Goal: Task Accomplishment & Management: Use online tool/utility

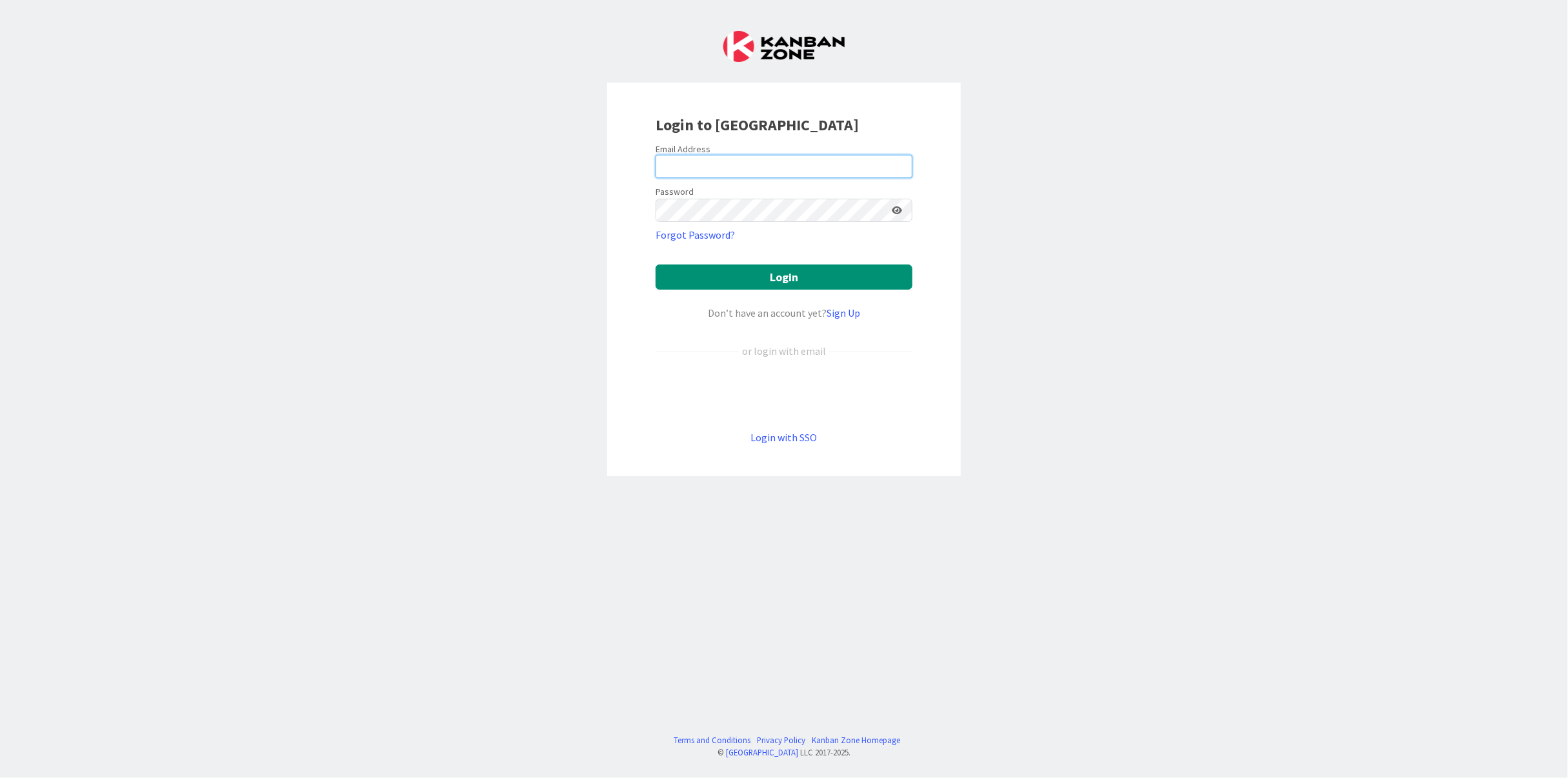
click at [786, 162] on input "email" at bounding box center [784, 166] width 256 height 24
type input "nurla@gmx.de"
click at [756, 275] on button "Login" at bounding box center [784, 277] width 256 height 25
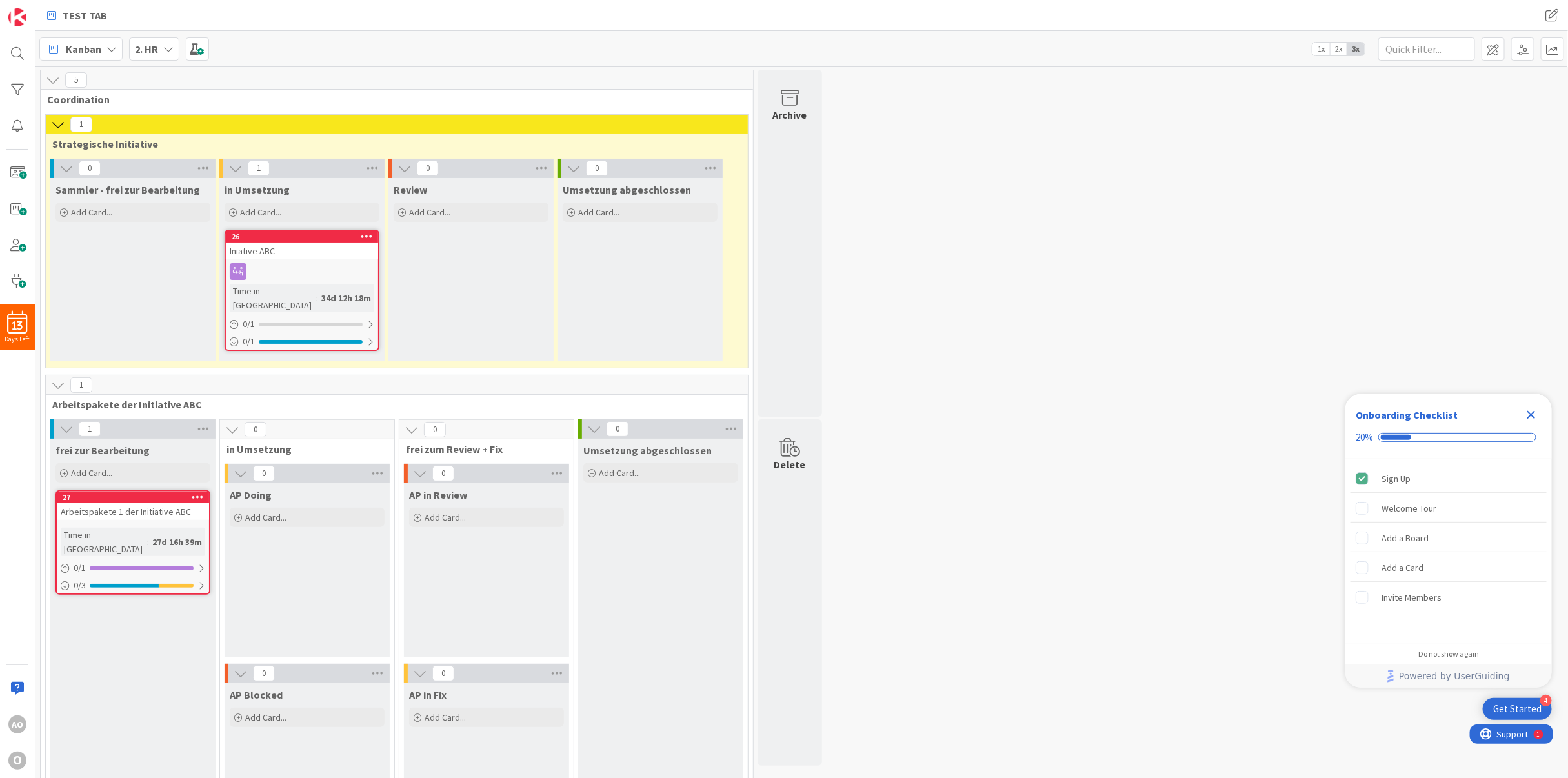
click at [1535, 410] on icon "Close Checklist" at bounding box center [1531, 415] width 15 height 15
click at [15, 11] on img at bounding box center [17, 17] width 18 height 18
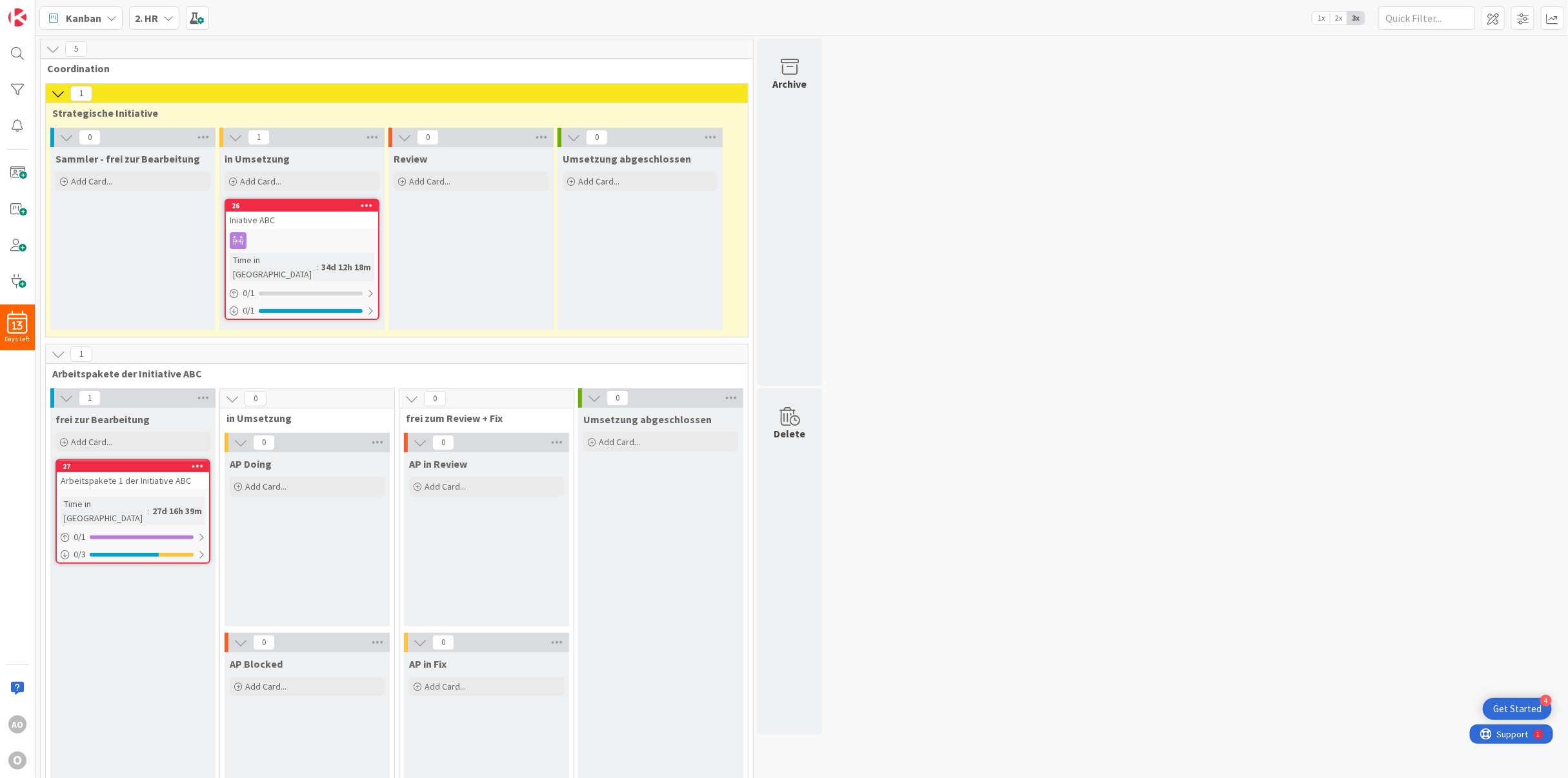
click at [295, 9] on div "Kanban 2. HR 1x 2x 3x" at bounding box center [802, 18] width 1532 height 36
click at [110, 18] on icon at bounding box center [111, 18] width 11 height 11
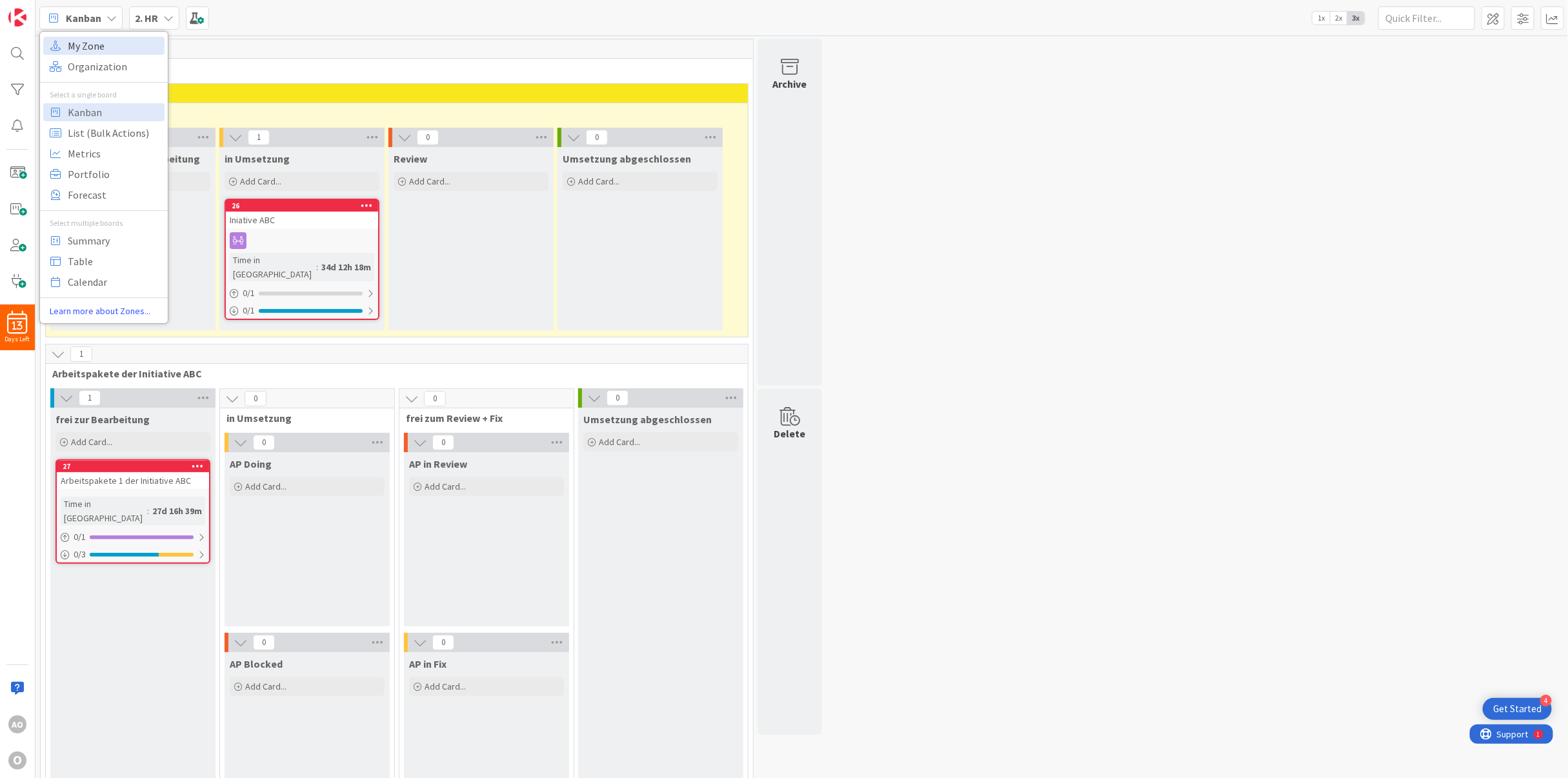
click at [101, 38] on span "My Zone" at bounding box center [114, 46] width 93 height 19
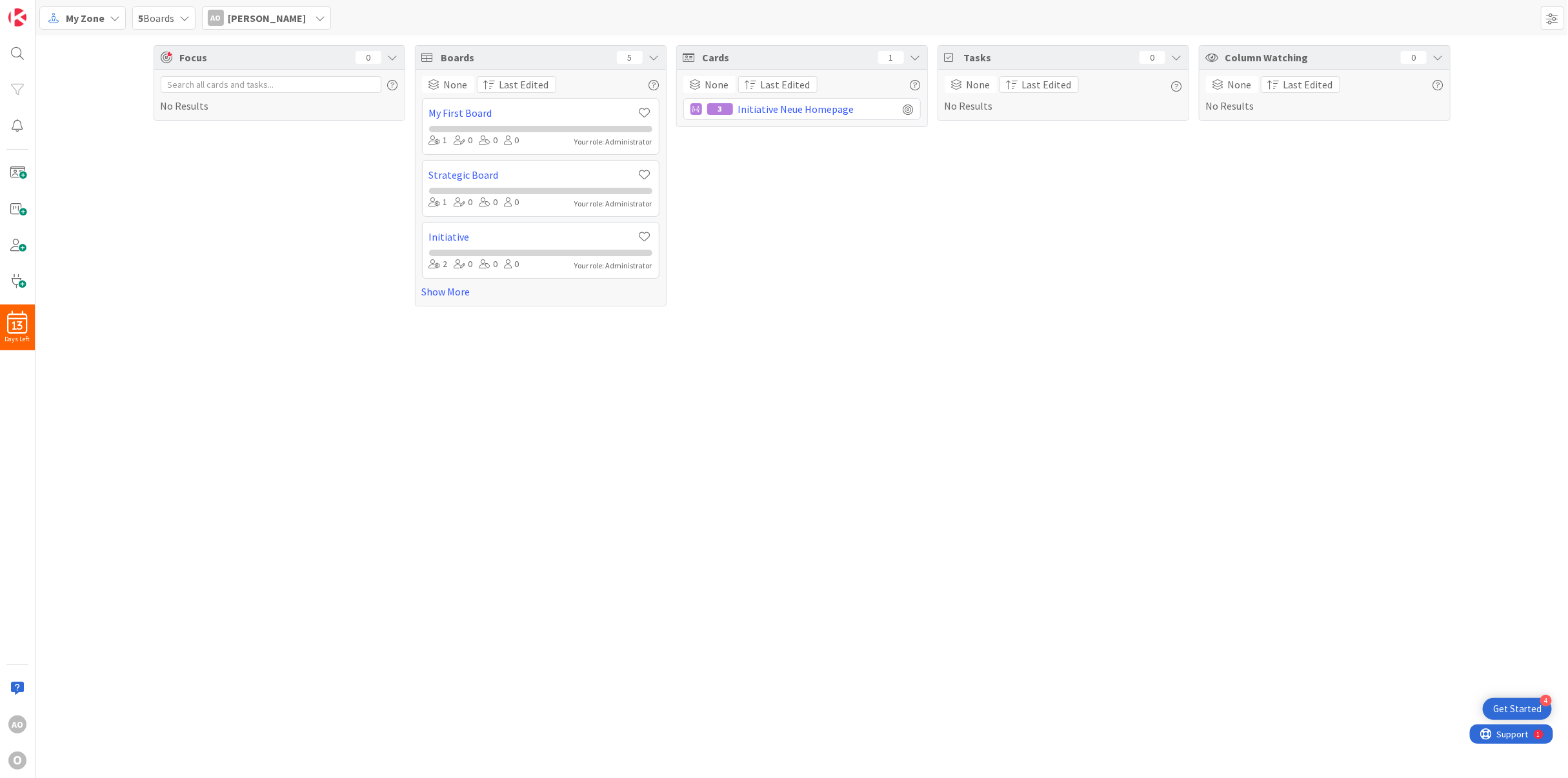
click at [112, 18] on icon at bounding box center [114, 18] width 11 height 11
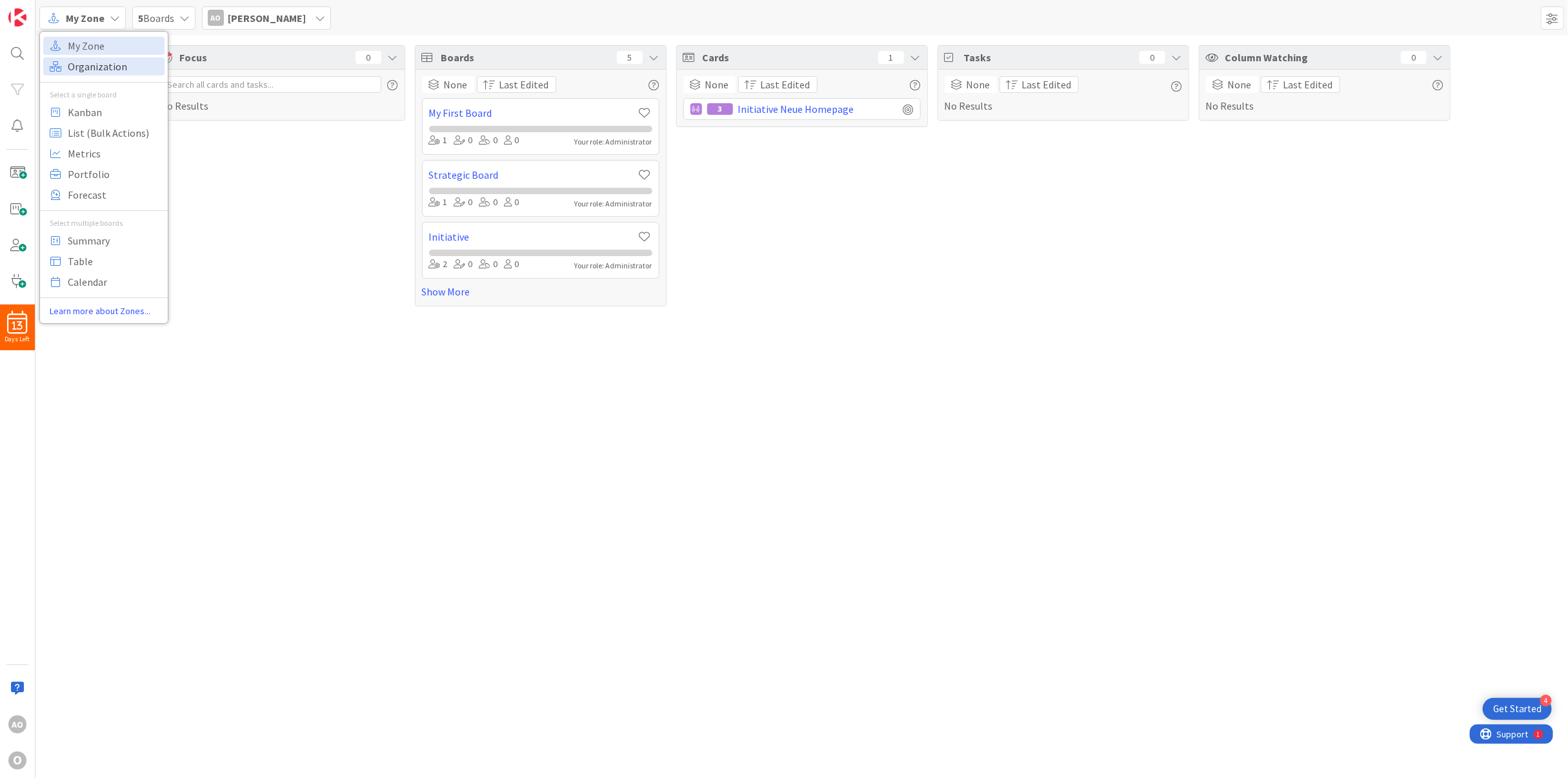
click at [97, 60] on span "Organization" at bounding box center [114, 67] width 93 height 19
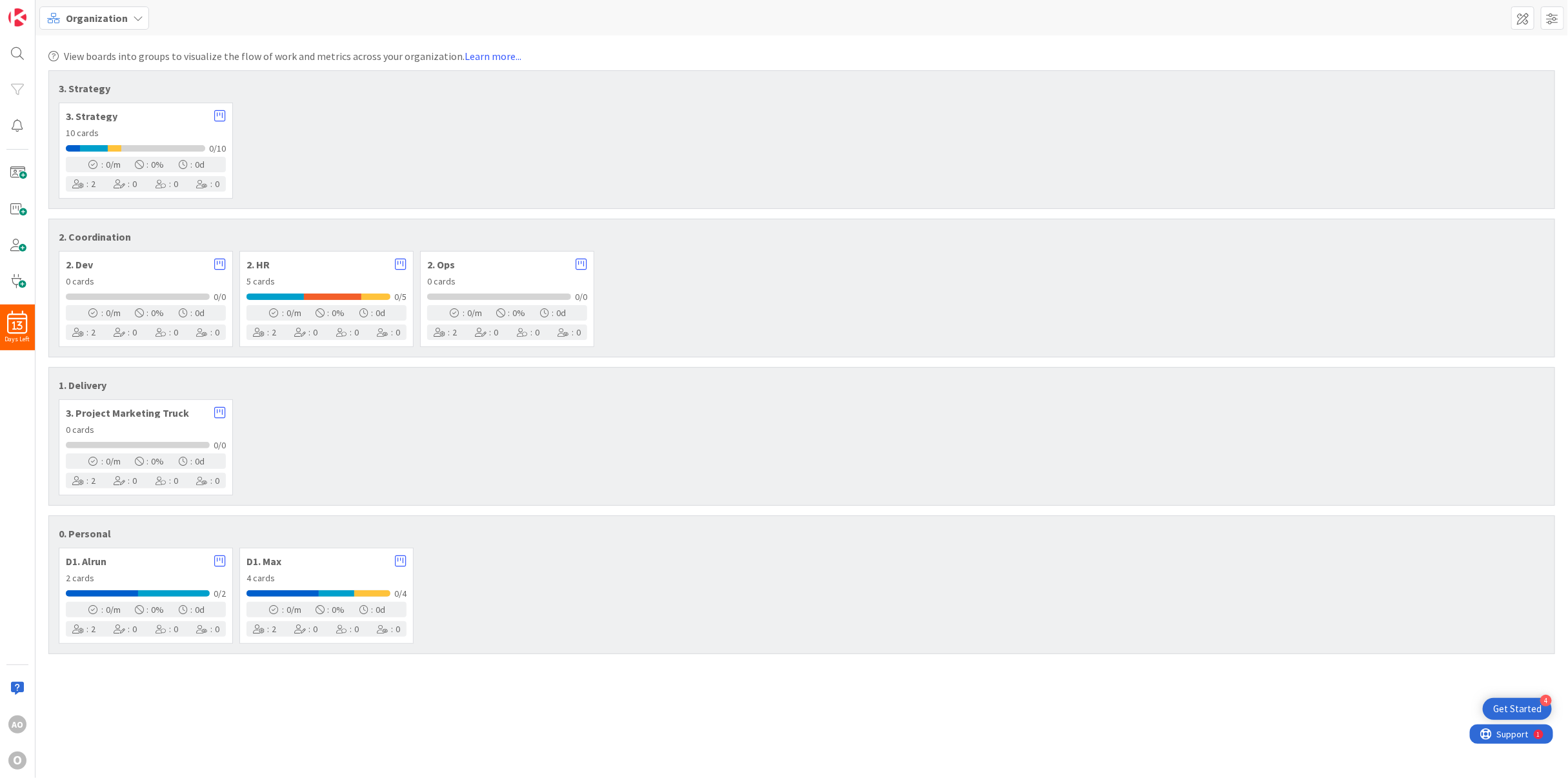
click at [115, 115] on span "3. Strategy" at bounding box center [136, 116] width 142 height 11
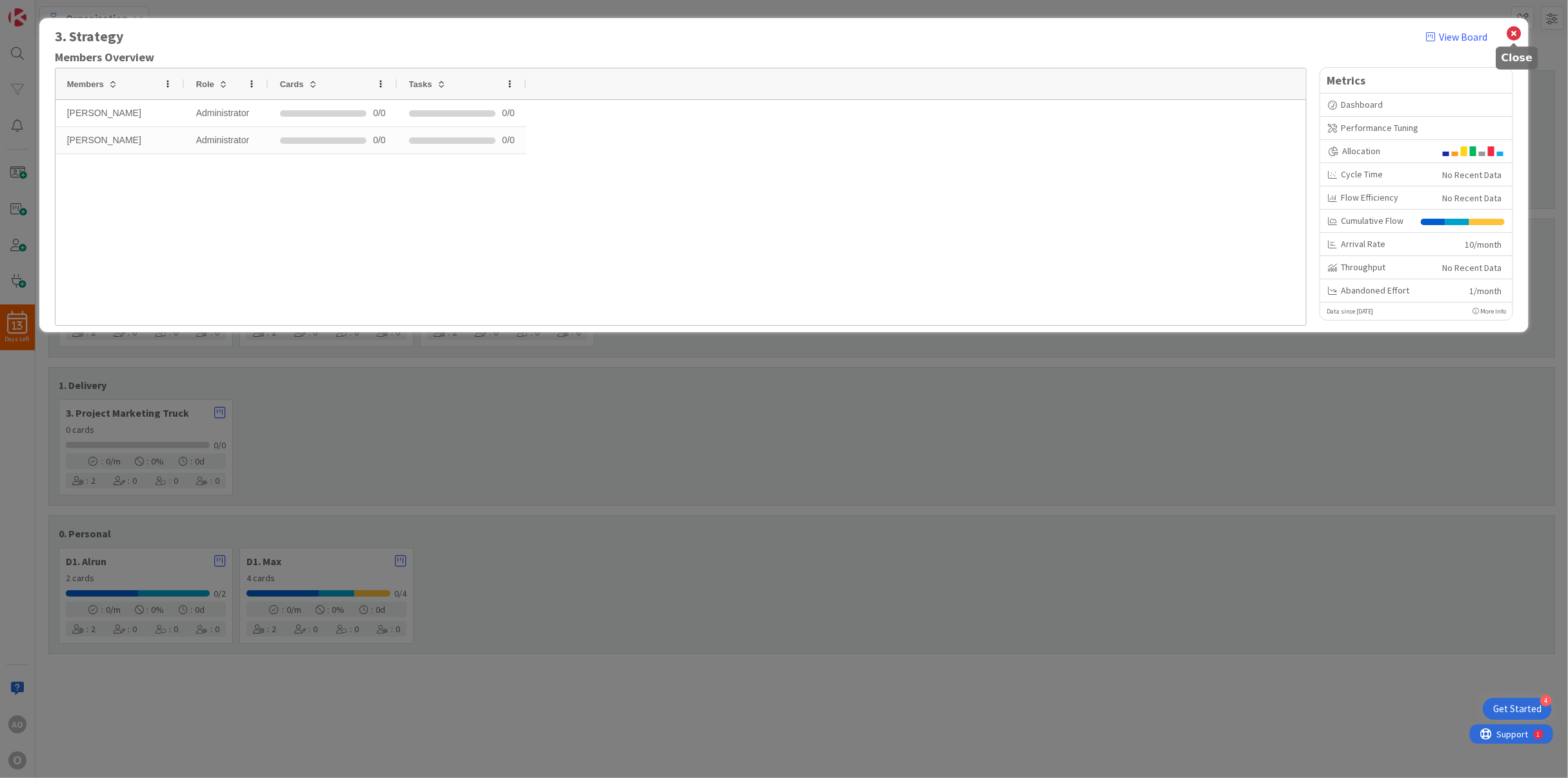
click at [1518, 33] on icon at bounding box center [1514, 33] width 17 height 18
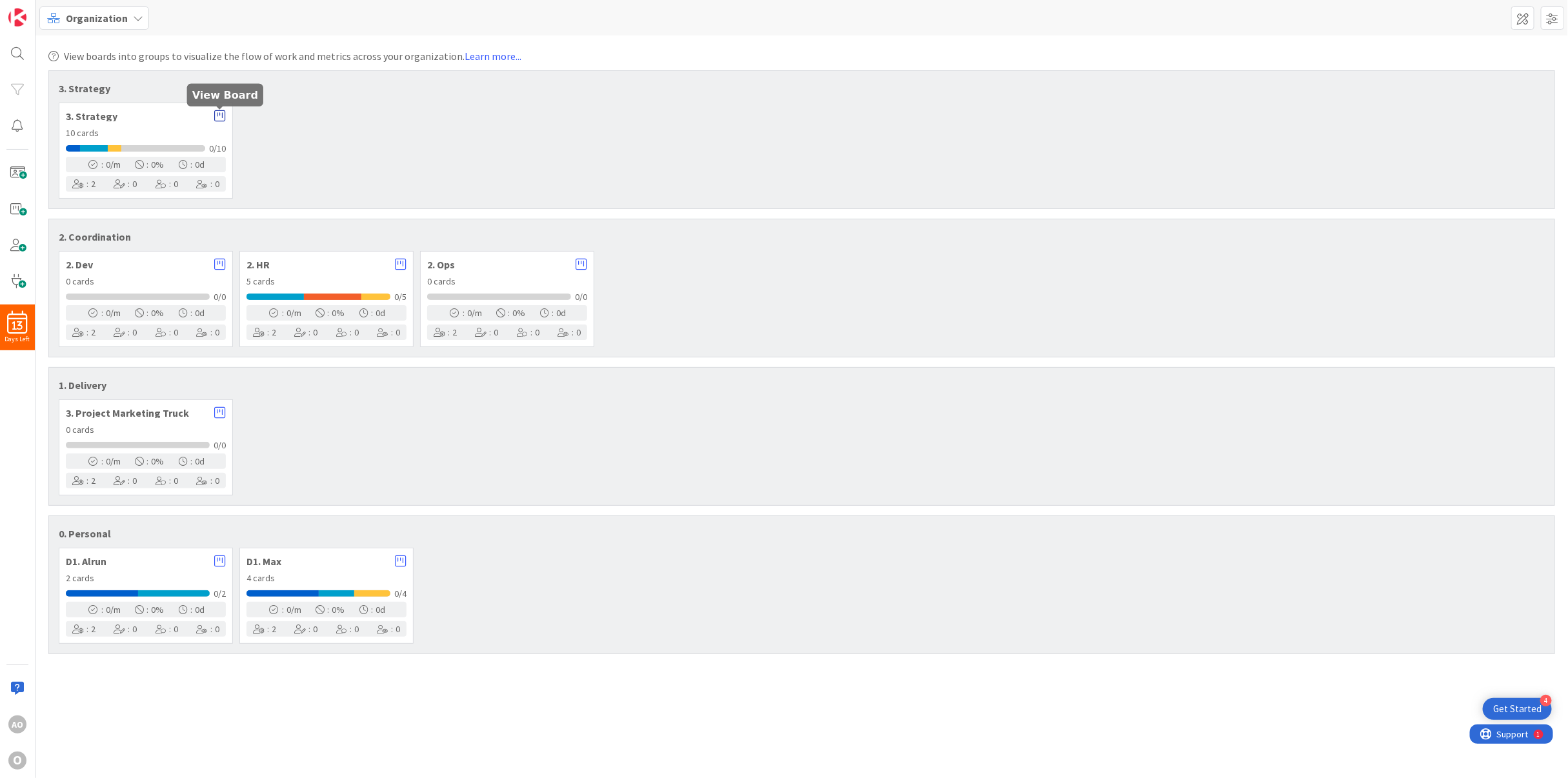
click at [219, 113] on icon at bounding box center [220, 116] width 11 height 13
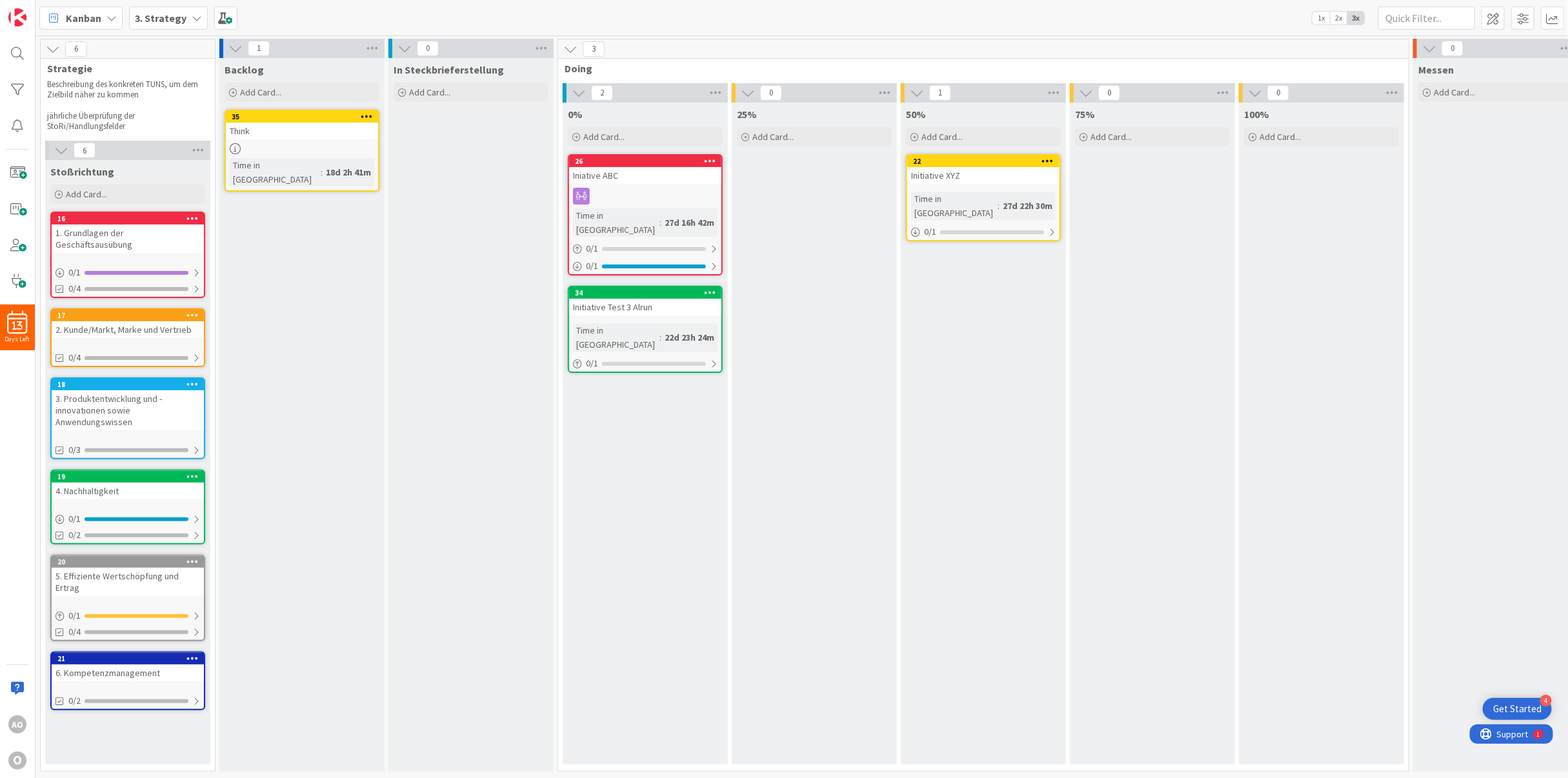
click at [188, 208] on div "Stoßrichtung Add Card... 16 1. Grundlagen der Geschäftsausübung 0 / 1 0/4 17 2.…" at bounding box center [128, 462] width 166 height 604
click at [173, 214] on div "16" at bounding box center [131, 218] width 146 height 9
click at [156, 254] on body "4 Get Started 13 Days Left AO O Kanban 3. Strategy 1x 2x 3x 6 Strategie Beschre…" at bounding box center [784, 389] width 1568 height 778
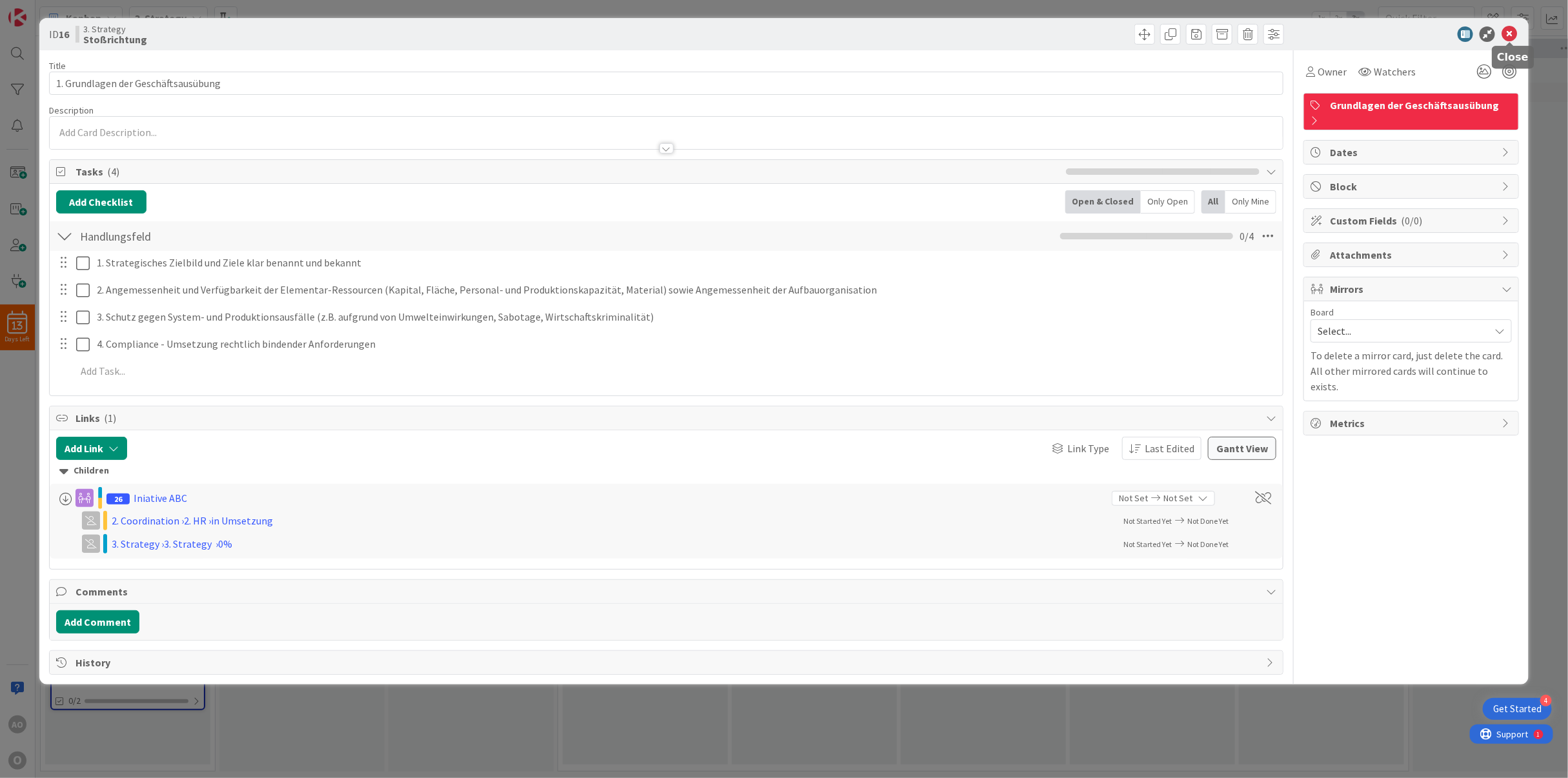
click at [1510, 37] on icon at bounding box center [1509, 34] width 15 height 15
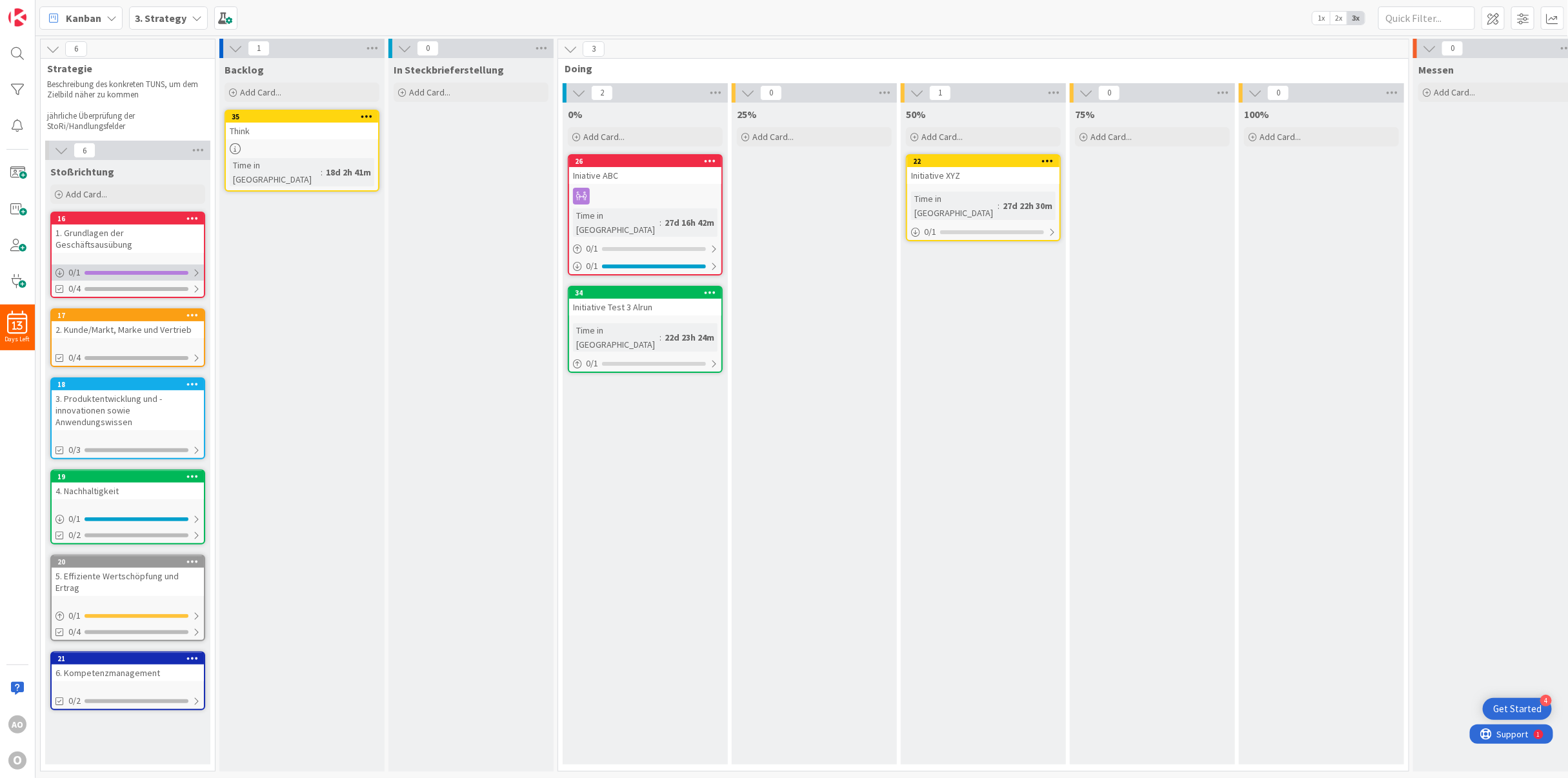
click at [198, 268] on div at bounding box center [196, 273] width 8 height 11
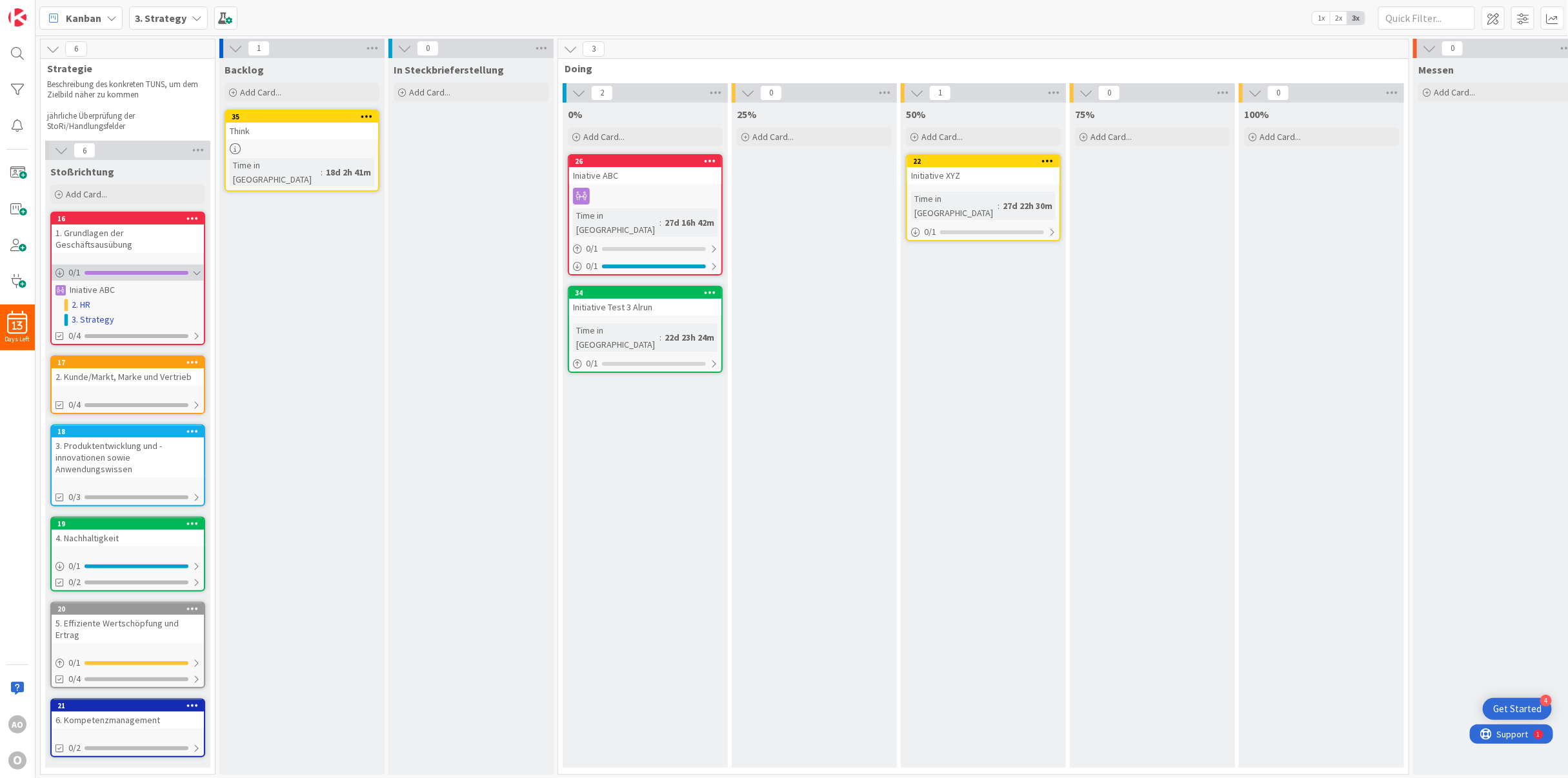
click at [198, 268] on div at bounding box center [196, 273] width 8 height 11
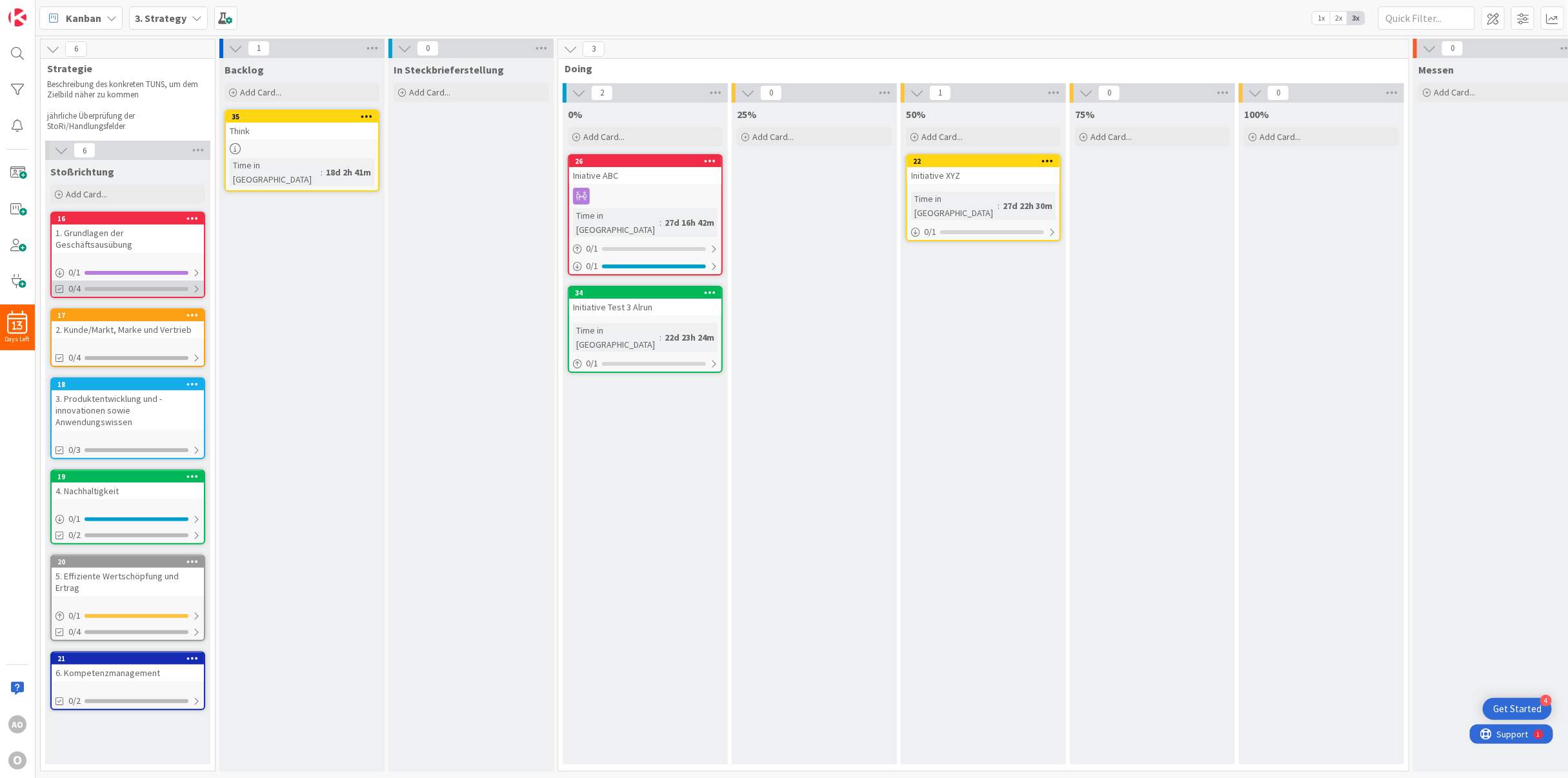
click at [194, 284] on div at bounding box center [196, 289] width 8 height 11
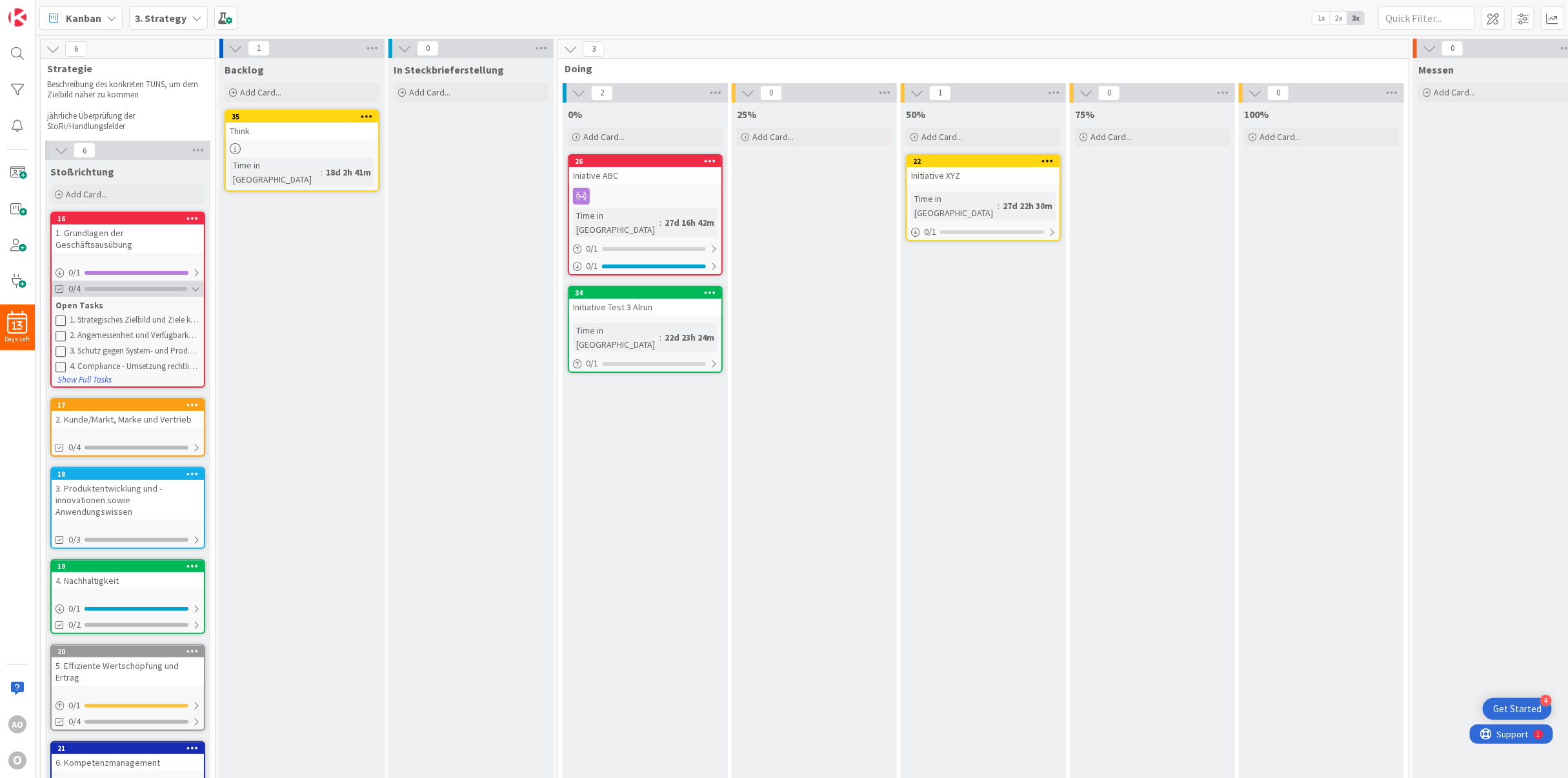
click at [194, 284] on div at bounding box center [195, 289] width 9 height 11
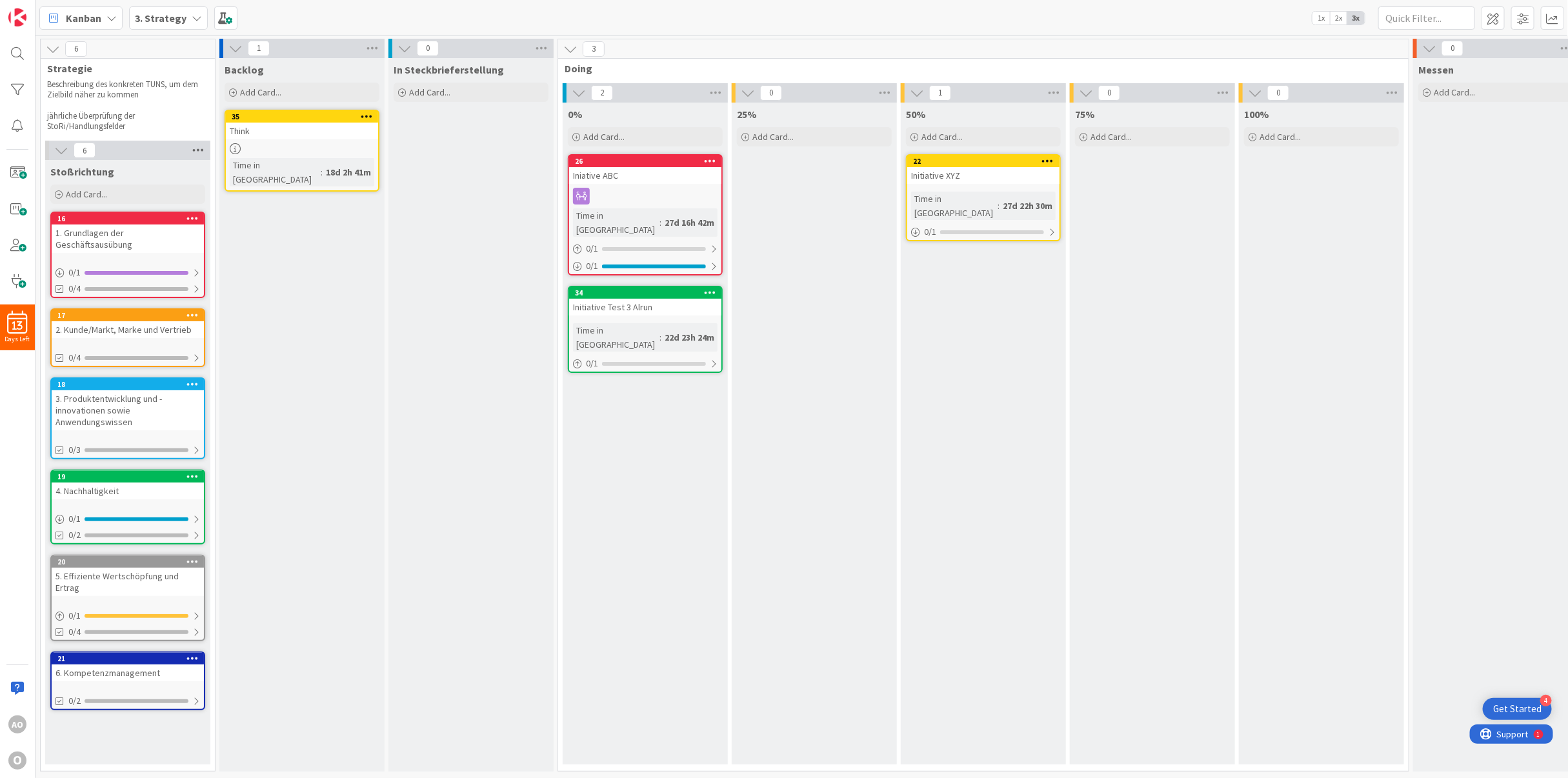
click at [200, 148] on icon at bounding box center [198, 150] width 17 height 19
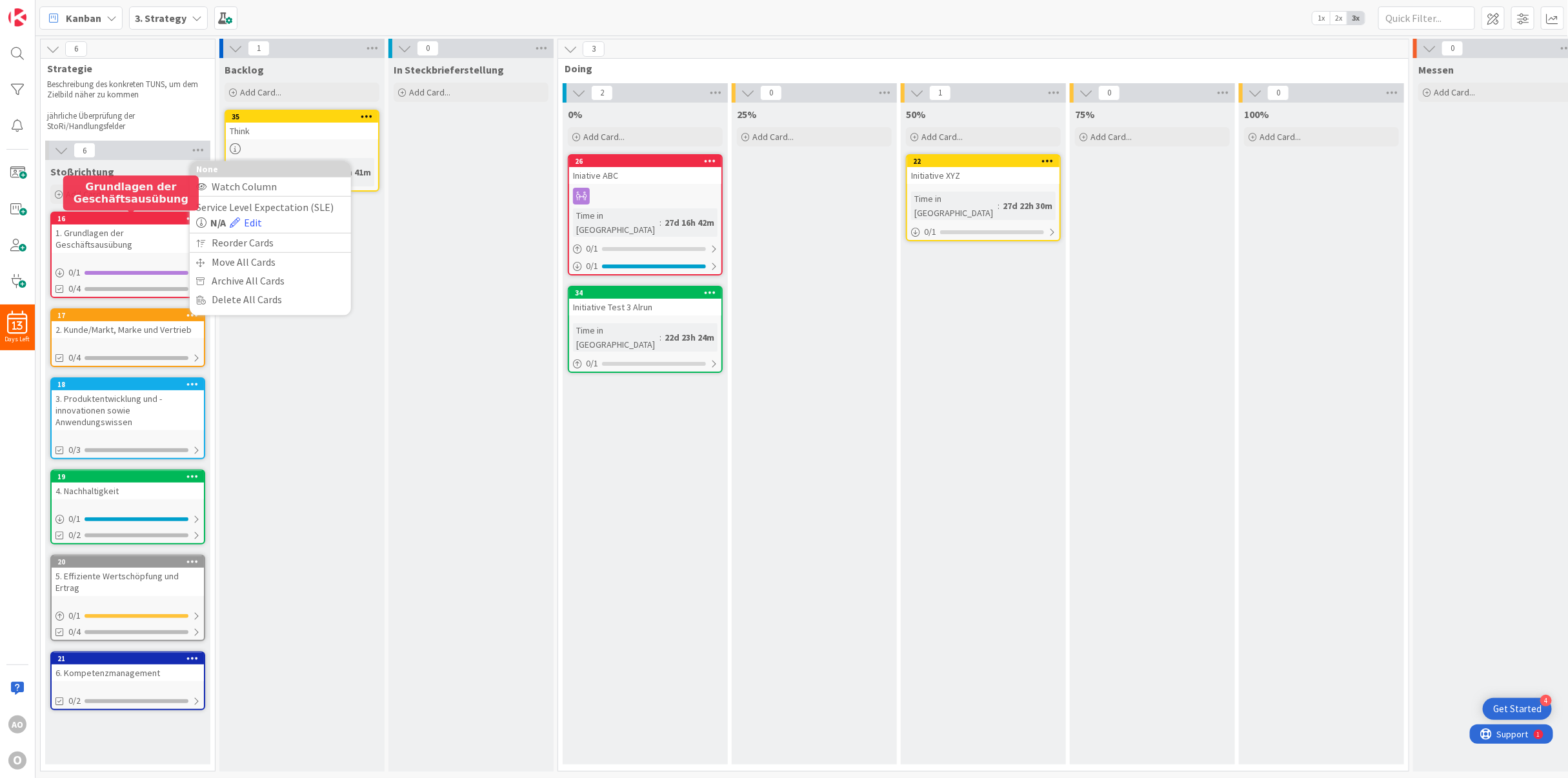
click at [159, 217] on div "16" at bounding box center [131, 218] width 146 height 9
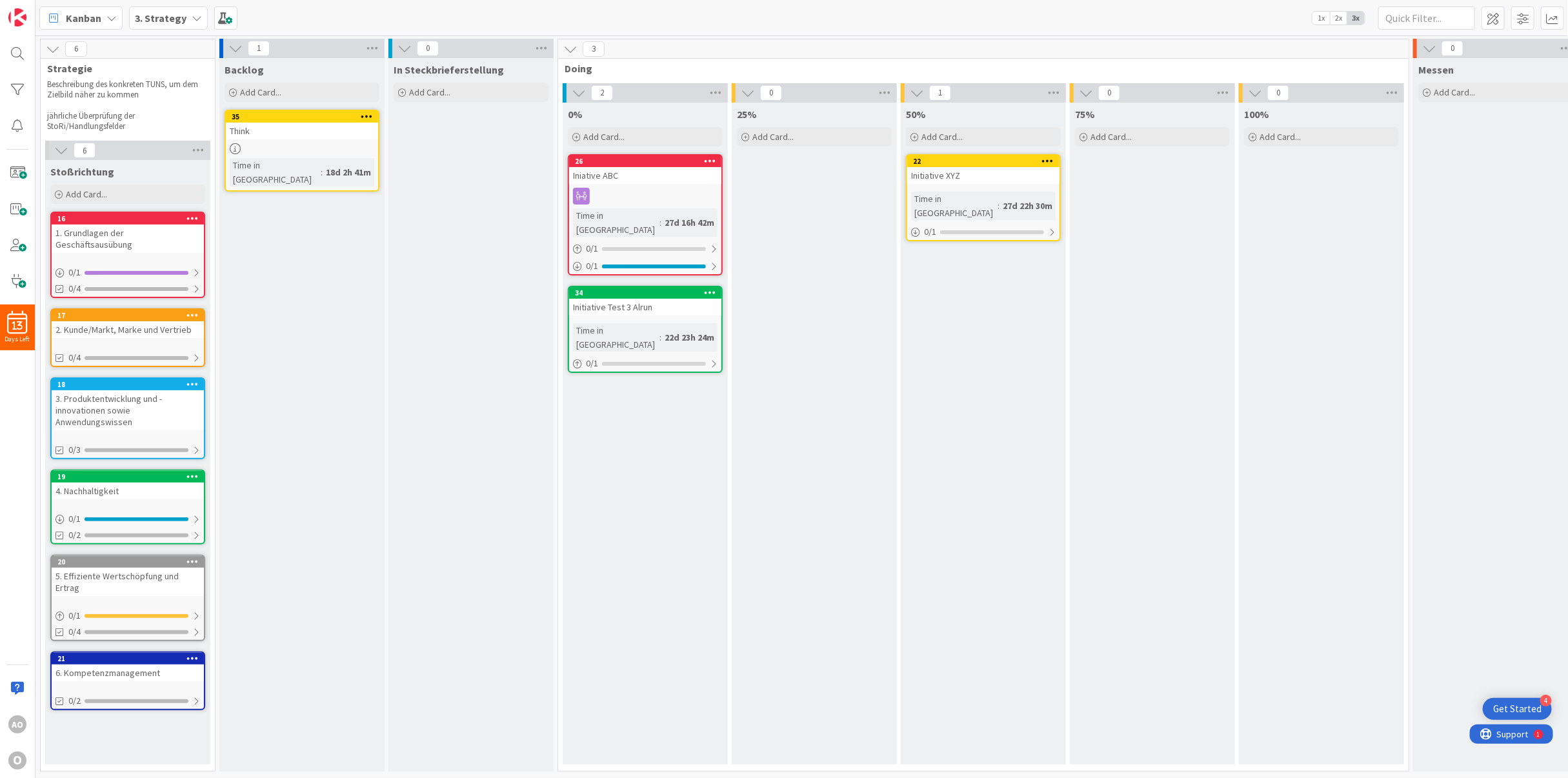
click at [195, 217] on icon at bounding box center [192, 217] width 12 height 9
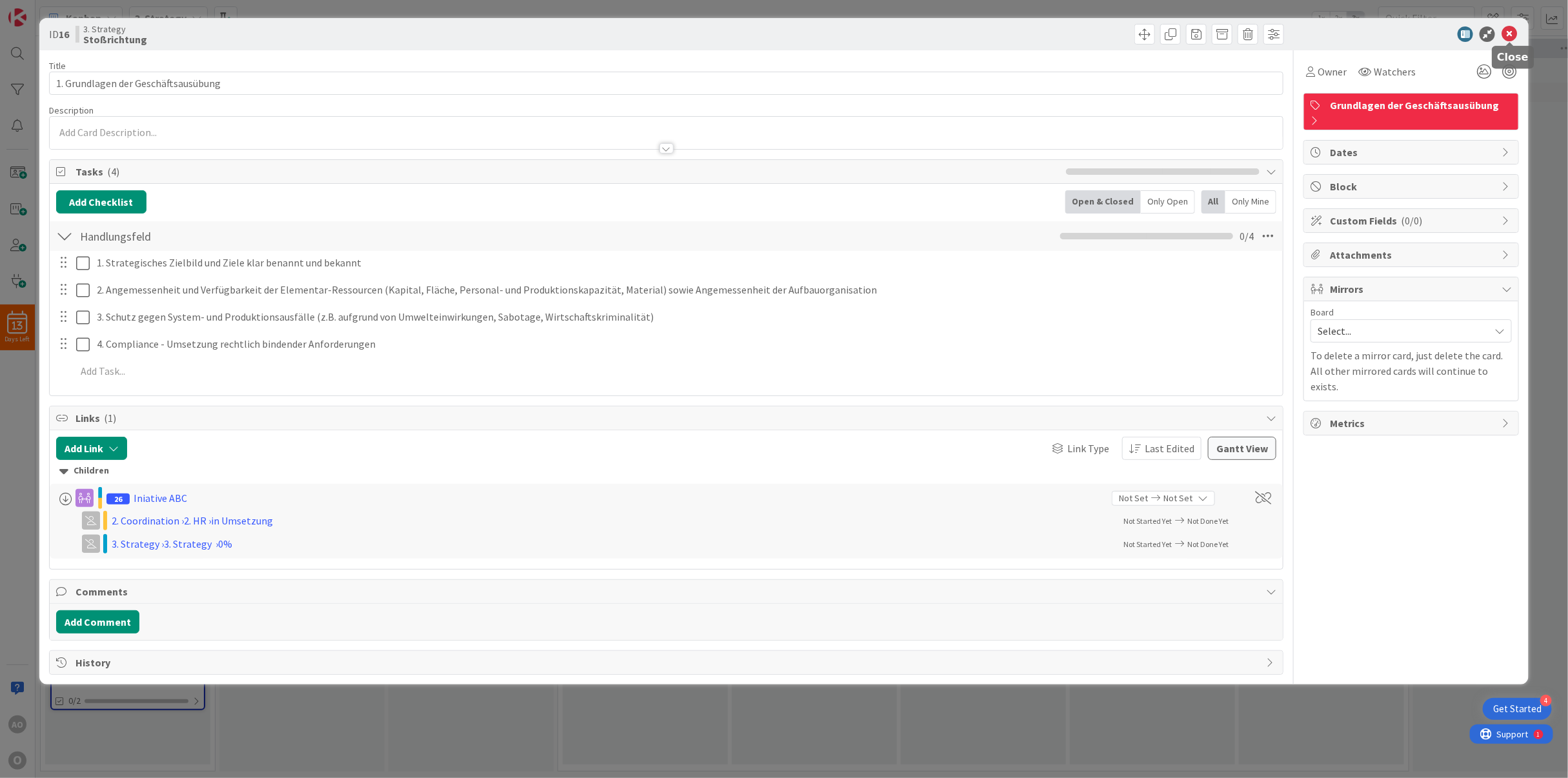
click at [1504, 33] on icon at bounding box center [1509, 34] width 15 height 15
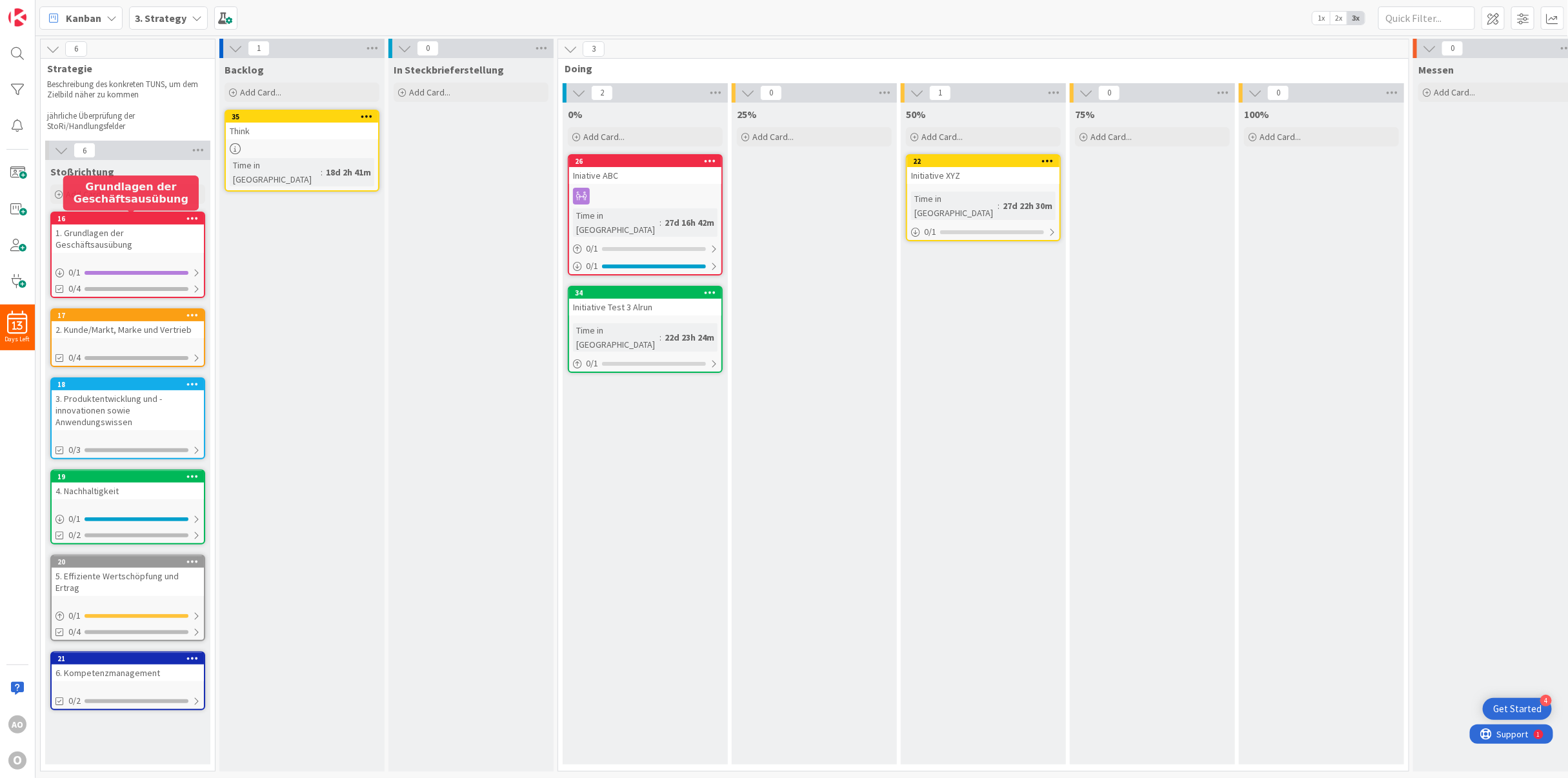
drag, startPoint x: 185, startPoint y: 214, endPoint x: 164, endPoint y: 219, distance: 21.6
click at [164, 219] on div "16" at bounding box center [131, 218] width 146 height 9
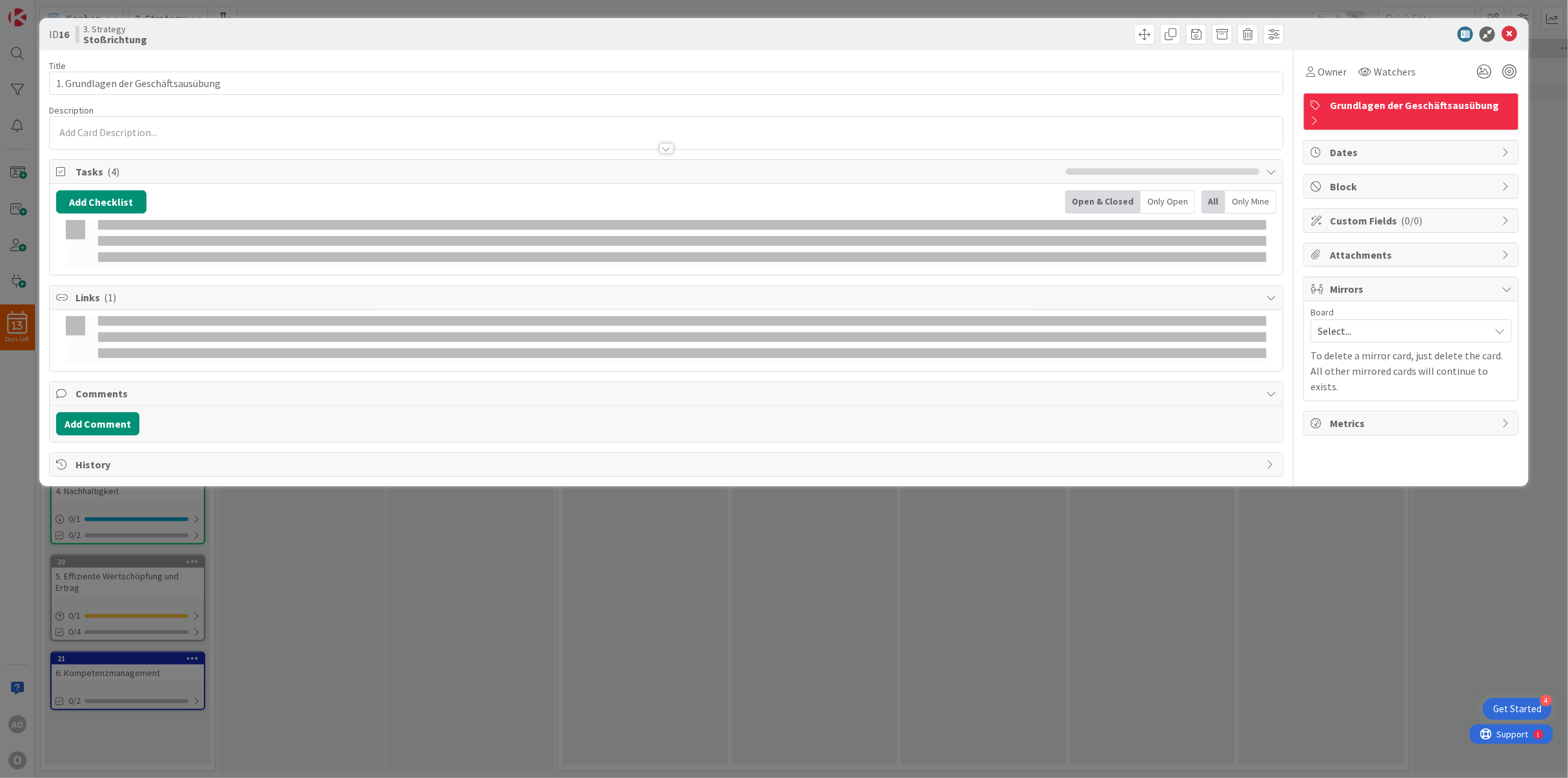
click at [193, 217] on div "Add Checklist Open & Closed Only Open All Only Mine" at bounding box center [666, 230] width 1221 height 78
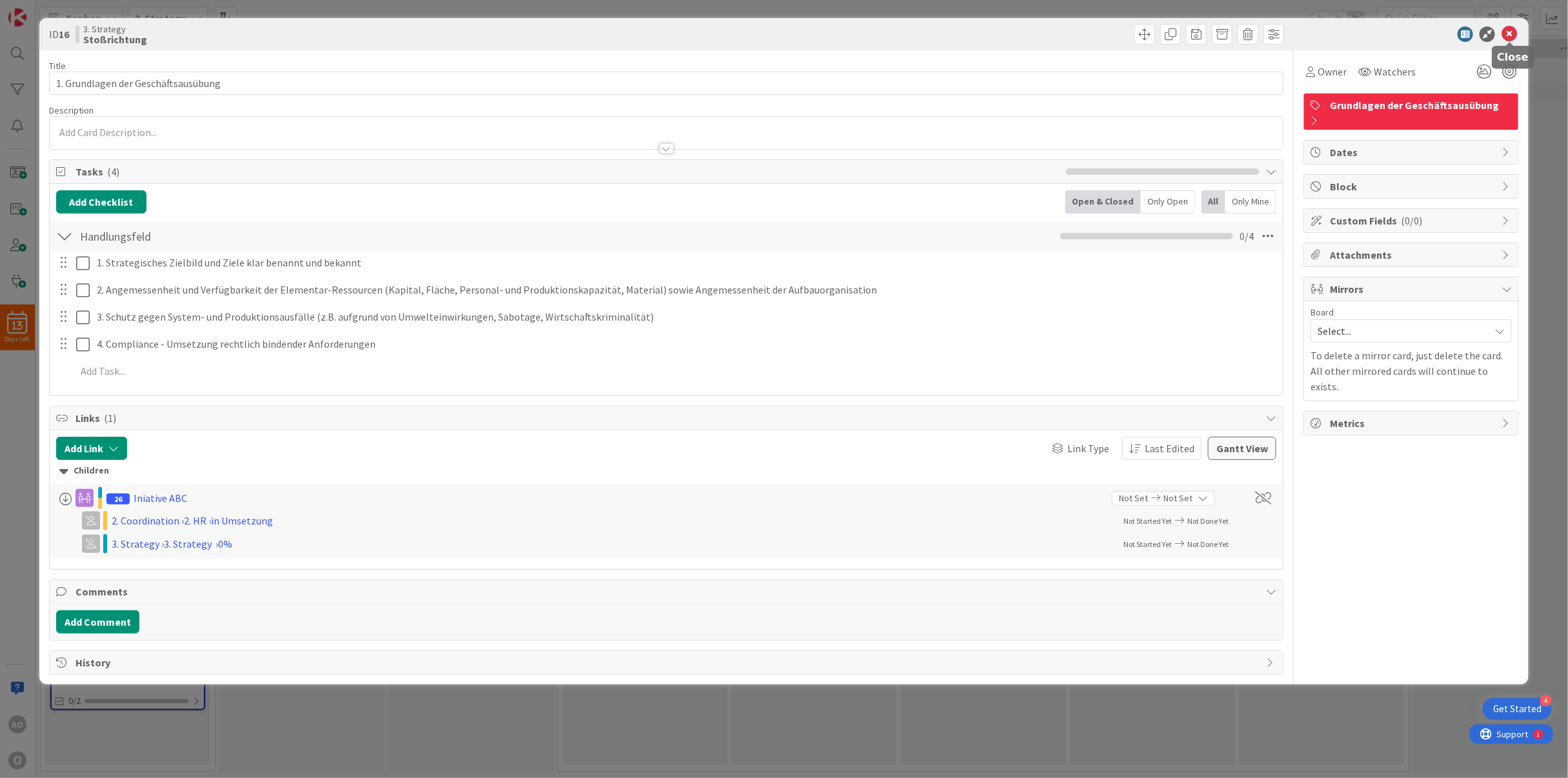
click at [1513, 36] on icon at bounding box center [1509, 34] width 15 height 15
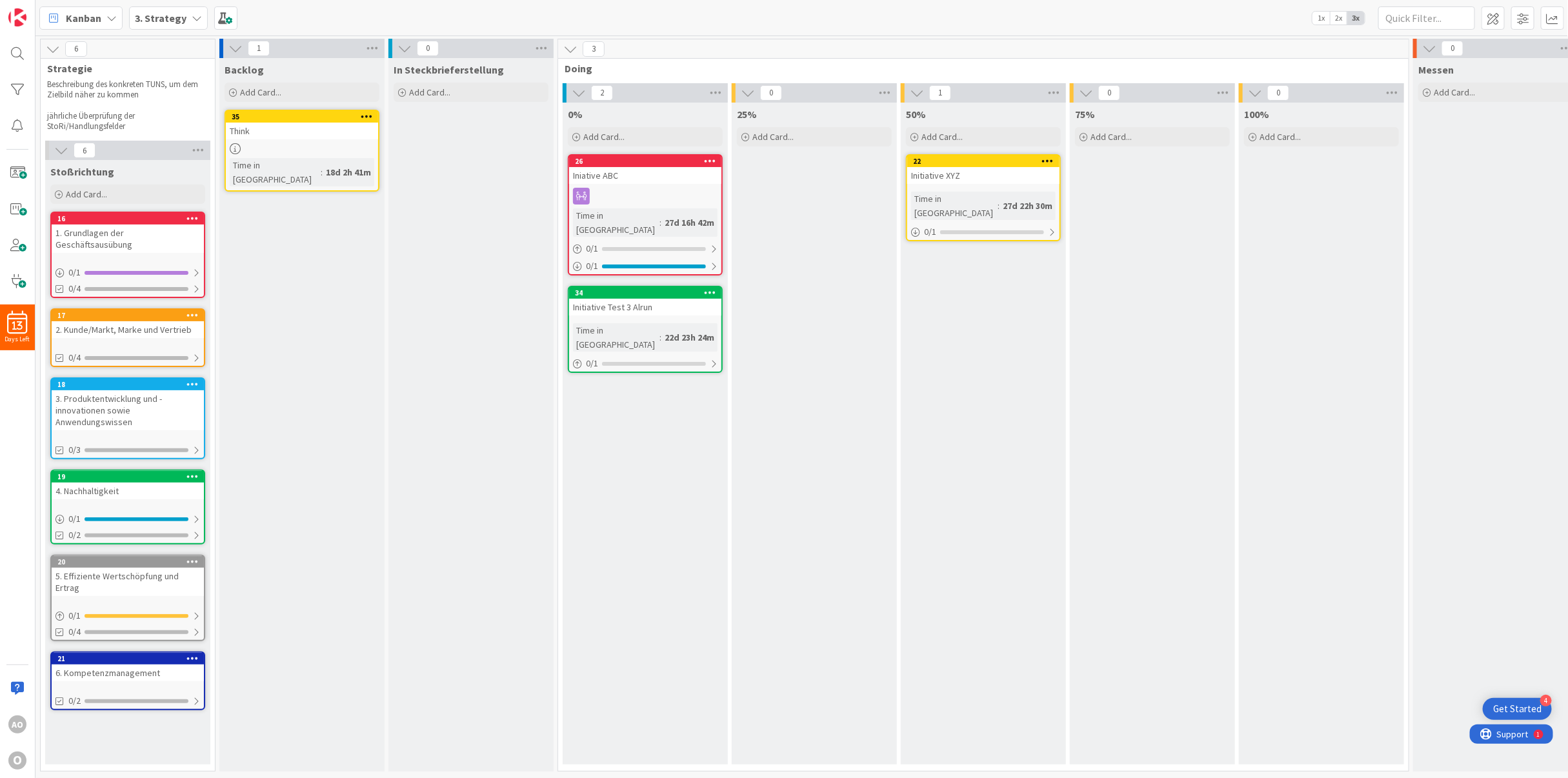
click at [191, 219] on icon at bounding box center [192, 217] width 12 height 9
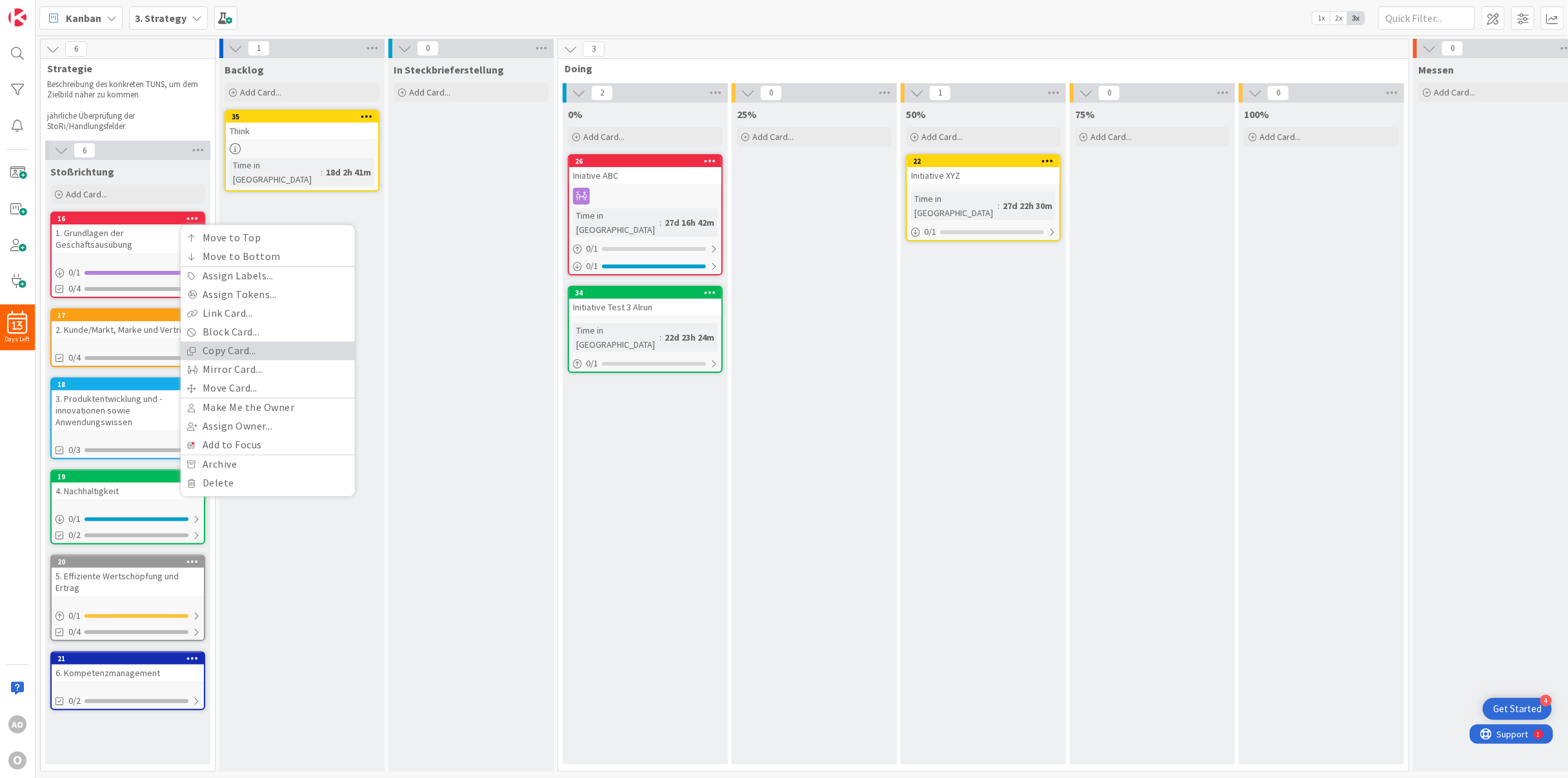
click at [207, 349] on link "Copy Card..." at bounding box center [268, 350] width 174 height 19
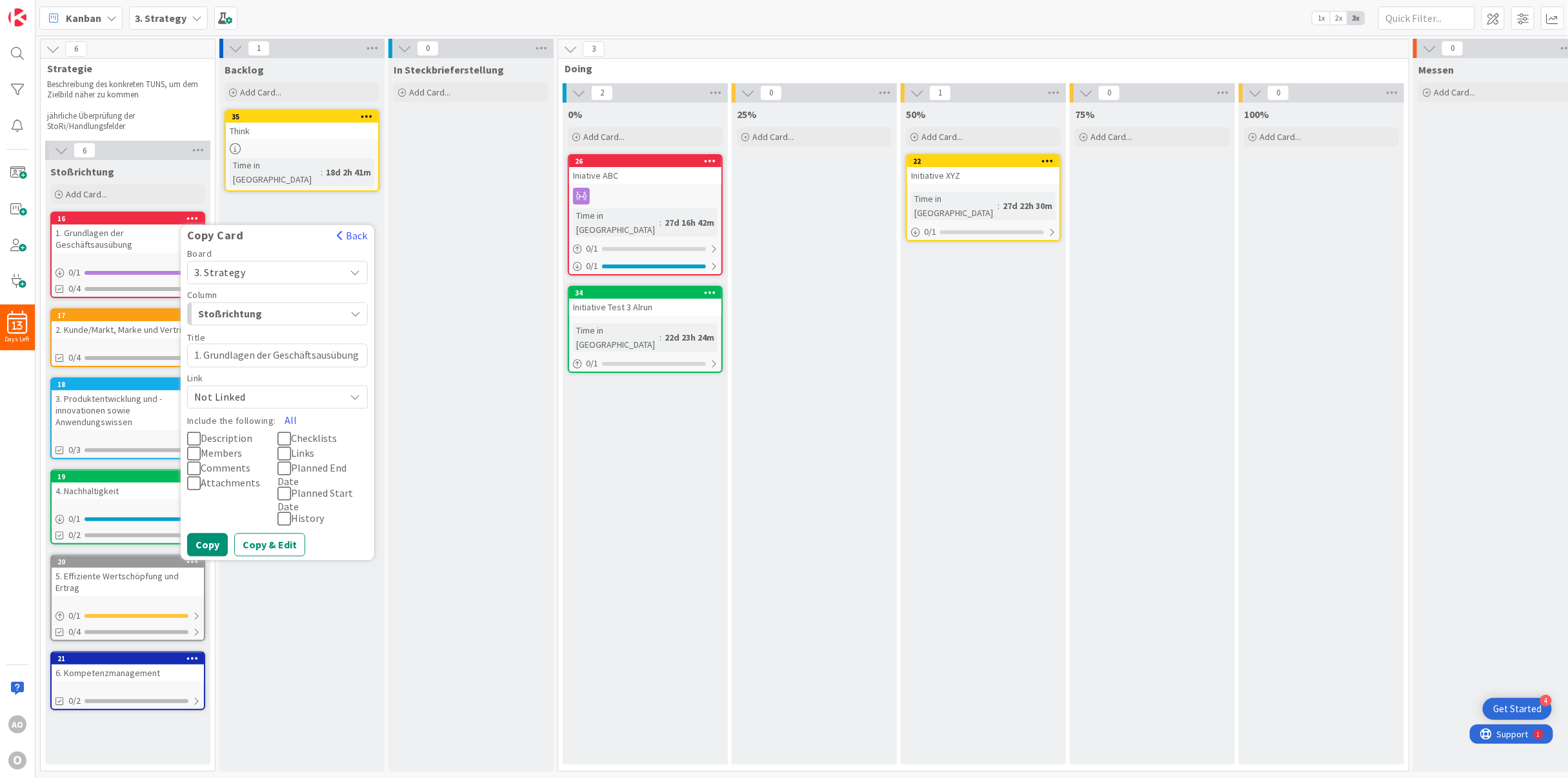
drag, startPoint x: 204, startPoint y: 355, endPoint x: 432, endPoint y: 353, distance: 228.0
click at [432, 353] on div "6 Strategie Beschreibung des konkreten TUNS, um dem Zielbild näher zu kommen jä…" at bounding box center [928, 408] width 1780 height 739
type textarea "x"
type textarea "1. Klare Sicht - Ziel: operative Steuerungsfähigkeit"
drag, startPoint x: 204, startPoint y: 355, endPoint x: 163, endPoint y: 355, distance: 41.0
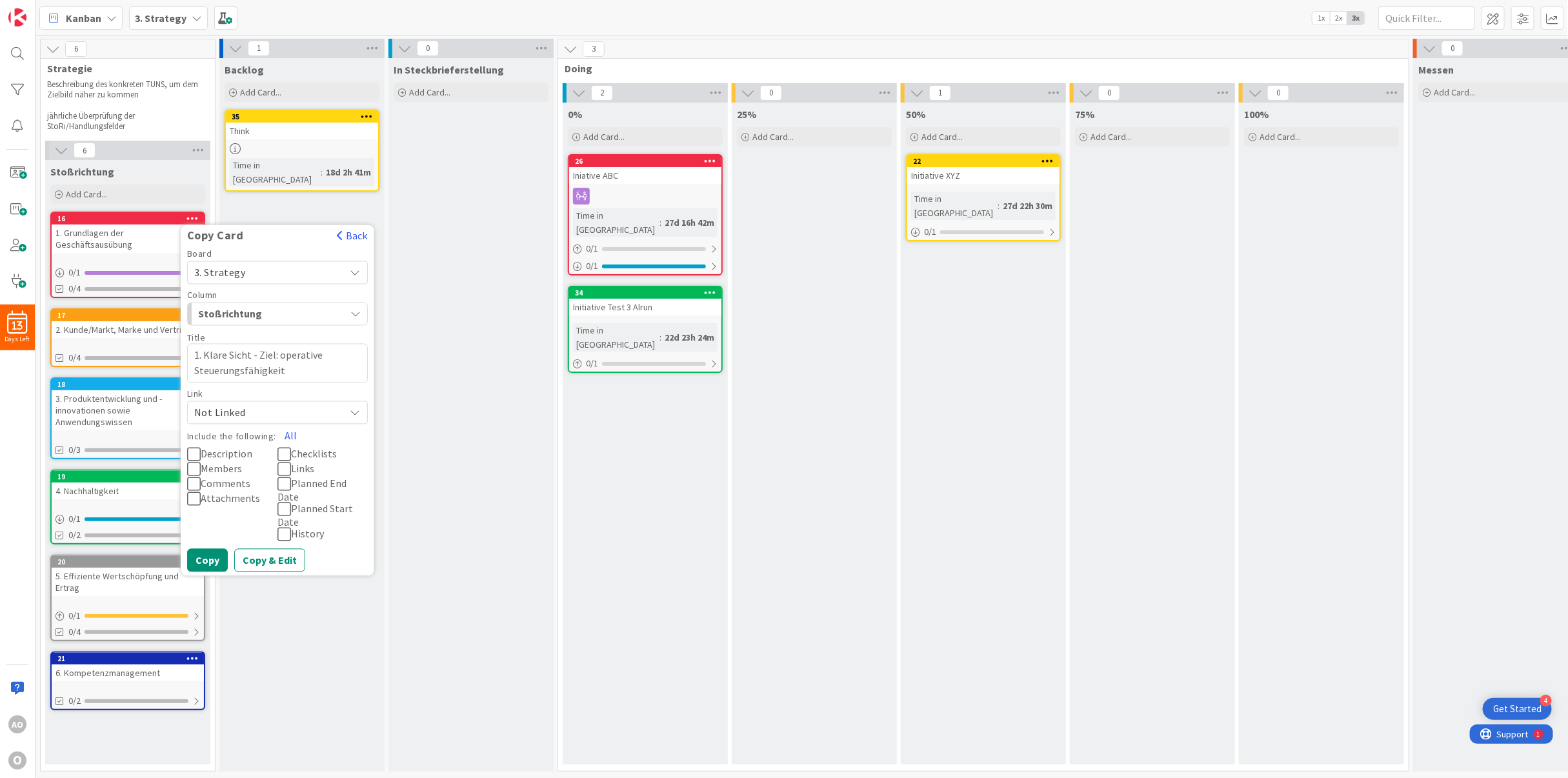
click at [163, 355] on div "Stoßrichtung Add Card... 16 Copy Card Back Board 3. Strategy Column Stoßrichtun…" at bounding box center [128, 462] width 166 height 604
click at [206, 353] on textarea "1. Klare Sicht - Ziel: operative Steuerungsfähigkeit" at bounding box center [278, 363] width 181 height 39
type textarea "x"
type textarea "1.Klare Sicht - Ziel: operative Steuerungsfähigkeit"
type textarea "x"
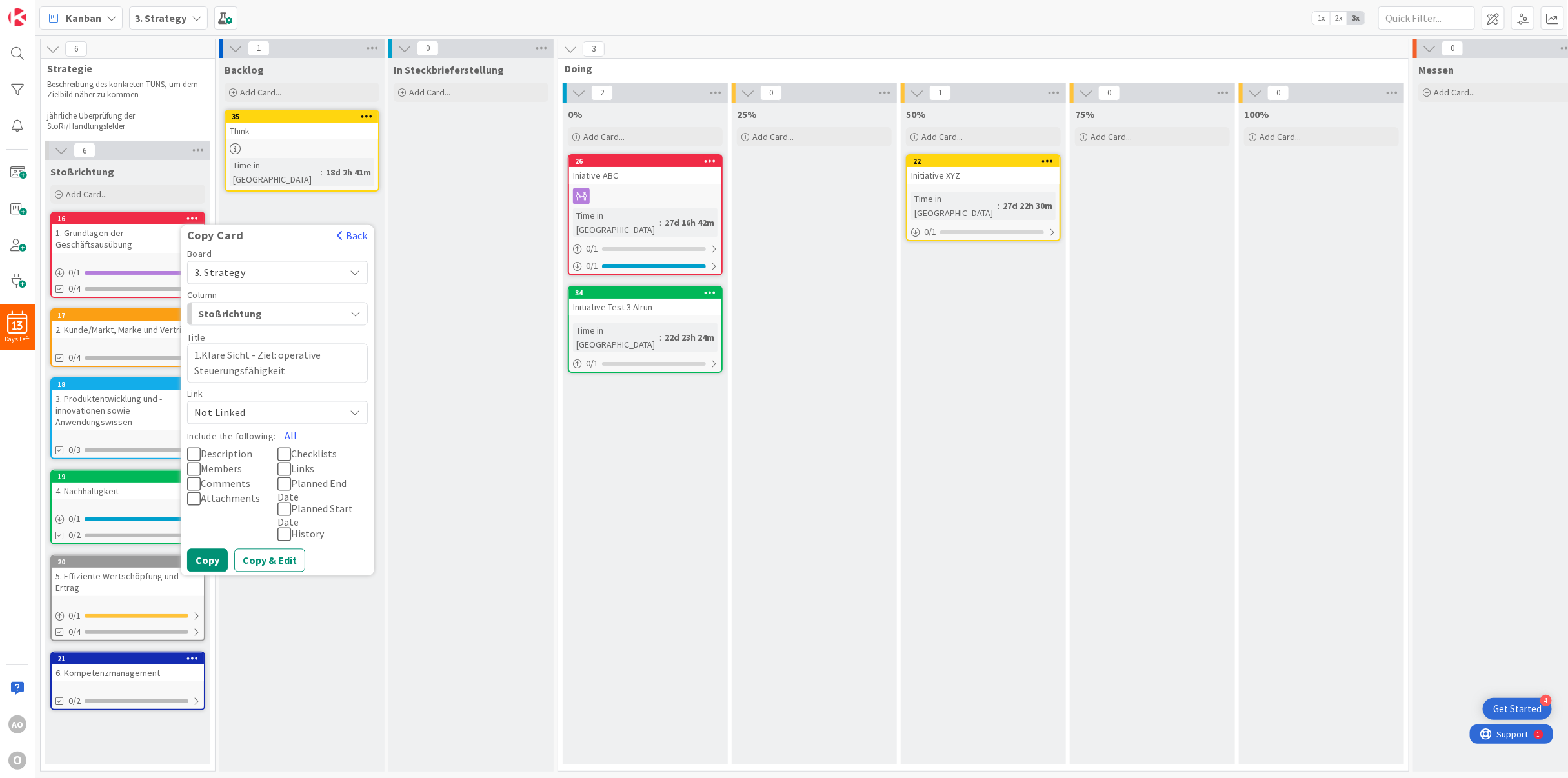
type textarea "1Klare Sicht - Ziel: operative Steuerungsfähigkeit"
type textarea "x"
type textarea "Klare Sicht - Ziel: operative Steuerungsfähigkeit"
click at [256, 407] on span "Not Linked" at bounding box center [266, 412] width 144 height 18
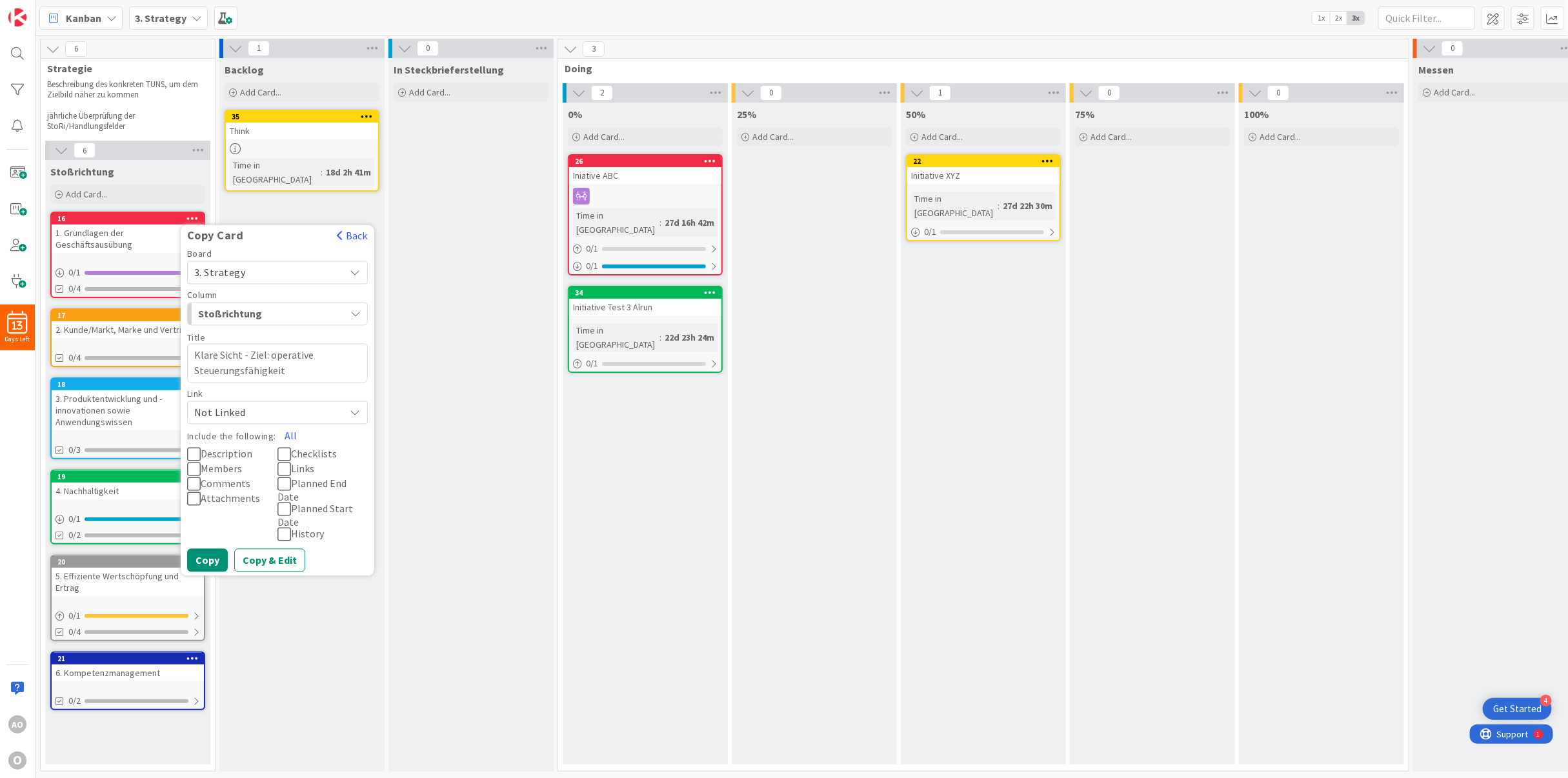
click at [191, 468] on icon at bounding box center [194, 468] width 14 height 15
click at [197, 550] on button "Copy" at bounding box center [208, 560] width 41 height 24
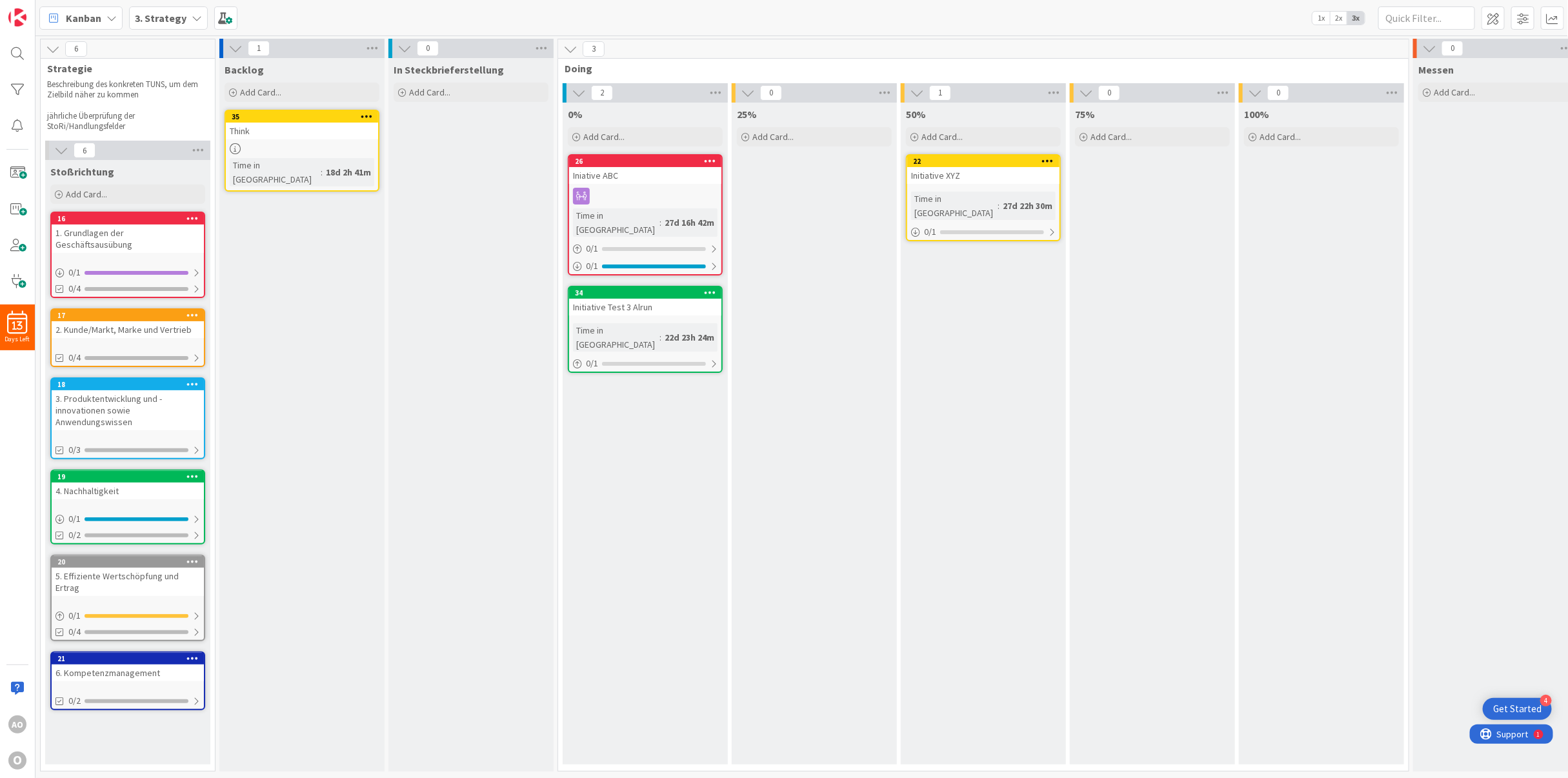
scroll to position [8, 0]
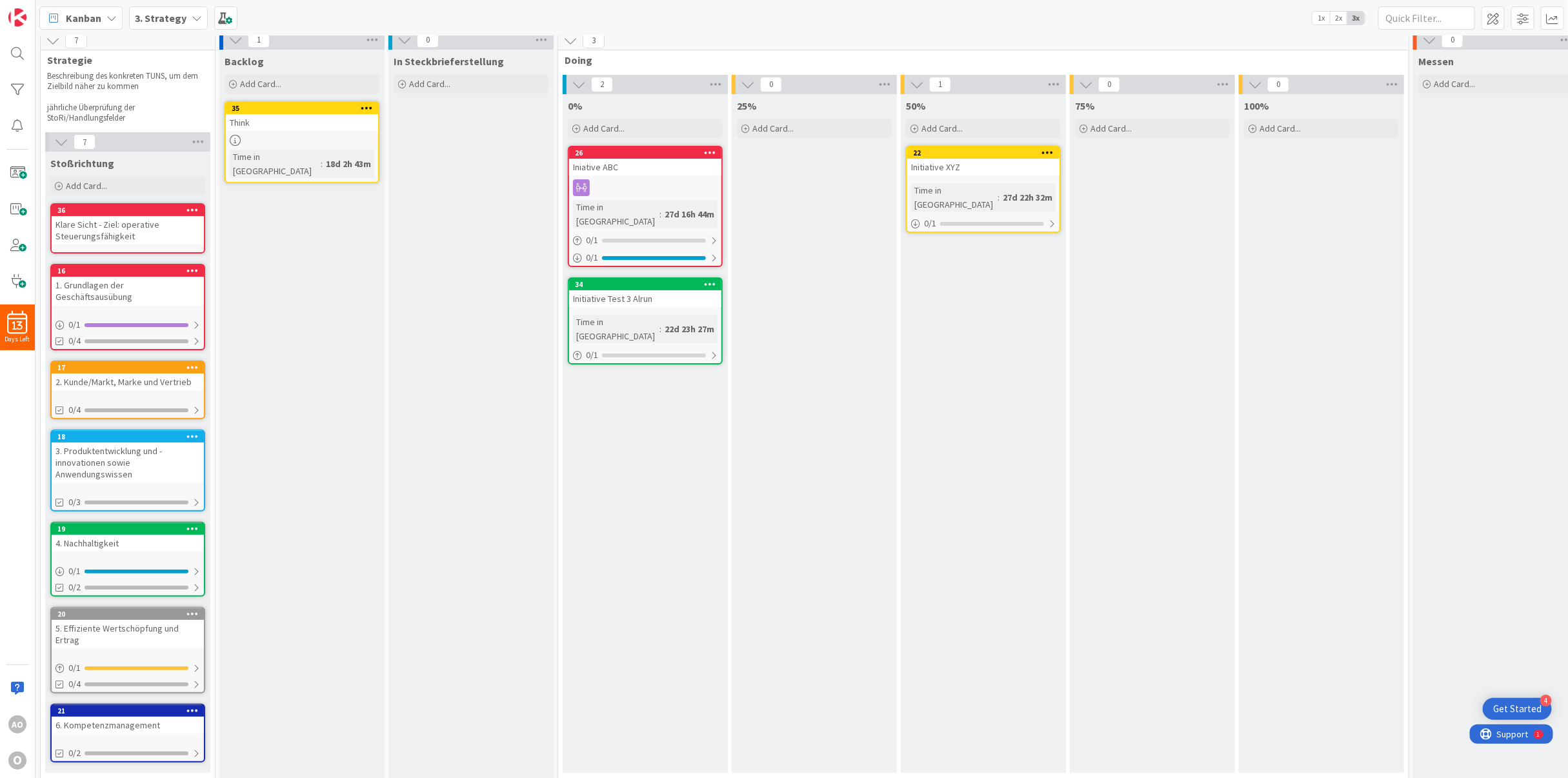
click at [191, 270] on icon at bounding box center [192, 270] width 12 height 9
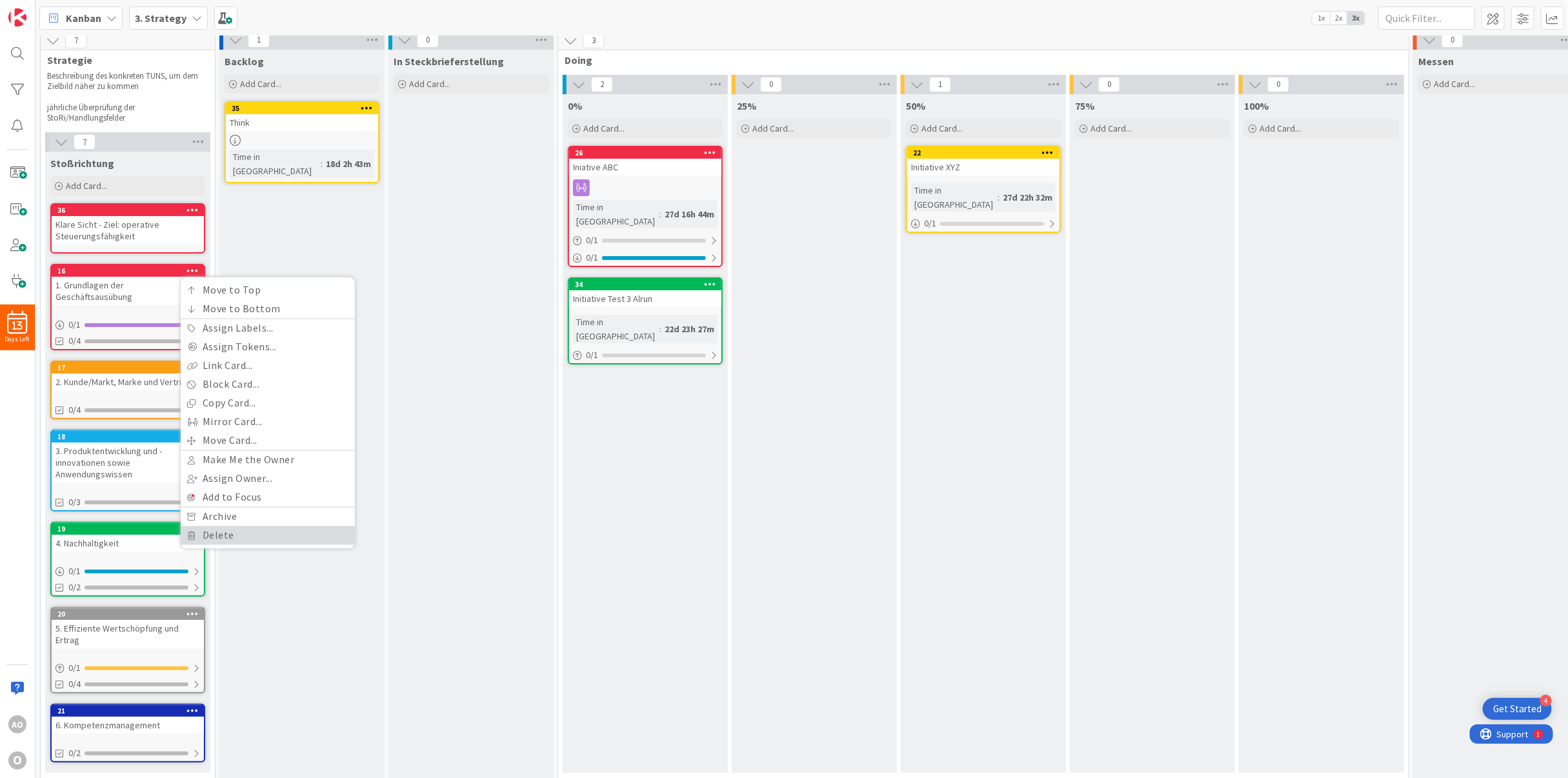
click at [223, 534] on link "Delete" at bounding box center [268, 535] width 174 height 19
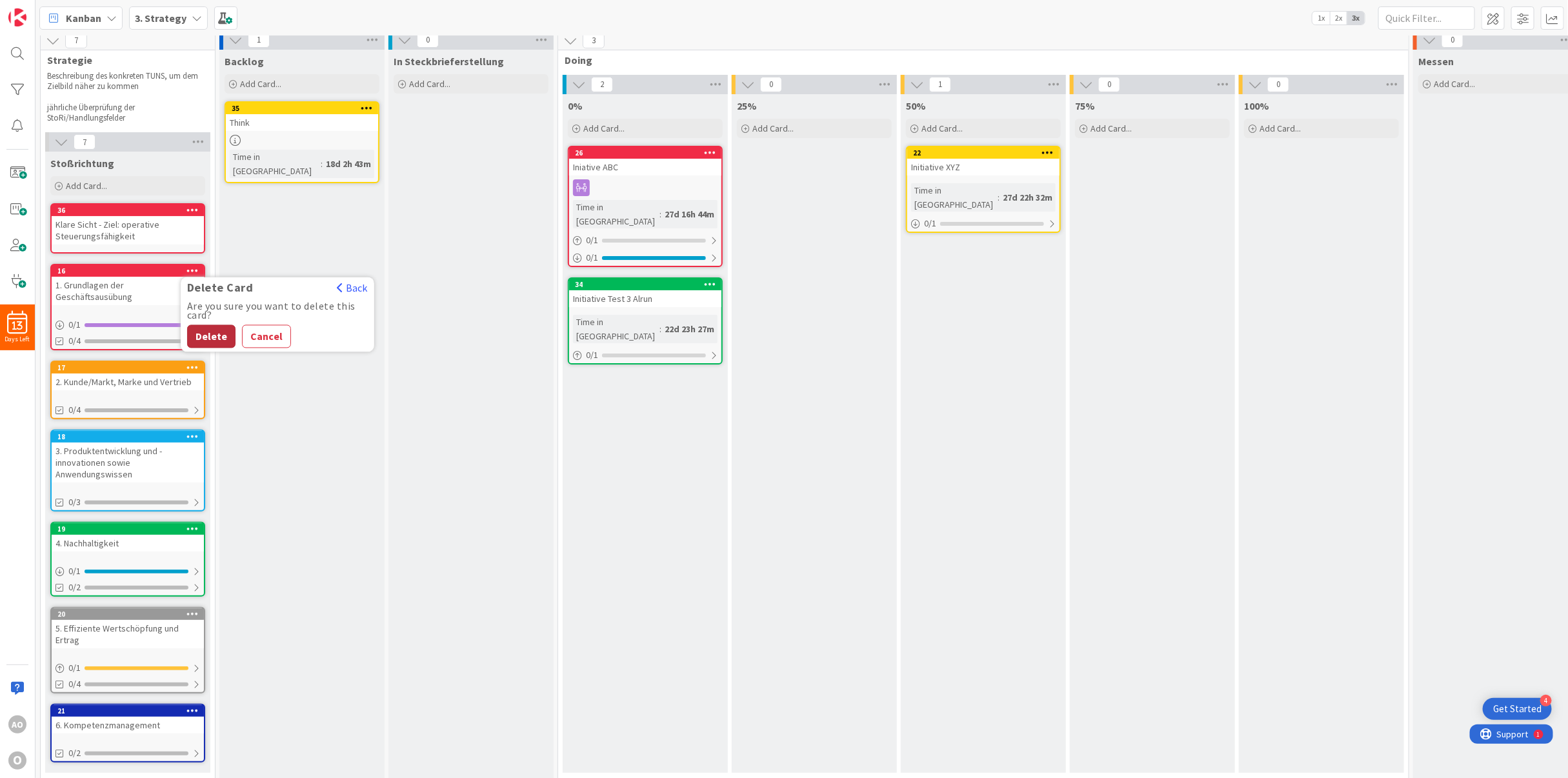
click at [209, 331] on button "Delete" at bounding box center [212, 337] width 49 height 24
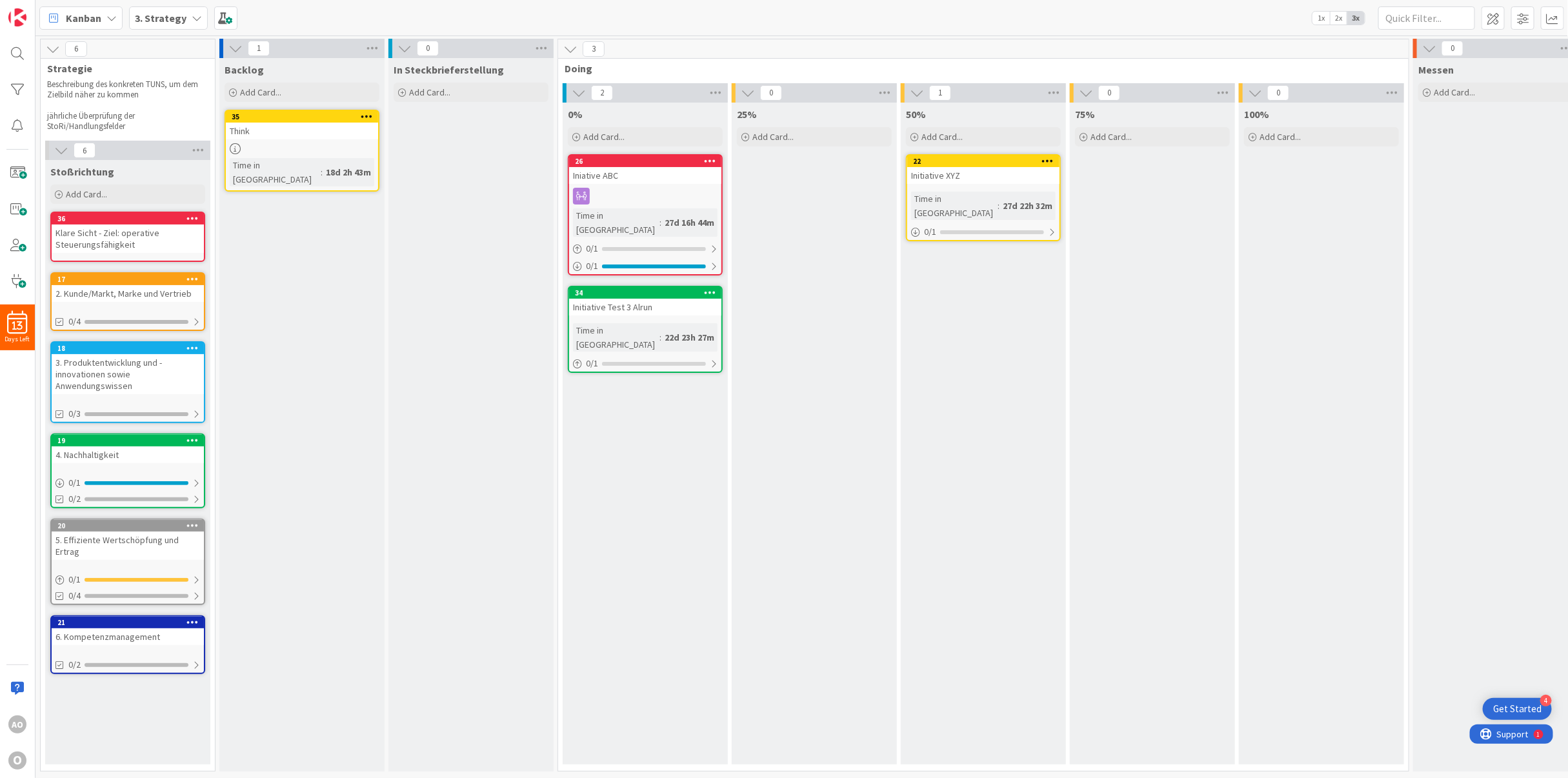
click at [185, 275] on div at bounding box center [192, 279] width 24 height 9
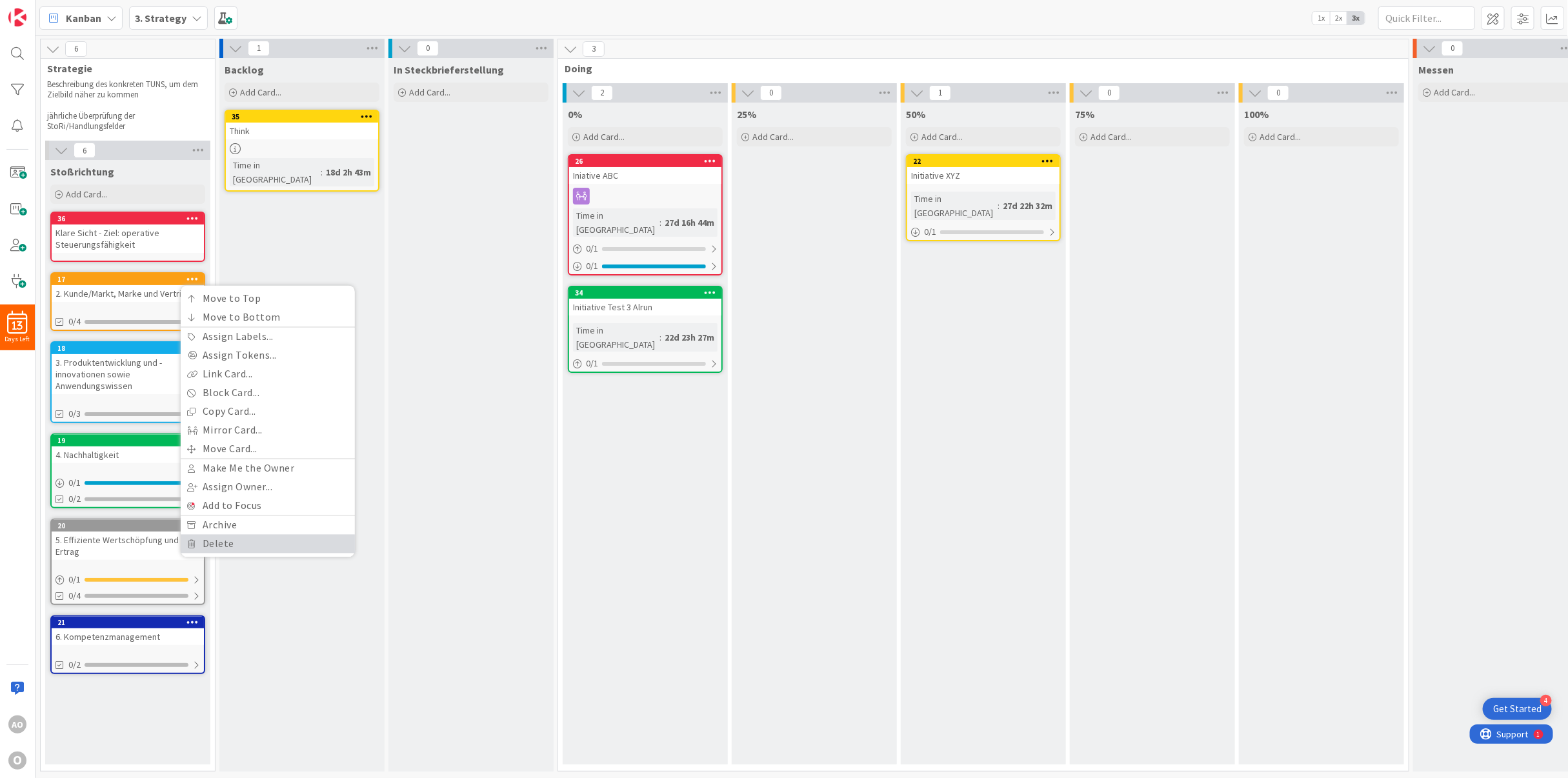
click at [200, 535] on link "Delete" at bounding box center [268, 544] width 174 height 19
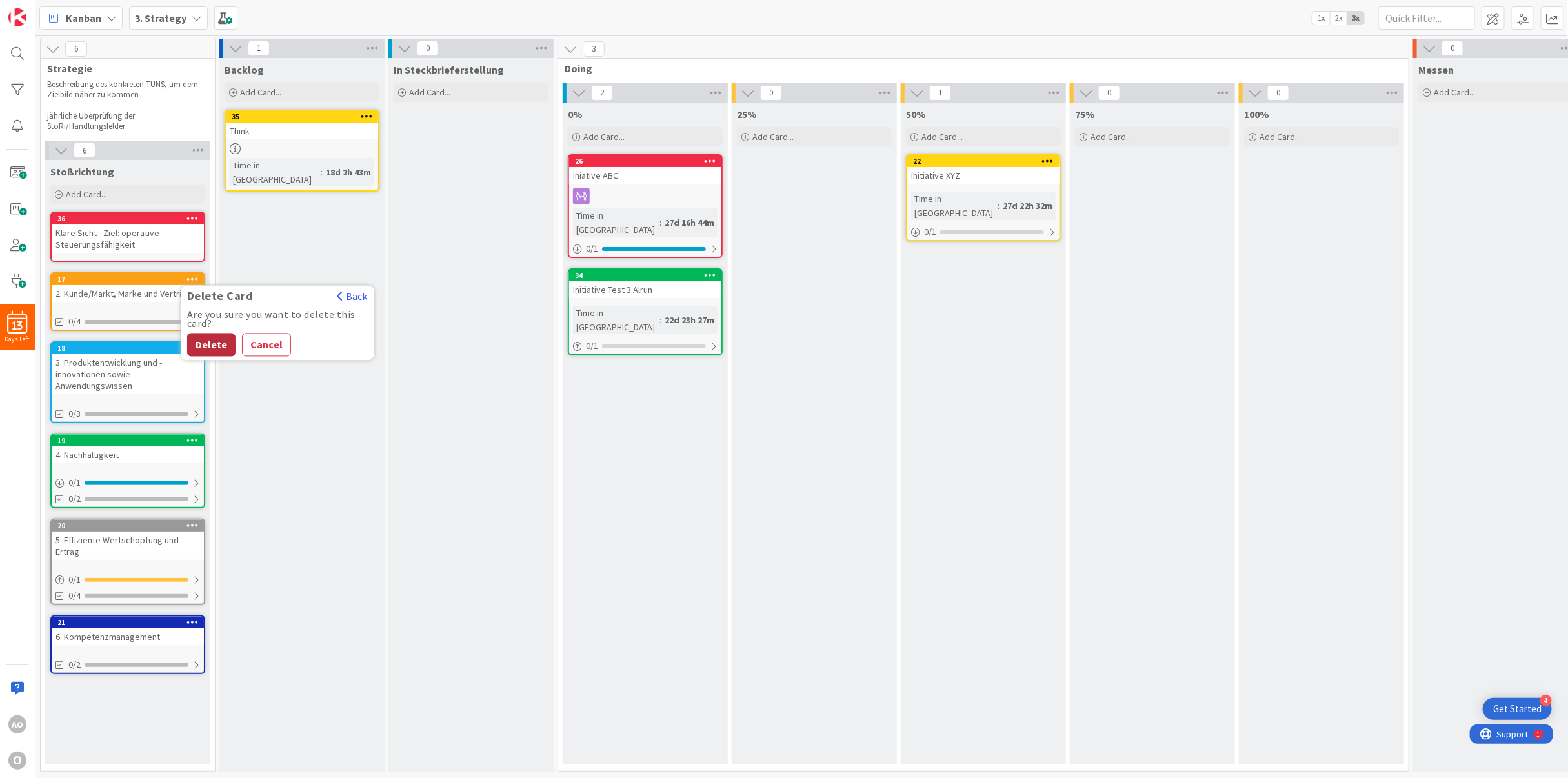
click at [219, 333] on button "Delete" at bounding box center [212, 345] width 49 height 24
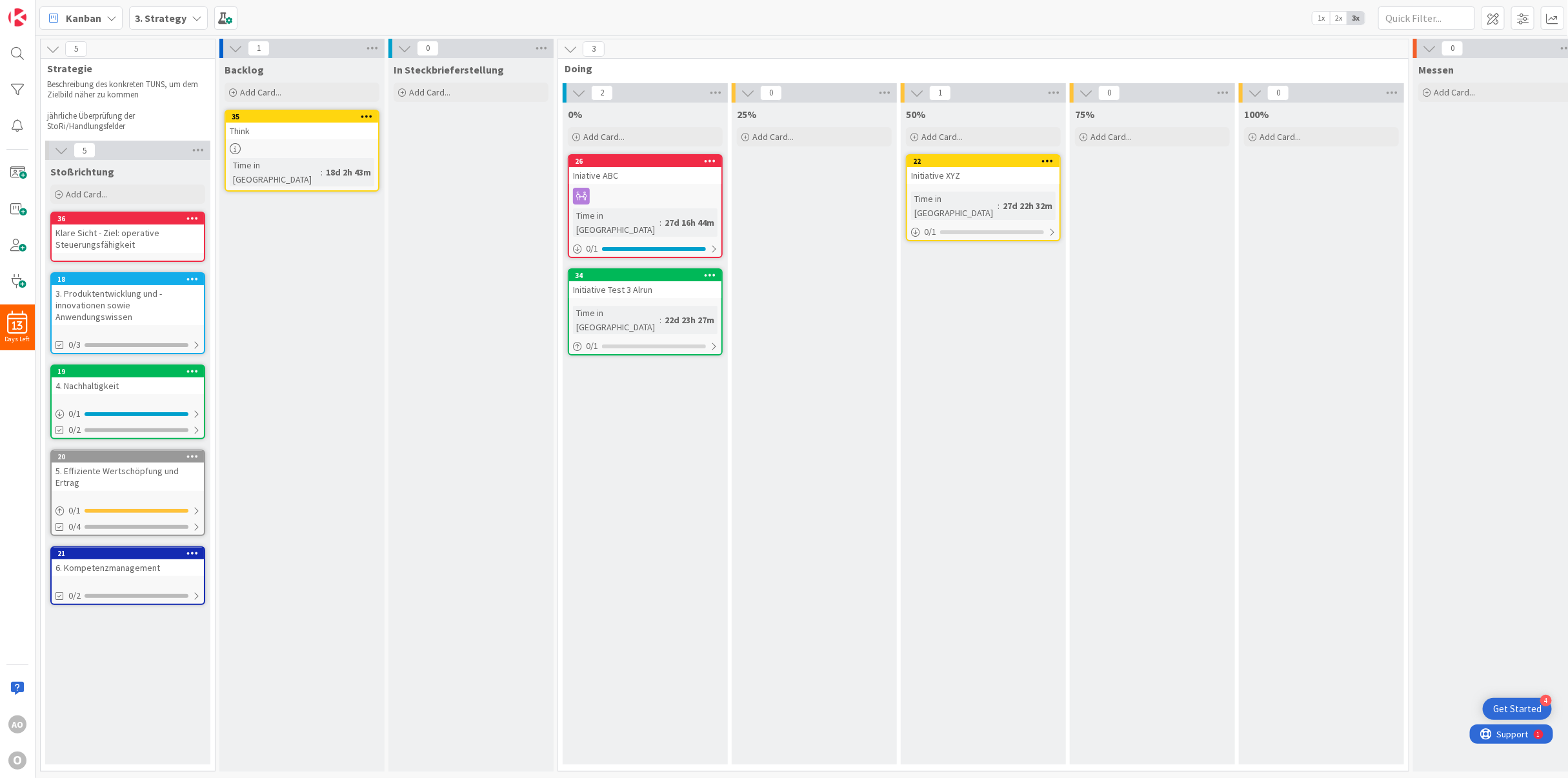
click at [194, 274] on icon at bounding box center [192, 278] width 12 height 9
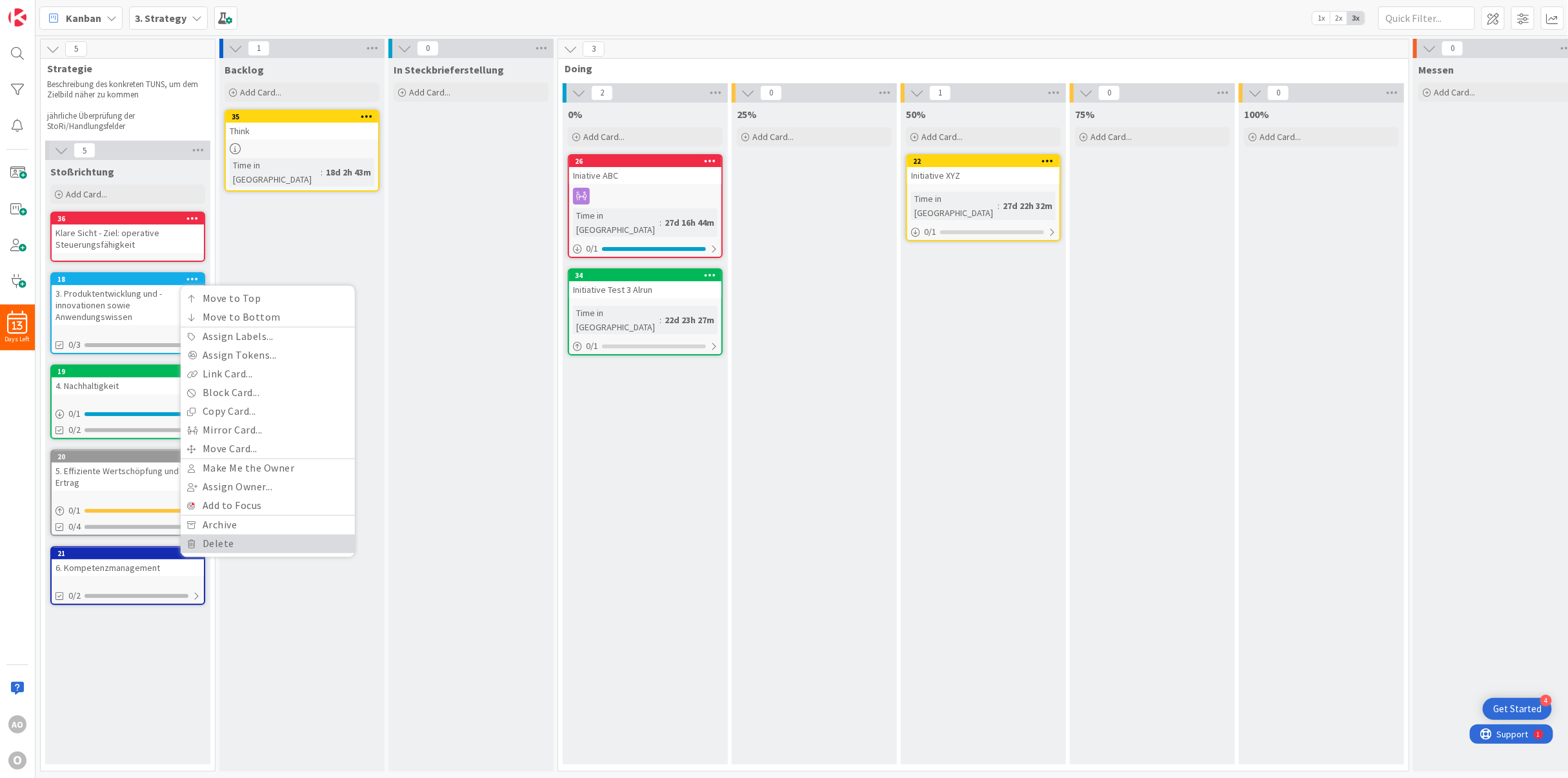
click at [198, 535] on link "Delete" at bounding box center [268, 544] width 174 height 19
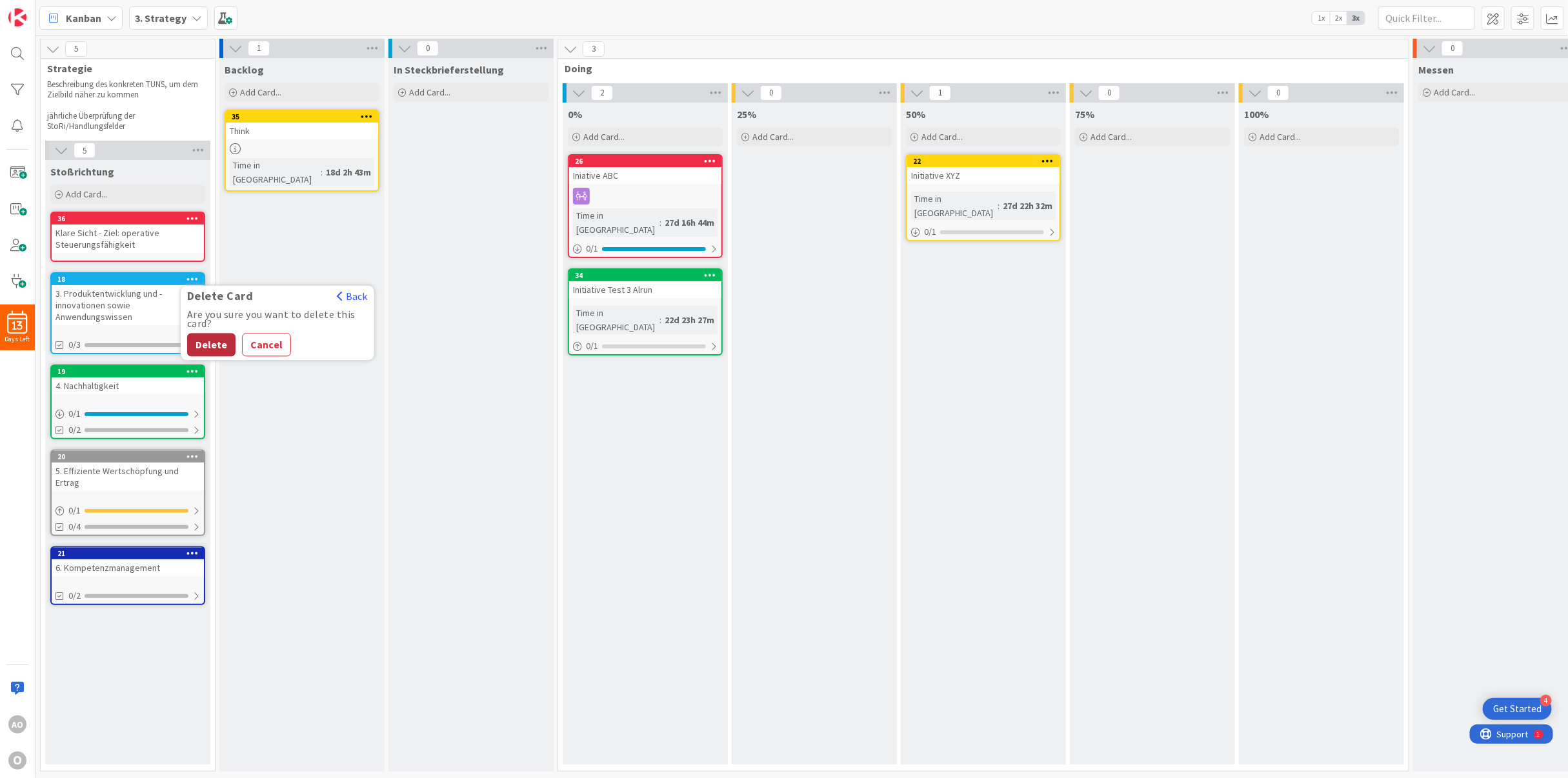
click at [225, 333] on button "Delete" at bounding box center [212, 345] width 49 height 24
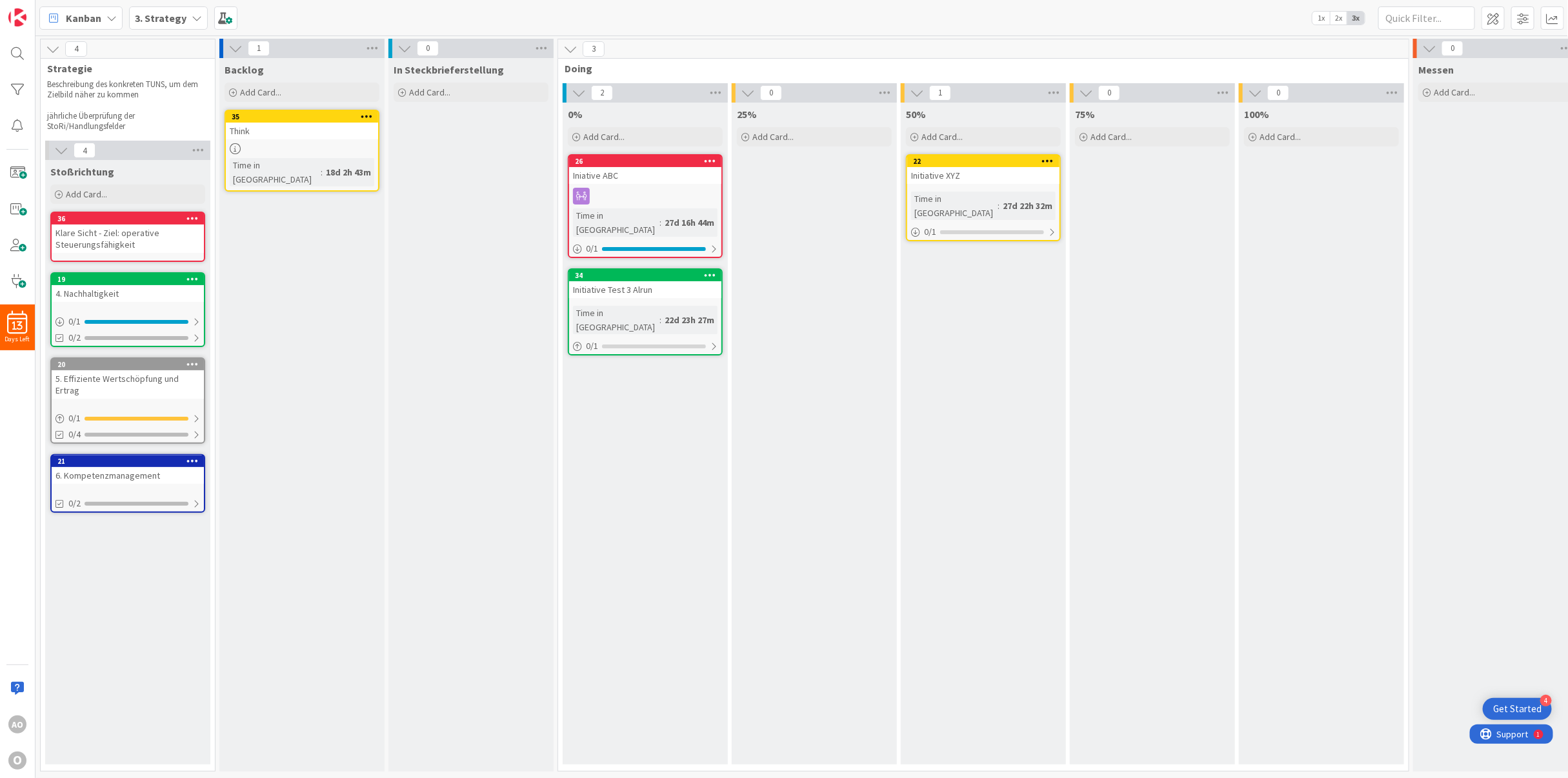
click at [194, 274] on icon at bounding box center [192, 278] width 12 height 9
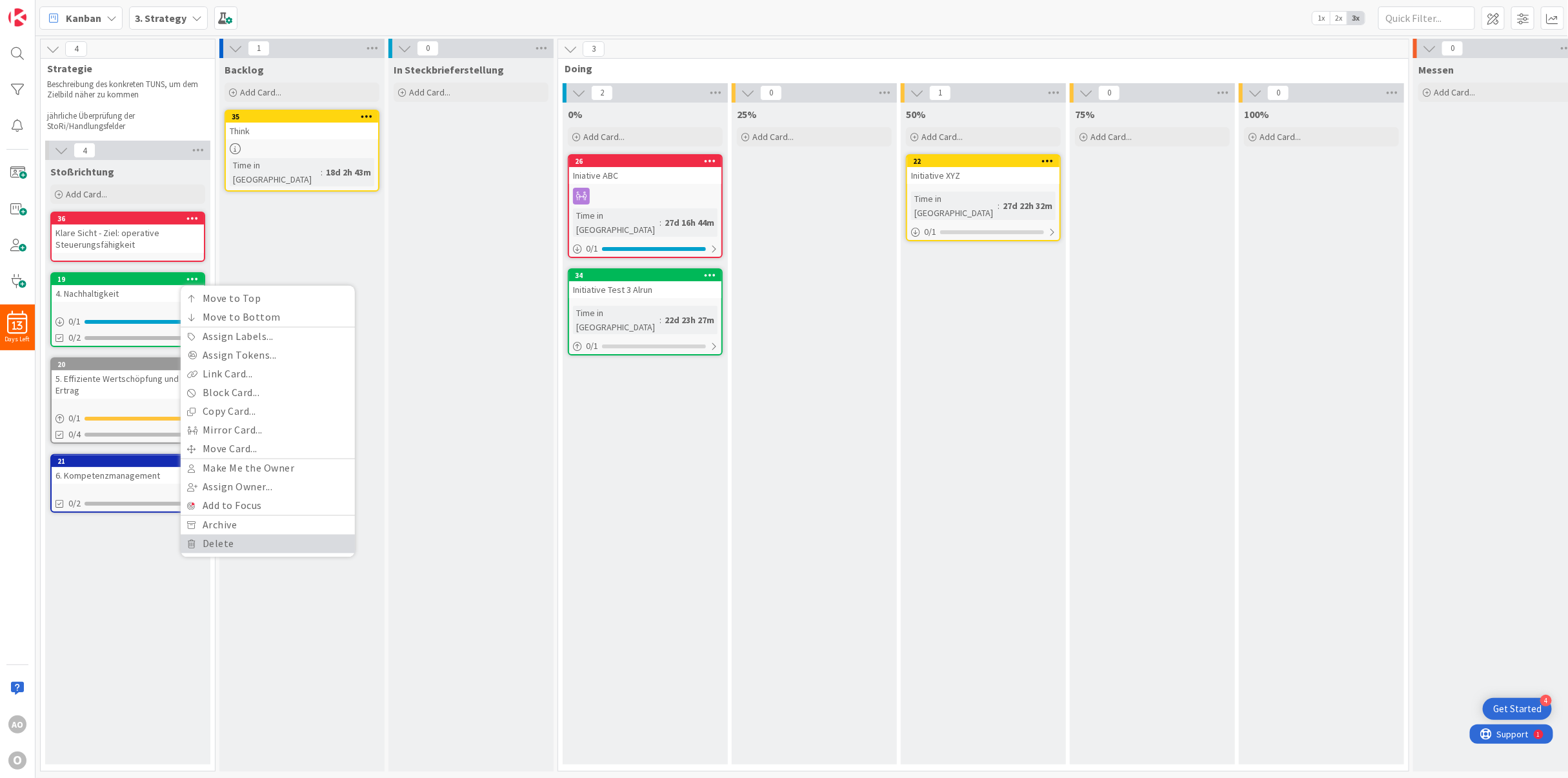
click at [209, 535] on link "Delete" at bounding box center [268, 544] width 174 height 19
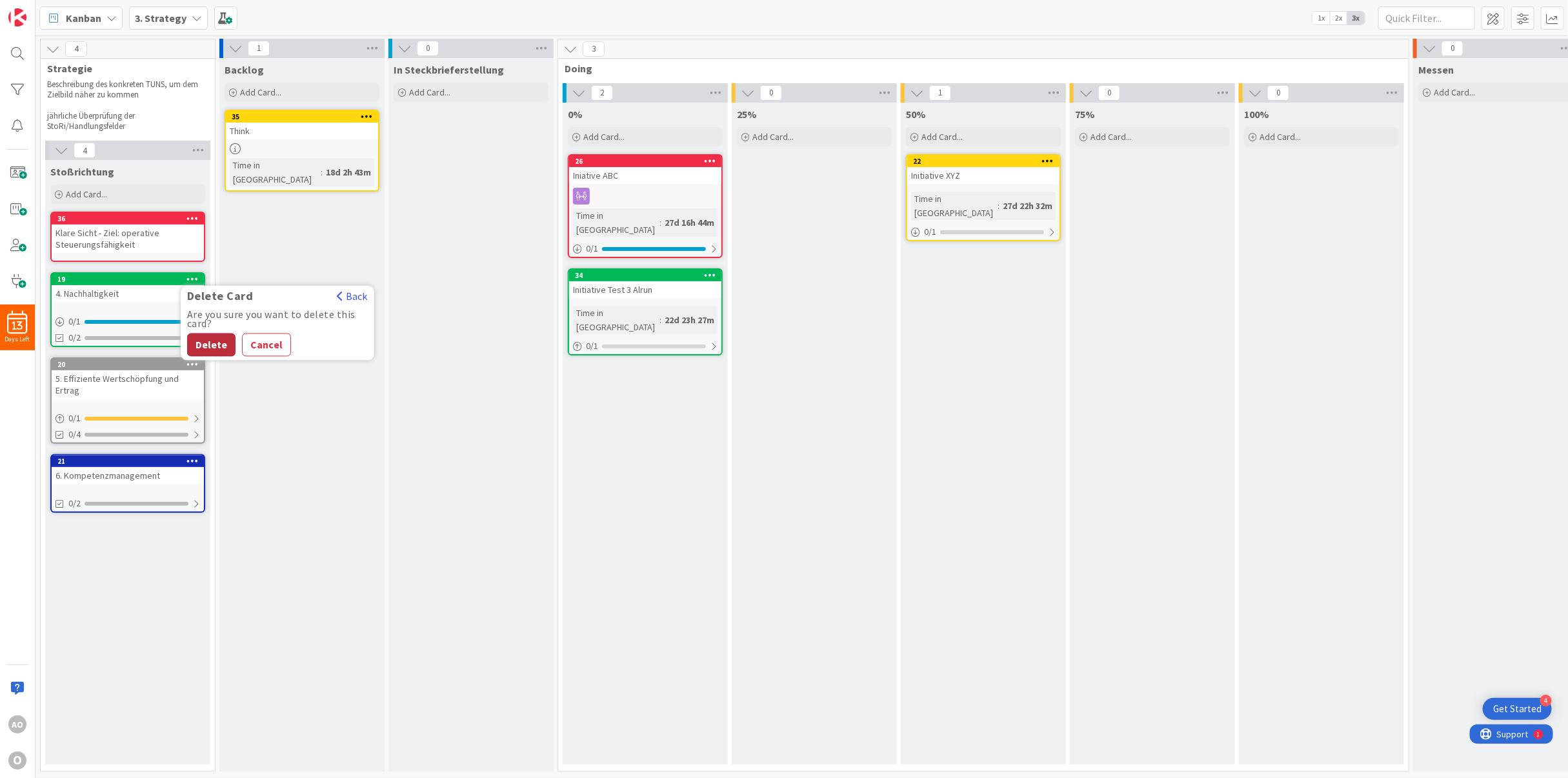
click at [203, 335] on button "Delete" at bounding box center [212, 345] width 49 height 24
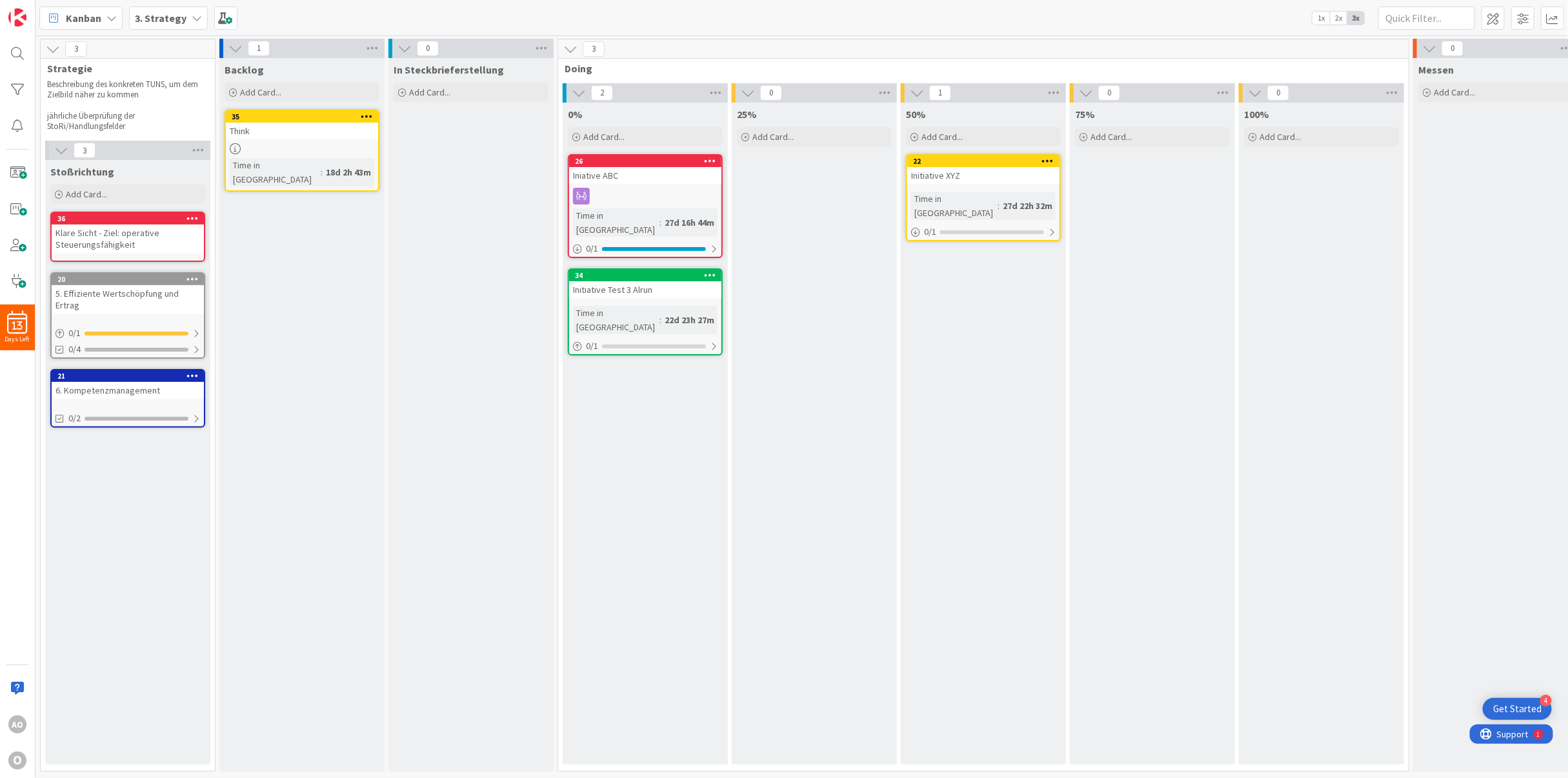
click at [194, 274] on icon at bounding box center [192, 278] width 12 height 9
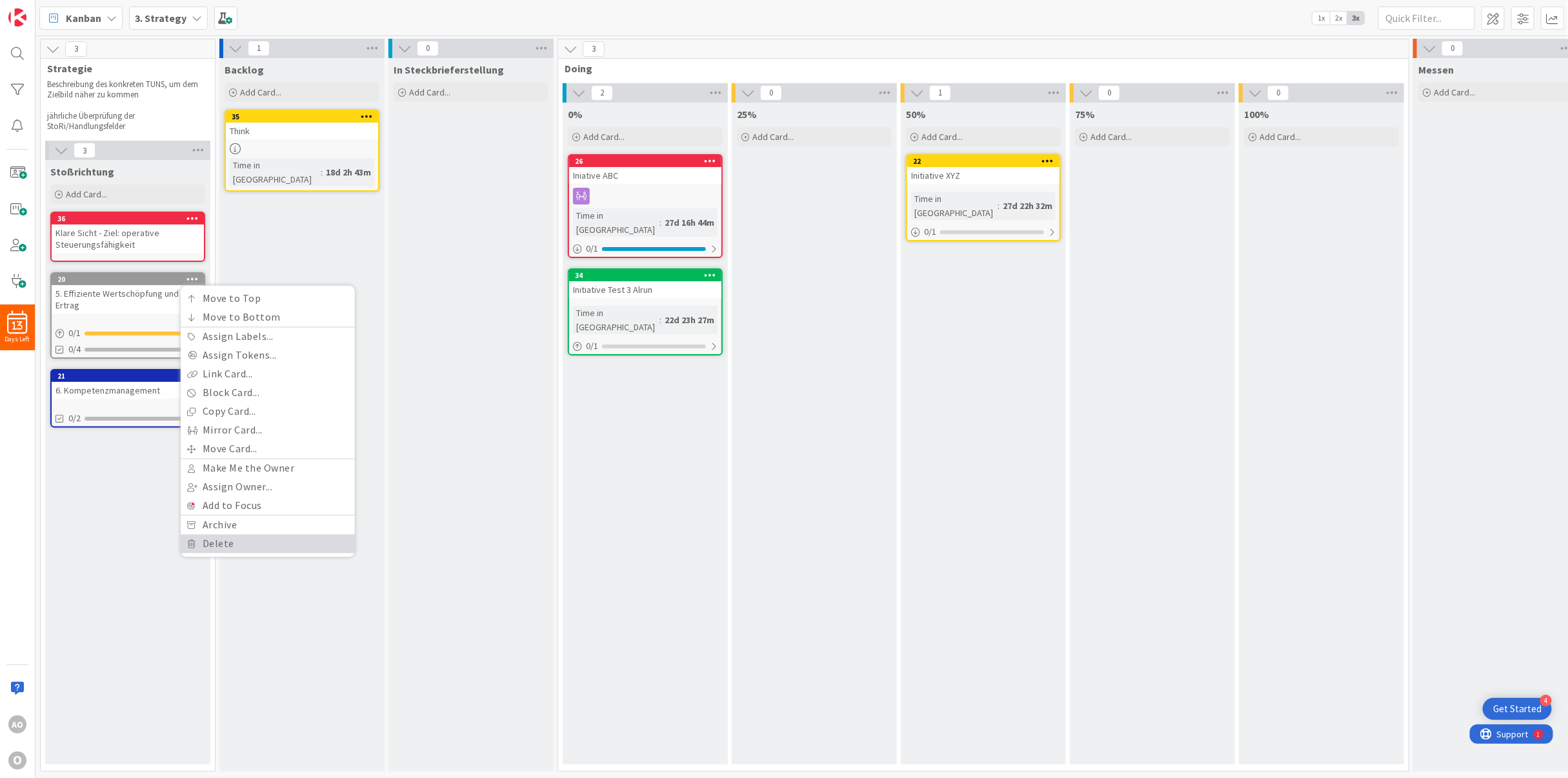
drag, startPoint x: 198, startPoint y: 539, endPoint x: 173, endPoint y: 402, distance: 139.3
click at [198, 537] on link "Delete" at bounding box center [268, 544] width 174 height 19
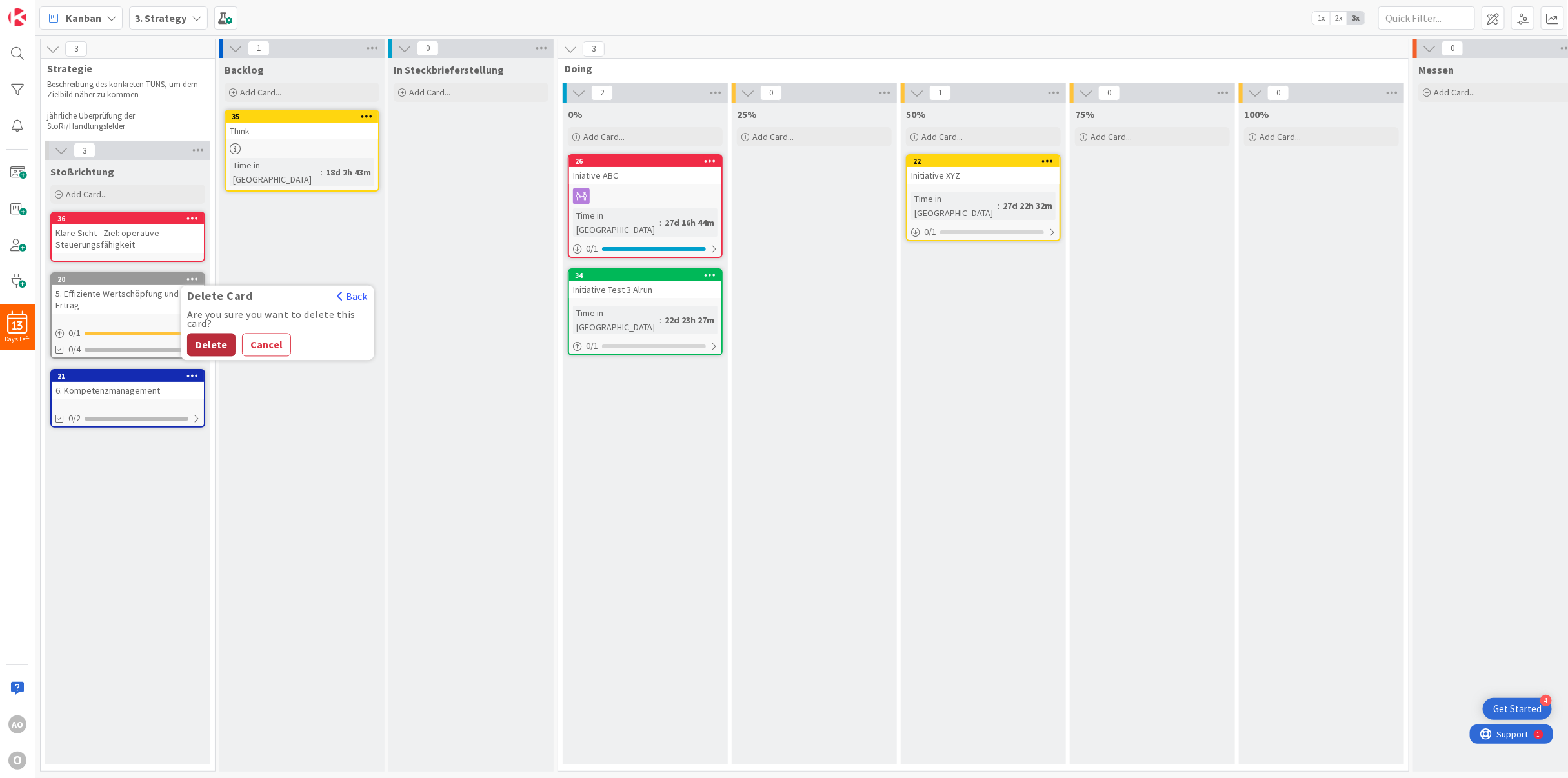
click at [206, 333] on button "Delete" at bounding box center [212, 345] width 49 height 24
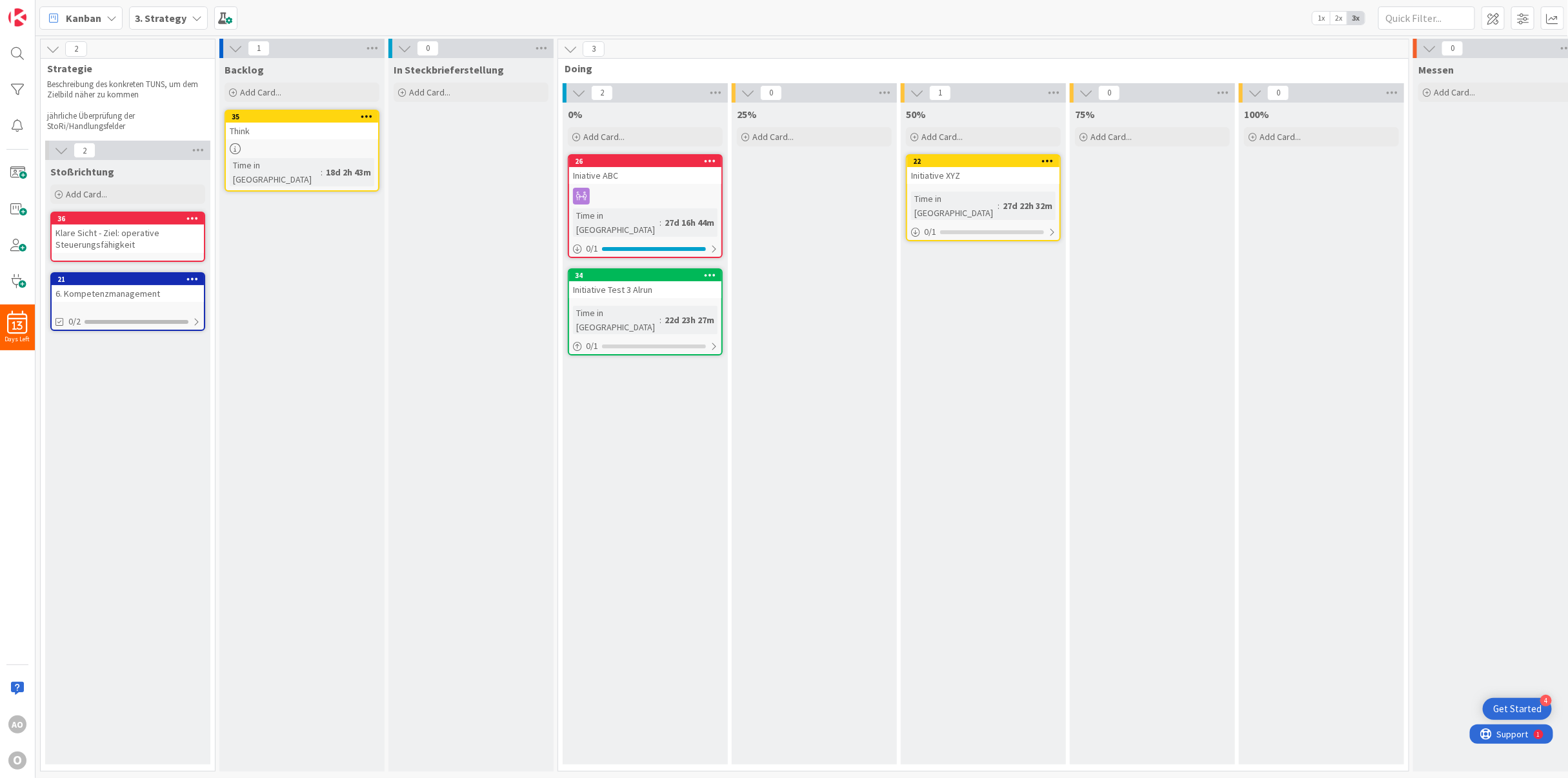
click at [189, 274] on icon at bounding box center [192, 278] width 12 height 9
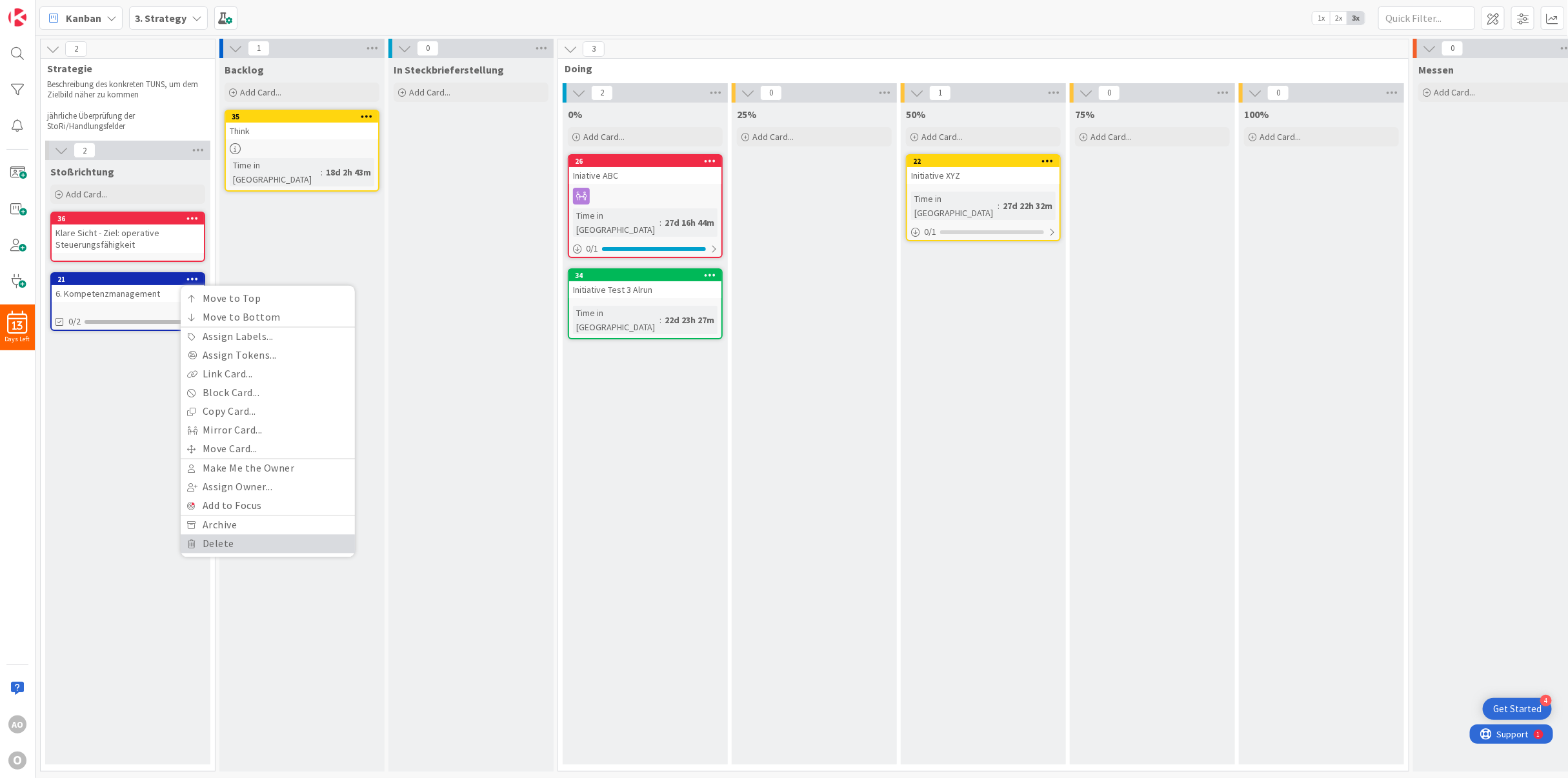
click at [195, 541] on link "Delete" at bounding box center [268, 544] width 174 height 19
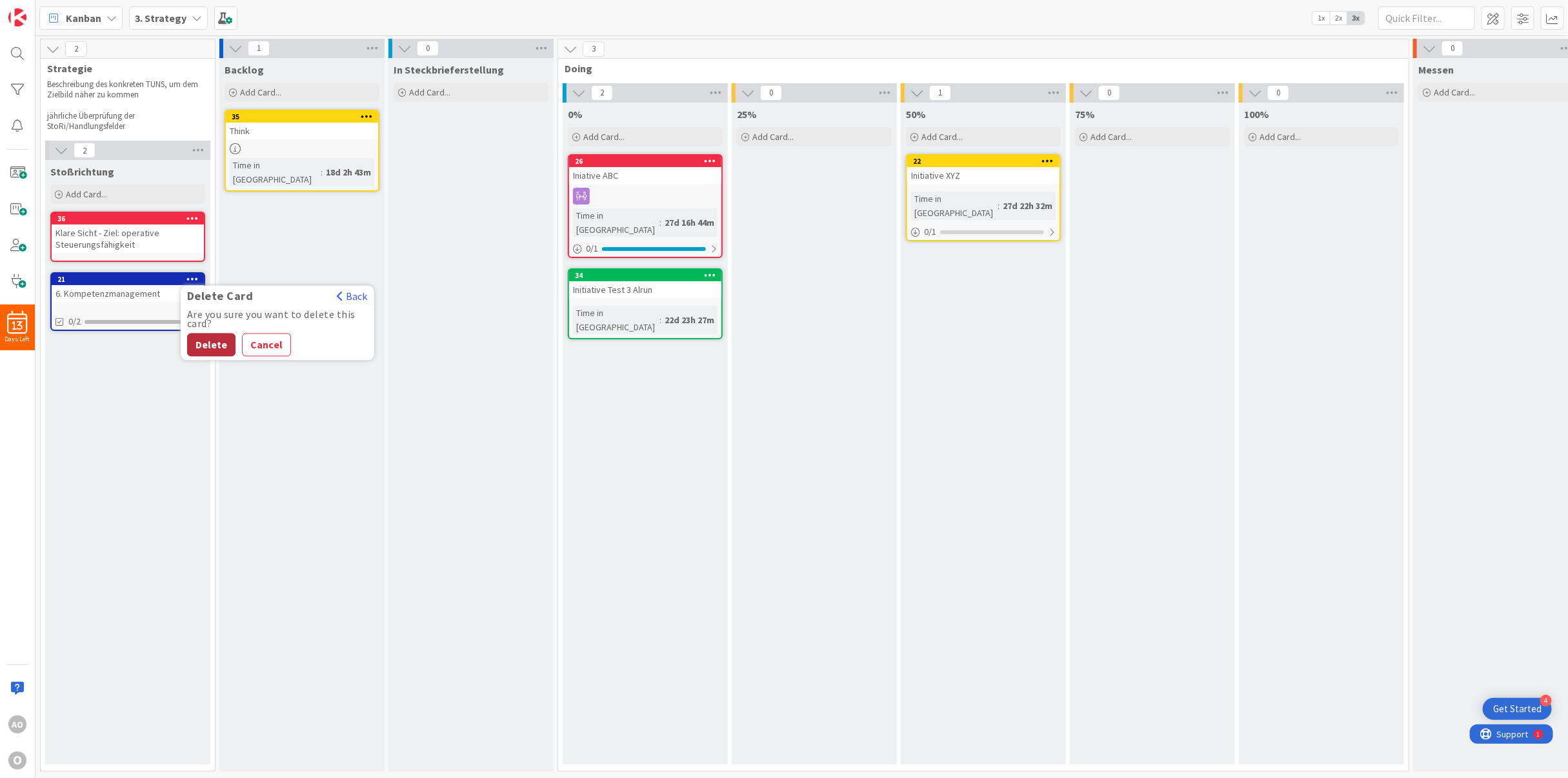
click at [206, 333] on button "Delete" at bounding box center [212, 345] width 49 height 24
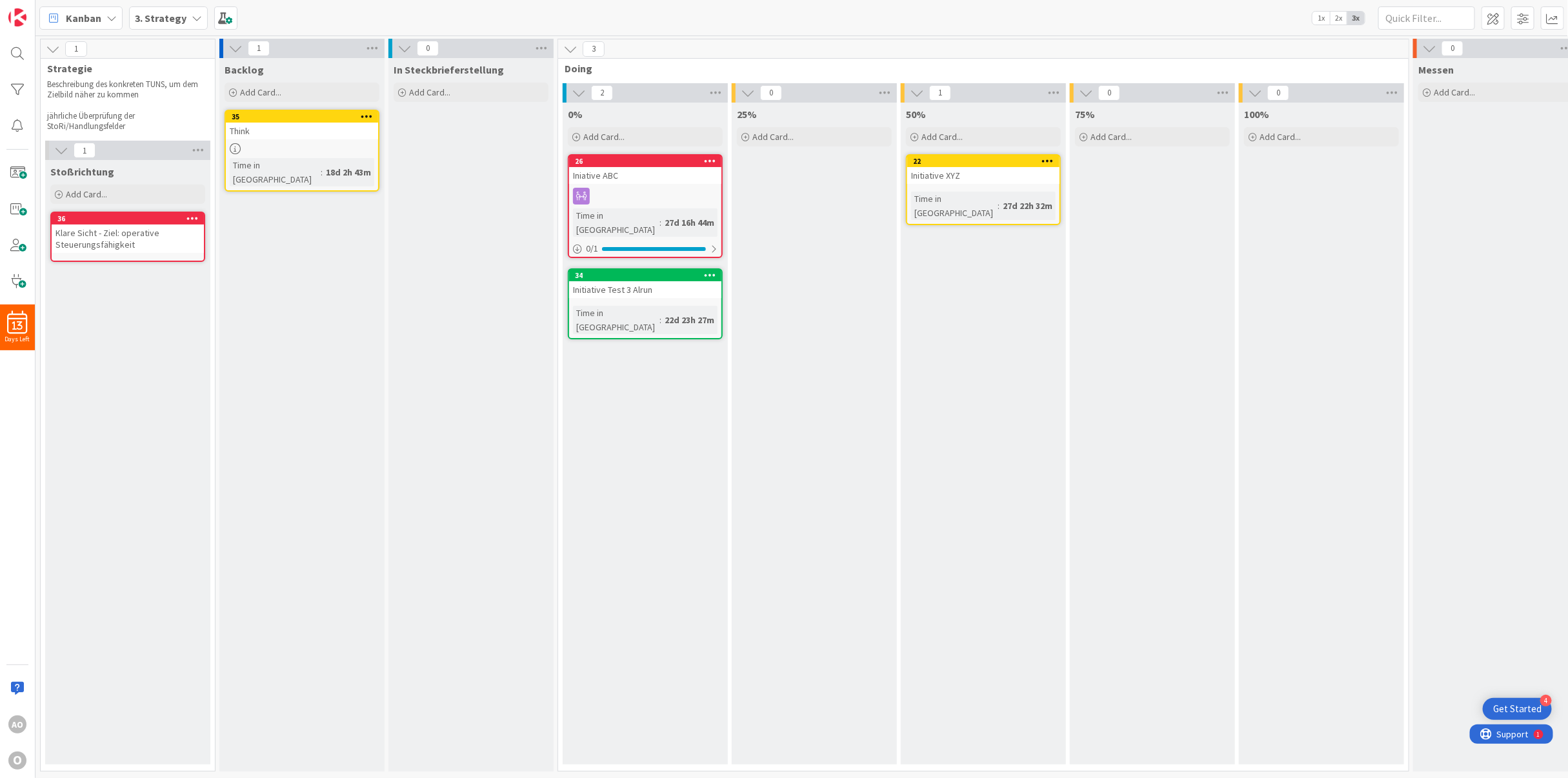
click at [132, 332] on div "Stoßrichtung Add Card... 36 Klare Sicht - Ziel: operative Steuerungsfähigkeit" at bounding box center [128, 462] width 166 height 604
click at [187, 213] on icon at bounding box center [192, 217] width 12 height 9
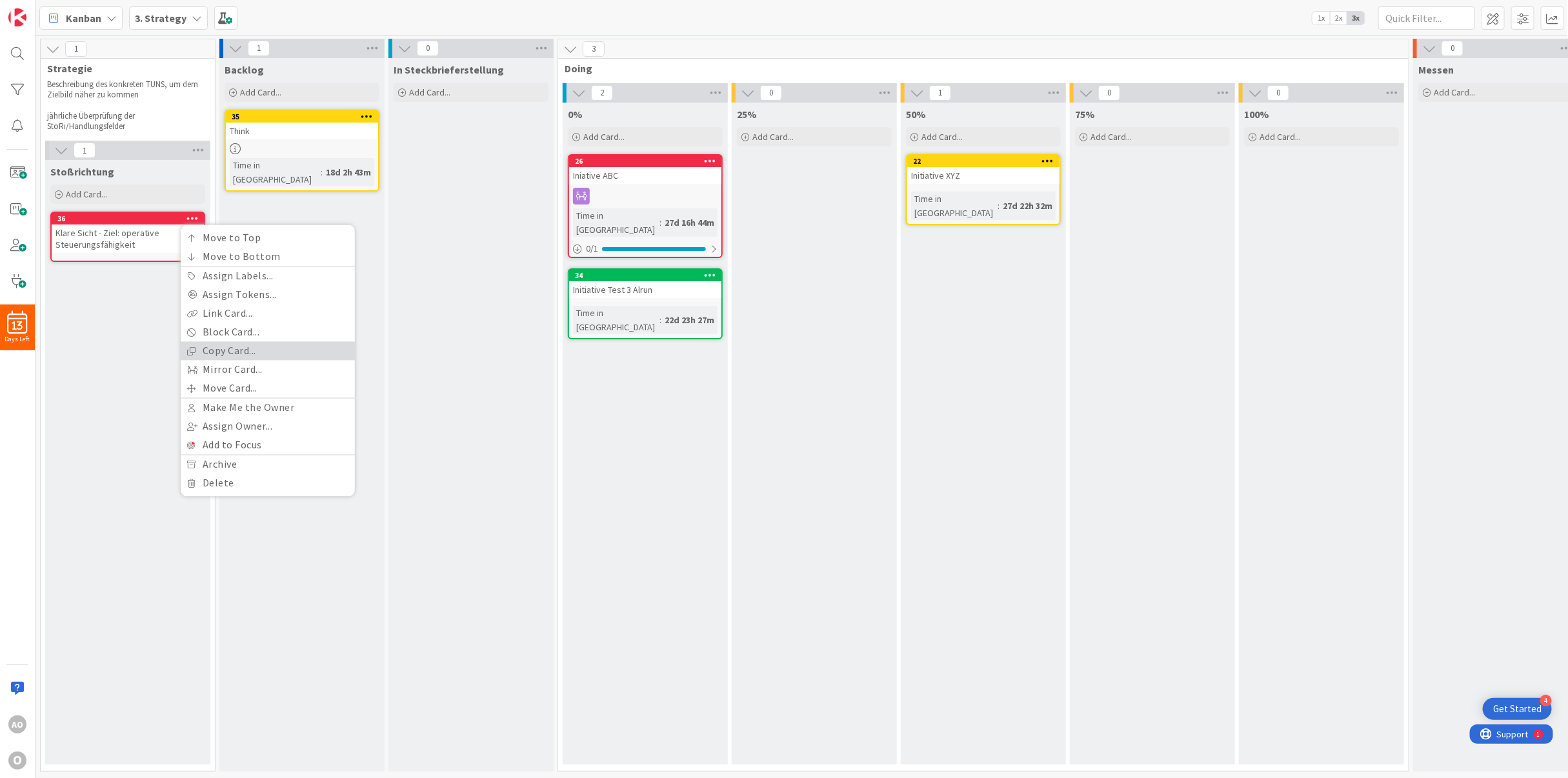
click at [206, 342] on link "Copy Card..." at bounding box center [268, 350] width 174 height 19
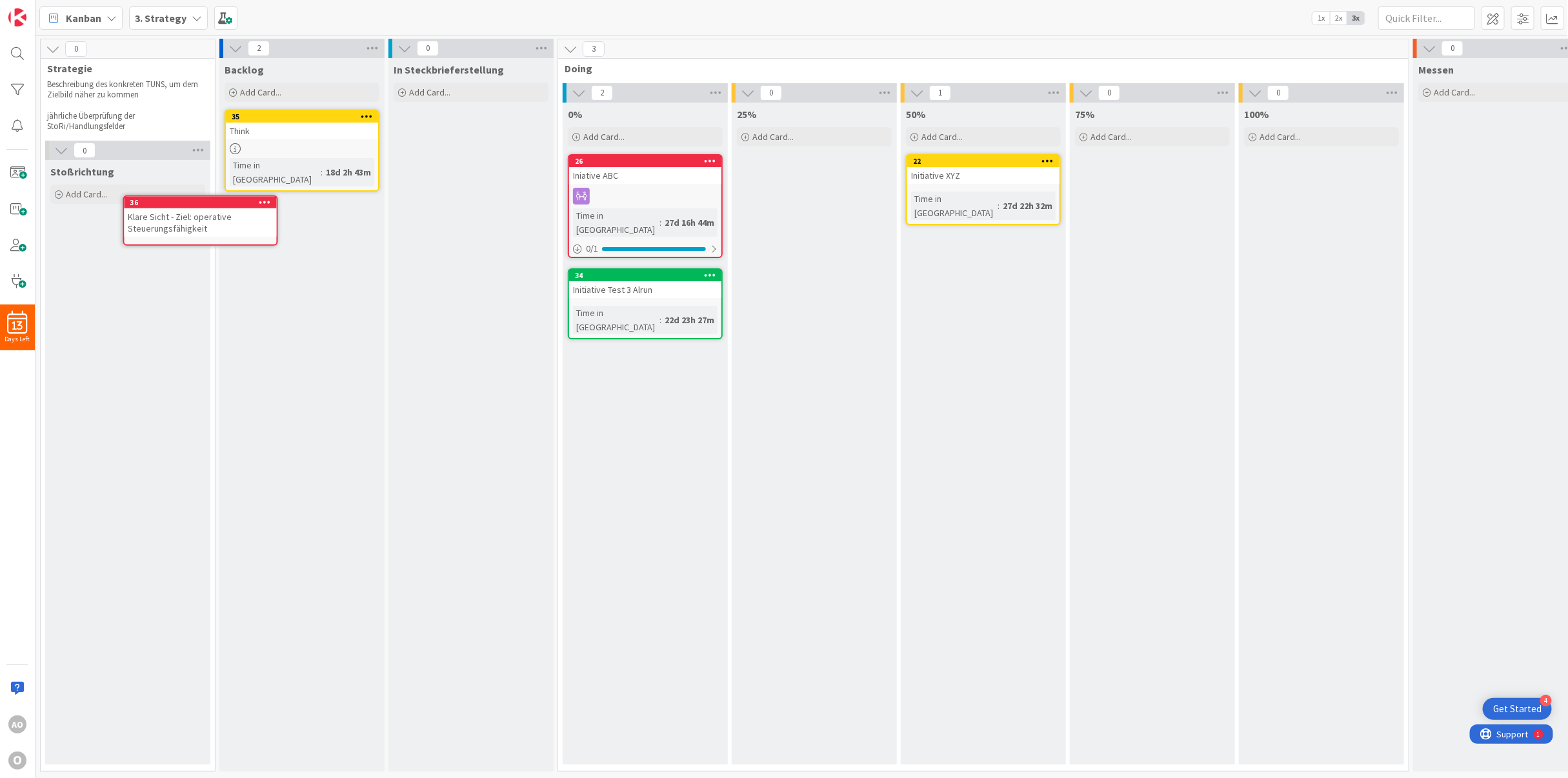
scroll to position [4, 0]
click at [88, 188] on span "Add Card..." at bounding box center [86, 194] width 41 height 11
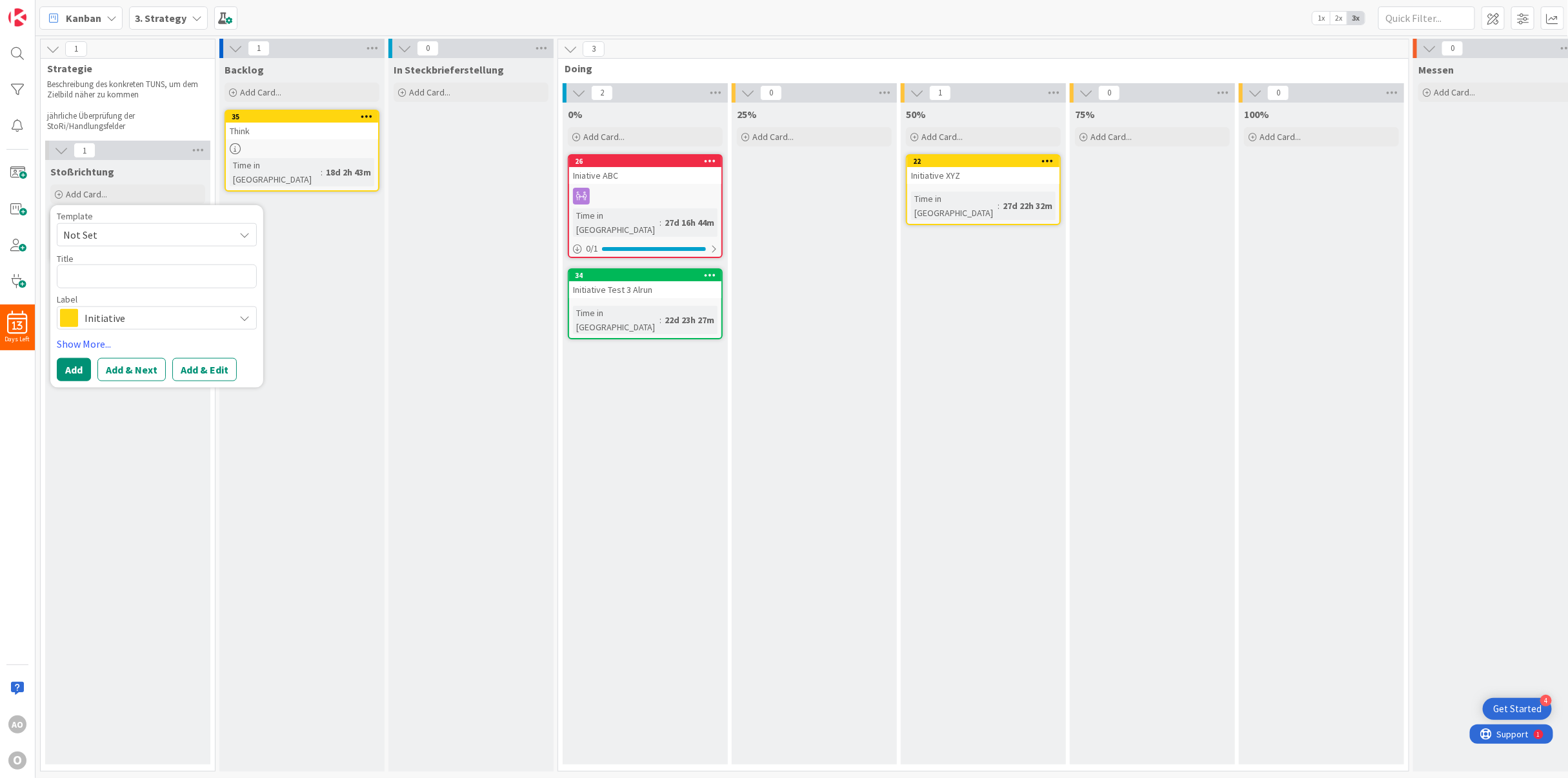
click at [89, 230] on span "Not Set" at bounding box center [144, 234] width 162 height 17
click at [103, 205] on div "Template Not Set Not Set Add Card Templates Title 0 / 128 Label Initiative Show…" at bounding box center [157, 296] width 213 height 183
click at [256, 209] on div "Template Not Set Not Set Add Card Templates Title 0 / 128 Label Initiative Show…" at bounding box center [157, 296] width 213 height 183
click at [71, 450] on div "Stoßrichtung Add Card... Template Not Set Not Set Add Card Templates Title 0 / …" at bounding box center [128, 462] width 166 height 604
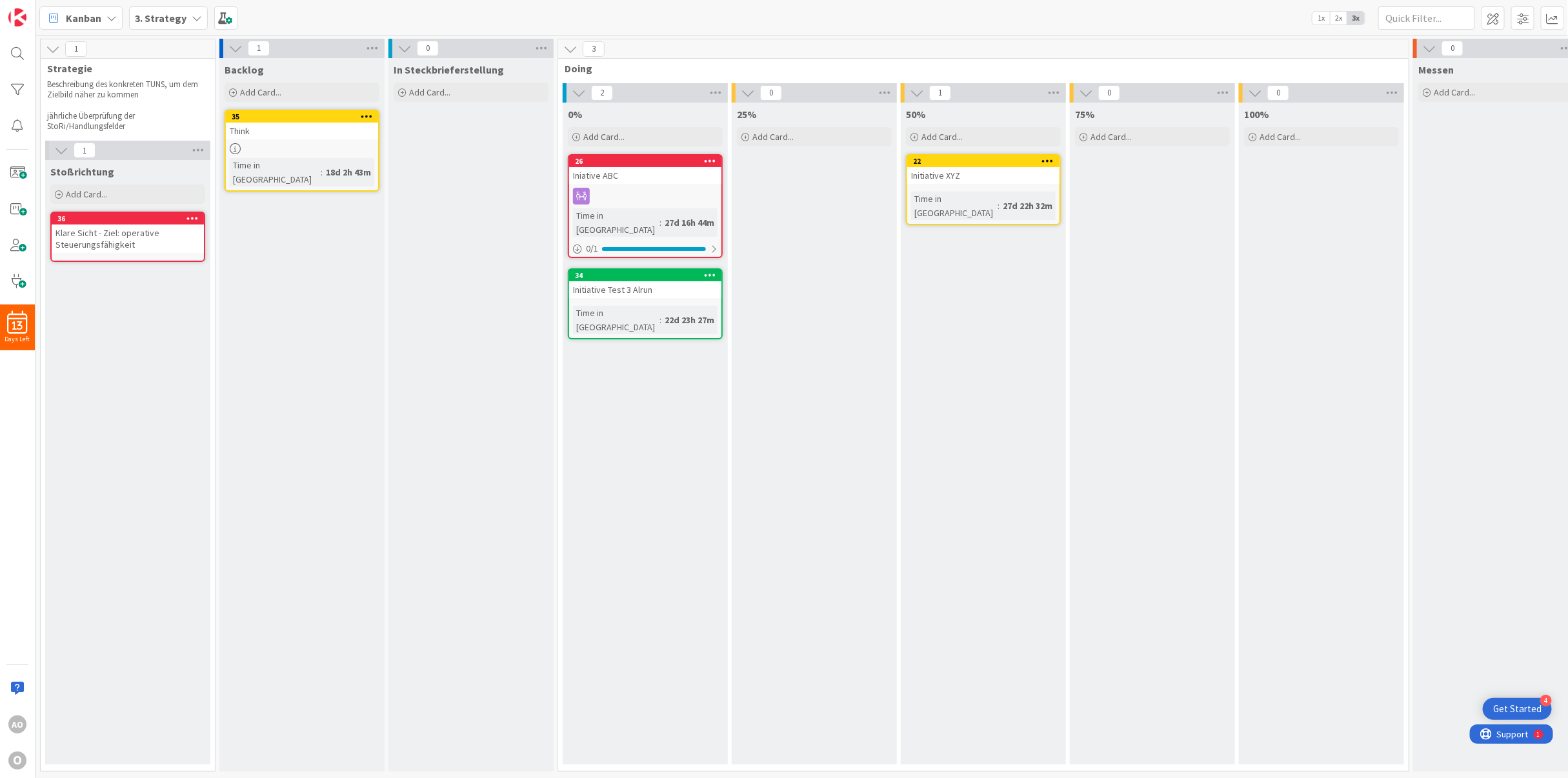
click at [187, 213] on icon at bounding box center [192, 217] width 12 height 9
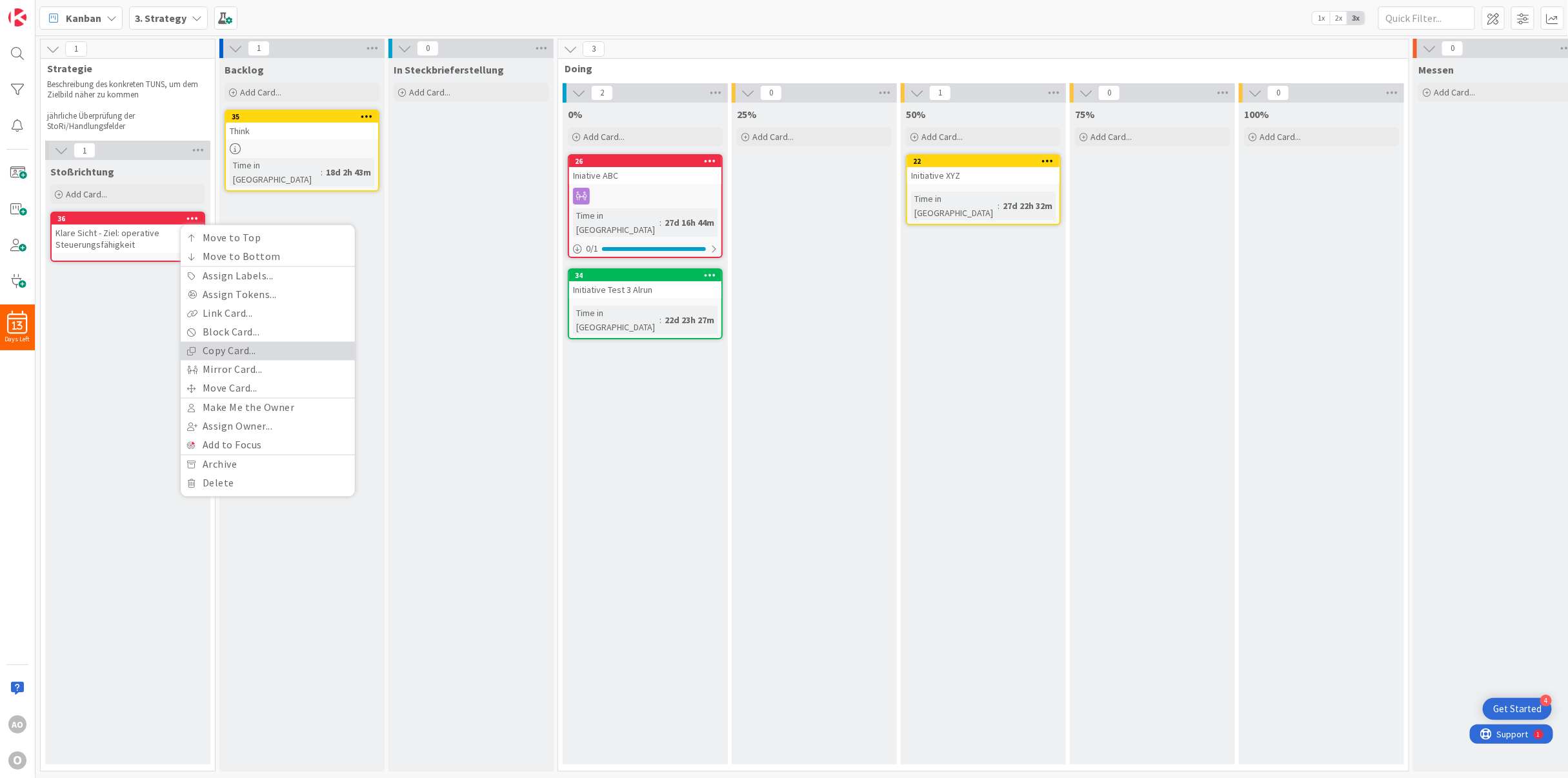
click at [227, 345] on link "Copy Card..." at bounding box center [268, 350] width 174 height 19
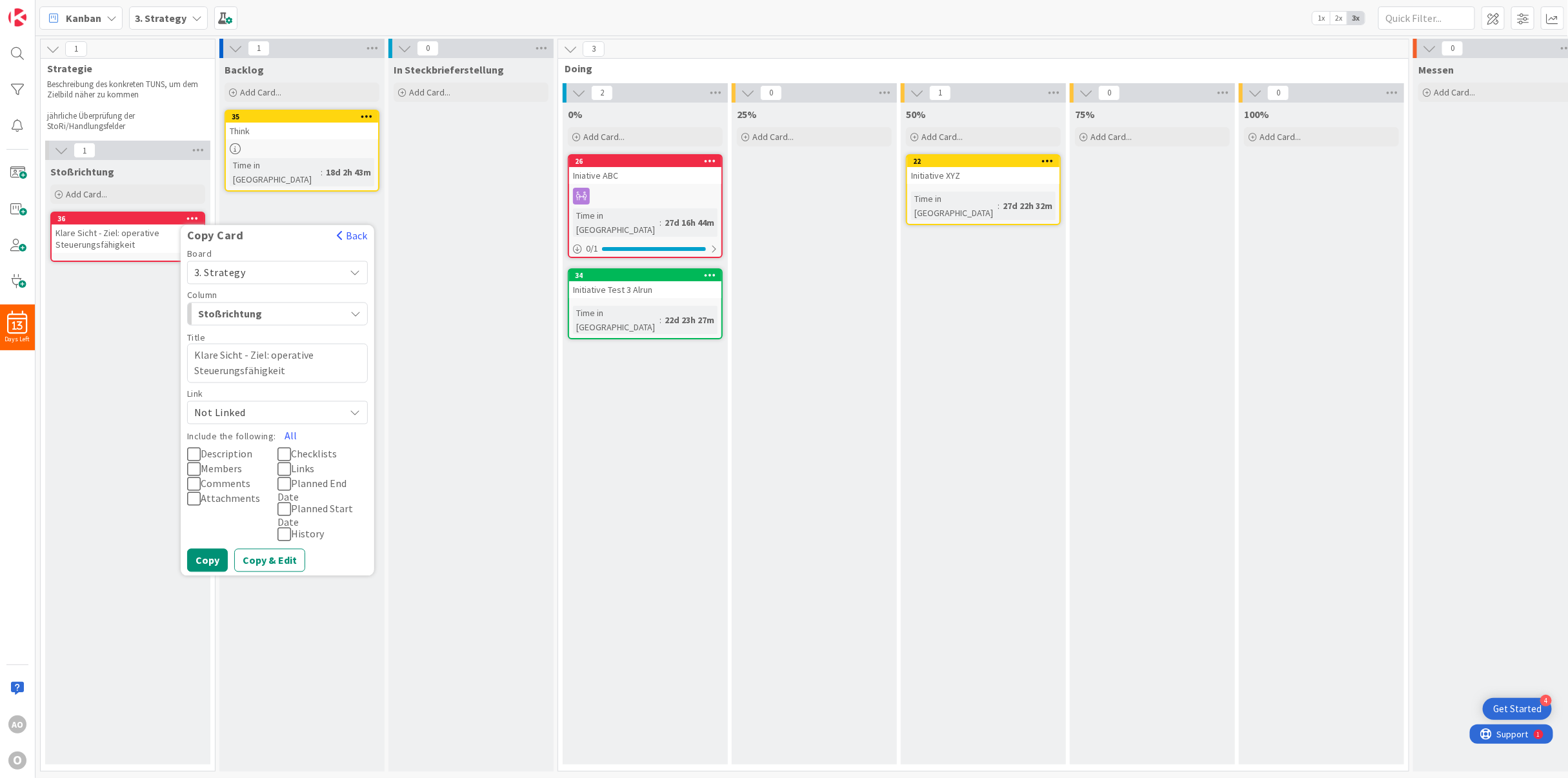
drag, startPoint x: 281, startPoint y: 367, endPoint x: 162, endPoint y: 345, distance: 121.0
click at [162, 345] on div "Stoßrichtung Add Card... Template Not Set Not Set Add Card Templates Title 0 / …" at bounding box center [128, 462] width 166 height 604
type textarea "x"
type textarea "PL-Sanierung"
type textarea "x"
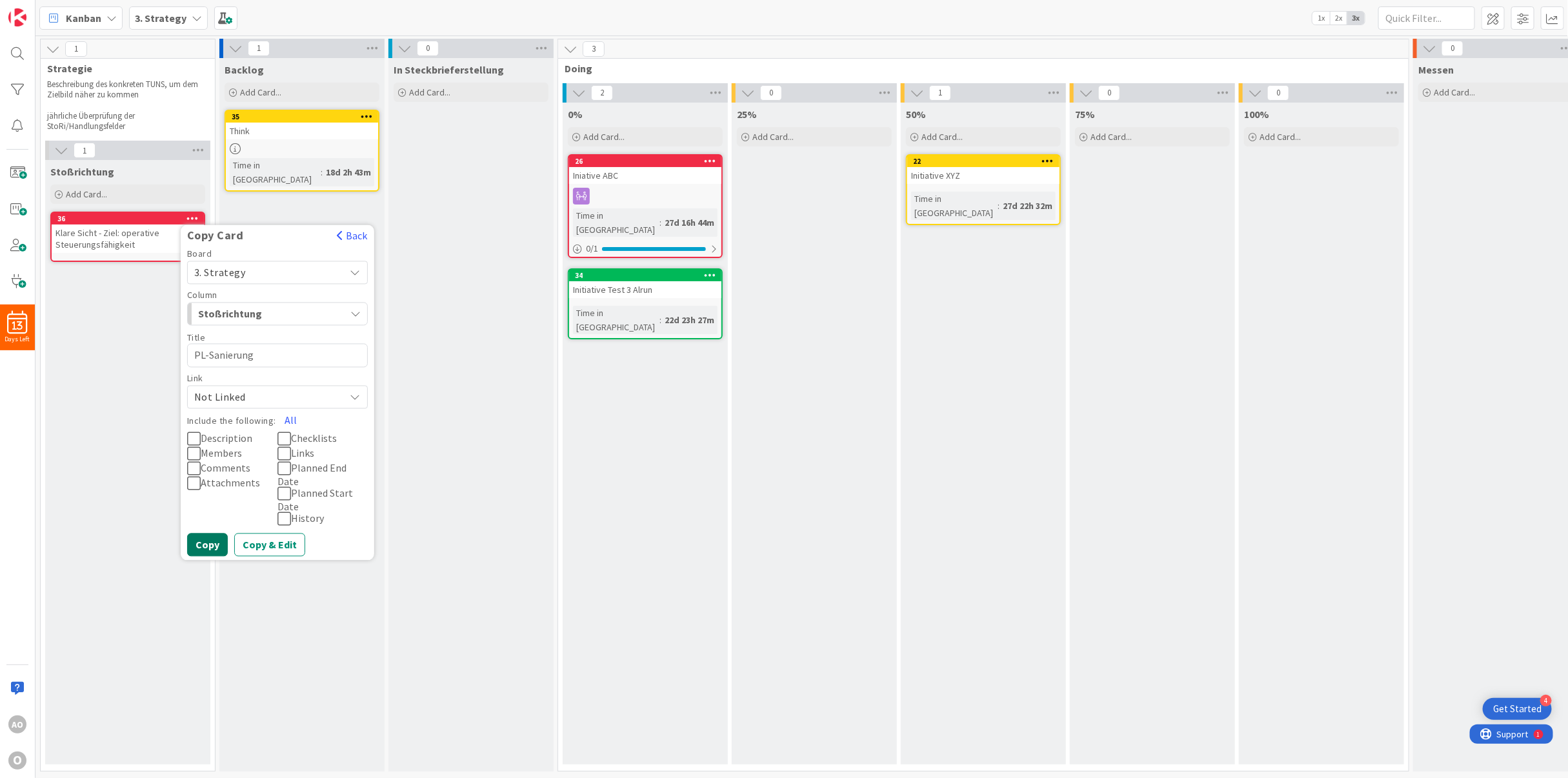
type textarea "PL-Sanierung"
click at [205, 533] on button "Copy" at bounding box center [208, 544] width 41 height 24
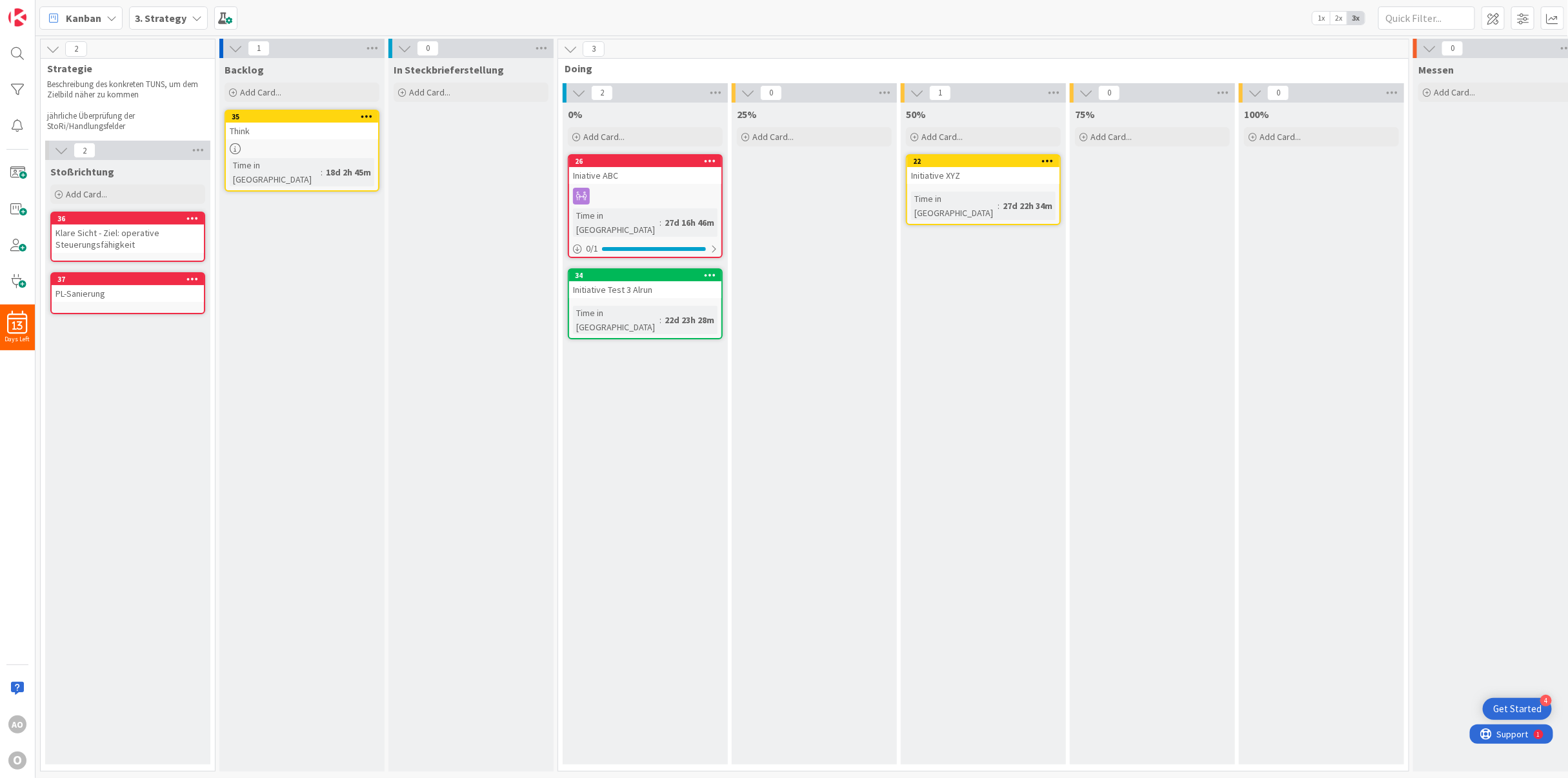
click at [196, 274] on icon at bounding box center [192, 278] width 12 height 9
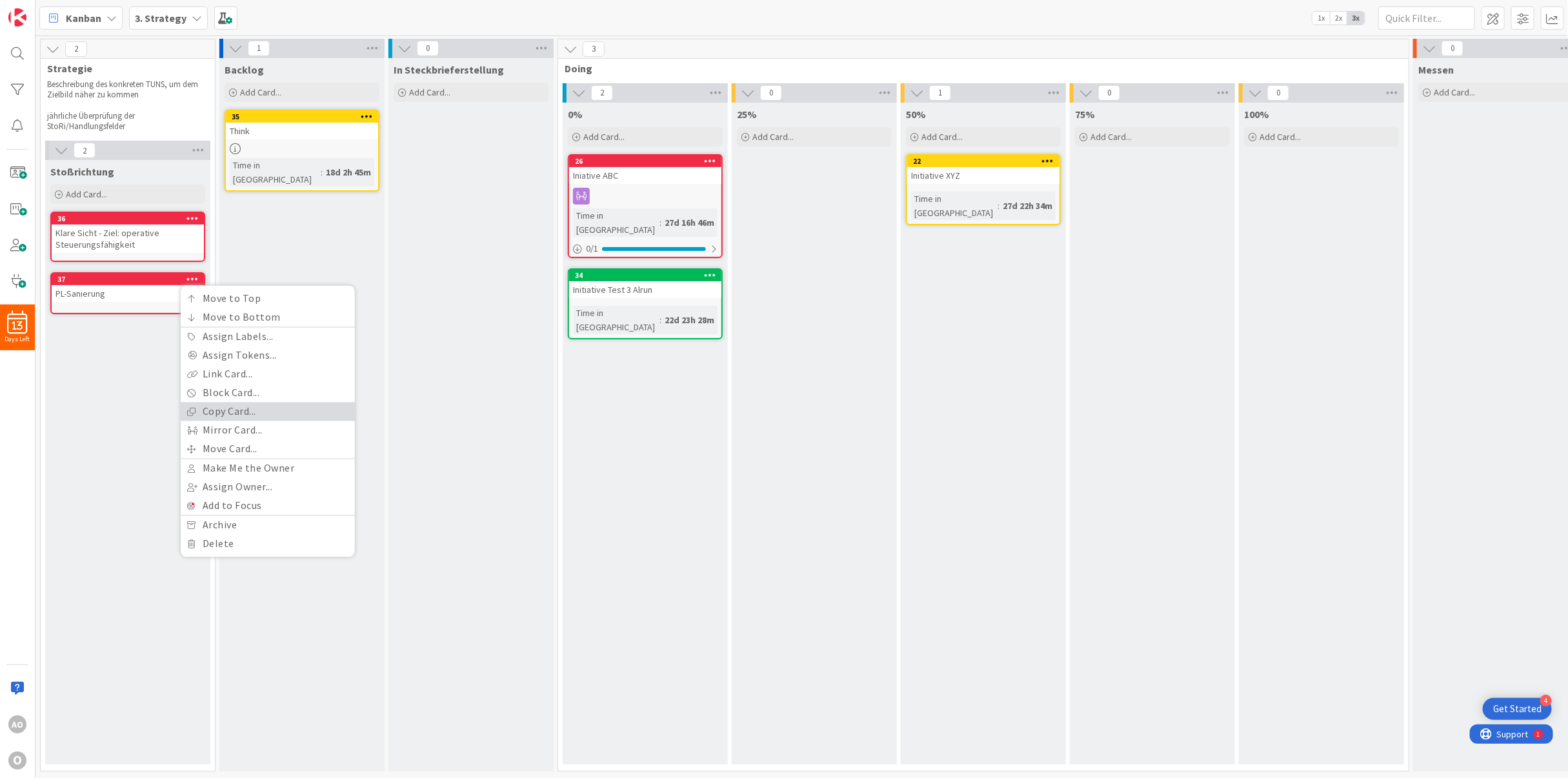
click at [251, 402] on link "Copy Card..." at bounding box center [268, 411] width 174 height 19
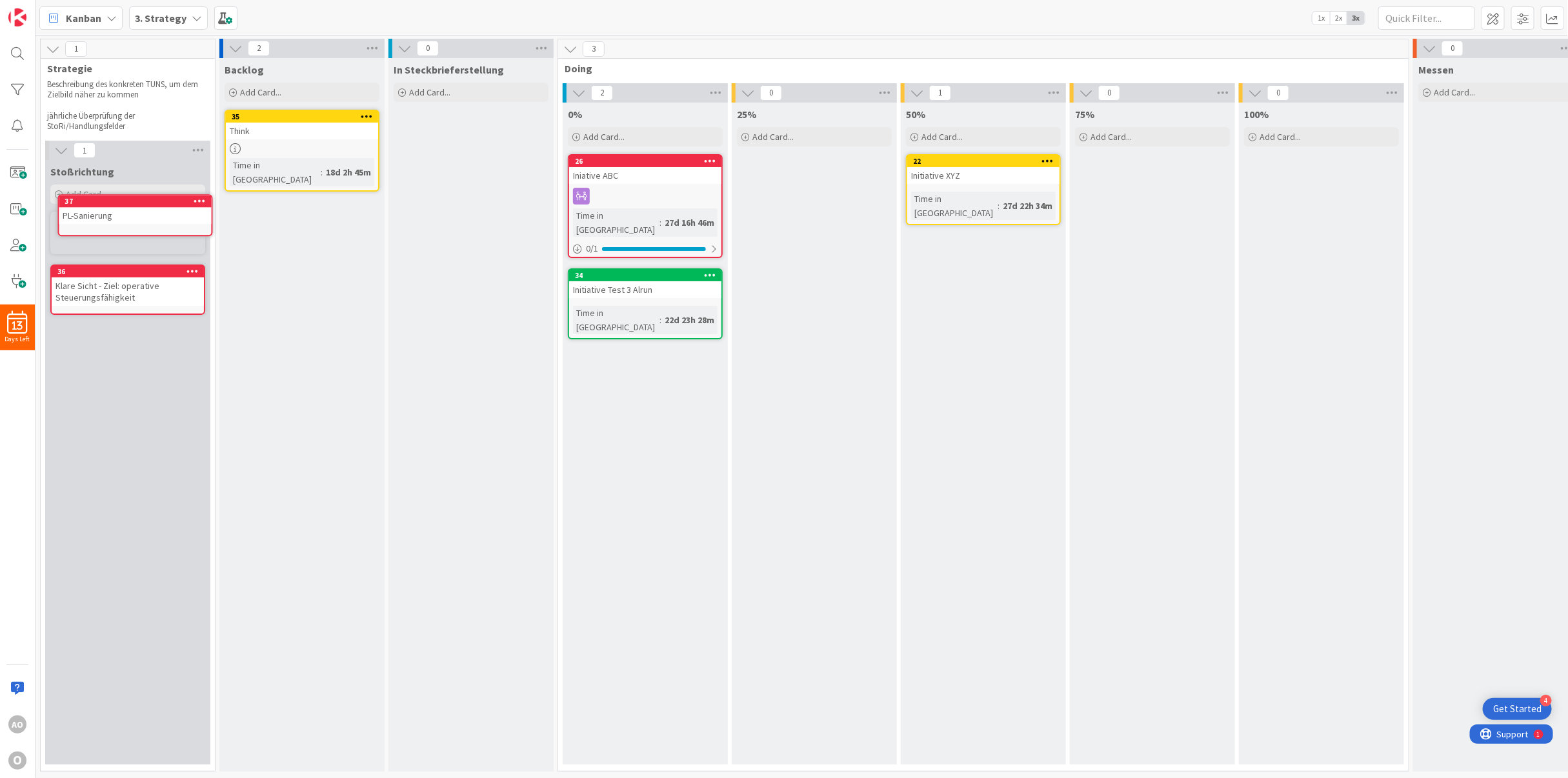
scroll to position [2, 0]
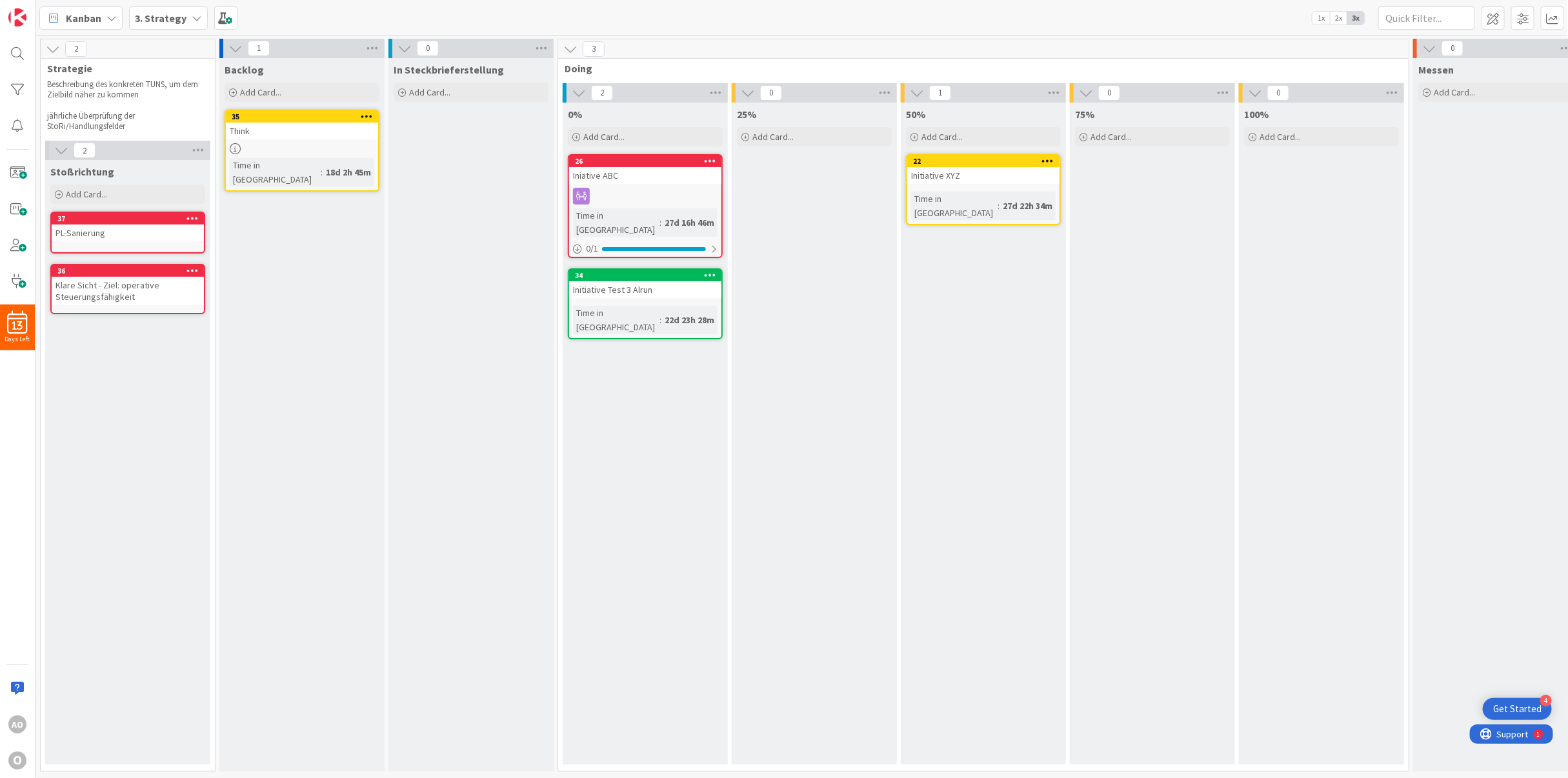
click at [194, 268] on icon at bounding box center [192, 270] width 12 height 9
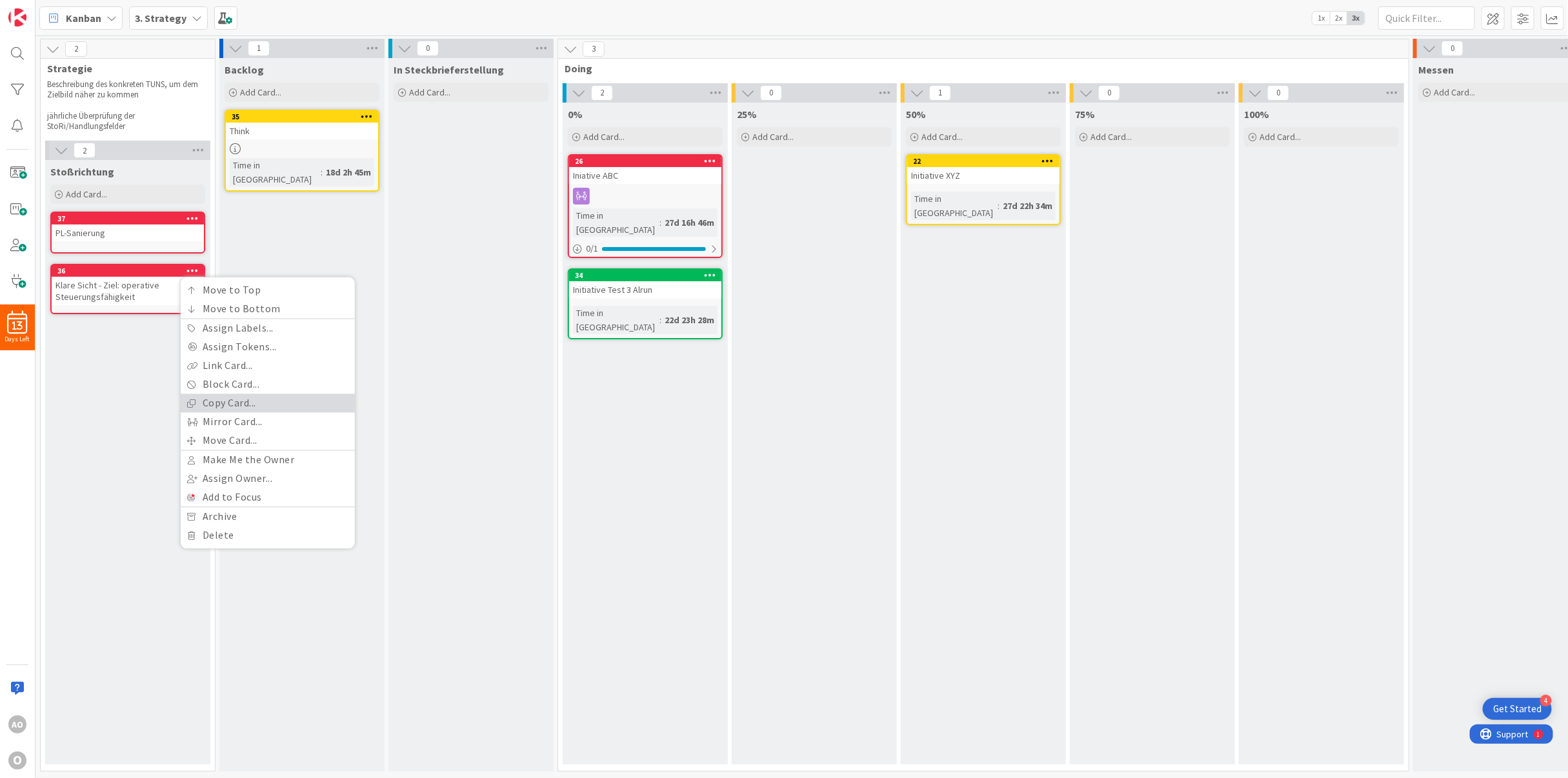
click at [269, 405] on link "Copy Card..." at bounding box center [268, 403] width 174 height 19
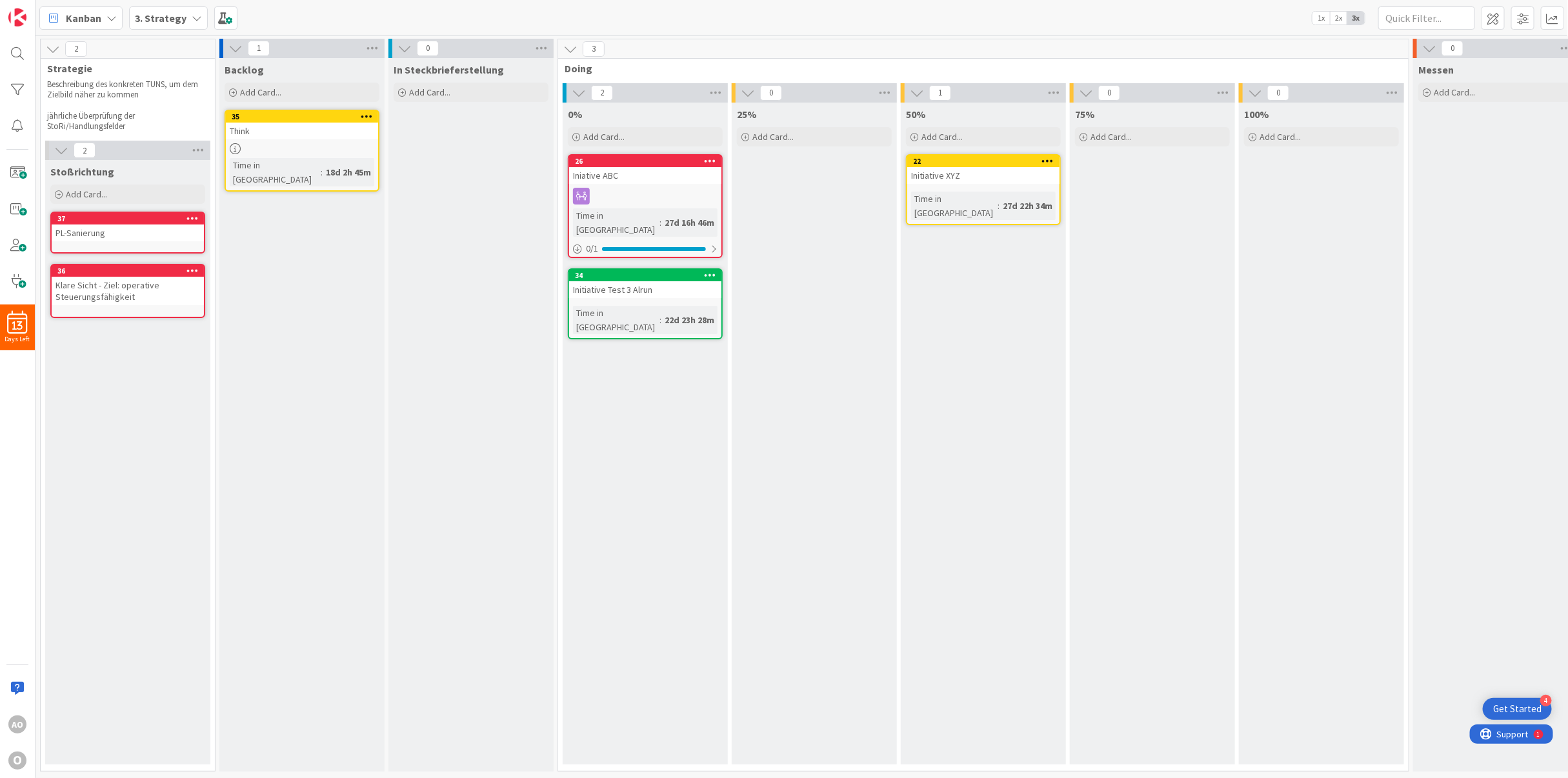
click at [193, 269] on icon at bounding box center [192, 270] width 12 height 9
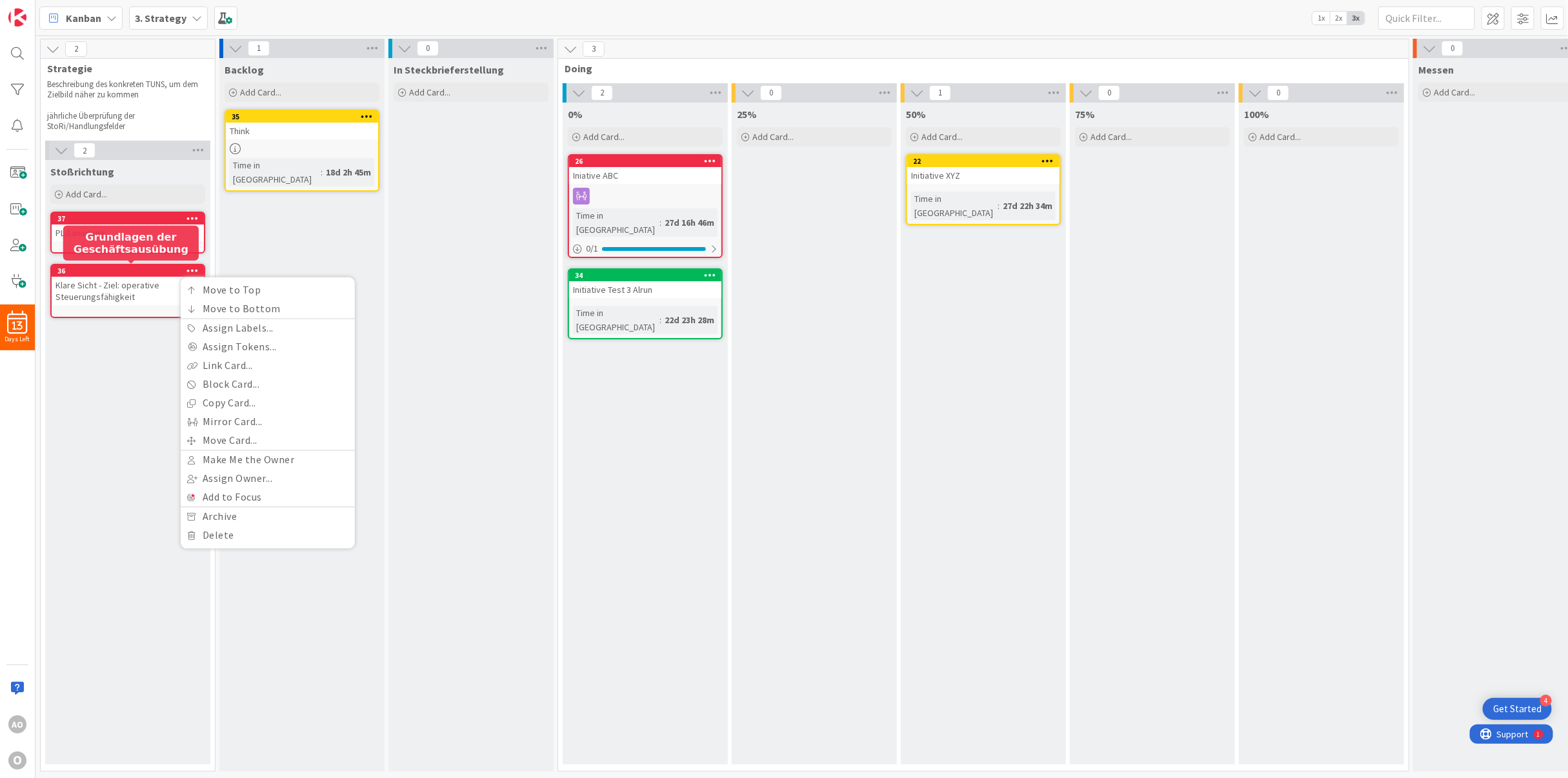
click at [148, 266] on div "36" at bounding box center [131, 270] width 146 height 9
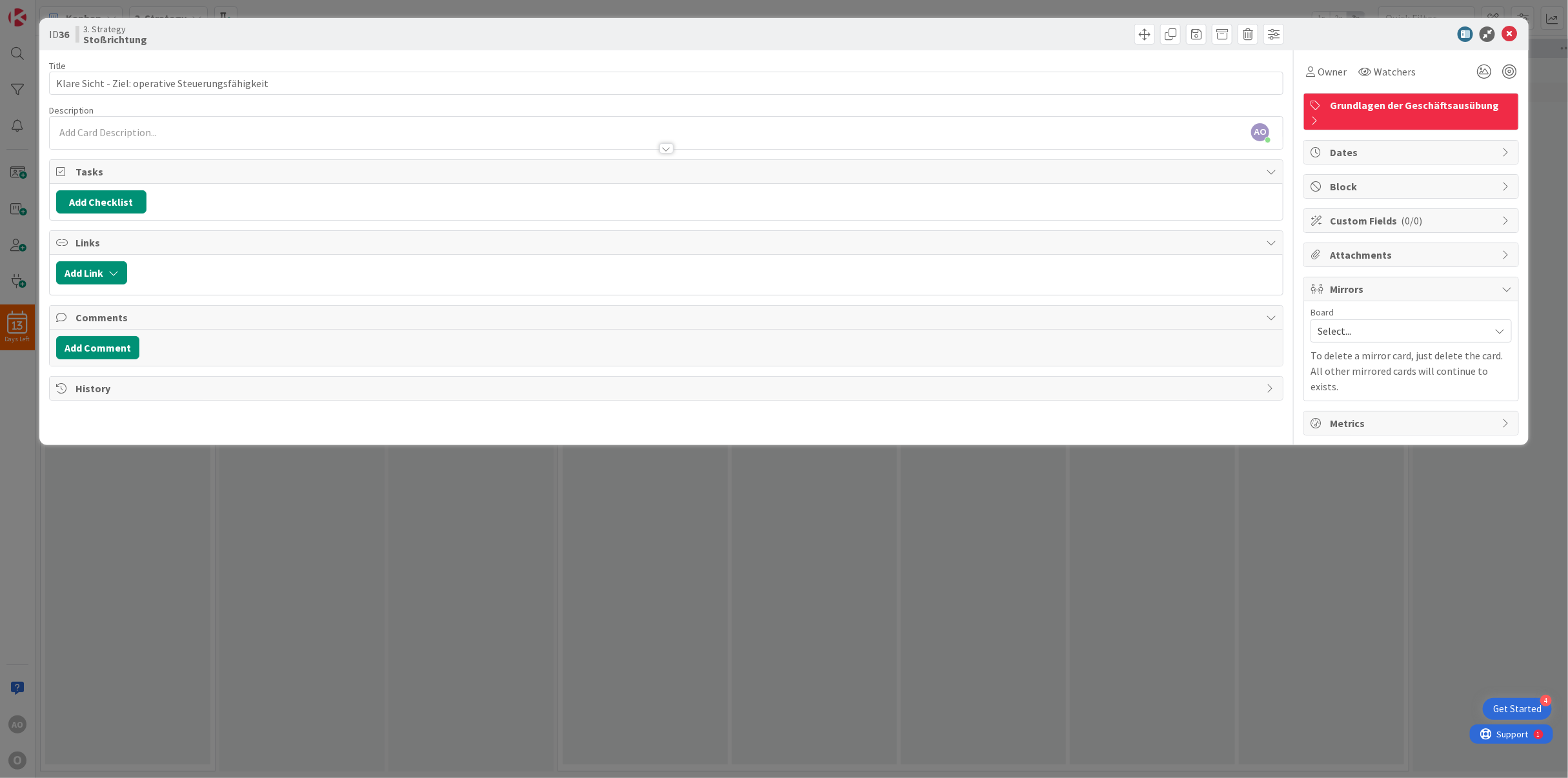
click at [1495, 100] on div "Grundlagen der Geschäftsausübung" at bounding box center [1411, 111] width 214 height 37
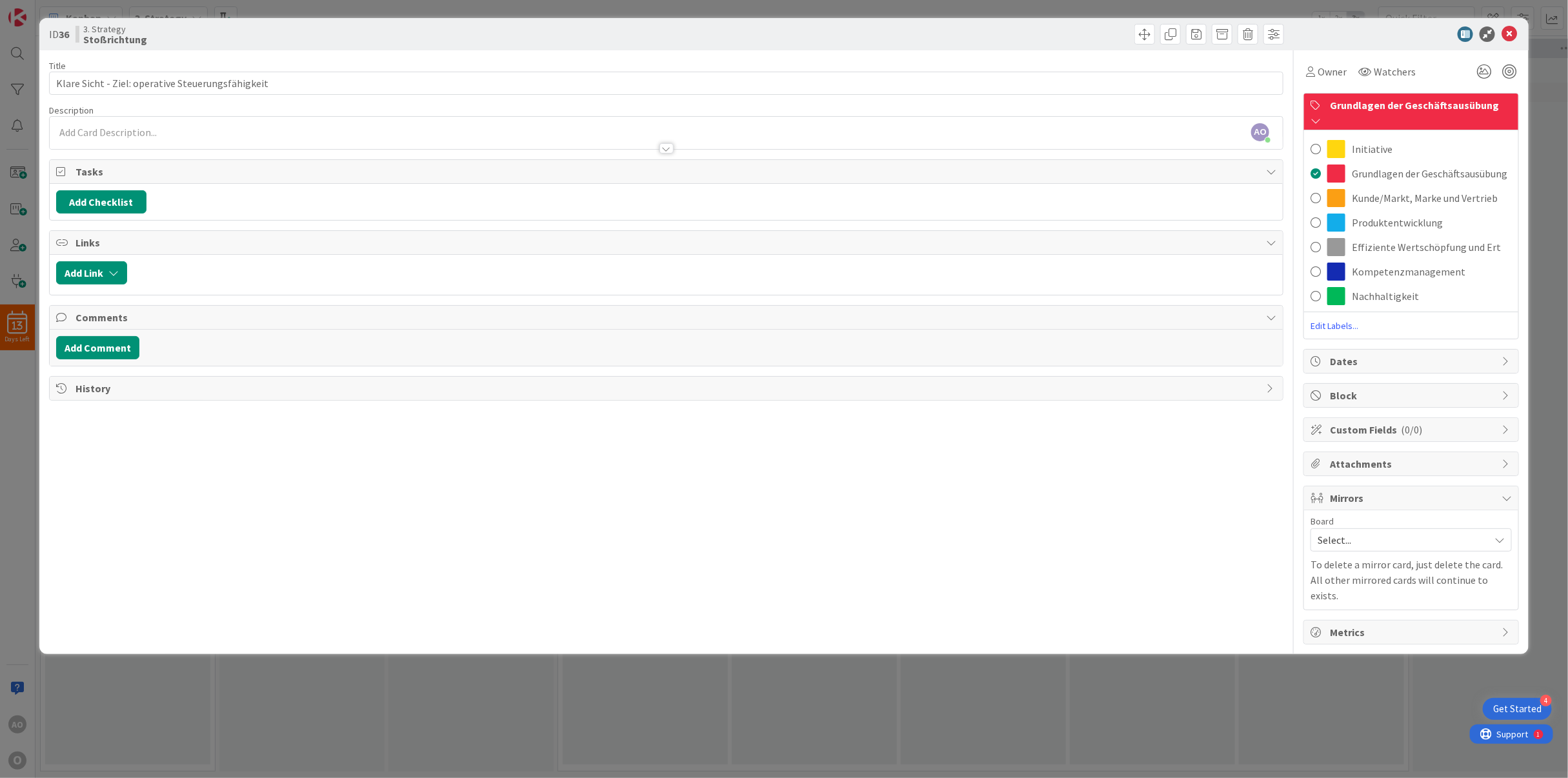
click at [1342, 320] on span "Edit Labels..." at bounding box center [1411, 326] width 214 height 13
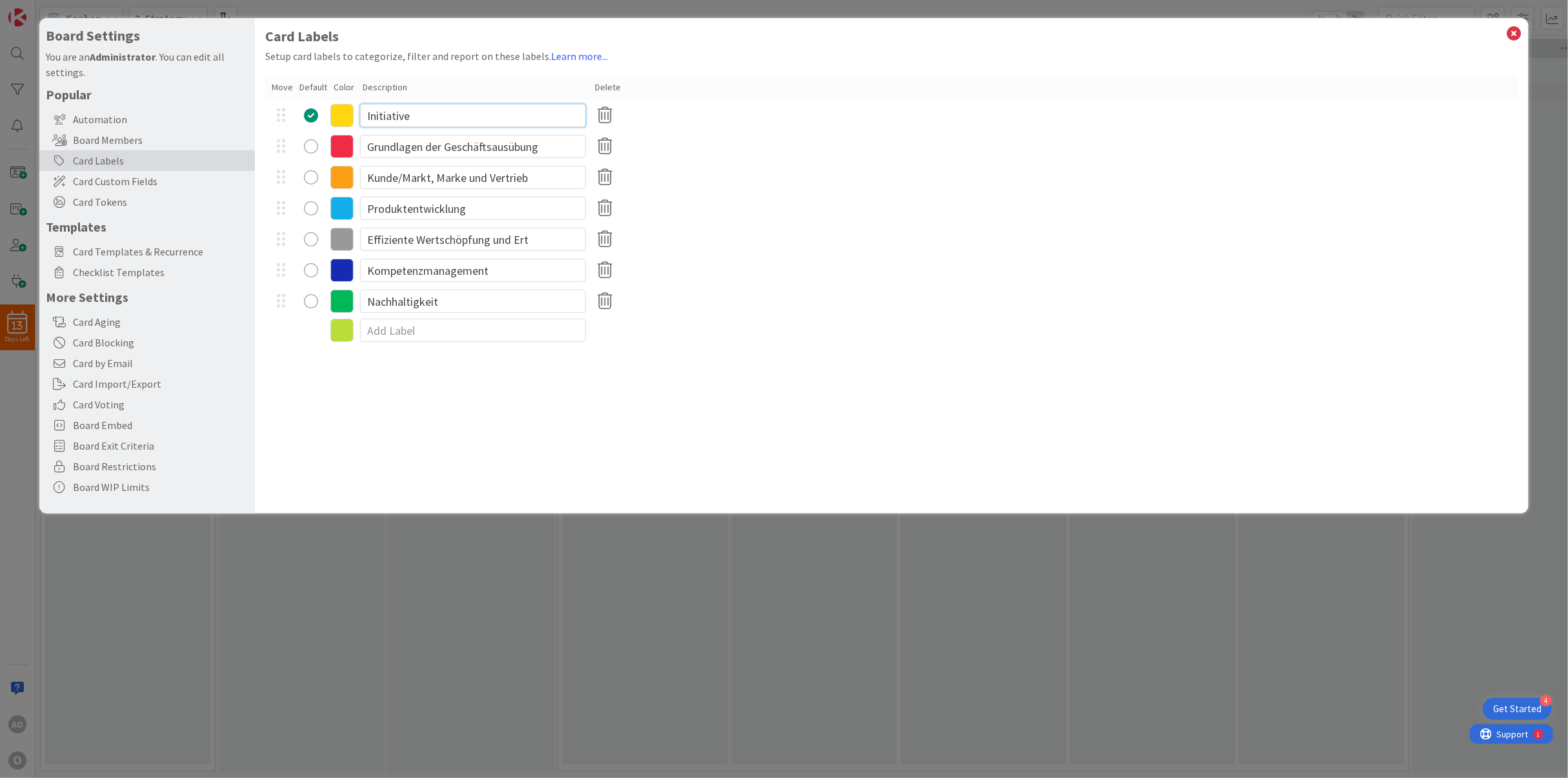
drag, startPoint x: 445, startPoint y: 115, endPoint x: 338, endPoint y: 114, distance: 107.0
click at [338, 114] on div "Initiative" at bounding box center [892, 115] width 1254 height 31
click at [1073, 365] on div "Card Labels Setup card labels to categorize, filter and report on these labels.…" at bounding box center [892, 265] width 1274 height 496
click at [1519, 32] on icon at bounding box center [1514, 33] width 17 height 18
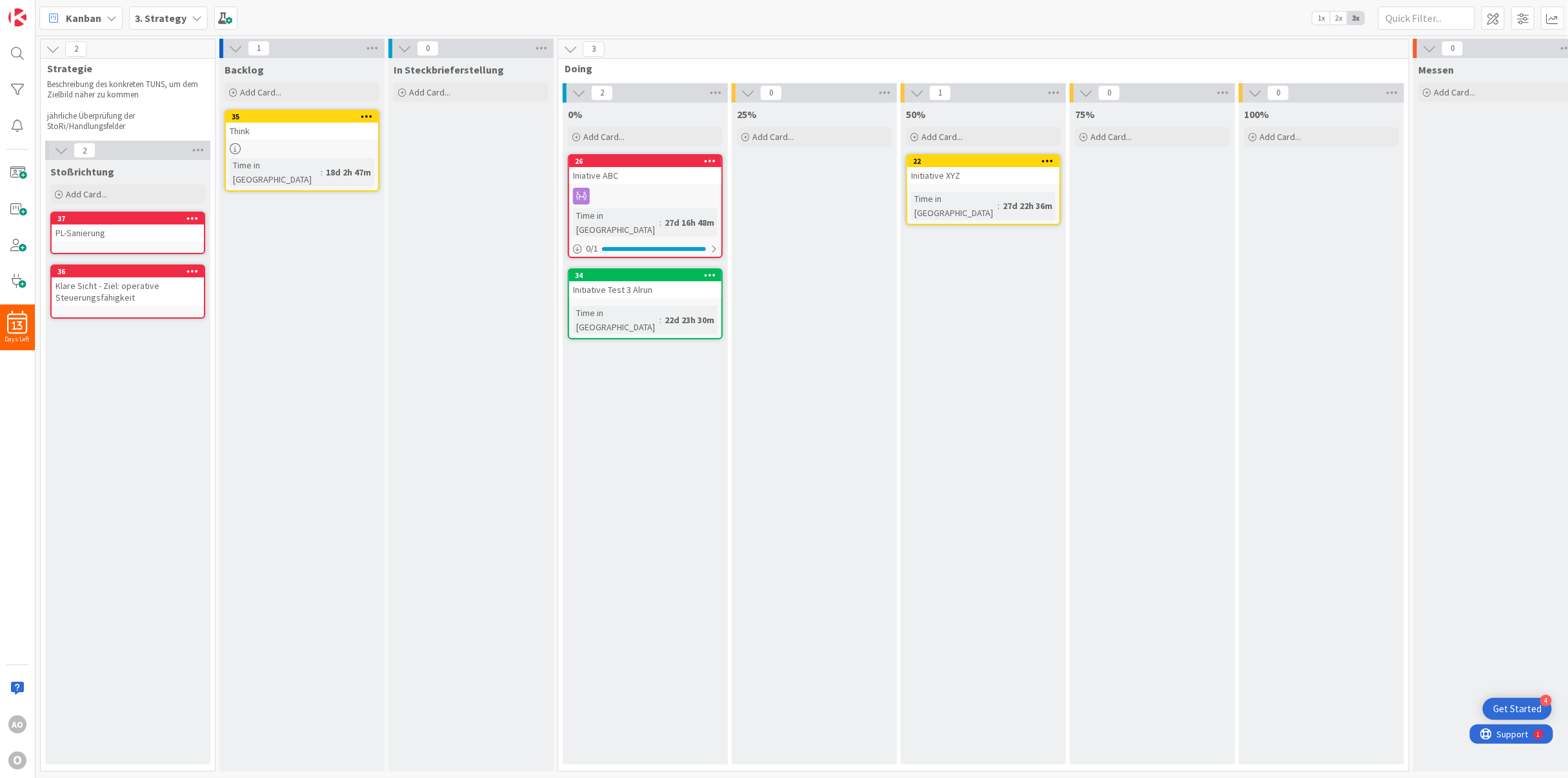
click at [175, 226] on div "PL-Sanierung" at bounding box center [128, 233] width 153 height 17
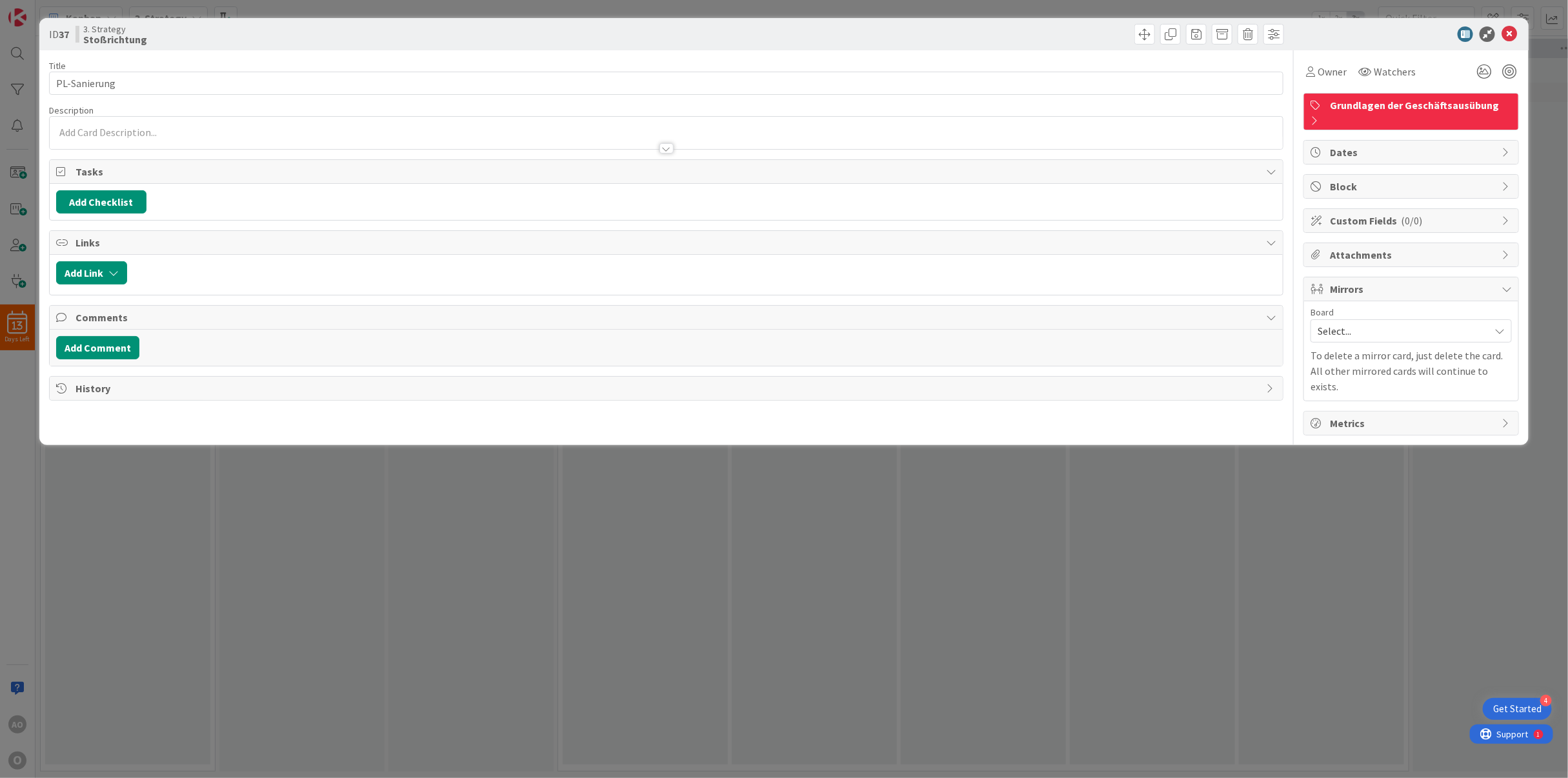
click at [1442, 99] on span "Grundlagen der Geschäftsausübung" at bounding box center [1421, 105] width 182 height 15
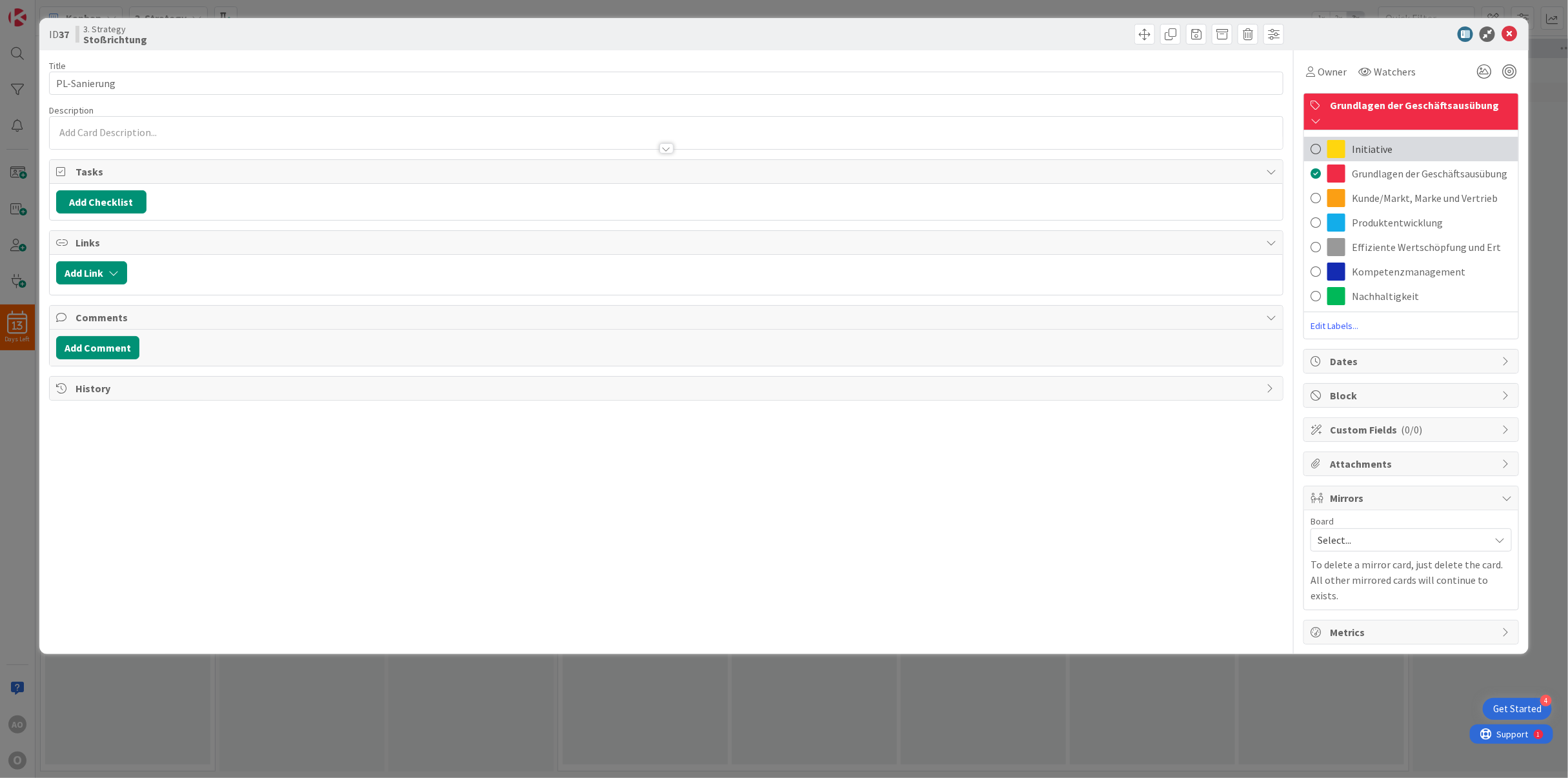
click at [1372, 141] on span "Initiative" at bounding box center [1372, 148] width 41 height 15
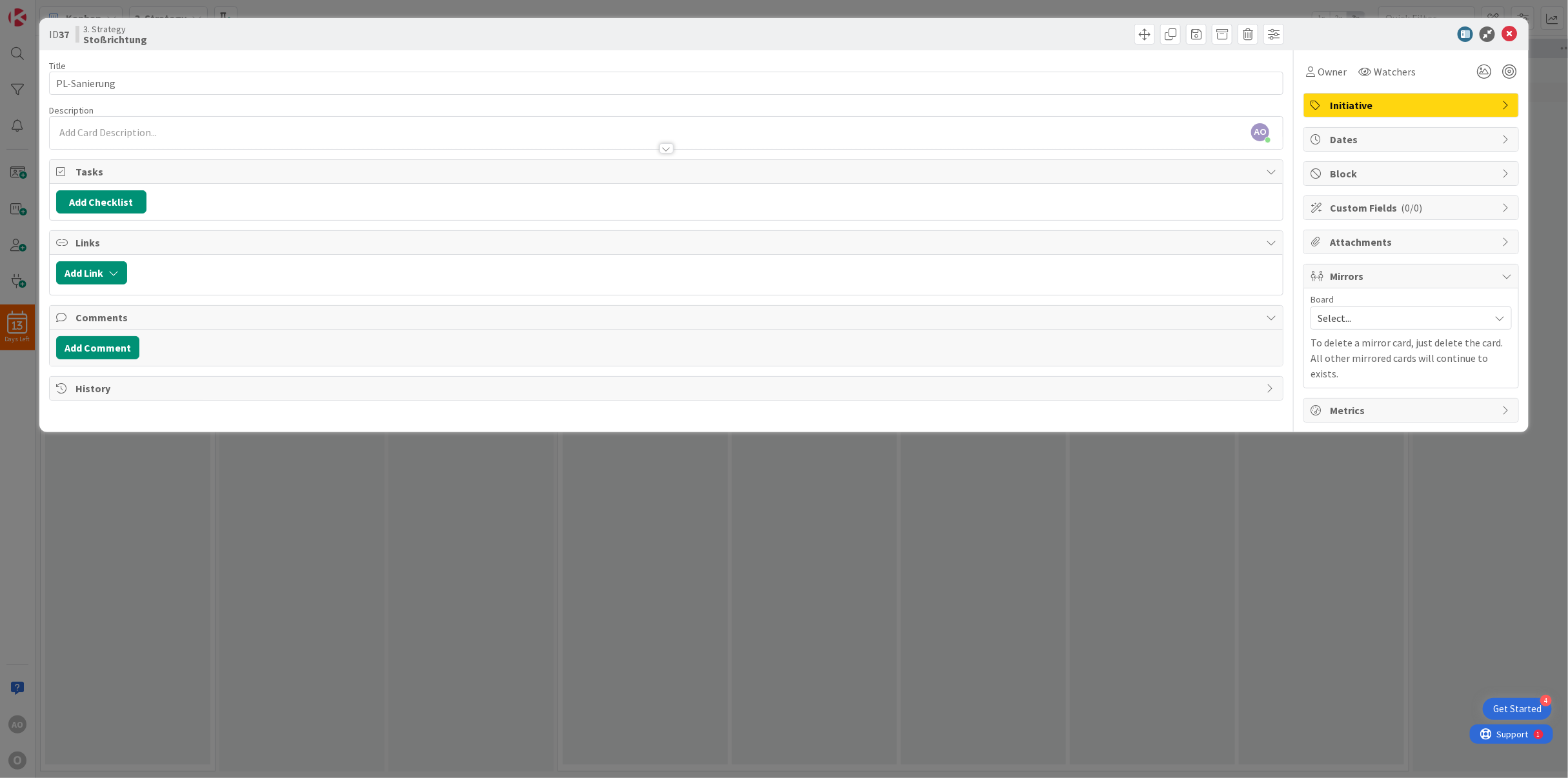
click at [1509, 24] on div "ID 37 3. Strategy Stoßrichtung" at bounding box center [784, 34] width 1490 height 32
click at [1510, 30] on icon at bounding box center [1509, 34] width 15 height 15
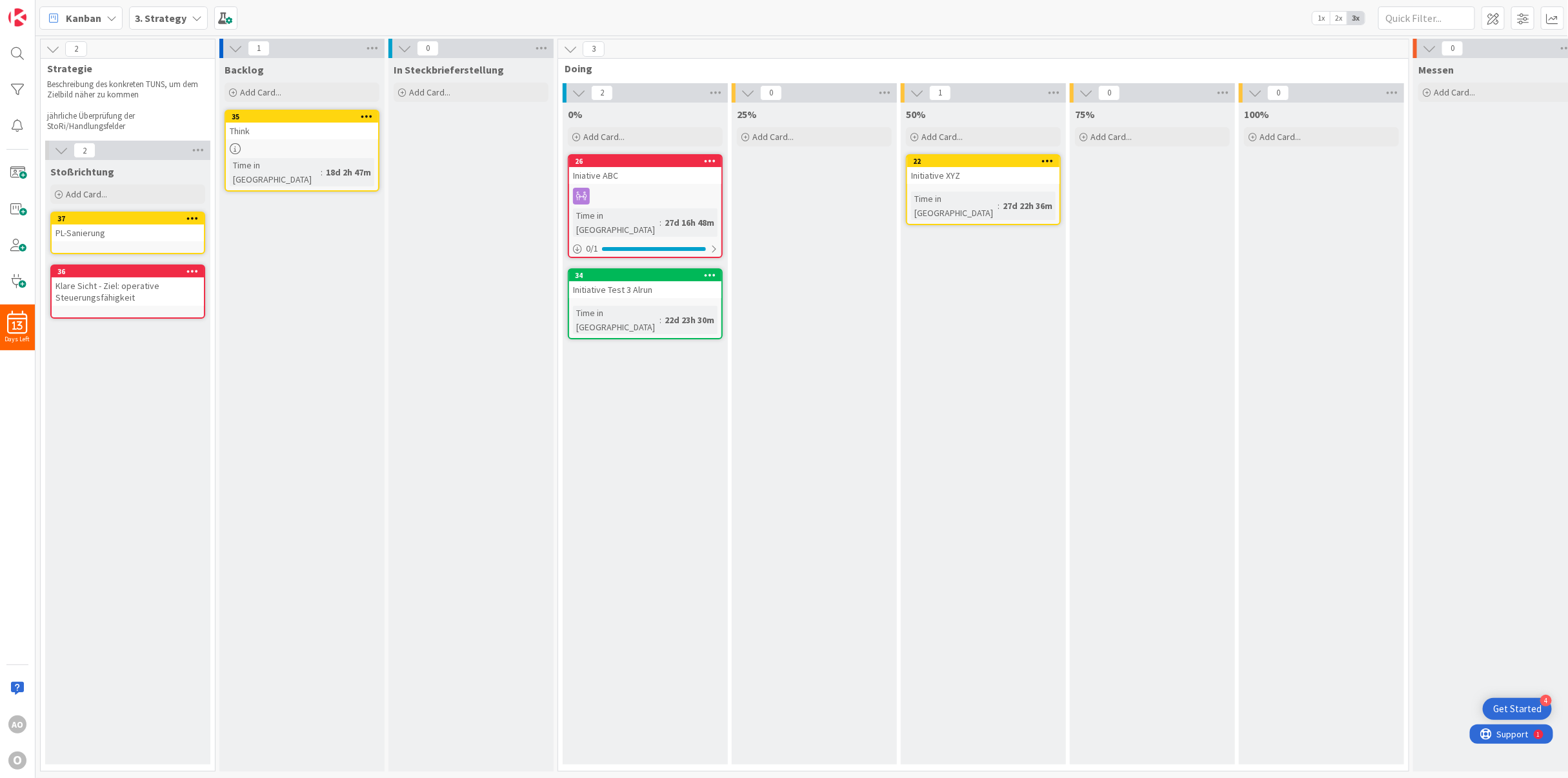
click at [702, 159] on div at bounding box center [709, 161] width 24 height 9
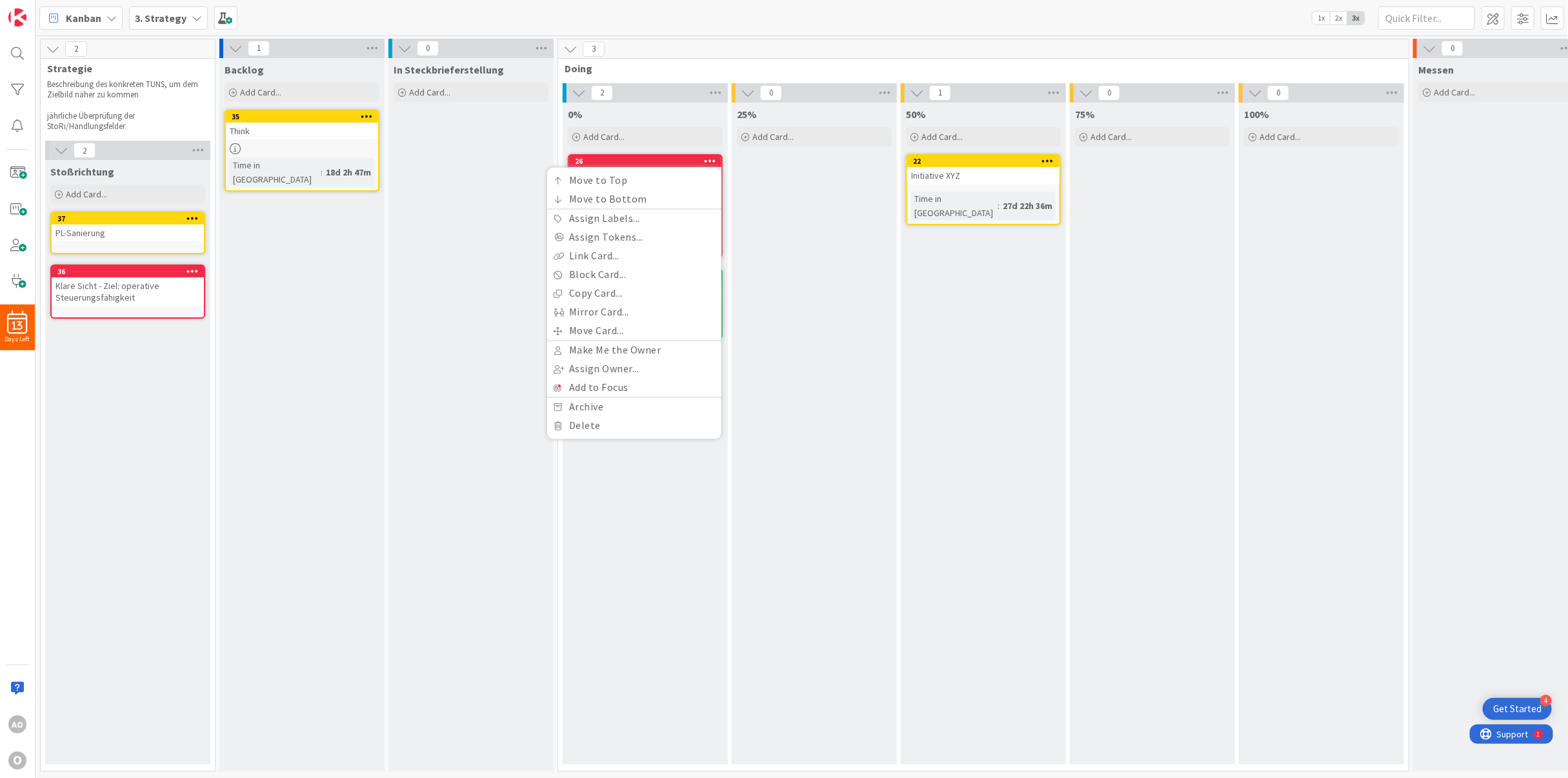
click at [702, 159] on div at bounding box center [709, 161] width 24 height 9
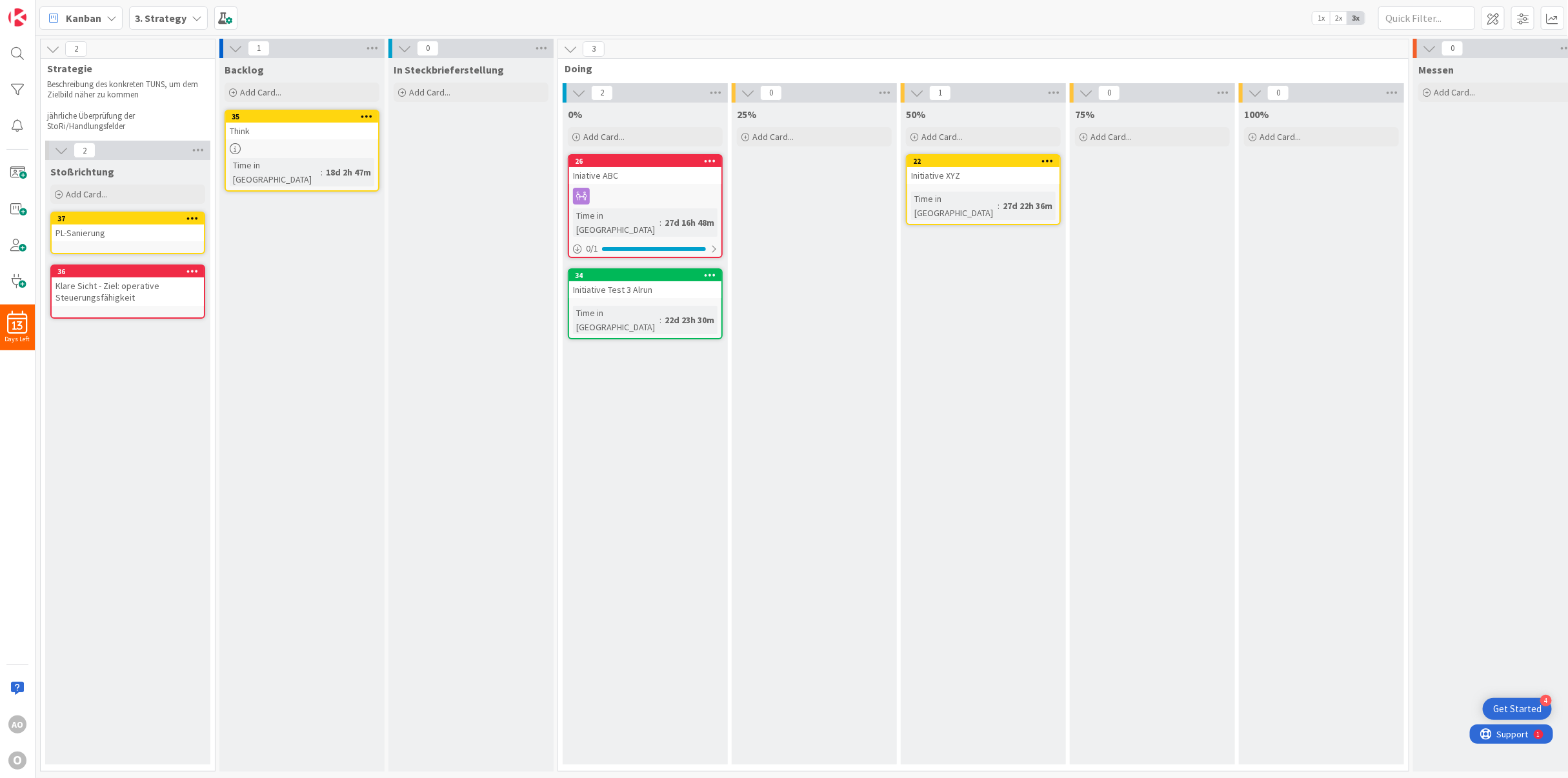
click at [357, 114] on div at bounding box center [366, 116] width 24 height 9
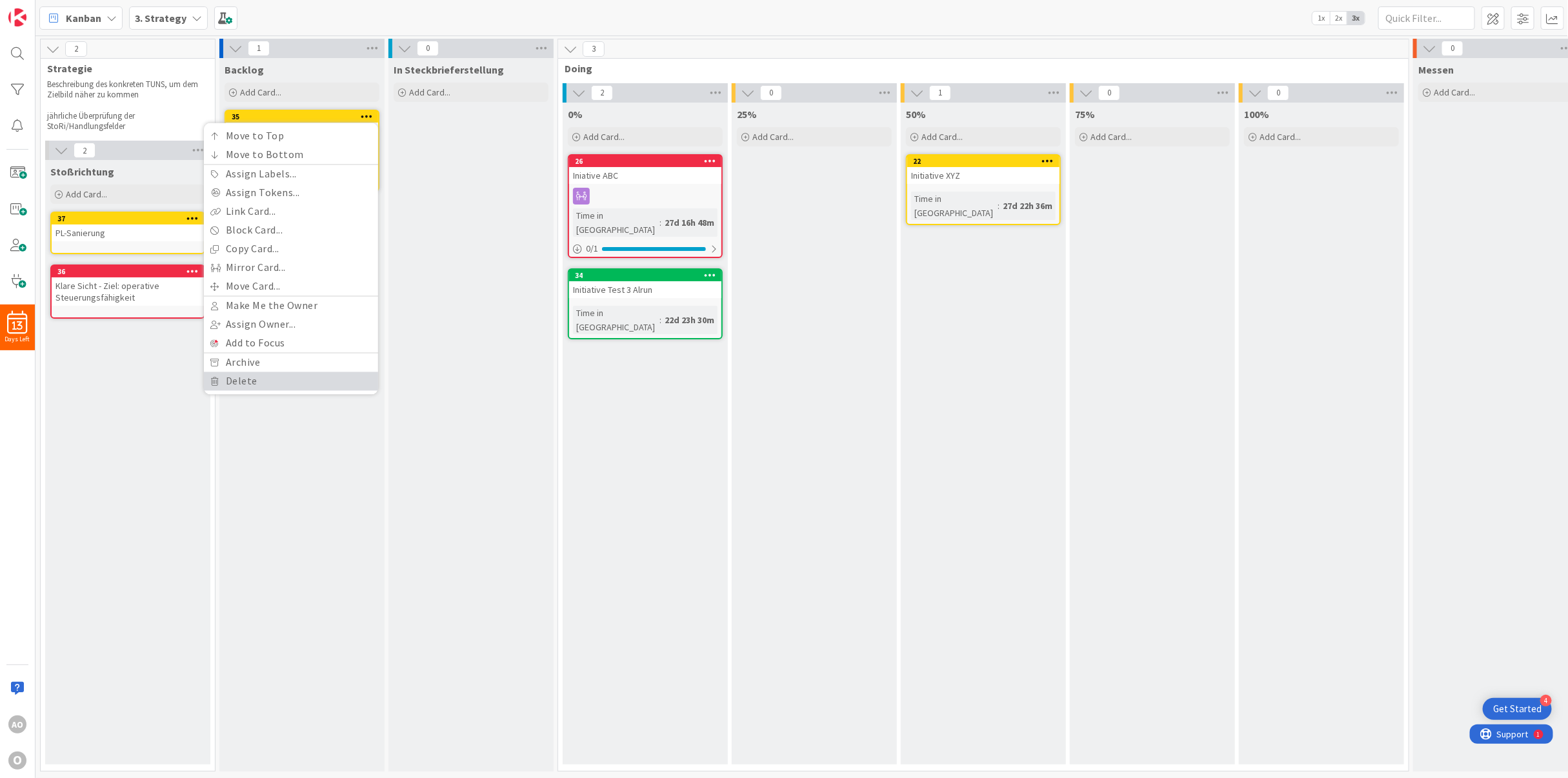
drag, startPoint x: 322, startPoint y: 372, endPoint x: 330, endPoint y: 372, distance: 8.0
click at [321, 372] on link "Delete" at bounding box center [291, 381] width 174 height 19
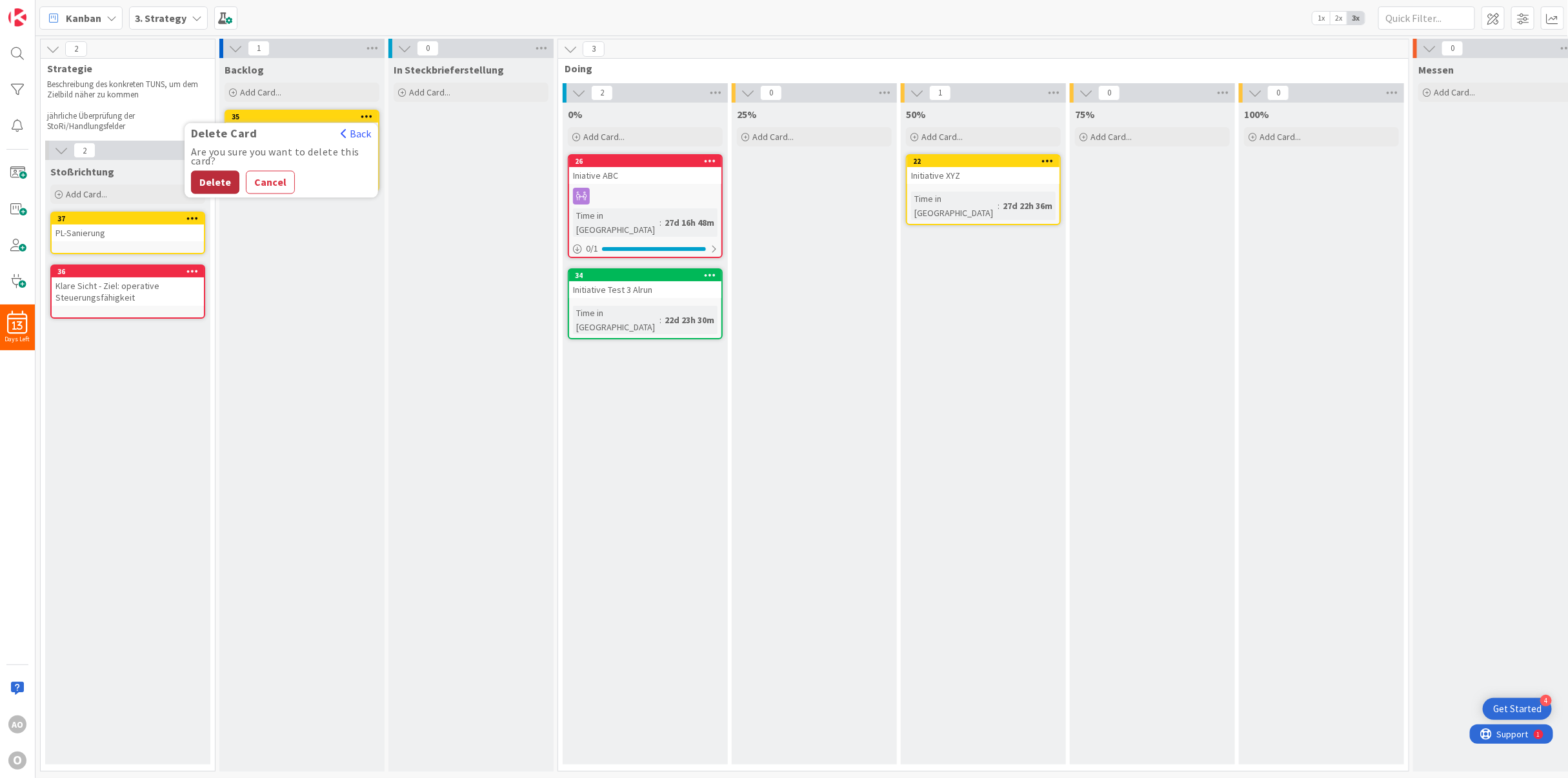
click at [209, 183] on button "Delete" at bounding box center [215, 183] width 49 height 24
click at [706, 156] on icon at bounding box center [709, 160] width 12 height 9
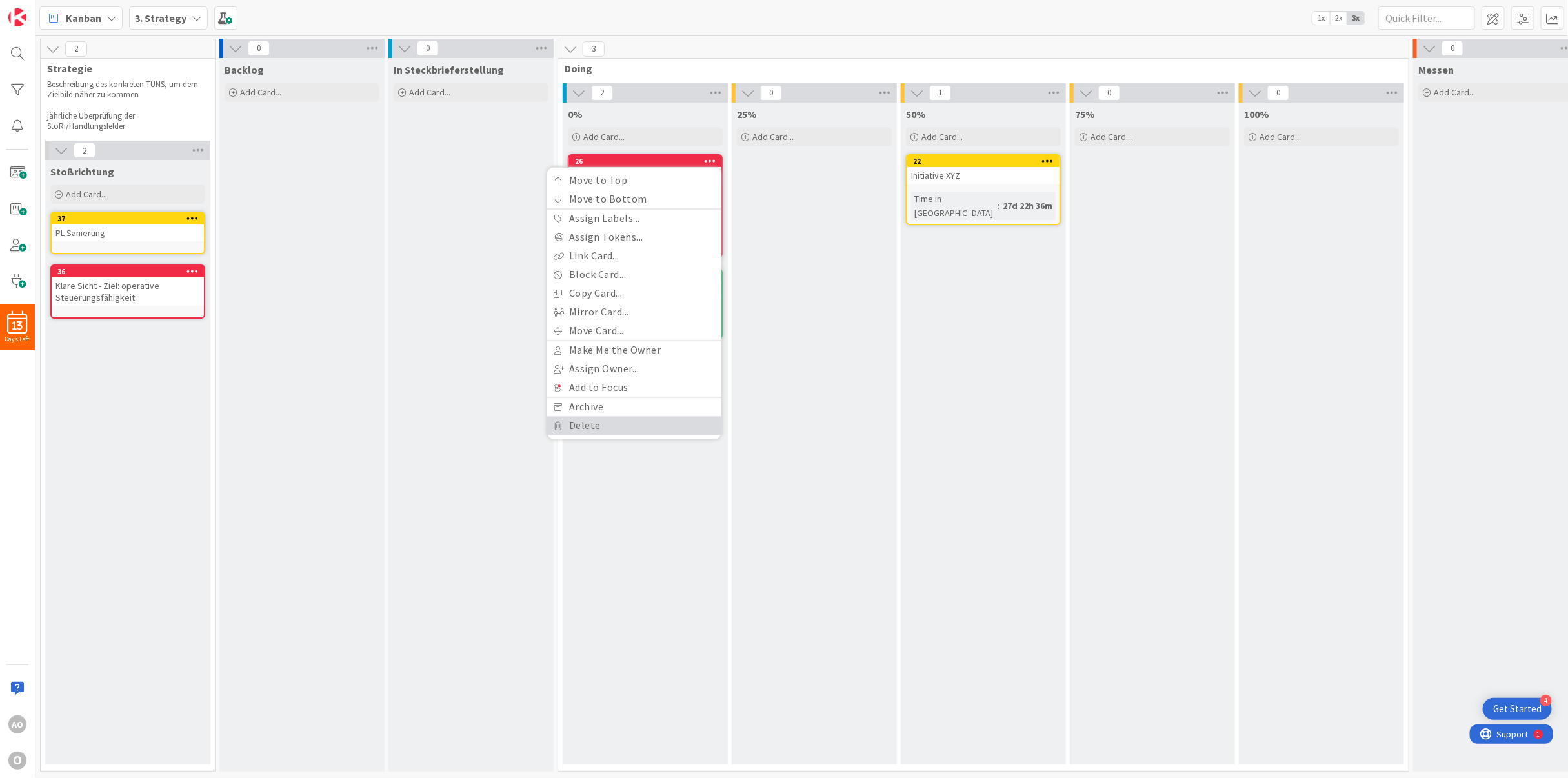
click at [600, 428] on link "Delete" at bounding box center [634, 426] width 174 height 19
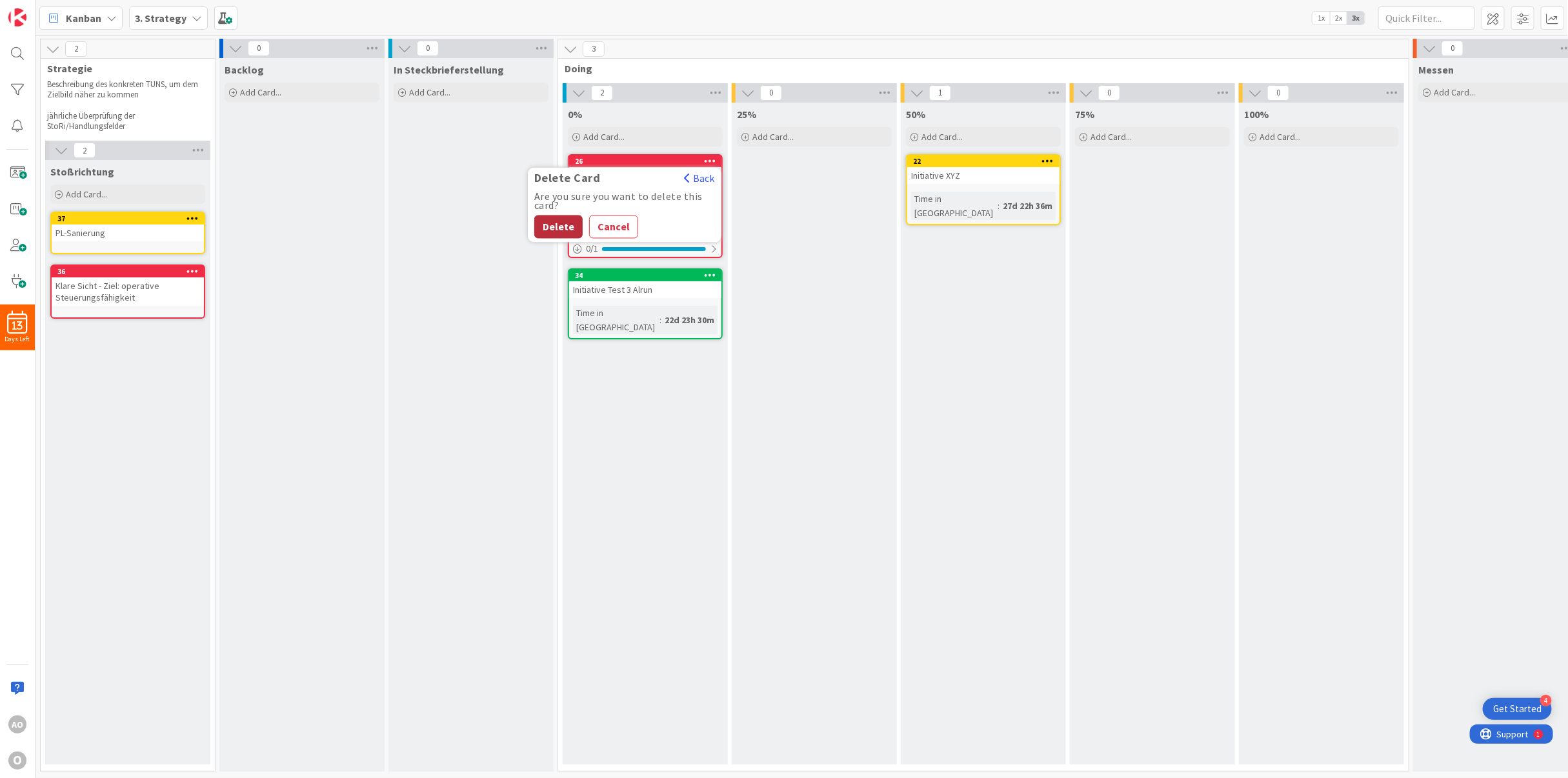
click at [549, 225] on button "Delete" at bounding box center [558, 227] width 49 height 24
click at [708, 270] on icon at bounding box center [709, 274] width 12 height 9
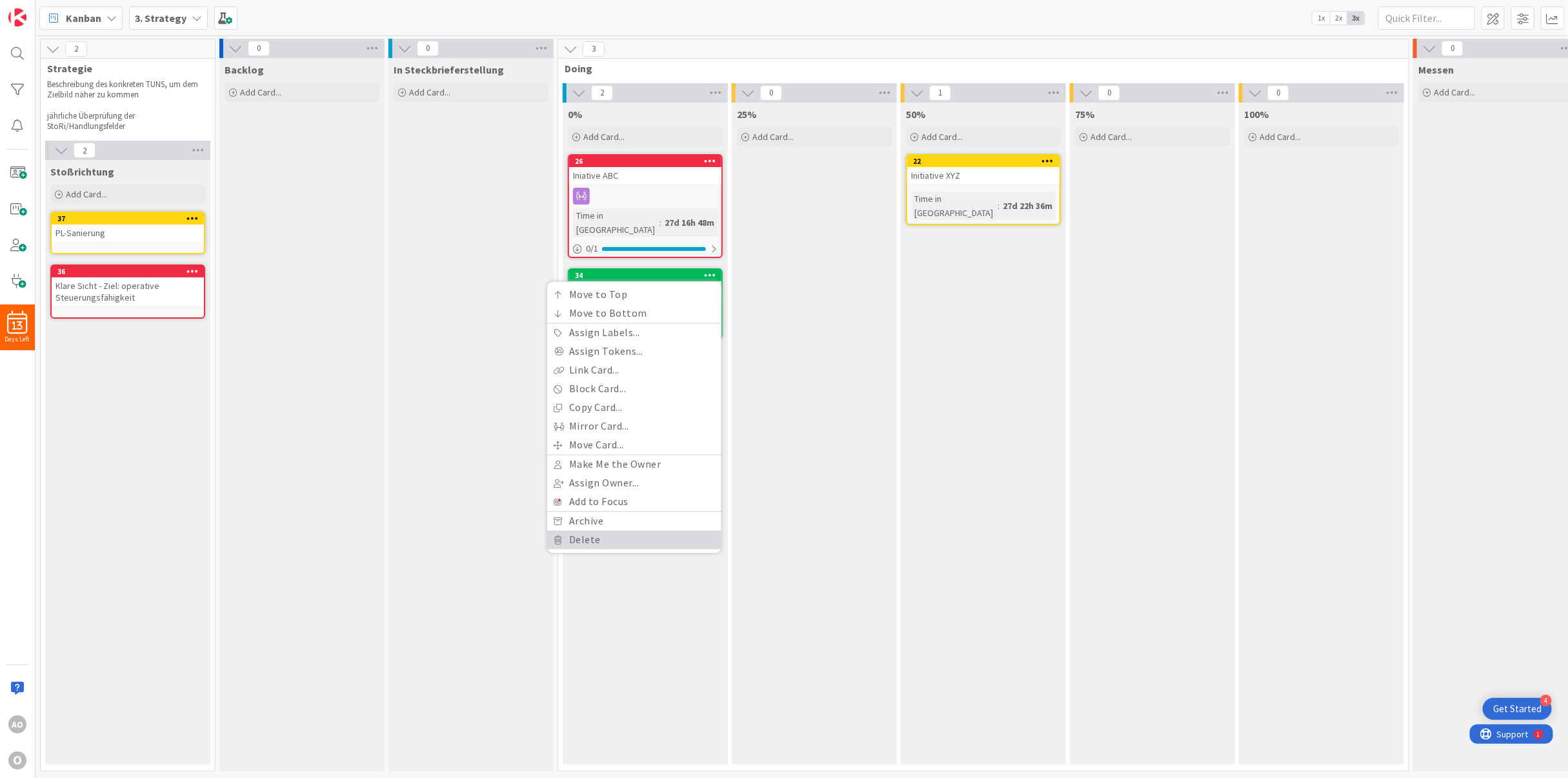
click at [621, 531] on link "Delete" at bounding box center [634, 539] width 174 height 19
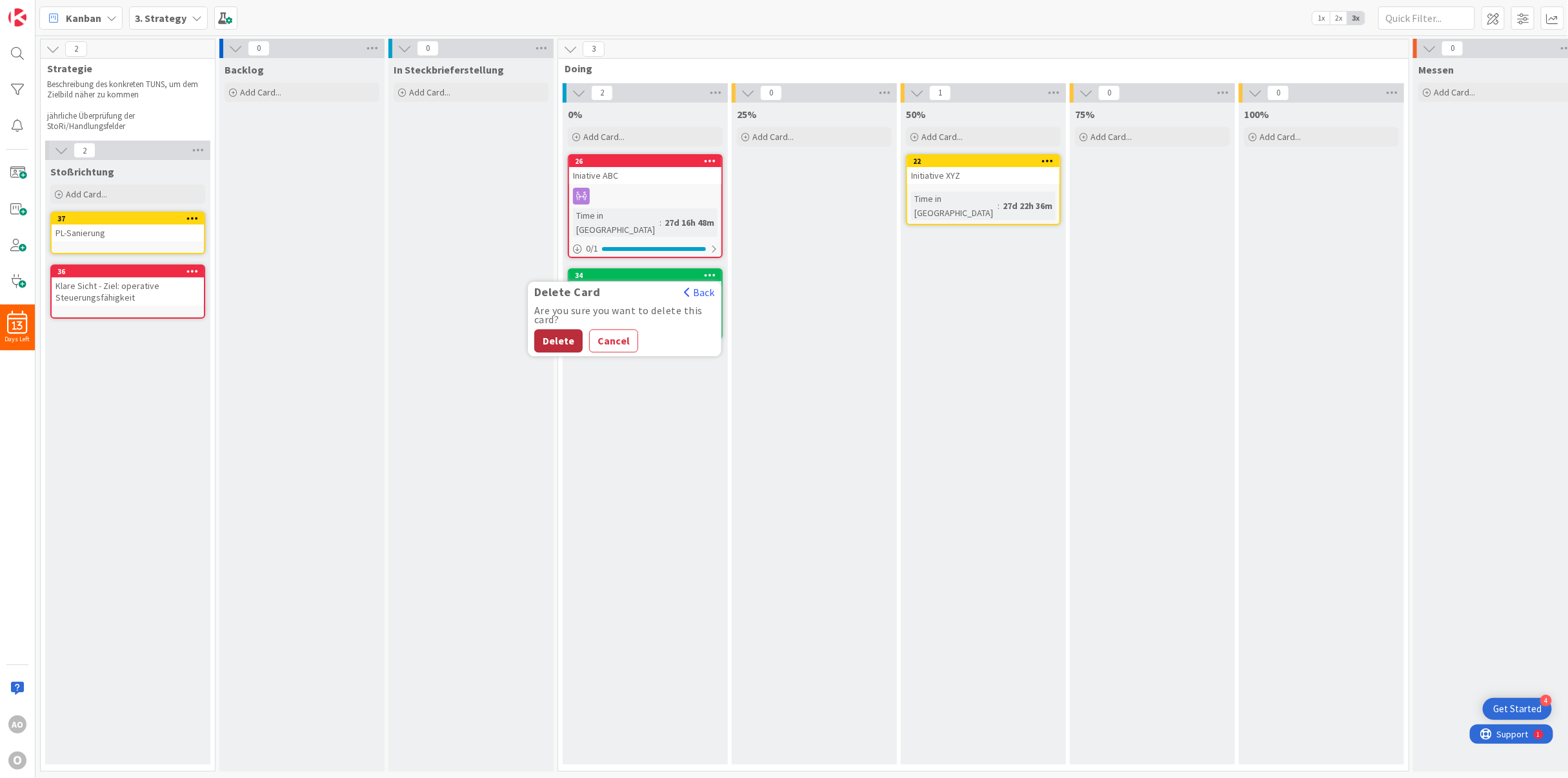
click at [559, 329] on button "Delete" at bounding box center [558, 341] width 49 height 24
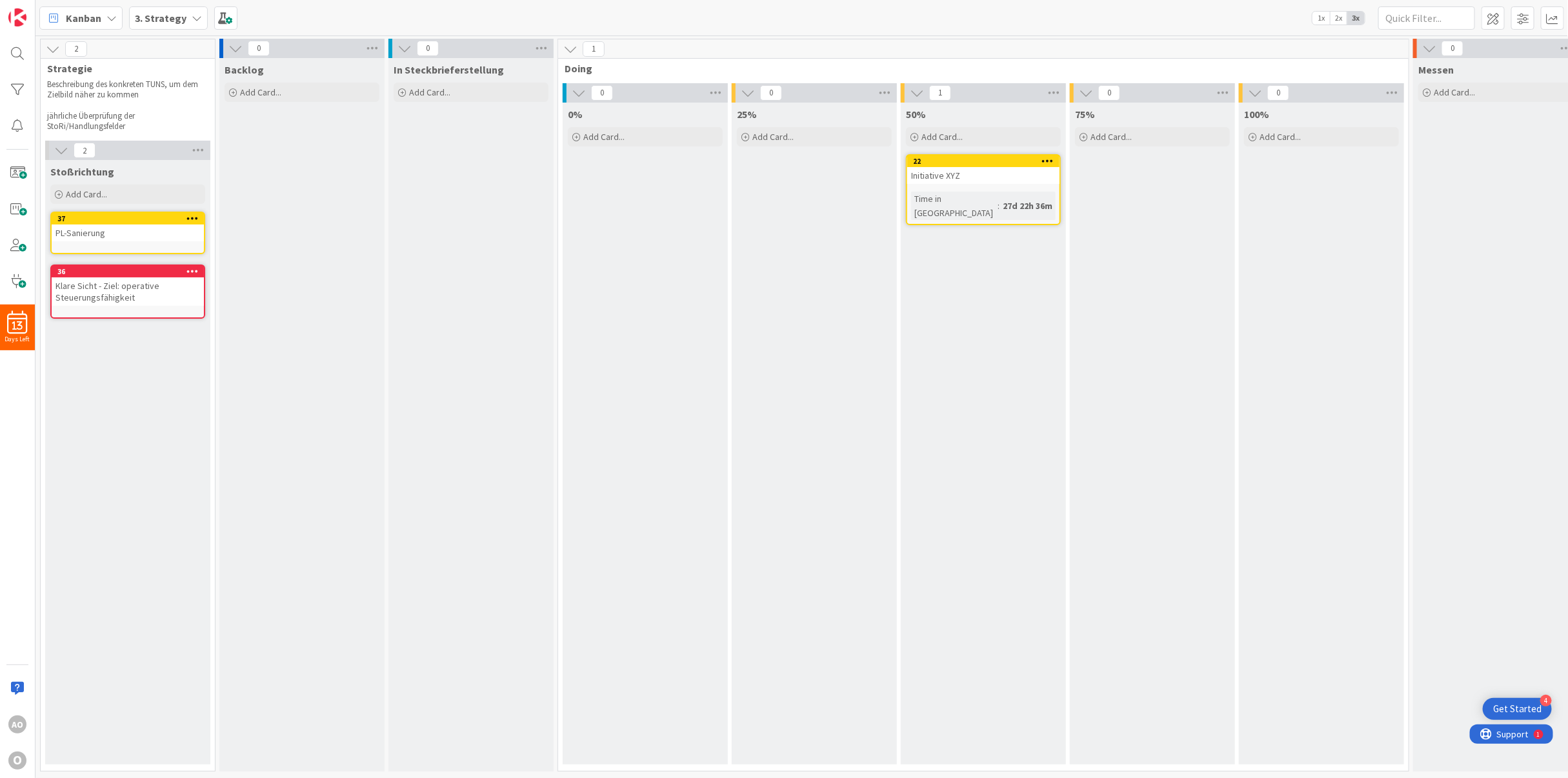
click at [1053, 157] on icon at bounding box center [1048, 160] width 12 height 9
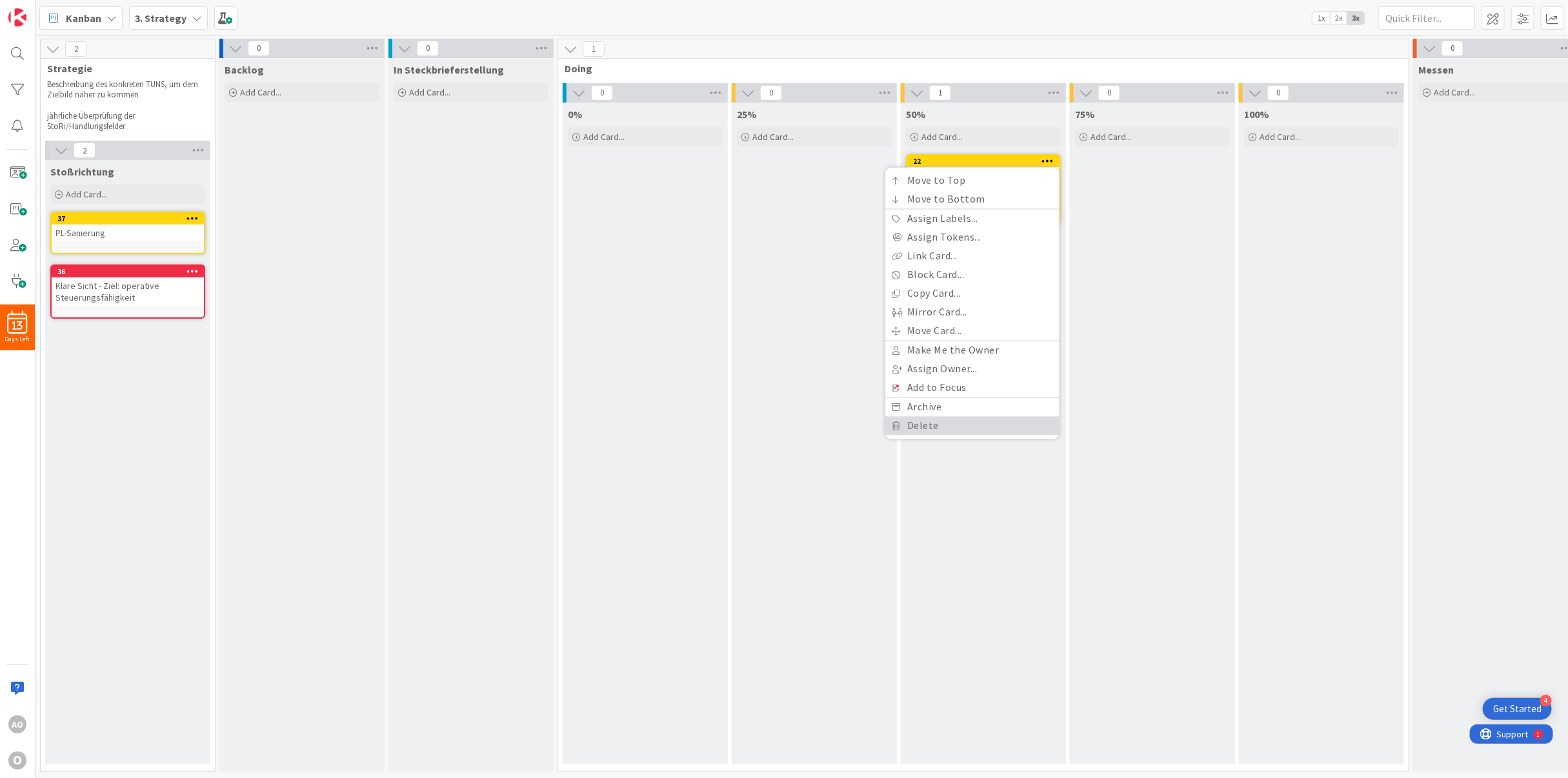
drag, startPoint x: 963, startPoint y: 423, endPoint x: 962, endPoint y: 410, distance: 13.0
click at [962, 423] on link "Delete" at bounding box center [972, 426] width 174 height 19
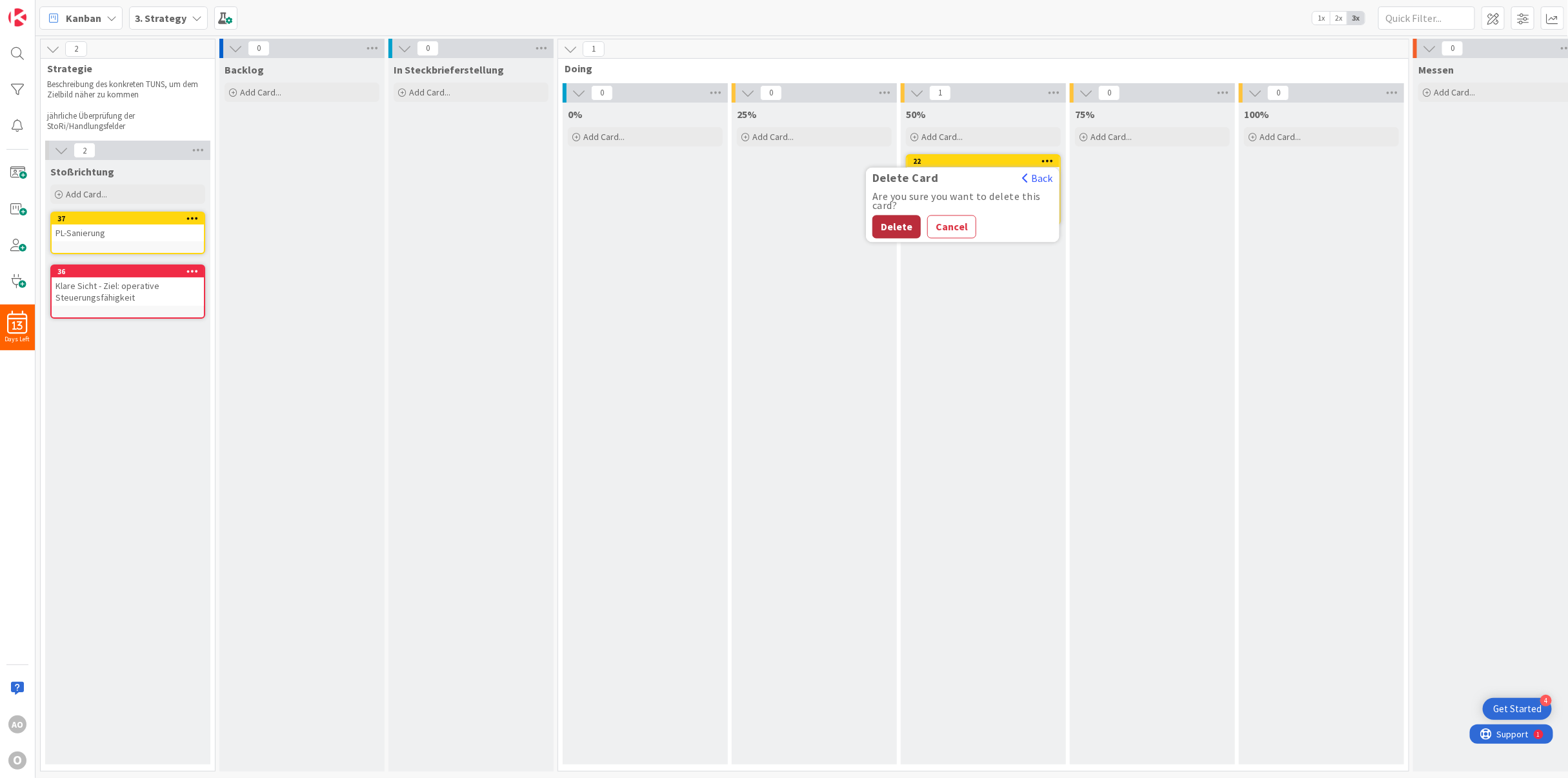
click at [902, 219] on button "Delete" at bounding box center [897, 227] width 49 height 24
click at [256, 90] on span "Add Card..." at bounding box center [261, 92] width 41 height 11
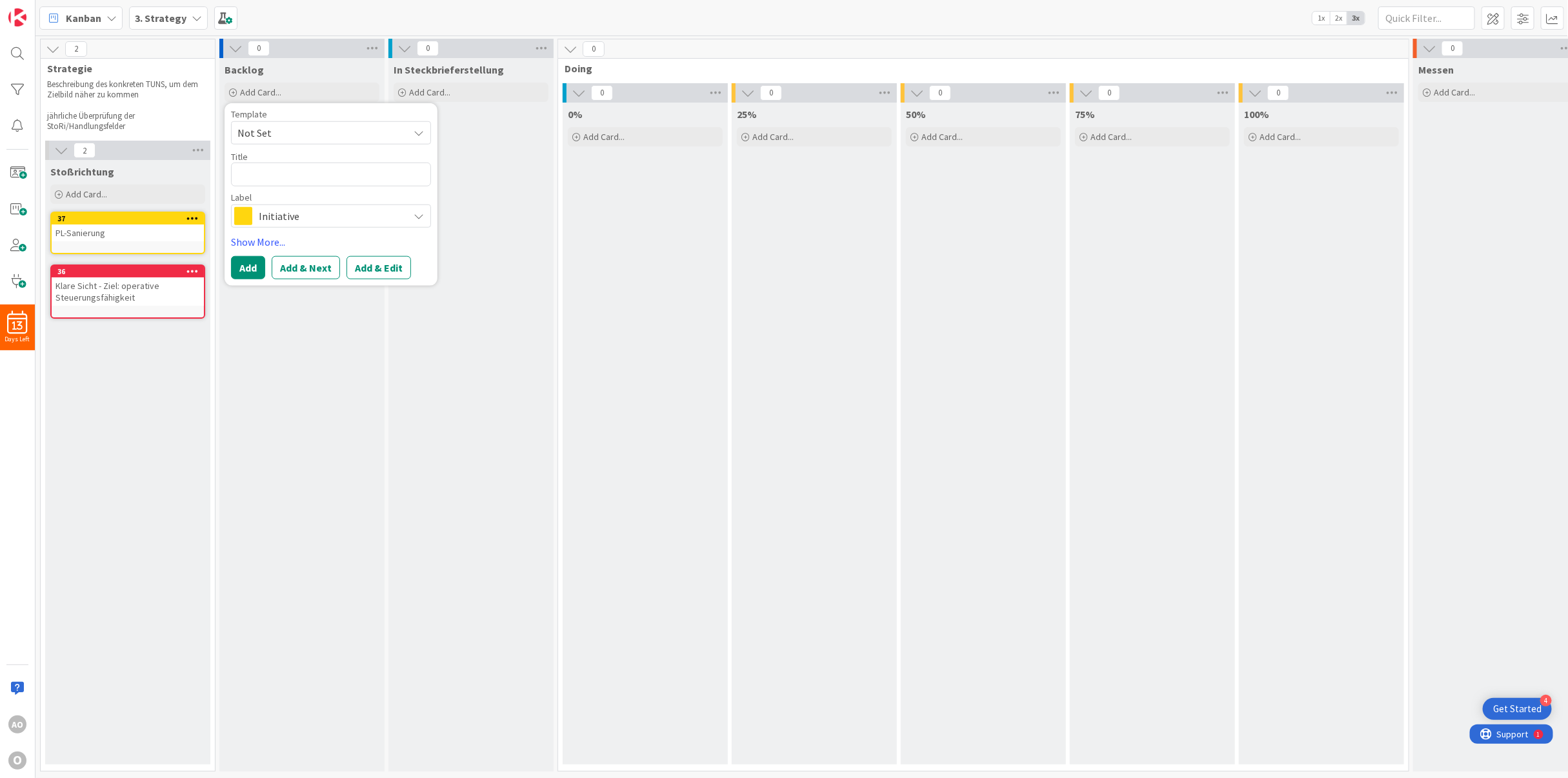
click at [278, 210] on span "Initiative" at bounding box center [330, 215] width 144 height 18
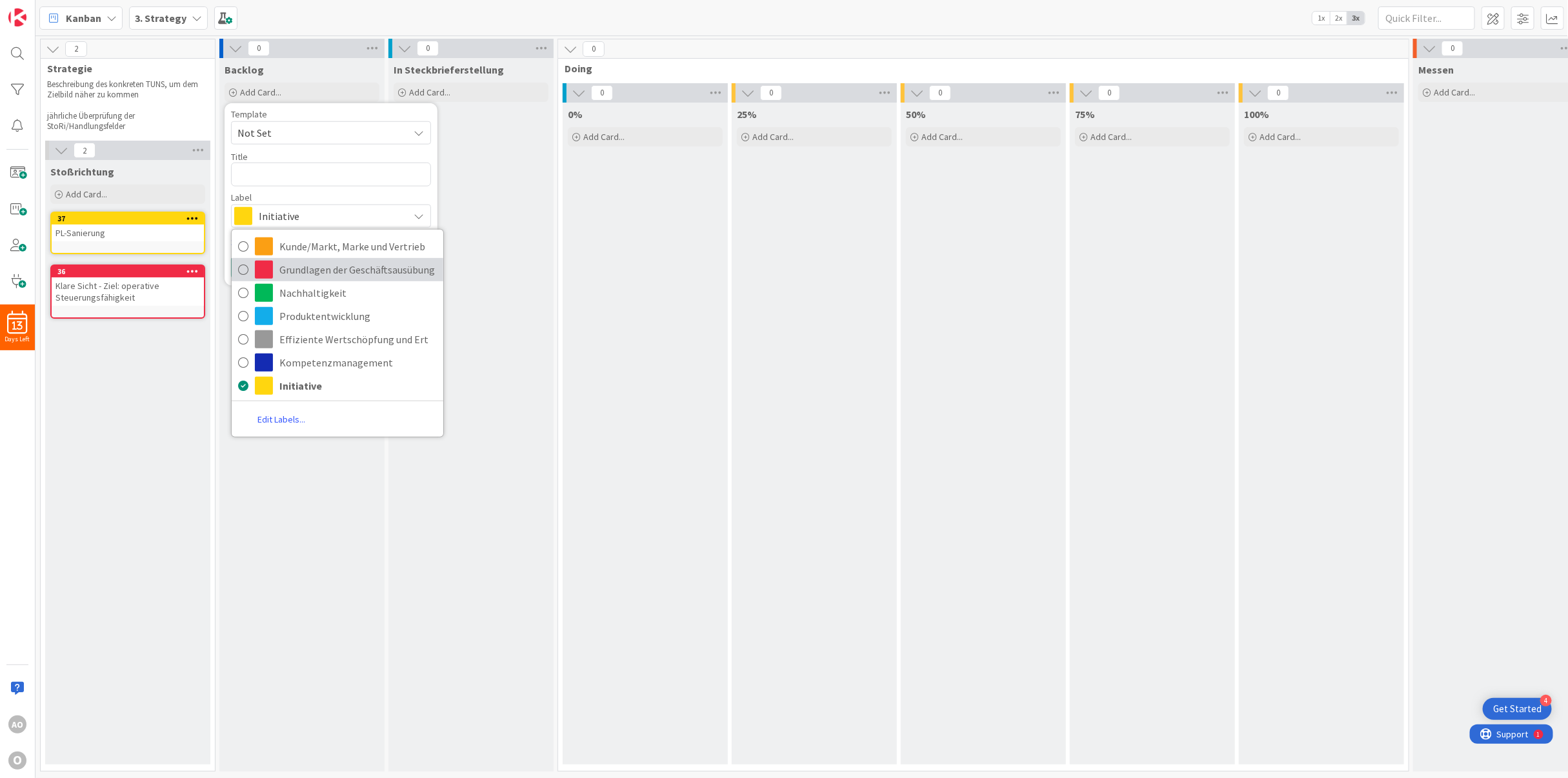
click at [295, 263] on span "Grundlagen der Geschäftsausübung" at bounding box center [358, 269] width 157 height 19
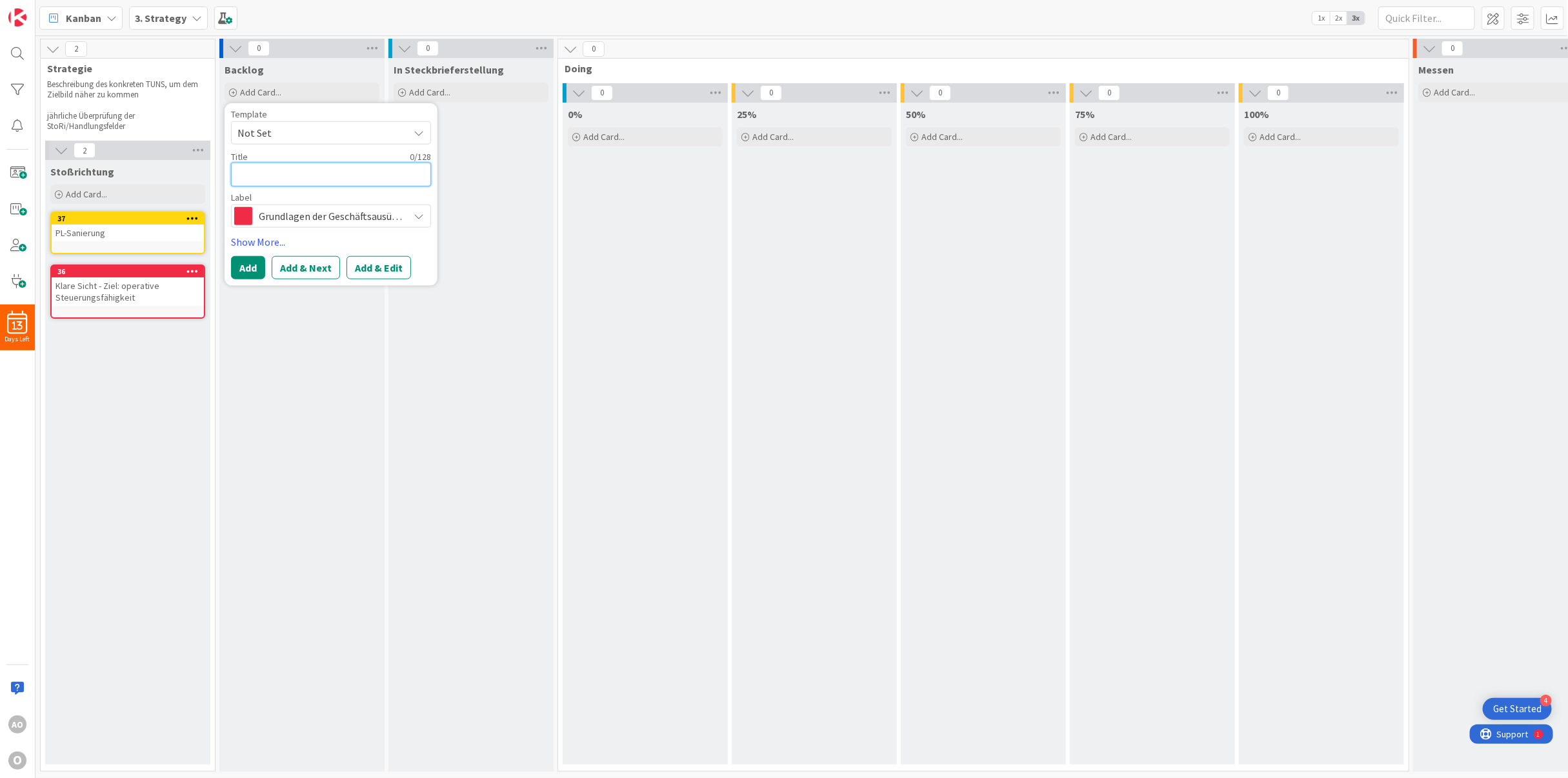
click at [278, 169] on textarea at bounding box center [331, 174] width 200 height 24
paste textarea "Valide wahrscheinliche Auslastungsplanung über klare Szenarienbildung"
type textarea "x"
type textarea "Valide wahrscheinliche Auslastungsplanung über klare Szenarienbildung"
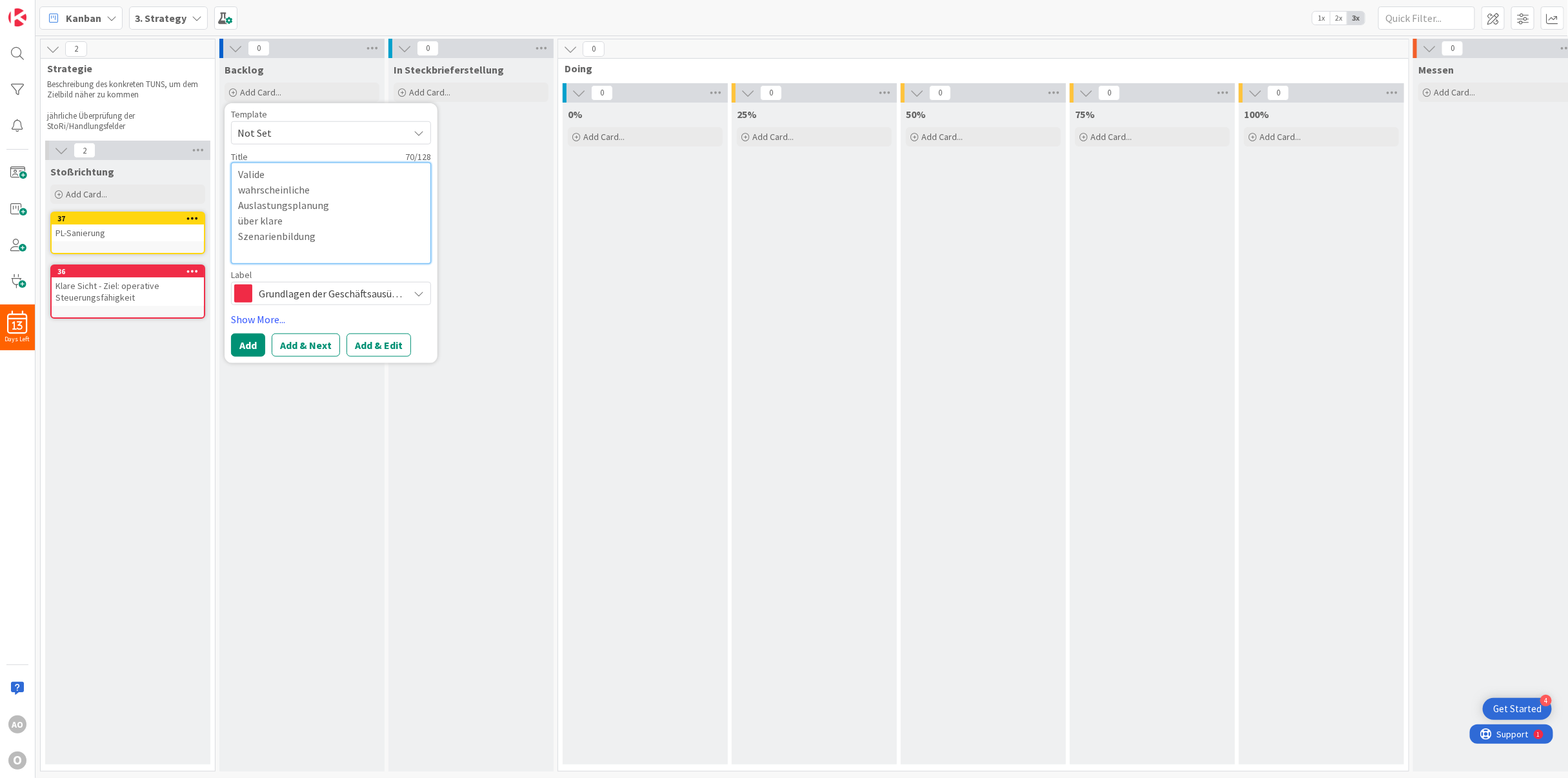
type textarea "x"
type textarea "Valide wahrscheinliche Auslastungsplanung über klare Szenarienbildung"
click at [274, 126] on span "Not Set" at bounding box center [318, 132] width 162 height 17
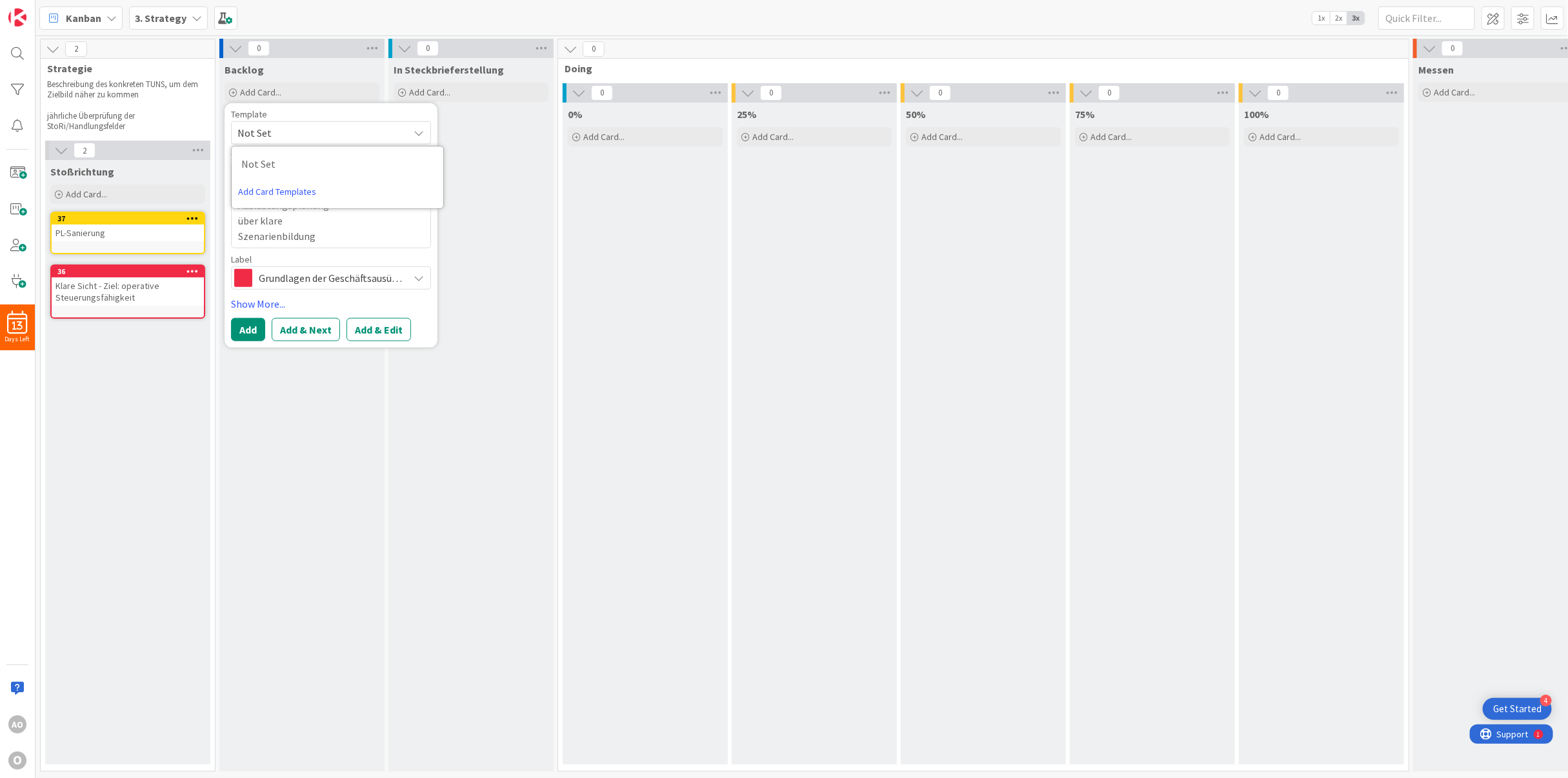
click at [274, 126] on span "Not Set" at bounding box center [318, 132] width 162 height 17
click at [252, 332] on button "Add" at bounding box center [248, 329] width 34 height 24
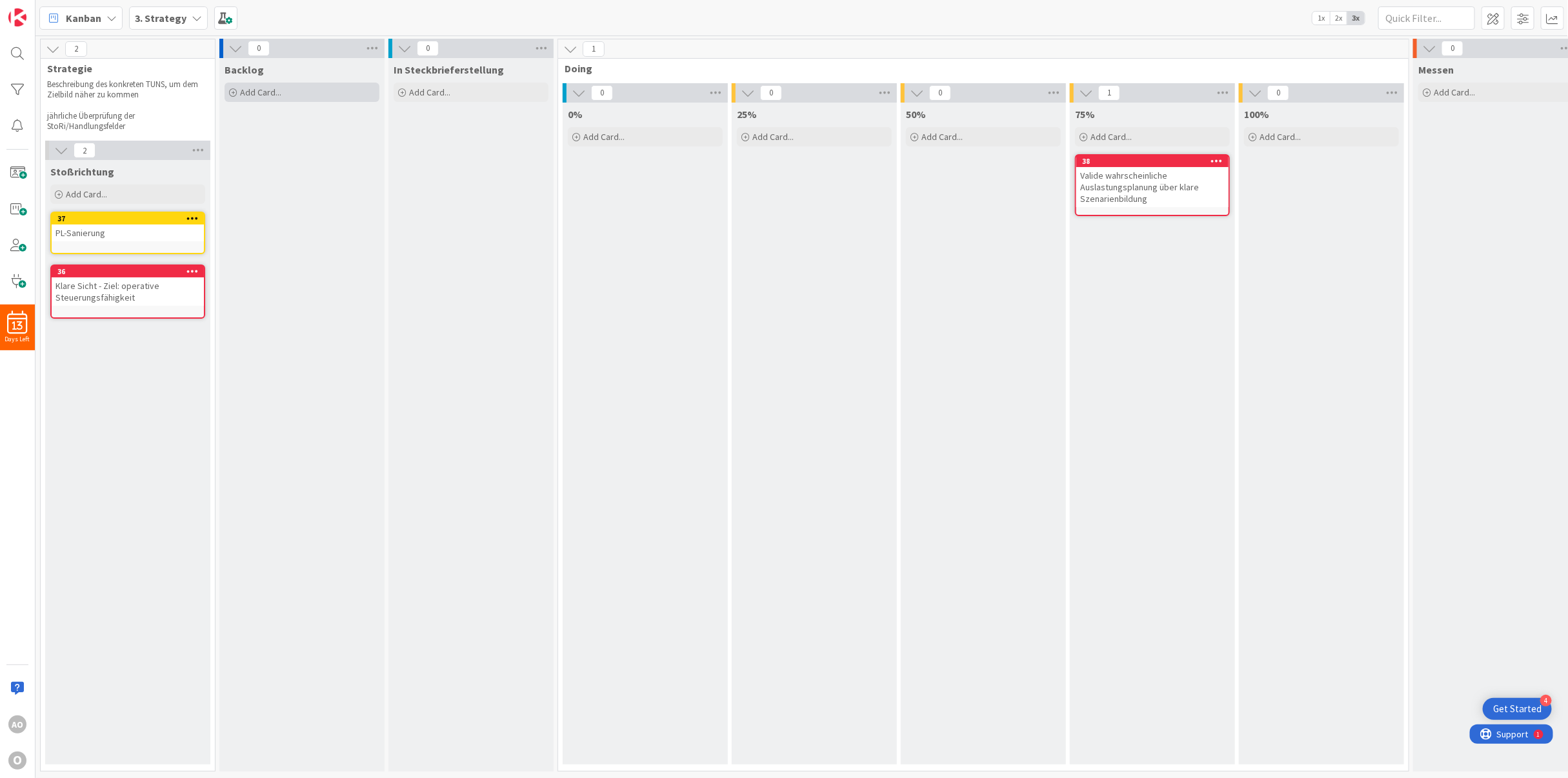
click at [260, 92] on span "Add Card..." at bounding box center [261, 92] width 41 height 11
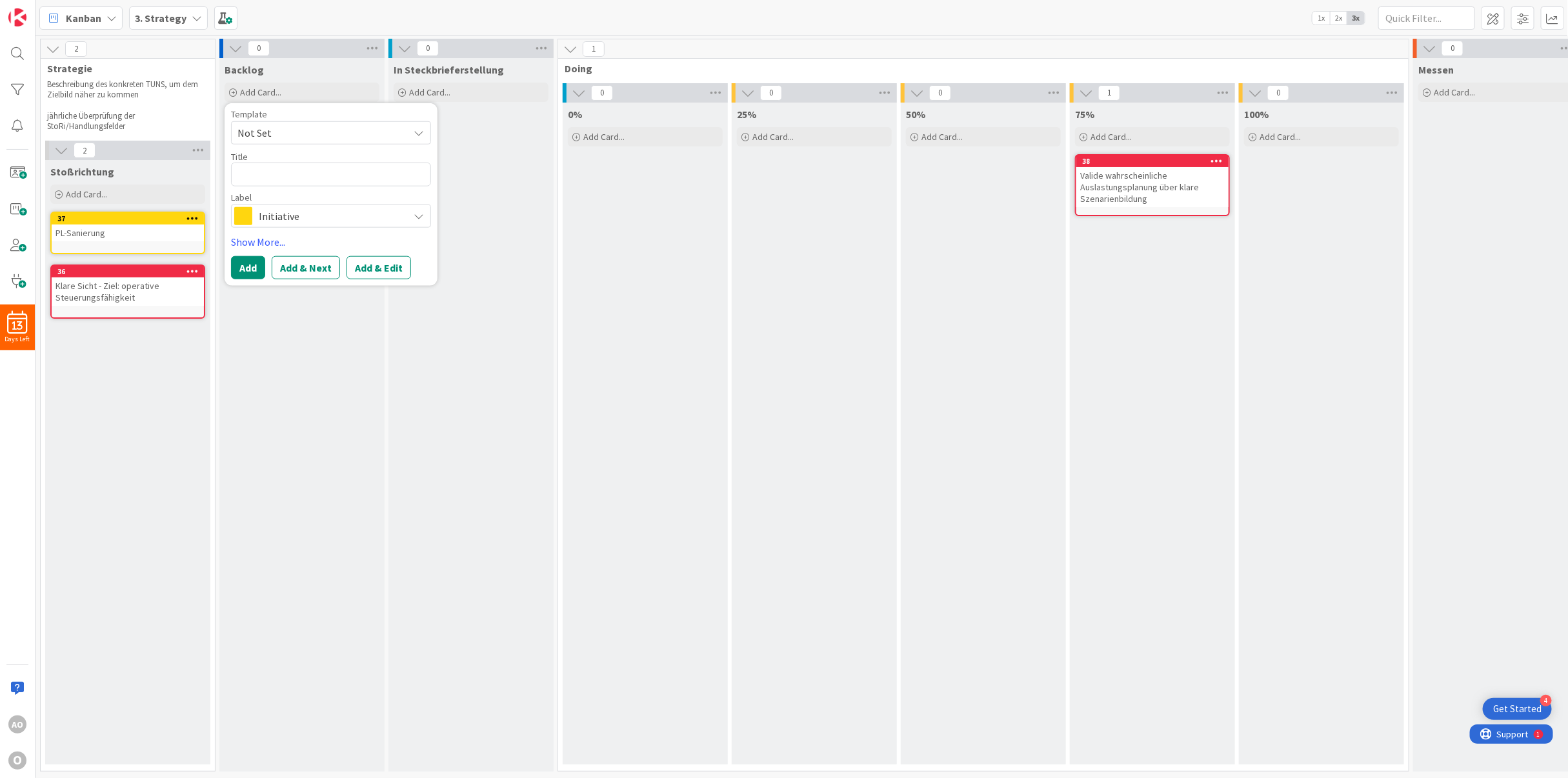
click at [275, 209] on span "Initiative" at bounding box center [330, 215] width 144 height 18
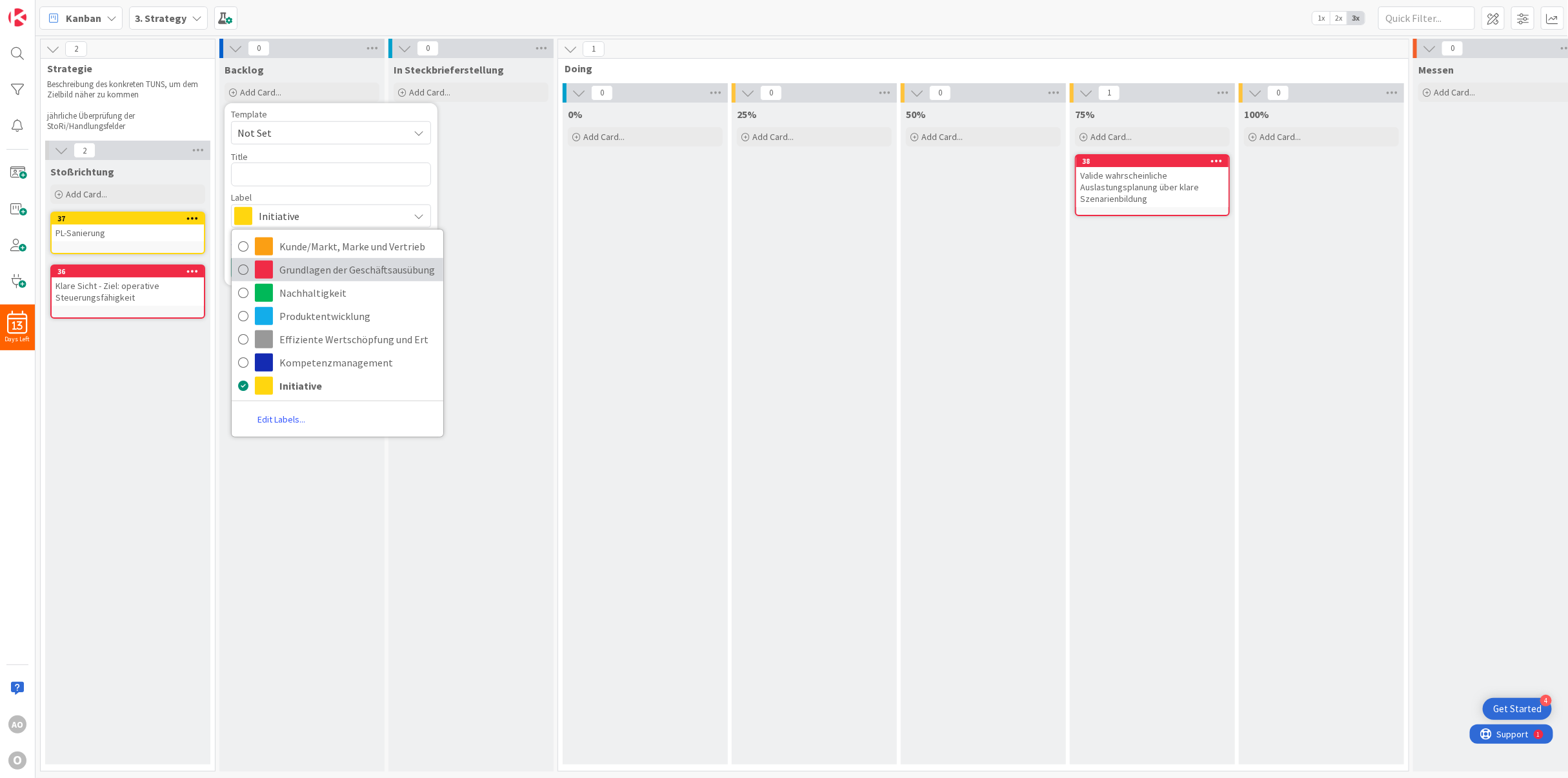
drag, startPoint x: 278, startPoint y: 267, endPoint x: 278, endPoint y: 254, distance: 13.0
click at [278, 267] on link "Grundlagen der Geschäftsausübung" at bounding box center [337, 269] width 212 height 24
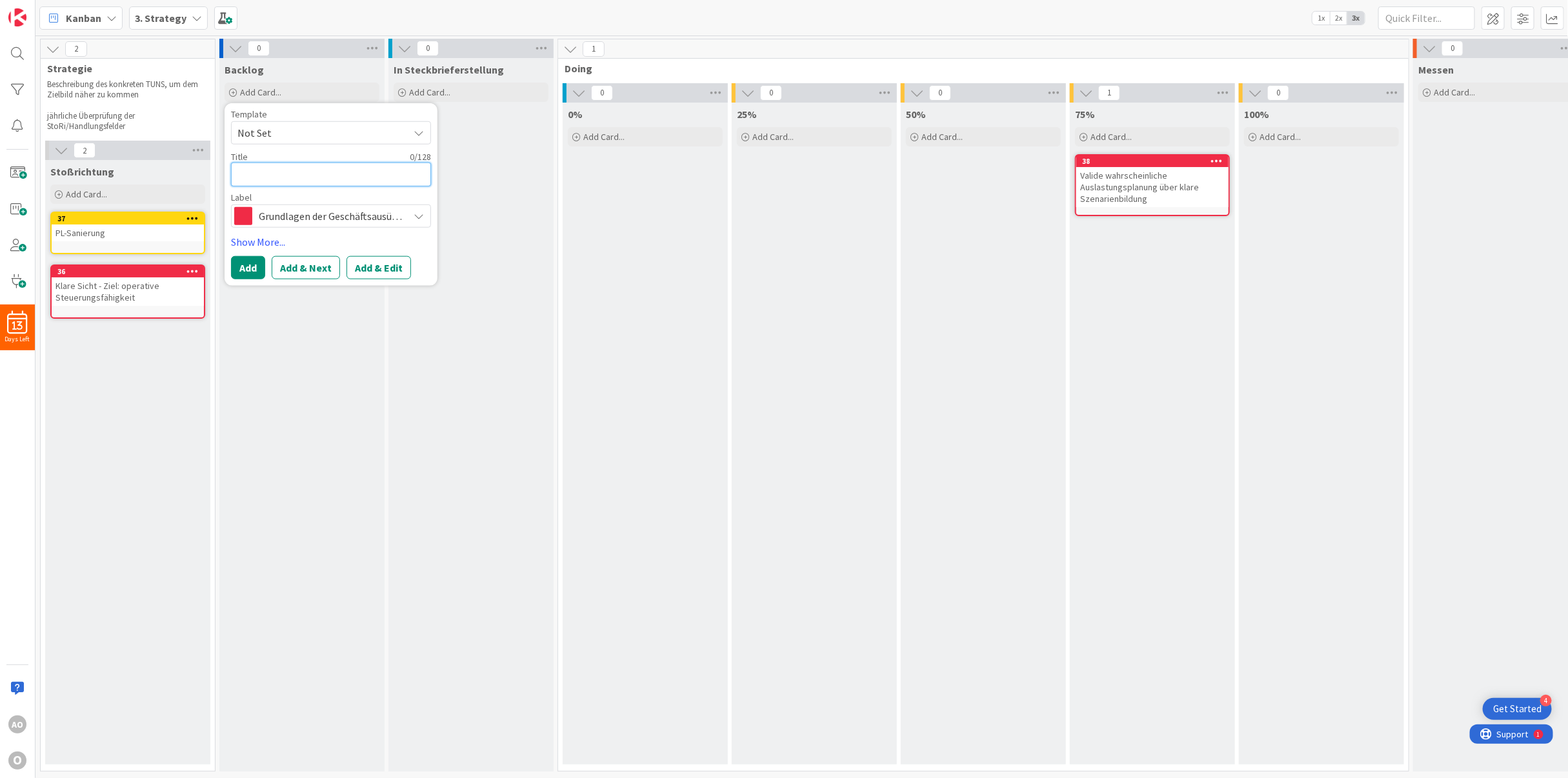
click at [270, 174] on textarea at bounding box center [331, 174] width 200 height 24
paste textarea "Monats- und JA-Forecast ermöglichen (CHO)"
type textarea "x"
type textarea "Monats- und JA-Forecast ermöglichen (CHO)"
click at [247, 282] on button "Add" at bounding box center [248, 282] width 34 height 24
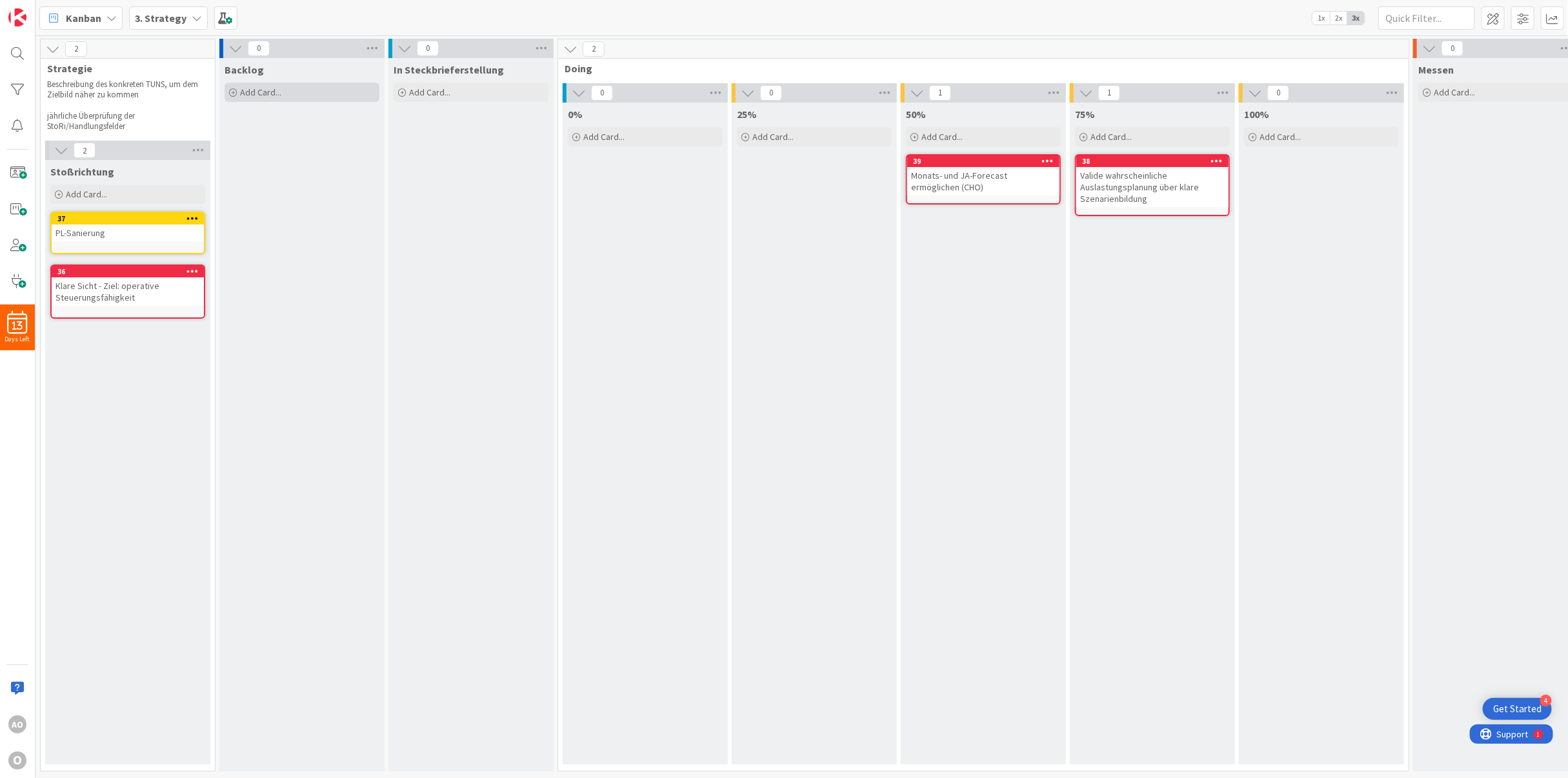
click at [252, 92] on span "Add Card..." at bounding box center [261, 92] width 41 height 11
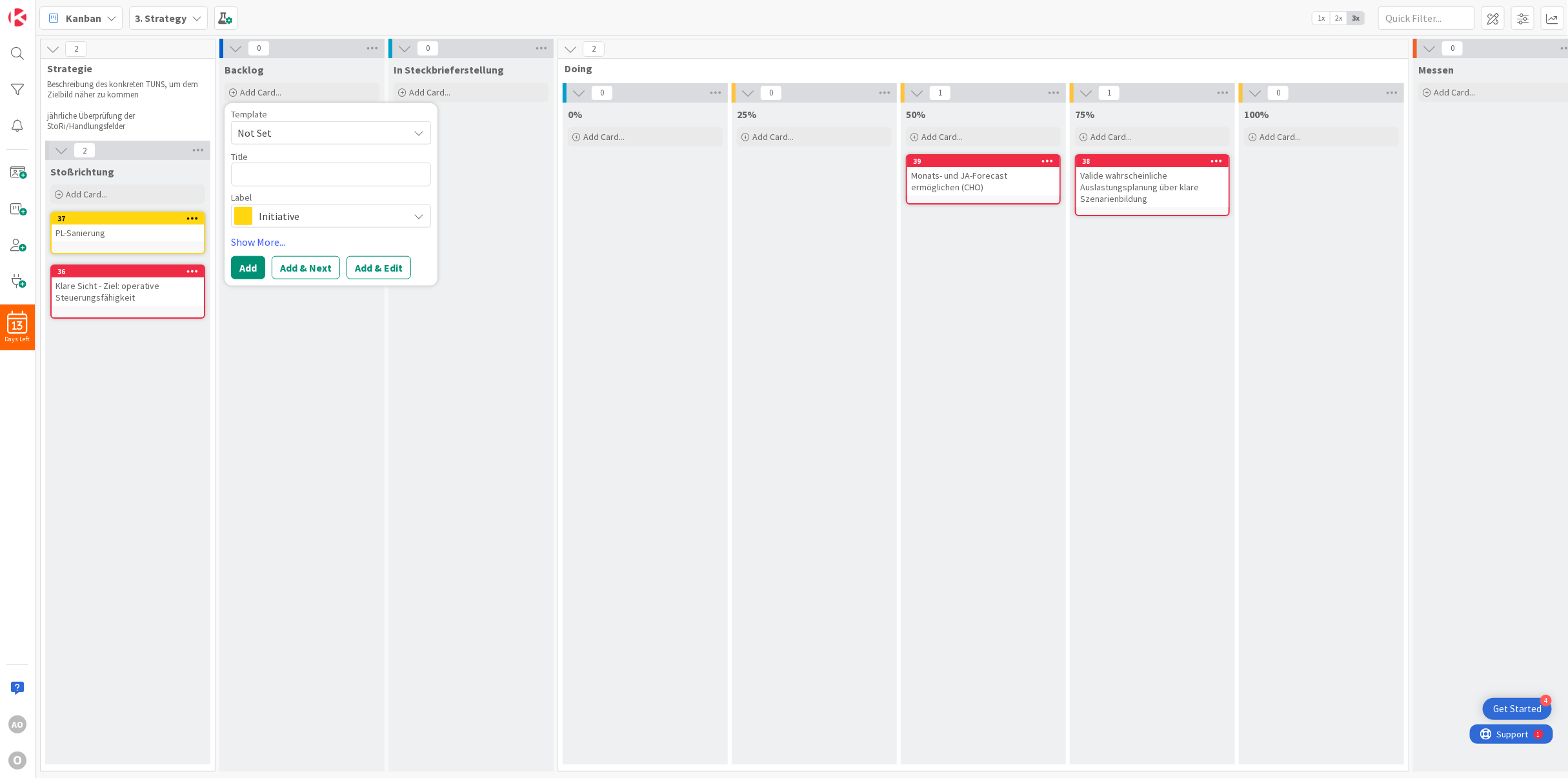
click at [286, 132] on span "Not Set" at bounding box center [318, 132] width 162 height 17
click at [279, 217] on span "Initiative" at bounding box center [330, 215] width 144 height 18
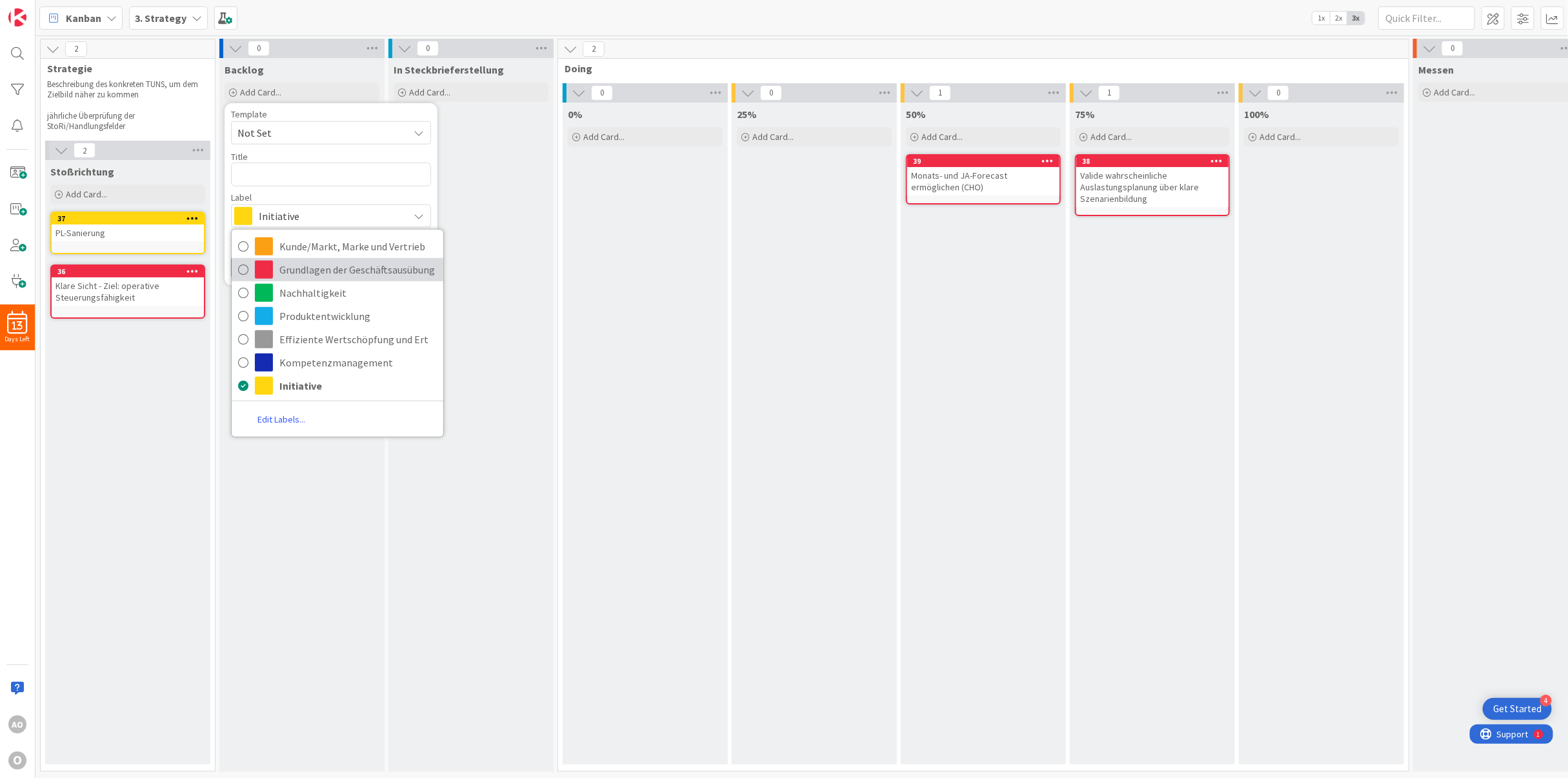
click at [276, 263] on link "Grundlagen der Geschäftsausübung" at bounding box center [337, 269] width 212 height 24
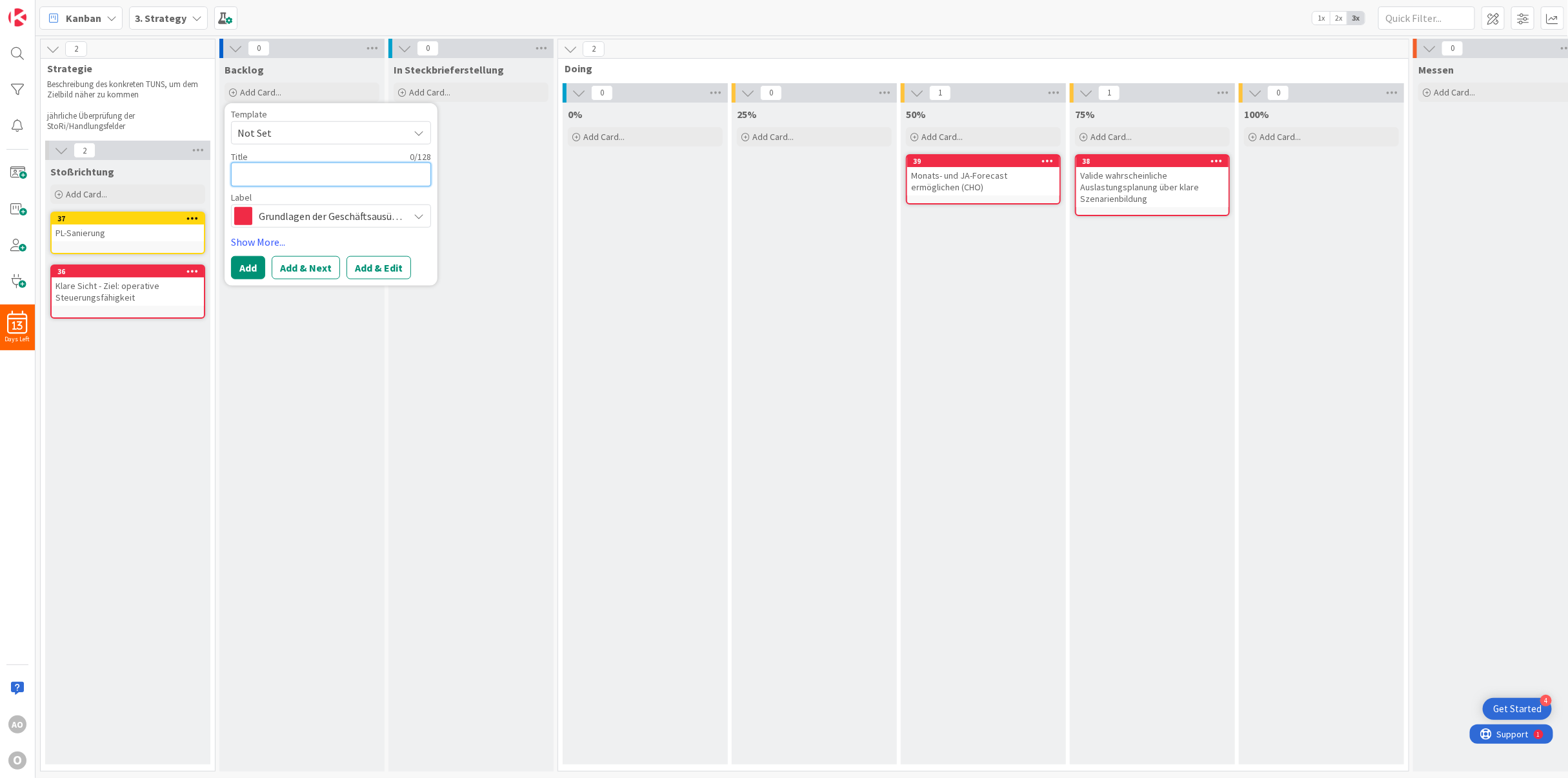
click at [263, 170] on textarea at bounding box center [331, 174] width 200 height 24
paste textarea "Initiativensteuerung"
type textarea "x"
type textarea "Initiativensteuerung"
click at [252, 269] on button "Add" at bounding box center [248, 267] width 34 height 24
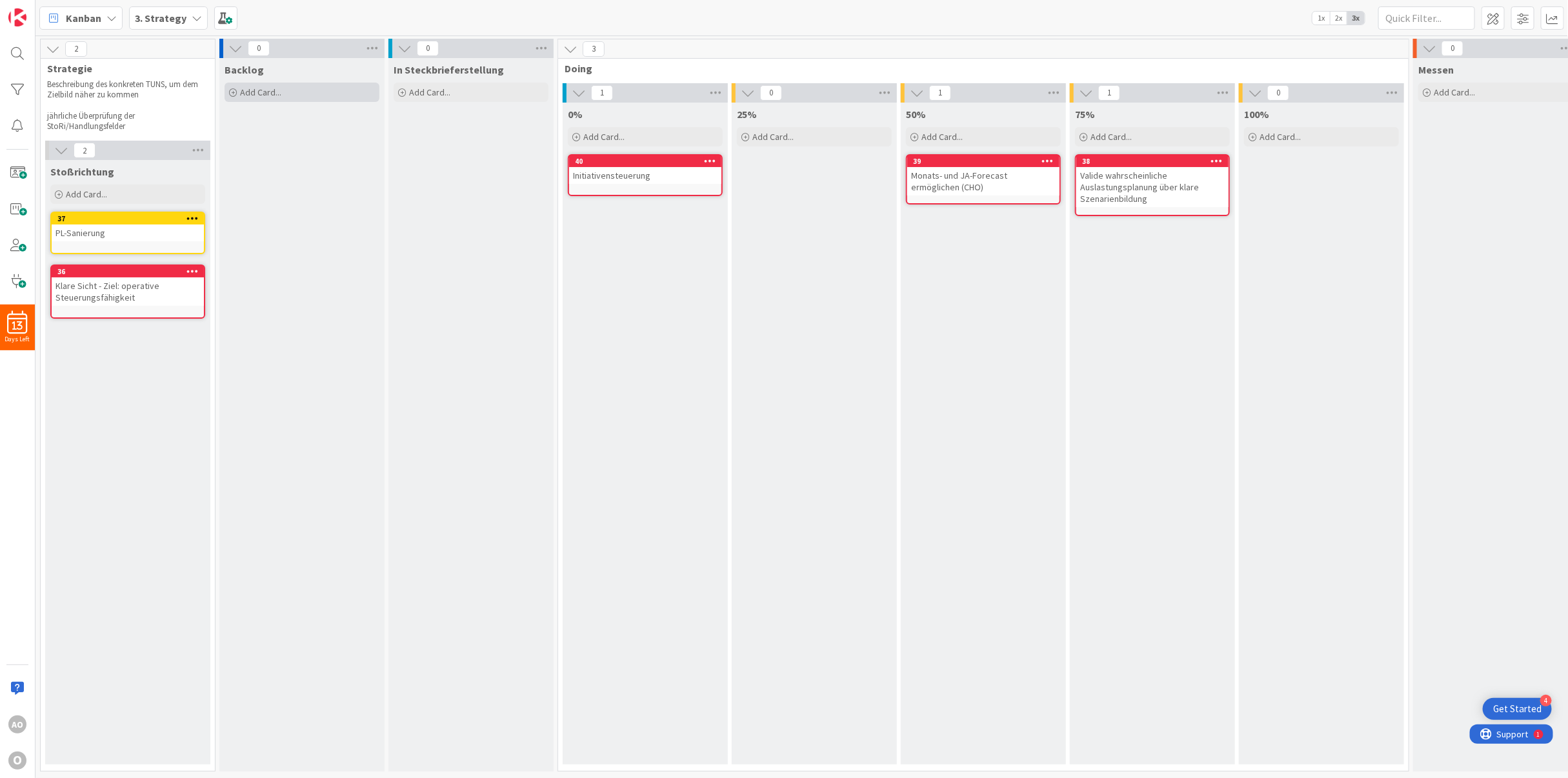
click at [266, 93] on span "Add Card..." at bounding box center [261, 92] width 41 height 11
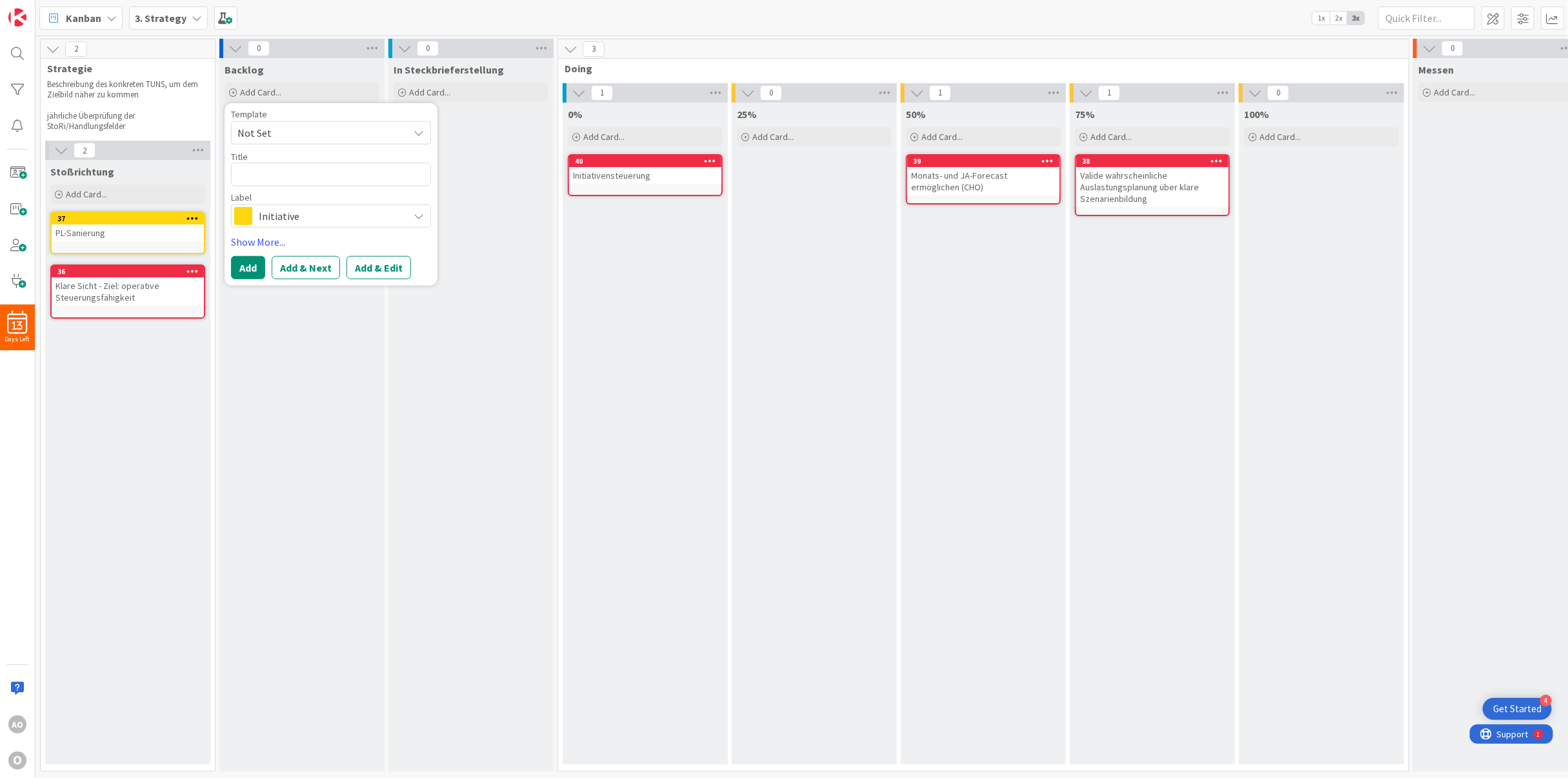
click at [307, 215] on span "Initiative" at bounding box center [330, 215] width 144 height 18
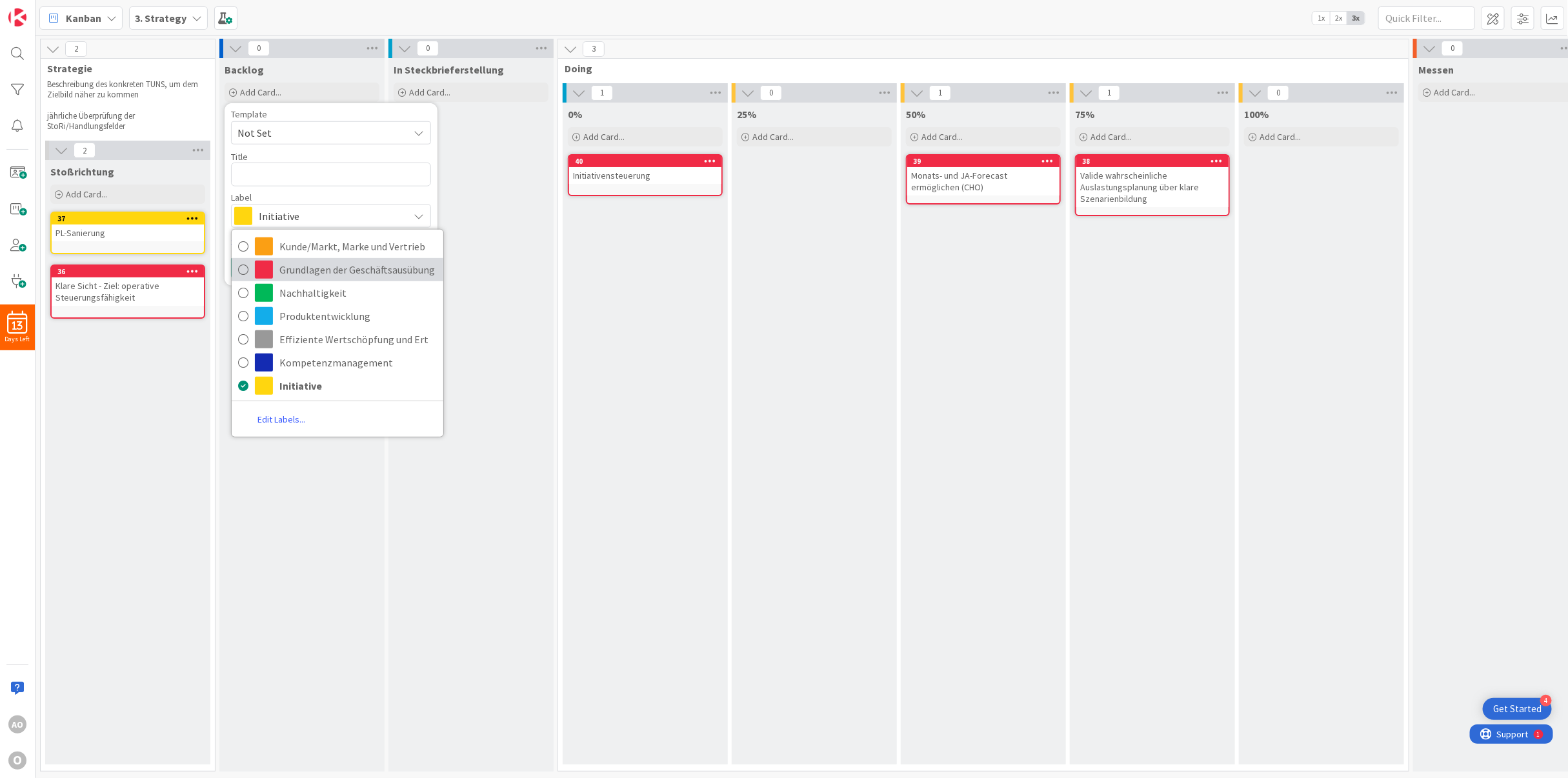
click at [306, 268] on span "Grundlagen der Geschäftsausübung" at bounding box center [358, 269] width 157 height 19
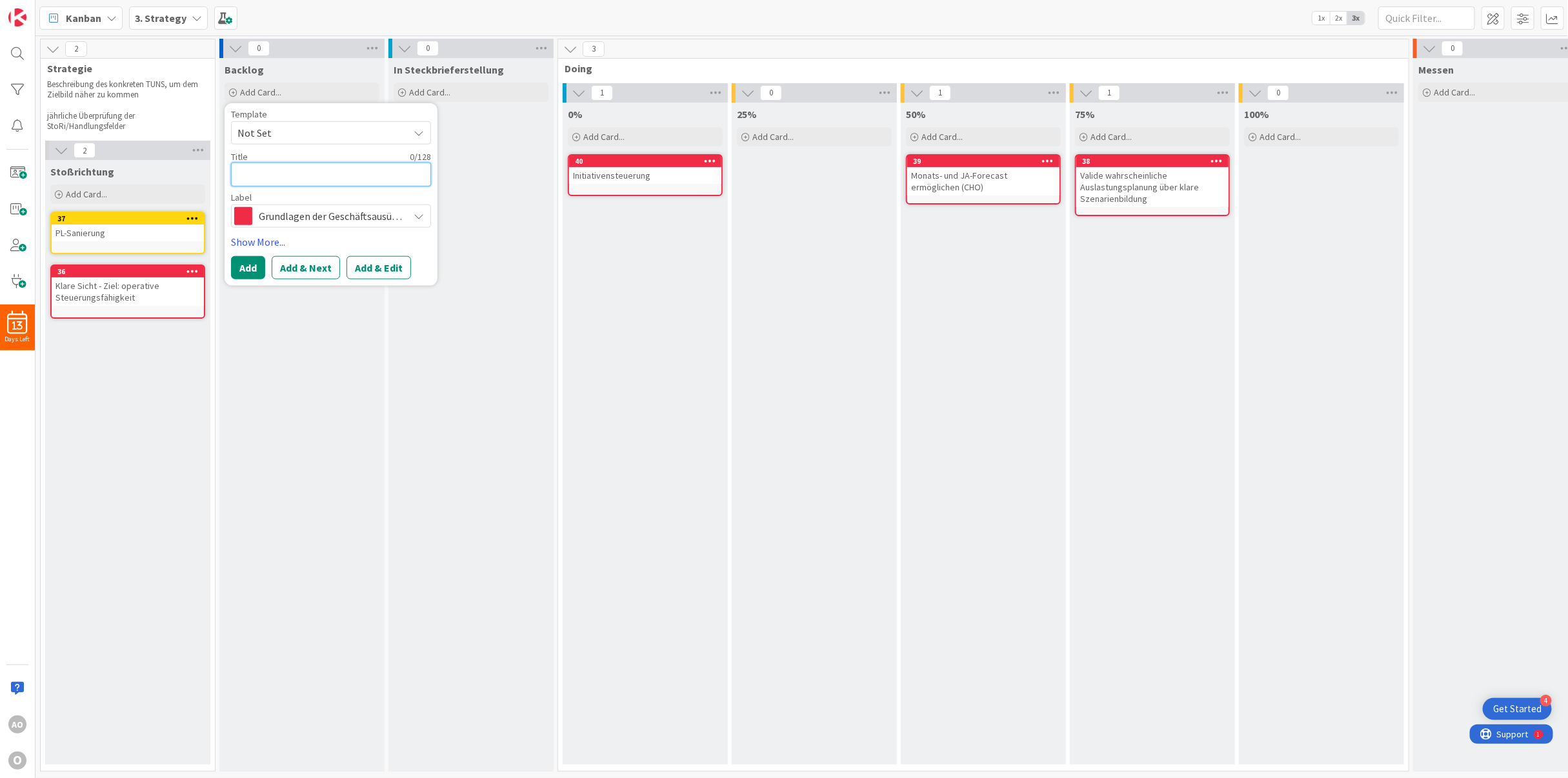
click at [291, 177] on textarea at bounding box center [331, 174] width 200 height 24
paste textarea "Aufbau Abteilungs-Controlling auf GF-Ebene mit KPI zur effizienten Leistungsers…"
type textarea "x"
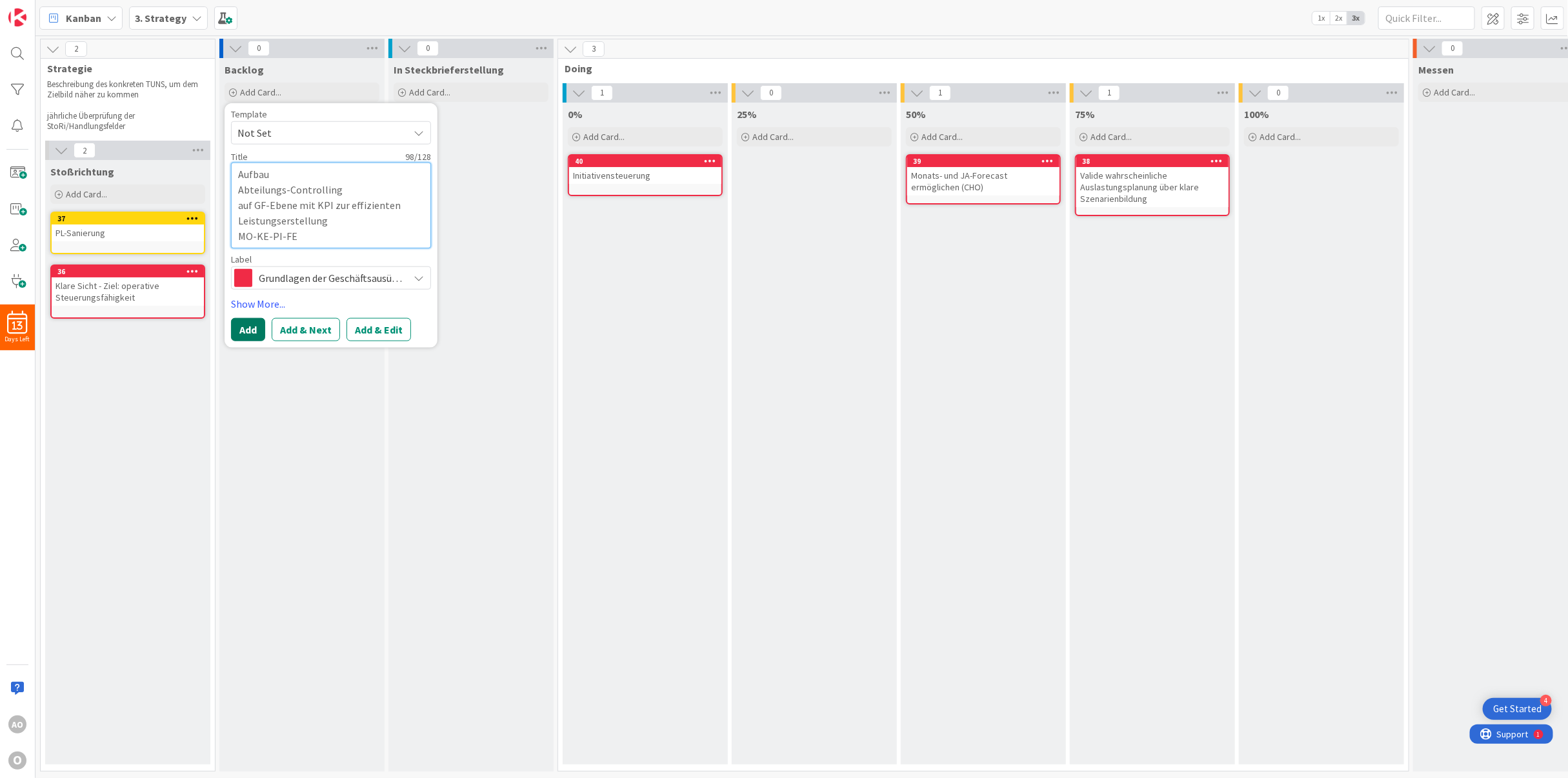
type textarea "Aufbau Abteilungs-Controlling auf GF-Ebene mit KPI zur effizienten Leistungsers…"
click at [253, 329] on button "Add" at bounding box center [248, 329] width 34 height 24
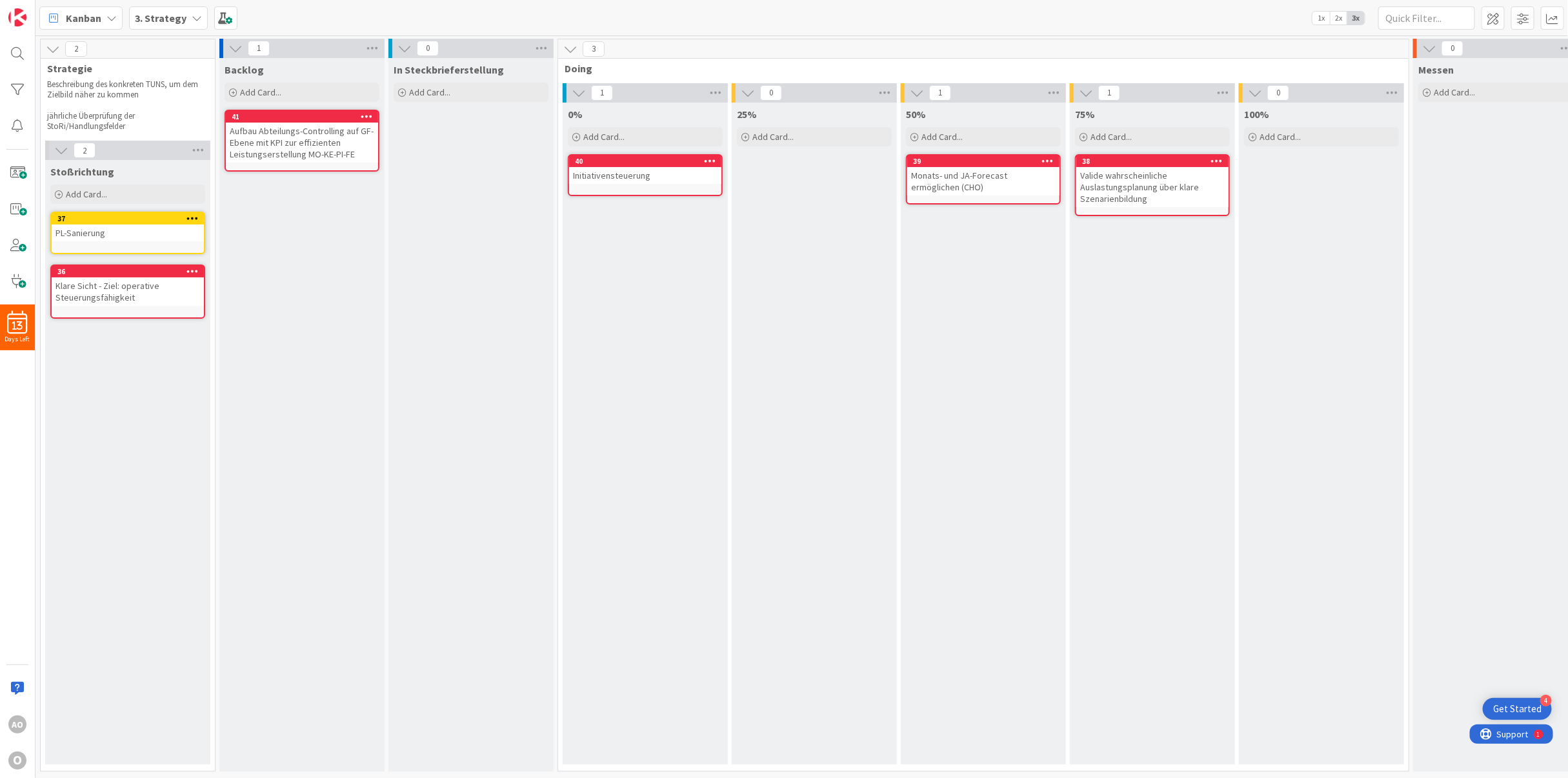
click at [373, 115] on icon at bounding box center [366, 116] width 12 height 9
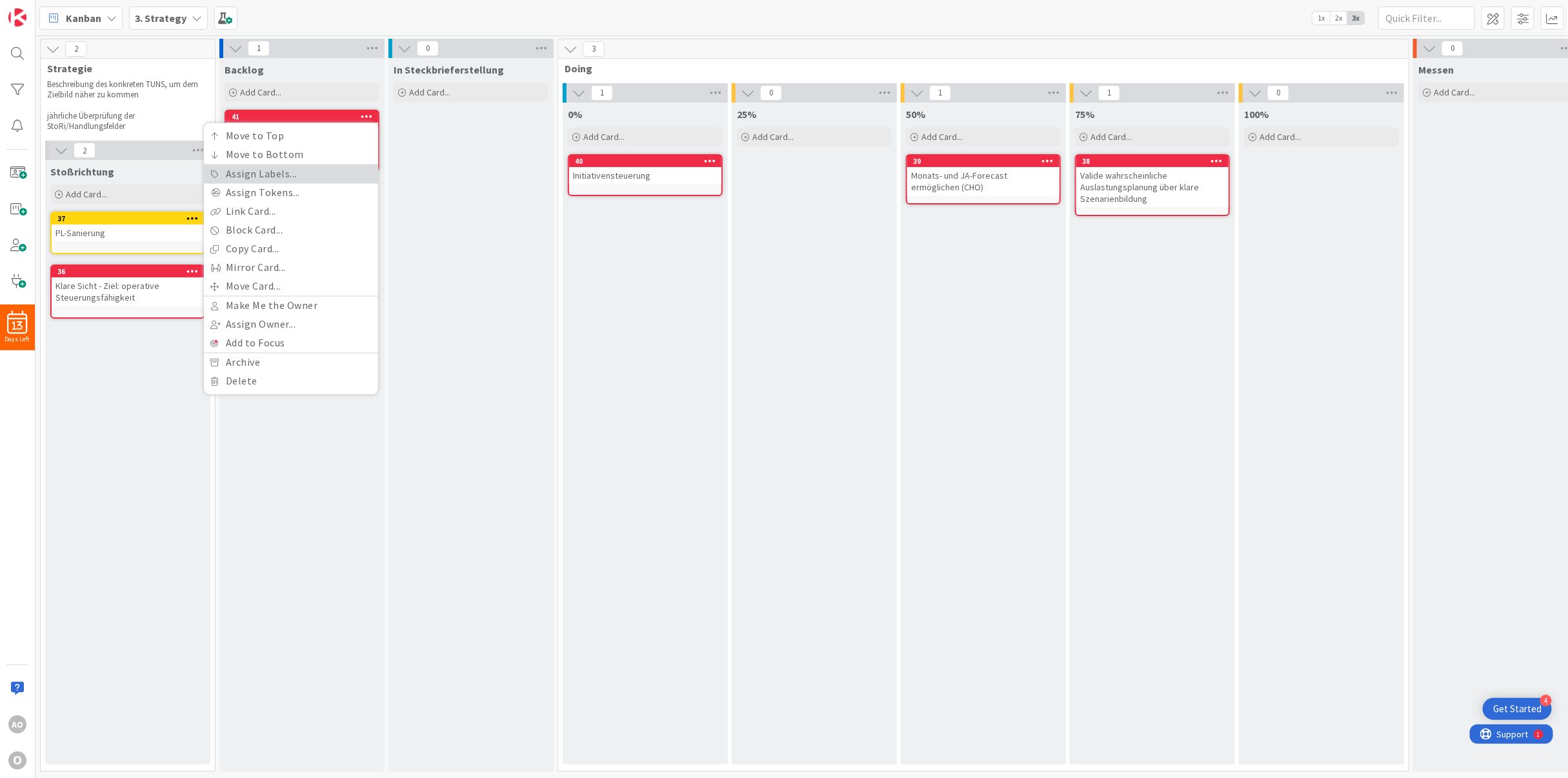
click at [323, 171] on link "Assign Labels..." at bounding box center [291, 174] width 174 height 19
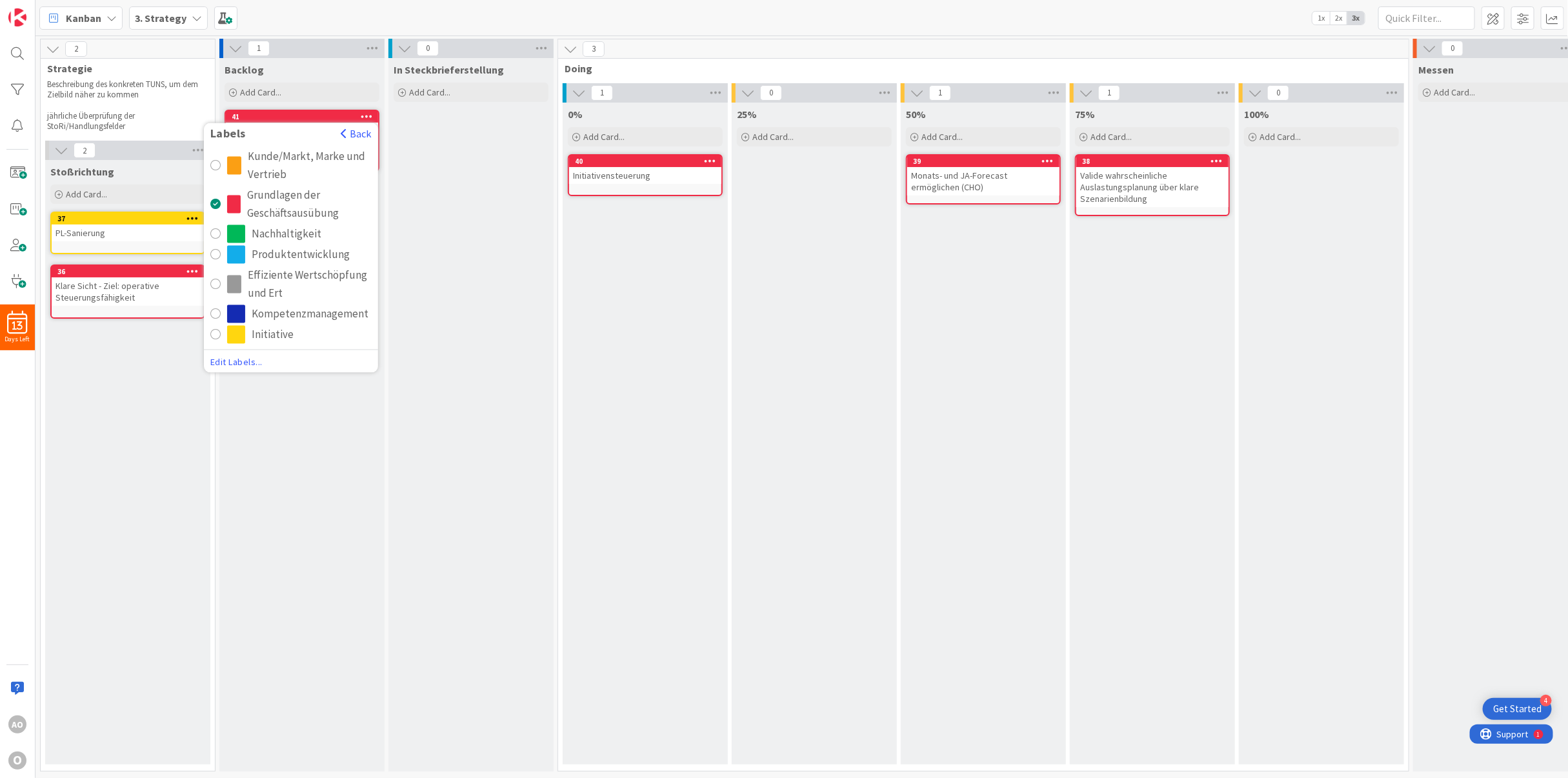
click at [257, 358] on span "Edit Labels..." at bounding box center [291, 363] width 162 height 13
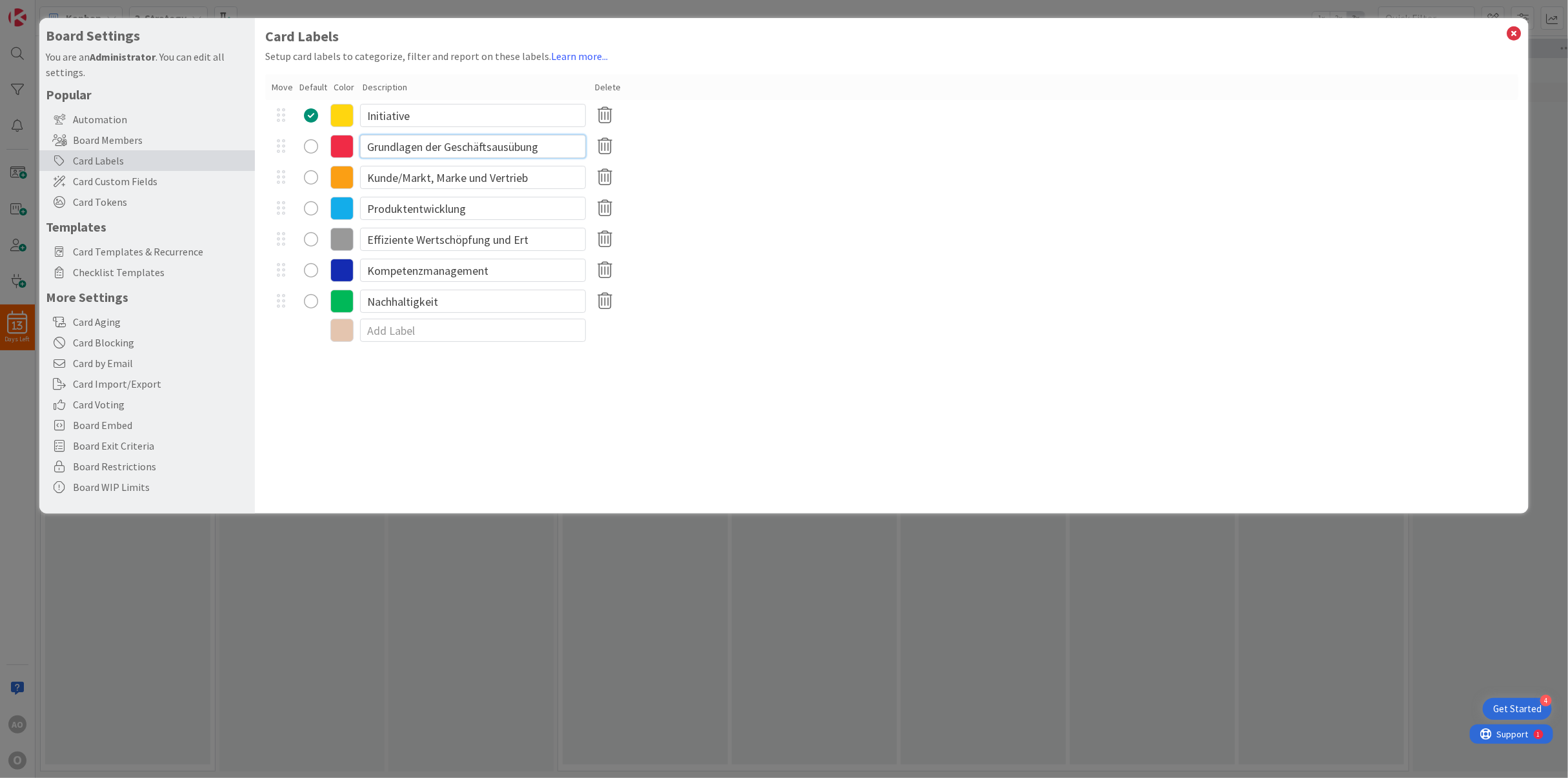
click at [545, 148] on input "Grundlagen der Geschäftsausübung" at bounding box center [473, 146] width 226 height 24
drag, startPoint x: 545, startPoint y: 140, endPoint x: 318, endPoint y: 128, distance: 227.3
click at [318, 128] on div "Initiative Grundlagen der Geschäftsausübung Kunde/Markt, Marke und Vertrieb Pro…" at bounding box center [892, 208] width 1254 height 217
paste input "Klare Sicht - Ziel: operative St"
click at [916, 165] on div "Kunde/Markt, Marke und Vertrieb" at bounding box center [892, 178] width 1254 height 31
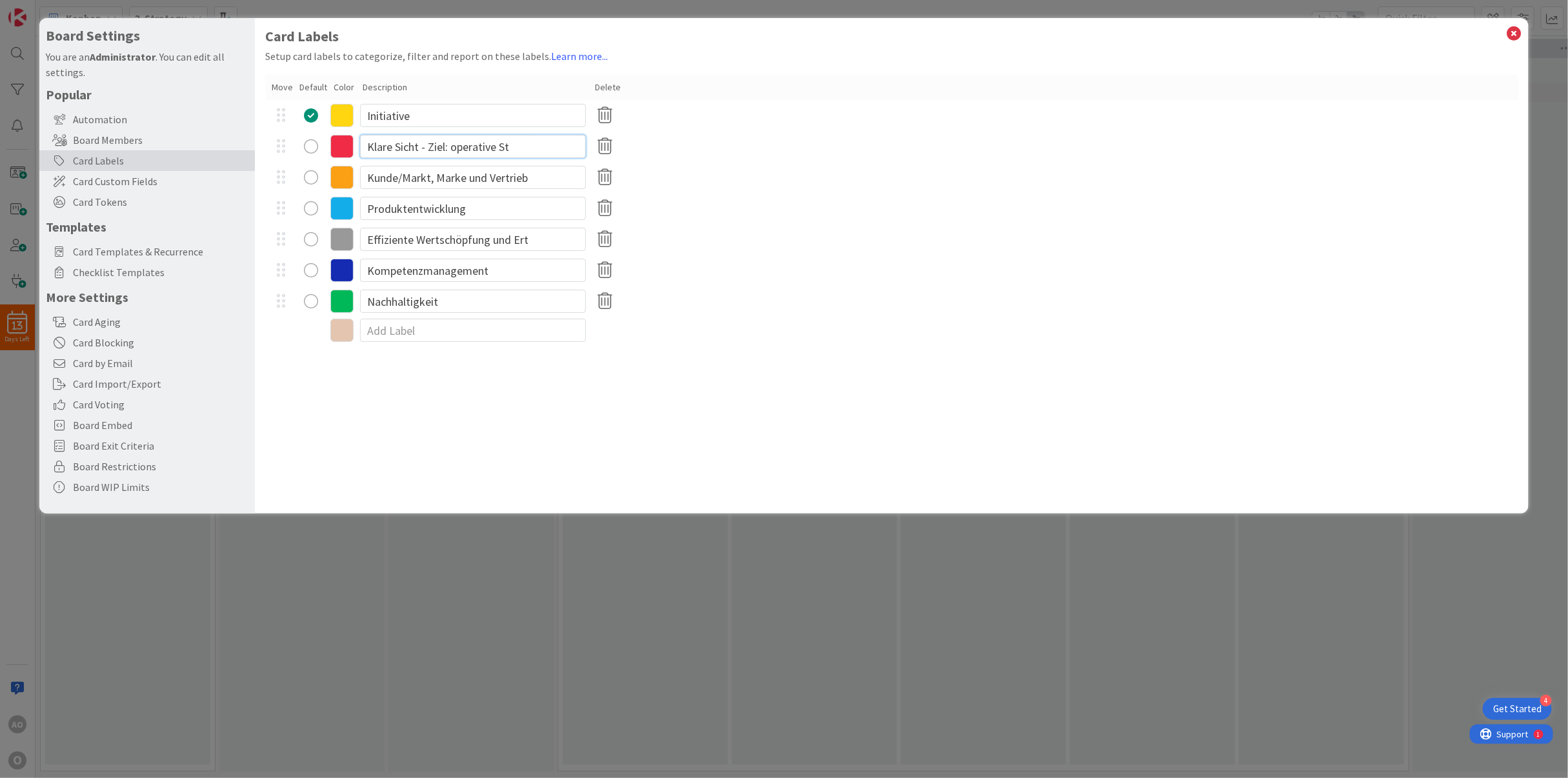
click at [512, 141] on input "Klare Sicht - Ziel: operative St" at bounding box center [473, 146] width 226 height 24
click at [452, 144] on input "Klare Sicht - Ziel: operative St" at bounding box center [473, 146] width 226 height 24
drag, startPoint x: 428, startPoint y: 142, endPoint x: 452, endPoint y: 144, distance: 24.1
click at [452, 144] on input "Klare Sicht - Ziel: operative St" at bounding box center [473, 146] width 226 height 24
click at [493, 148] on input "Klare Sicht - operative St" at bounding box center [473, 146] width 226 height 24
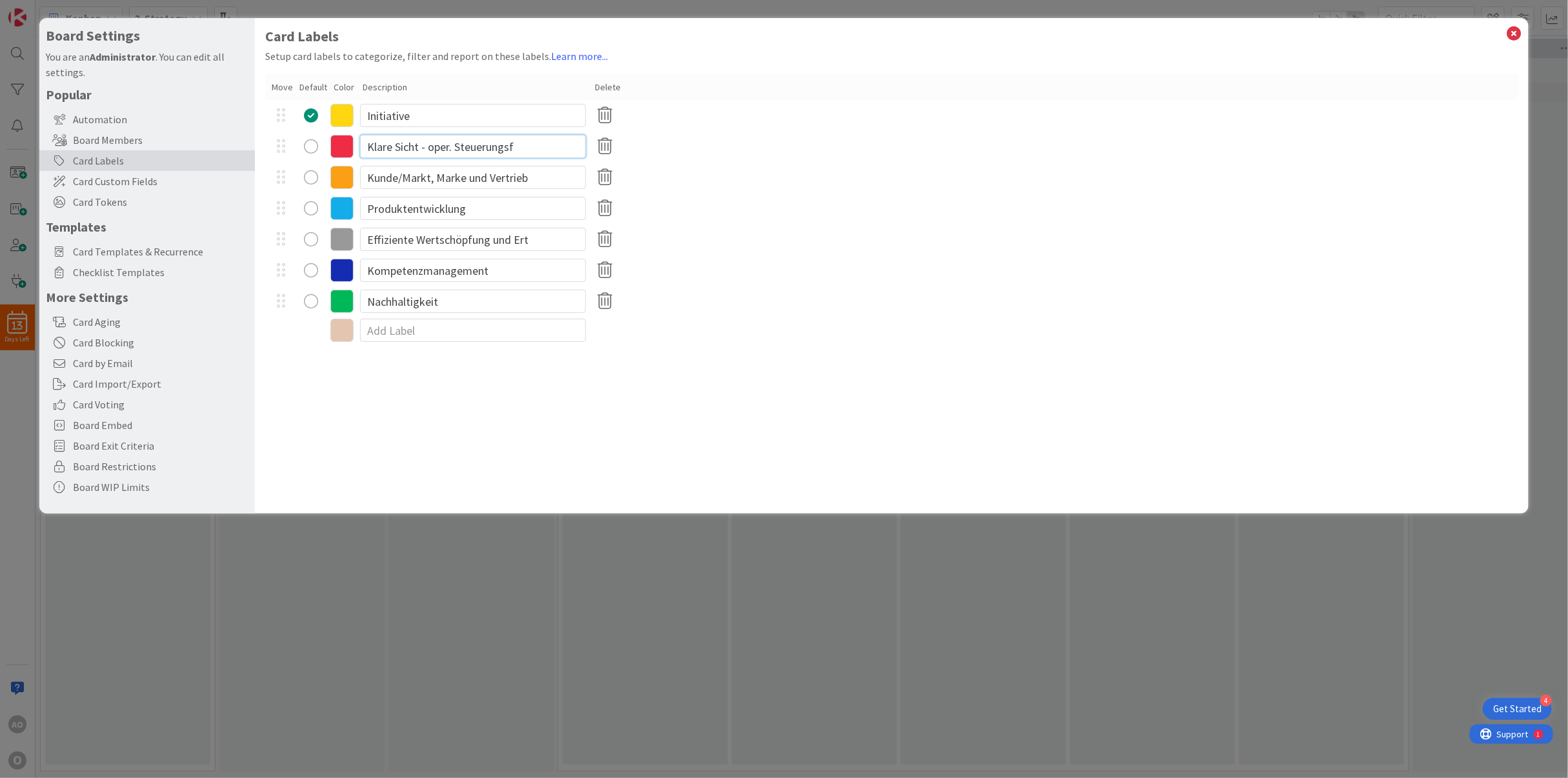
click at [491, 145] on input "Klare Sicht - oper. Steuerungsf" at bounding box center [473, 146] width 226 height 24
type input "Klare Sicht - oper. Steuerungsf"
click at [309, 149] on div "radio" at bounding box center [310, 146] width 14 height 14
click at [819, 187] on div "Kunde/Markt, Marke und Vertrieb" at bounding box center [892, 178] width 1254 height 31
click at [1515, 30] on icon at bounding box center [1514, 33] width 17 height 18
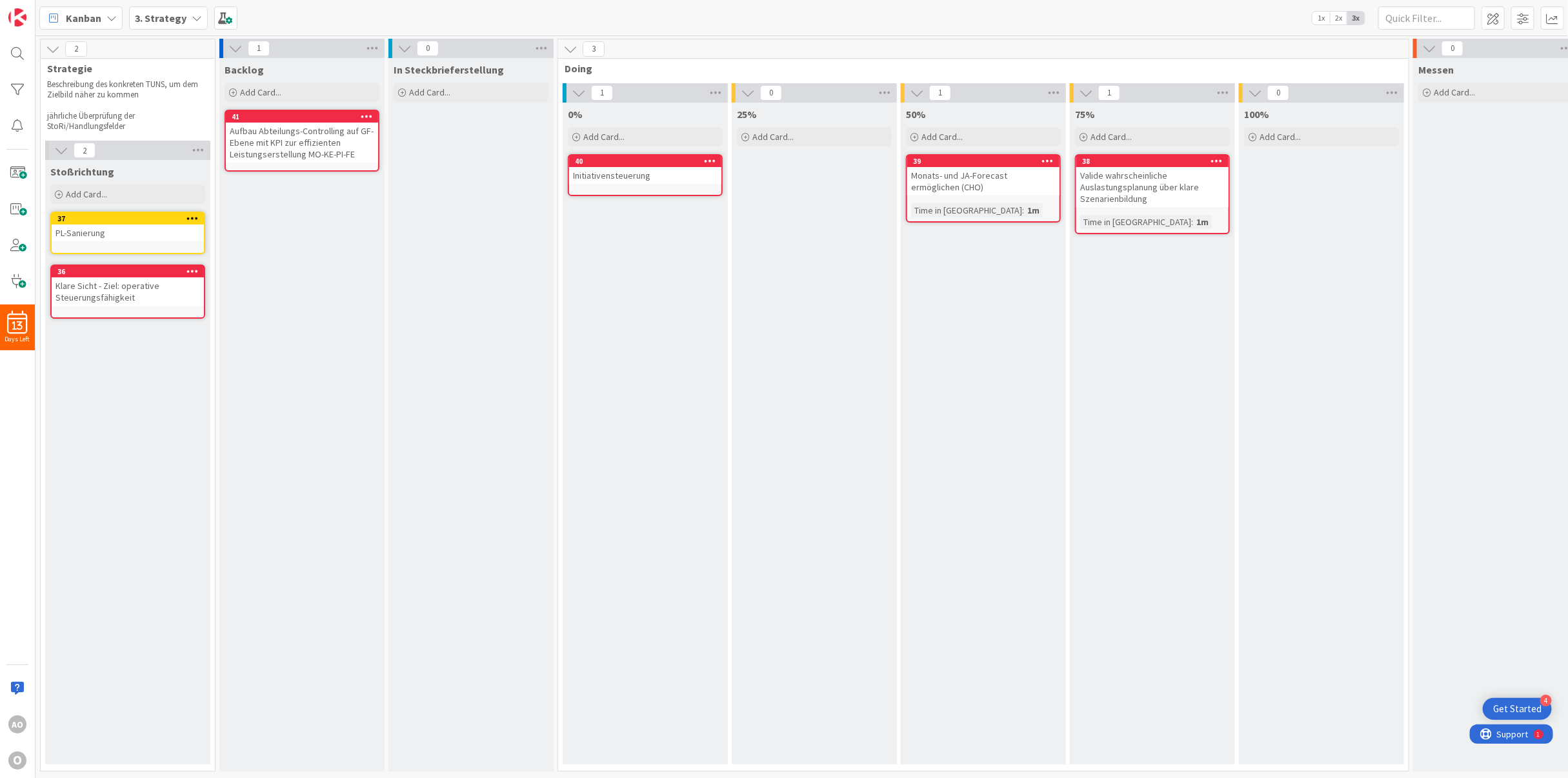
click at [193, 268] on icon at bounding box center [192, 270] width 12 height 9
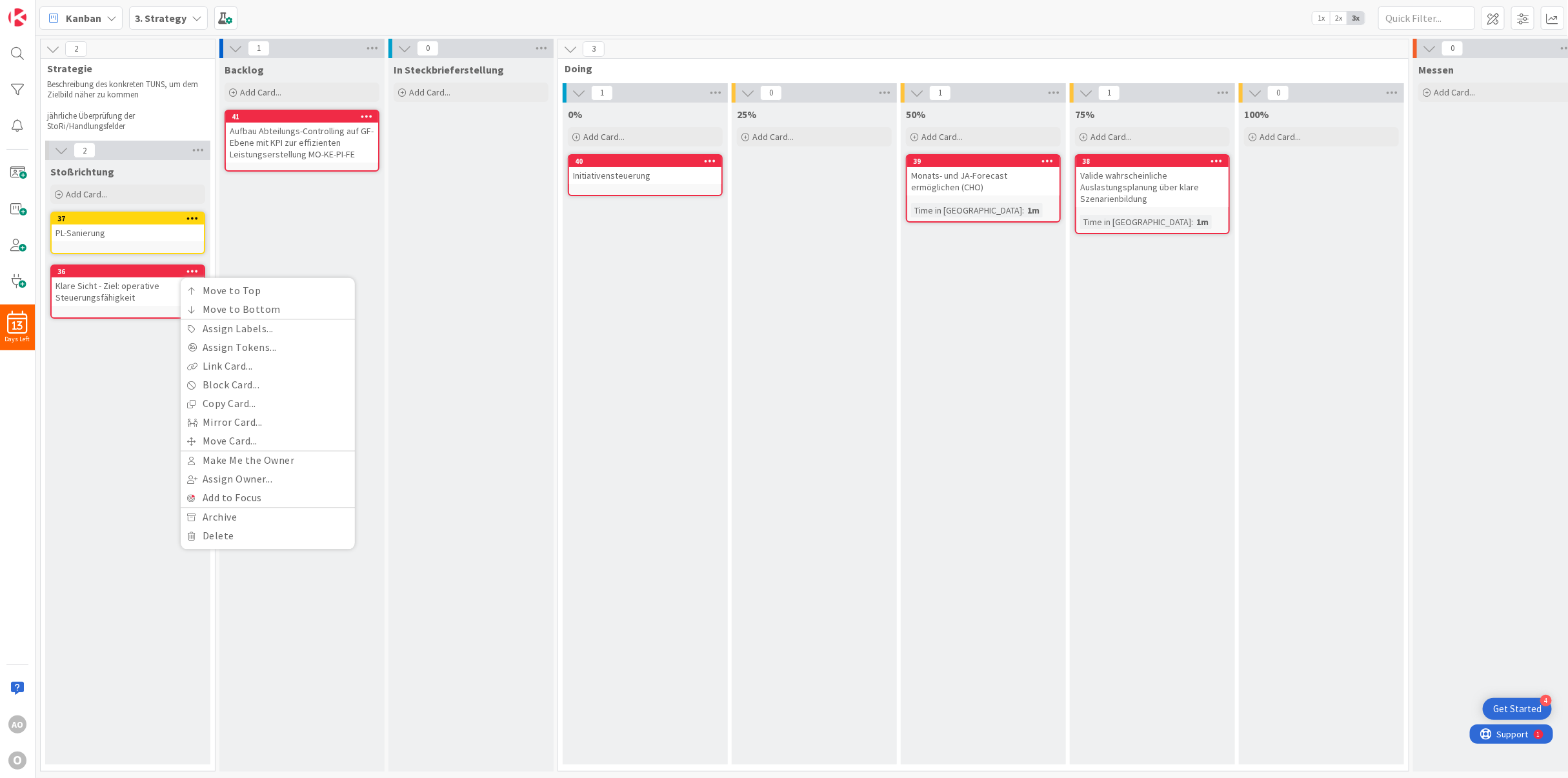
click at [127, 298] on div "Klare Sicht - Ziel: operative Steuerungsfähigkeit" at bounding box center [128, 291] width 153 height 28
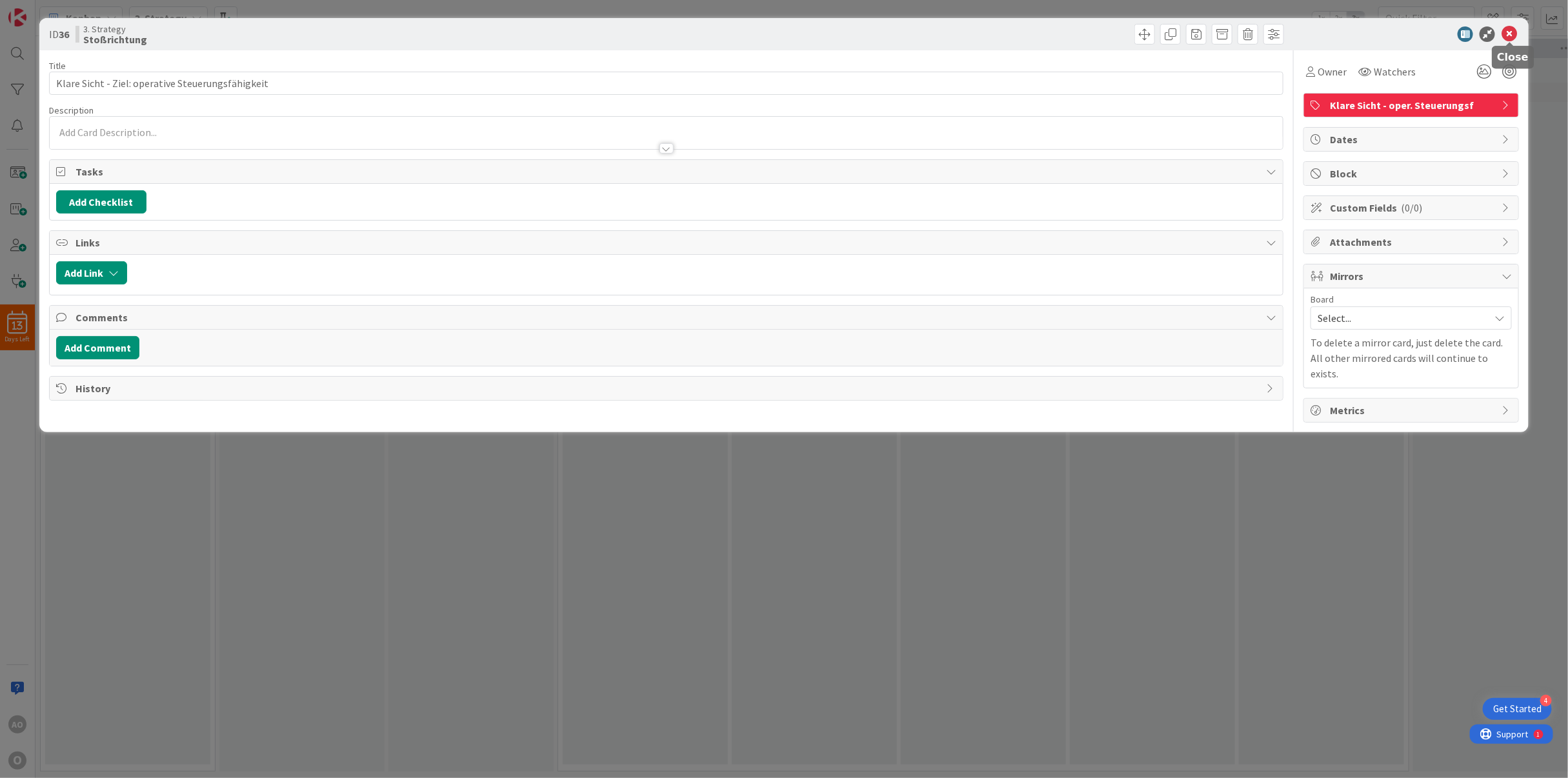
click at [1516, 30] on icon at bounding box center [1509, 34] width 15 height 15
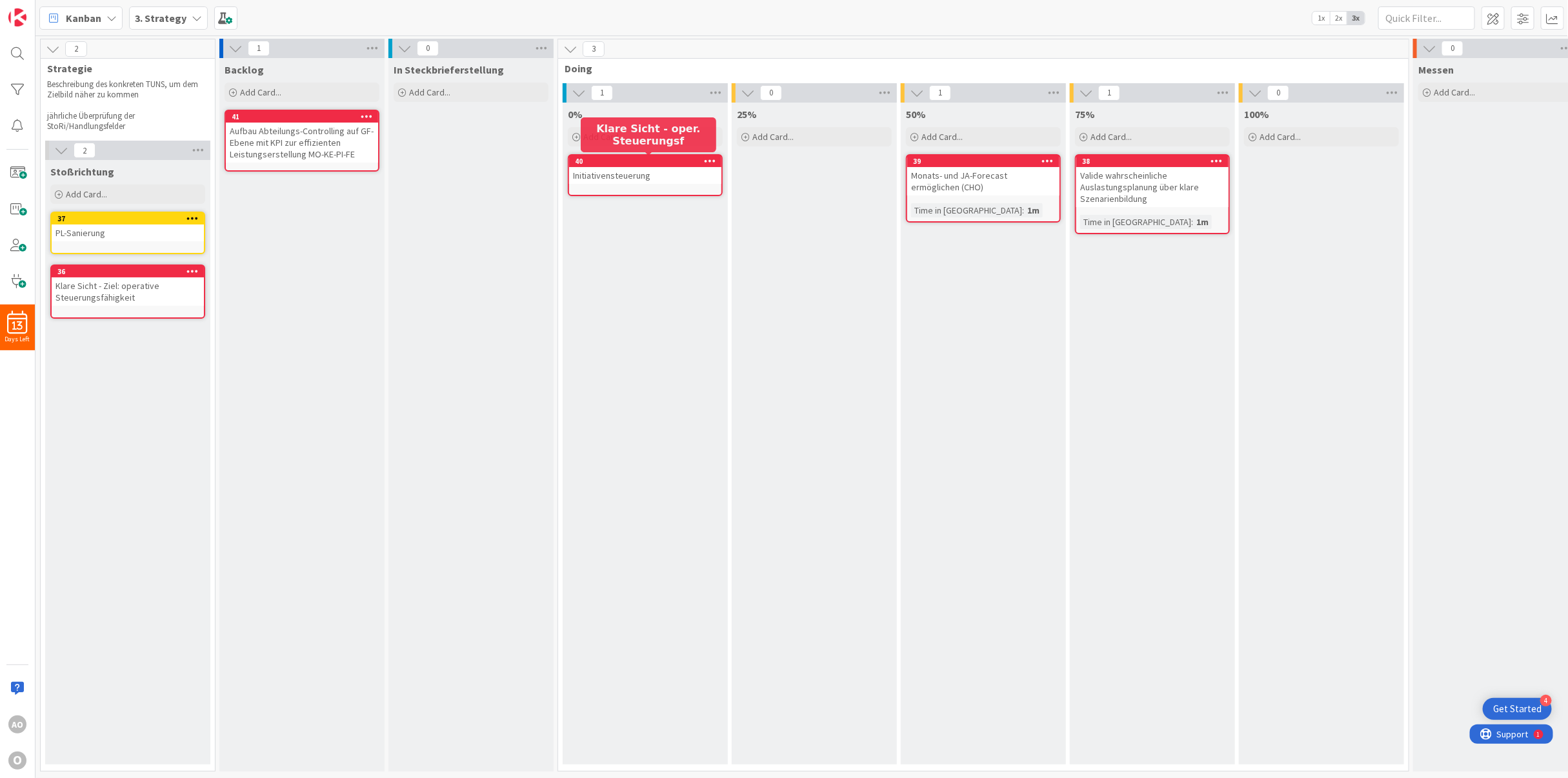
click at [663, 161] on div "40" at bounding box center [648, 161] width 146 height 9
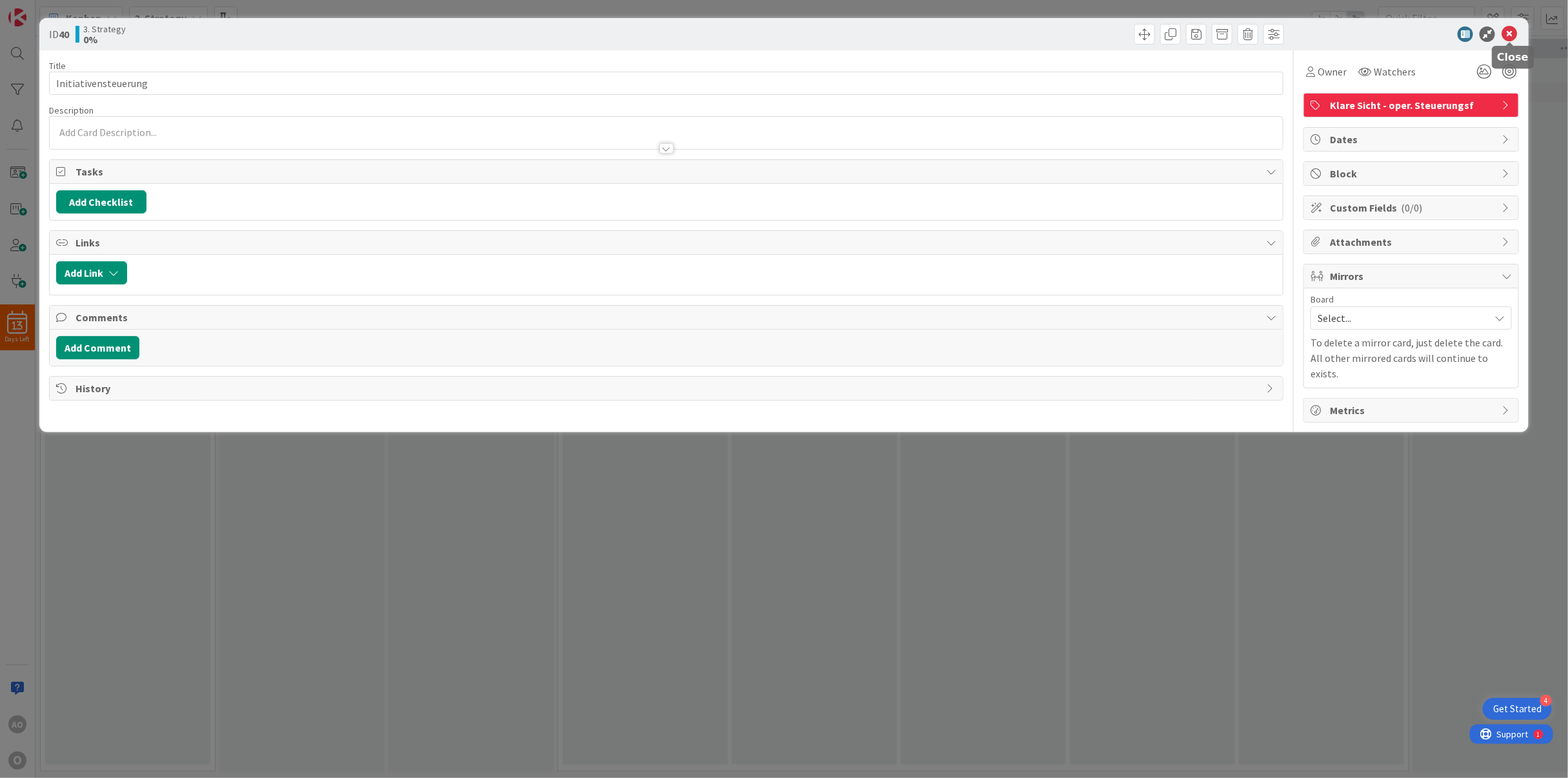
click at [1506, 29] on icon at bounding box center [1509, 34] width 15 height 15
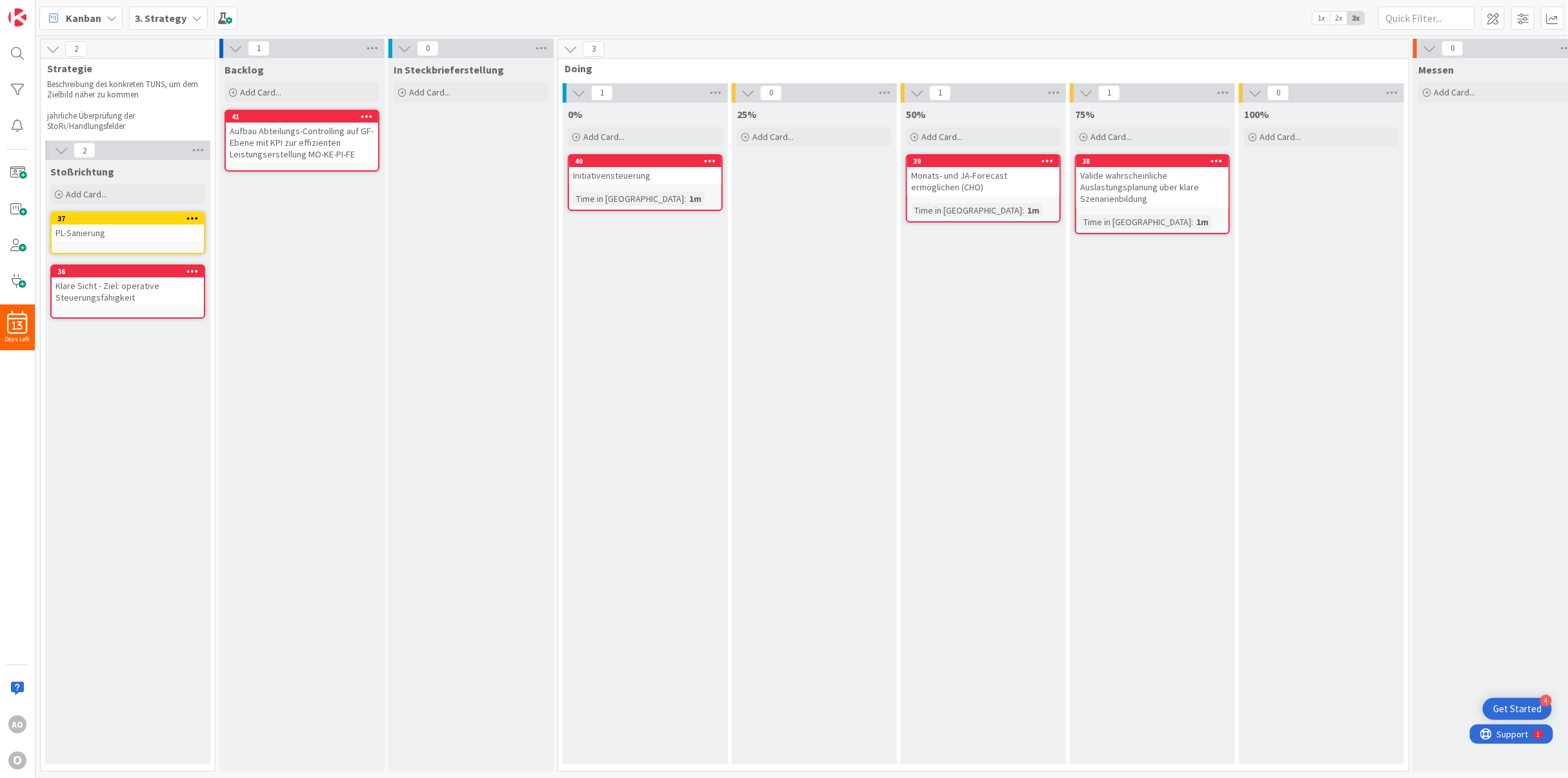
click at [619, 282] on div "0% Add Card... 40 Initiativensteuerung Time in Column : 1m" at bounding box center [645, 433] width 166 height 662
click at [193, 219] on icon at bounding box center [192, 217] width 12 height 9
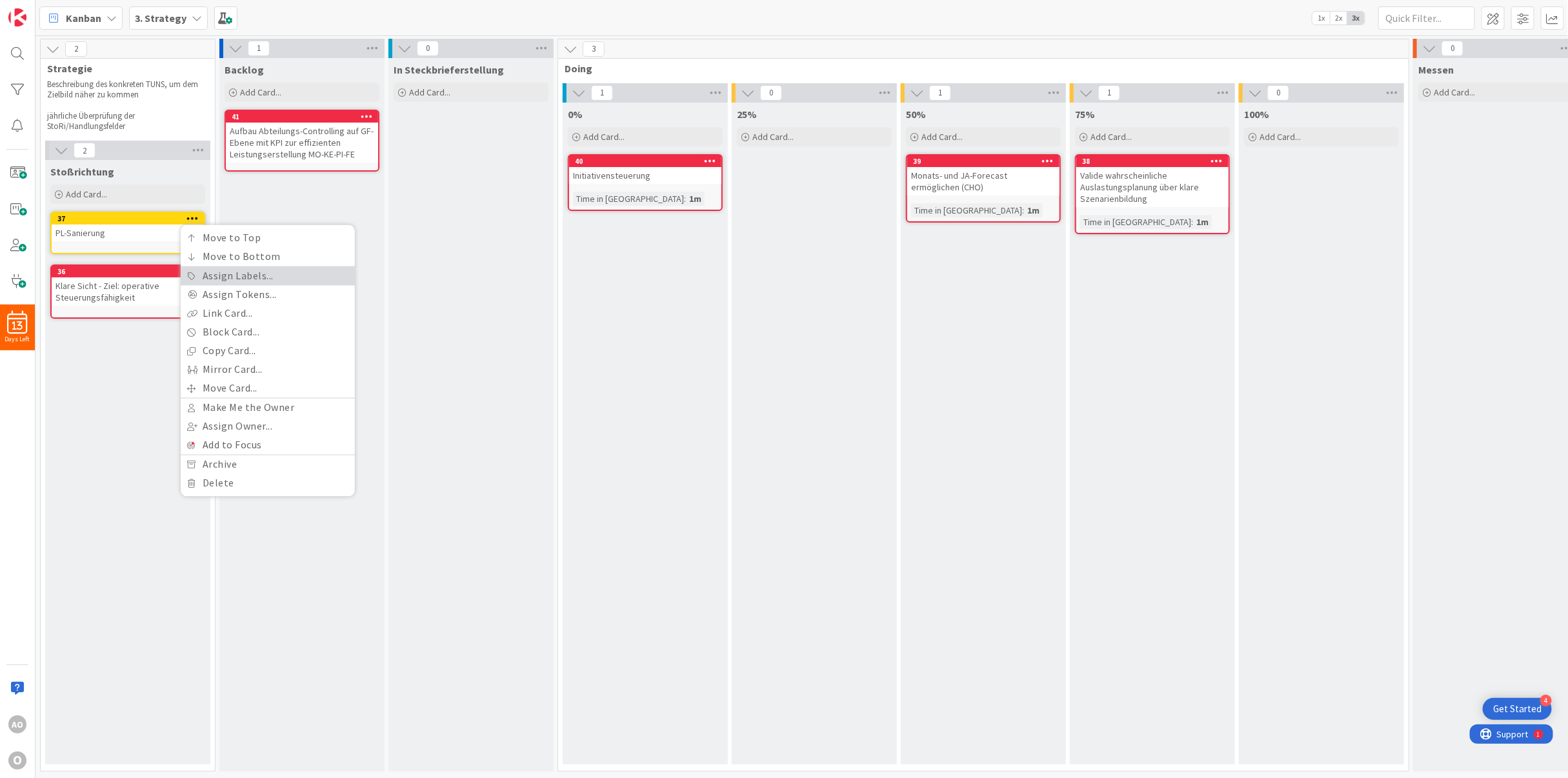
click at [213, 278] on link "Assign Labels..." at bounding box center [268, 276] width 174 height 19
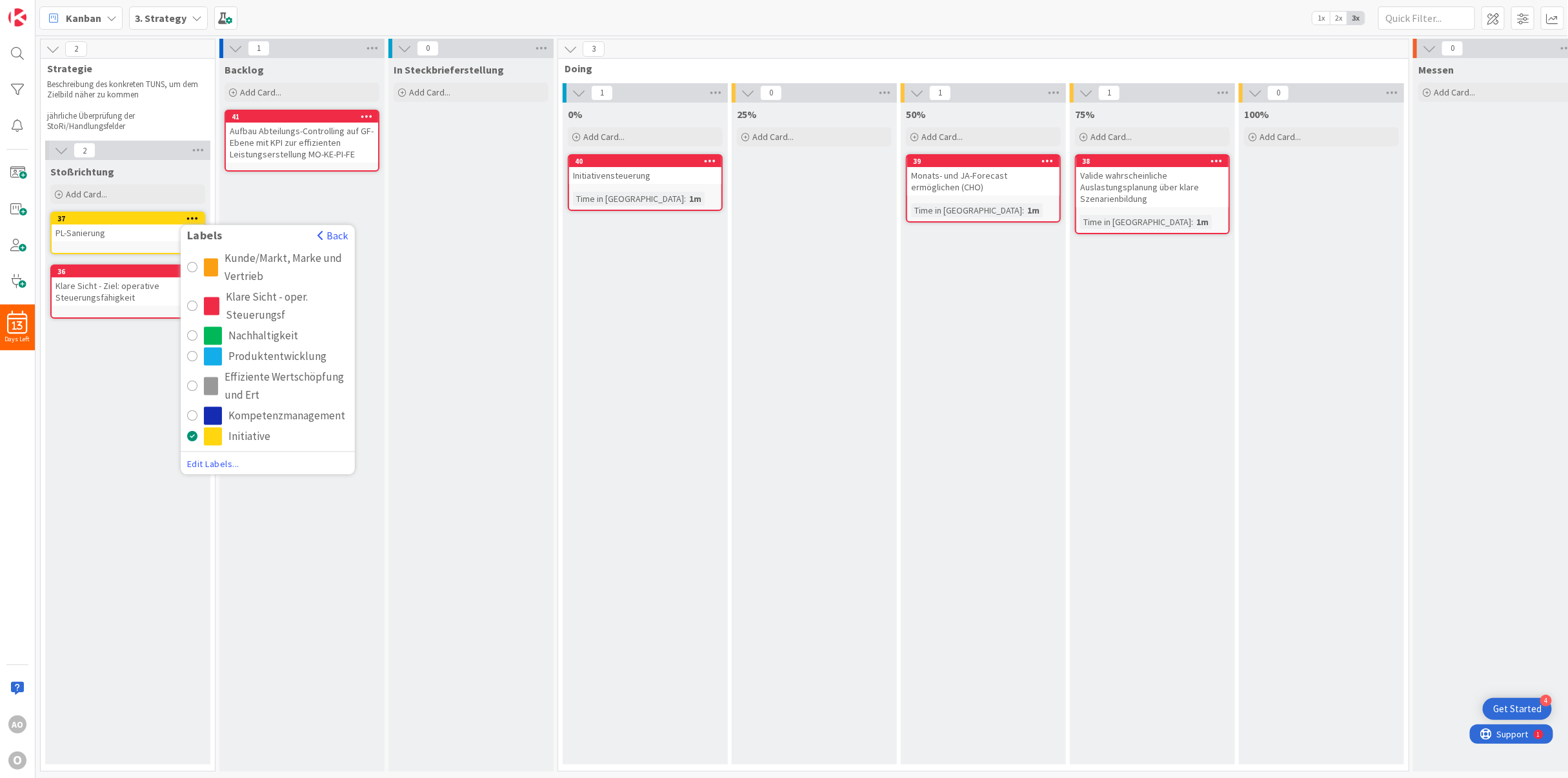
click at [225, 464] on span "Edit Labels..." at bounding box center [268, 464] width 162 height 13
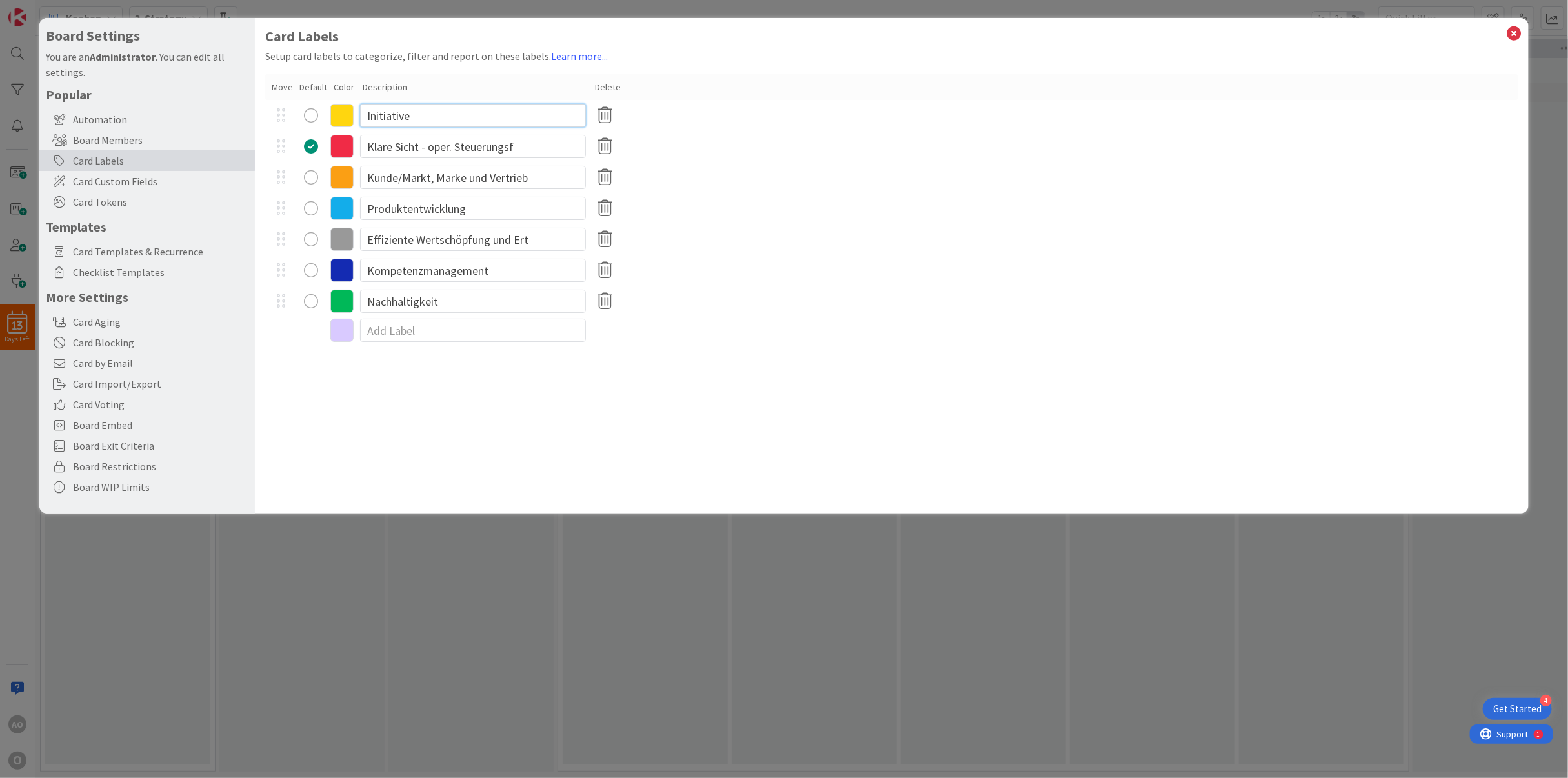
drag, startPoint x: 478, startPoint y: 113, endPoint x: 349, endPoint y: 105, distance: 129.2
click at [349, 105] on div "Initiative" at bounding box center [892, 115] width 1254 height 31
type input "PL Sanierung"
click at [713, 123] on div "PL Sanierung" at bounding box center [892, 115] width 1254 height 31
click at [1514, 24] on icon at bounding box center [1514, 33] width 17 height 18
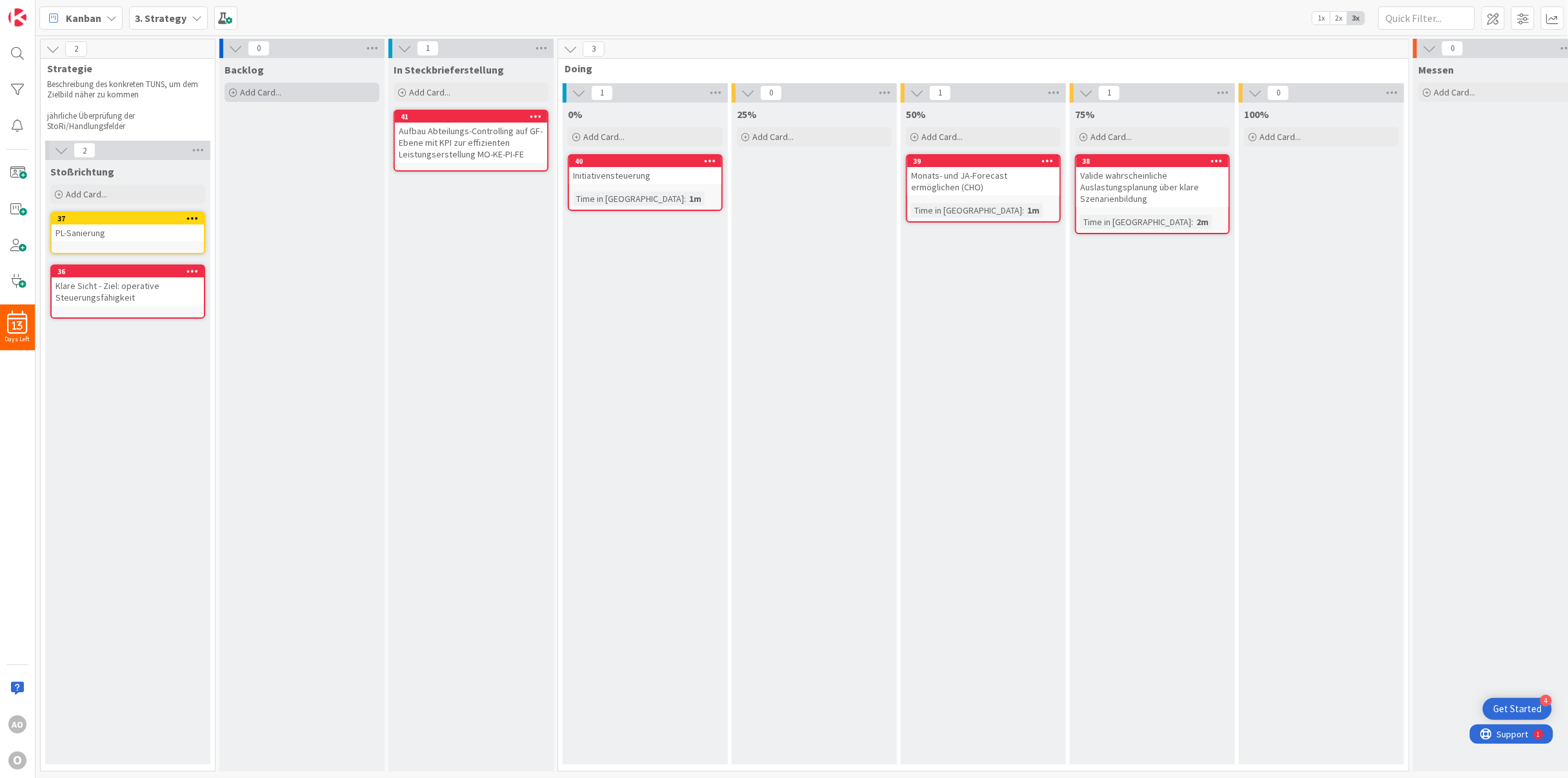
click at [254, 96] on span "Add Card..." at bounding box center [261, 92] width 41 height 11
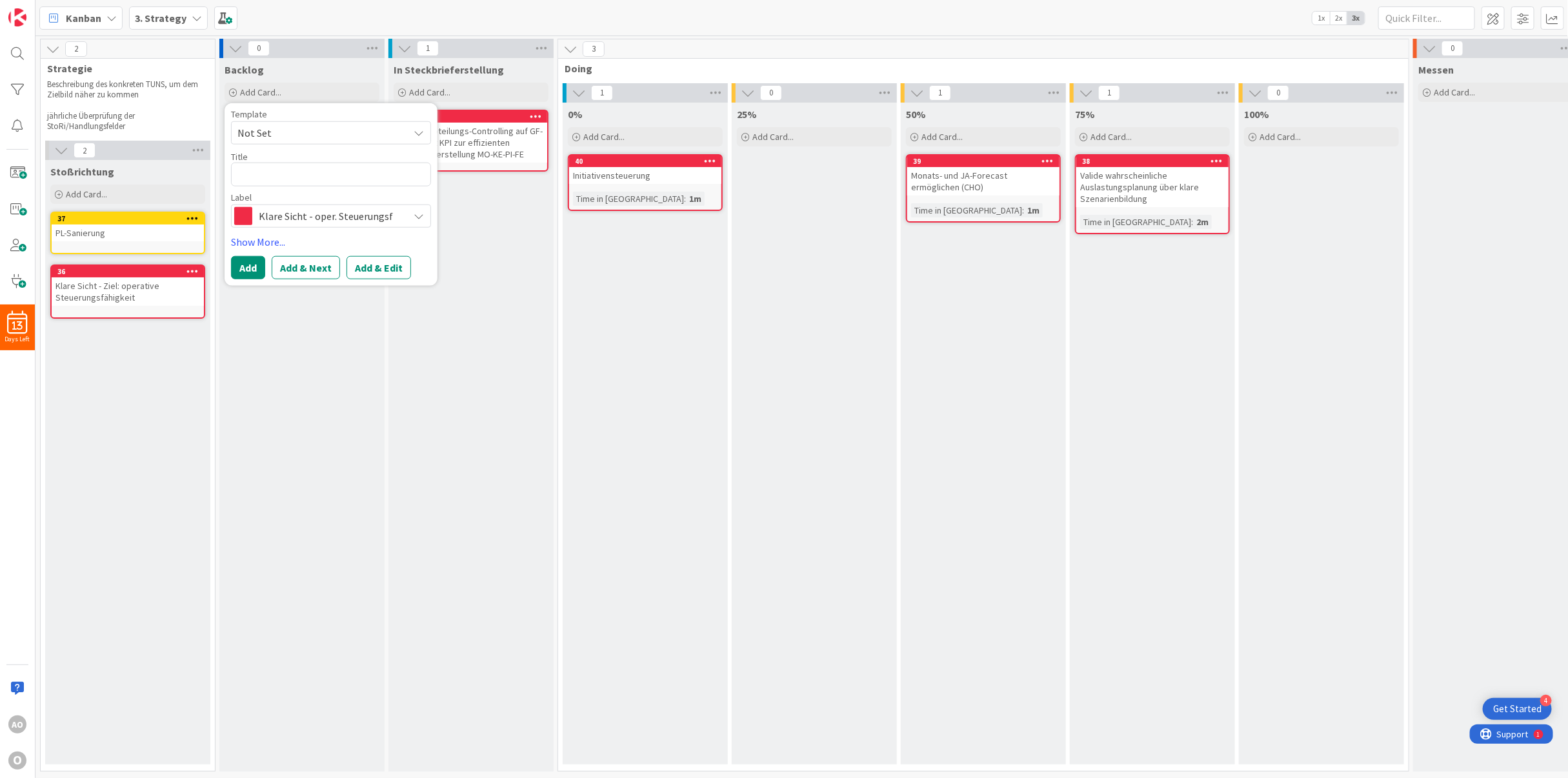
click at [261, 212] on span "Klare Sicht - oper. Steuerungsf" at bounding box center [330, 215] width 144 height 18
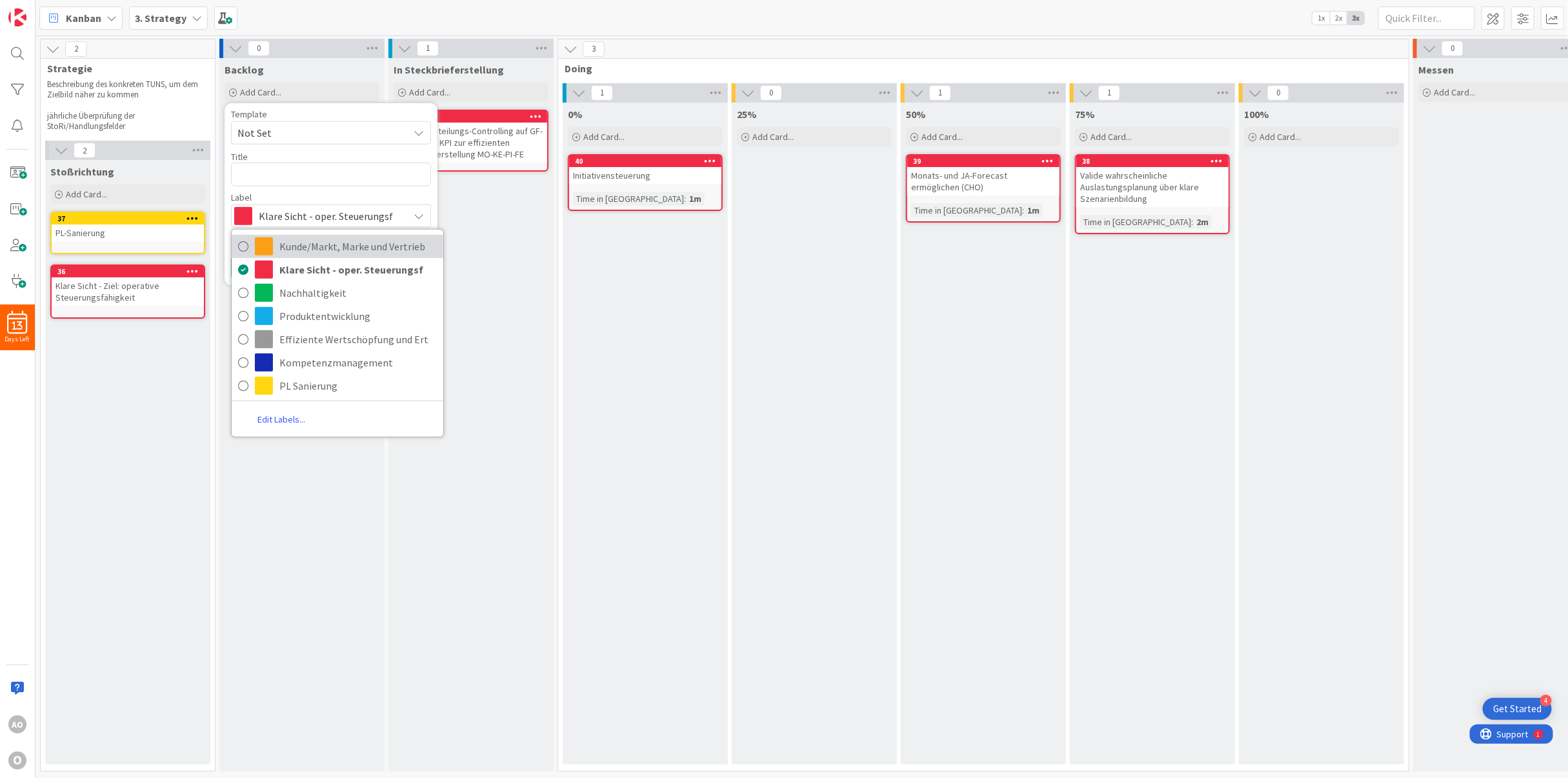
click at [273, 253] on link "Kunde/Markt, Marke und Vertrieb" at bounding box center [337, 246] width 212 height 24
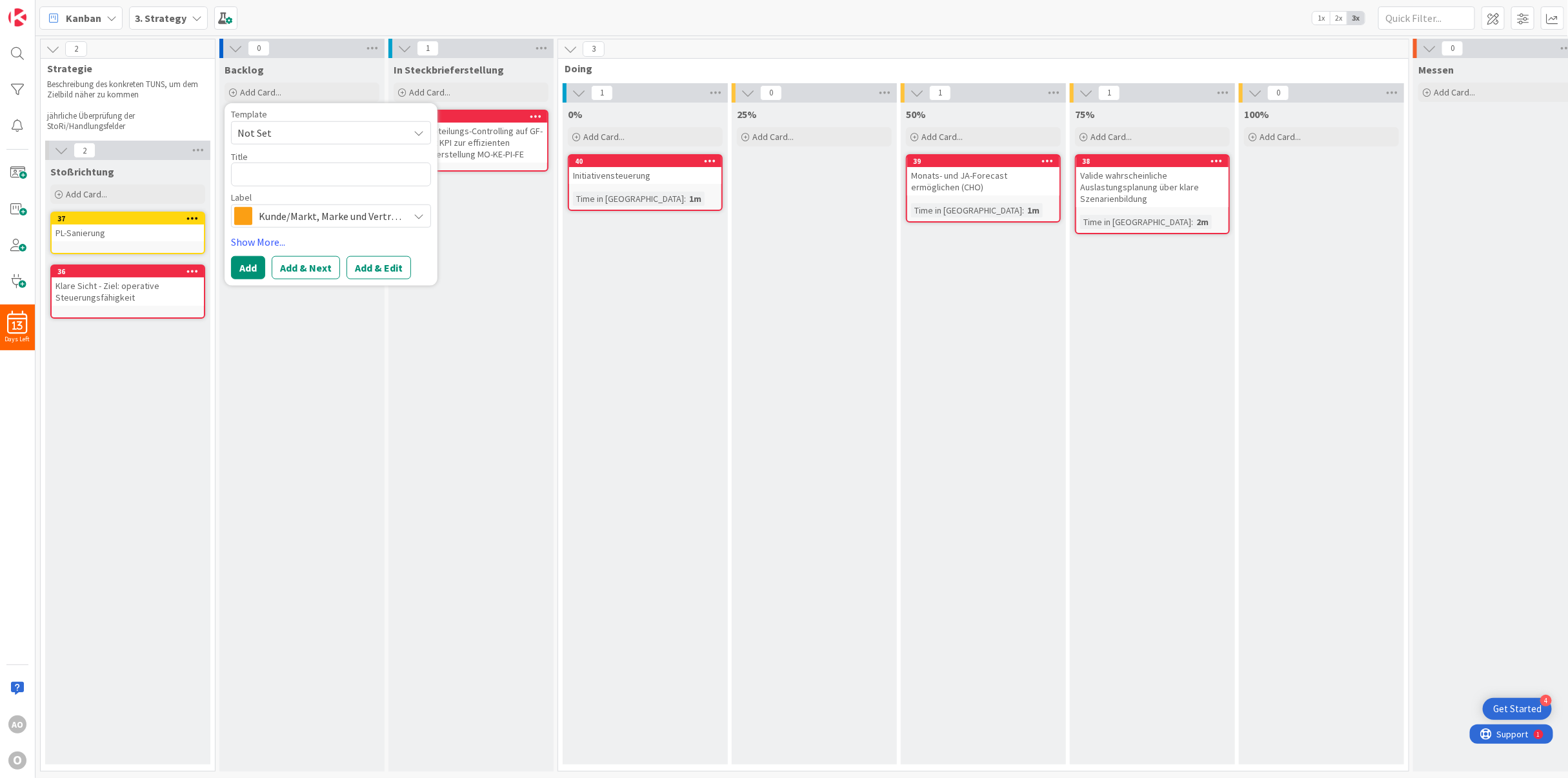
click at [273, 222] on span "Kunde/Markt, Marke und Vertrieb" at bounding box center [330, 215] width 144 height 18
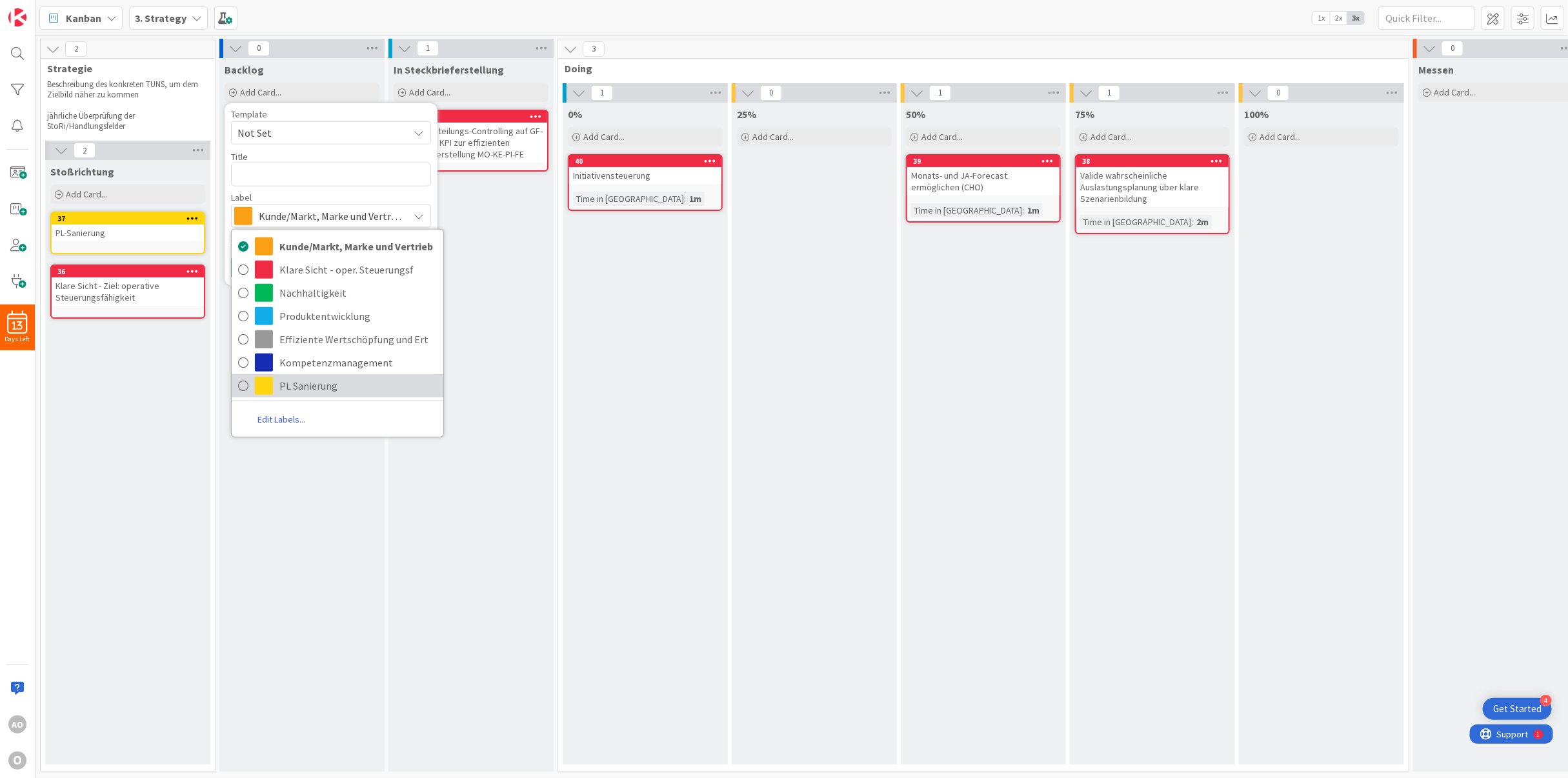
click at [278, 392] on link "PL Sanierung" at bounding box center [337, 385] width 212 height 24
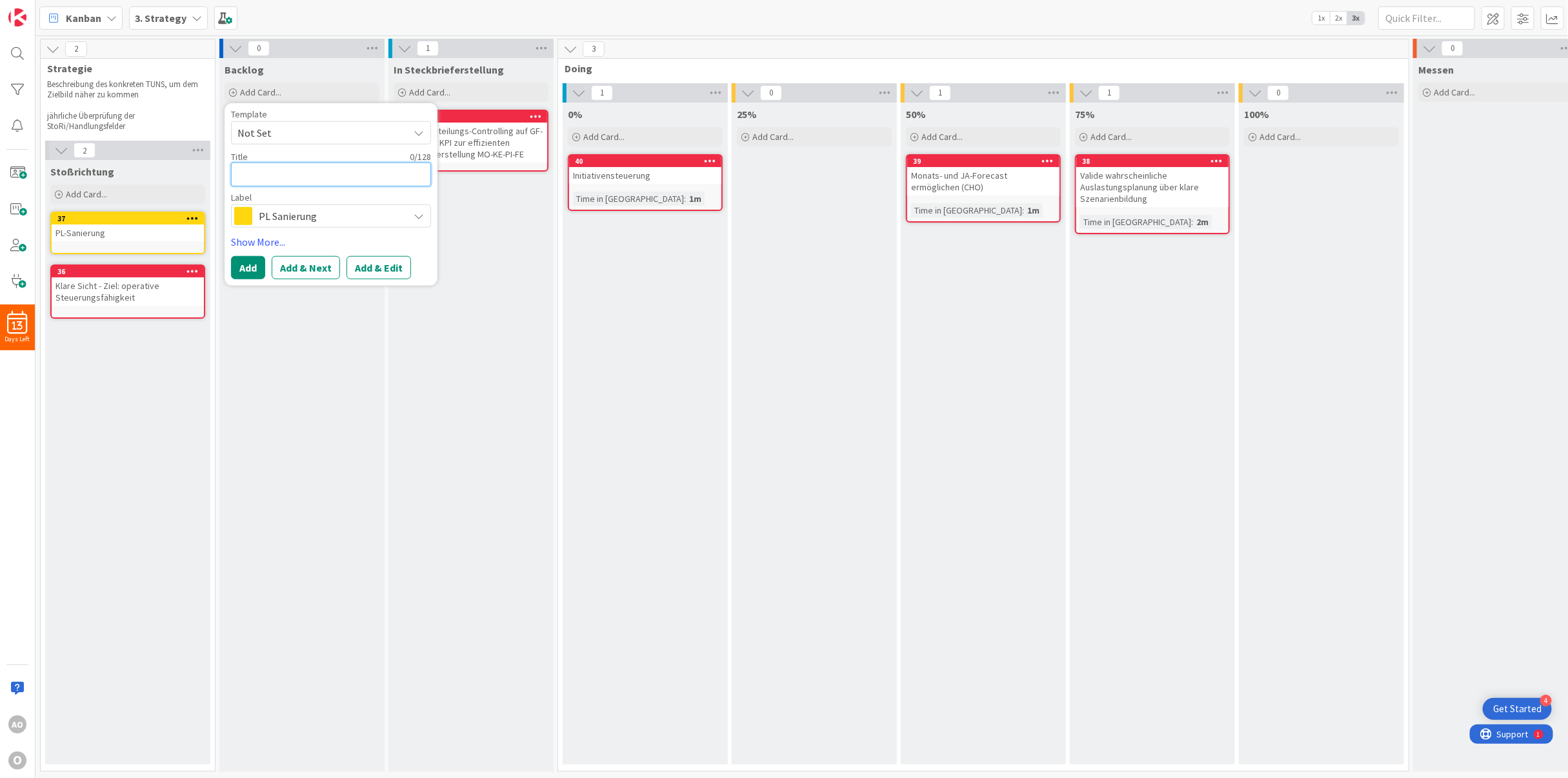
click at [256, 183] on textarea at bounding box center [331, 174] width 200 height 24
paste textarea "Aktionsplan Operative Führung PL"
type textarea "x"
type textarea "Aktionsplan Operative Führung PL"
click at [253, 260] on button "Add" at bounding box center [248, 267] width 34 height 24
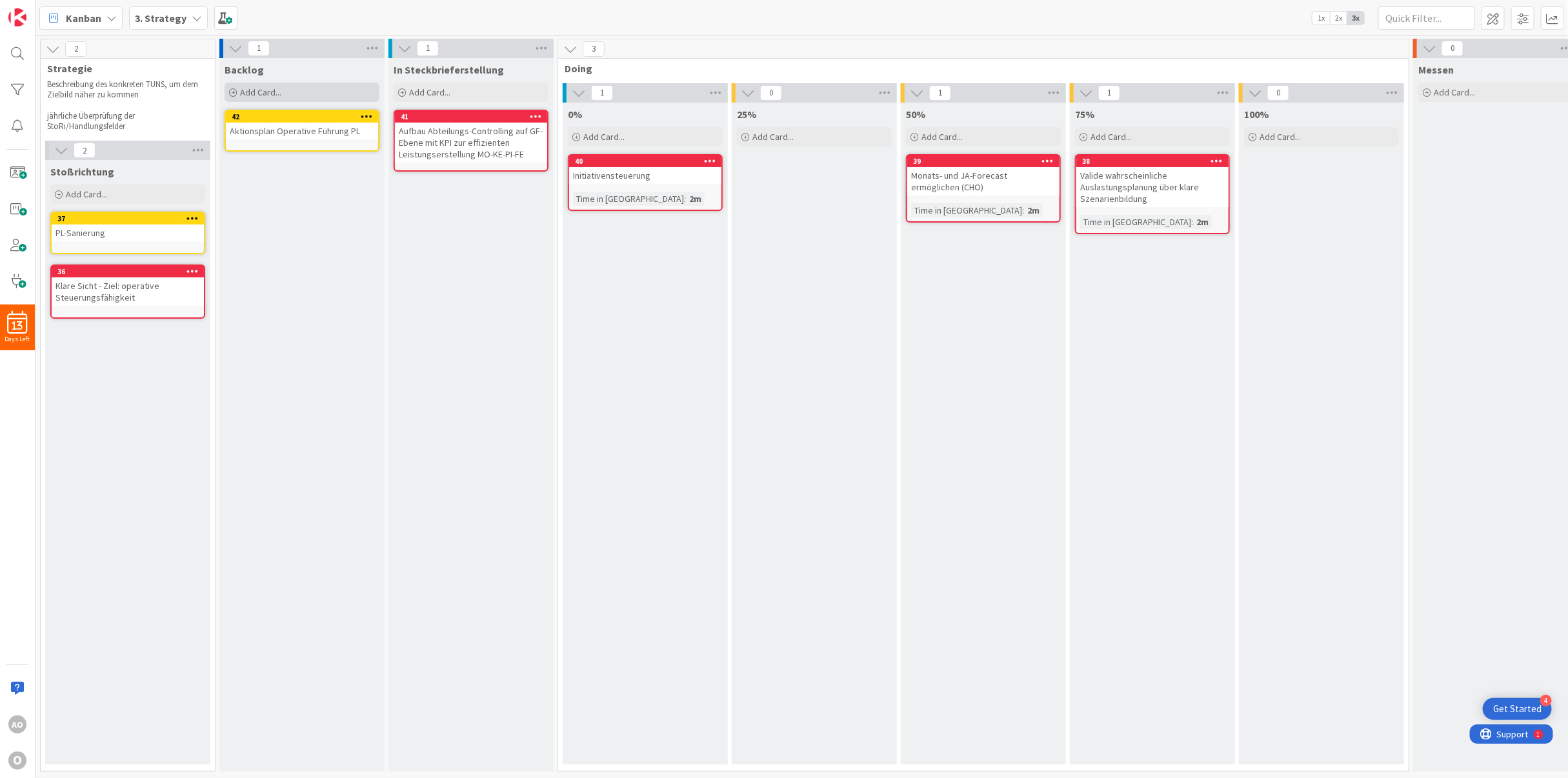
click at [256, 88] on span "Add Card..." at bounding box center [261, 92] width 41 height 11
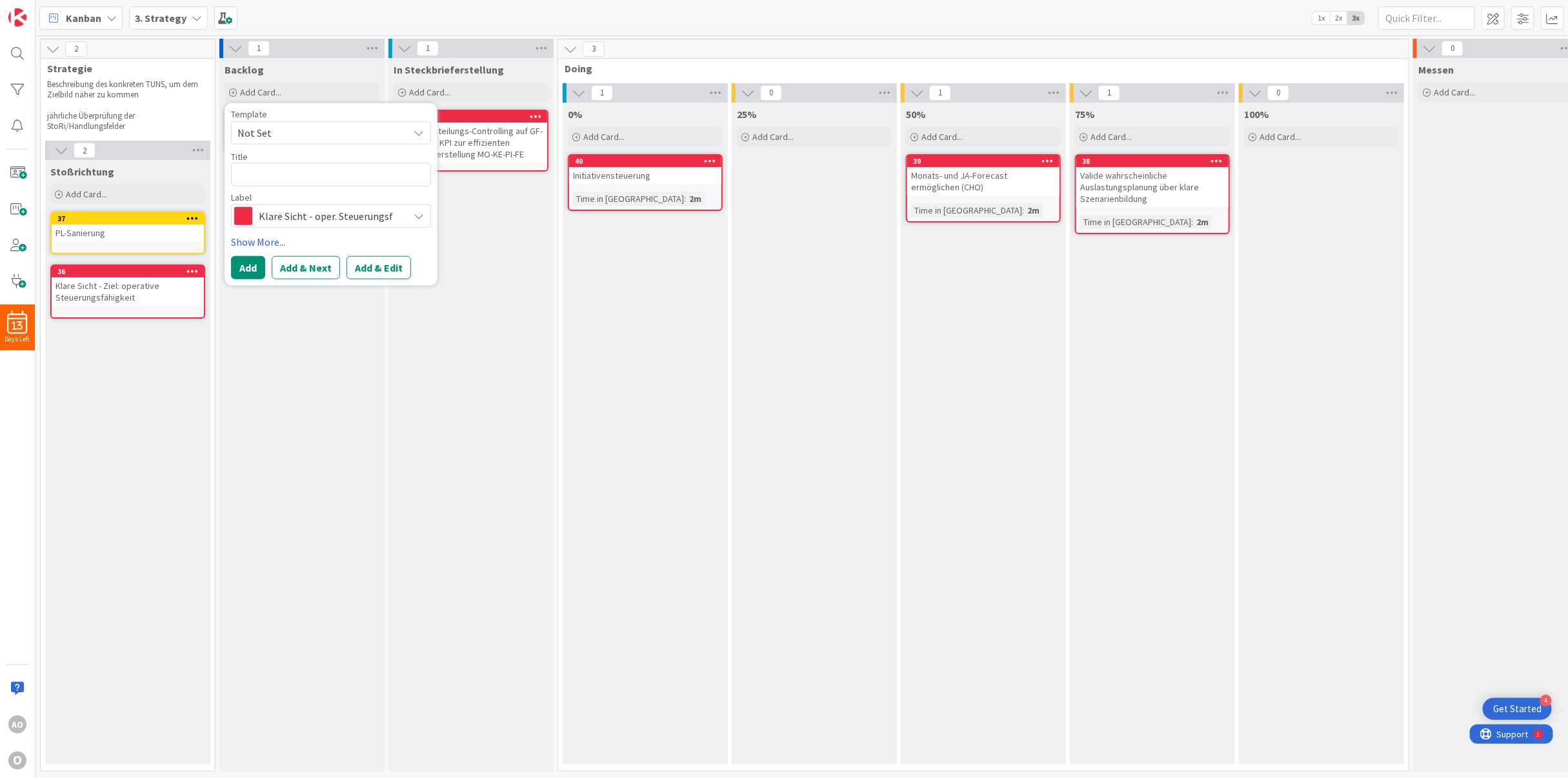
click at [266, 215] on span "Klare Sicht - oper. Steuerungsf" at bounding box center [330, 215] width 144 height 18
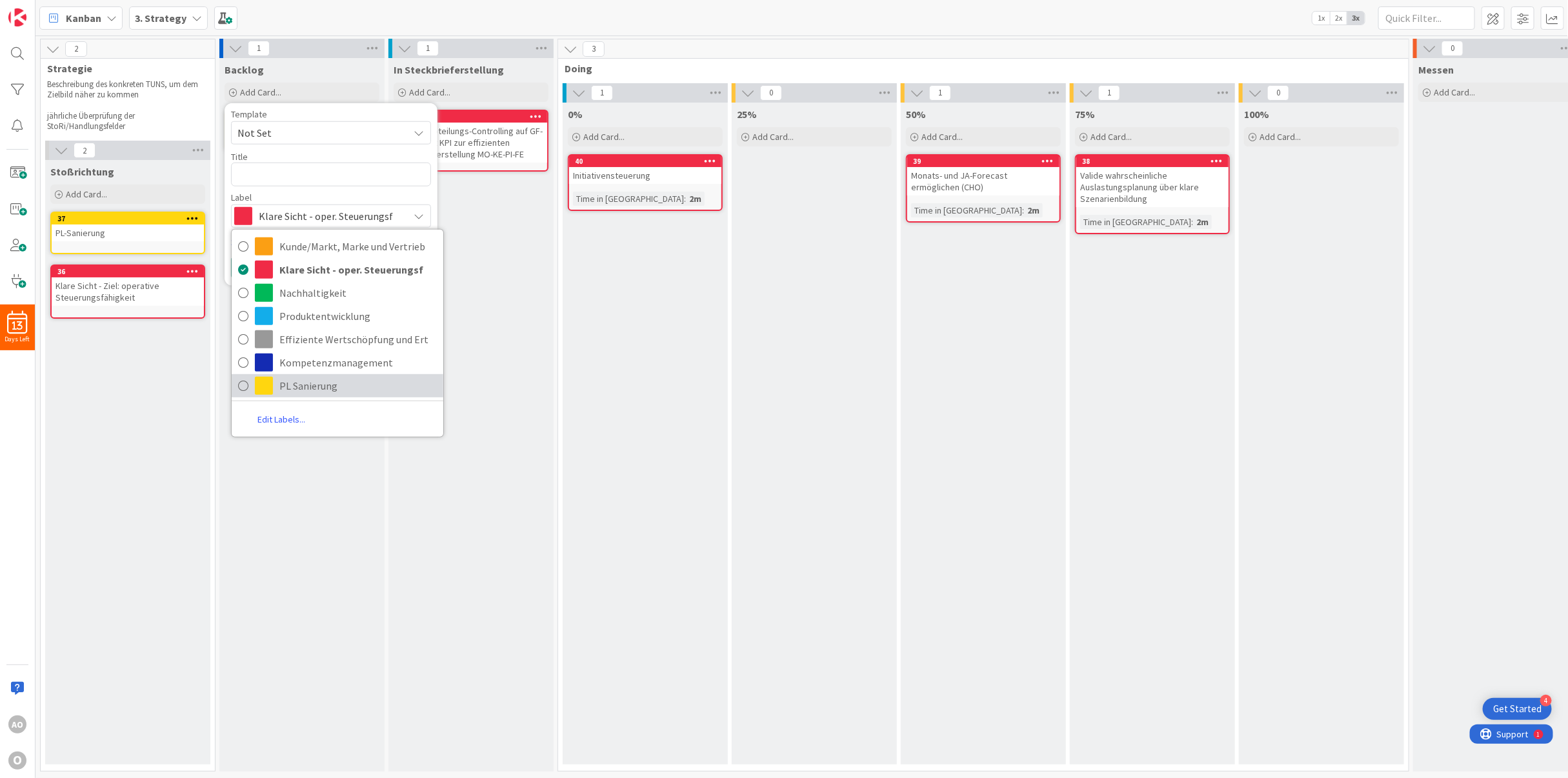
click at [266, 389] on span at bounding box center [264, 385] width 18 height 18
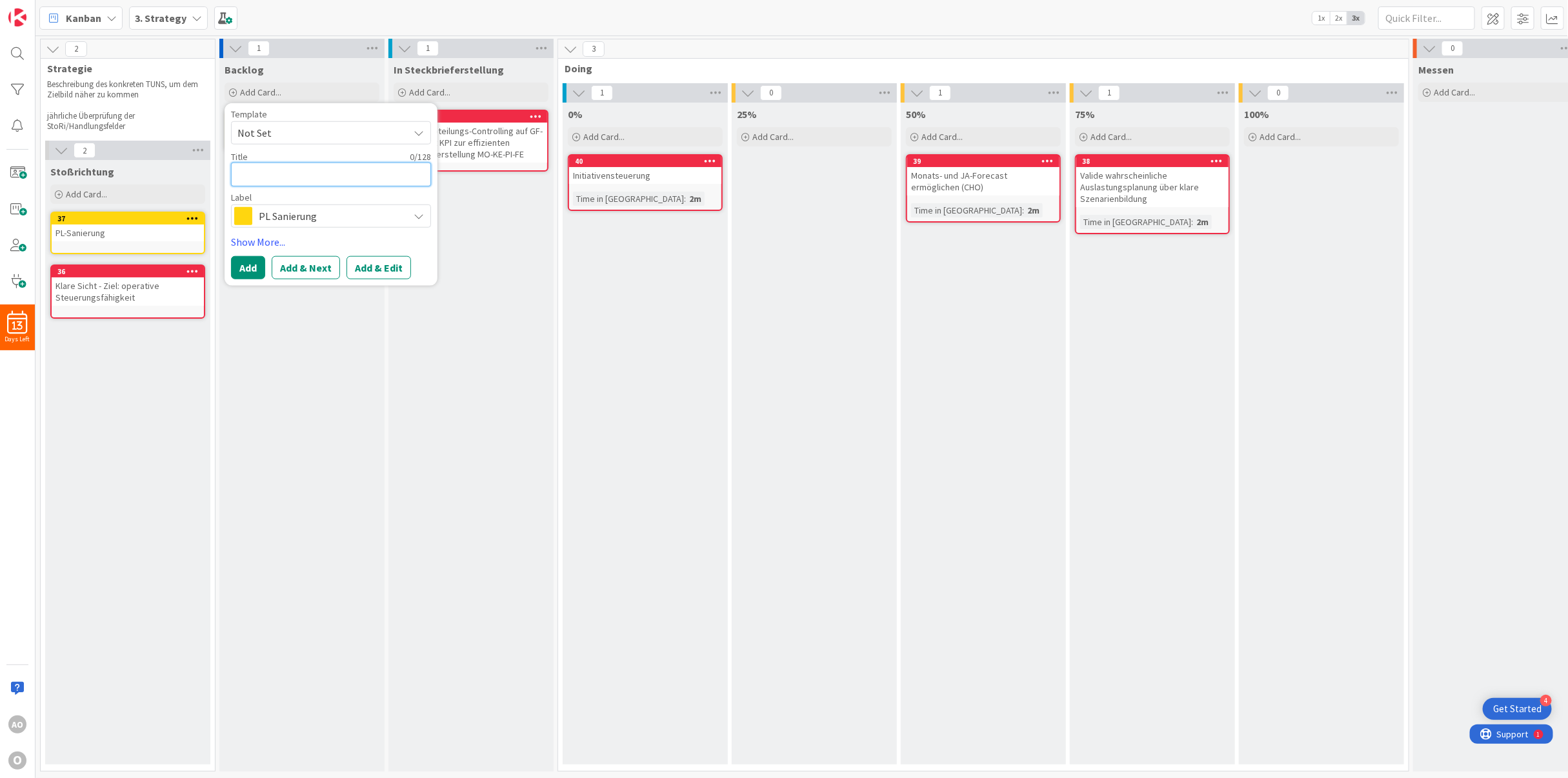
click at [263, 169] on textarea at bounding box center [331, 174] width 200 height 24
paste textarea "Sanierungs- fahrplan PL SOMA"
type textarea "x"
type textarea "Sanierungs- fahrplan PL SOMA"
click at [243, 286] on button "Add" at bounding box center [248, 282] width 34 height 24
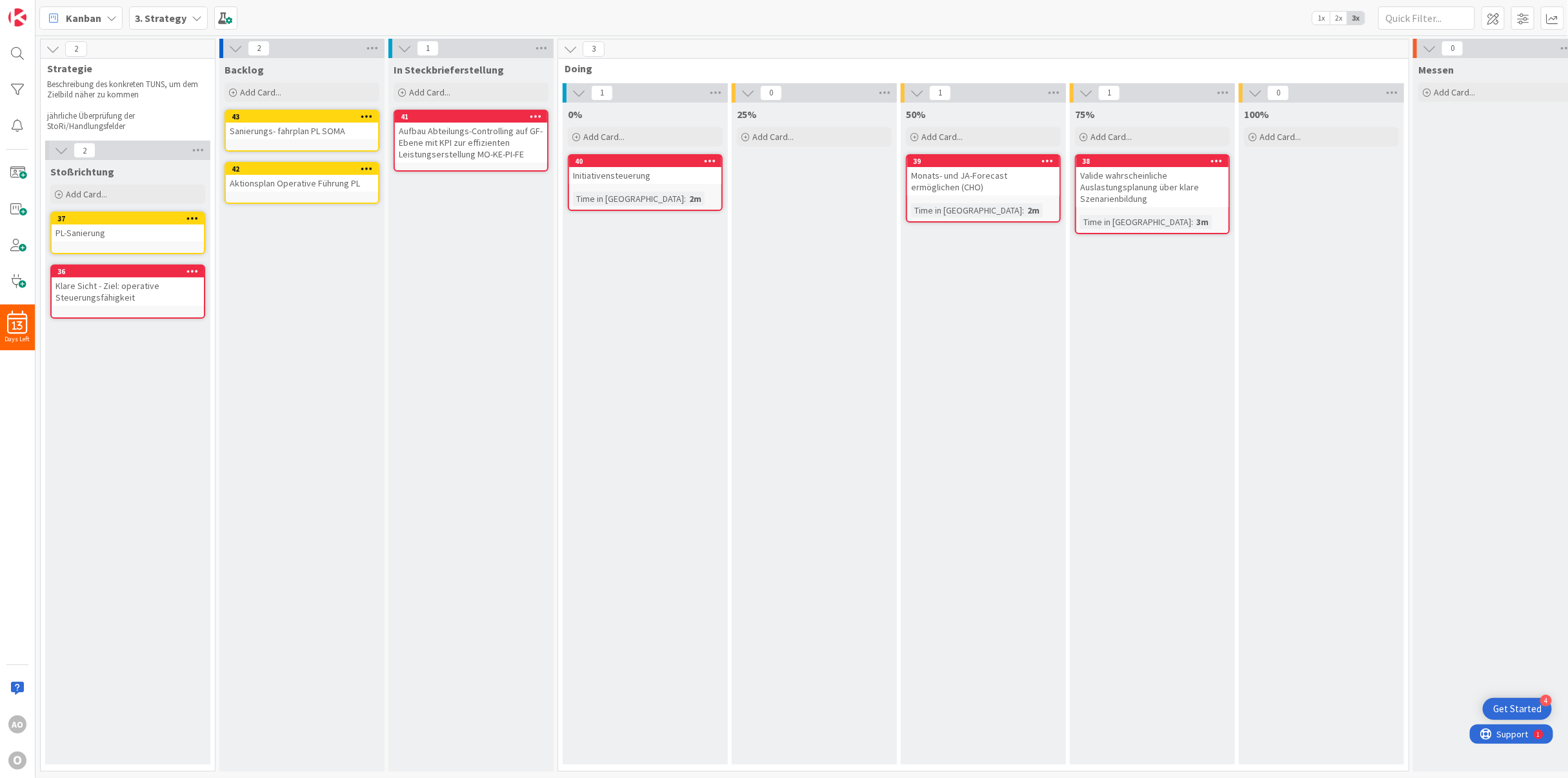
click at [361, 118] on icon at bounding box center [366, 116] width 12 height 9
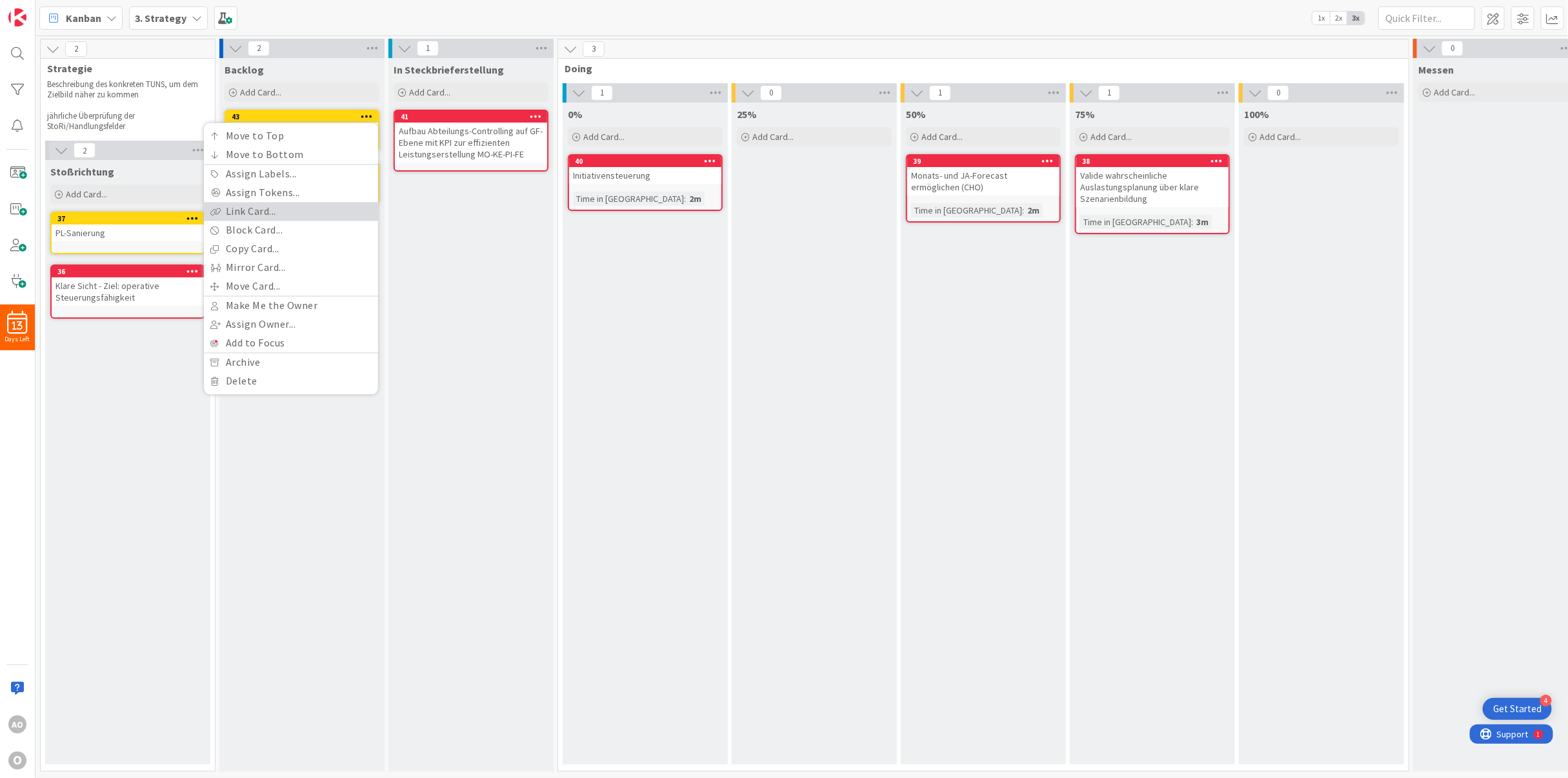
click at [302, 211] on link "Link Card..." at bounding box center [291, 212] width 174 height 19
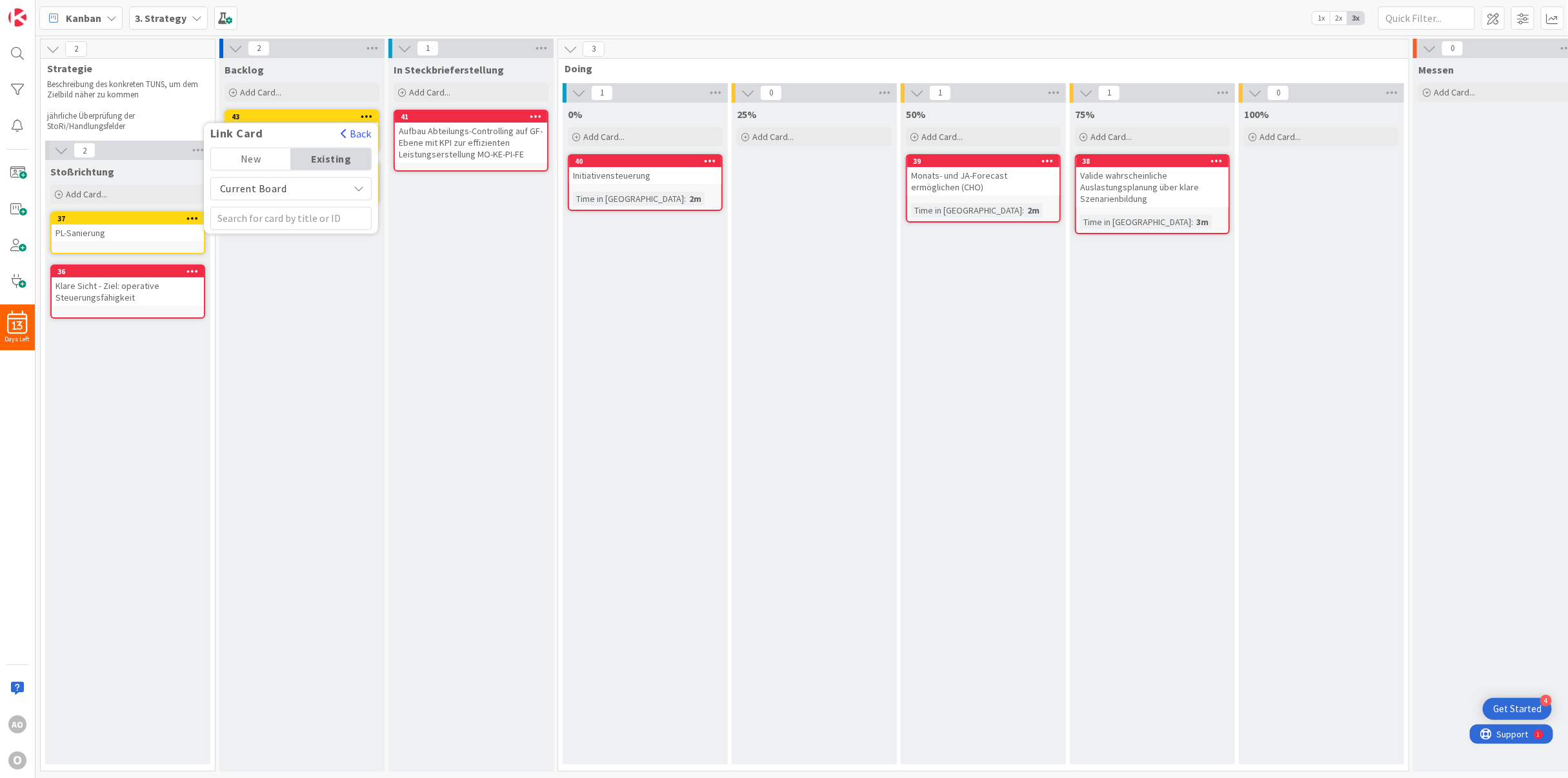
click at [304, 191] on span "Current Board" at bounding box center [280, 189] width 125 height 18
click at [300, 222] on input "text" at bounding box center [291, 218] width 162 height 24
type input "37"
click at [293, 271] on span "PL-Sanierung" at bounding box center [279, 276] width 63 height 13
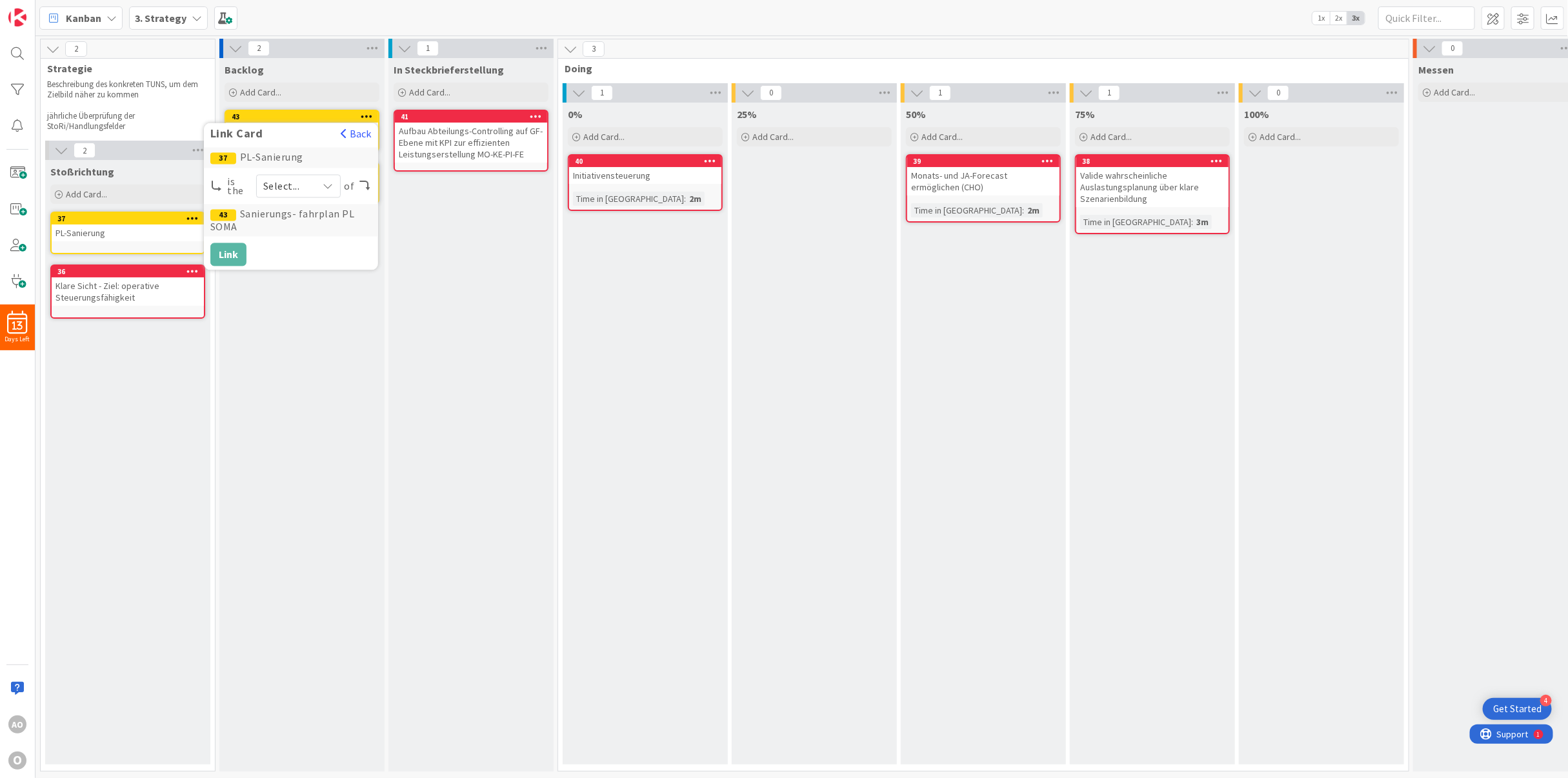
click at [284, 183] on span "Select..." at bounding box center [286, 187] width 48 height 18
click at [284, 214] on span at bounding box center [286, 217] width 11 height 11
click at [238, 252] on button "Link" at bounding box center [228, 255] width 37 height 24
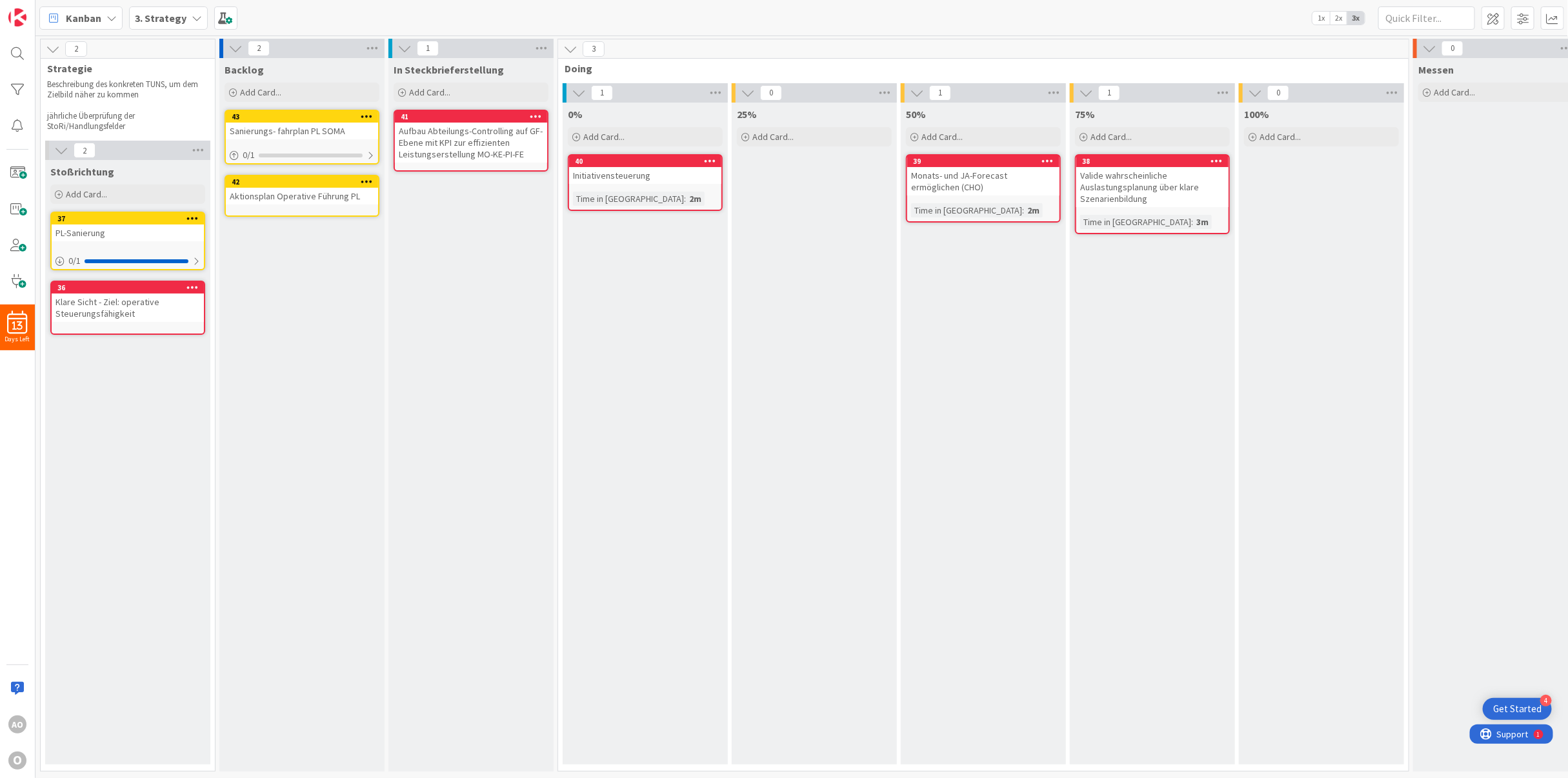
click at [366, 180] on icon at bounding box center [366, 181] width 12 height 9
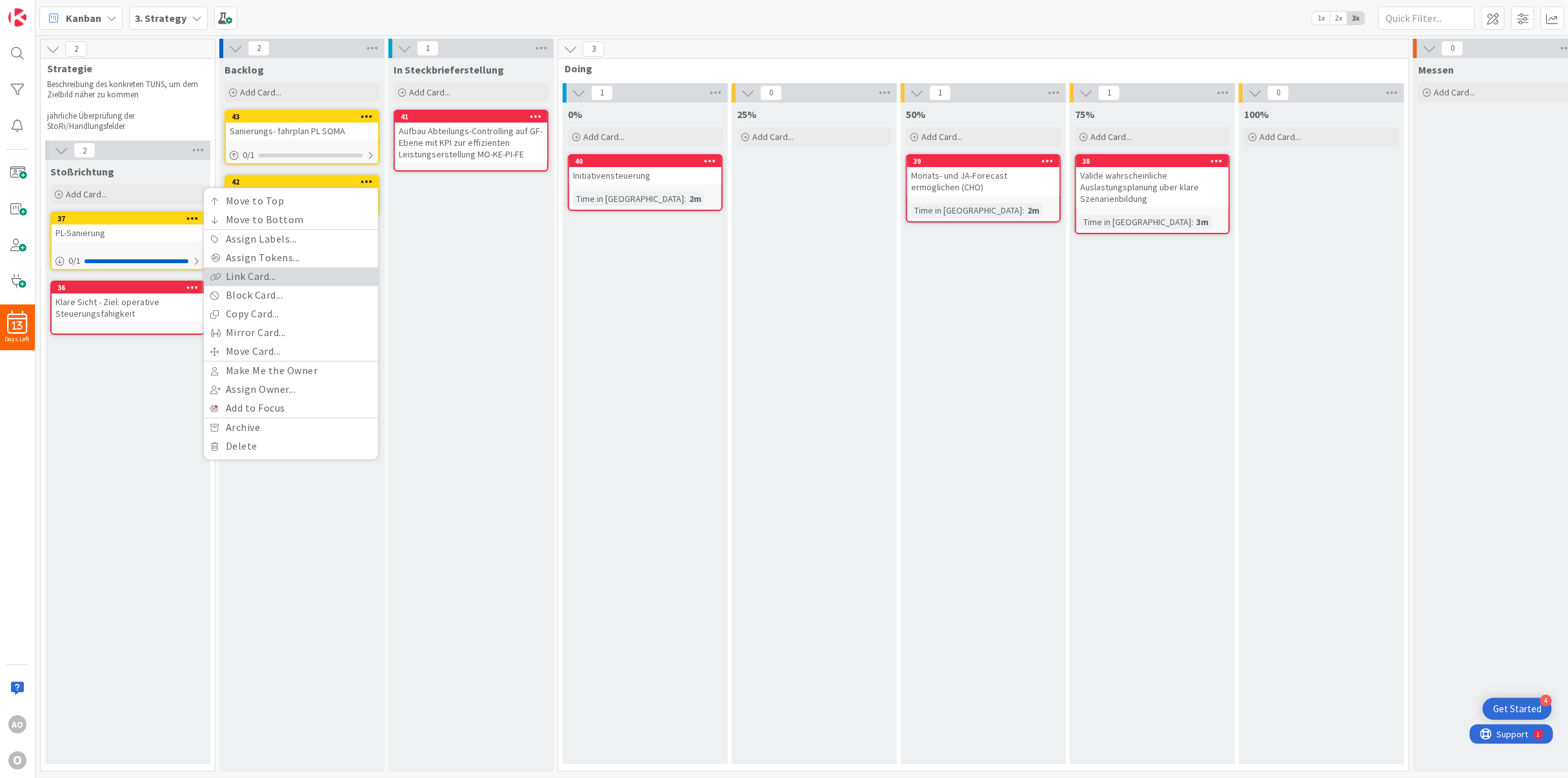
click at [278, 269] on link "Link Card..." at bounding box center [291, 277] width 174 height 19
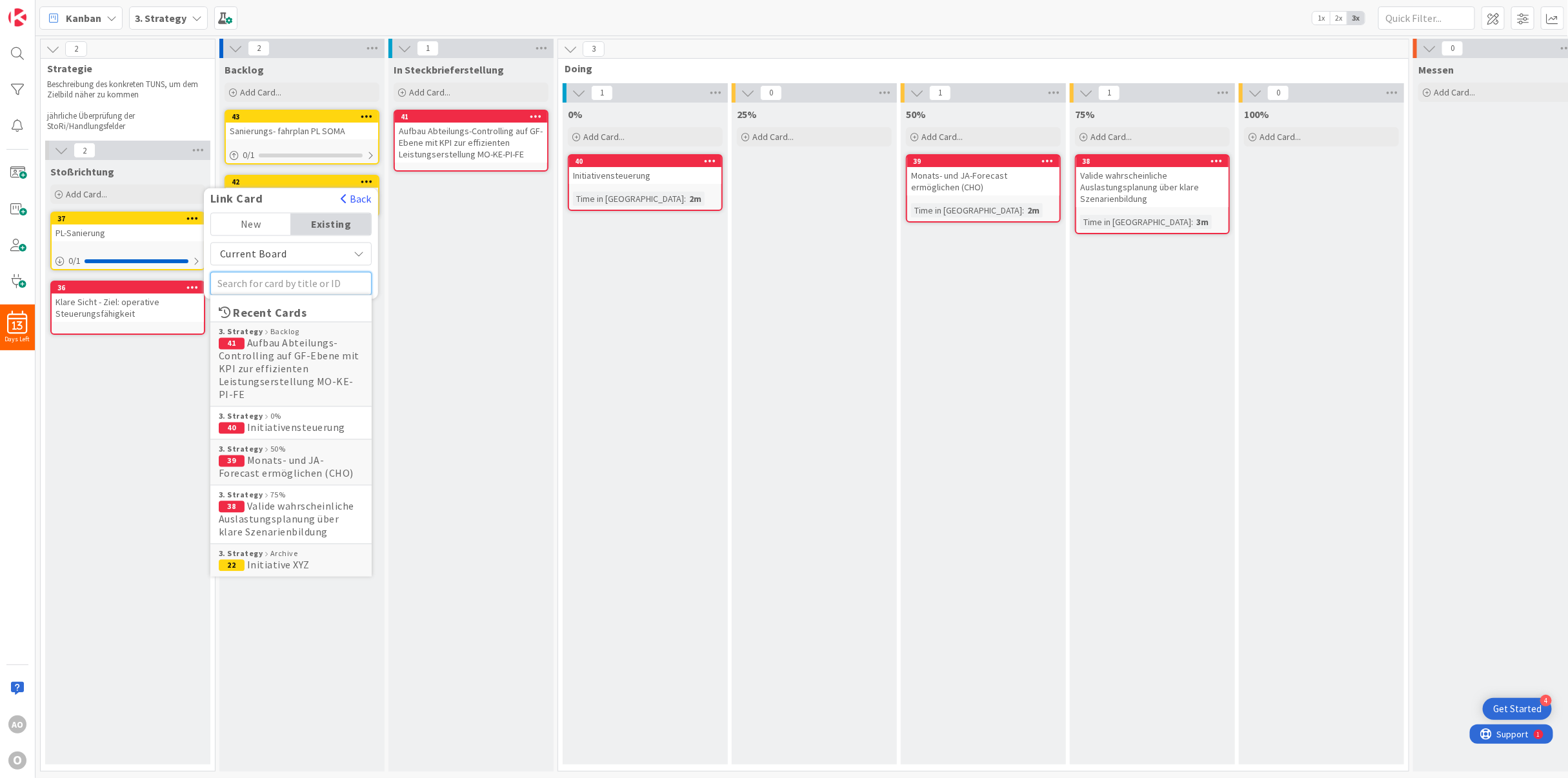
click at [266, 277] on input "text" at bounding box center [291, 284] width 162 height 24
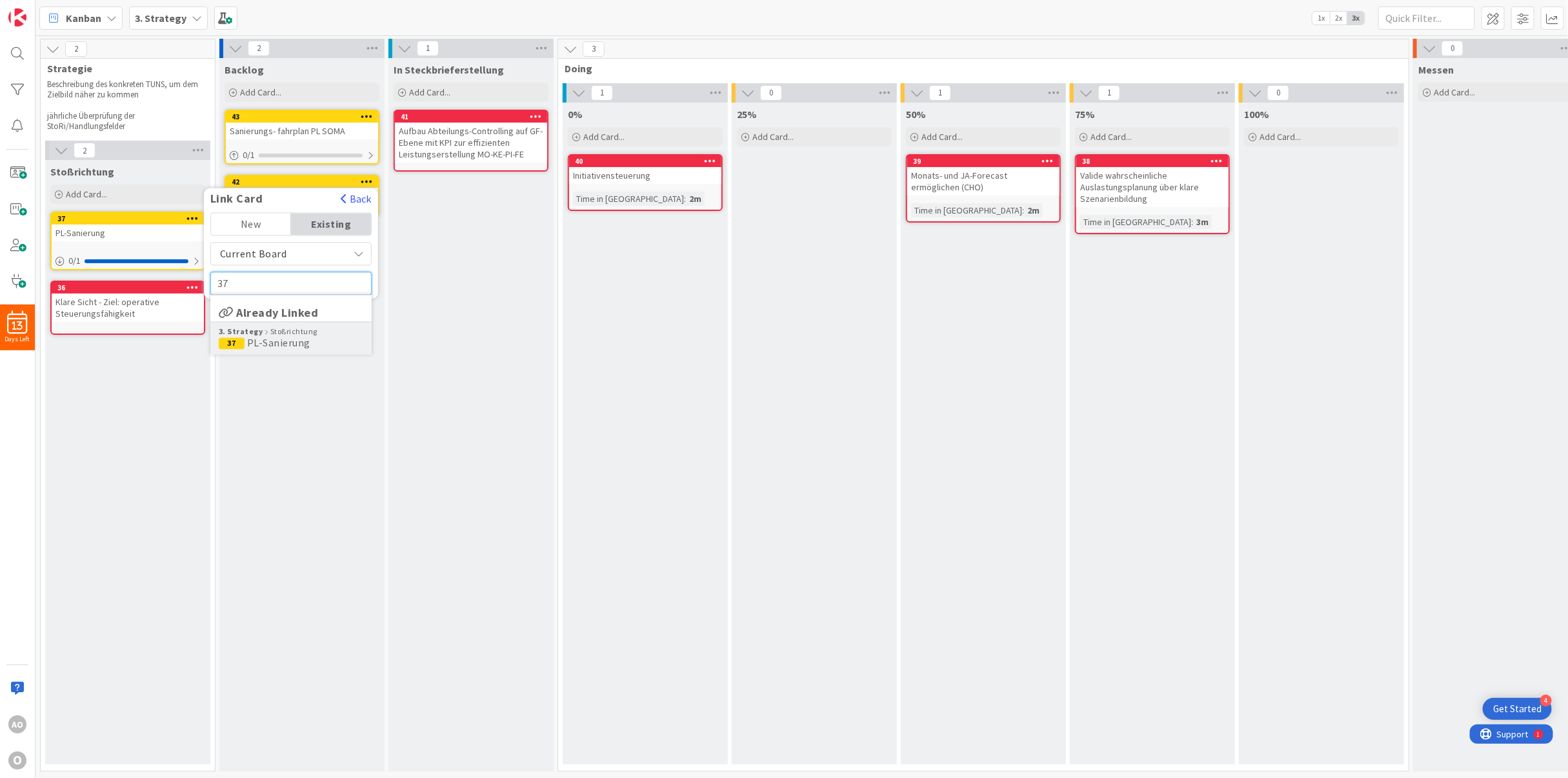
type input "37"
click at [264, 345] on span "PL-Sanierung" at bounding box center [279, 343] width 63 height 13
click at [275, 252] on span "Select..." at bounding box center [286, 251] width 48 height 18
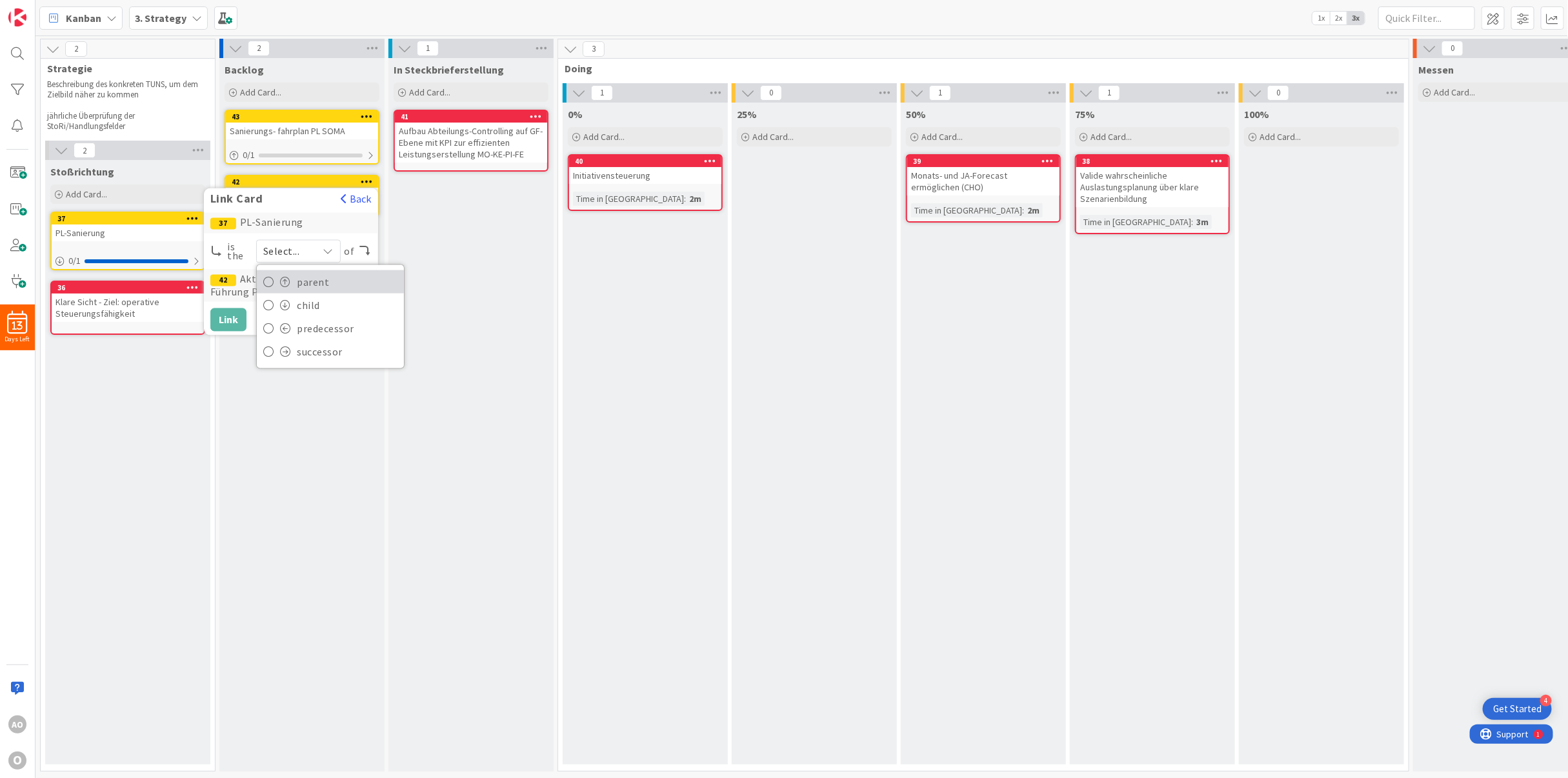
click at [285, 278] on span at bounding box center [286, 282] width 11 height 11
click at [261, 377] on div "Backlog Add Card... Template Not Set Not Set Add Card Templates Title 0 / 128 L…" at bounding box center [302, 415] width 166 height 713
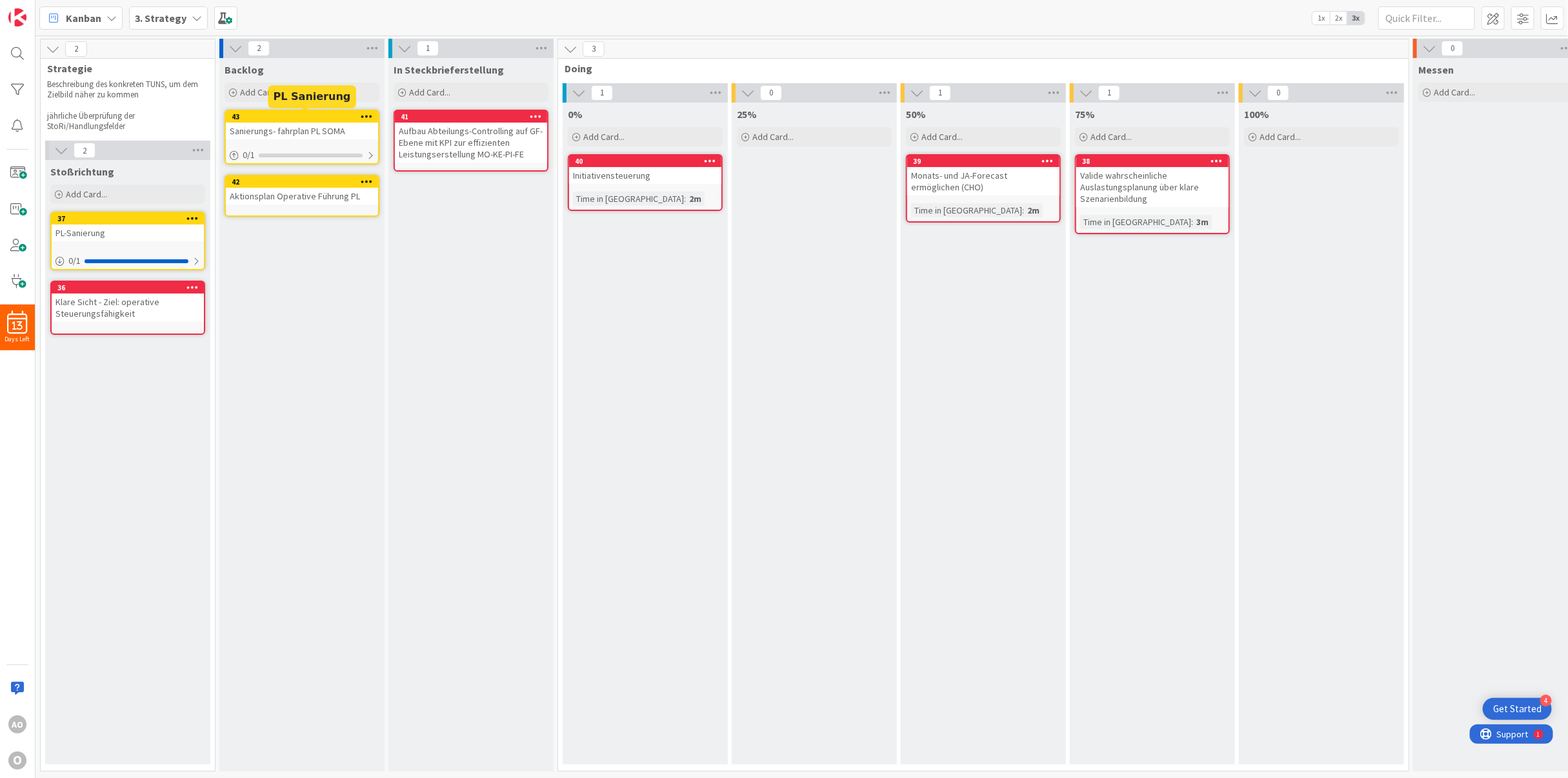
click at [261, 112] on div "43" at bounding box center [304, 116] width 146 height 9
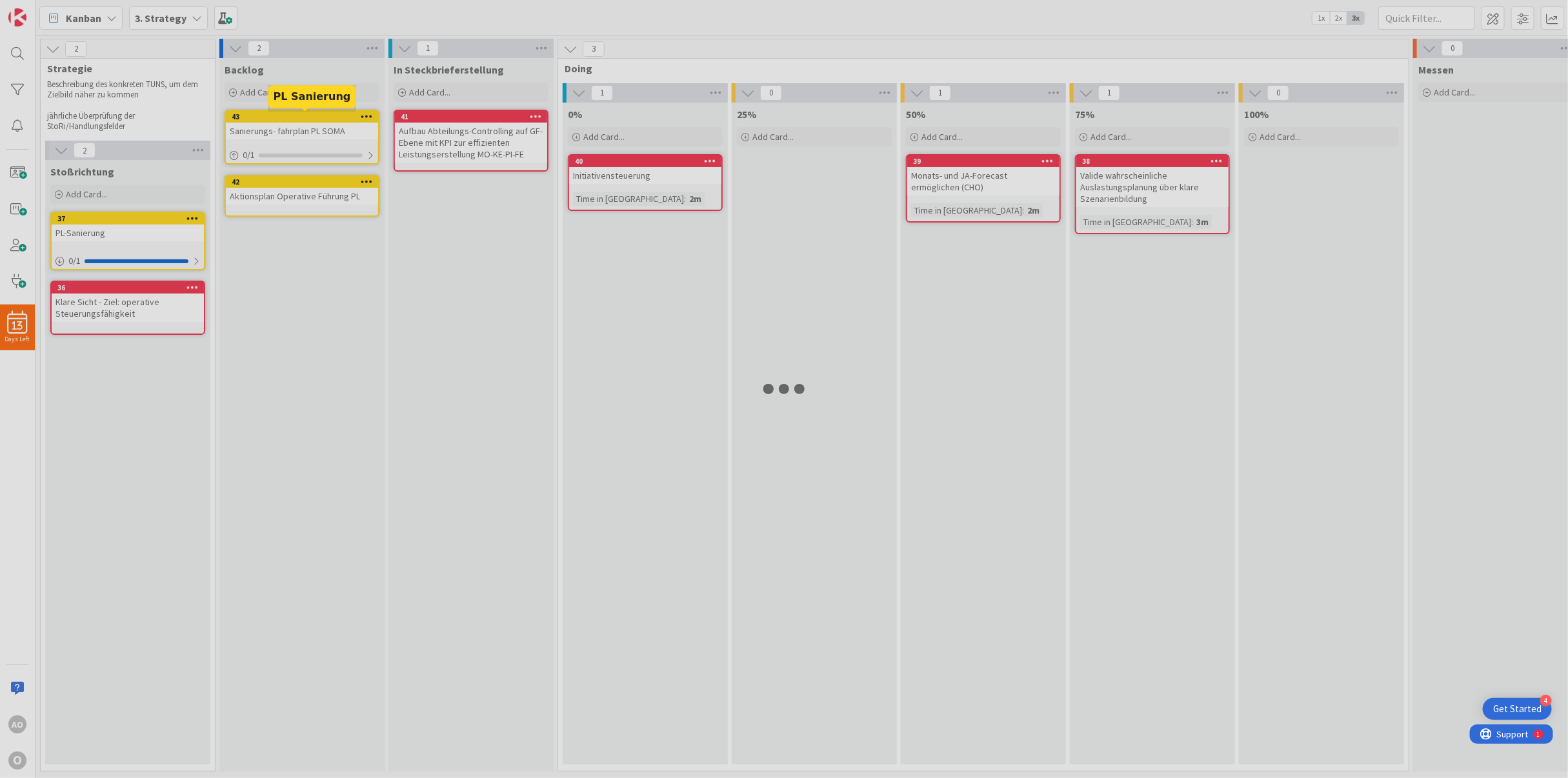
click at [261, 113] on div at bounding box center [784, 389] width 1568 height 778
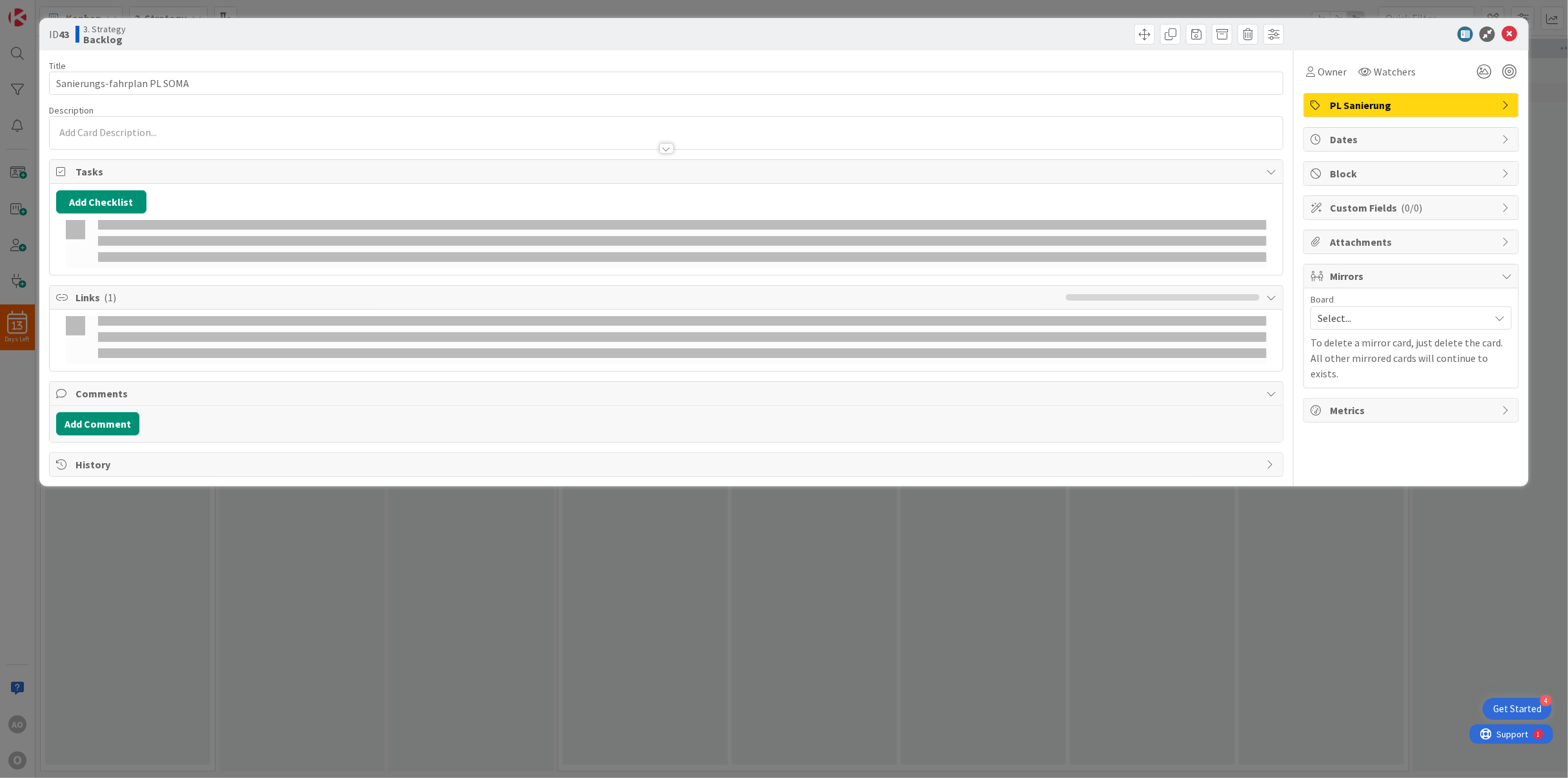
type input "Sanierungs-fahrplan PL SOMA"
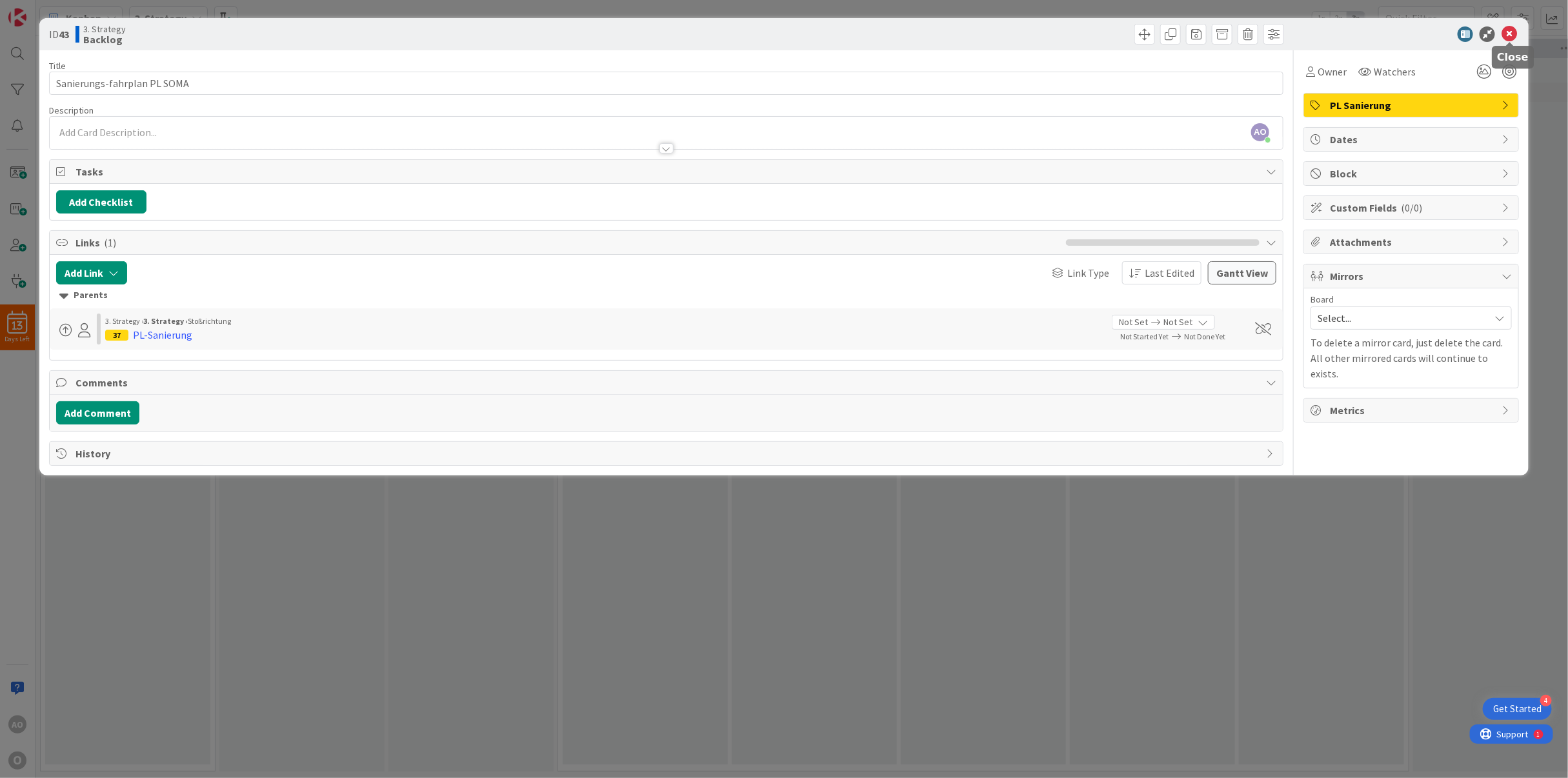
click at [1510, 33] on icon at bounding box center [1509, 34] width 15 height 15
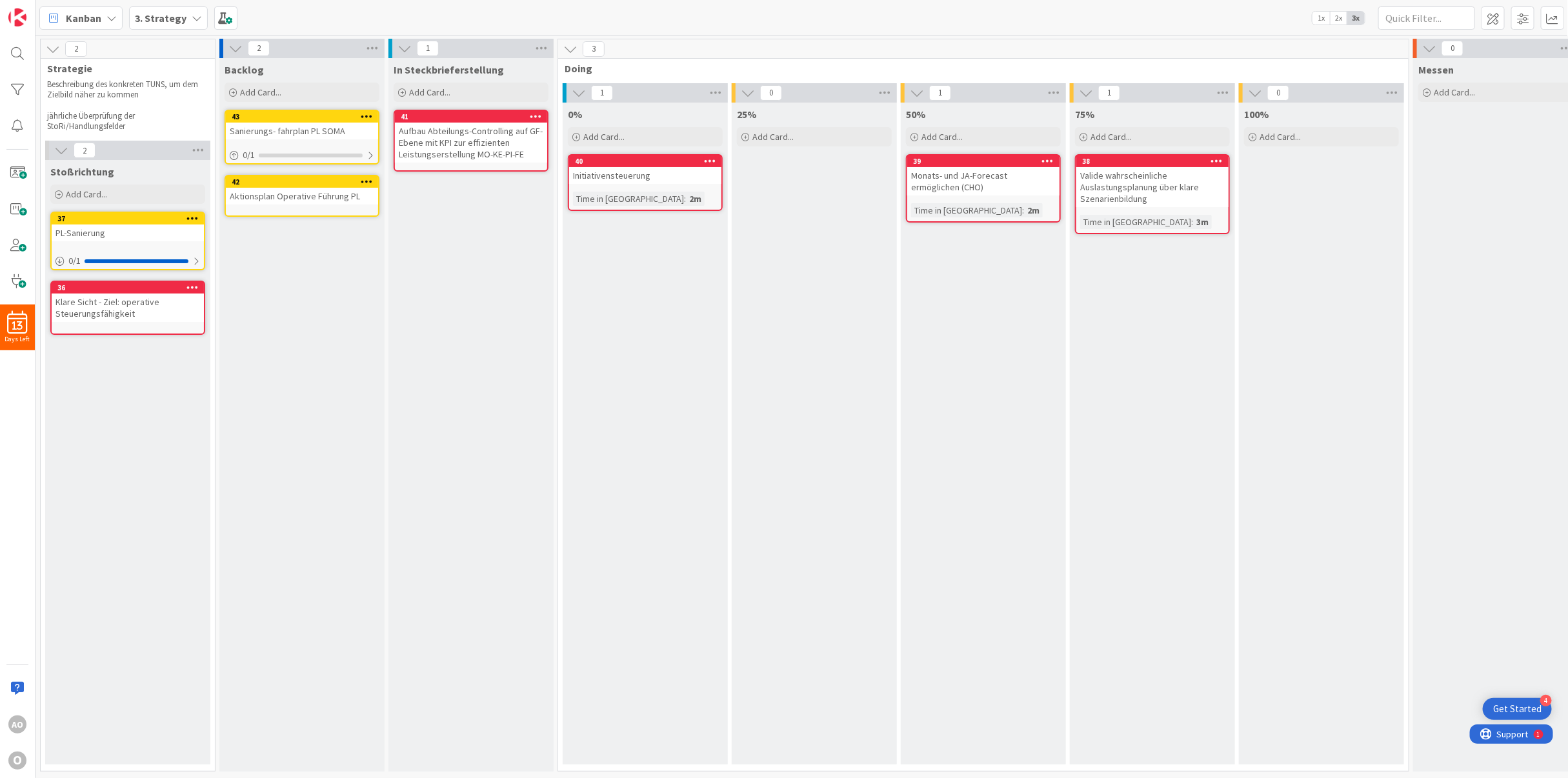
click at [290, 382] on div "Backlog Add Card... Template Not Set Not Set Add Card Templates Title 0 / 128 L…" at bounding box center [302, 415] width 166 height 713
click at [307, 200] on div "Aktionsplan Operative Führung PL" at bounding box center [302, 196] width 153 height 17
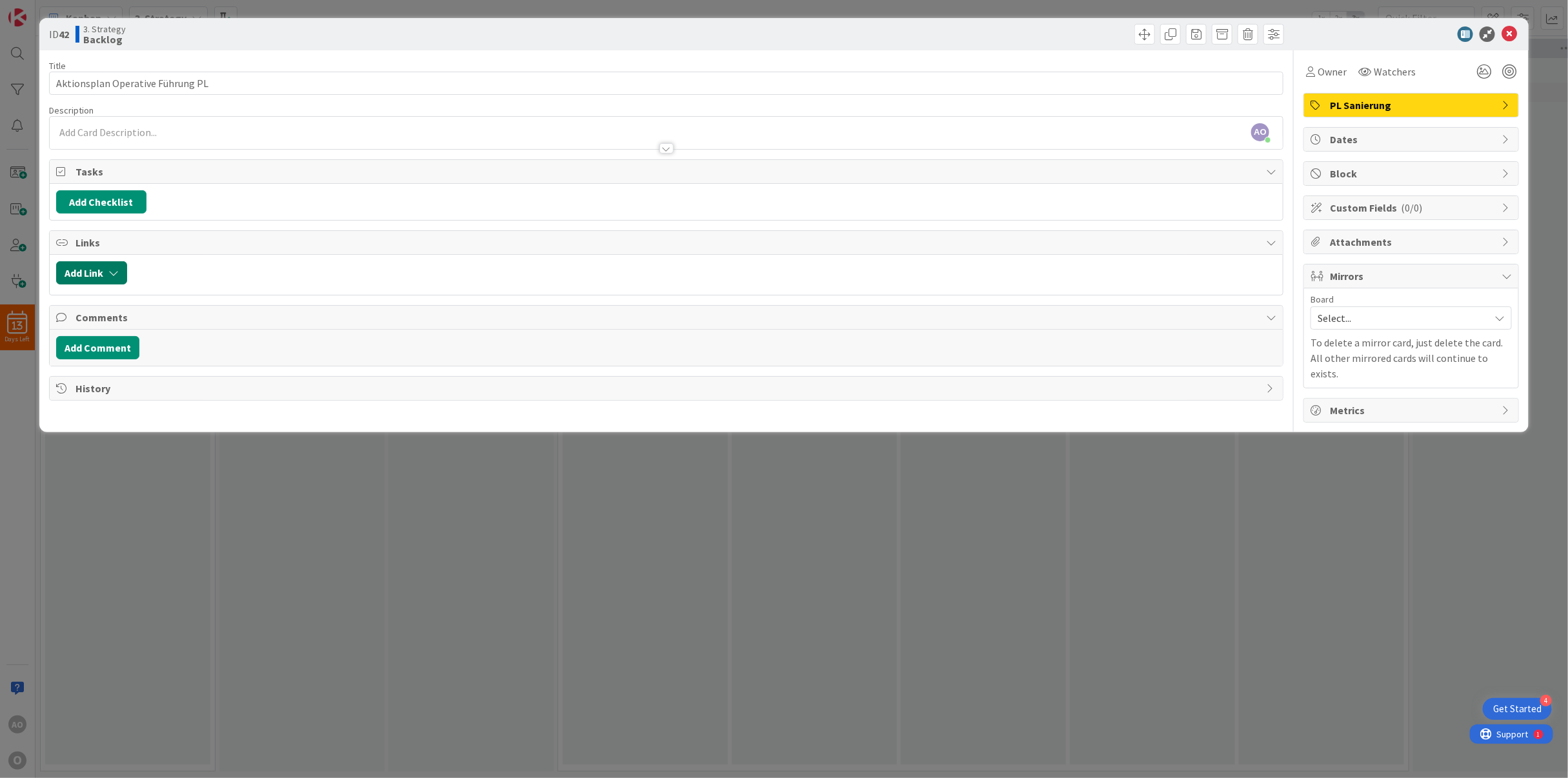
click at [85, 268] on button "Add Link" at bounding box center [91, 273] width 71 height 24
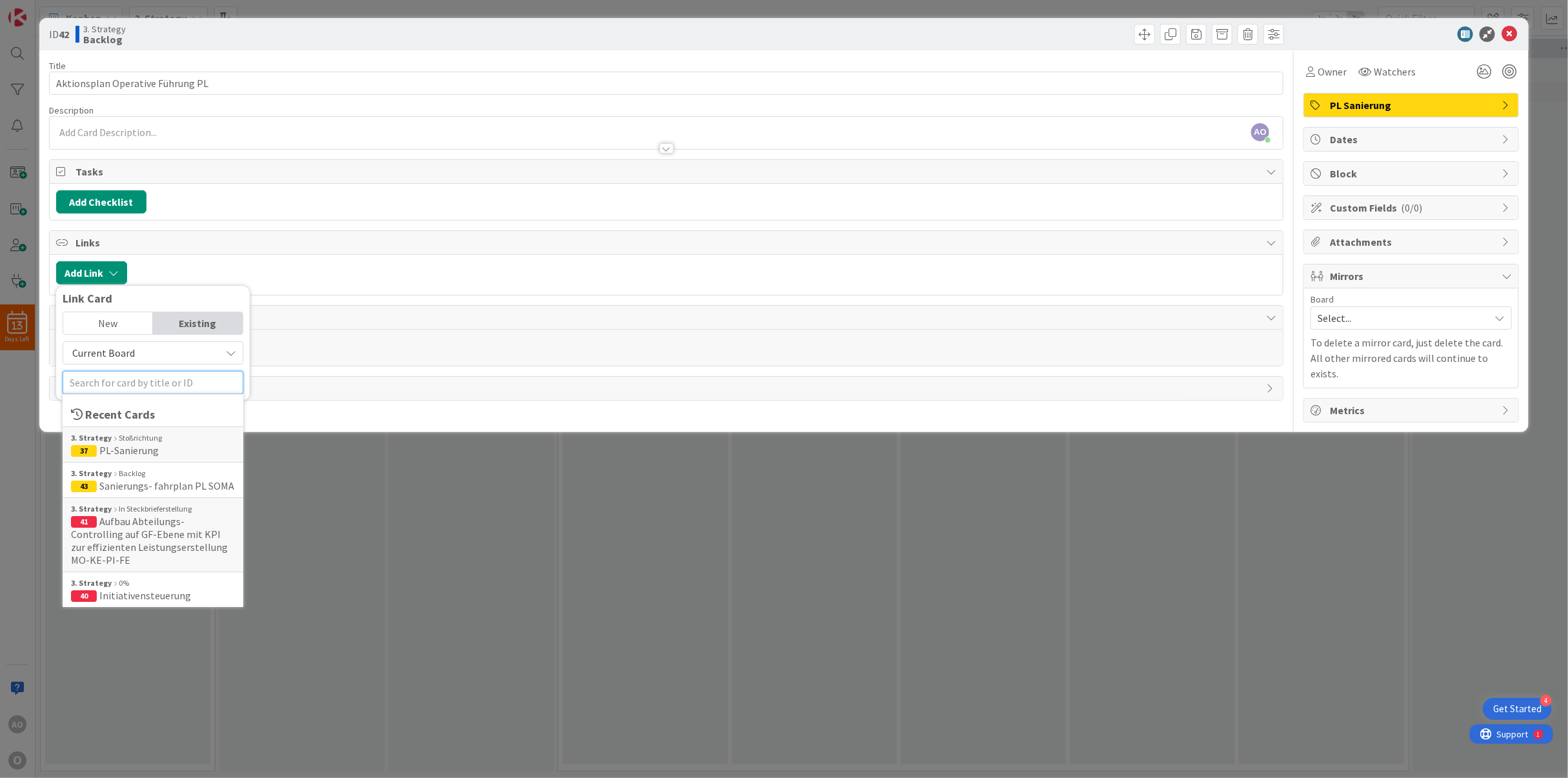
click at [97, 381] on input "text" at bounding box center [153, 382] width 181 height 24
click at [119, 455] on span "PL-Sanierung" at bounding box center [128, 450] width 59 height 13
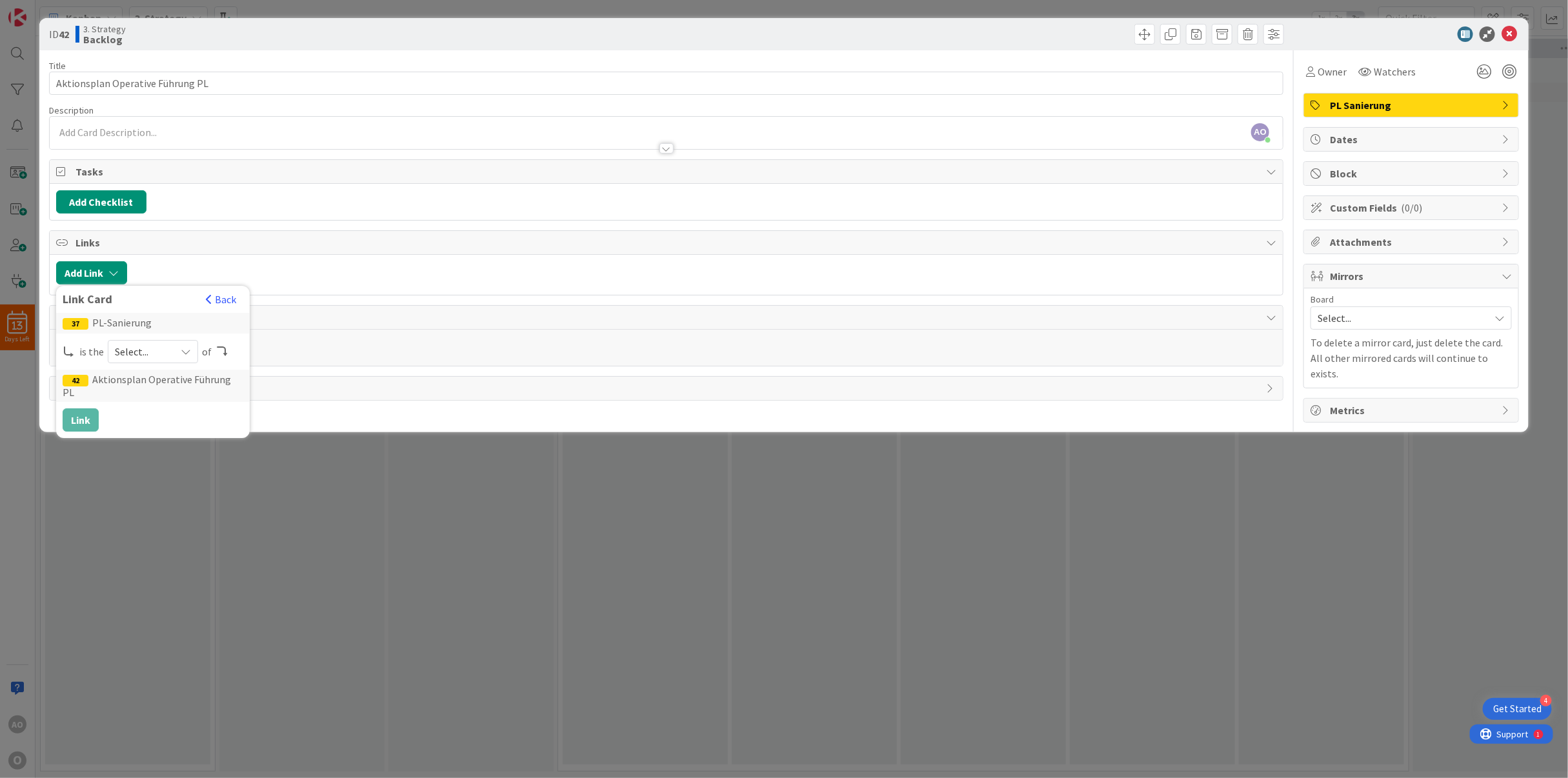
click at [149, 353] on span "Select..." at bounding box center [142, 351] width 54 height 18
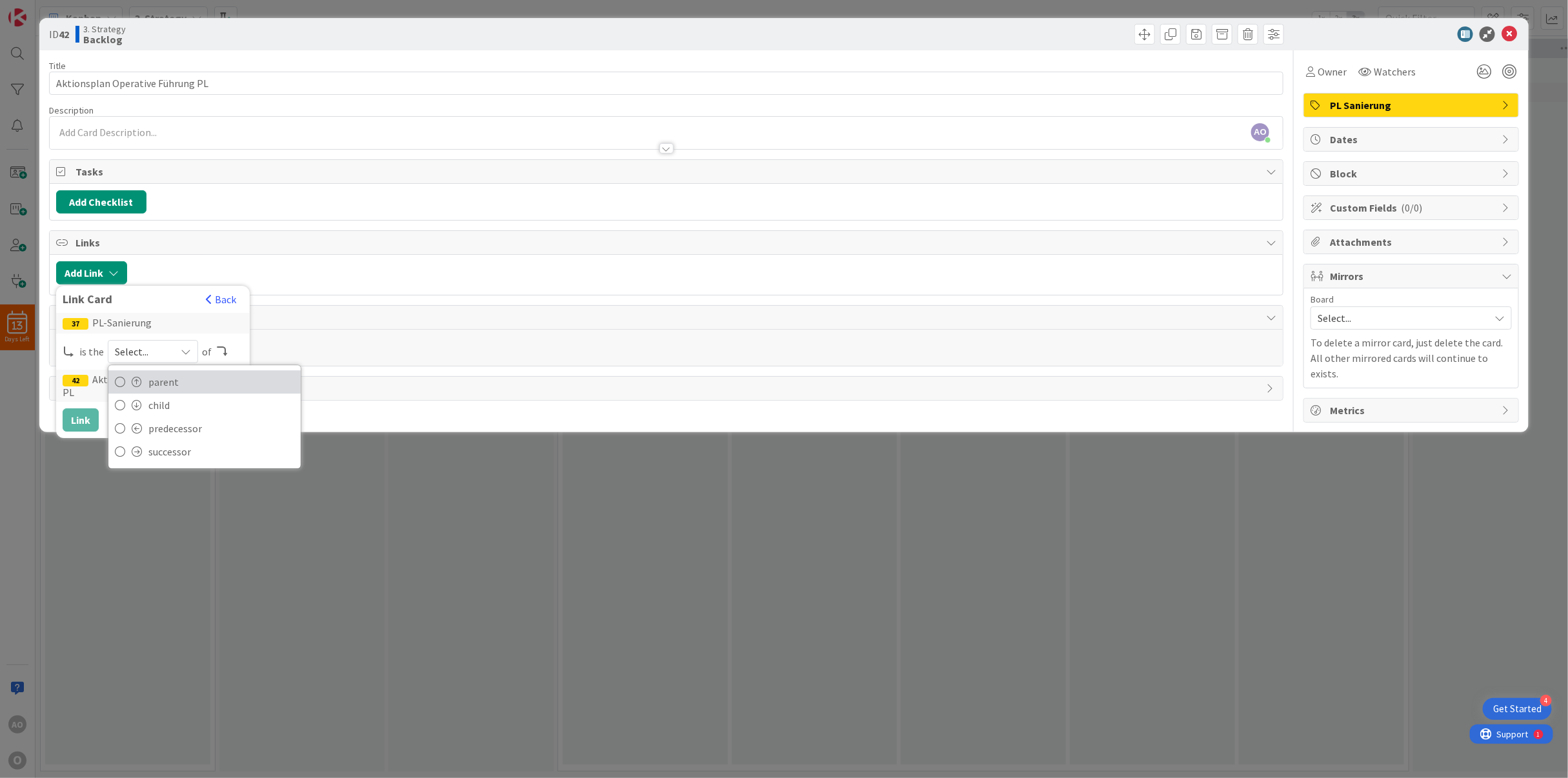
click at [149, 378] on span "parent" at bounding box center [222, 382] width 146 height 19
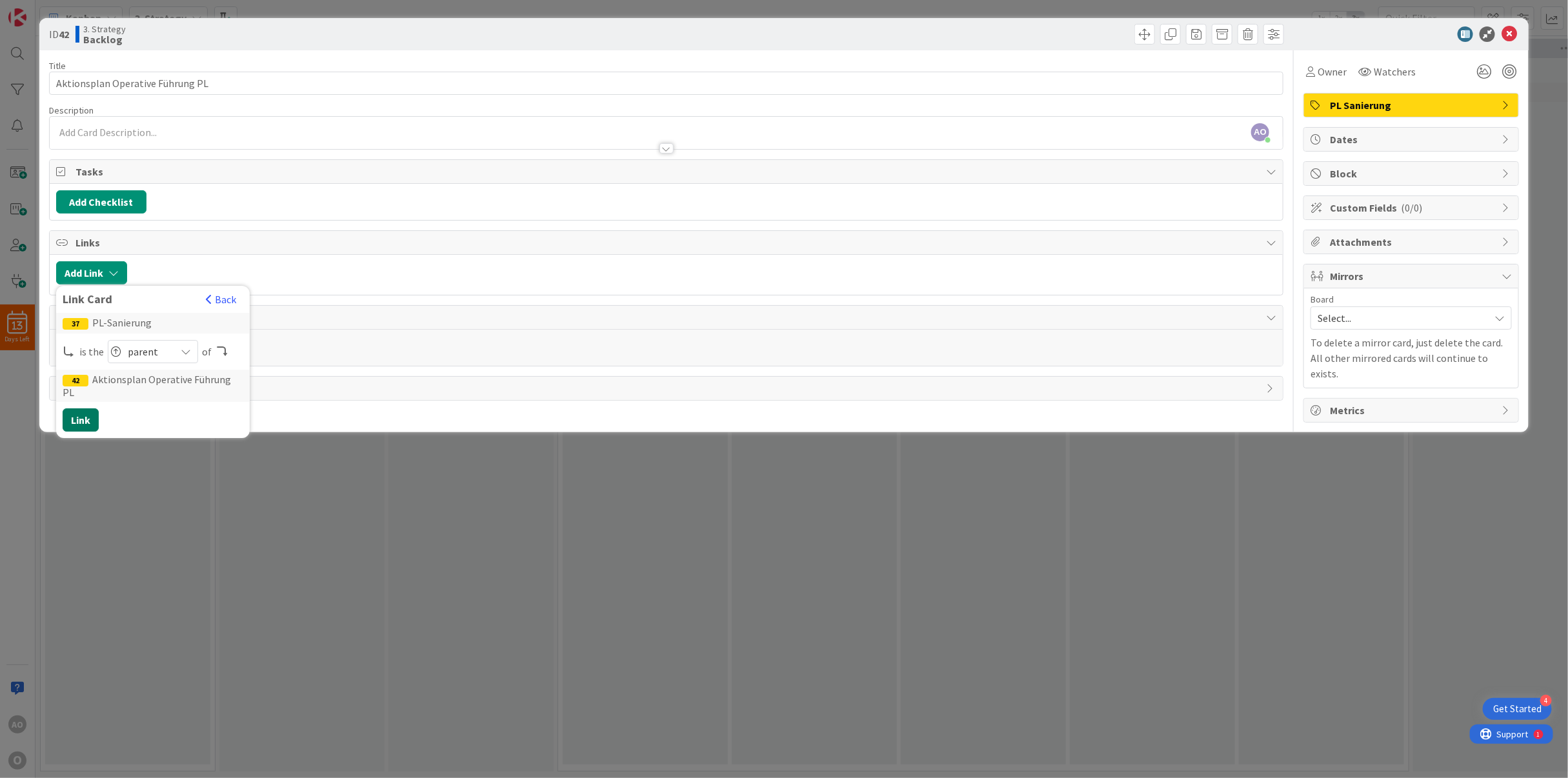
click at [72, 413] on button "Link" at bounding box center [80, 419] width 37 height 24
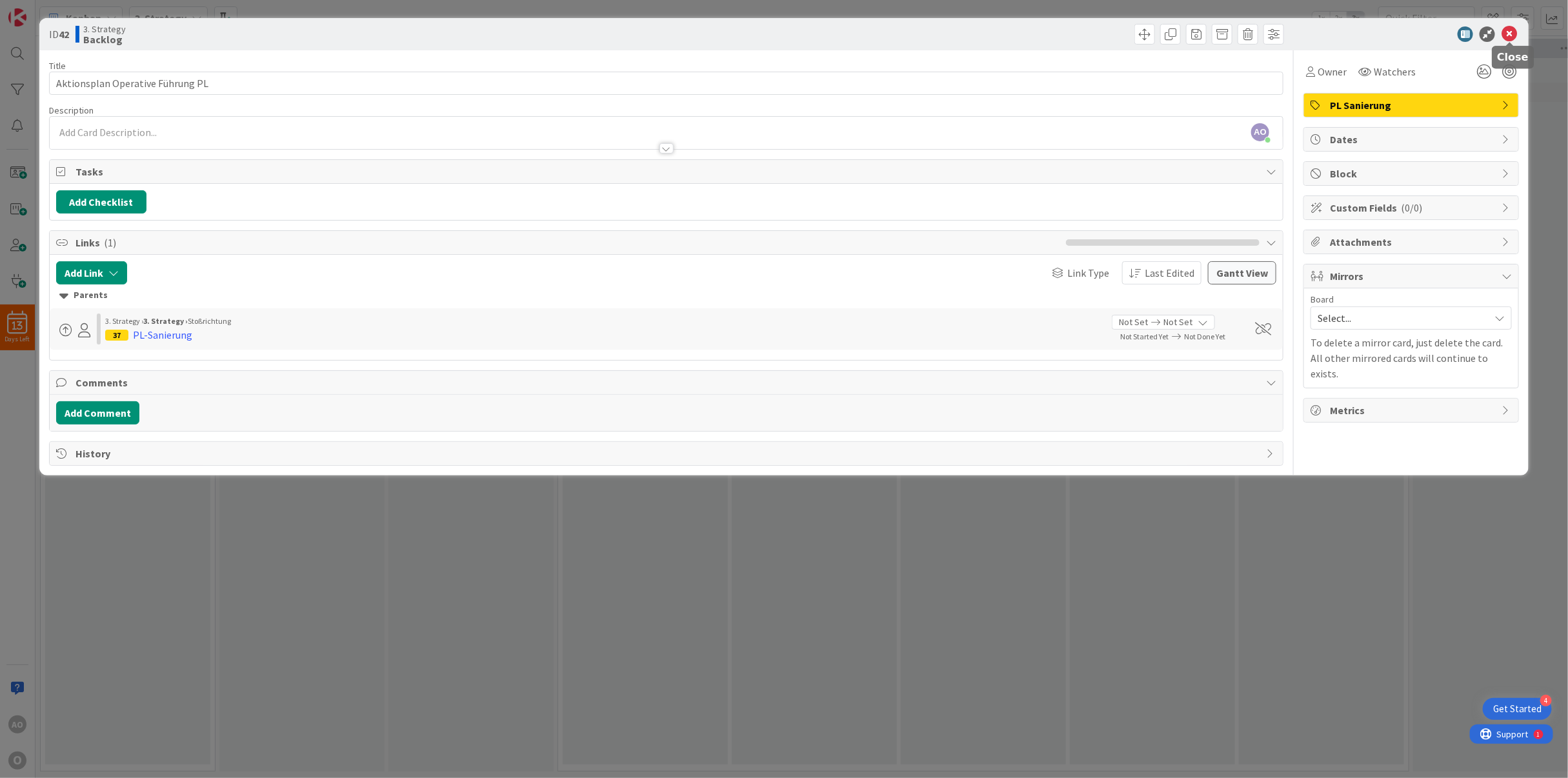
click at [1509, 36] on icon at bounding box center [1509, 34] width 15 height 15
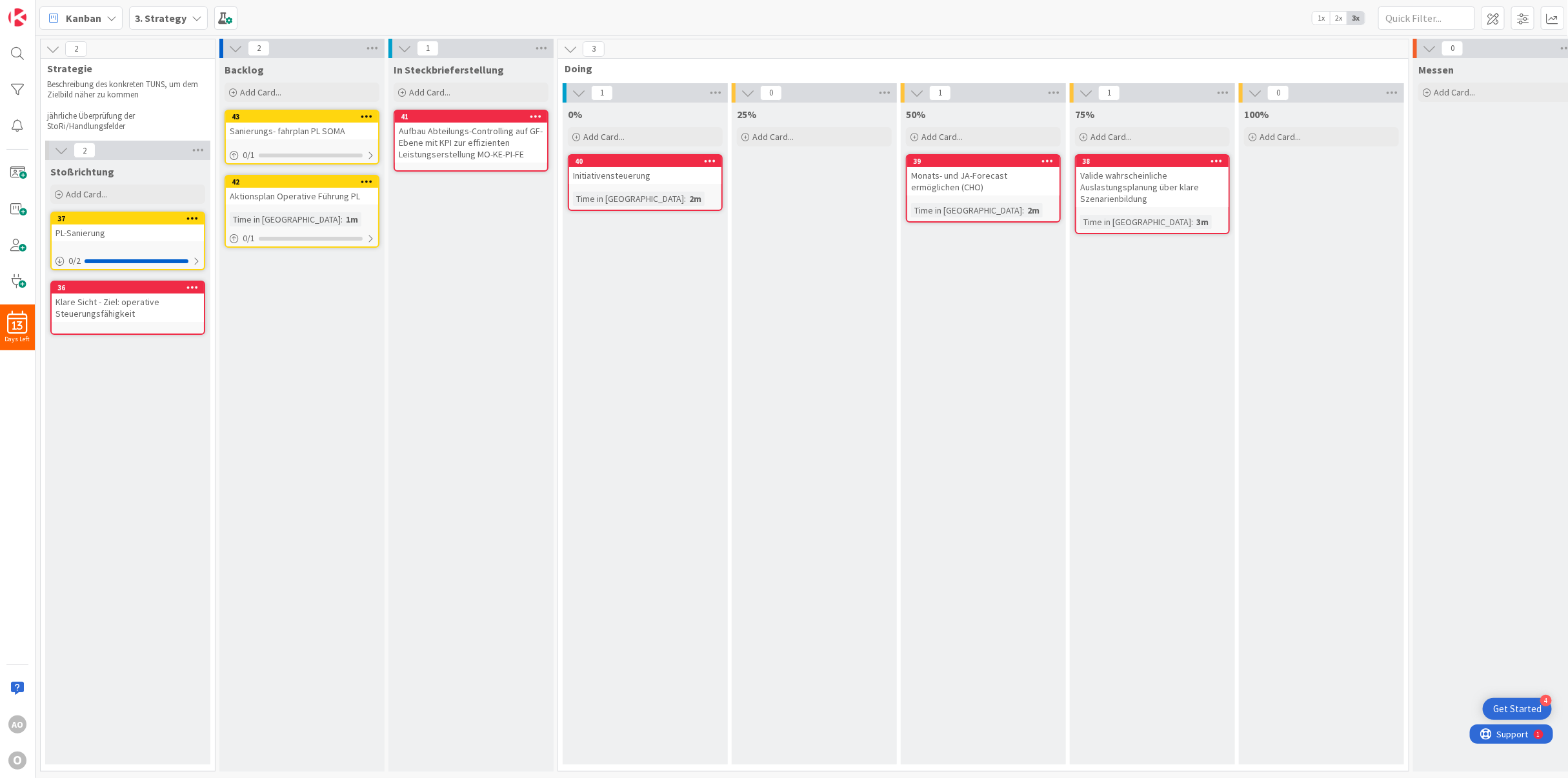
click at [536, 113] on icon at bounding box center [536, 116] width 12 height 9
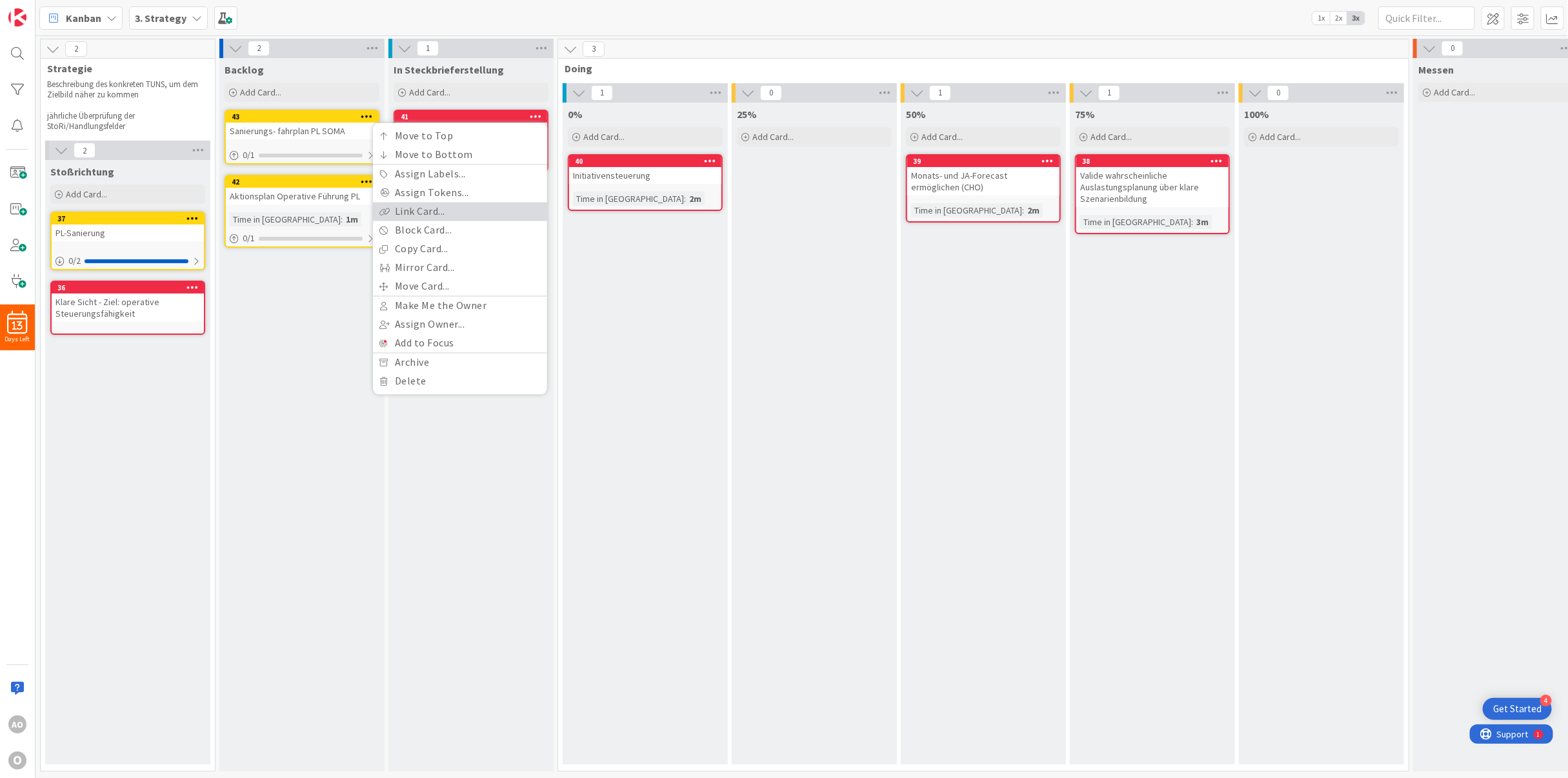
click at [450, 213] on link "Link Card..." at bounding box center [460, 212] width 174 height 19
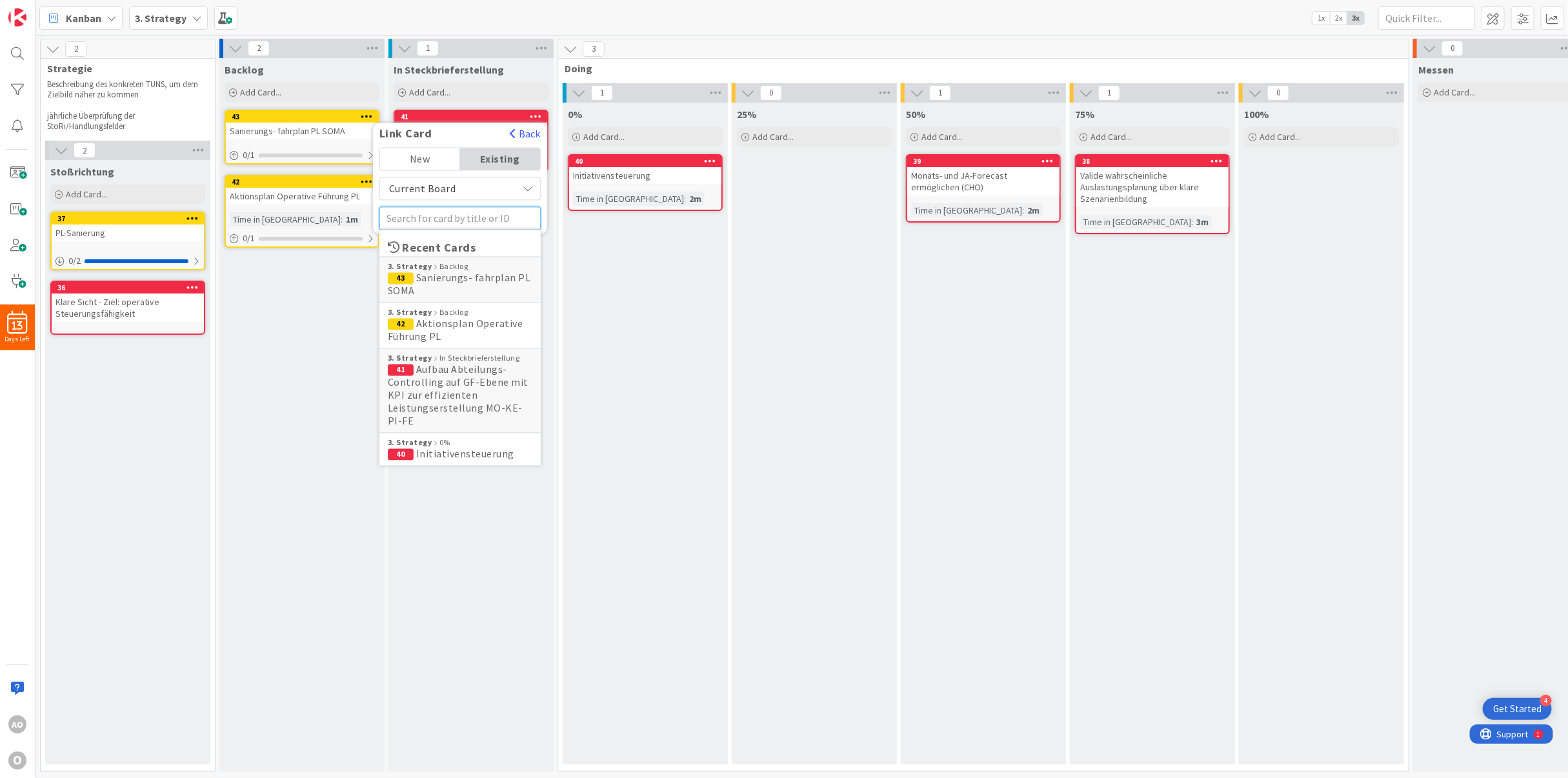
click at [449, 216] on input "text" at bounding box center [459, 218] width 162 height 24
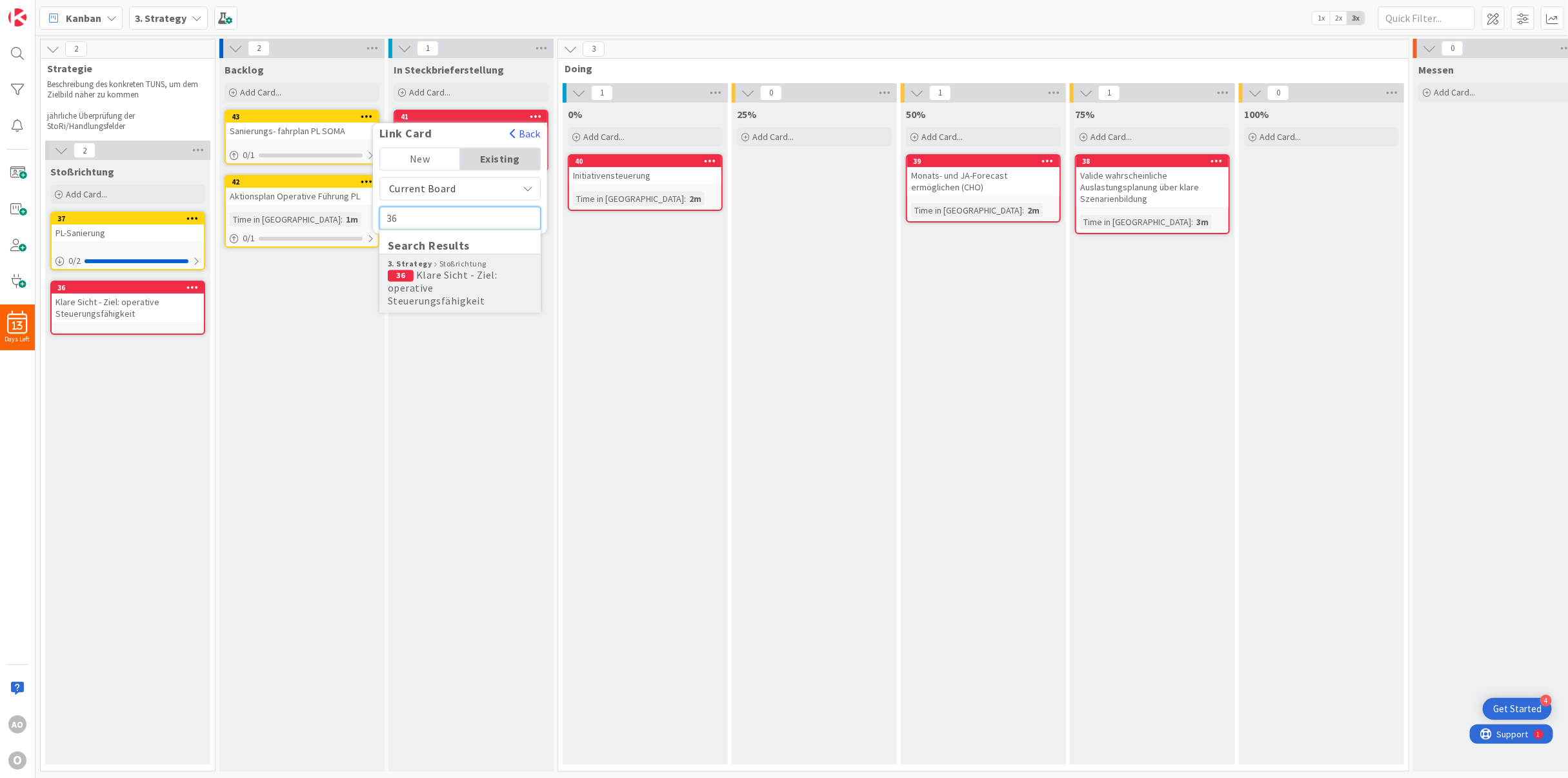
type input "36"
click at [433, 275] on span "Klare Sicht - Ziel: operative Steuerungsfähigkeit" at bounding box center [442, 289] width 110 height 39
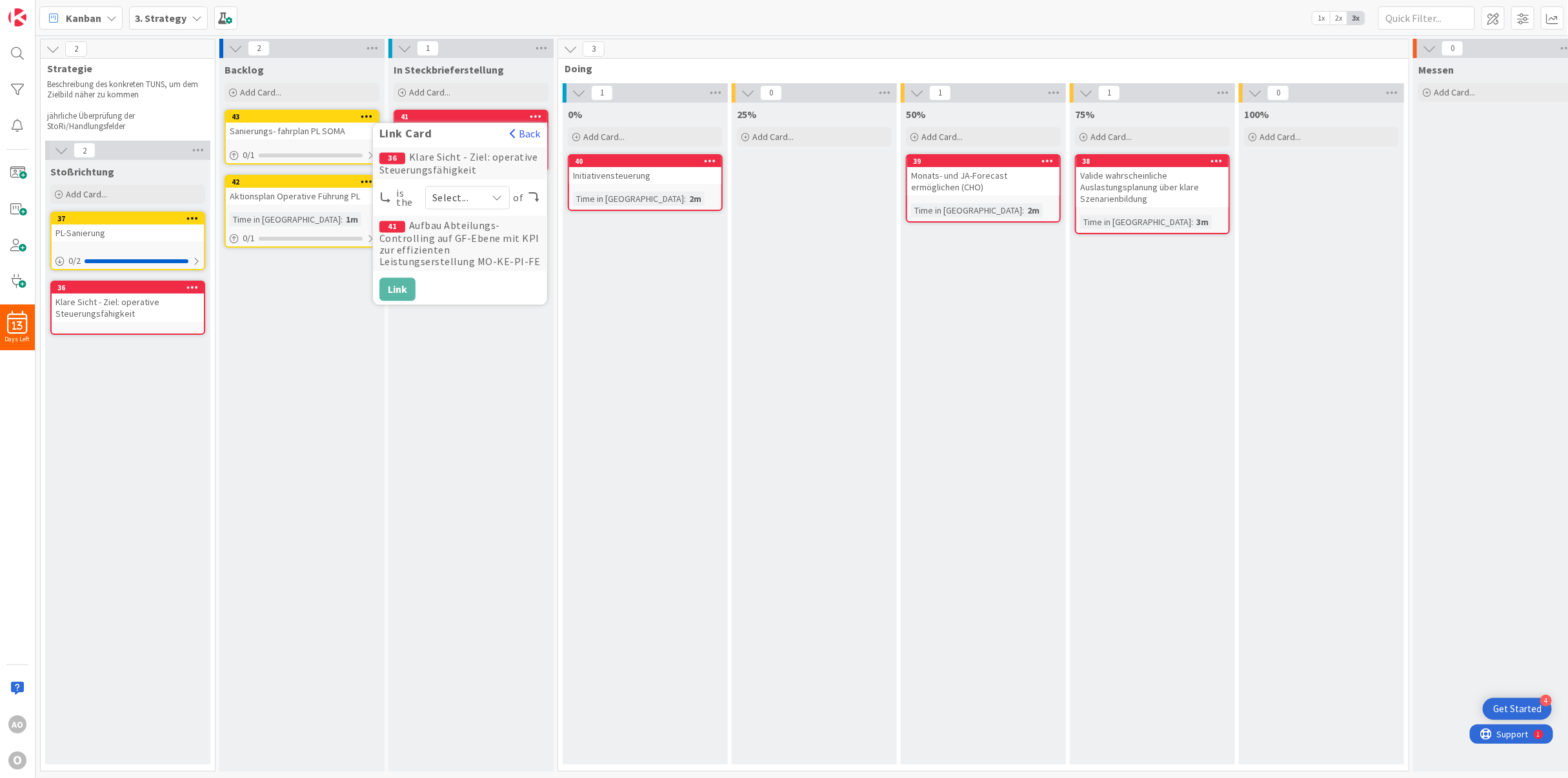
click at [437, 187] on div "Select..." at bounding box center [467, 198] width 84 height 24
click at [450, 232] on span at bounding box center [454, 228] width 11 height 11
click at [398, 282] on button "Link" at bounding box center [397, 290] width 37 height 24
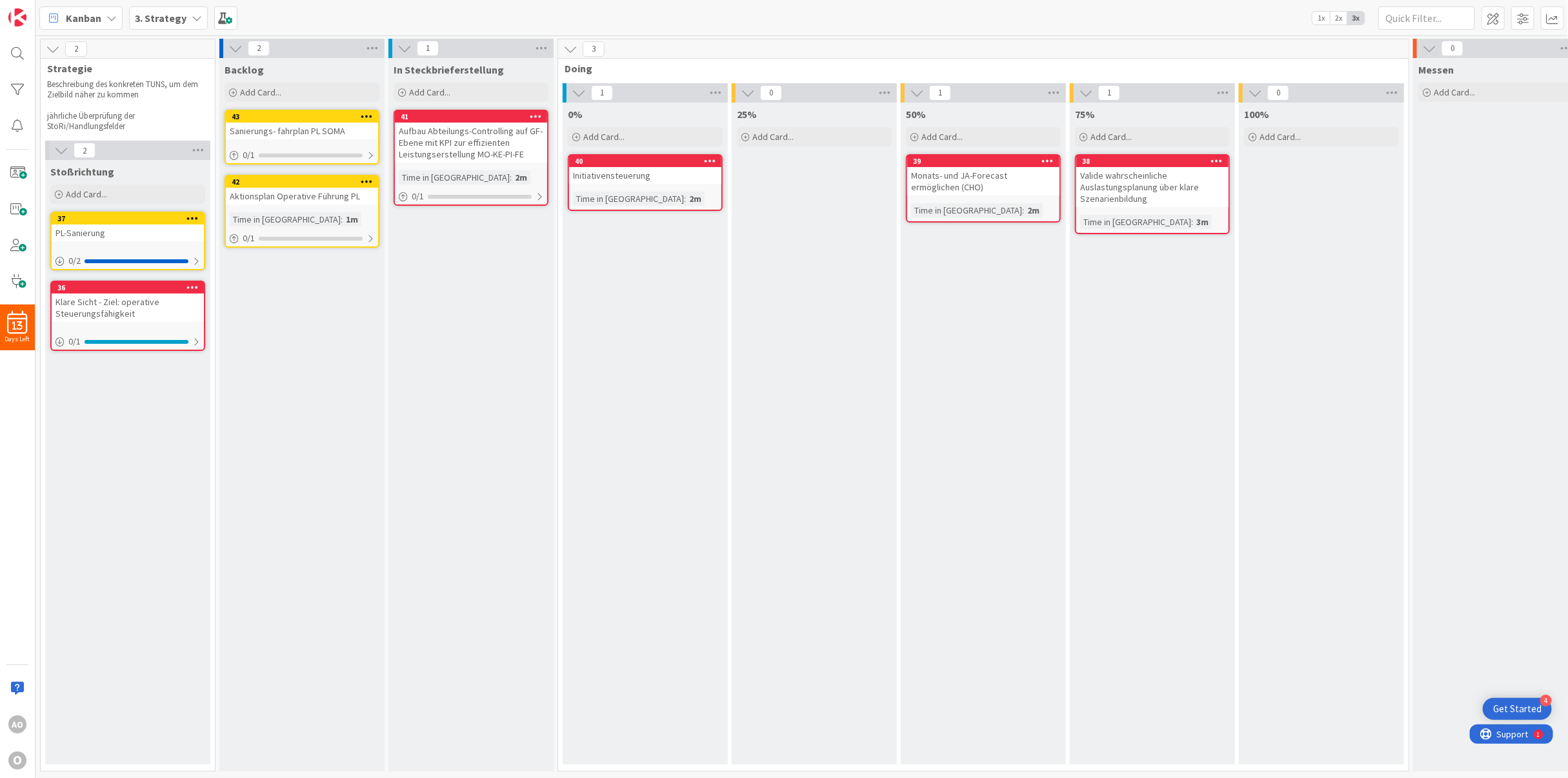
click at [708, 157] on icon at bounding box center [709, 160] width 12 height 9
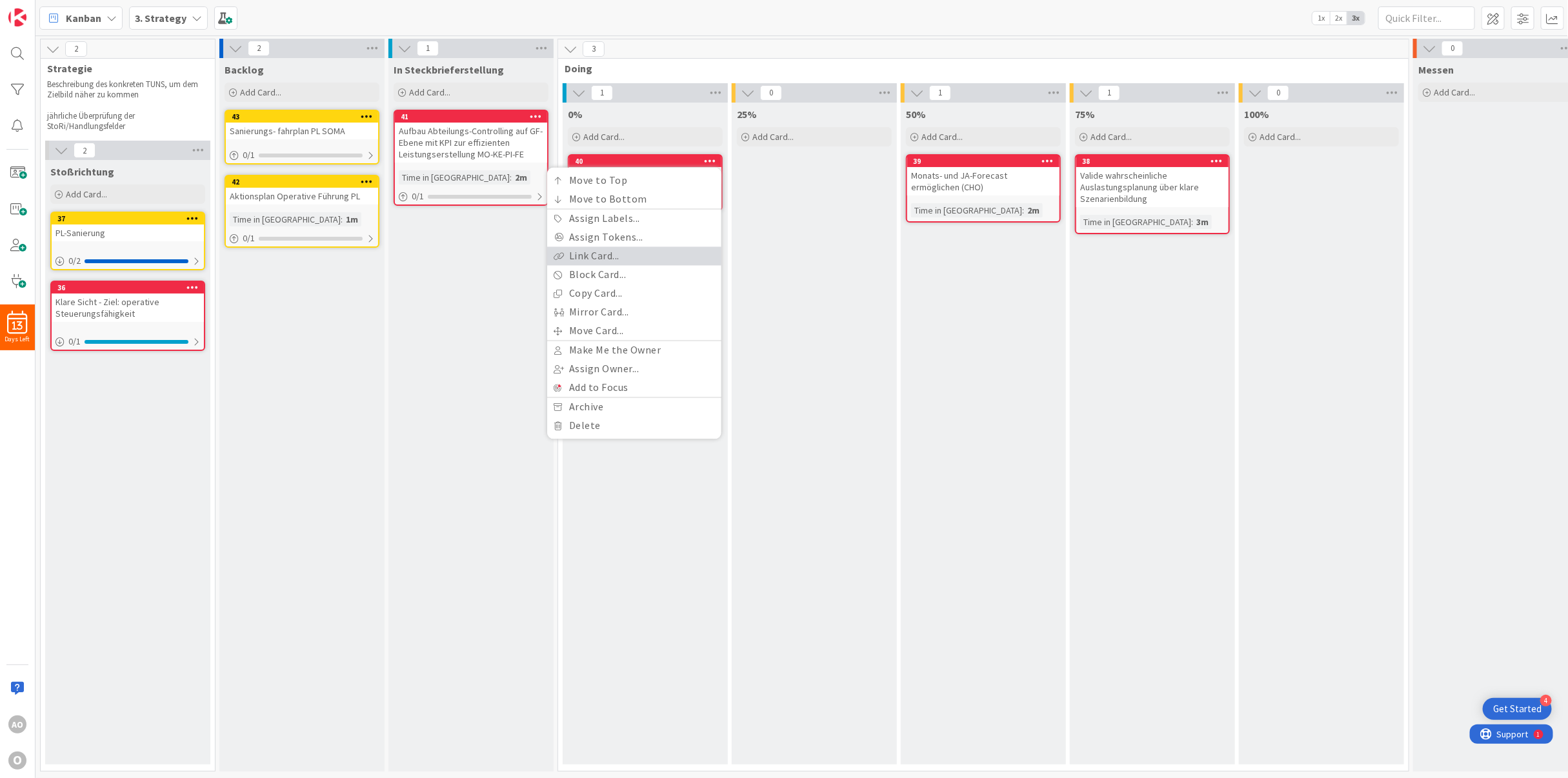
click at [642, 252] on link "Link Card..." at bounding box center [634, 256] width 174 height 19
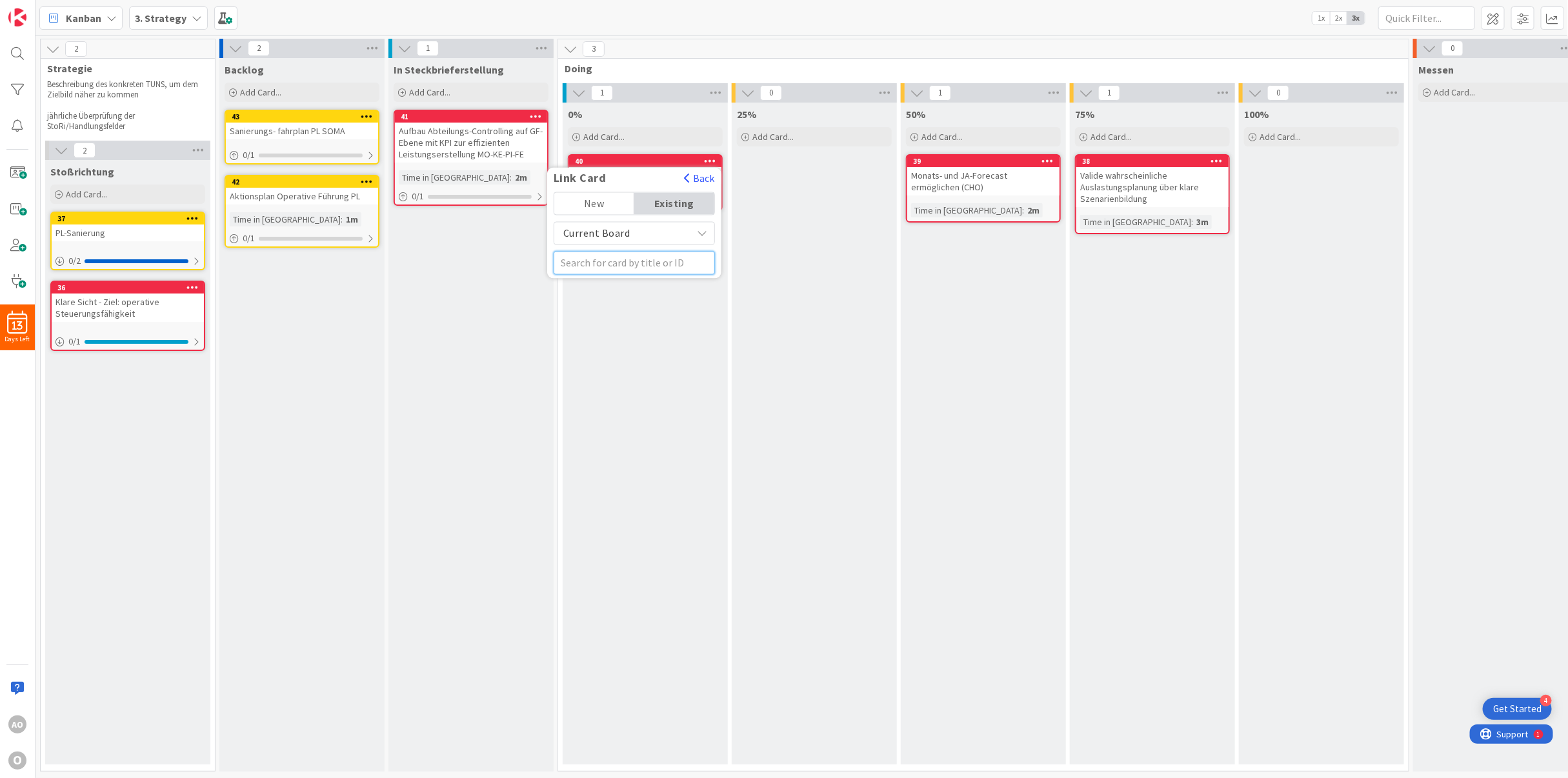
click at [612, 260] on input "text" at bounding box center [634, 263] width 162 height 24
type input "37"
click at [597, 320] on span "PL-Sanierung" at bounding box center [622, 323] width 63 height 13
click at [615, 228] on span "Select..." at bounding box center [630, 231] width 48 height 18
click at [631, 265] on span at bounding box center [629, 261] width 11 height 11
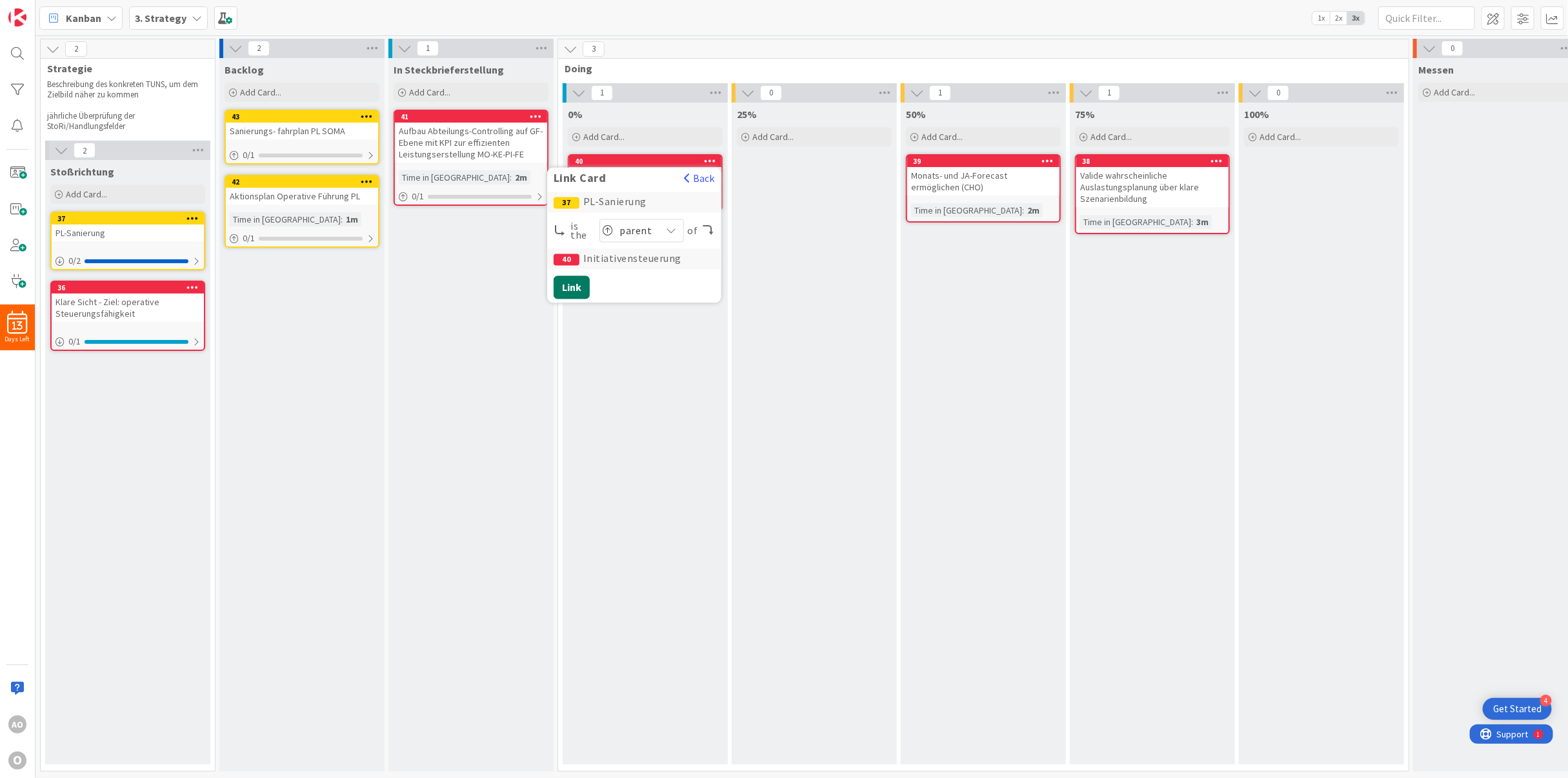
click at [571, 293] on button "Link" at bounding box center [571, 287] width 37 height 24
click at [1053, 162] on icon at bounding box center [1048, 160] width 12 height 9
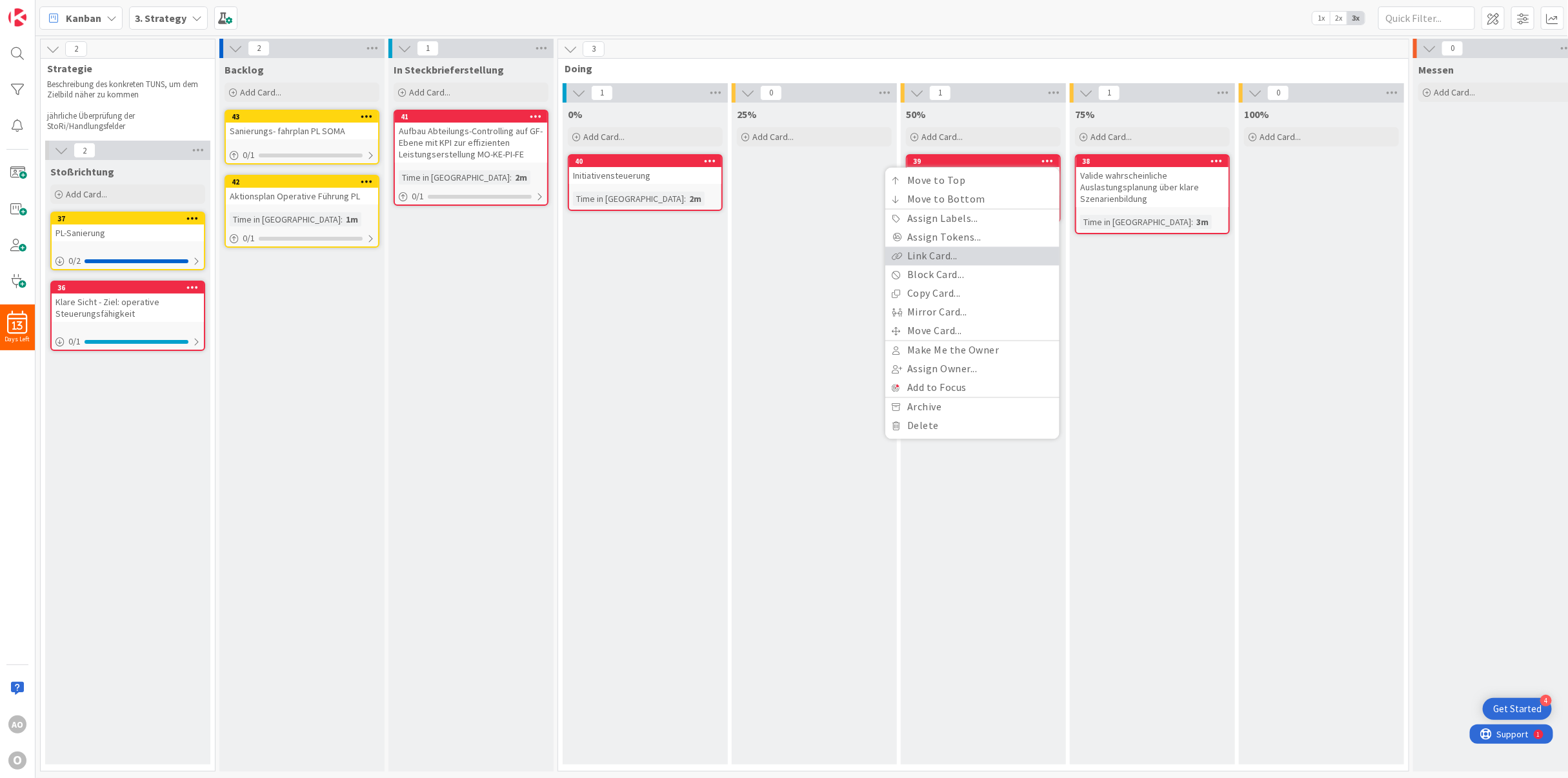
click at [989, 253] on link "Link Card..." at bounding box center [972, 256] width 174 height 19
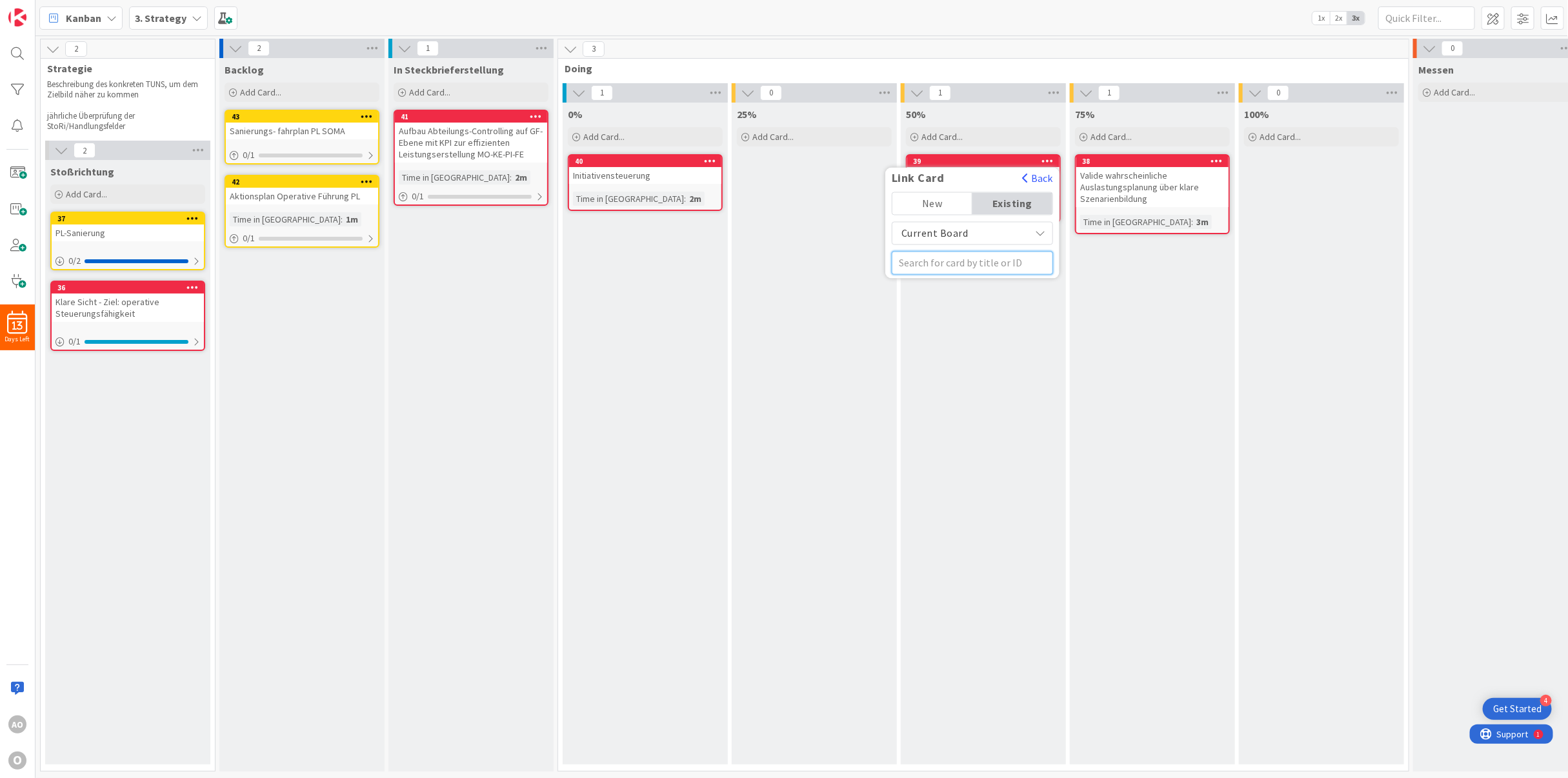
click at [971, 263] on input "text" at bounding box center [972, 263] width 162 height 24
type input "36"
click at [938, 320] on span "Klare Sicht - Ziel: operative Steuerungsfähigkeit" at bounding box center [954, 336] width 110 height 39
click at [966, 243] on span "Select..." at bounding box center [968, 243] width 48 height 18
click at [968, 268] on span at bounding box center [967, 273] width 11 height 11
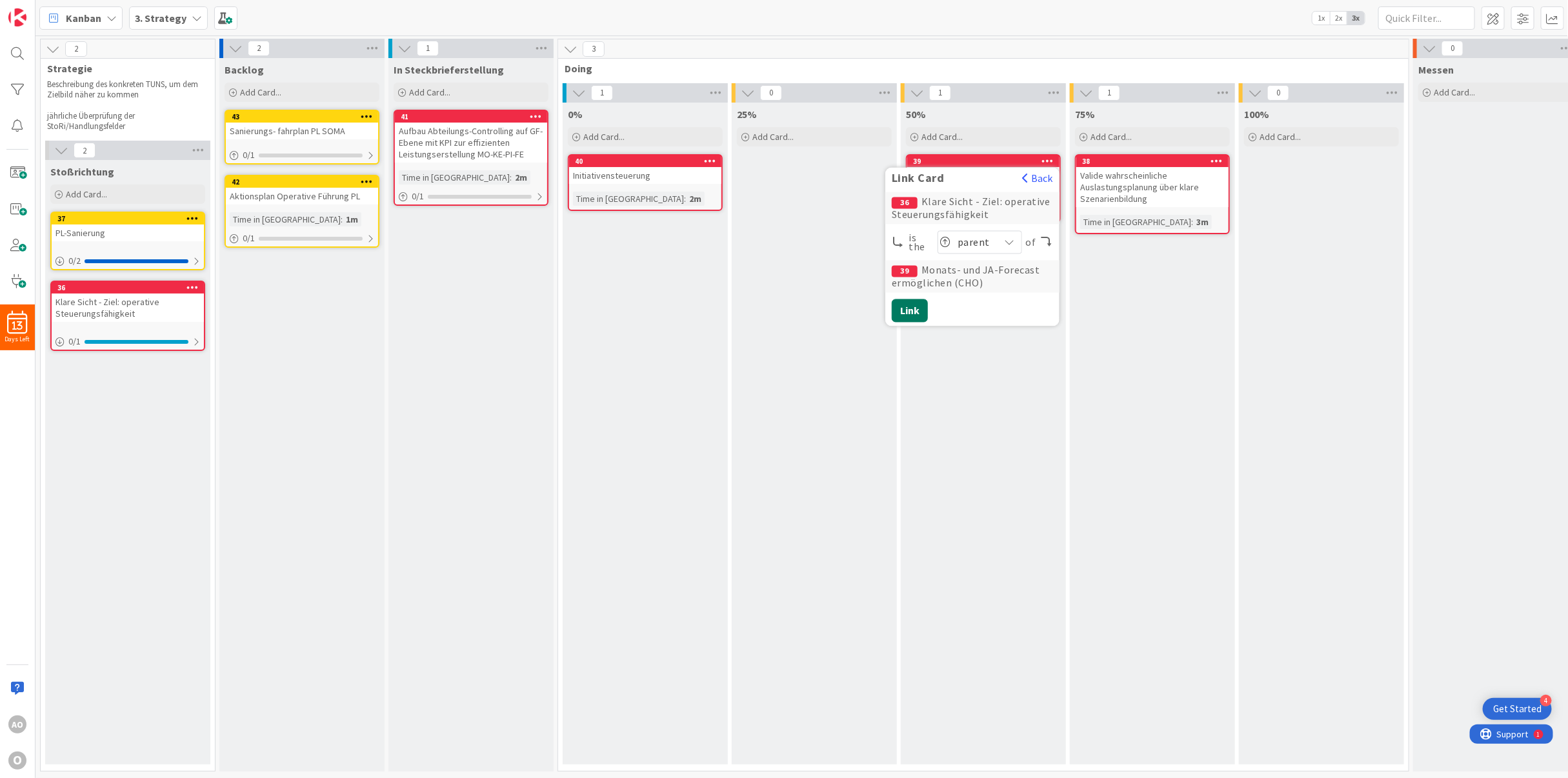
click at [911, 307] on button "Link" at bounding box center [910, 311] width 37 height 24
click at [687, 174] on div "Initiativensteuerung" at bounding box center [645, 175] width 153 height 17
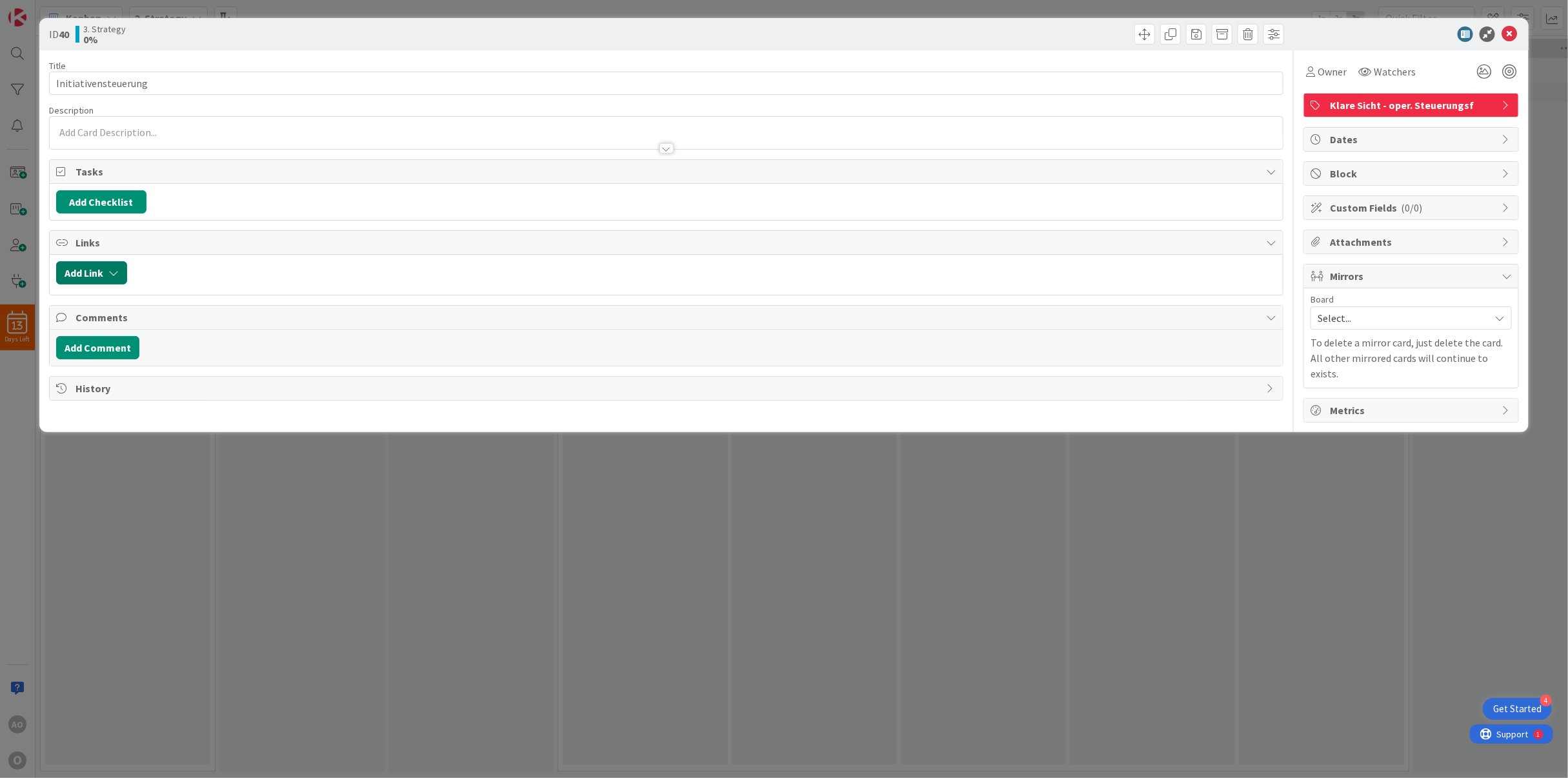
click at [80, 274] on button "Add Link" at bounding box center [91, 273] width 71 height 24
click at [113, 381] on input "text" at bounding box center [153, 382] width 181 height 24
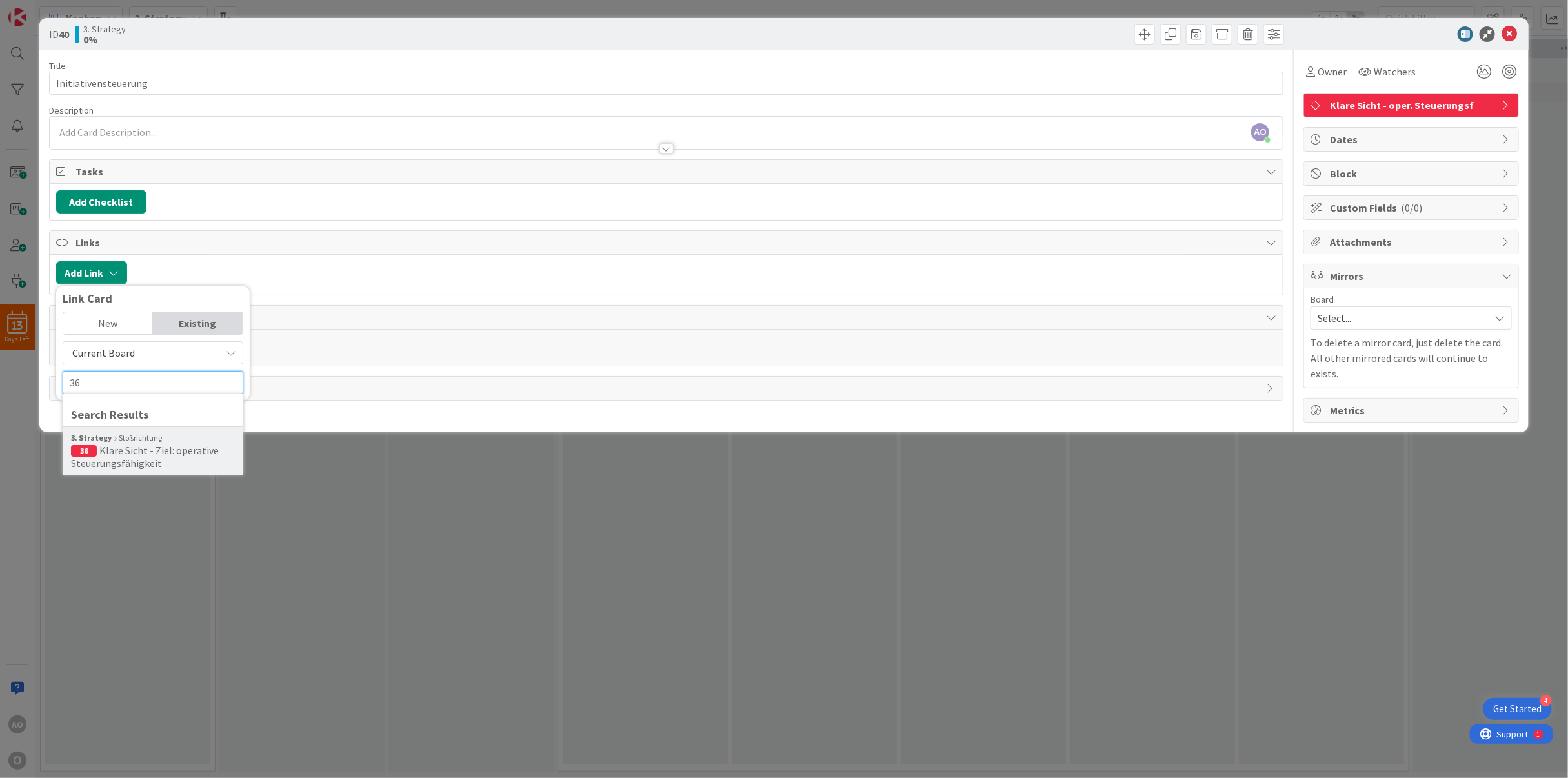
type input "36"
click at [101, 453] on span "Klare Sicht - Ziel: operative Steuerungsfähigkeit" at bounding box center [144, 457] width 148 height 26
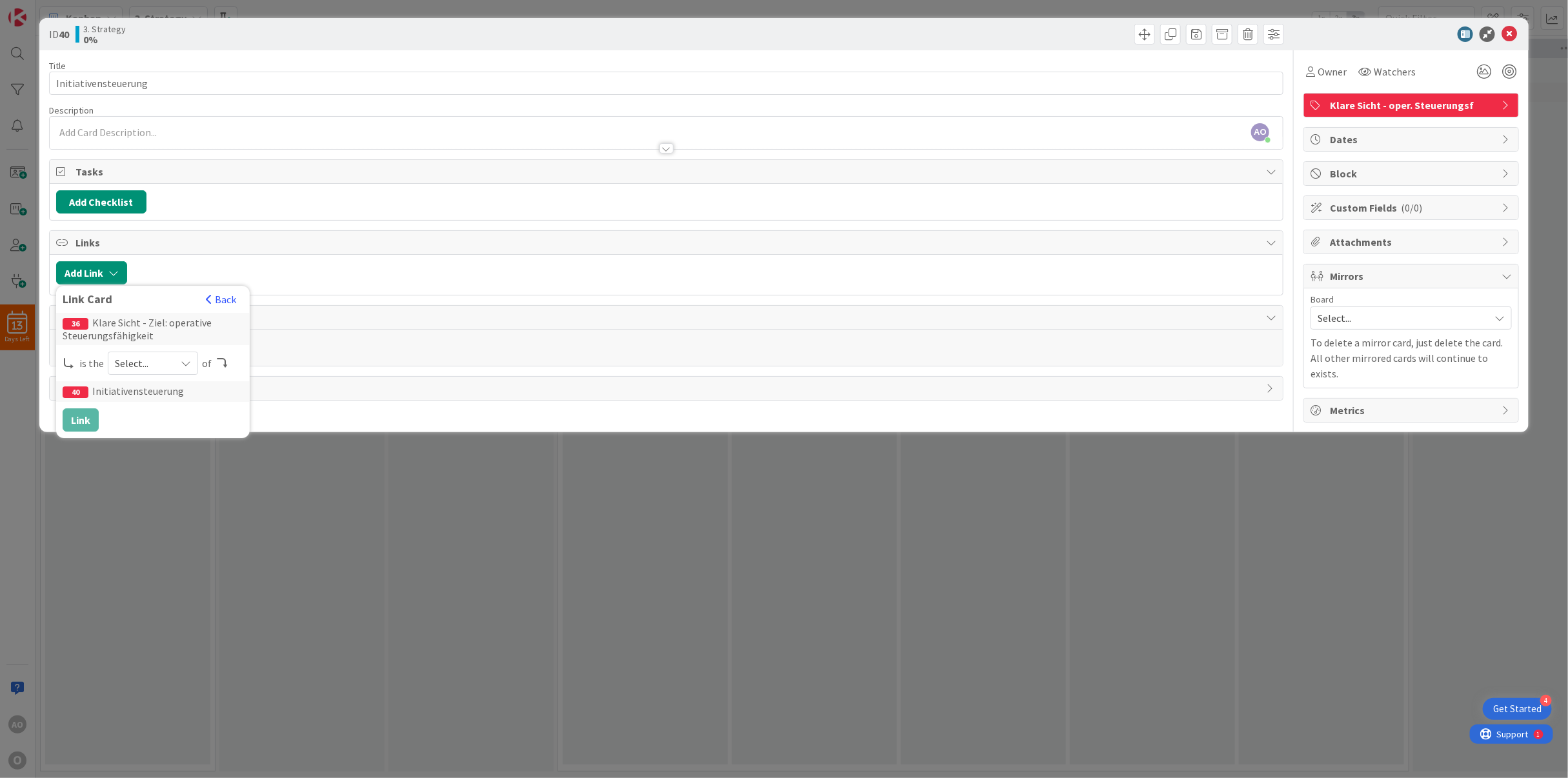
click at [173, 363] on div "Select..." at bounding box center [153, 363] width 90 height 24
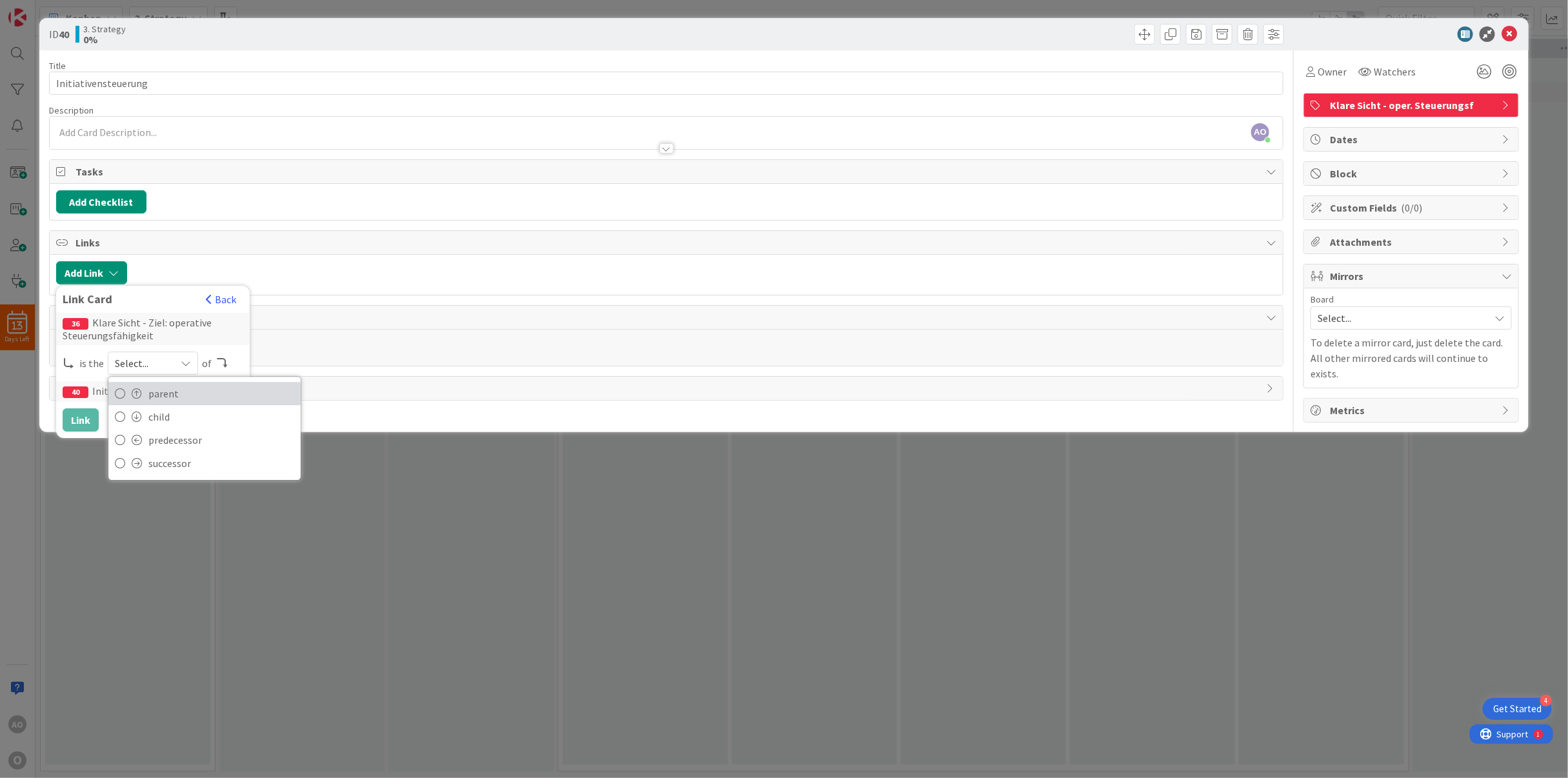
click at [161, 392] on span "parent" at bounding box center [222, 393] width 146 height 19
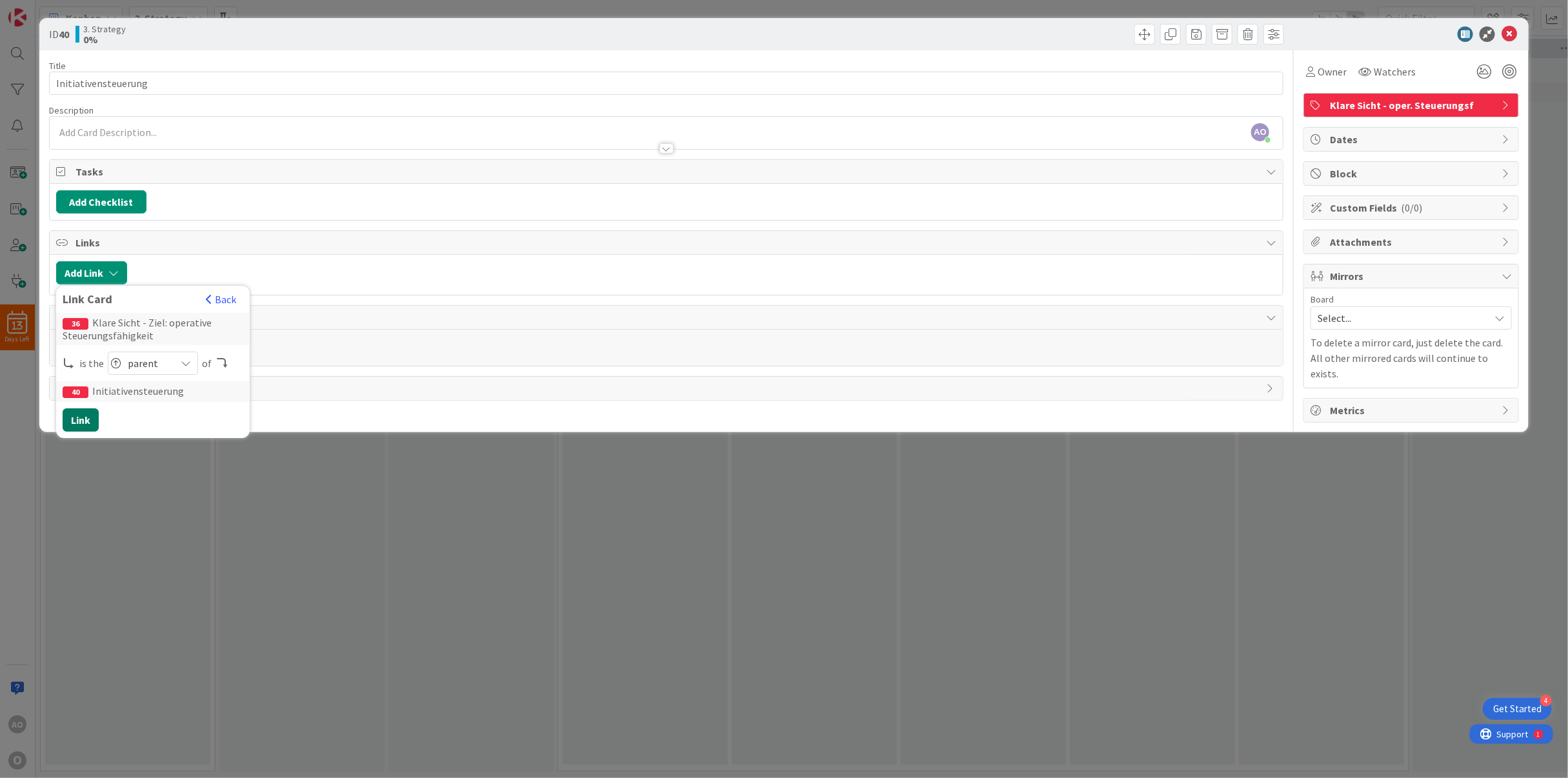
click at [79, 419] on button "Link" at bounding box center [80, 419] width 37 height 24
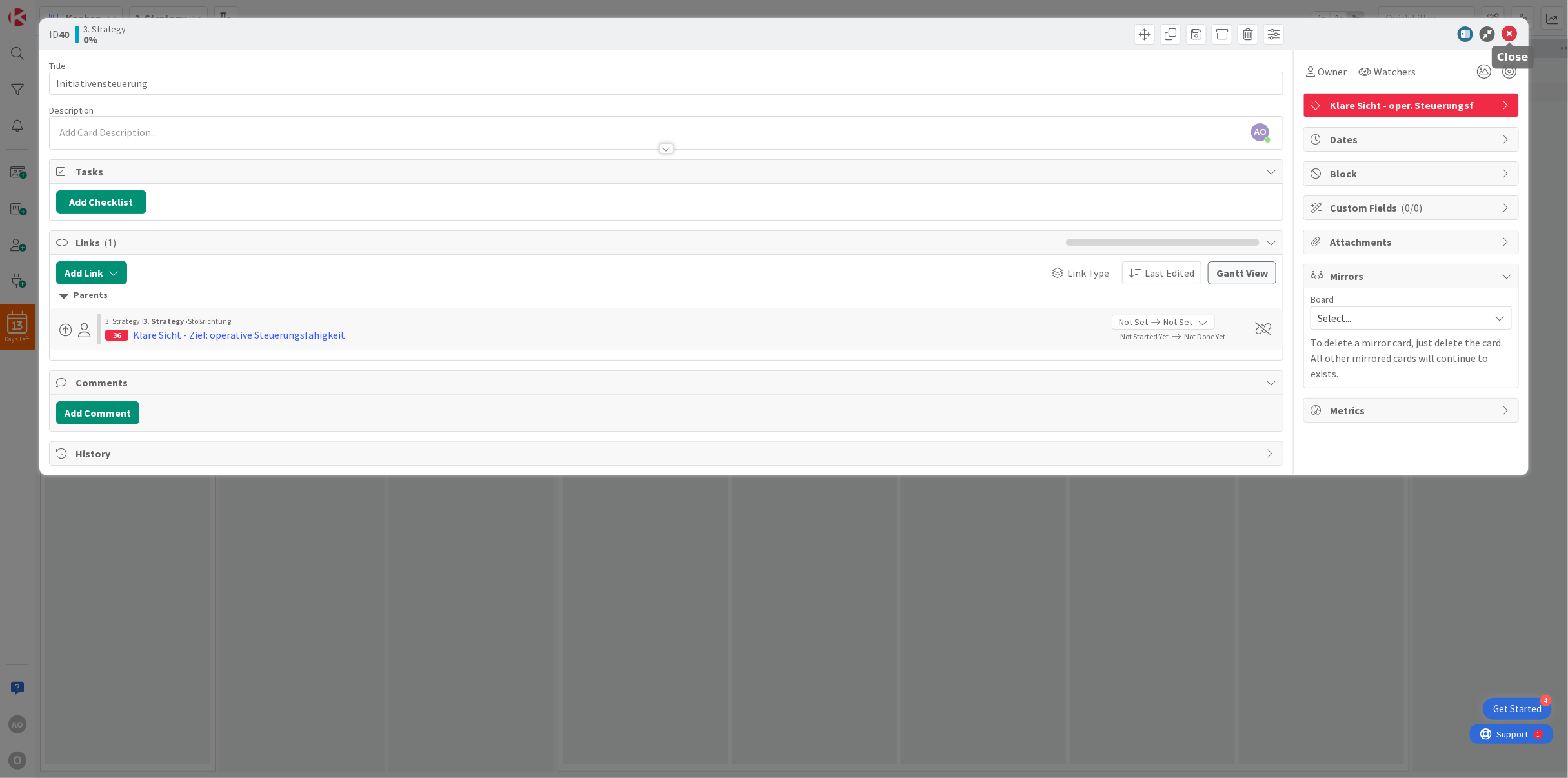
click at [1509, 30] on icon at bounding box center [1509, 34] width 15 height 15
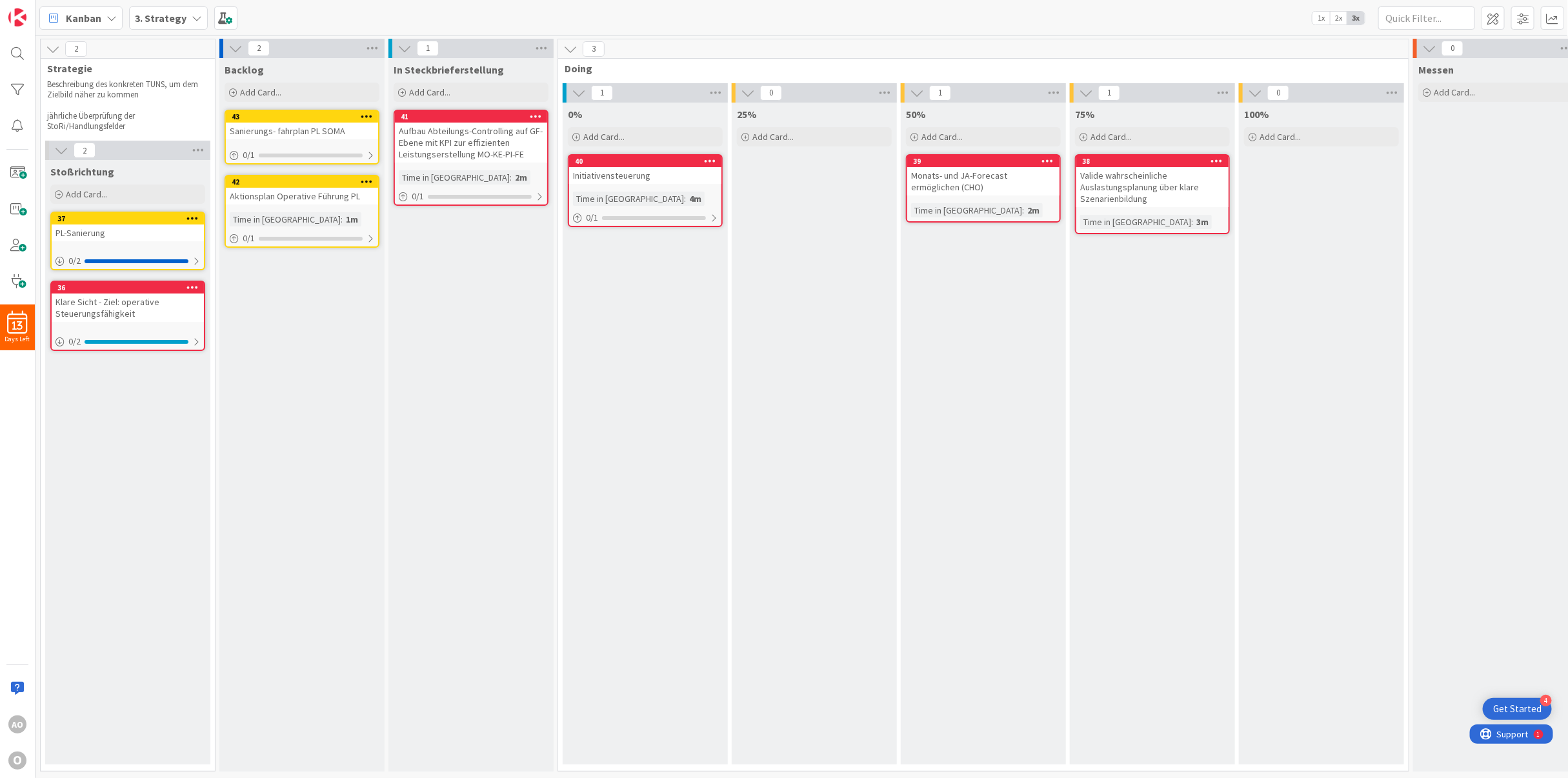
click at [539, 113] on icon at bounding box center [536, 116] width 12 height 9
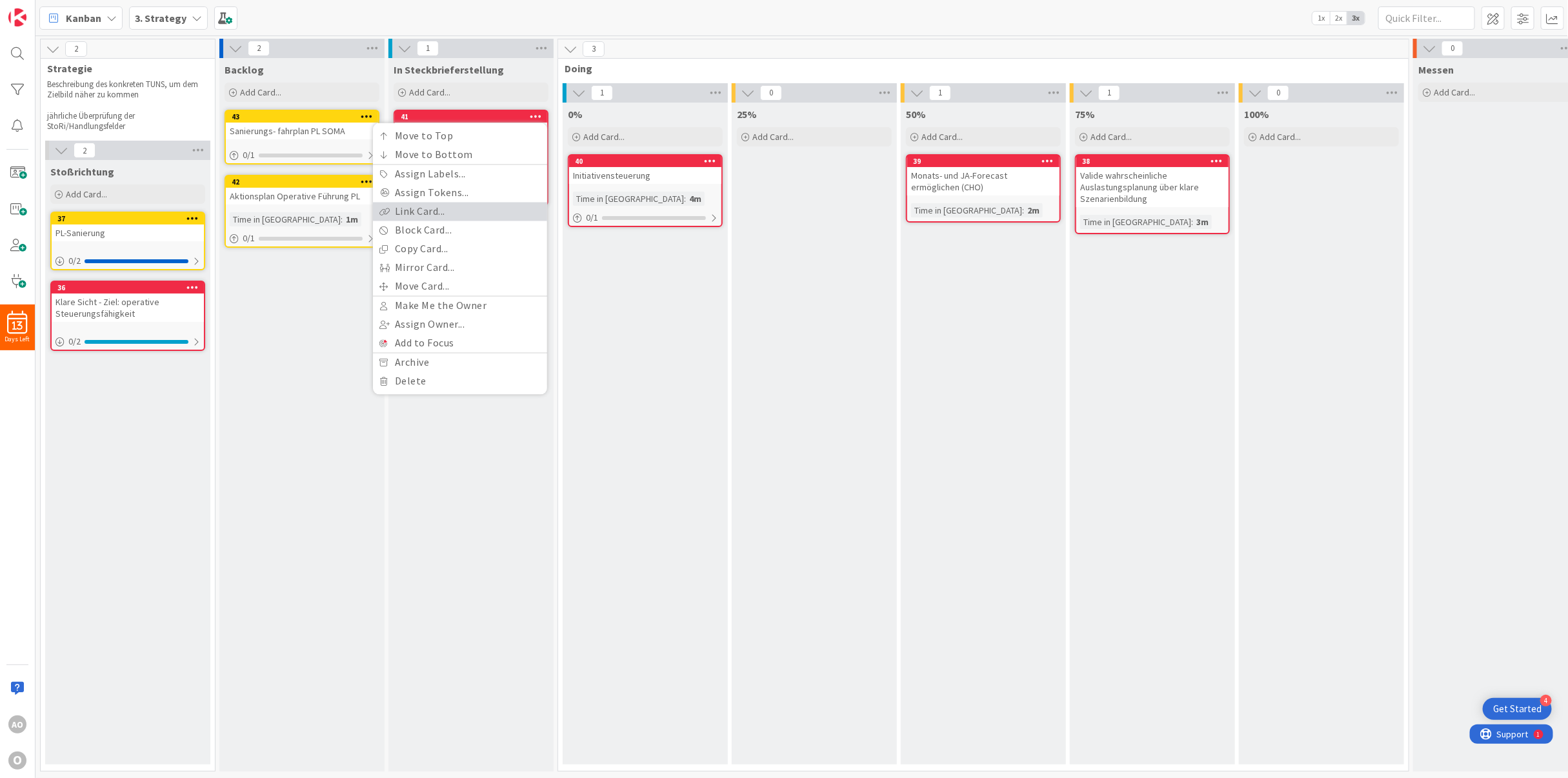
click at [455, 207] on link "Link Card..." at bounding box center [460, 212] width 174 height 19
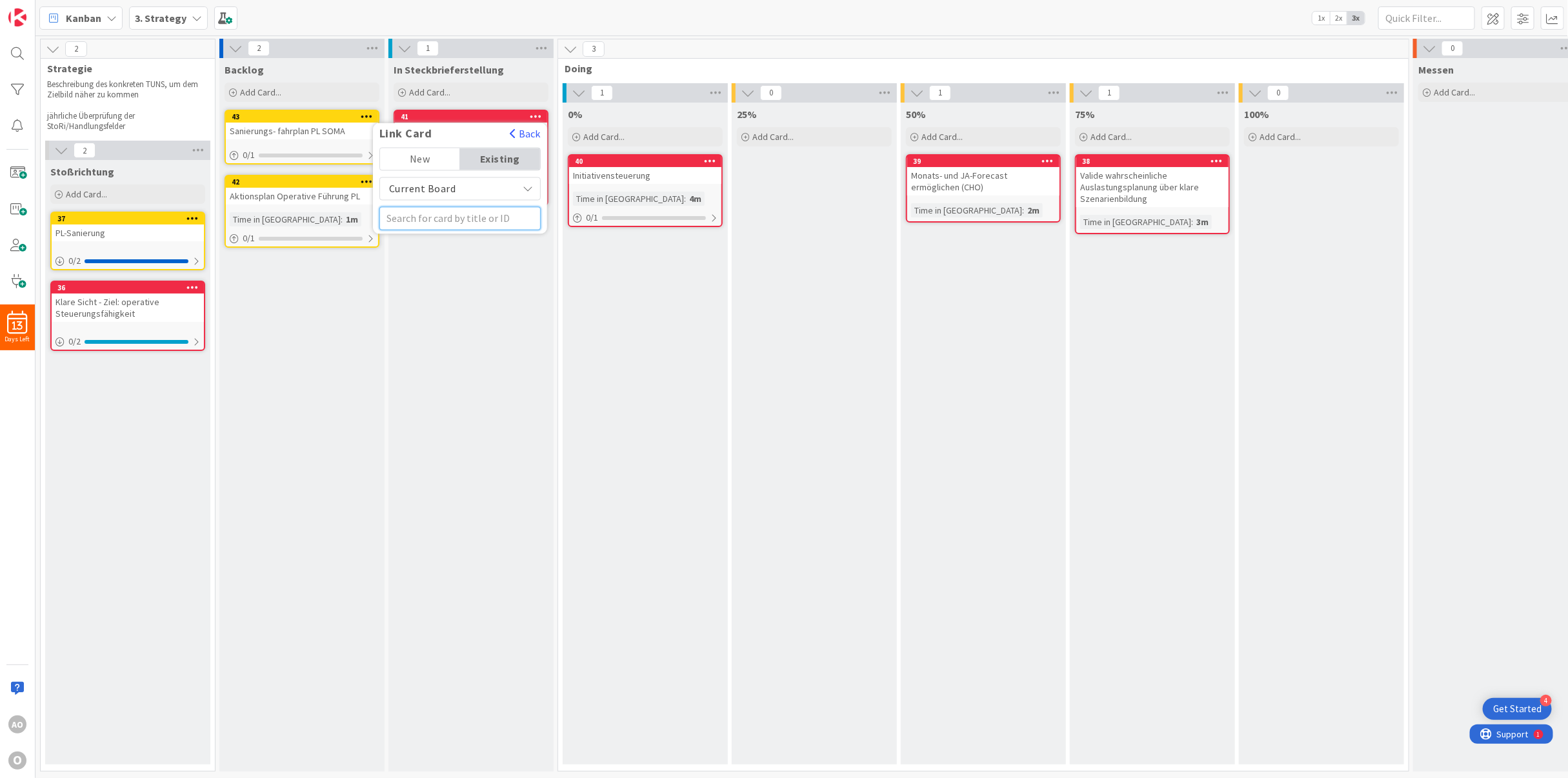
click at [451, 220] on input "text" at bounding box center [459, 218] width 162 height 24
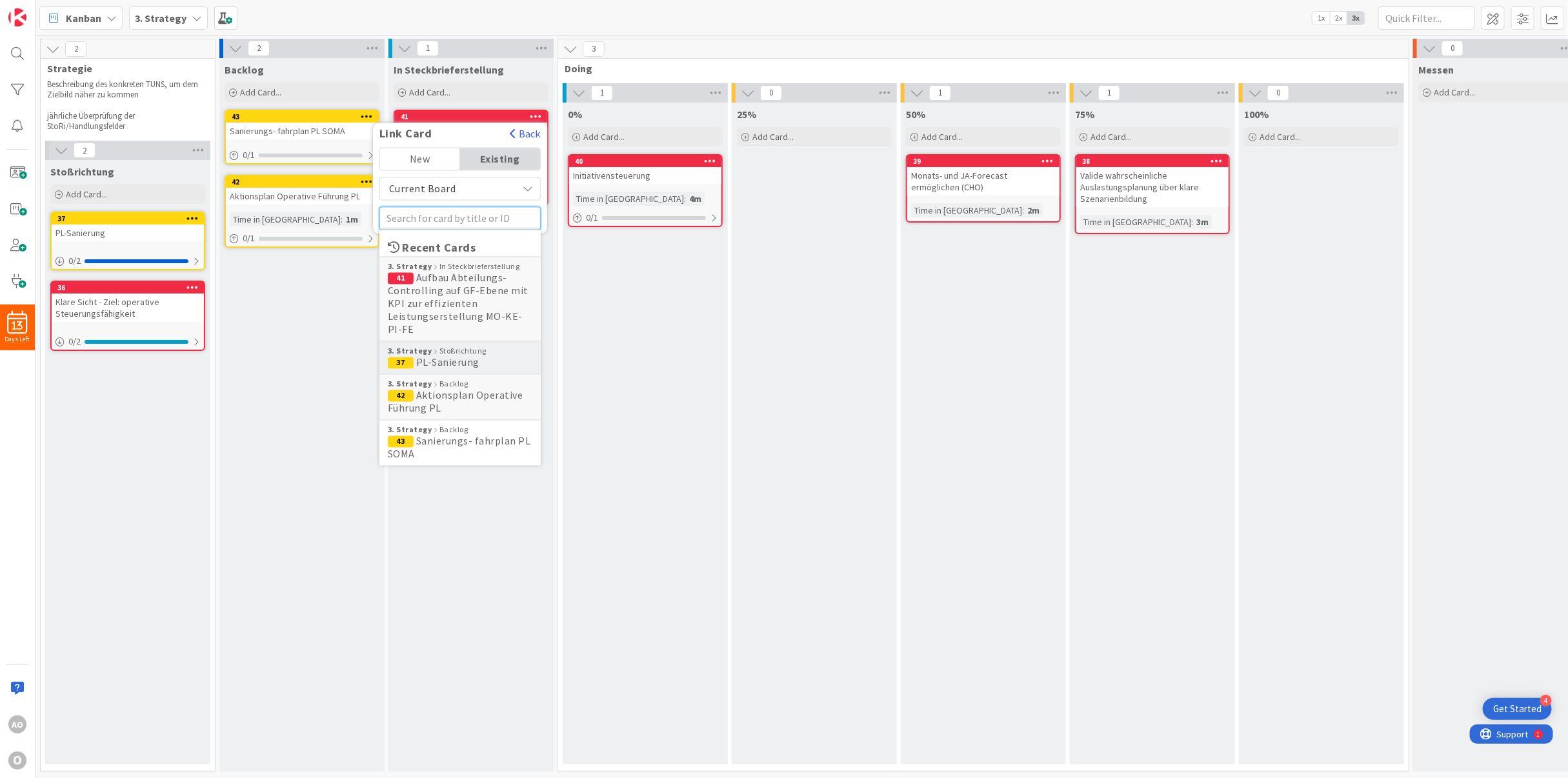
scroll to position [8, 0]
type input "36"
click at [435, 272] on span "Klare Sicht - Ziel: operative Steuerungsfähigkeit" at bounding box center [442, 291] width 110 height 39
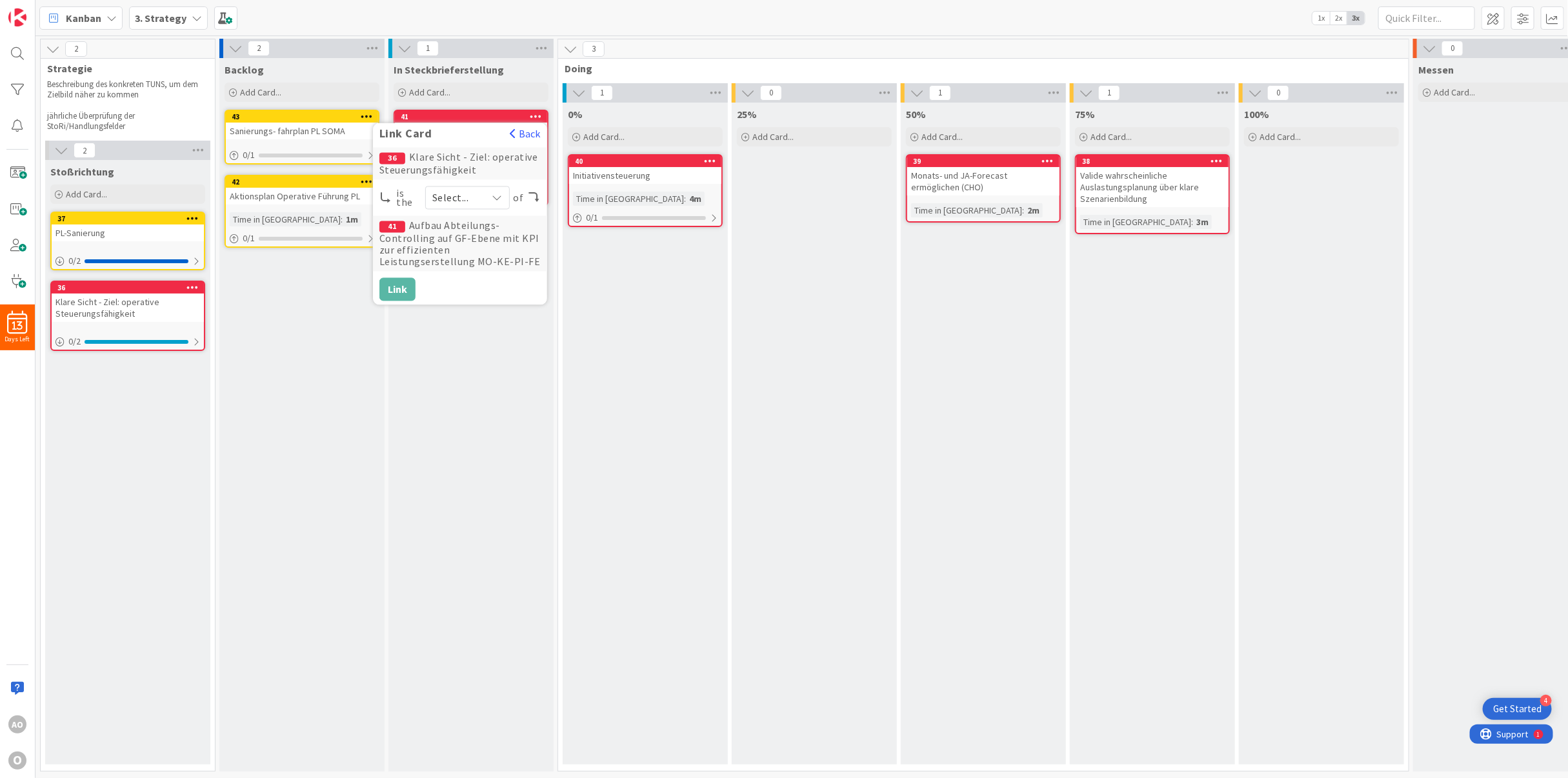
click at [460, 189] on span "Select..." at bounding box center [456, 198] width 48 height 18
click at [464, 220] on link "parent" at bounding box center [499, 228] width 147 height 24
click at [392, 278] on button "Link" at bounding box center [397, 290] width 37 height 24
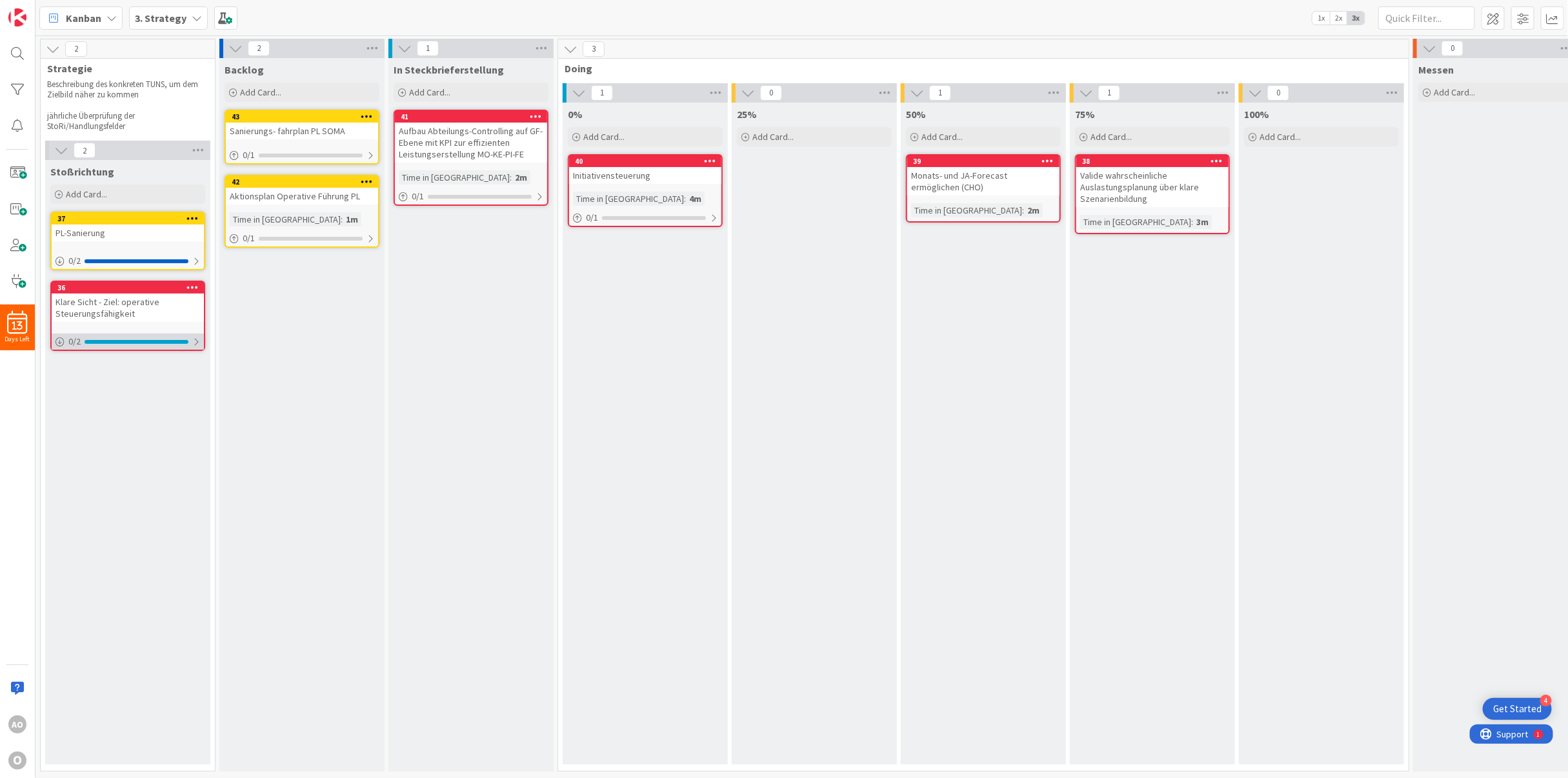
click at [195, 337] on div at bounding box center [196, 342] width 8 height 11
click at [1052, 156] on icon at bounding box center [1048, 160] width 12 height 9
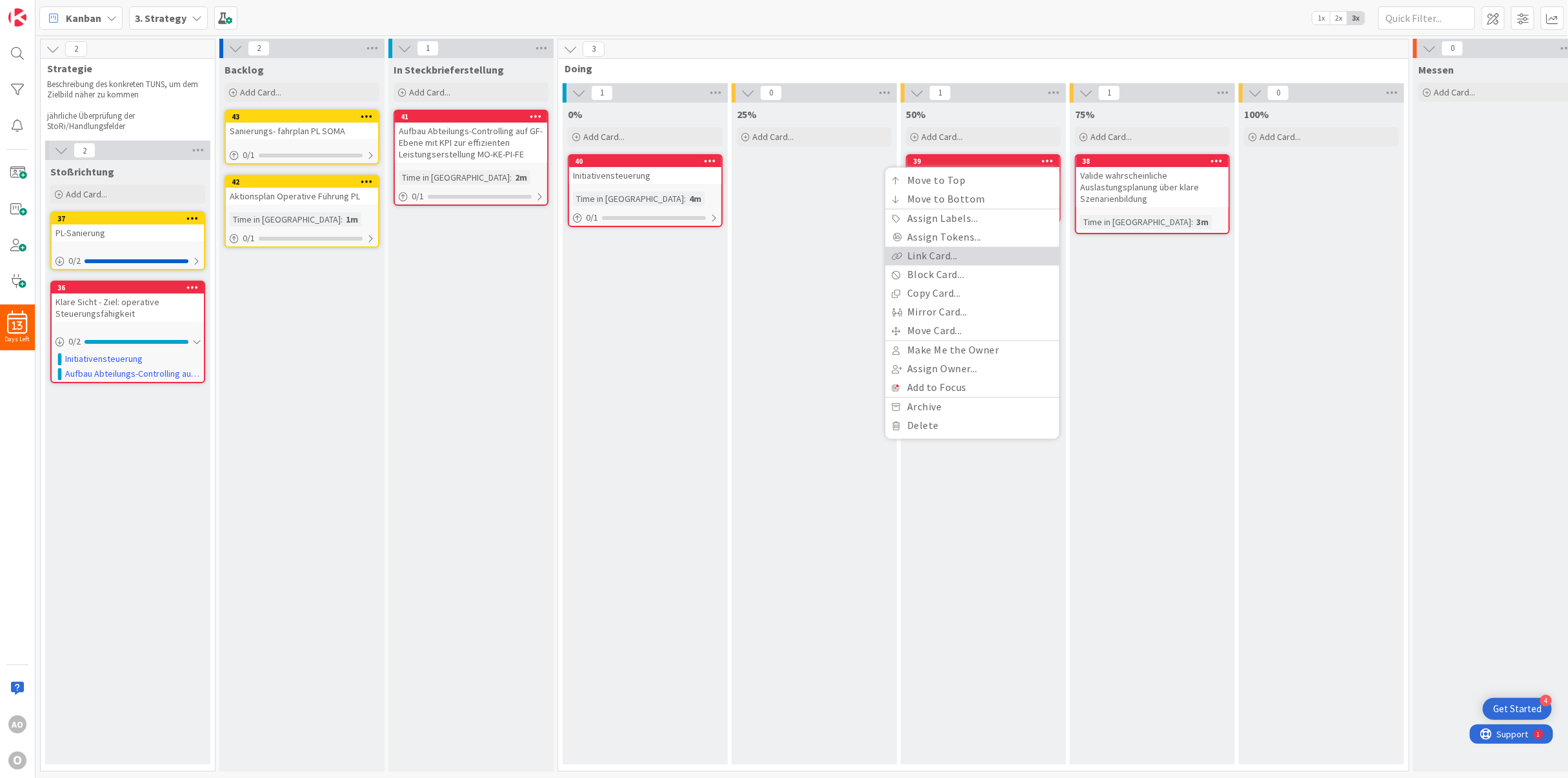
click at [1010, 247] on link "Link Card..." at bounding box center [972, 256] width 174 height 19
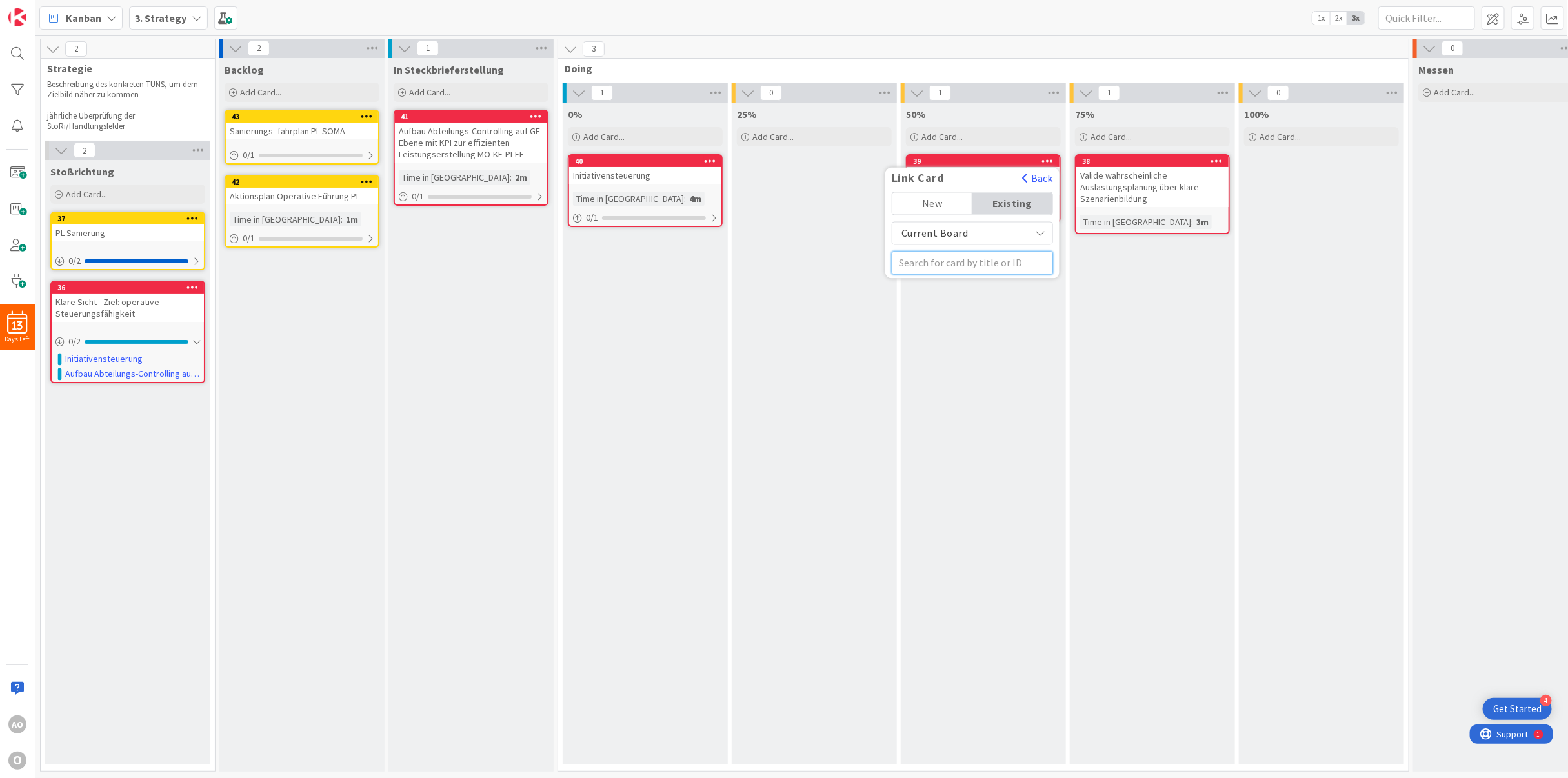
click at [1002, 256] on input "text" at bounding box center [972, 263] width 162 height 24
click at [969, 316] on span "Klare Sicht - Ziel: operative Steuerungsfähigkeit" at bounding box center [954, 336] width 110 height 39
click at [975, 234] on span "Select..." at bounding box center [968, 243] width 48 height 18
click at [977, 265] on link "parent" at bounding box center [1011, 273] width 147 height 24
click at [914, 302] on button "Link" at bounding box center [910, 311] width 37 height 24
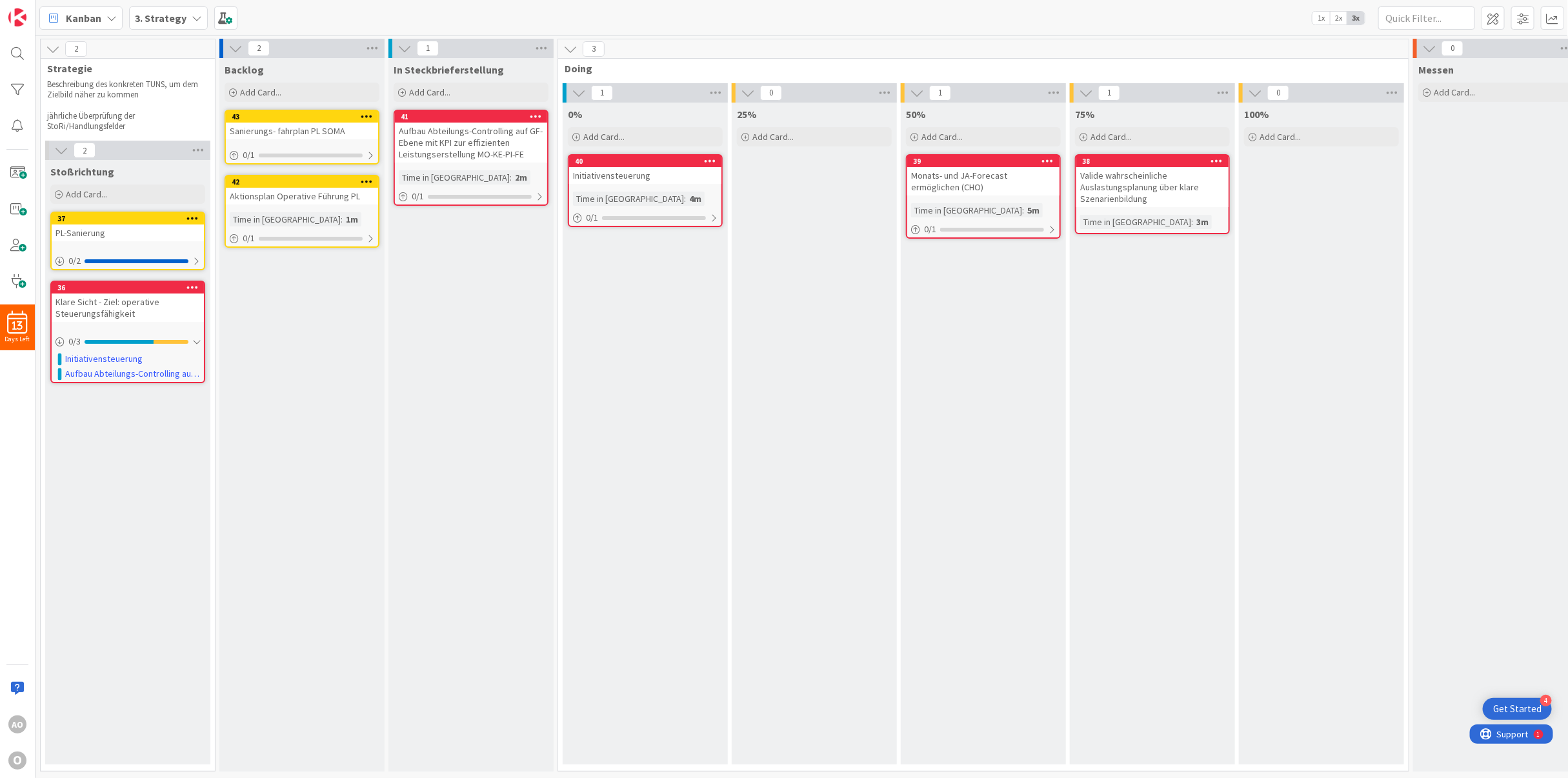
click at [1214, 156] on icon at bounding box center [1217, 160] width 12 height 9
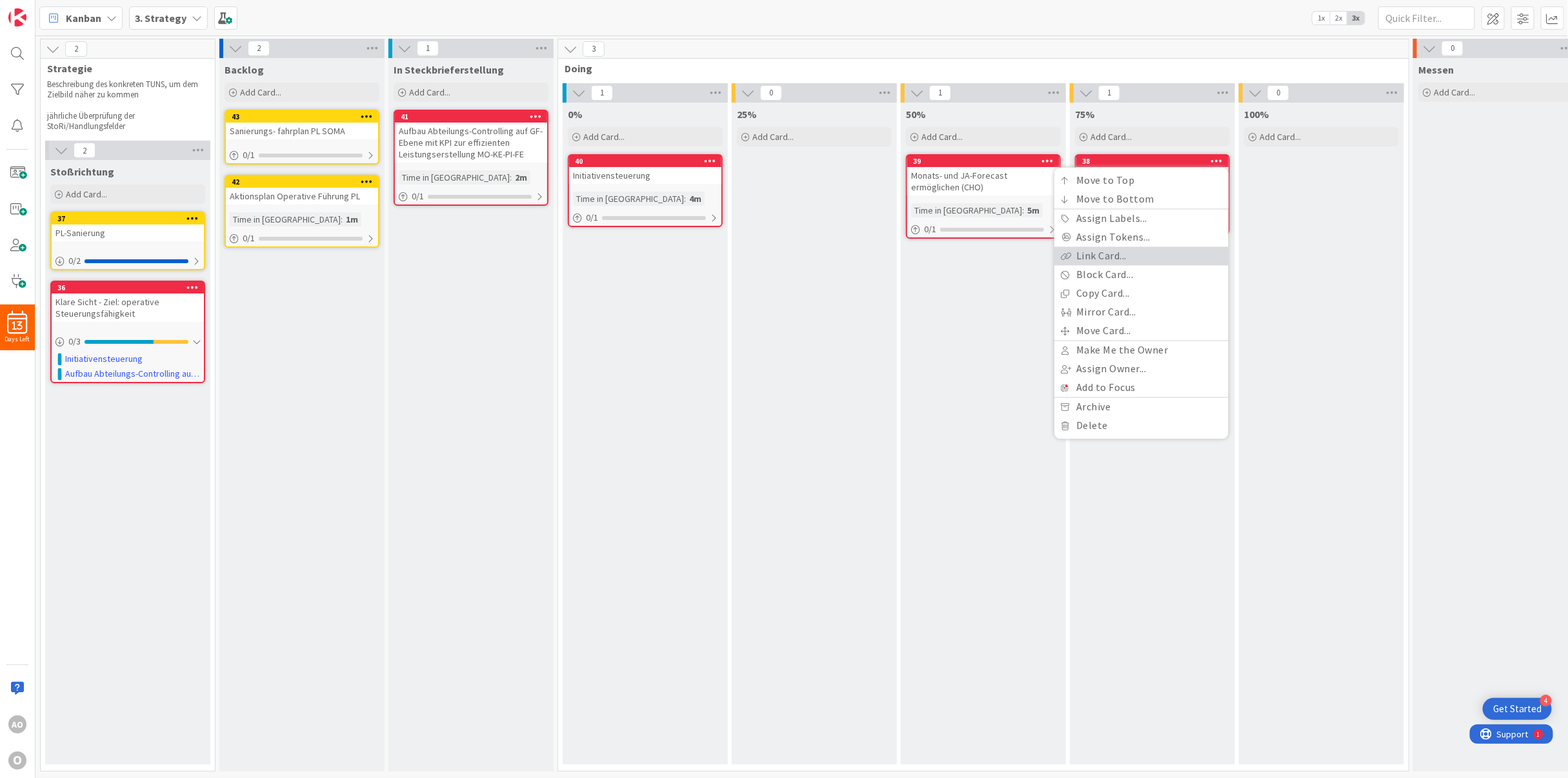
click at [1148, 247] on link "Link Card..." at bounding box center [1141, 256] width 174 height 19
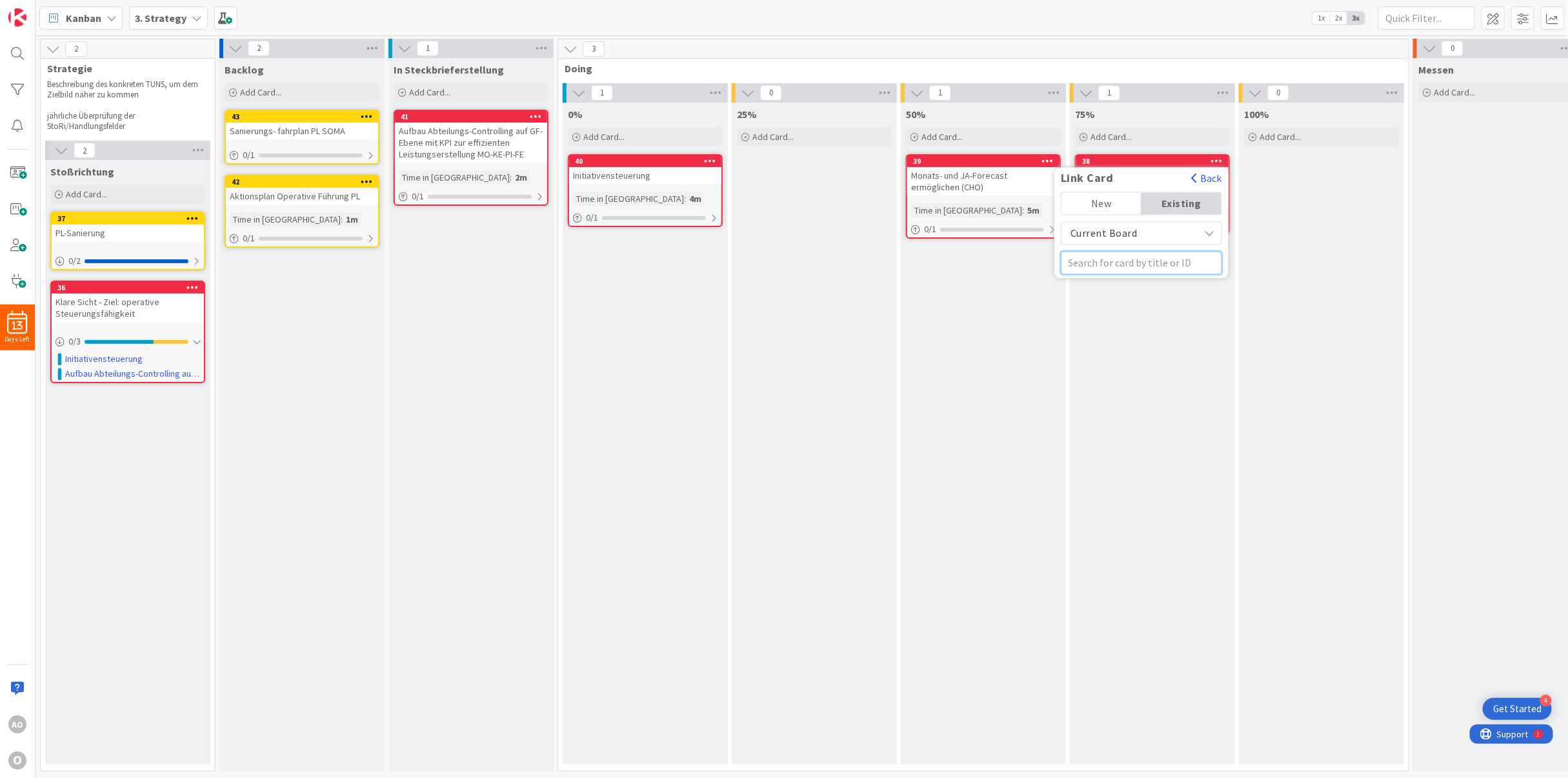
click at [1104, 251] on input "text" at bounding box center [1141, 263] width 162 height 24
type input "36"
click at [1105, 316] on span "Klare Sicht - Ziel: operative Steuerungsfähigkeit" at bounding box center [1123, 336] width 110 height 39
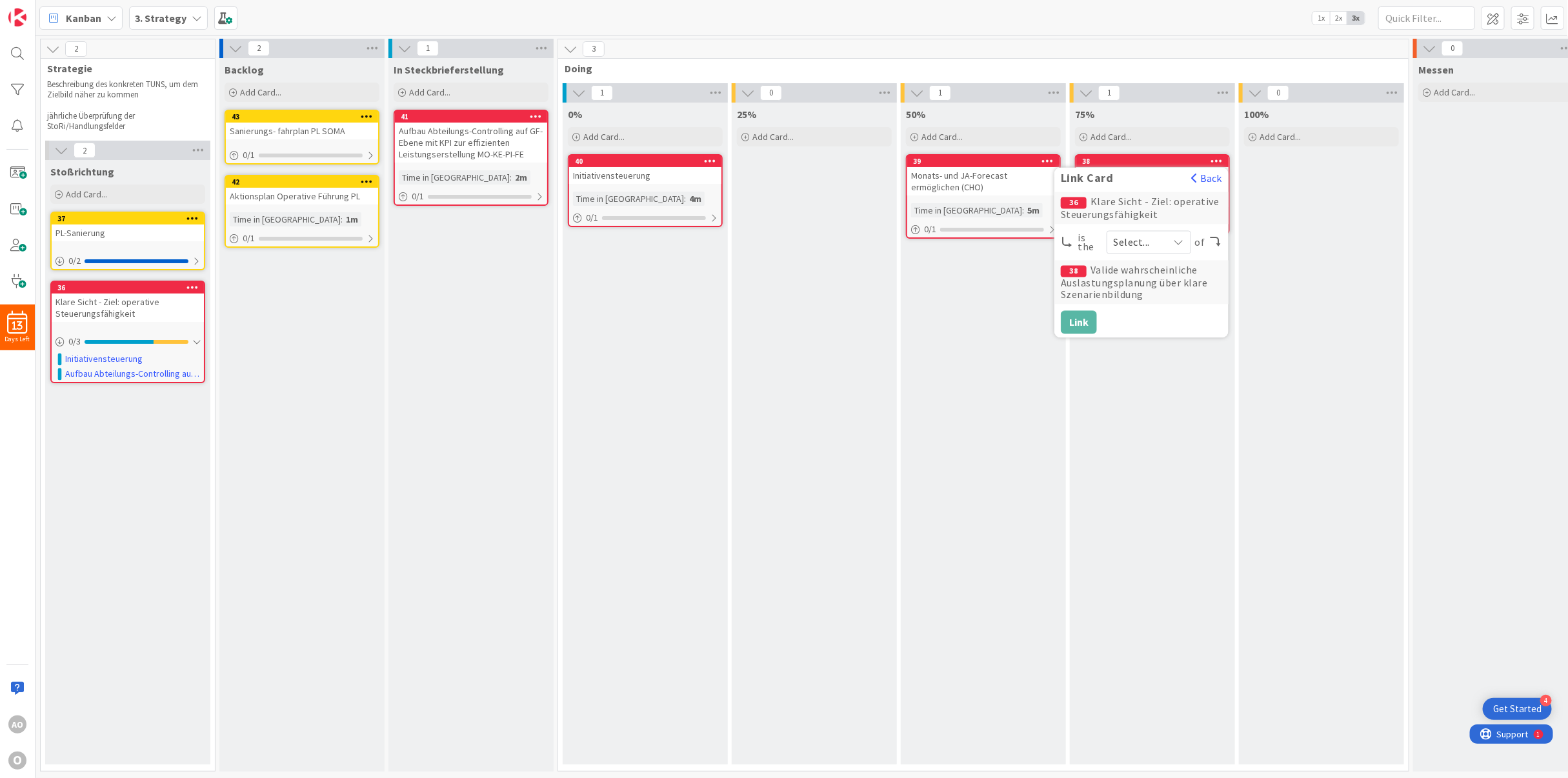
click at [1120, 234] on span "Select..." at bounding box center [1137, 243] width 48 height 18
click at [1132, 268] on span at bounding box center [1136, 273] width 11 height 11
click at [1072, 311] on button "Link" at bounding box center [1079, 322] width 37 height 24
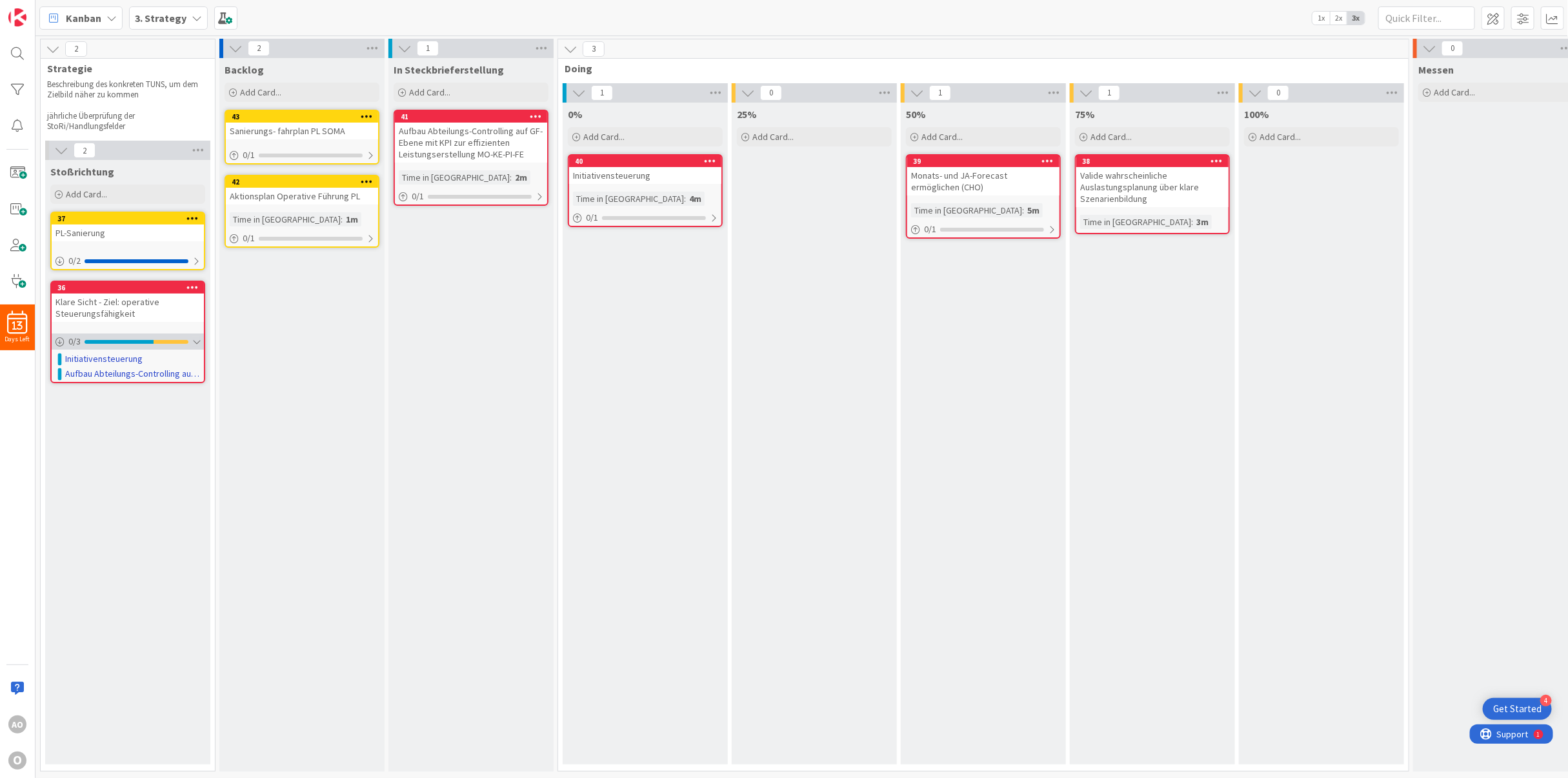
click at [195, 337] on div at bounding box center [196, 342] width 8 height 11
click at [197, 337] on div at bounding box center [196, 342] width 8 height 11
click at [474, 407] on div "In Steckbrieferstellung Add Card... 41 Link Card Back New Existing Current Boar…" at bounding box center [472, 415] width 166 height 713
click at [1211, 157] on div at bounding box center [1217, 161] width 24 height 9
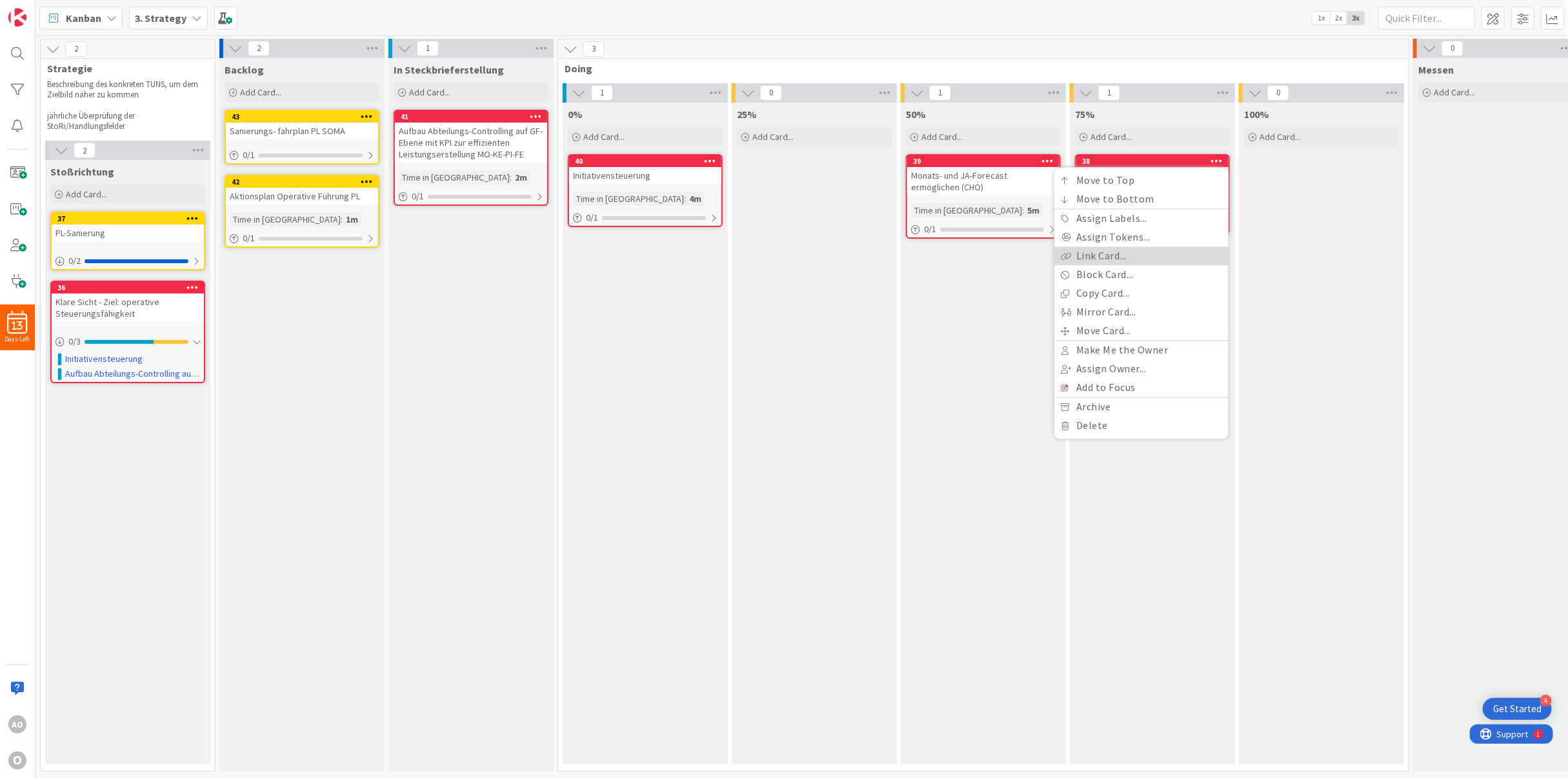
click at [1152, 247] on link "Link Card..." at bounding box center [1141, 256] width 174 height 19
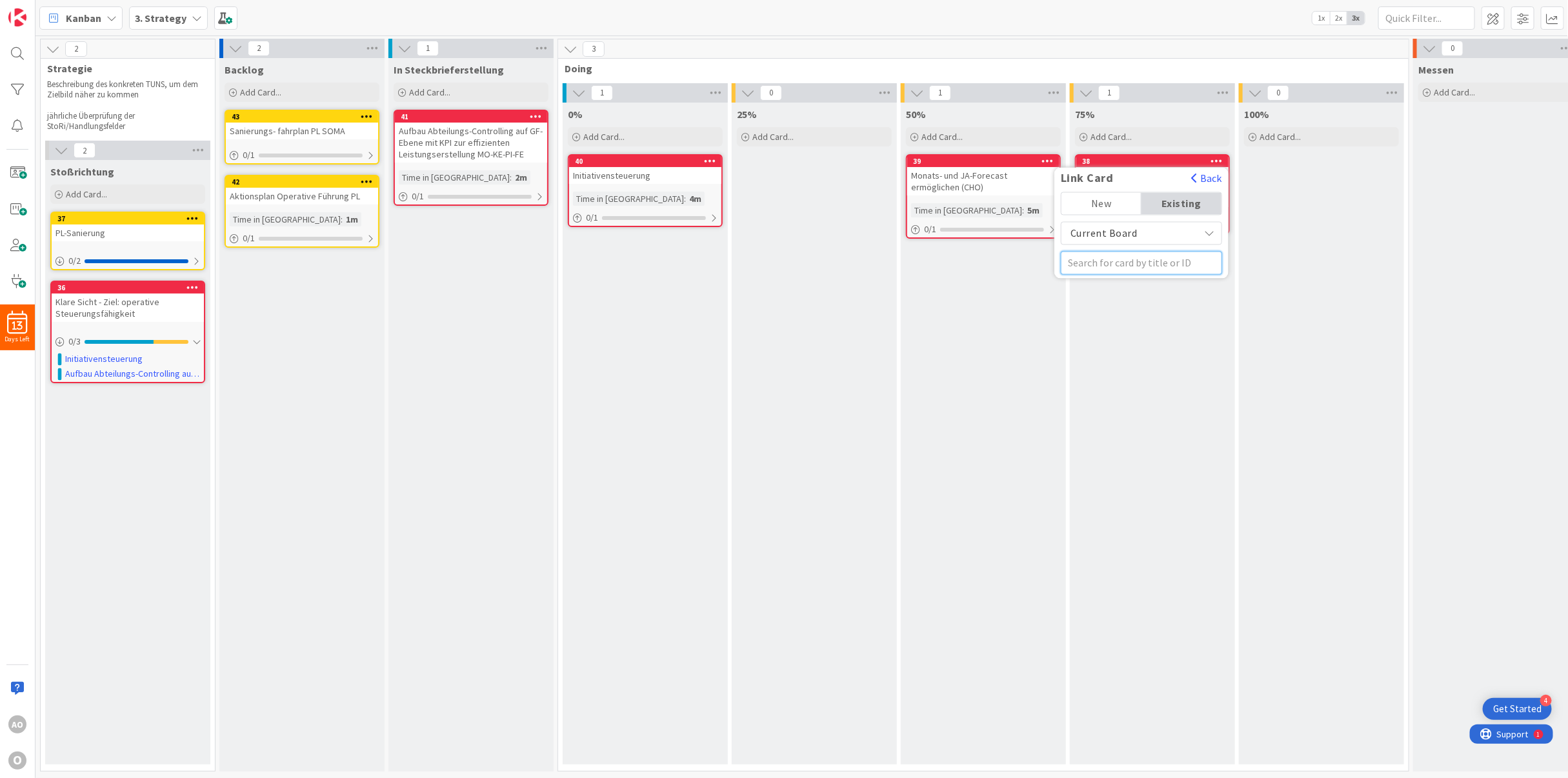
click at [1149, 254] on input "text" at bounding box center [1141, 263] width 162 height 24
type input "36"
click at [1091, 316] on span "36 Klare Sicht - Ziel: operative Steuerungsfähigkeit" at bounding box center [1141, 336] width 144 height 39
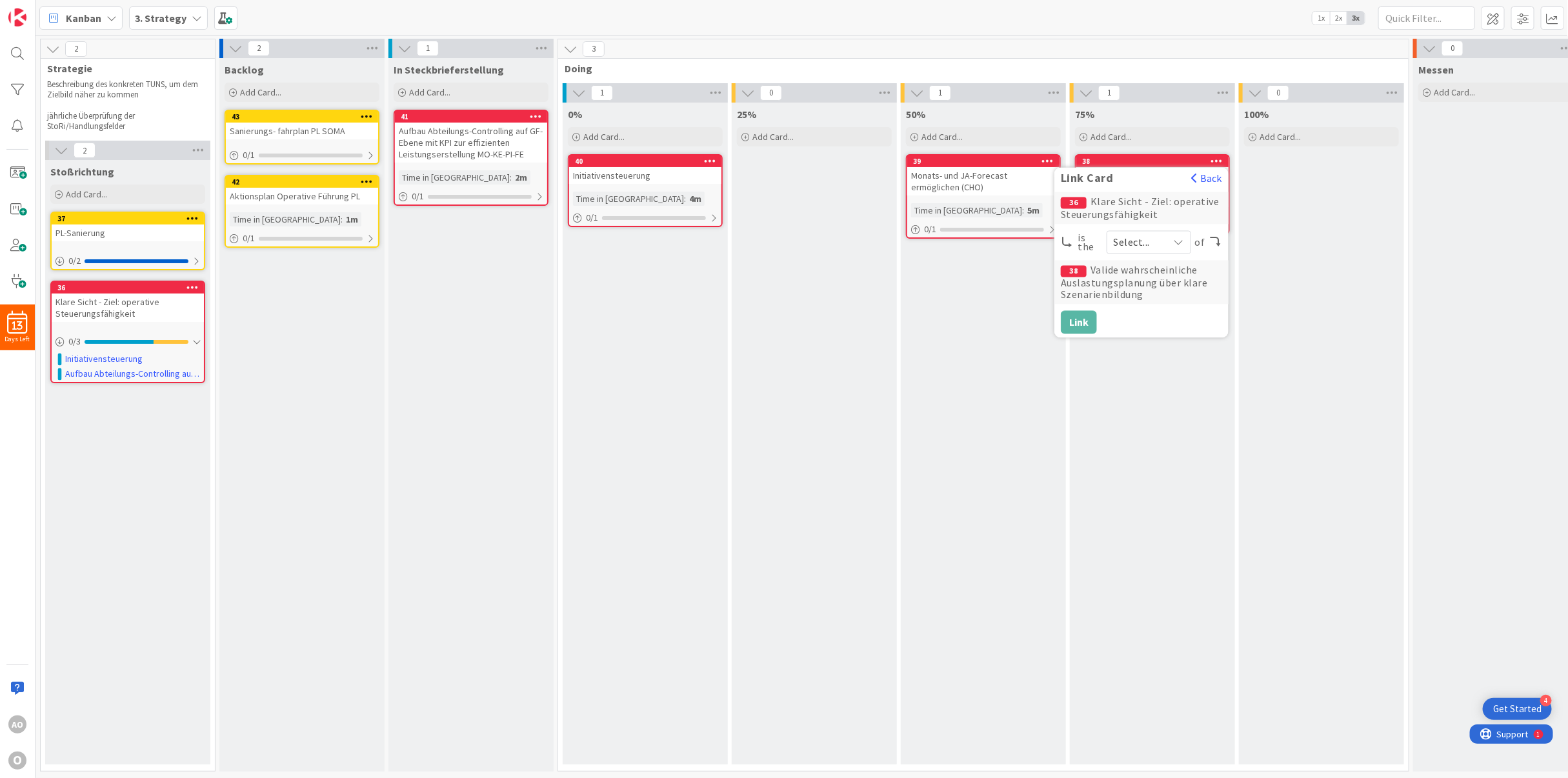
click at [1131, 234] on span "Select..." at bounding box center [1137, 243] width 48 height 18
click at [1137, 268] on span at bounding box center [1136, 273] width 11 height 11
click at [1076, 311] on button "Link" at bounding box center [1079, 322] width 37 height 24
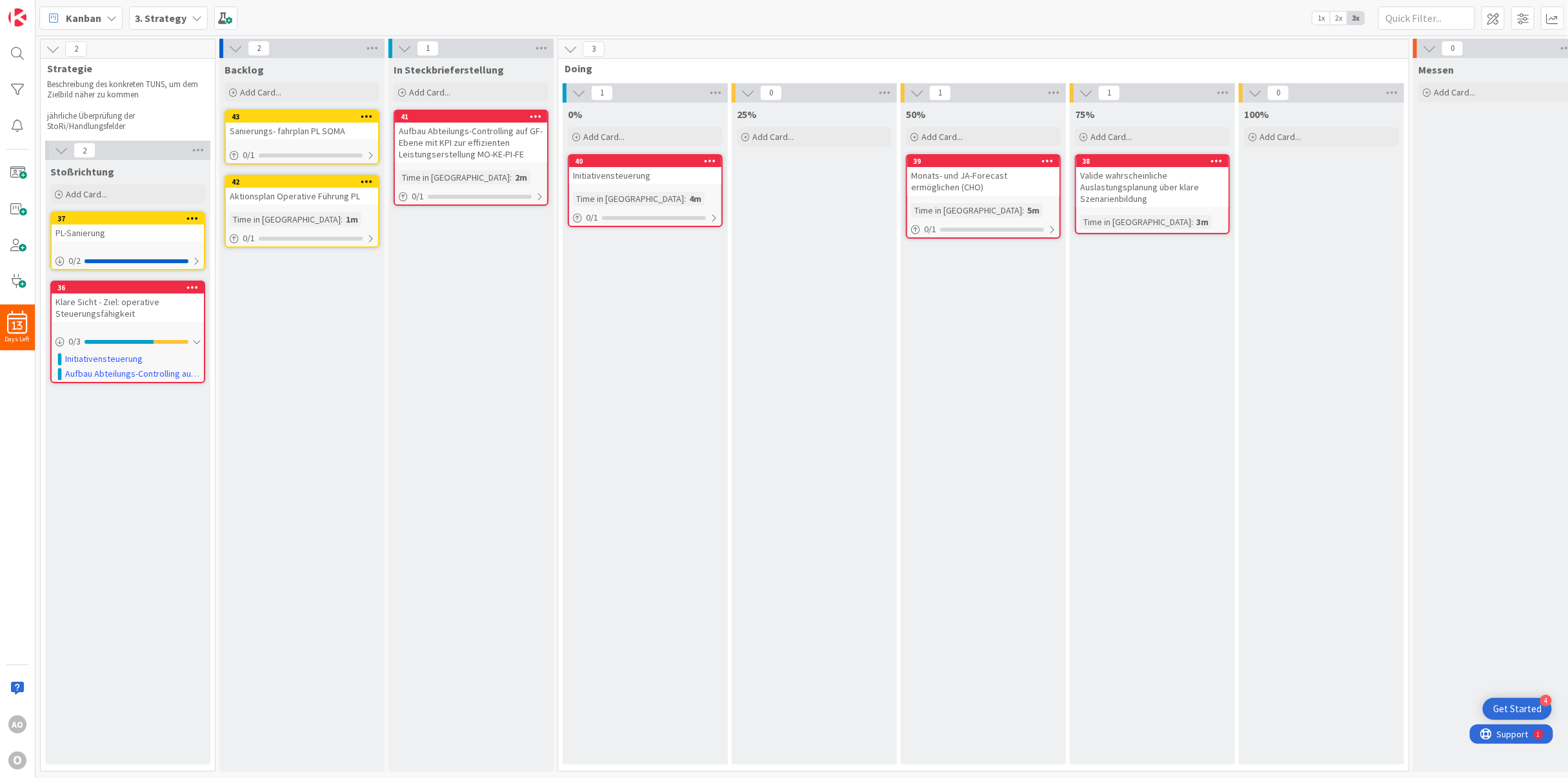
click at [1214, 156] on icon at bounding box center [1217, 160] width 12 height 9
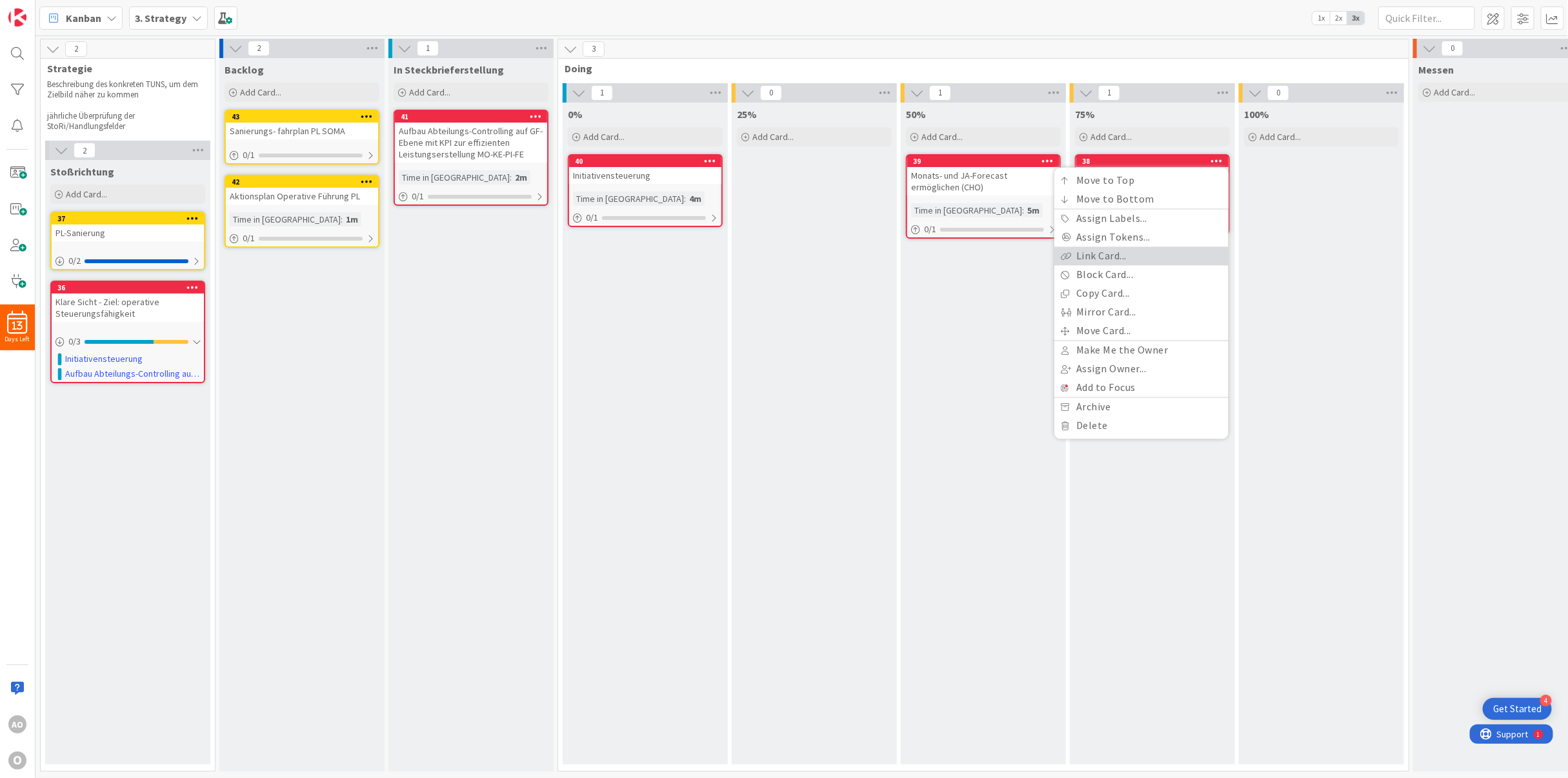
click at [1113, 247] on link "Link Card..." at bounding box center [1141, 256] width 174 height 19
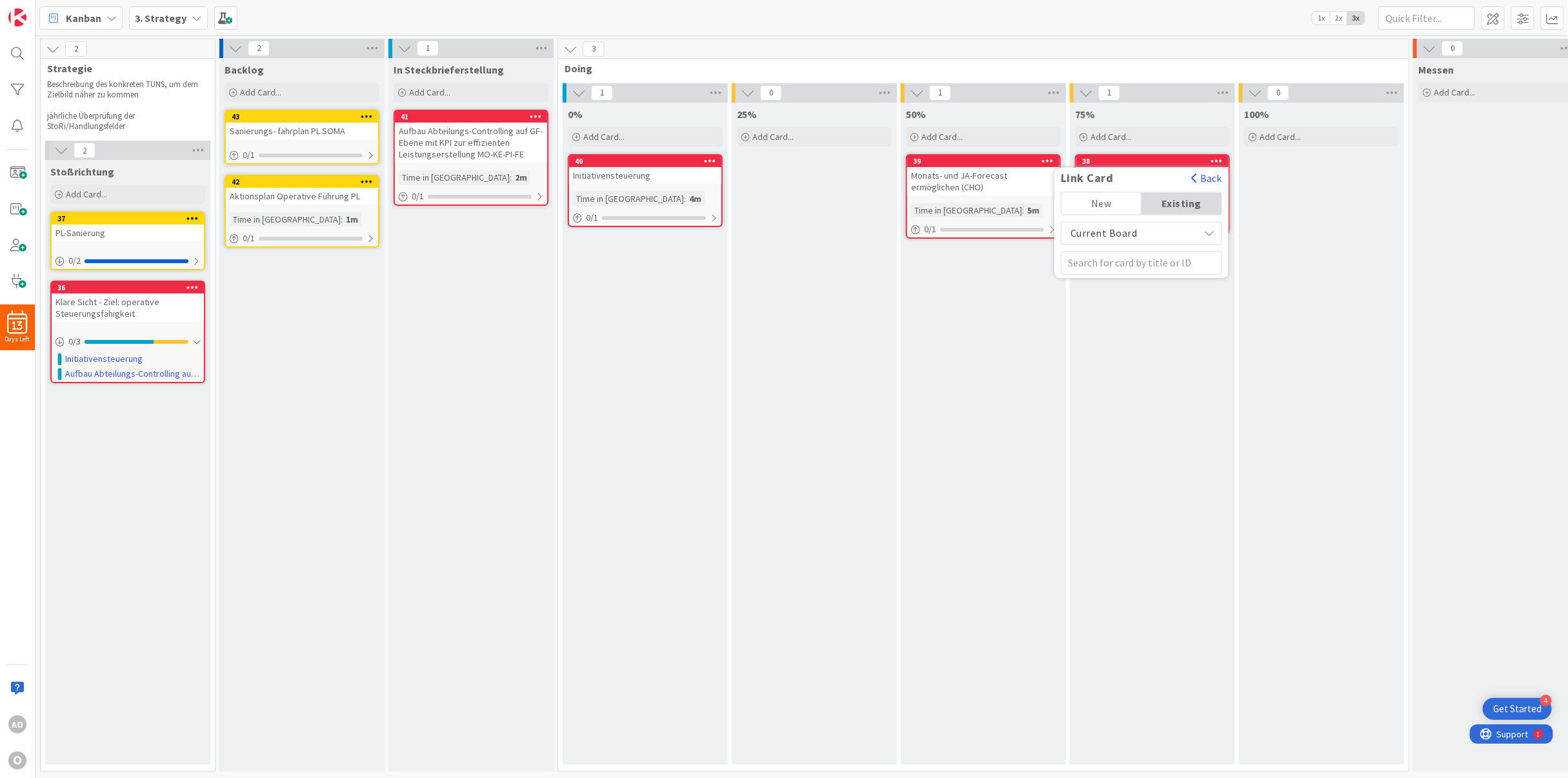
click at [987, 345] on div "50% Add Card... 39 Link Card Back New Existing Current Board Monats- und JA-For…" at bounding box center [984, 433] width 166 height 662
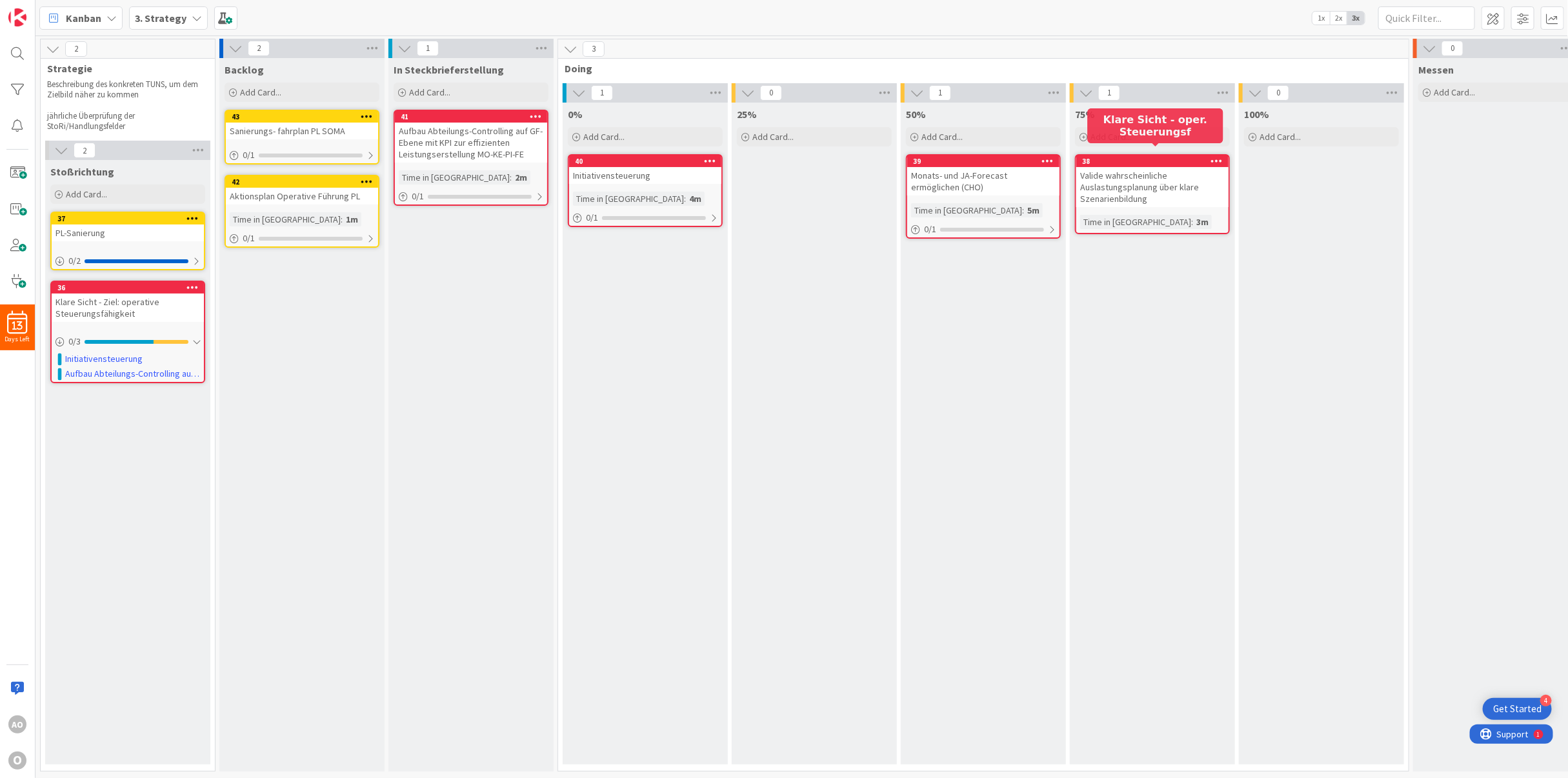
click at [1110, 157] on div "38" at bounding box center [1155, 161] width 146 height 9
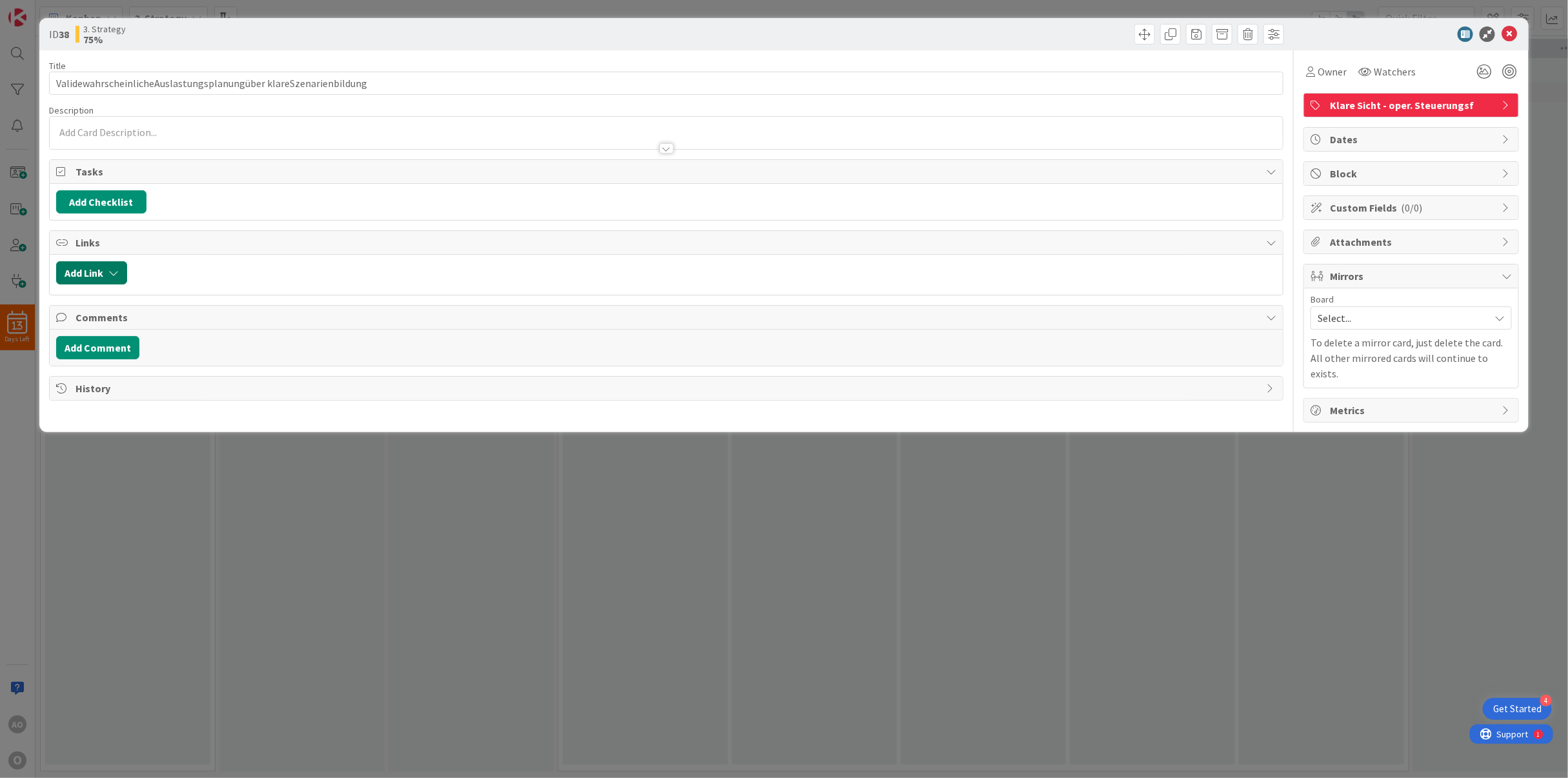
click at [89, 278] on button "Add Link" at bounding box center [91, 273] width 71 height 24
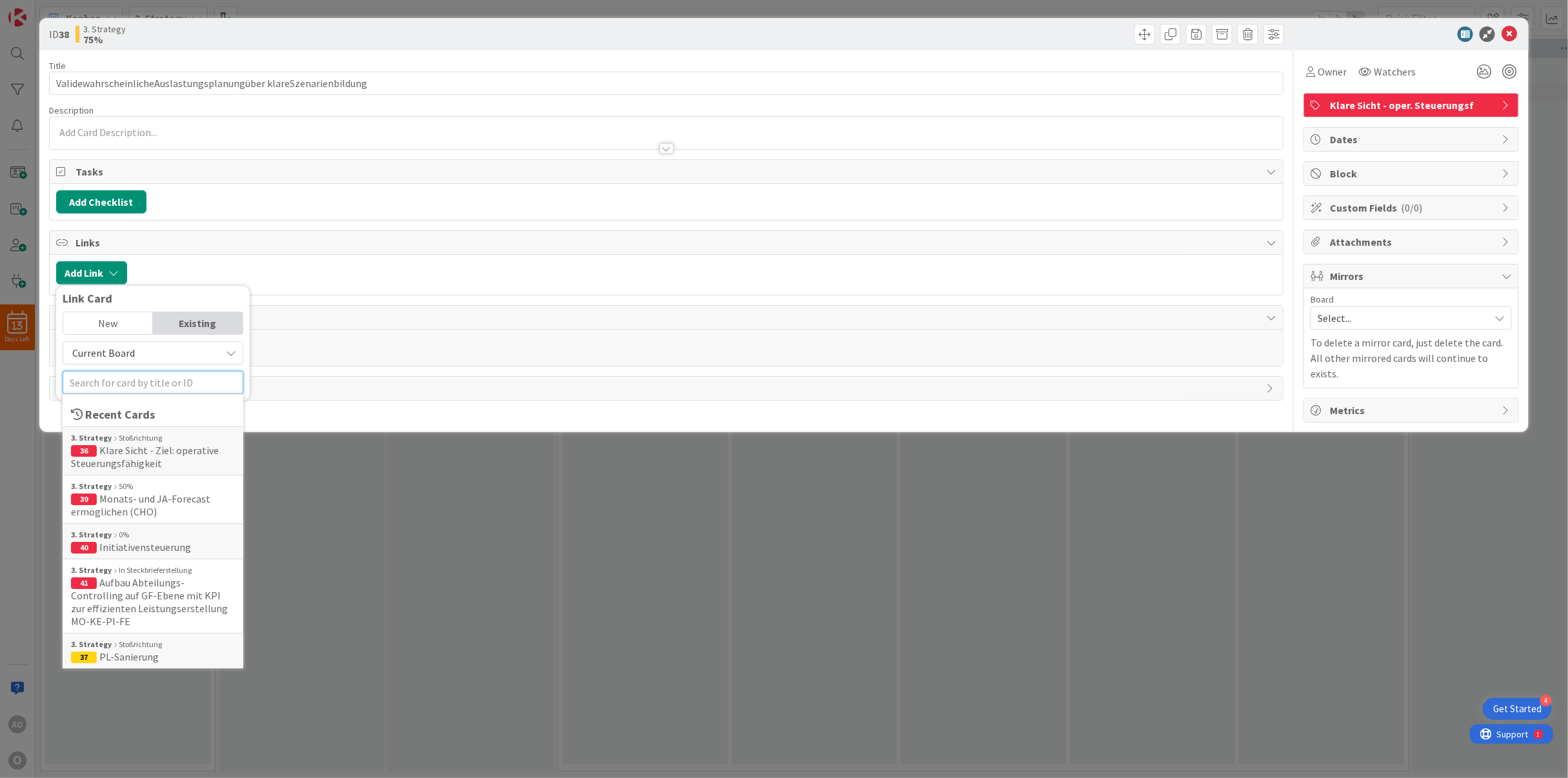
click at [101, 393] on input "text" at bounding box center [153, 382] width 181 height 24
click at [97, 464] on span "Klare Sicht - Ziel: operative Steuerungsfähigkeit" at bounding box center [144, 457] width 148 height 26
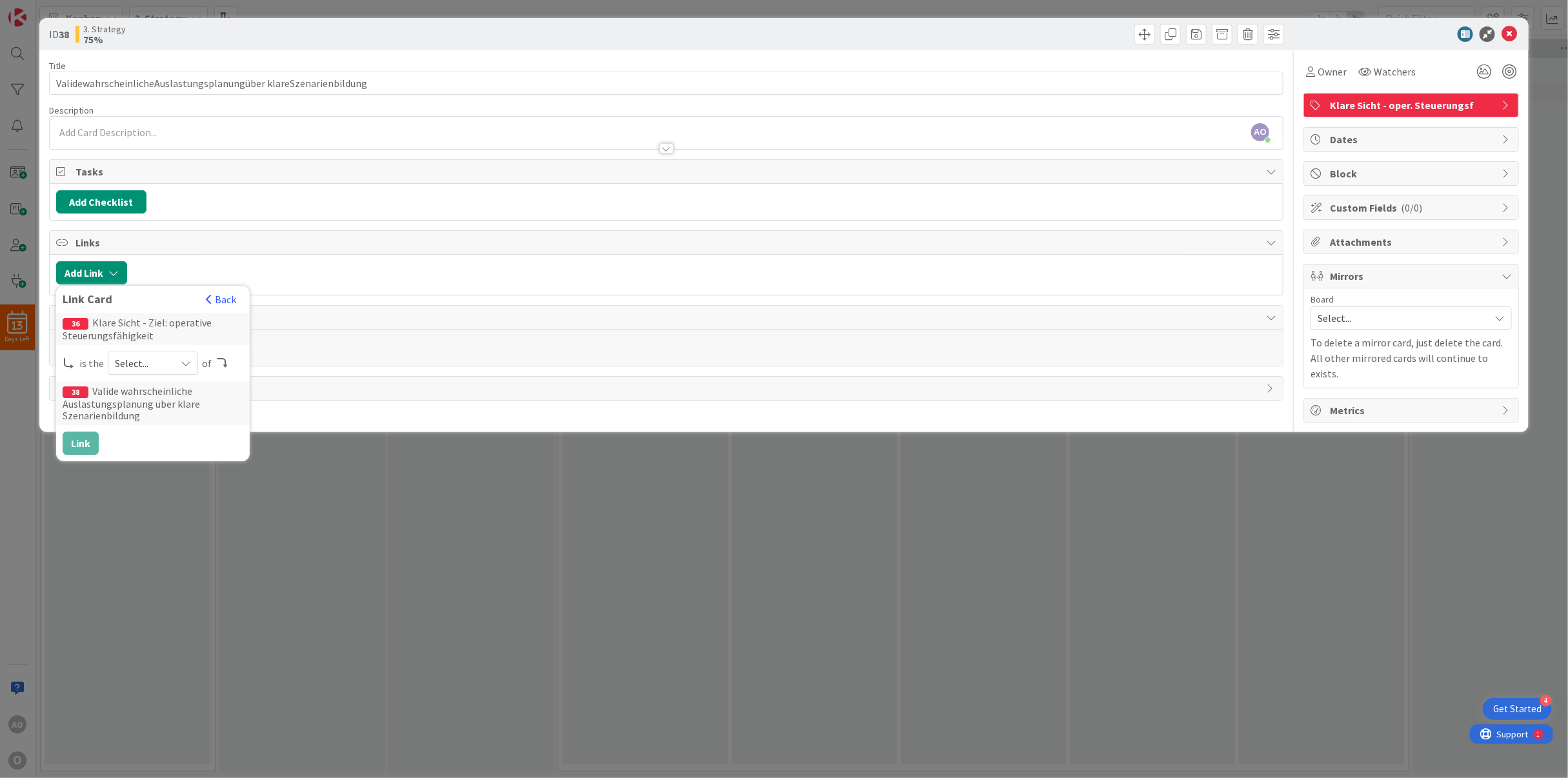
click at [127, 366] on span "Select..." at bounding box center [142, 363] width 54 height 18
click at [127, 398] on link "parent" at bounding box center [205, 393] width 192 height 24
click at [72, 445] on button "Link" at bounding box center [80, 443] width 37 height 24
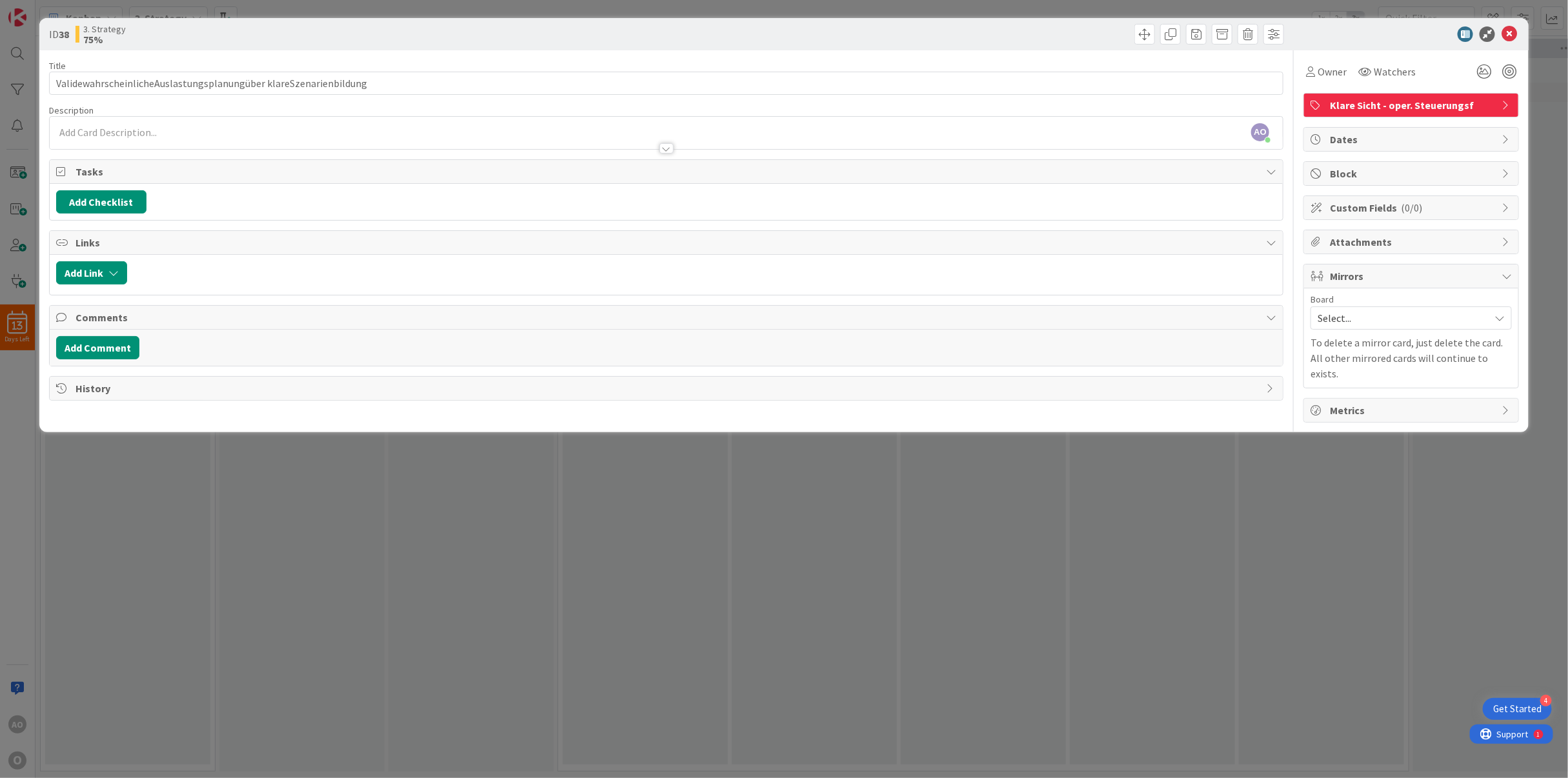
type input "ValidewahrscheinlicheAuslastungsplanungüber klareSzenarienbildung"
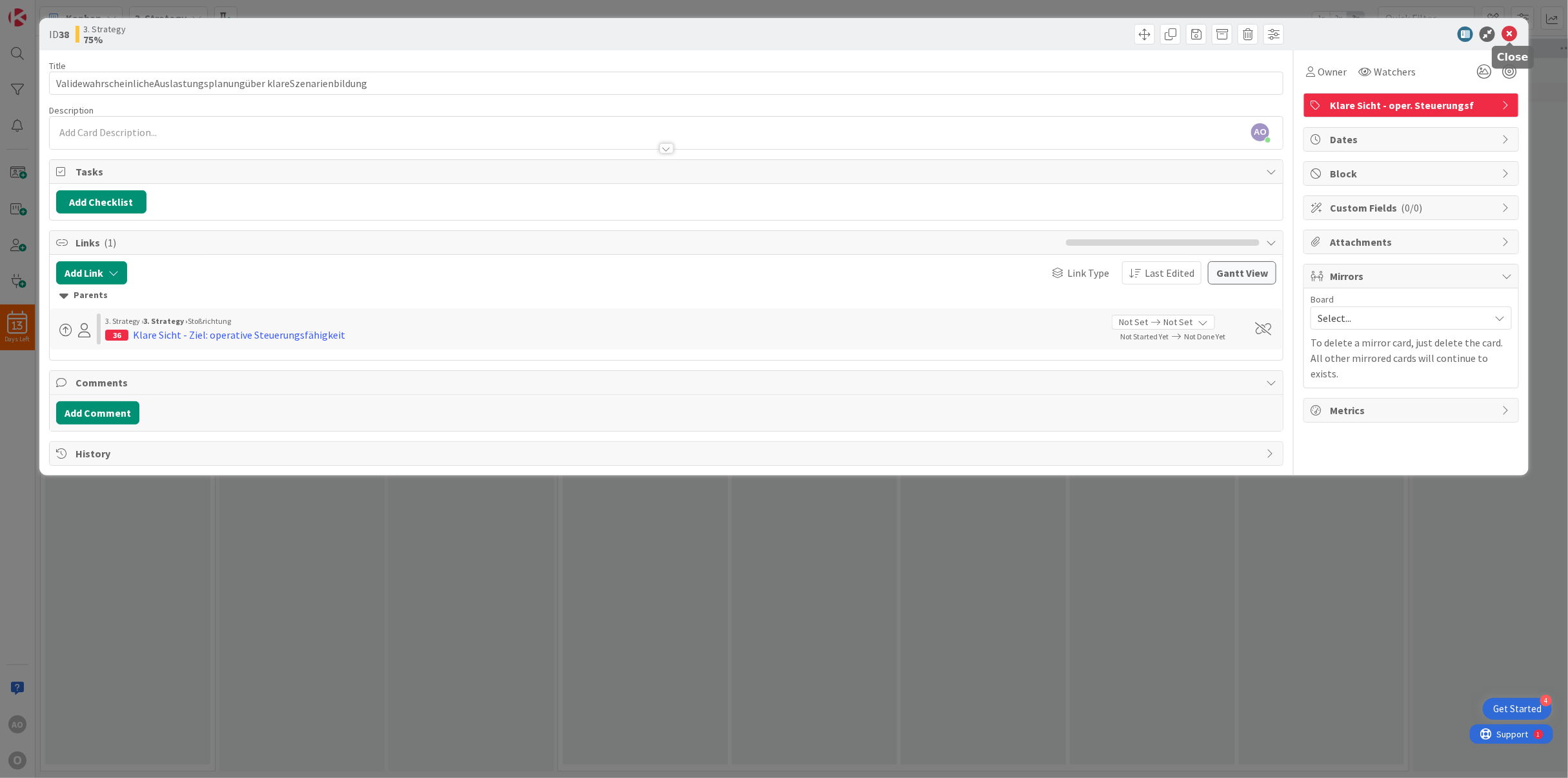
click at [1510, 29] on icon at bounding box center [1509, 34] width 15 height 15
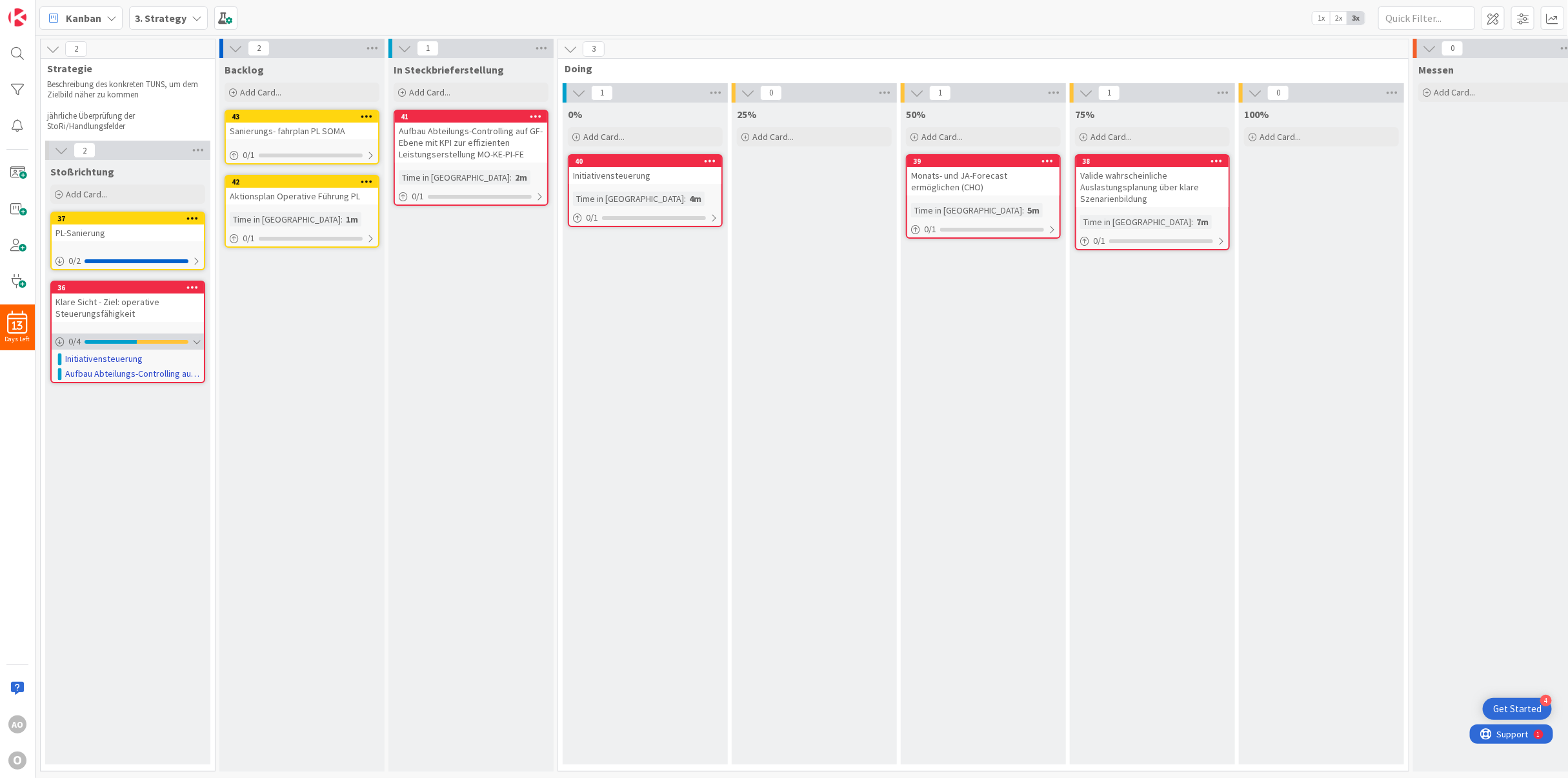
click at [196, 337] on div at bounding box center [196, 342] width 8 height 11
click at [324, 384] on div "Backlog Add Card... Template Not Set Not Set Add Card Templates Title 0 / 128 L…" at bounding box center [302, 415] width 166 height 713
click at [58, 337] on icon at bounding box center [59, 342] width 9 height 9
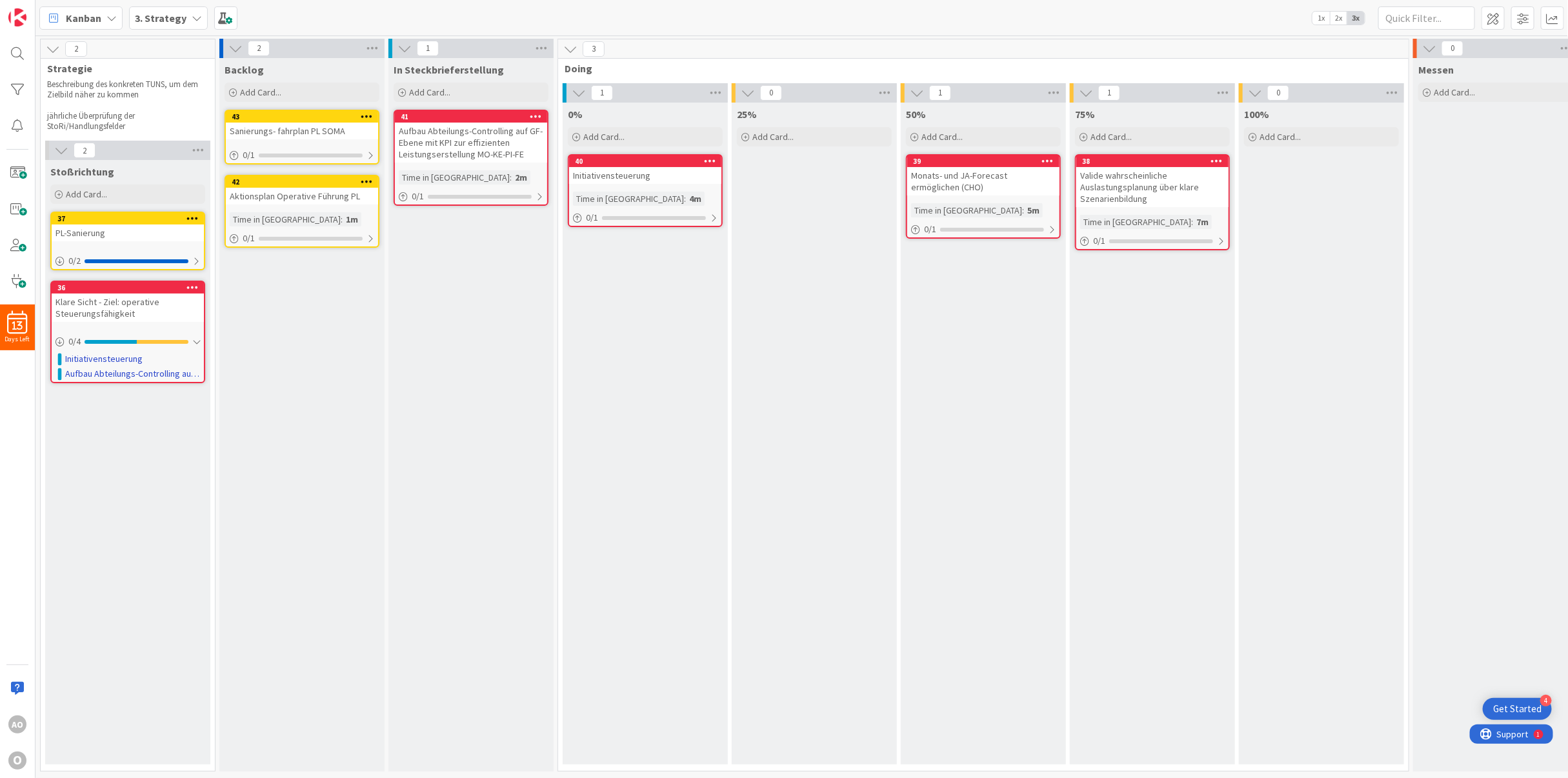
click at [146, 294] on div "Klare Sicht - Ziel: operative Steuerungsfähigkeit" at bounding box center [128, 307] width 153 height 28
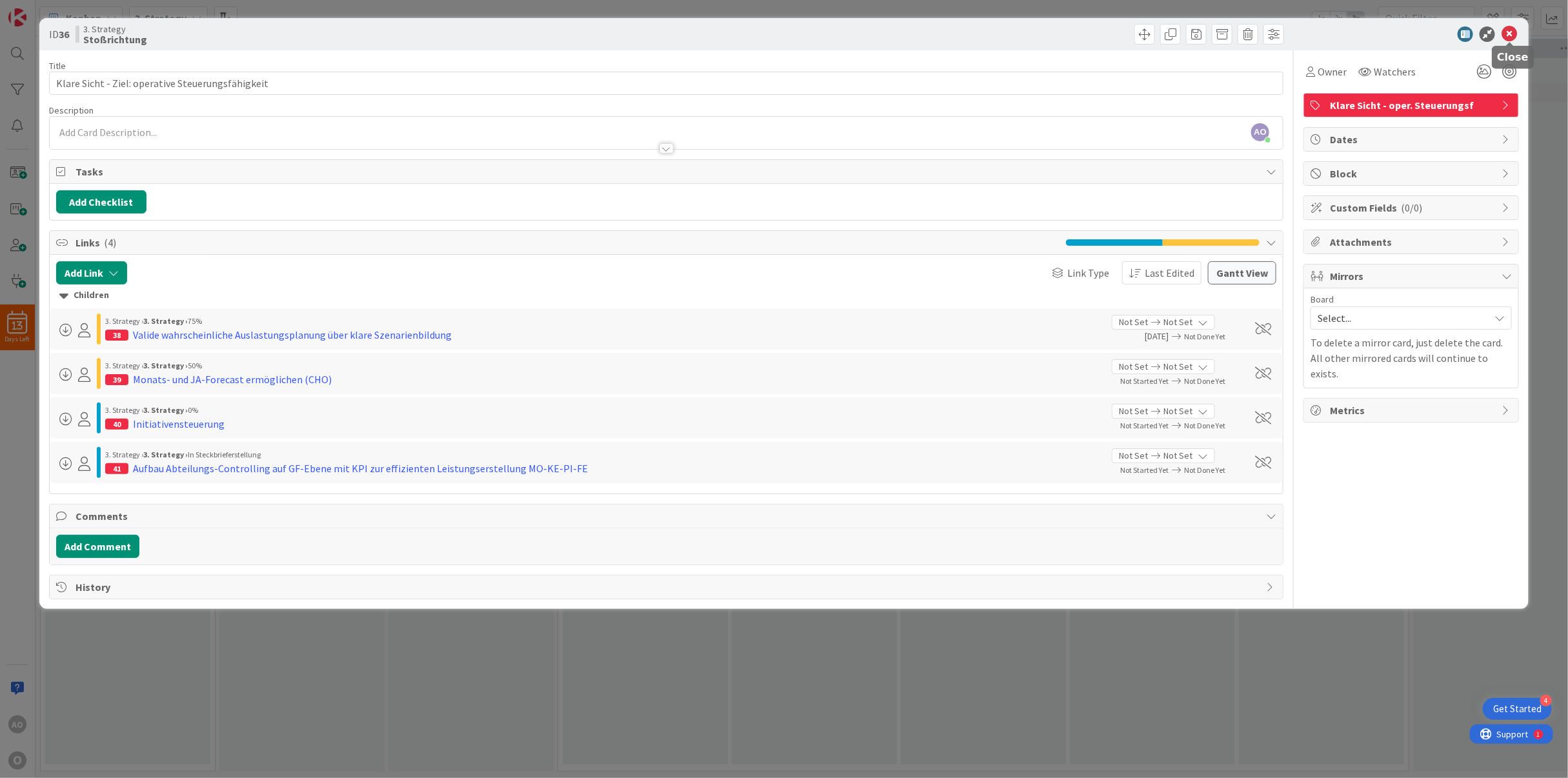
click at [1512, 27] on icon at bounding box center [1509, 34] width 15 height 15
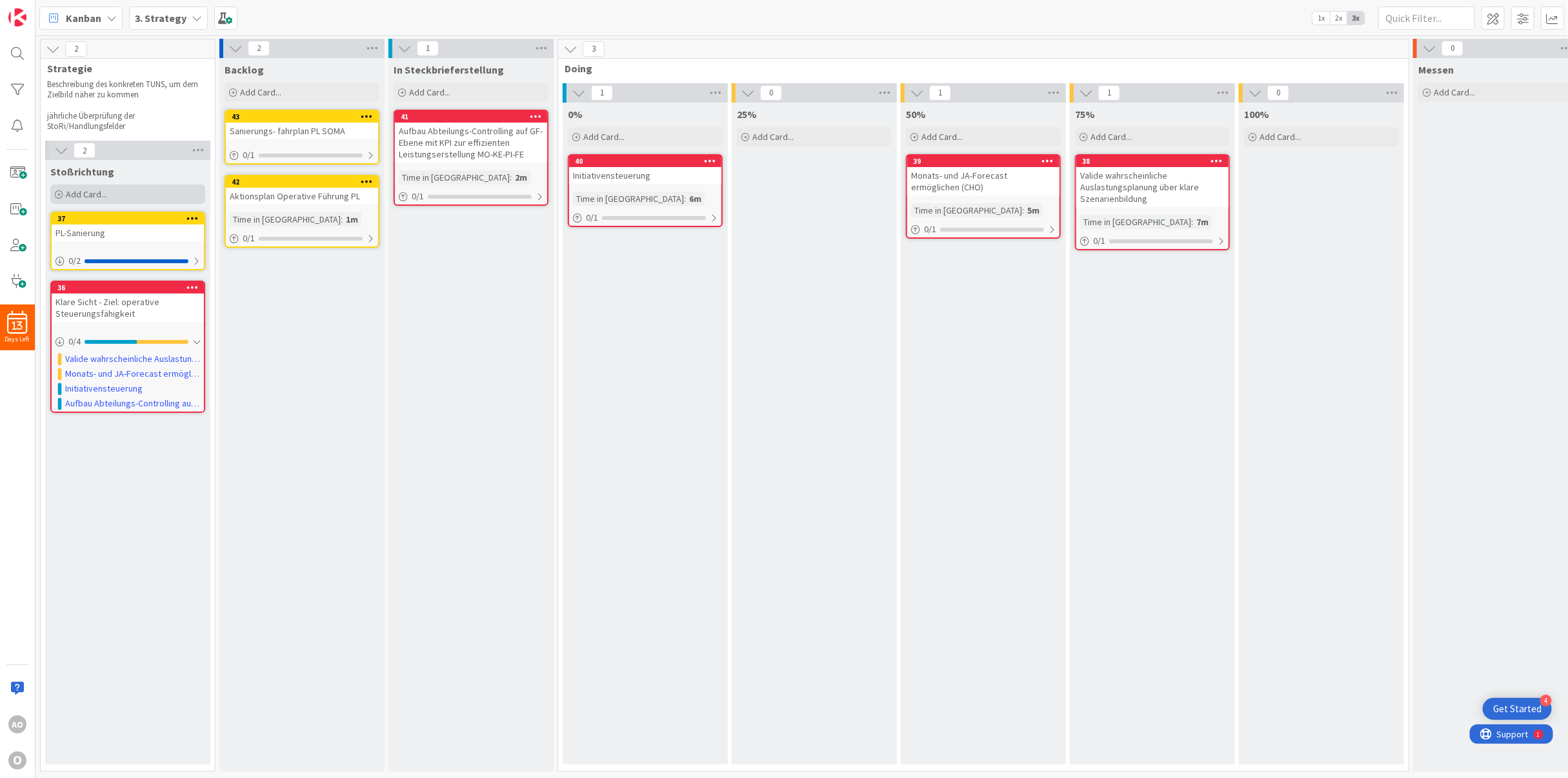
click at [69, 194] on span "Add Card..." at bounding box center [86, 194] width 41 height 11
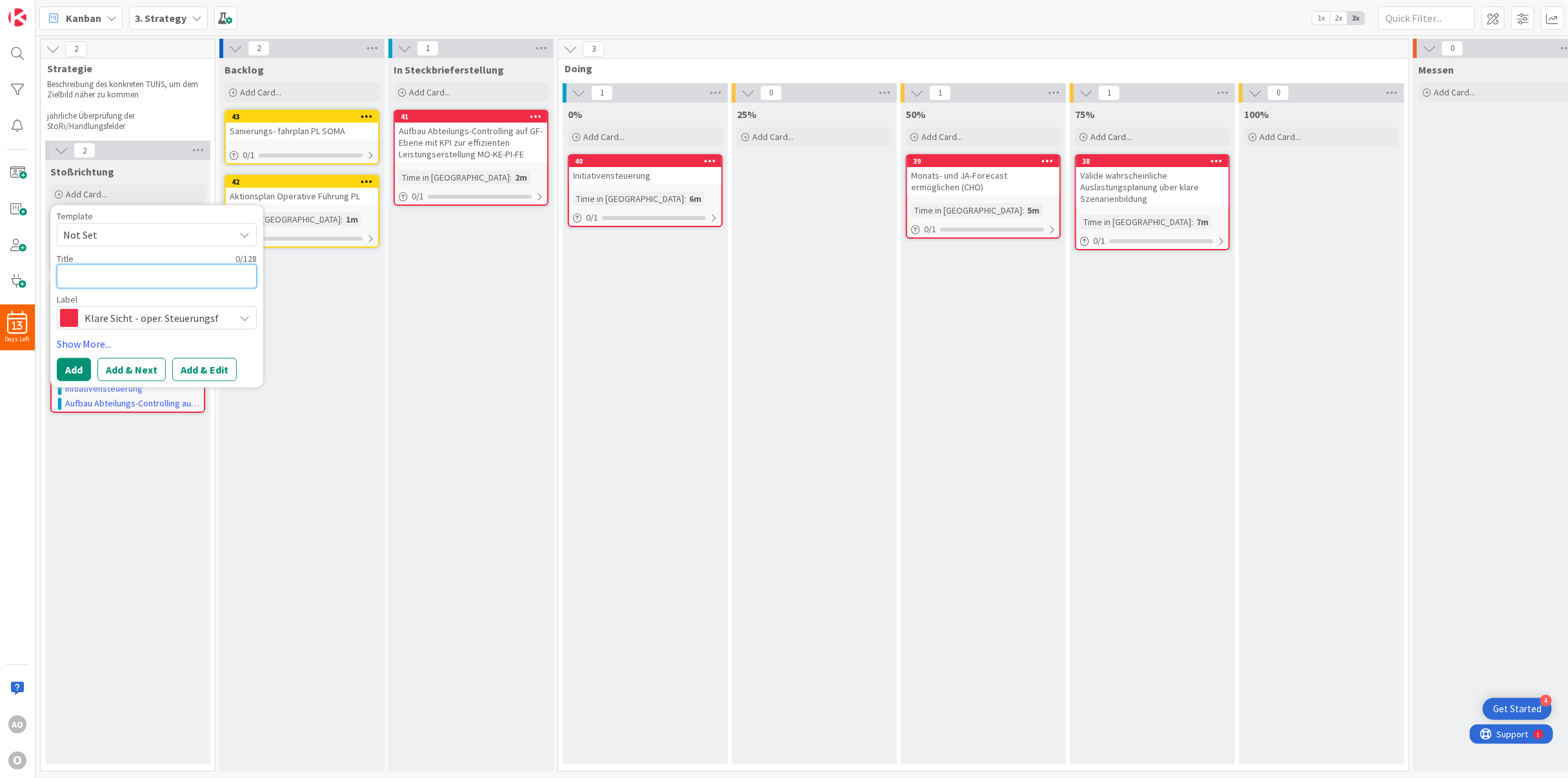
click at [100, 278] on textarea at bounding box center [157, 276] width 200 height 24
paste textarea "Ertragsabsicherung - Kostenfokus"
type textarea "x"
type textarea "Ertragsabsicherung - Kostenfokus"
click at [72, 367] on button "Add" at bounding box center [74, 369] width 34 height 24
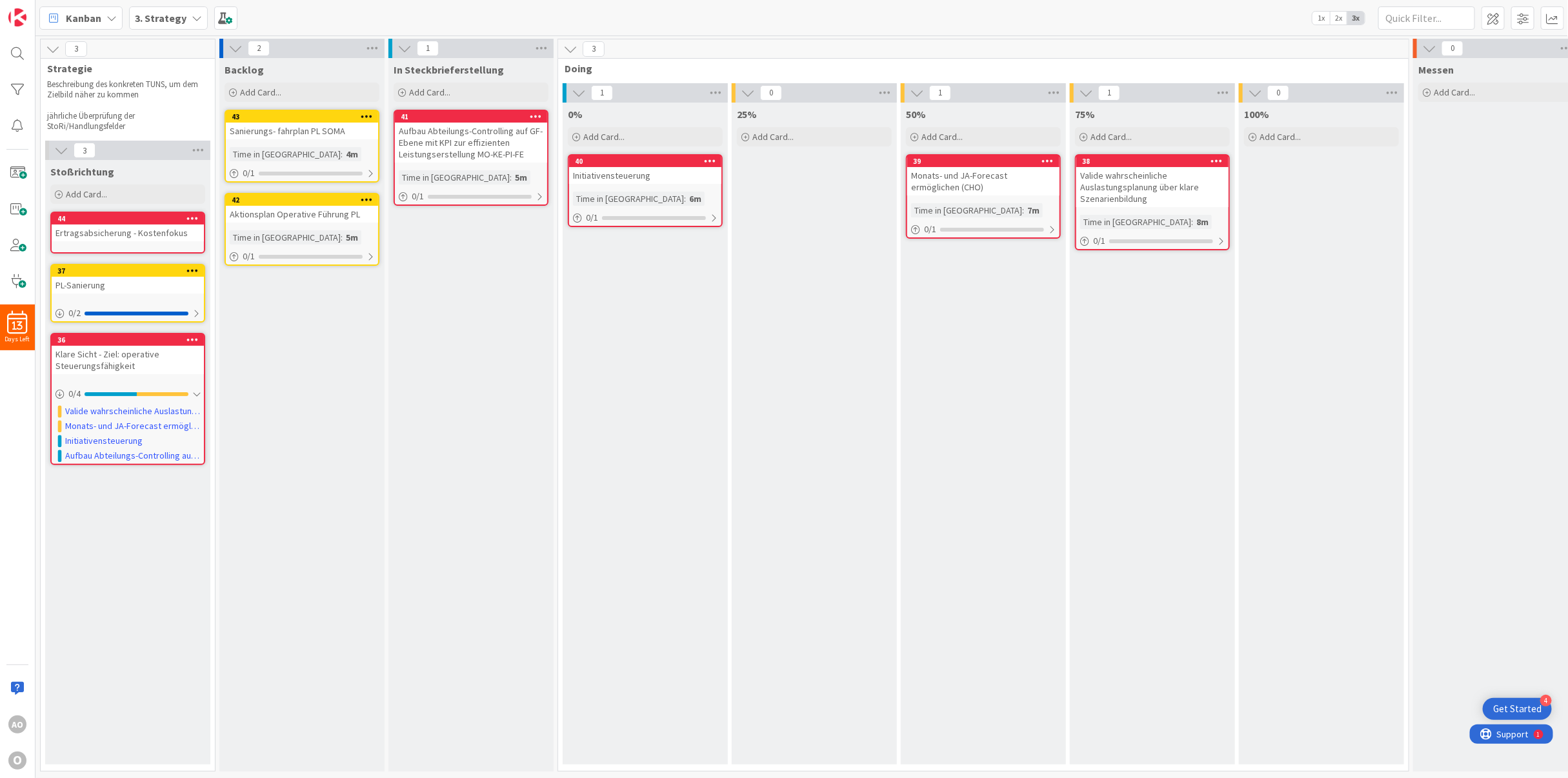
click at [191, 215] on icon at bounding box center [192, 217] width 12 height 9
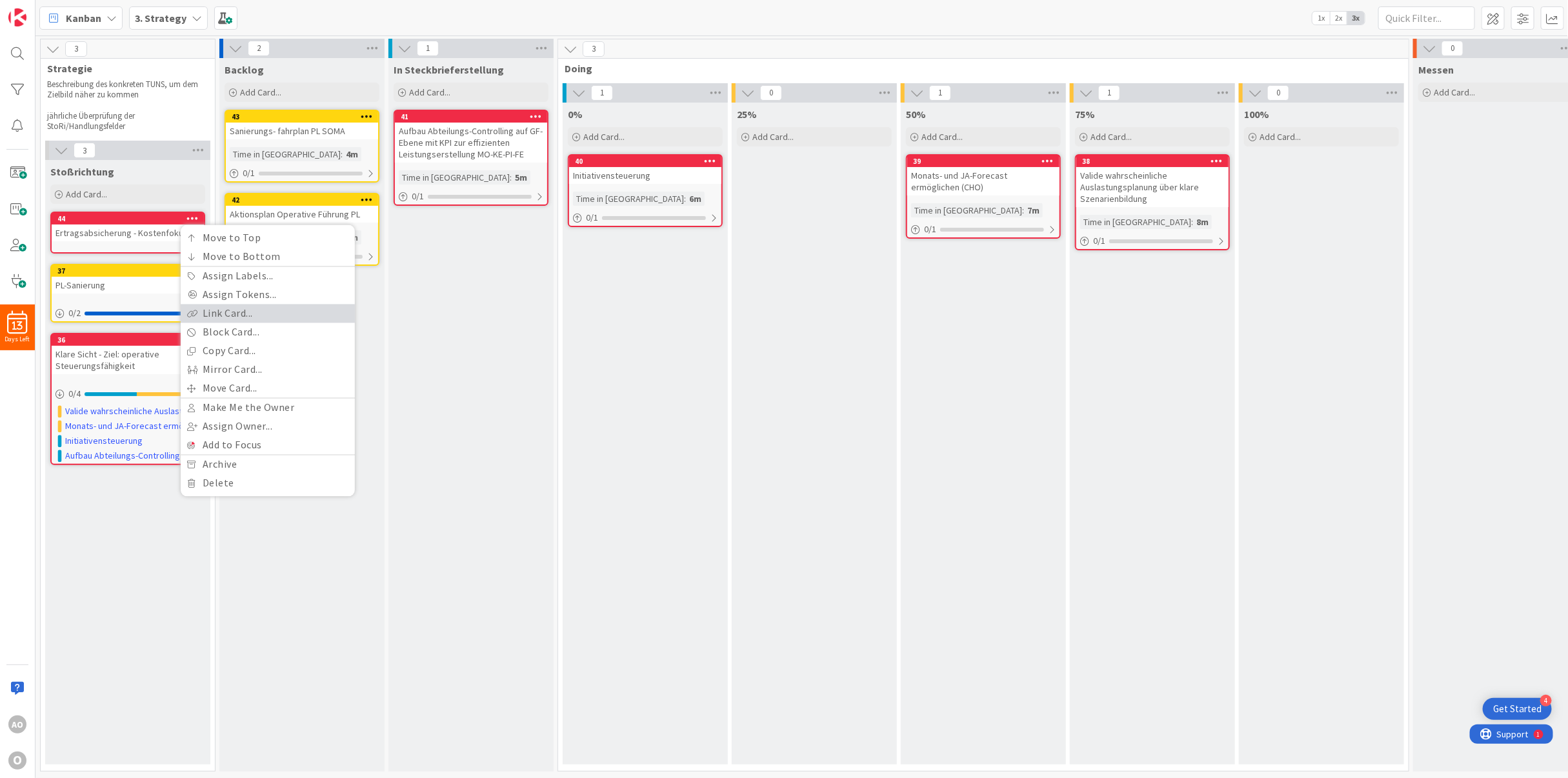
click at [200, 313] on link "Link Card..." at bounding box center [268, 313] width 174 height 19
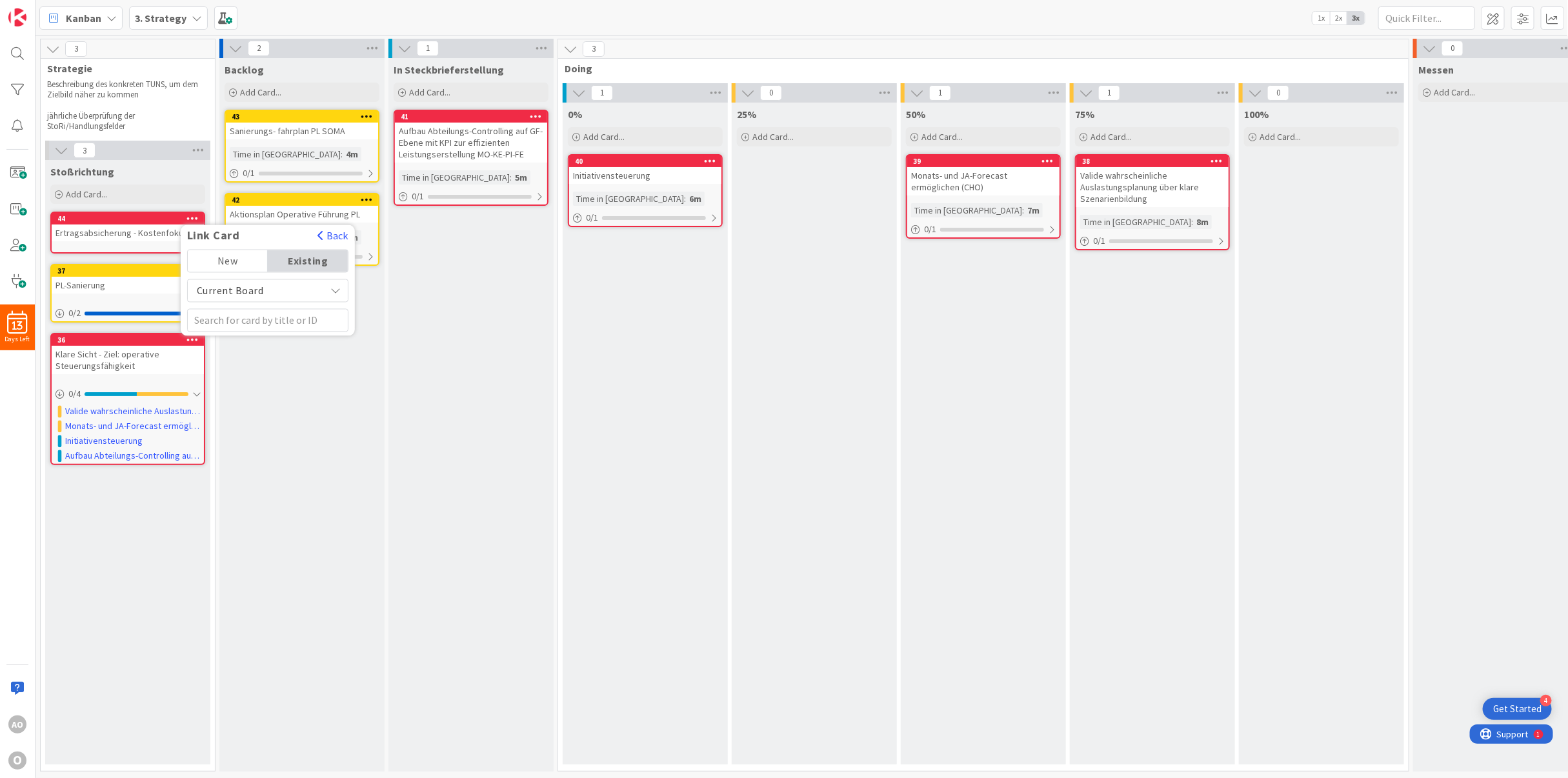
click at [470, 420] on div "In Steckbrieferstellung Add Card... 41 Link Card Back New Existing Current Boar…" at bounding box center [472, 415] width 166 height 713
click at [191, 214] on icon at bounding box center [192, 217] width 12 height 9
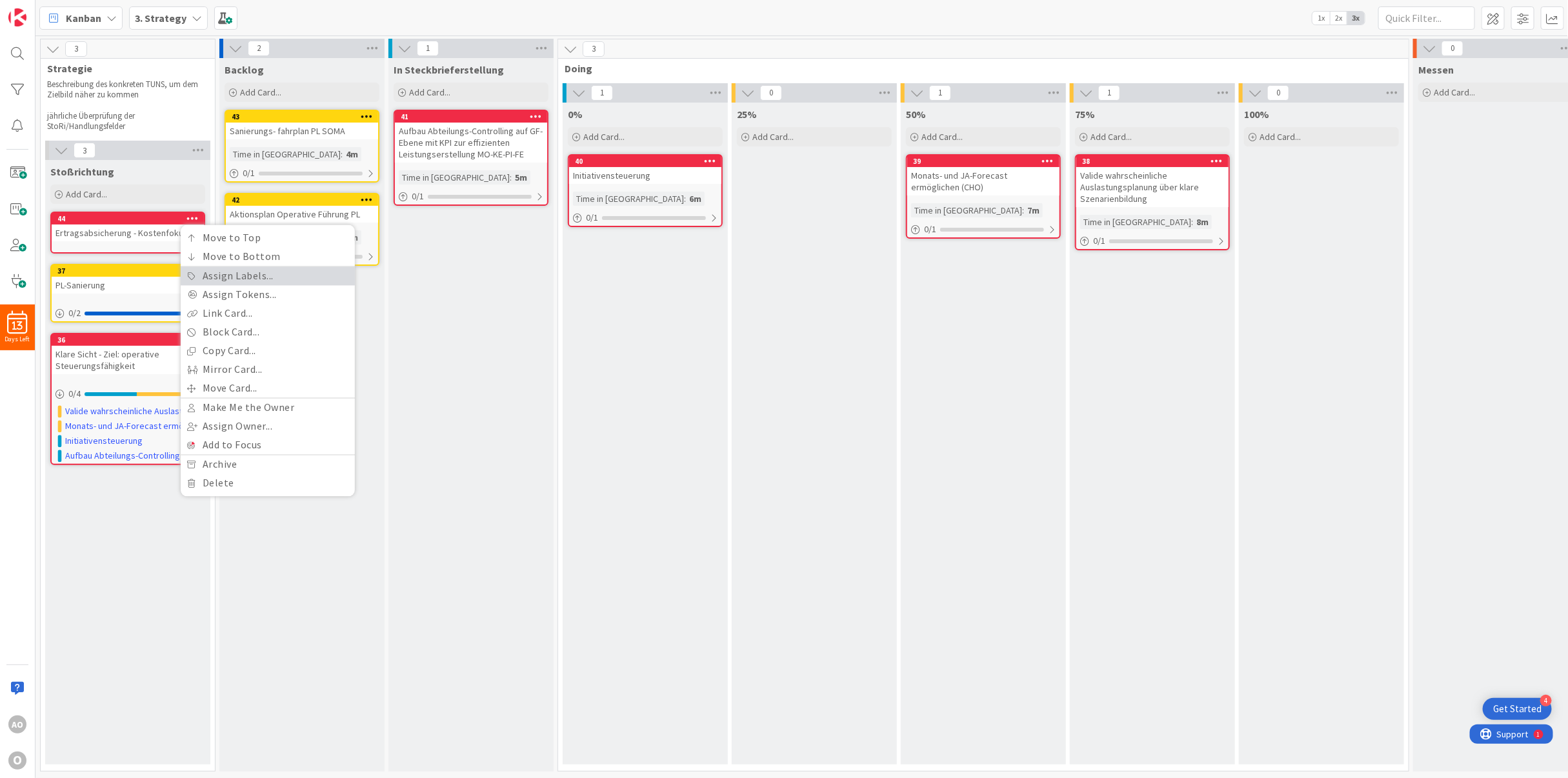
click at [209, 278] on link "Assign Labels..." at bounding box center [268, 276] width 174 height 19
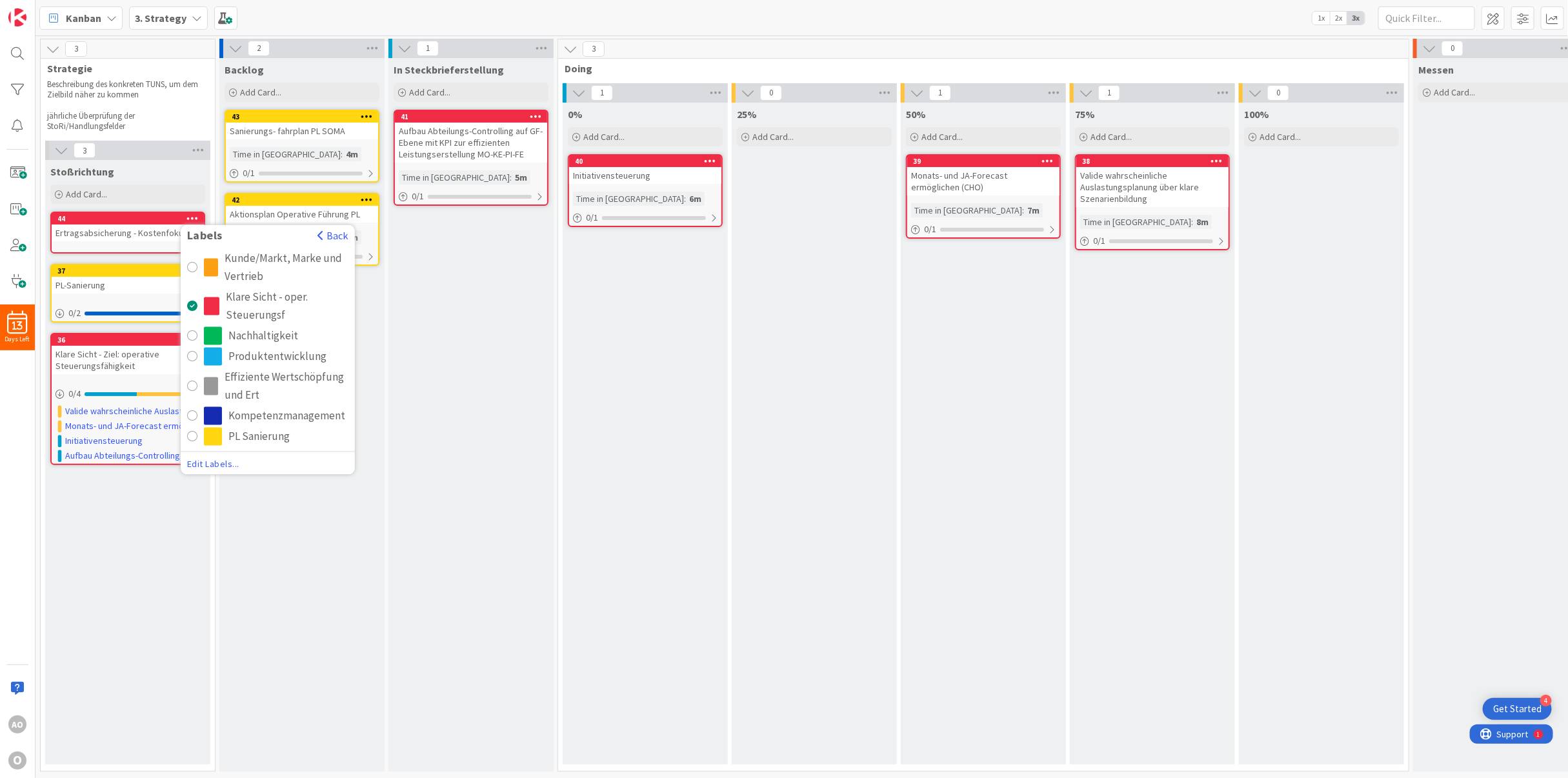
click at [213, 461] on span "Edit Labels..." at bounding box center [268, 464] width 162 height 13
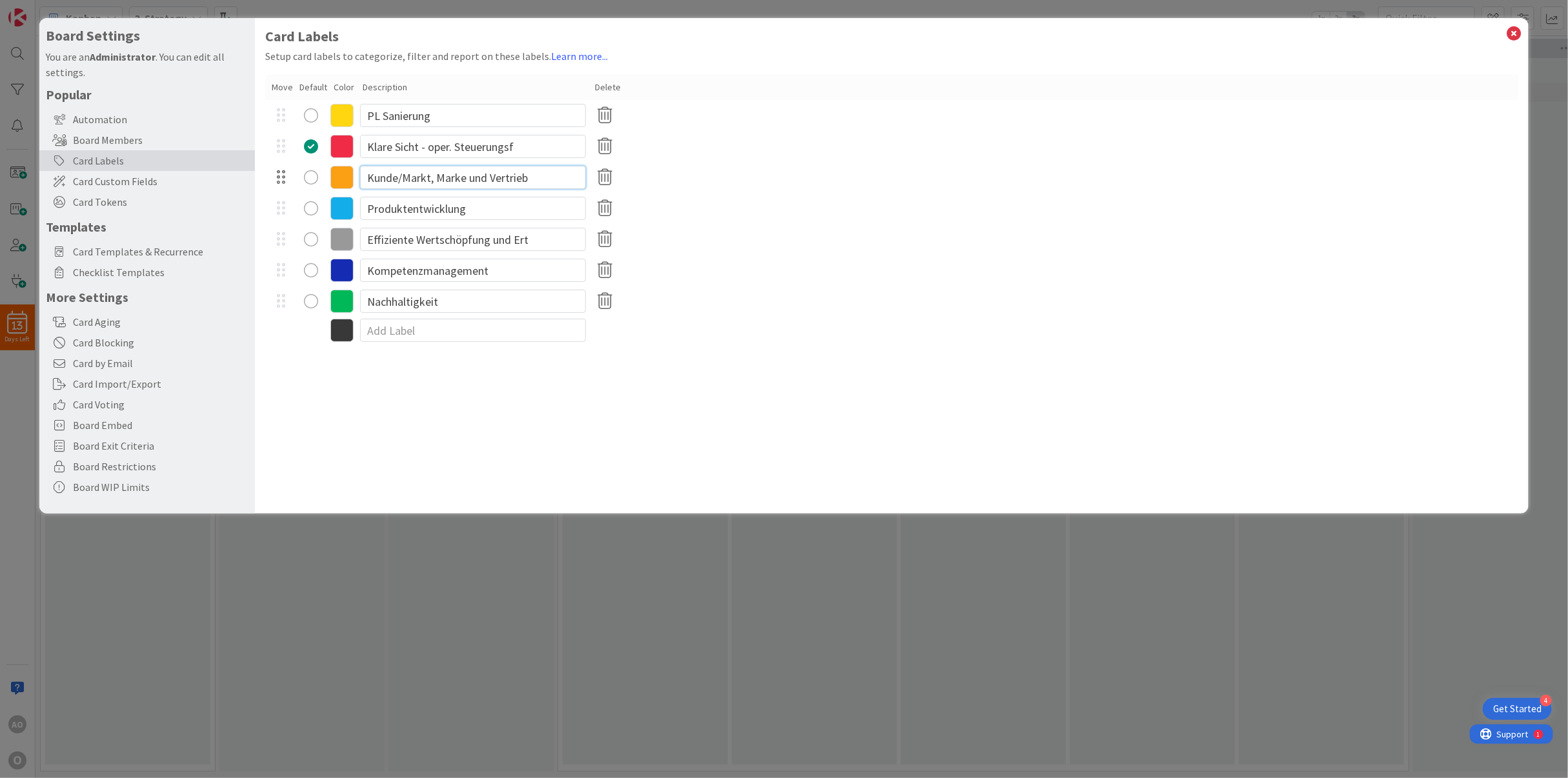
drag, startPoint x: 531, startPoint y: 178, endPoint x: 291, endPoint y: 180, distance: 240.0
click at [291, 180] on div "Kunde/Markt, Marke und Vertrieb" at bounding box center [892, 178] width 1254 height 31
type input "Ertragsabsicherung - Kostenfokus"
click at [315, 174] on div "radio" at bounding box center [310, 177] width 14 height 14
click at [1518, 32] on icon at bounding box center [1514, 33] width 17 height 18
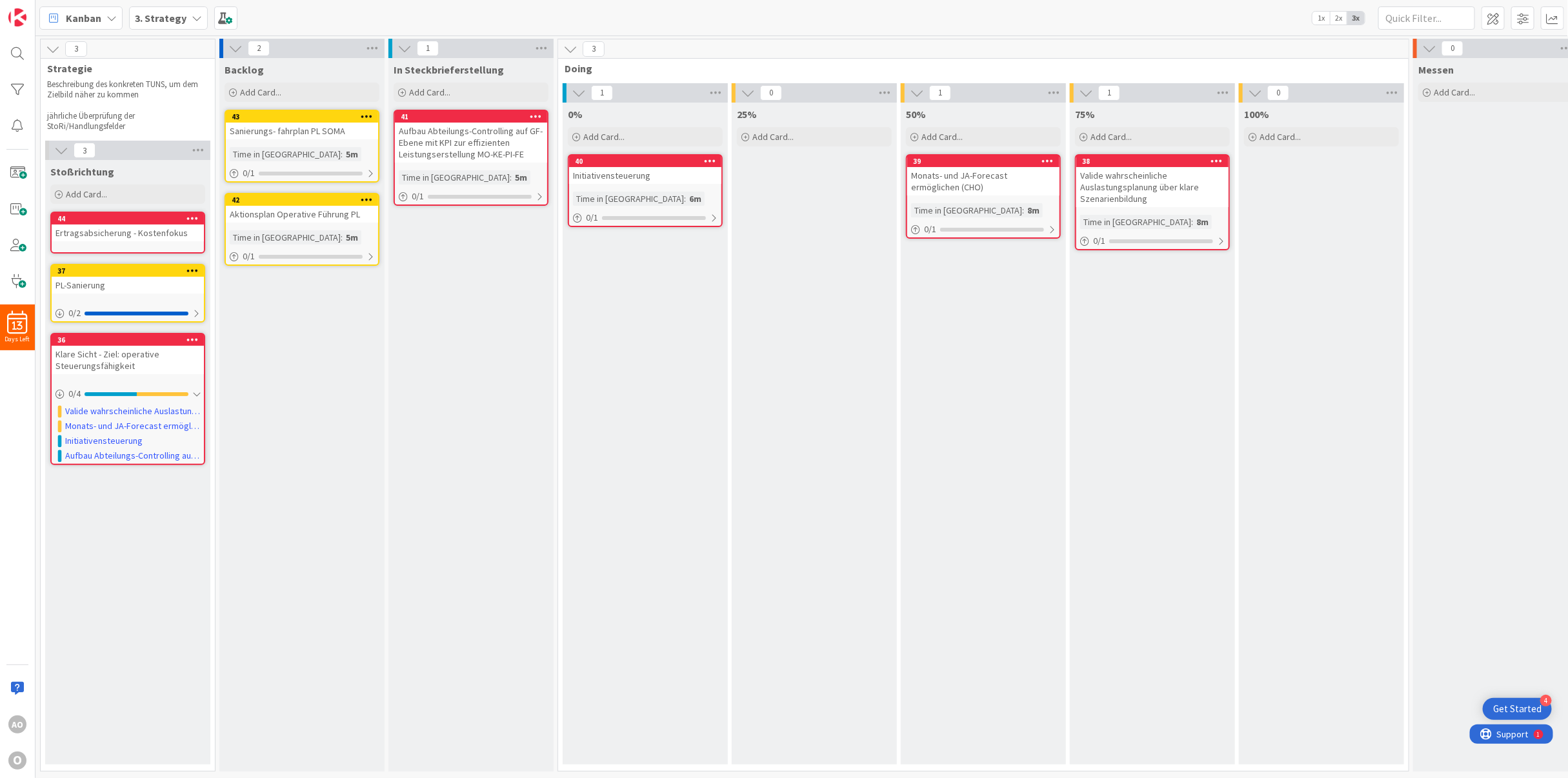
click at [193, 217] on icon at bounding box center [192, 217] width 12 height 9
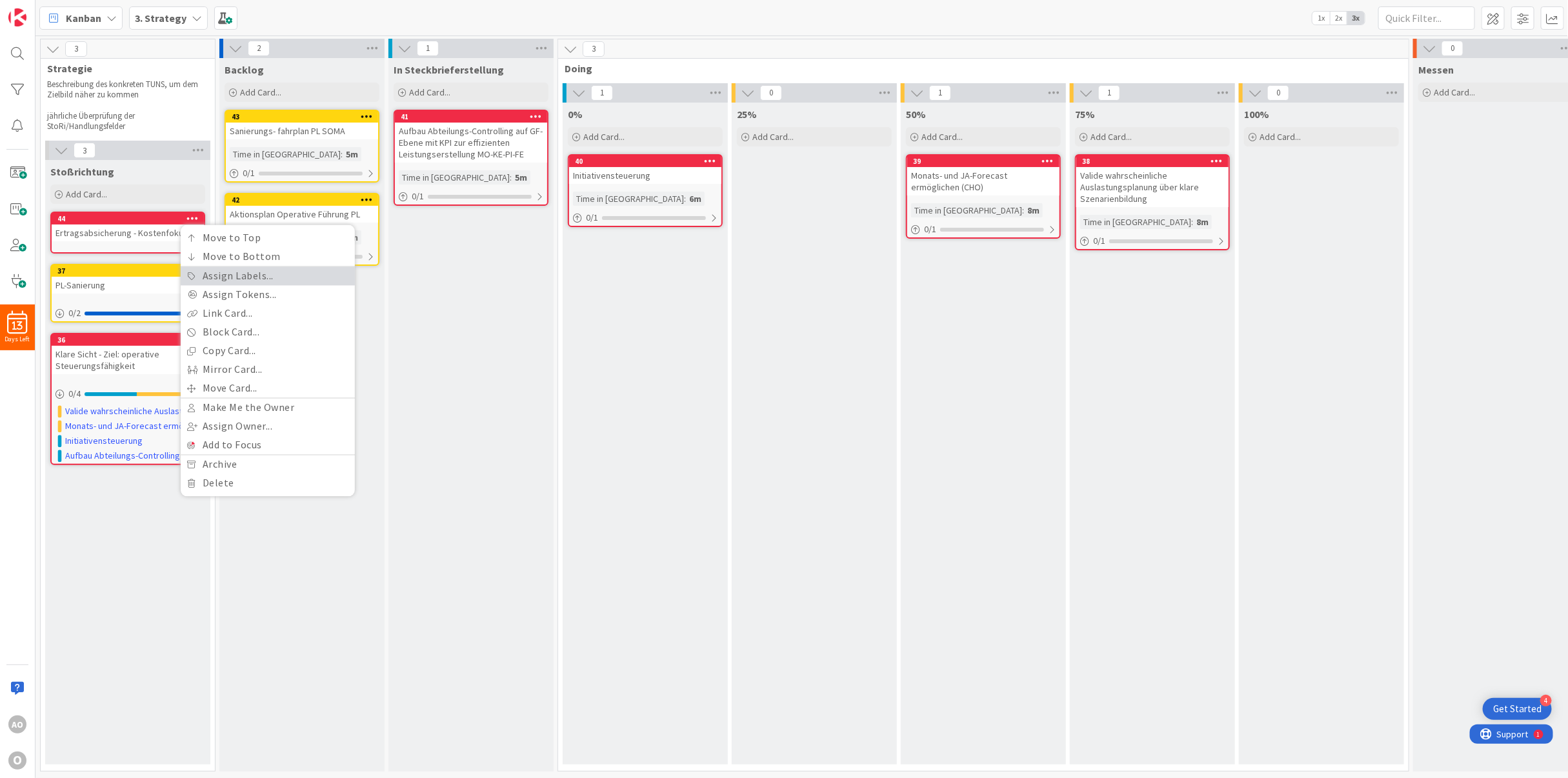
click at [254, 278] on link "Assign Labels..." at bounding box center [268, 276] width 174 height 19
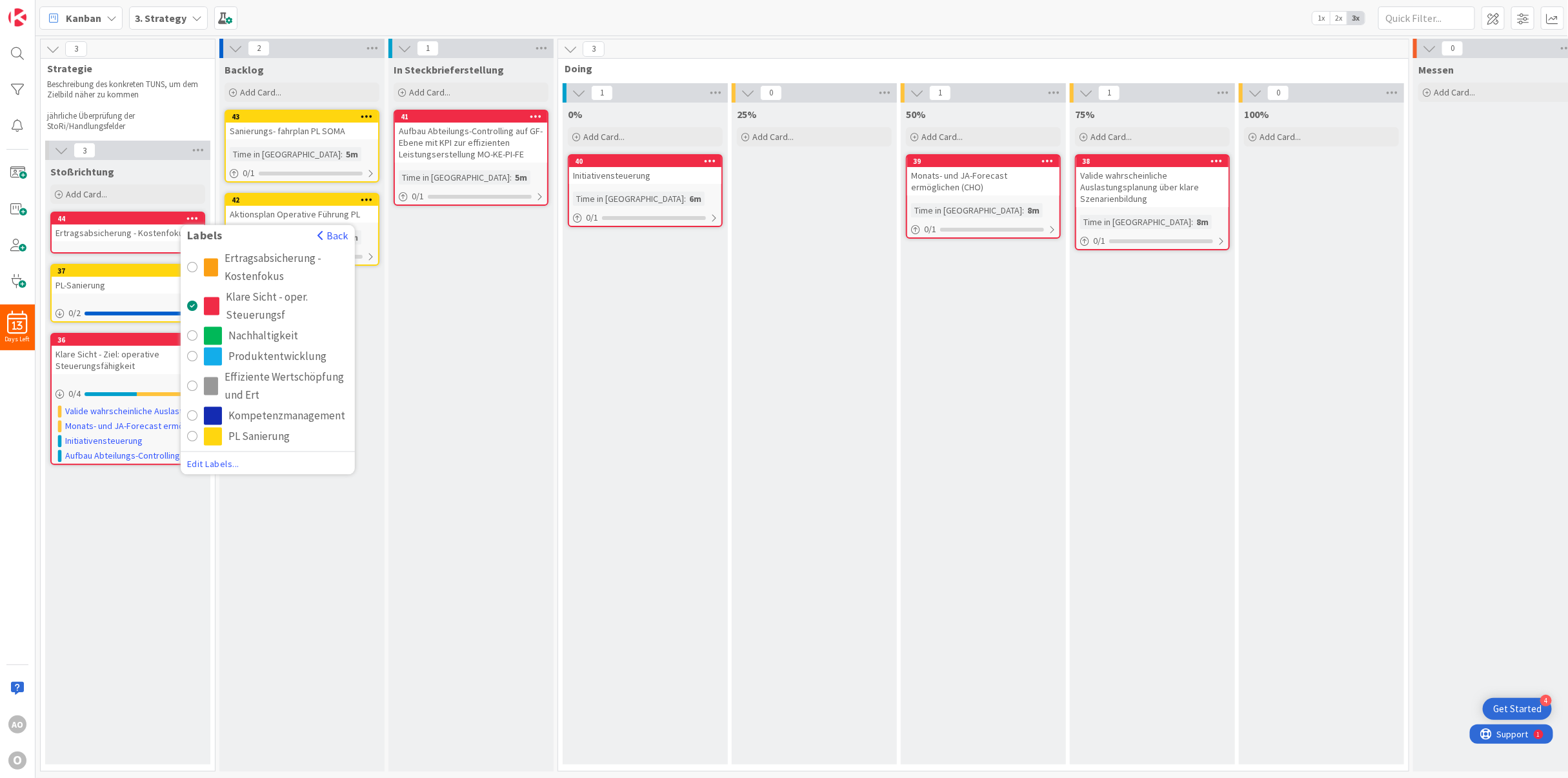
click at [258, 269] on div "Ertragsabsicherung - Kostenfokus" at bounding box center [286, 268] width 124 height 37
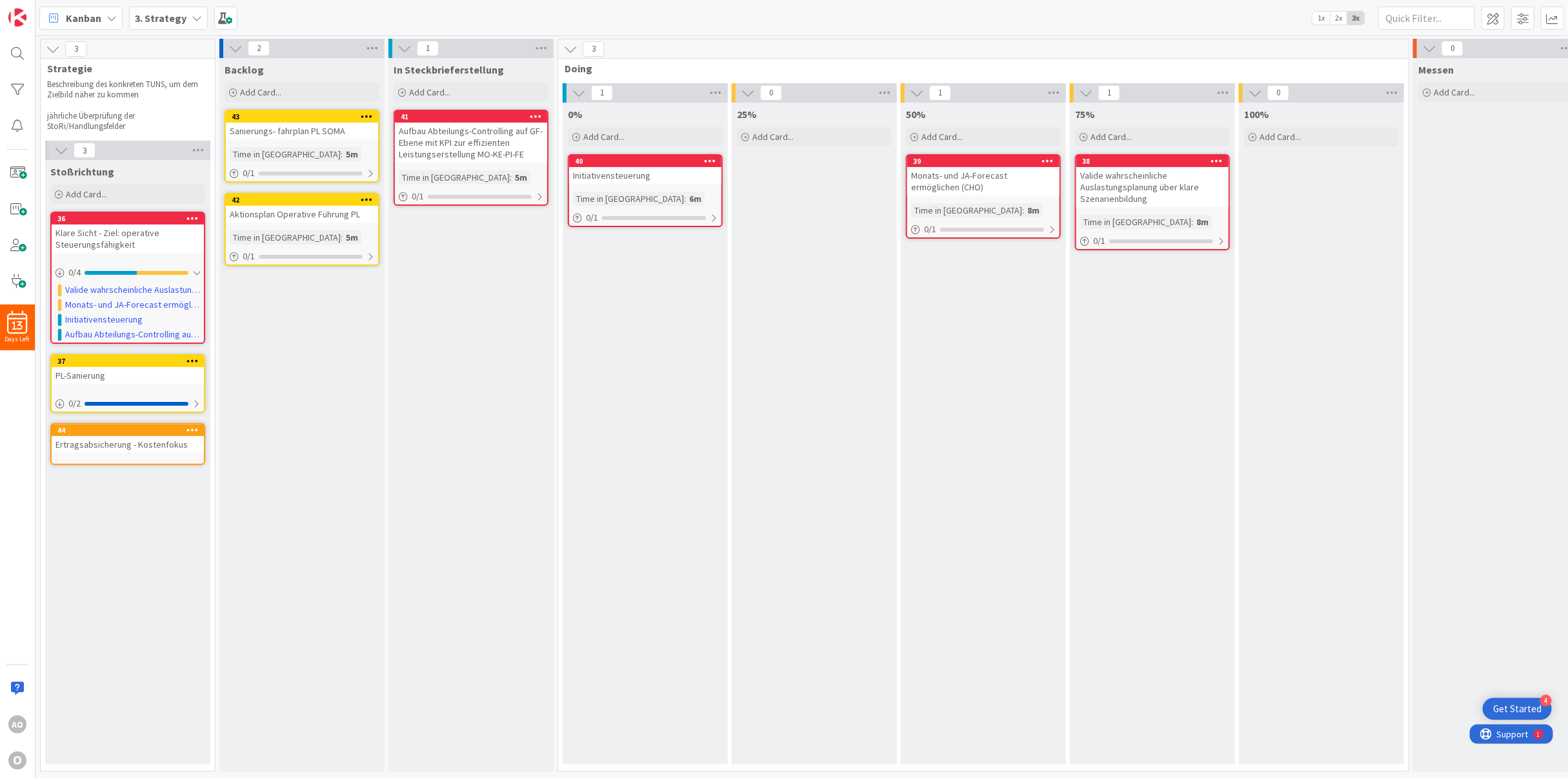
click at [189, 425] on icon at bounding box center [192, 429] width 12 height 9
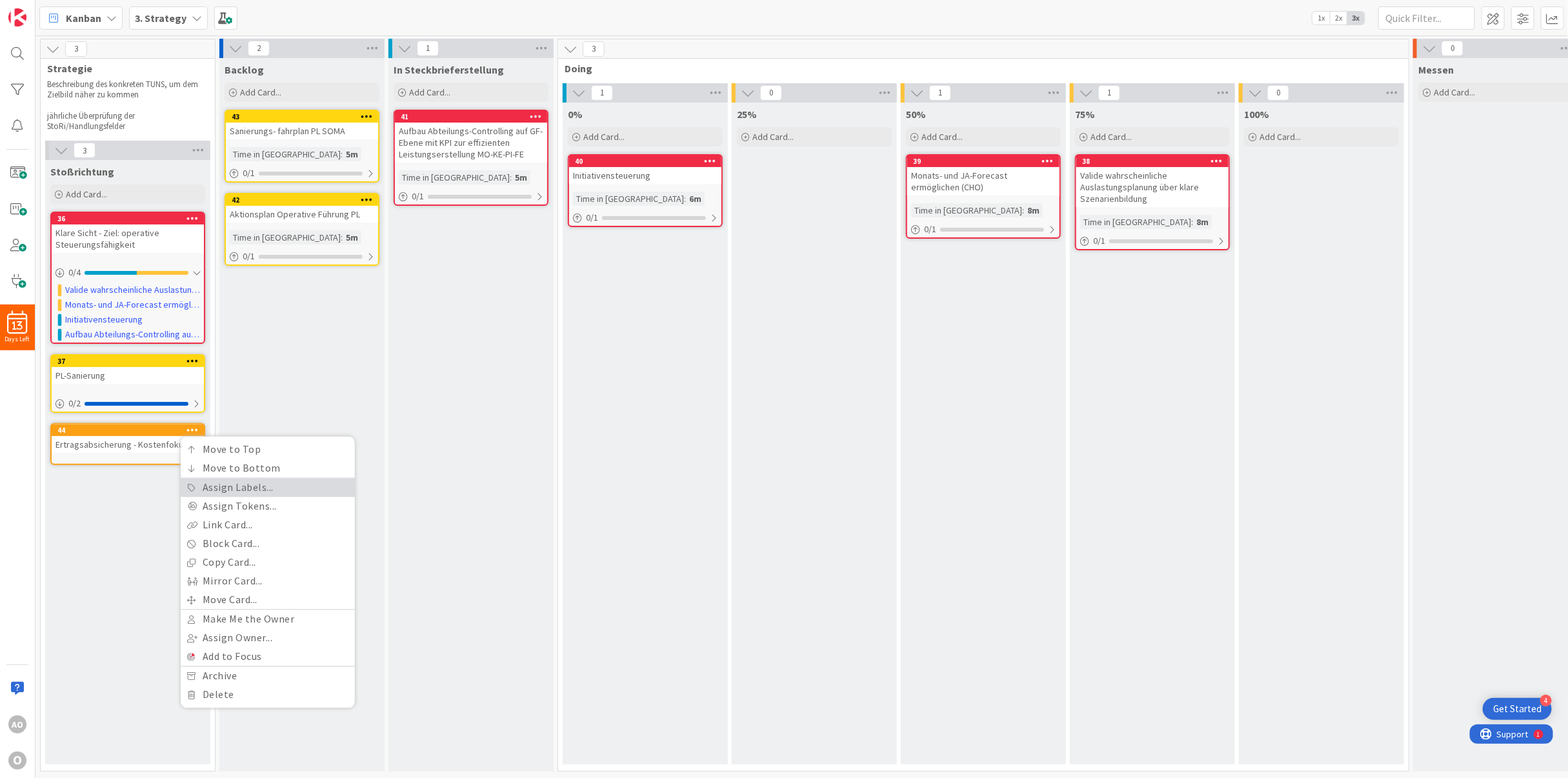
click at [203, 485] on link "Assign Labels..." at bounding box center [268, 488] width 174 height 19
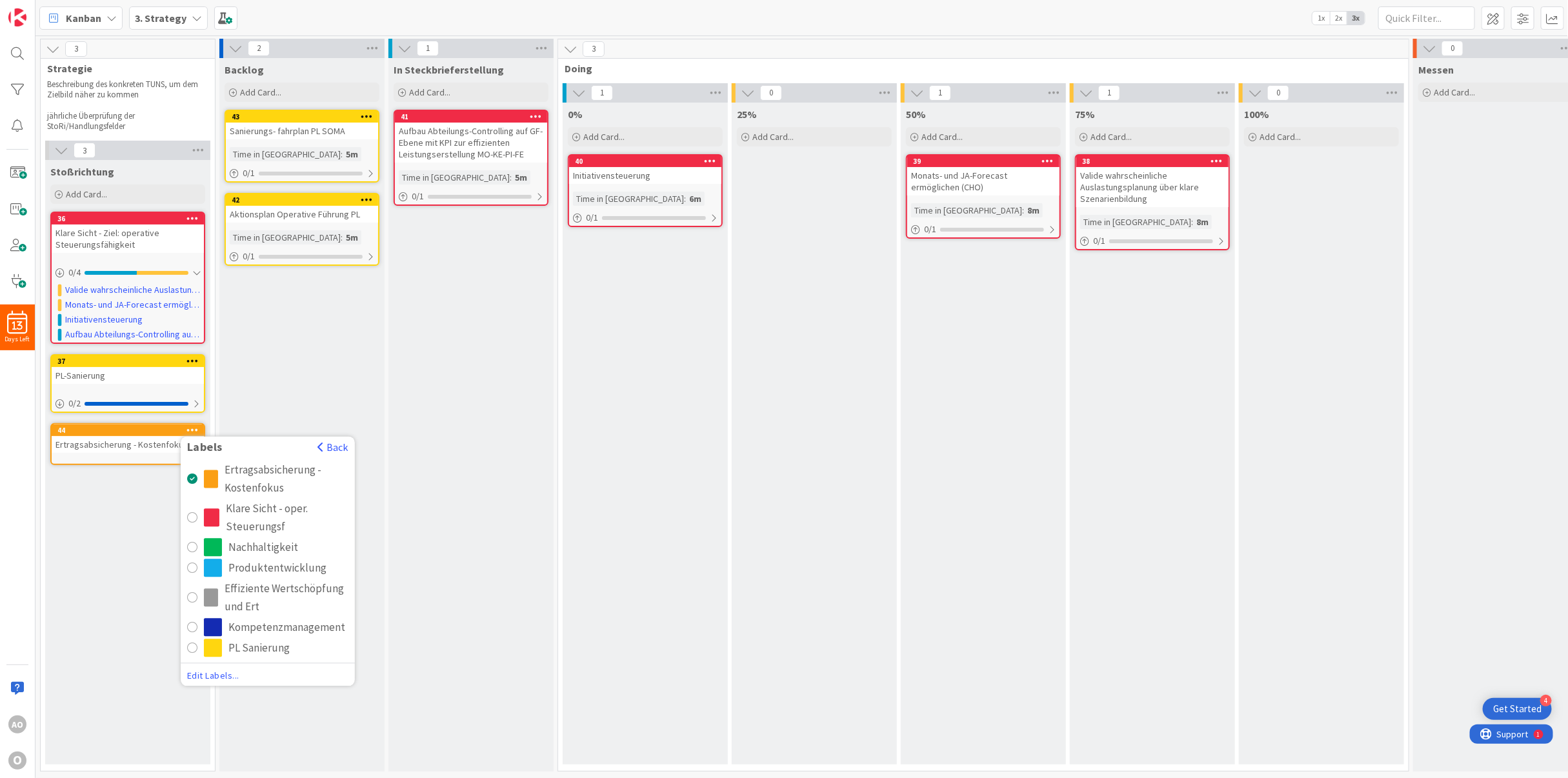
click at [212, 669] on span "Edit Labels..." at bounding box center [268, 676] width 162 height 13
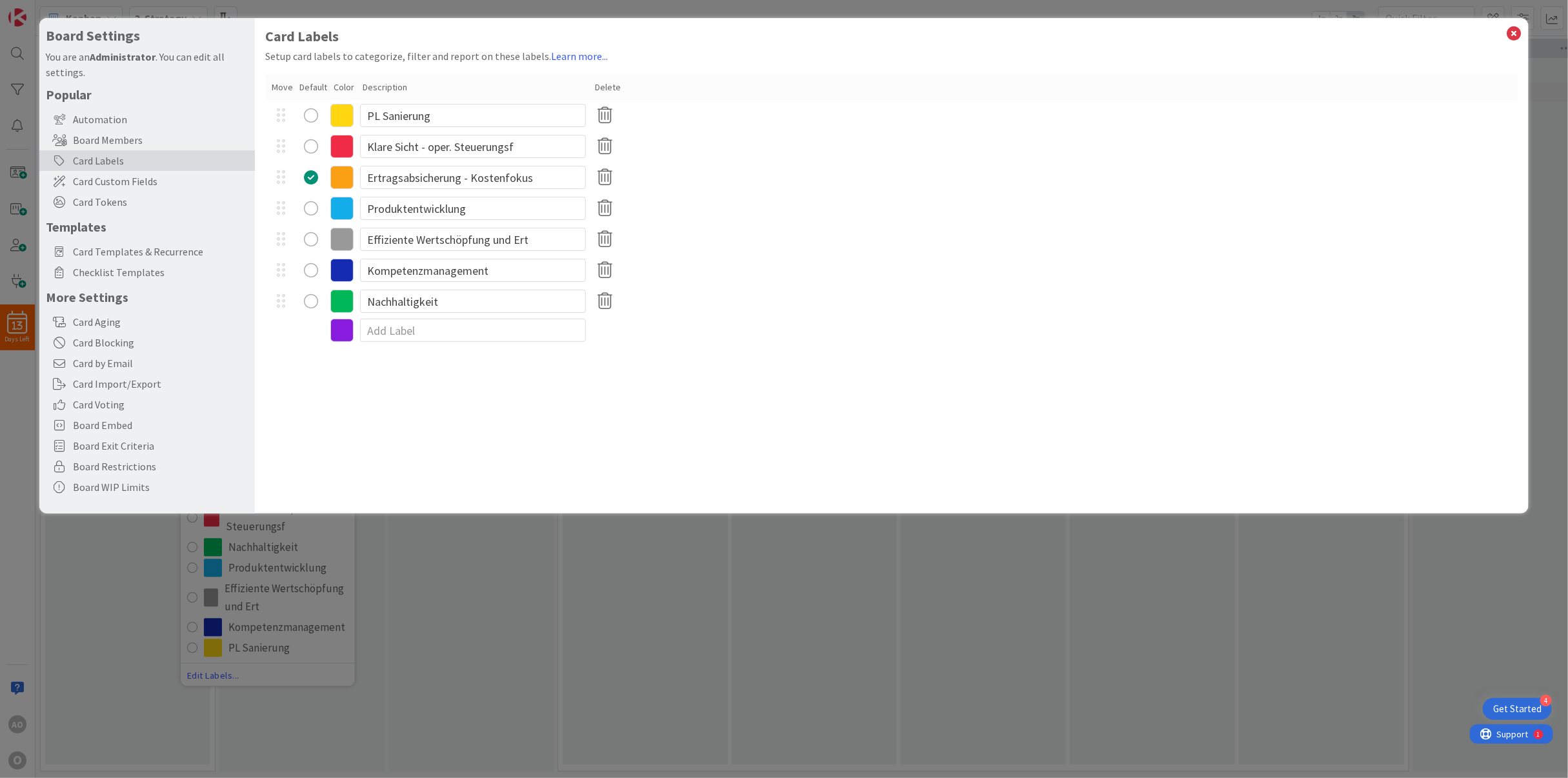
click at [338, 181] on icon at bounding box center [342, 177] width 24 height 24
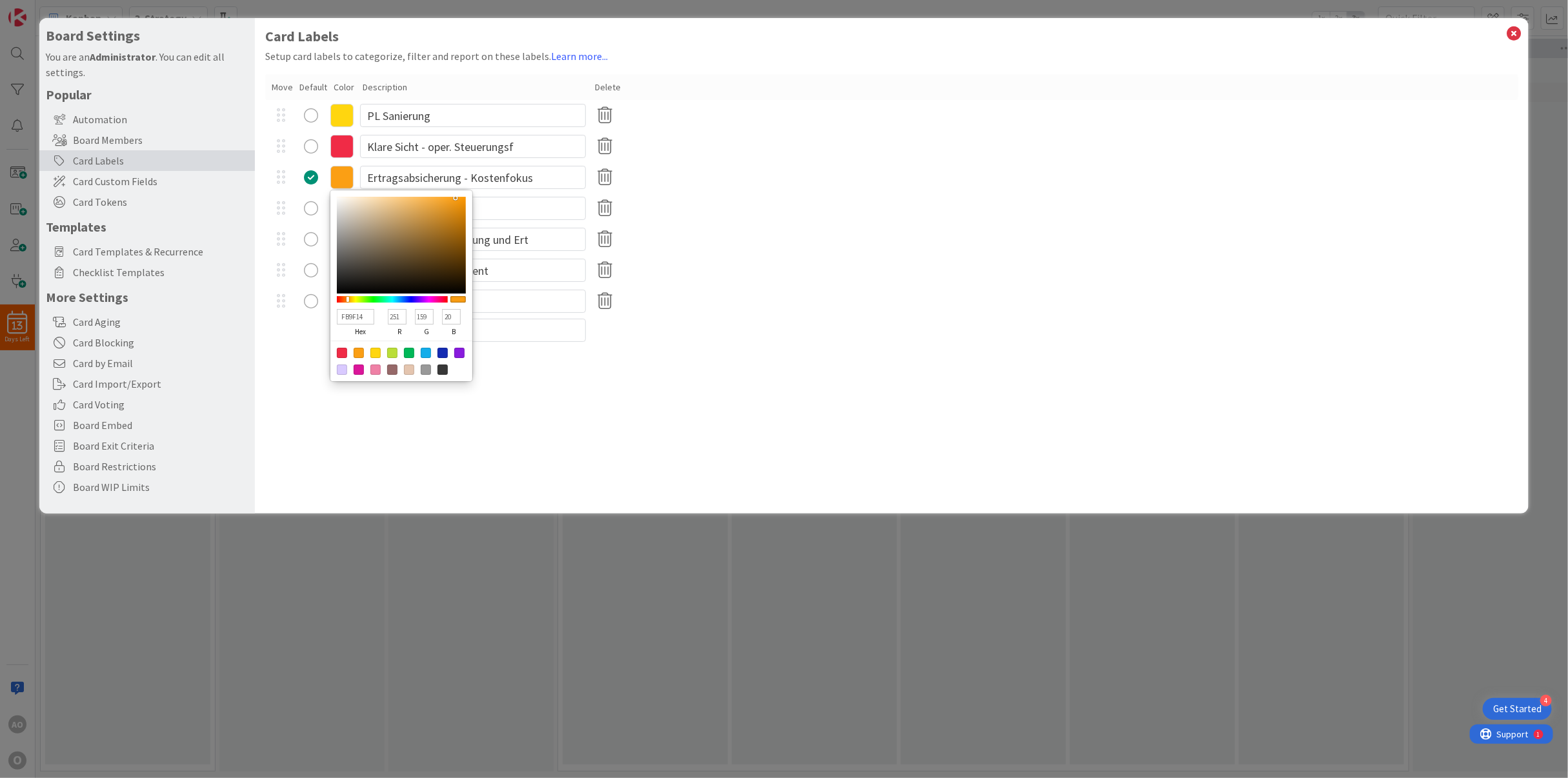
click at [424, 352] on div at bounding box center [425, 353] width 11 height 11
type input "13ADEA"
type input "19"
type input "173"
type input "234"
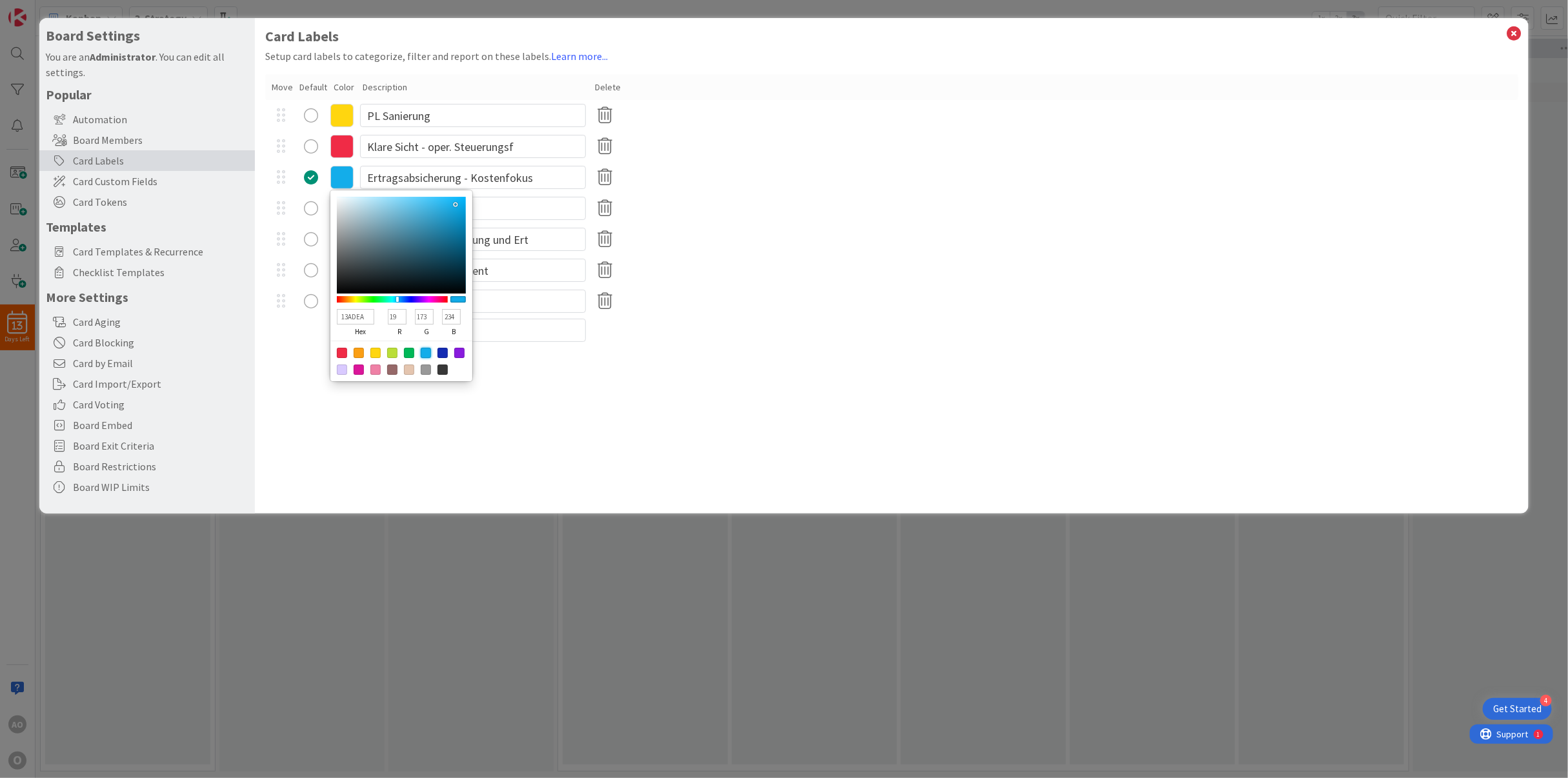
click at [433, 422] on div "Card Labels Setup card labels to categorize, filter and report on these labels.…" at bounding box center [892, 265] width 1274 height 496
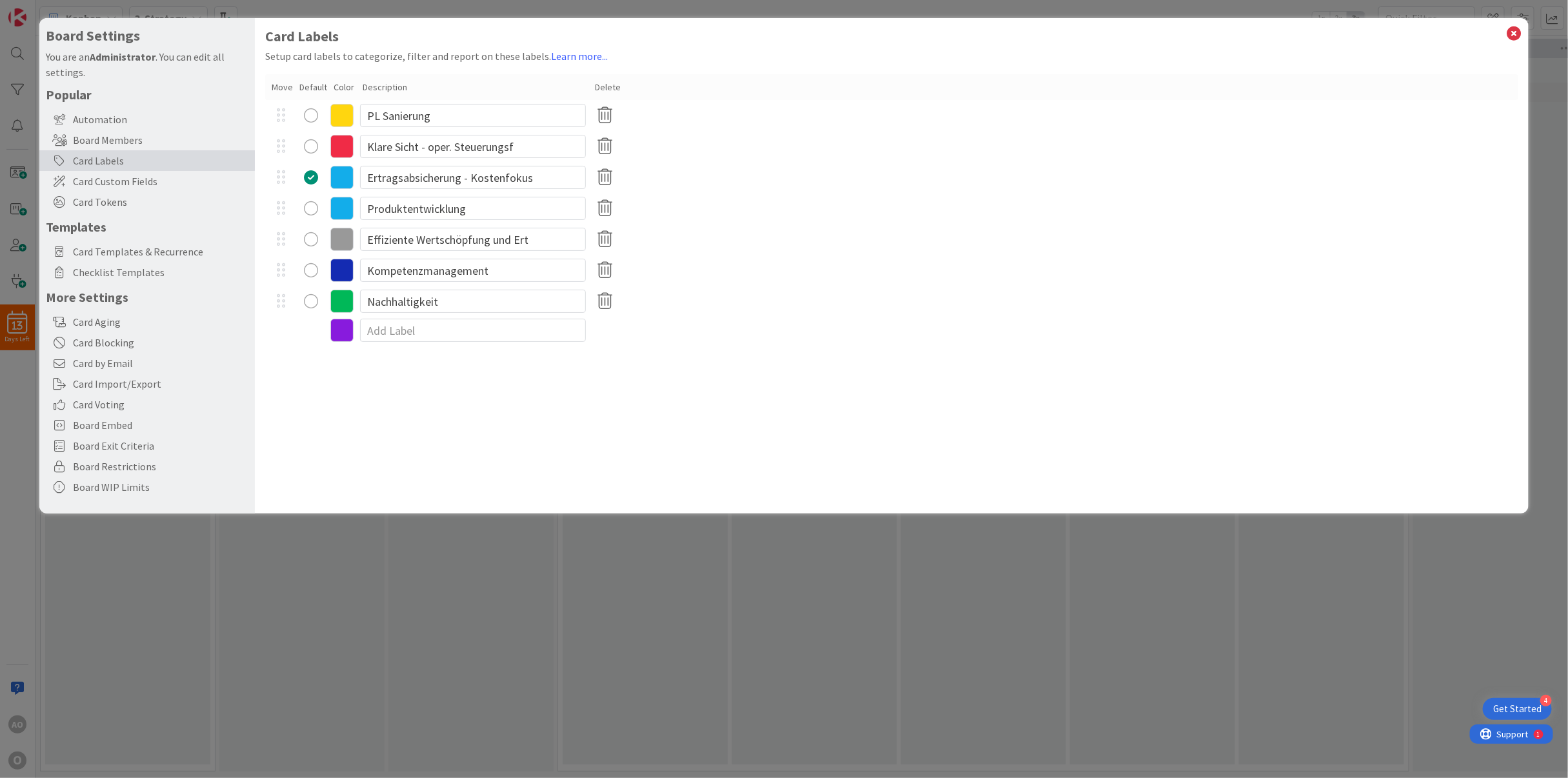
click at [338, 214] on icon at bounding box center [342, 208] width 24 height 24
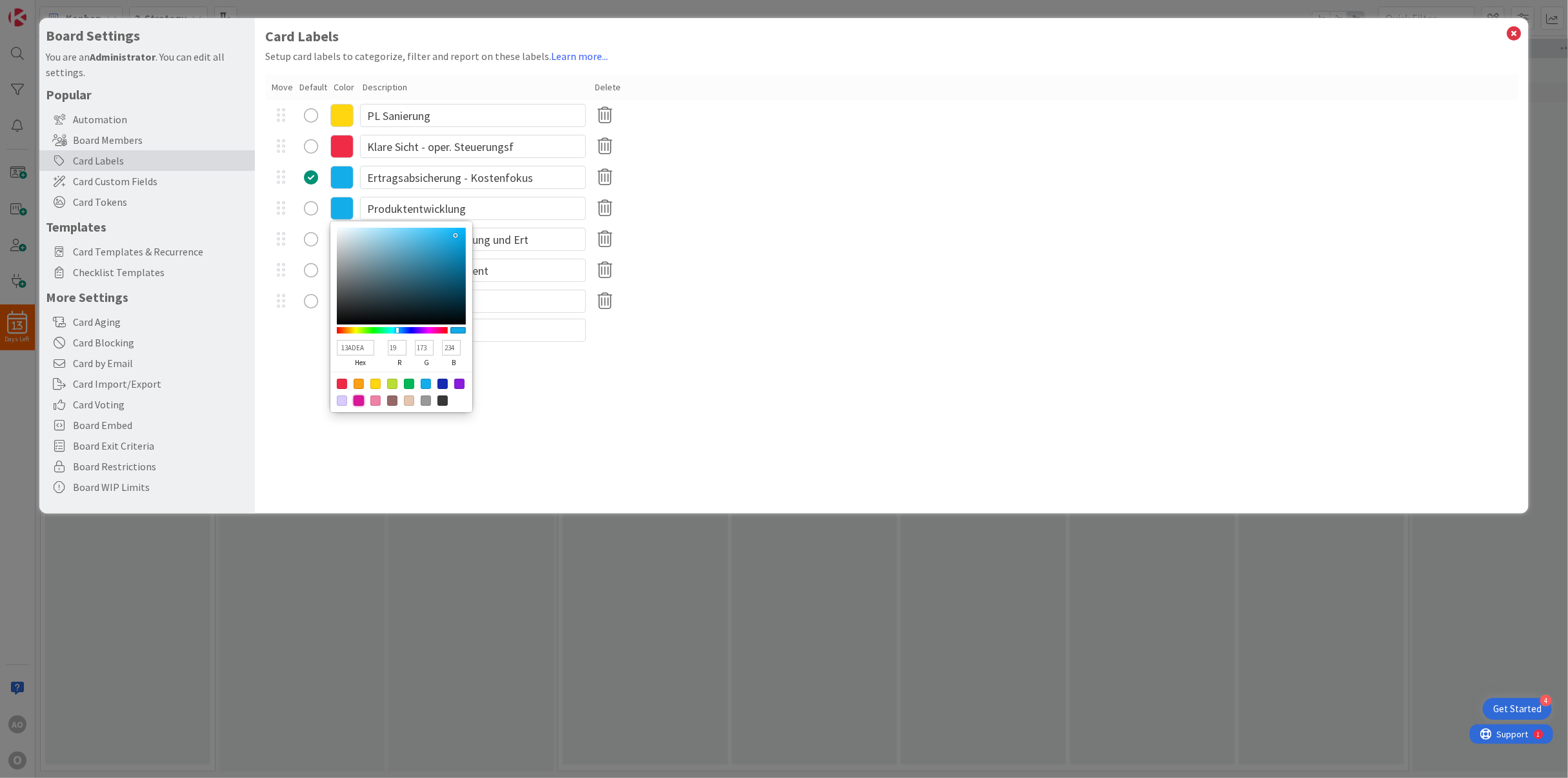
click at [357, 398] on div at bounding box center [359, 400] width 11 height 11
type input "DB169A"
type input "219"
type input "22"
type input "154"
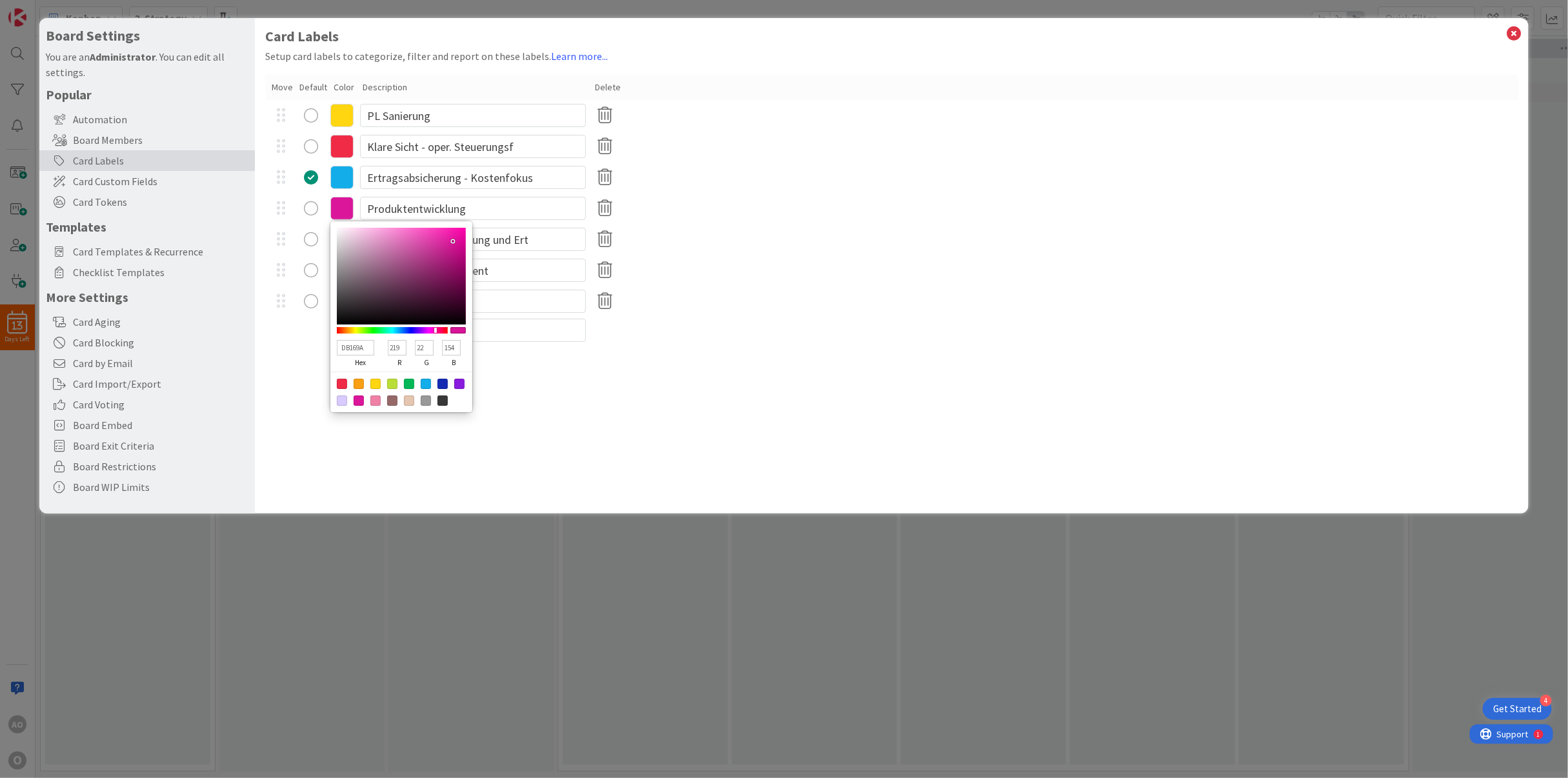
click at [342, 432] on div "Card Labels Setup card labels to categorize, filter and report on these labels.…" at bounding box center [892, 265] width 1274 height 496
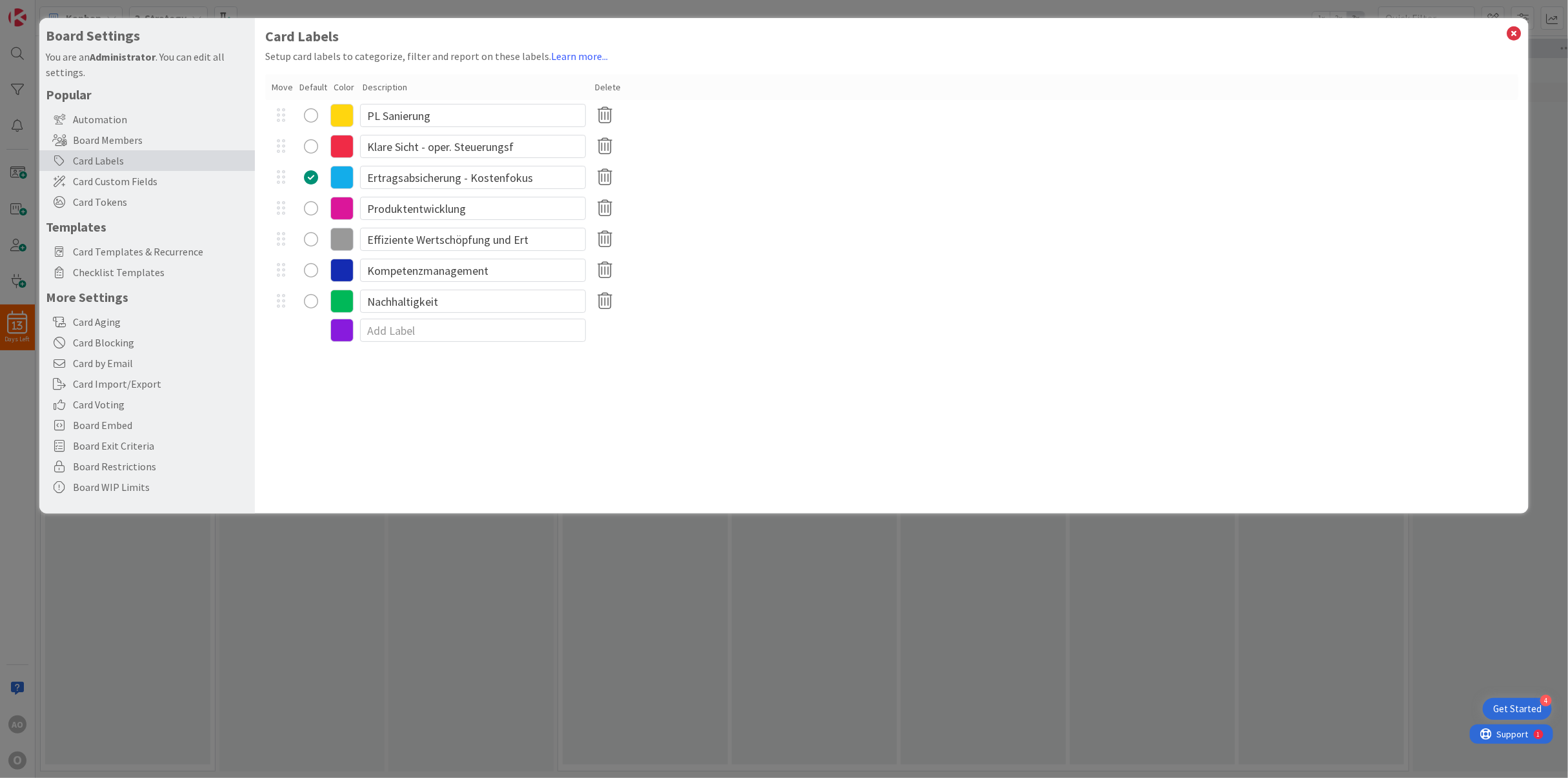
click at [883, 300] on div "Nachhaltigkeit" at bounding box center [892, 301] width 1254 height 31
click at [1510, 32] on icon at bounding box center [1514, 33] width 17 height 18
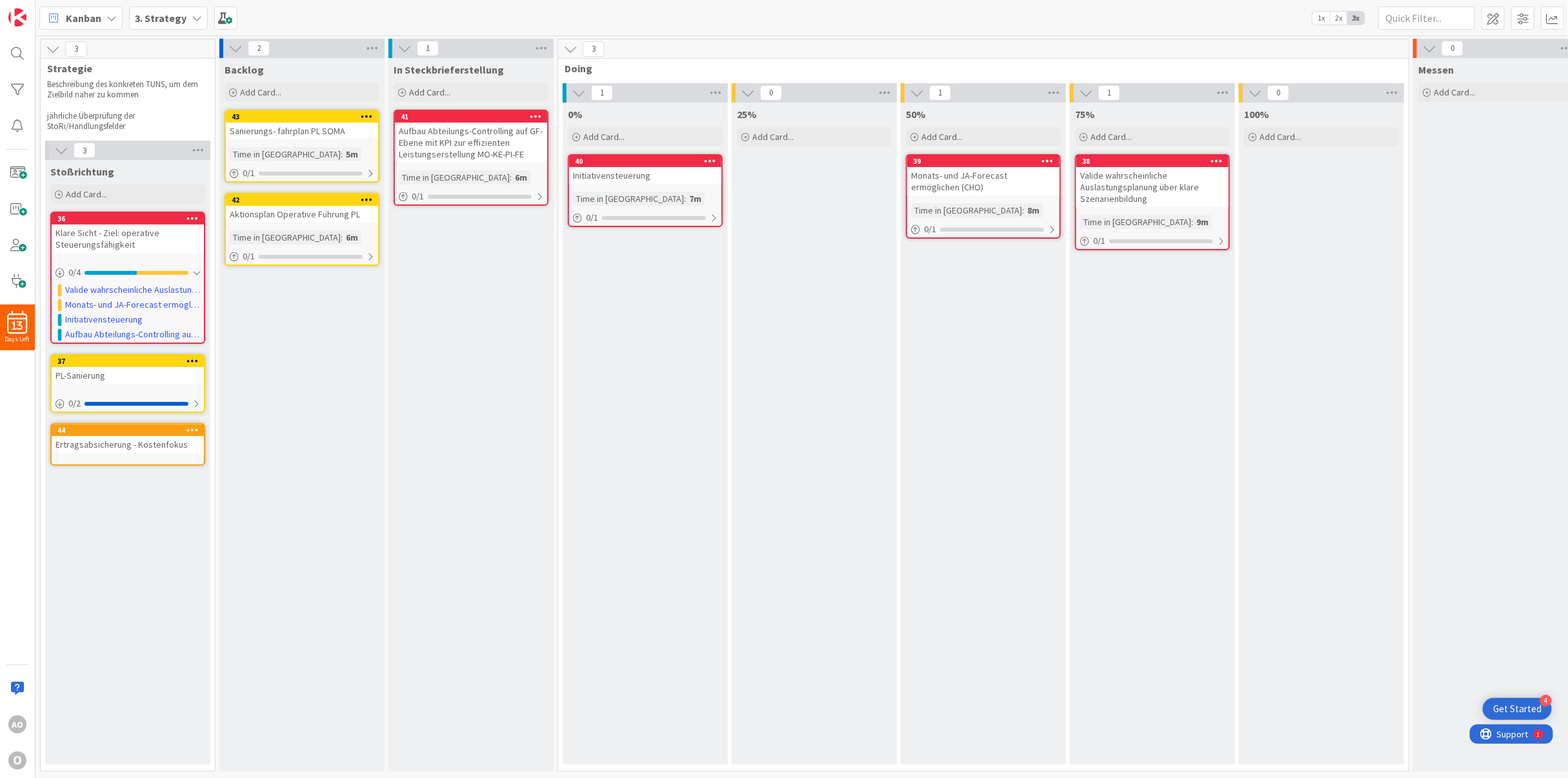
click at [188, 429] on icon at bounding box center [192, 429] width 12 height 9
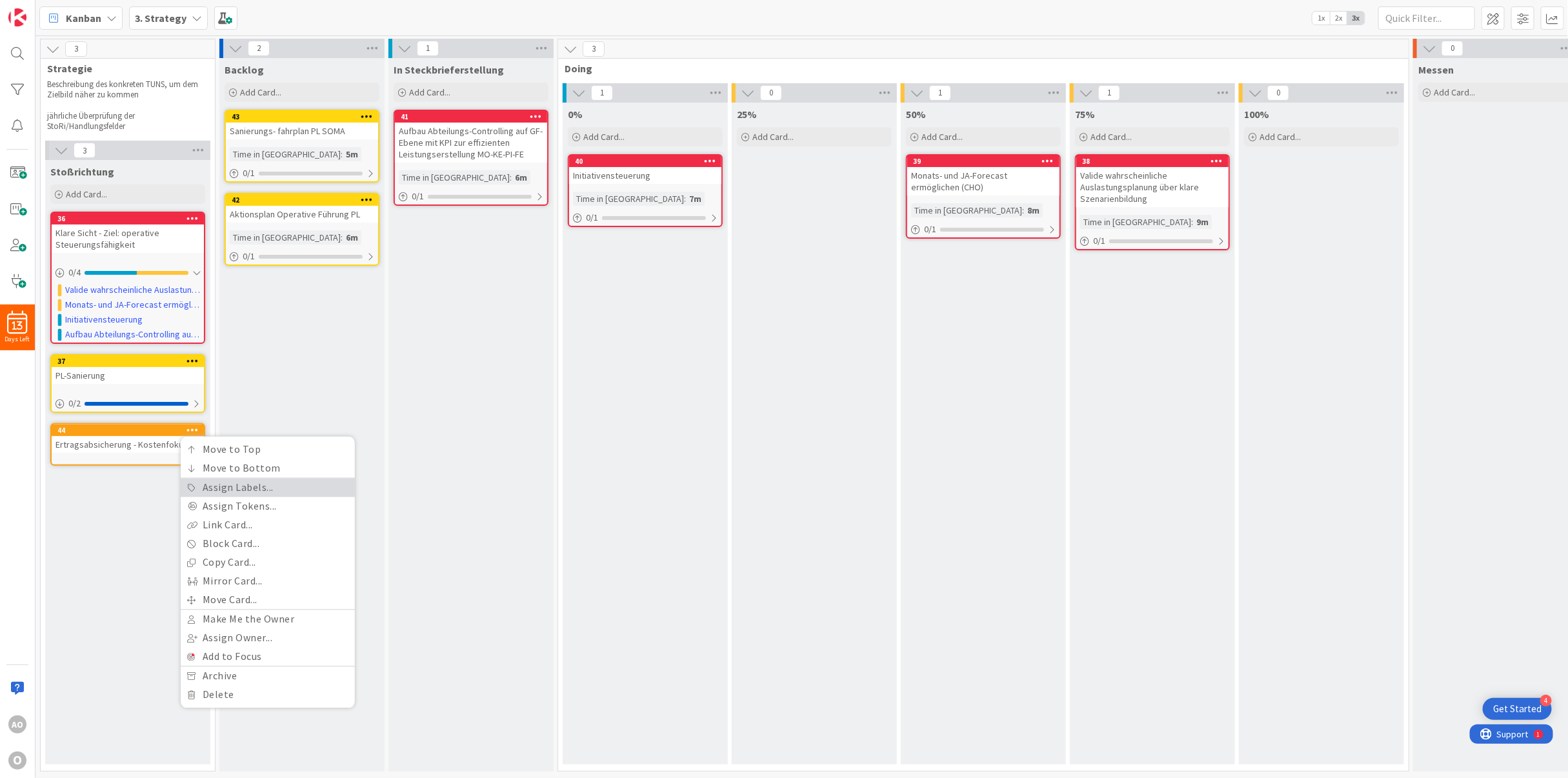
click at [224, 486] on link "Assign Labels..." at bounding box center [268, 488] width 174 height 19
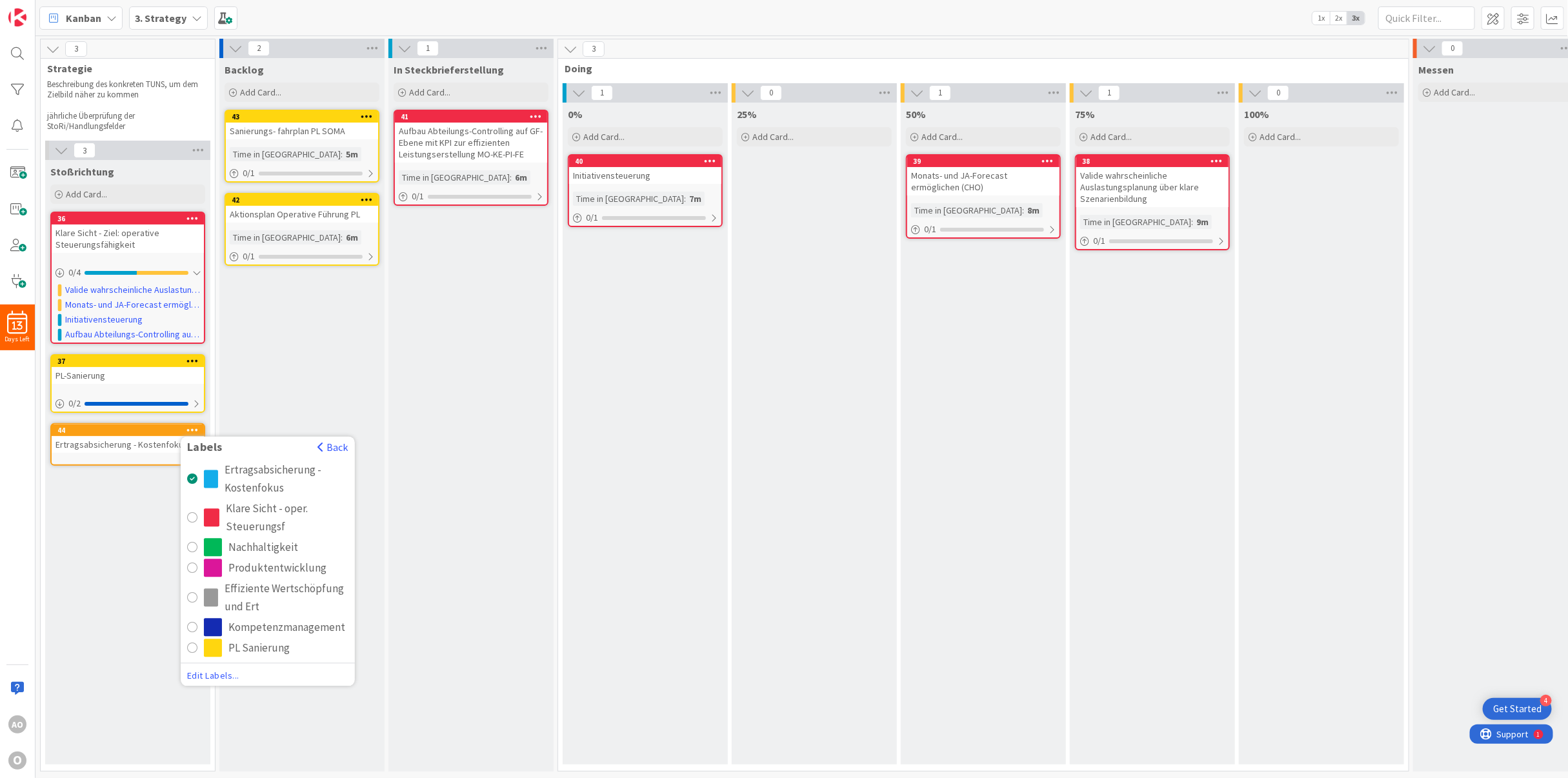
click at [230, 474] on div "Ertragsabsicherung - Kostenfokus" at bounding box center [286, 479] width 124 height 37
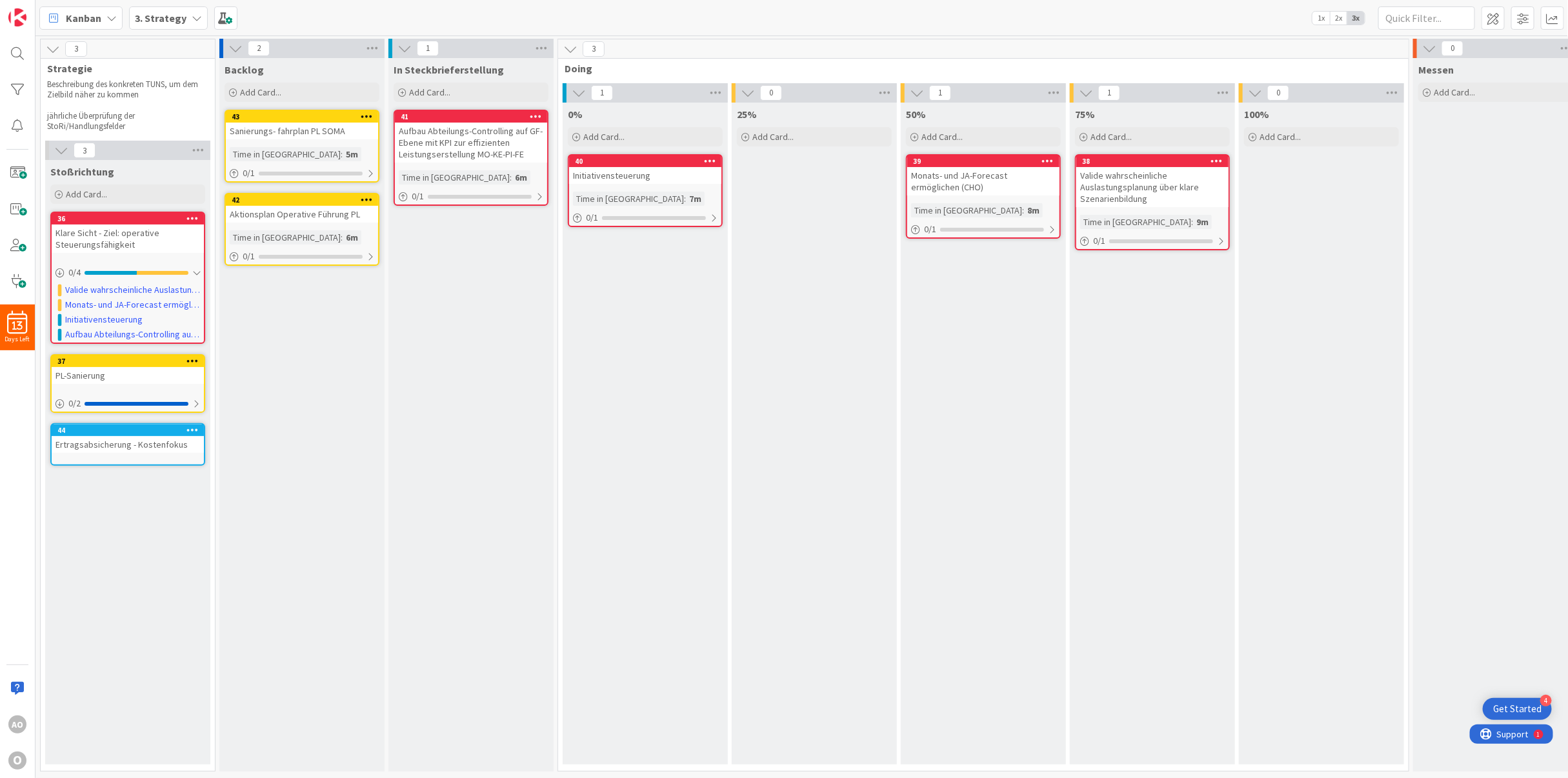
click at [261, 443] on div "Backlog Add Card... Template Not Set Not Set Add Card Templates Title 0 / 128 L…" at bounding box center [302, 415] width 166 height 713
click at [803, 322] on div "25% Add Card..." at bounding box center [815, 433] width 166 height 662
click at [248, 96] on span "Add Card..." at bounding box center [261, 92] width 41 height 11
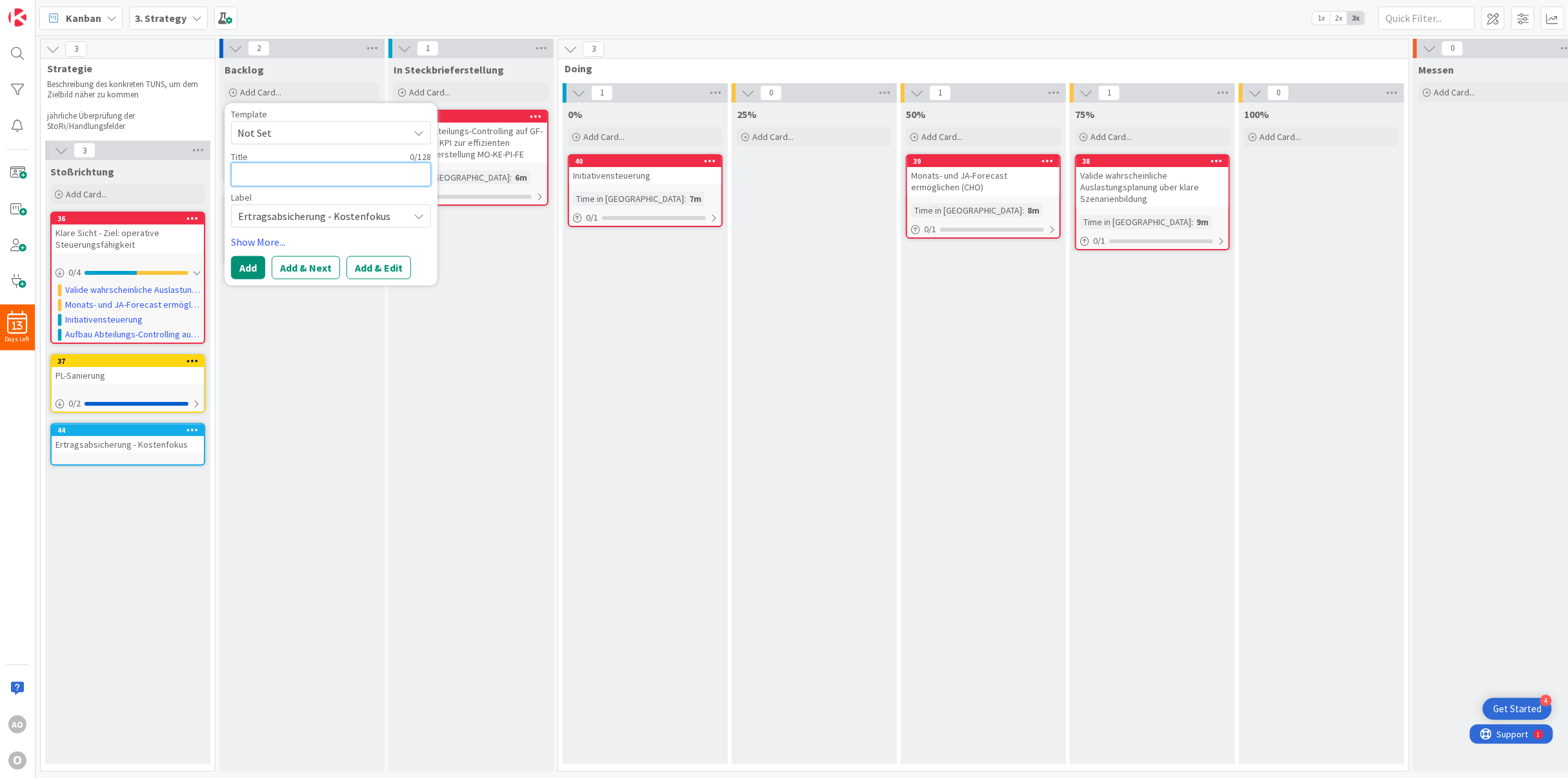
paste textarea "Kosteneinsparung Personalbereich"
type textarea "x"
type textarea "Kosteneinsparung Personalbereich"
click at [290, 135] on span "Not Set" at bounding box center [318, 132] width 162 height 17
click at [263, 133] on span "Not Set" at bounding box center [318, 132] width 162 height 17
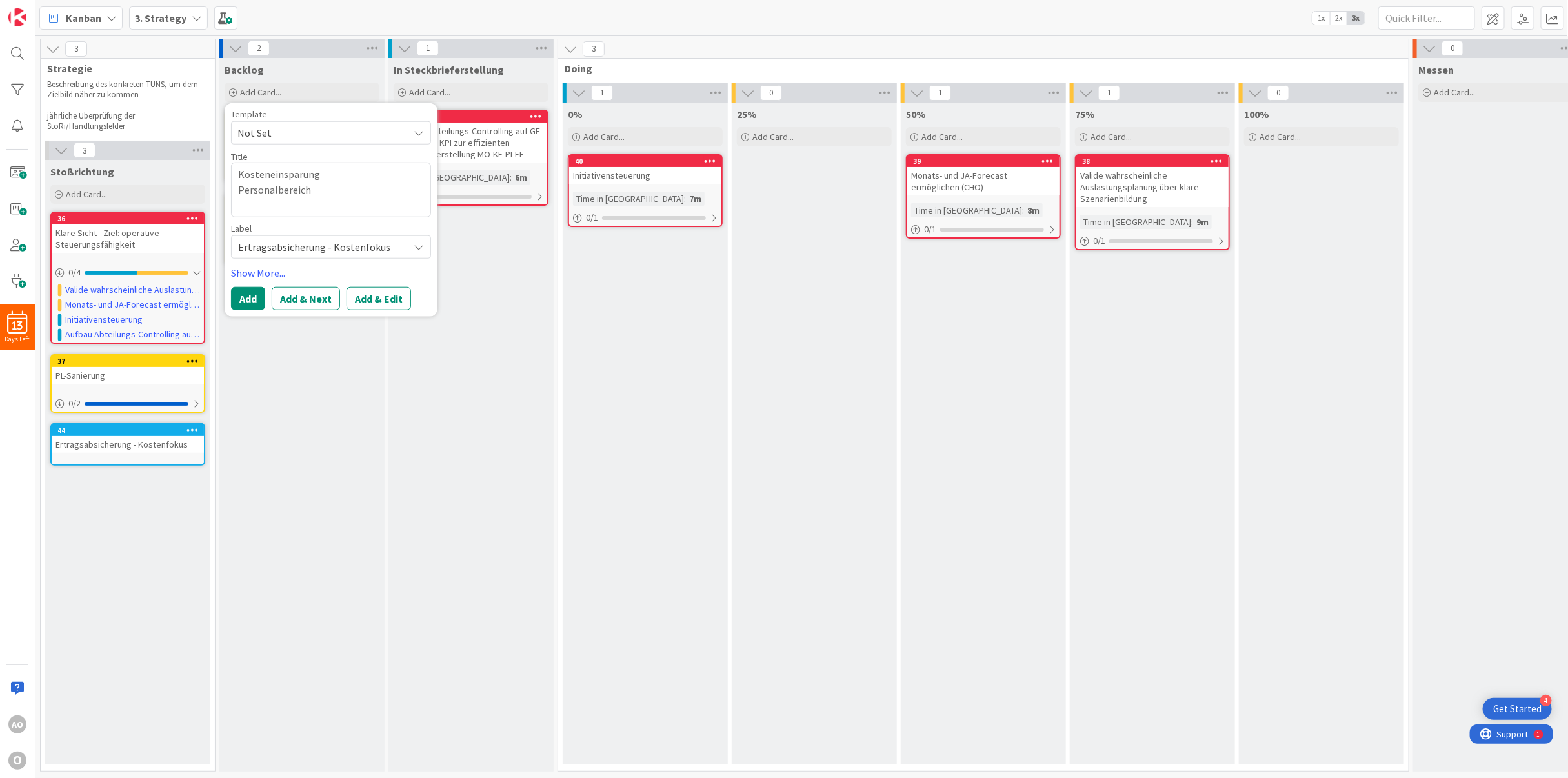
click at [287, 242] on span "Ertragsabsicherung - Kostenfokus" at bounding box center [320, 247] width 164 height 18
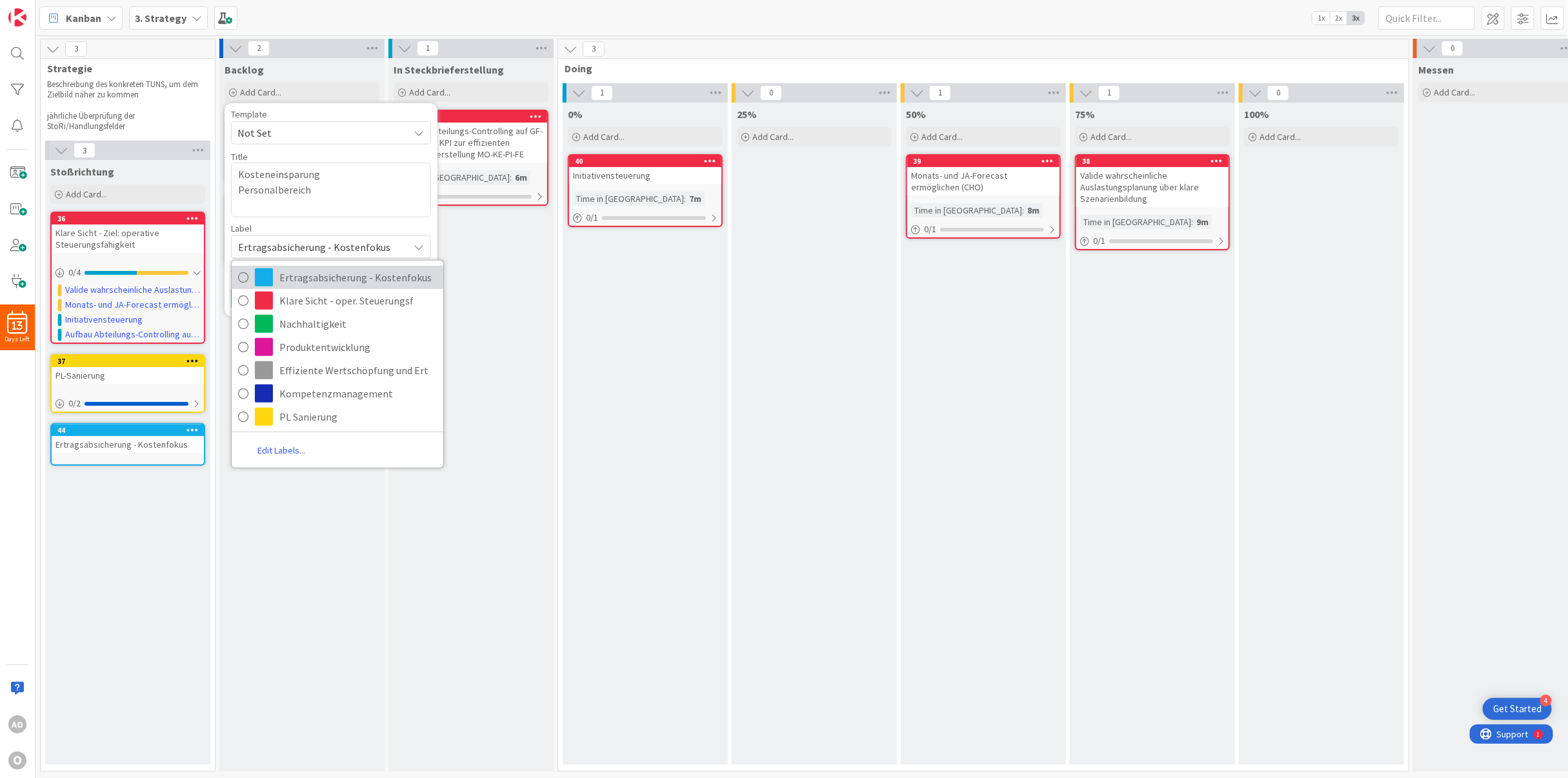
click at [260, 270] on span at bounding box center [264, 277] width 18 height 18
type textarea "x"
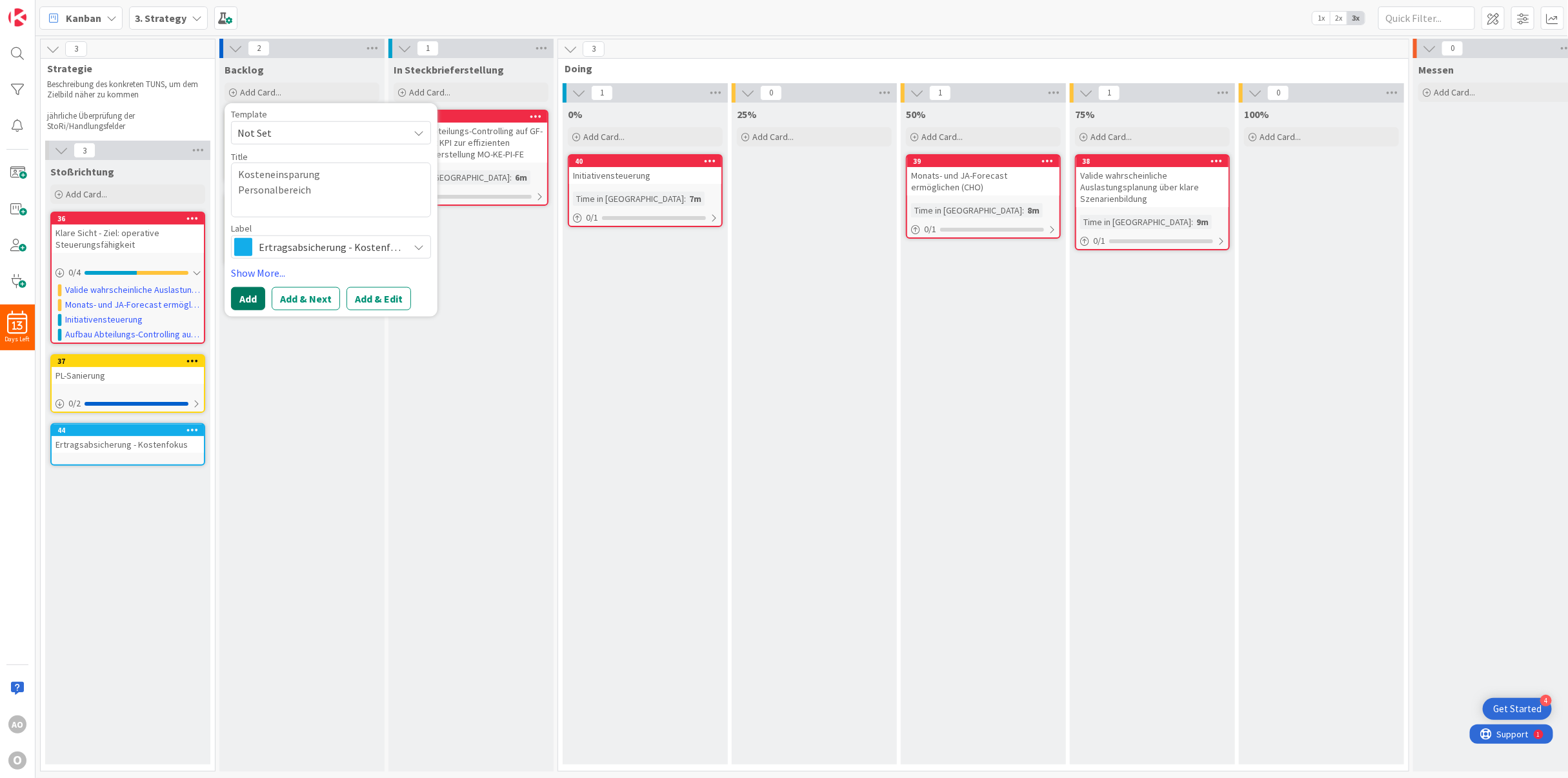
click at [249, 299] on button "Add" at bounding box center [248, 298] width 34 height 24
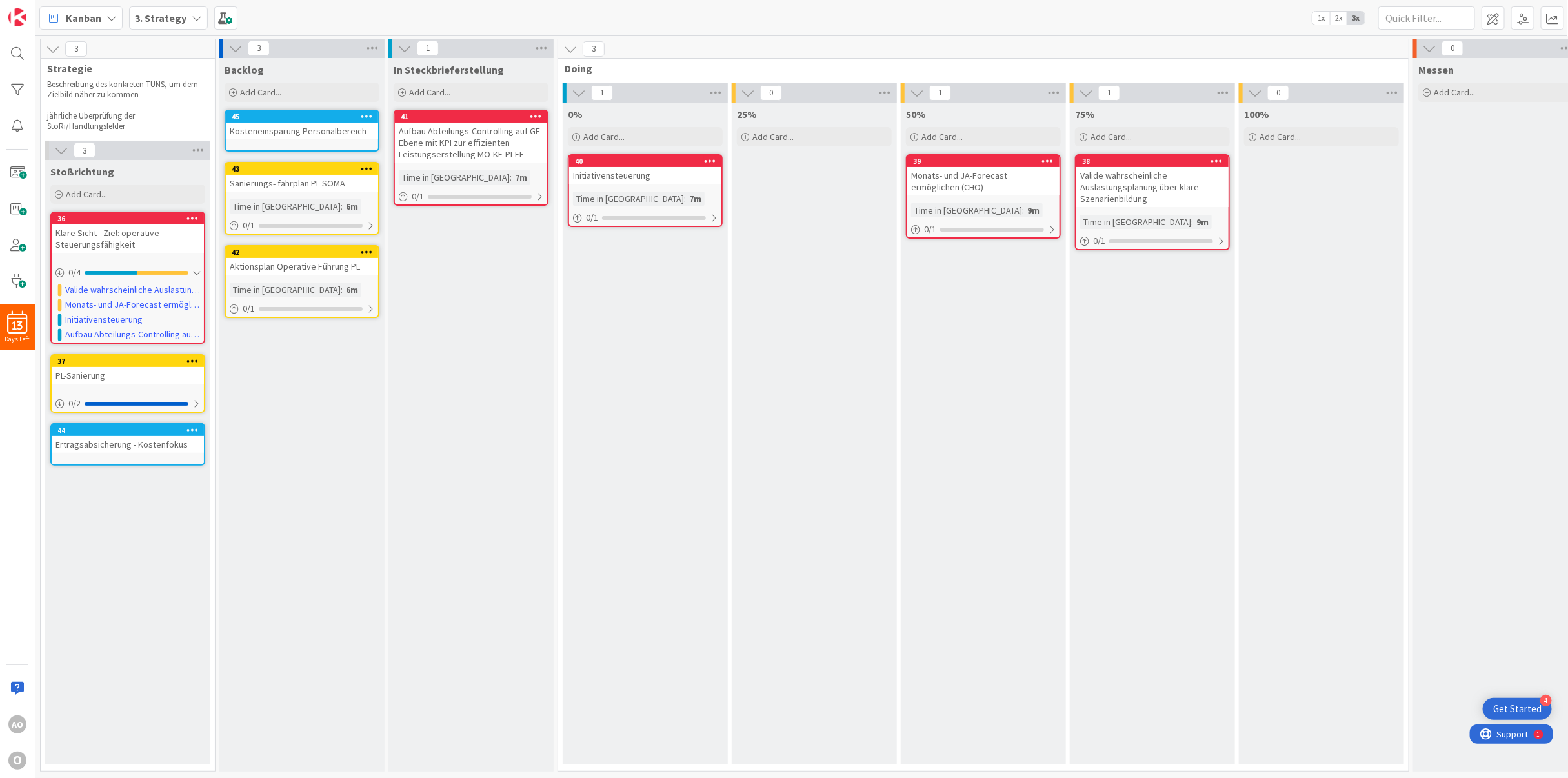
click at [370, 112] on icon at bounding box center [366, 116] width 12 height 9
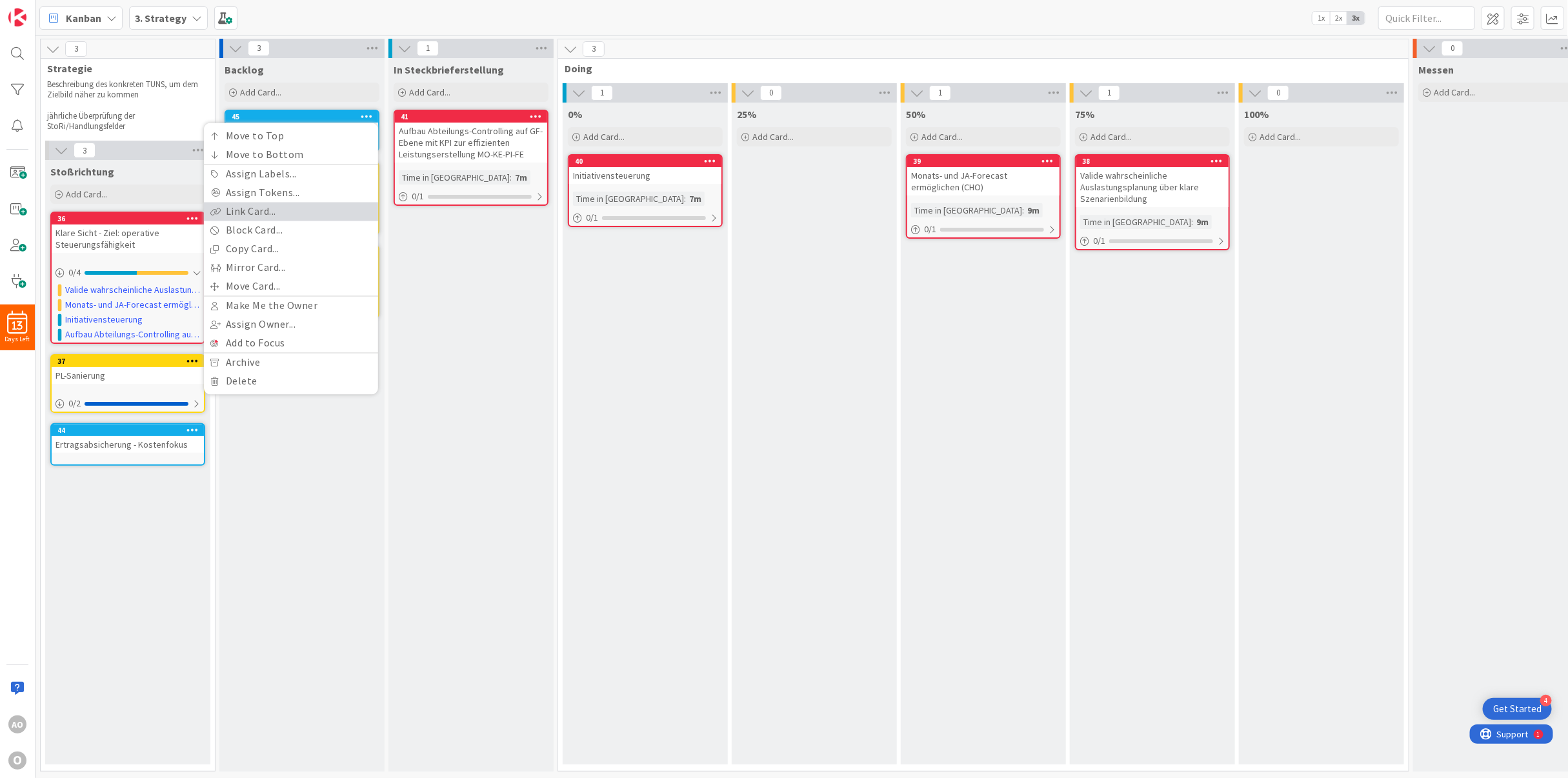
click at [300, 217] on link "Link Card..." at bounding box center [291, 212] width 174 height 19
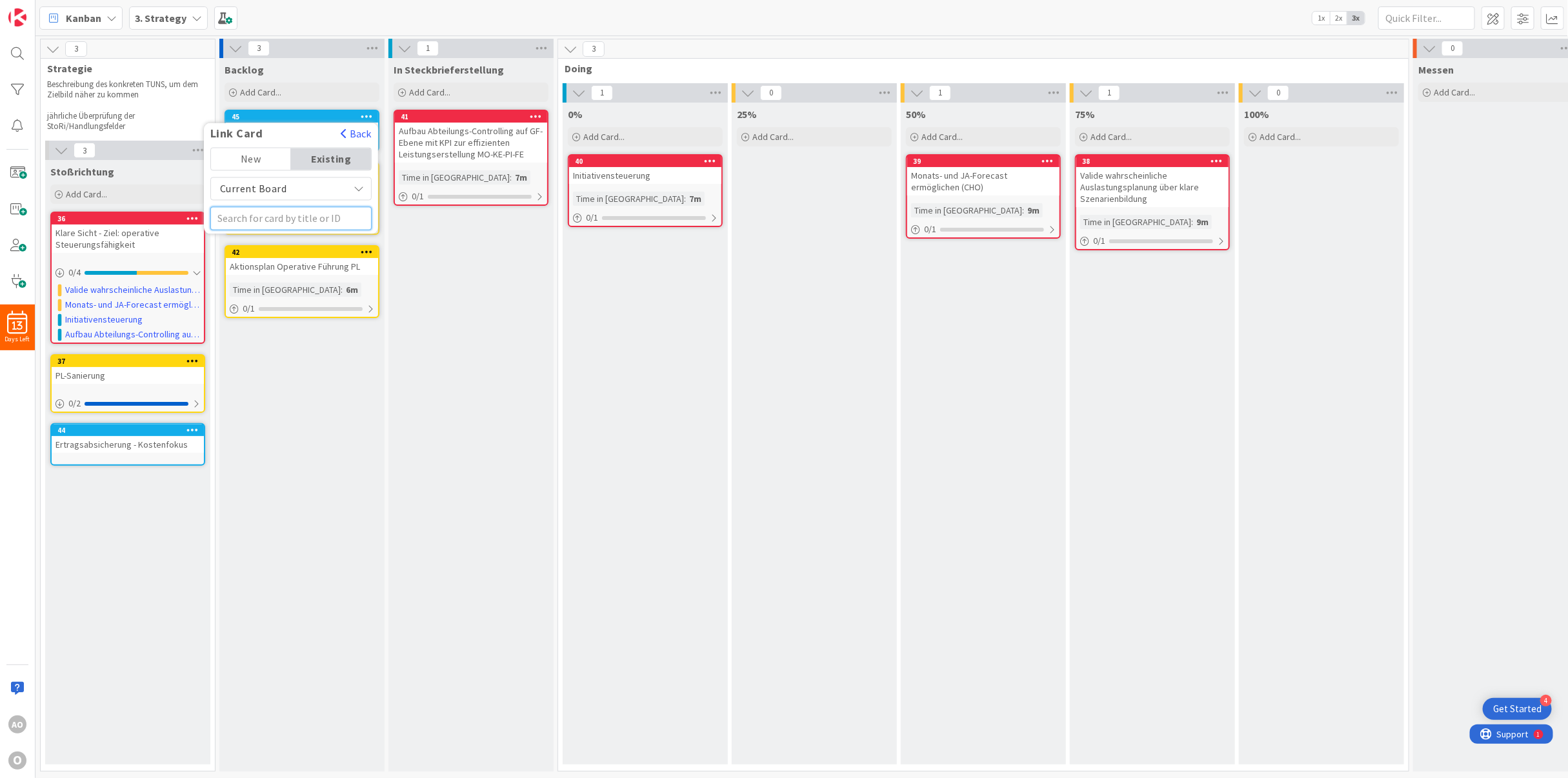
click at [269, 225] on input "text" at bounding box center [291, 218] width 162 height 24
type input "44"
click at [263, 273] on span "Ertragsabsicherung - Kostenfokus" at bounding box center [283, 282] width 128 height 26
click at [285, 196] on span "Select..." at bounding box center [286, 198] width 48 height 18
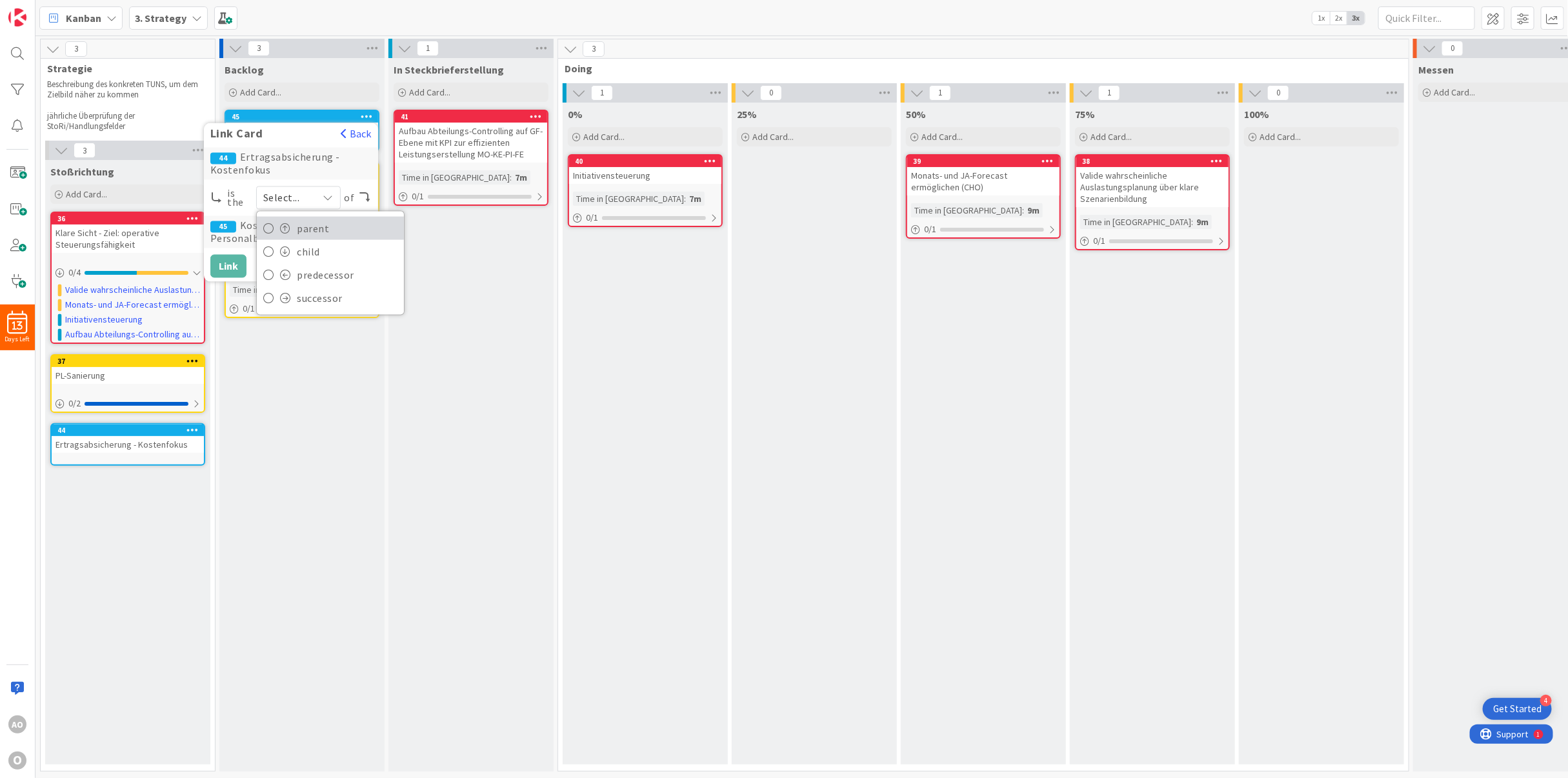
click at [293, 228] on link "parent" at bounding box center [330, 228] width 147 height 24
click at [235, 265] on button "Link" at bounding box center [228, 266] width 37 height 24
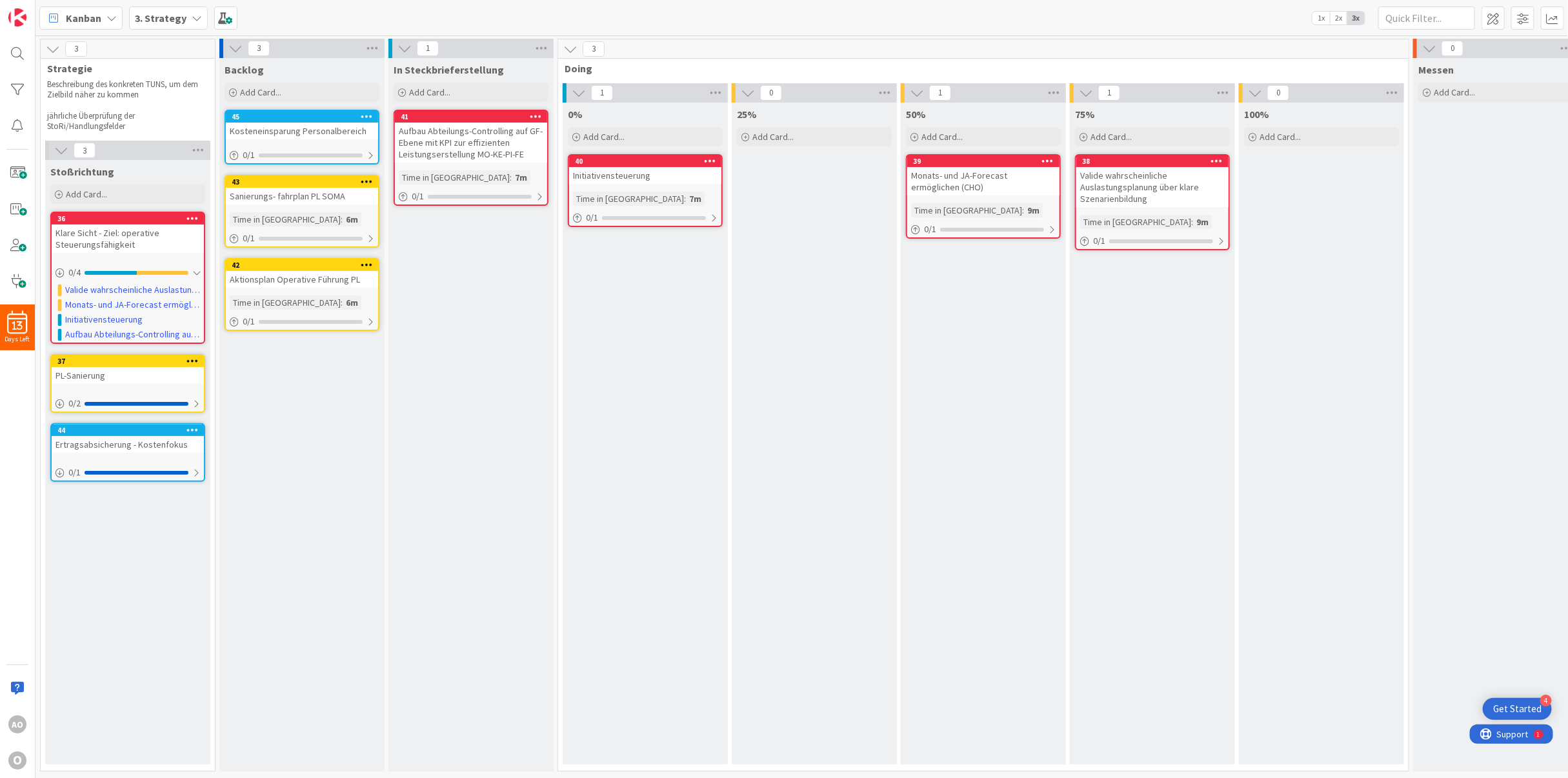
click at [295, 389] on div "Backlog Add Card... Template Not Set Not Set Add Card Templates Title 0 / 128 L…" at bounding box center [302, 415] width 166 height 713
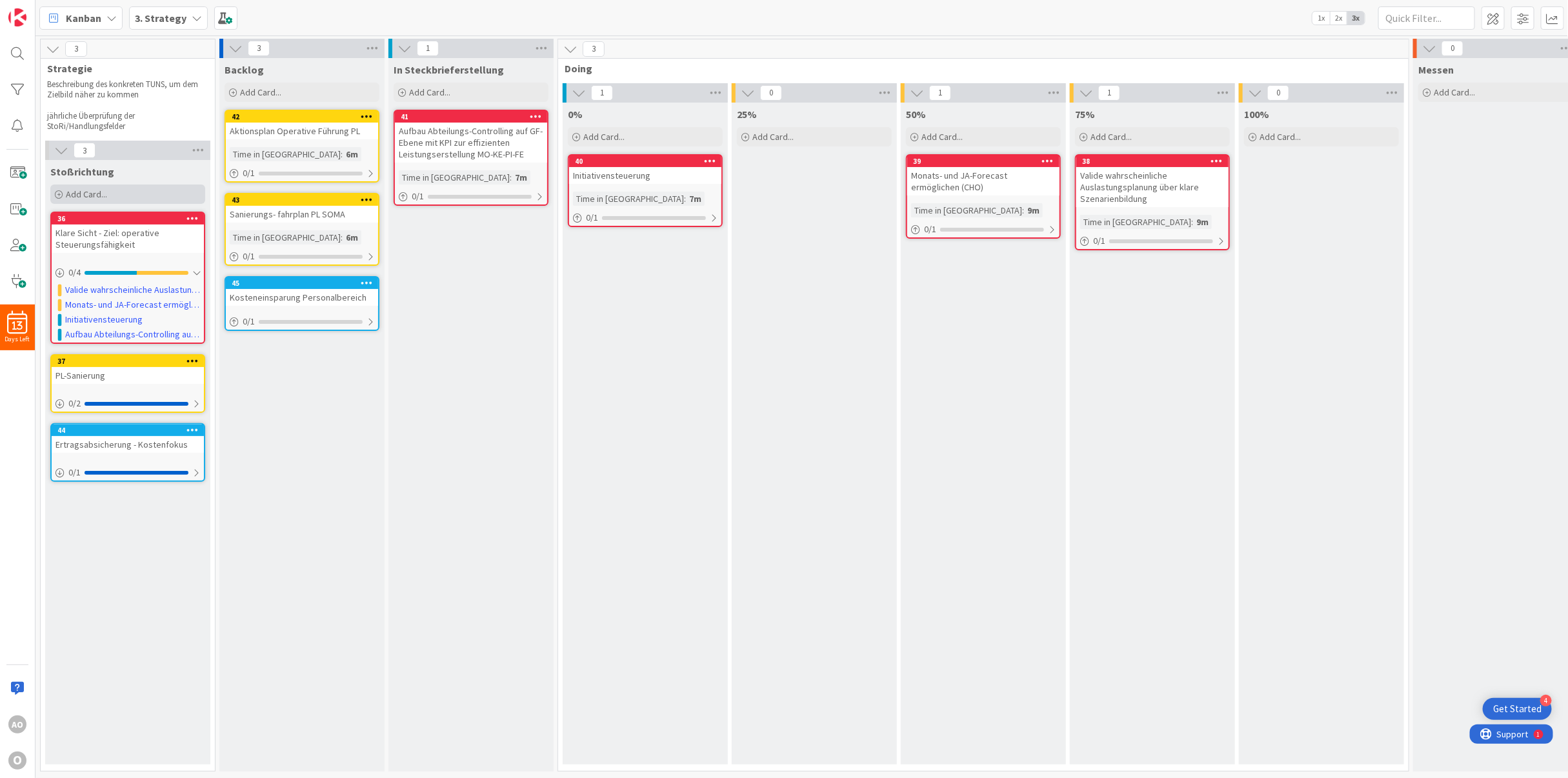
click at [67, 193] on span "Add Card..." at bounding box center [86, 194] width 41 height 11
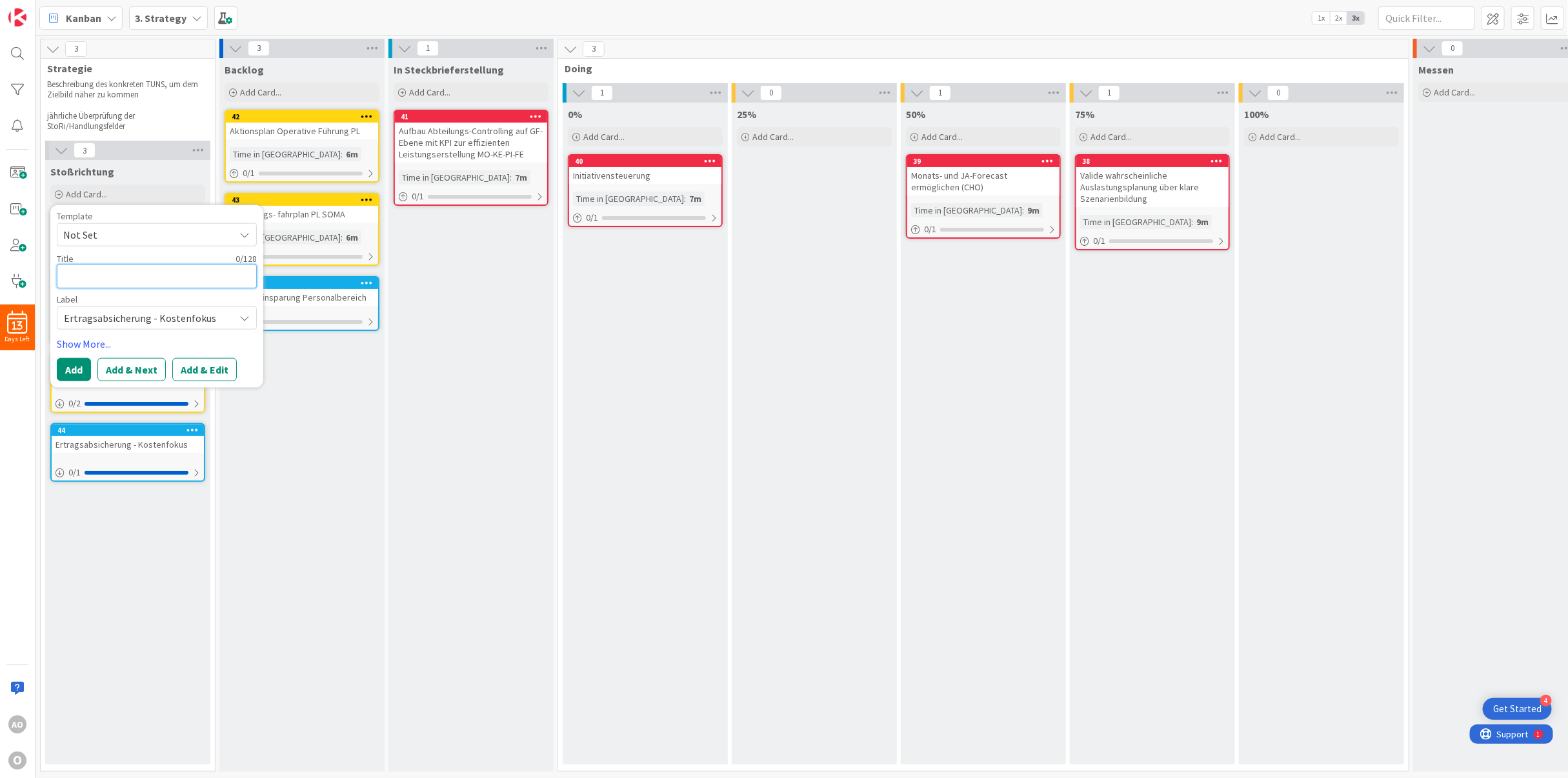
paste textarea "Klarheit und Ausrichtung nach innen und außen Ziel: strategische Steuerungsfähi…"
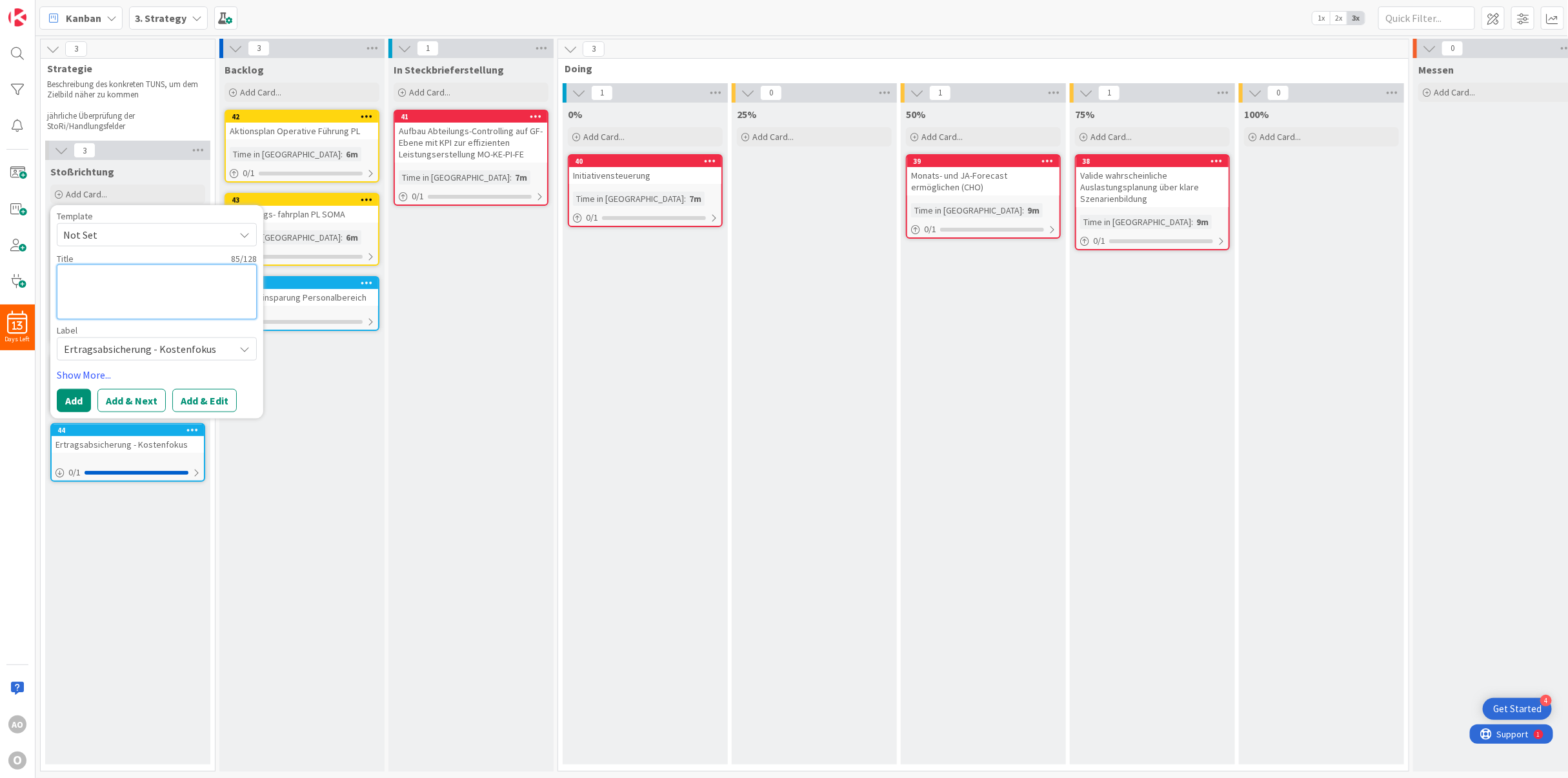
type textarea "x"
type textarea "Klarheit und Ausrichtung nach innen und außen Ziel: strategische Steuerungsfähi…"
click at [75, 395] on button "Add" at bounding box center [74, 400] width 34 height 24
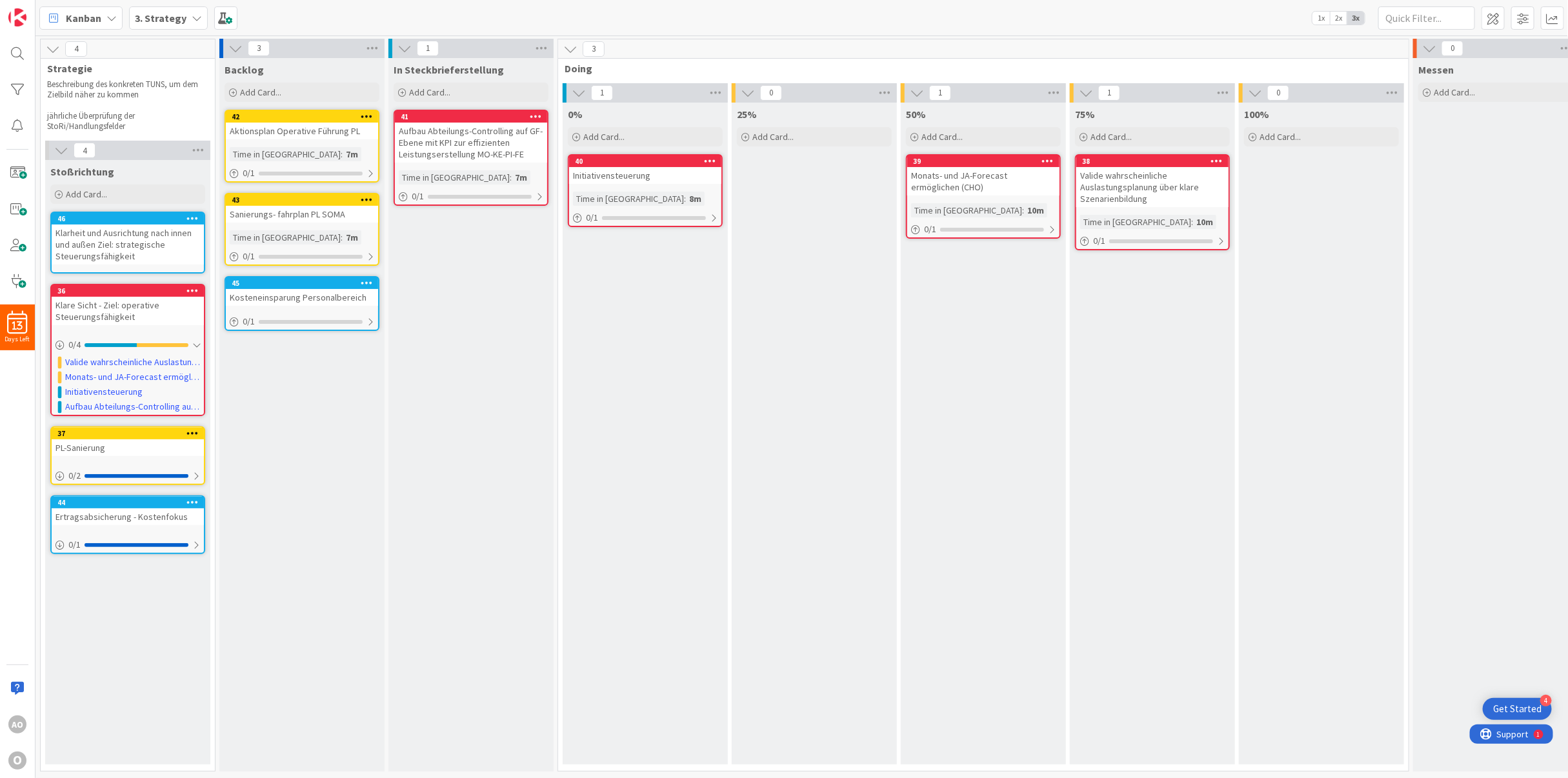
click at [192, 219] on icon at bounding box center [192, 217] width 12 height 9
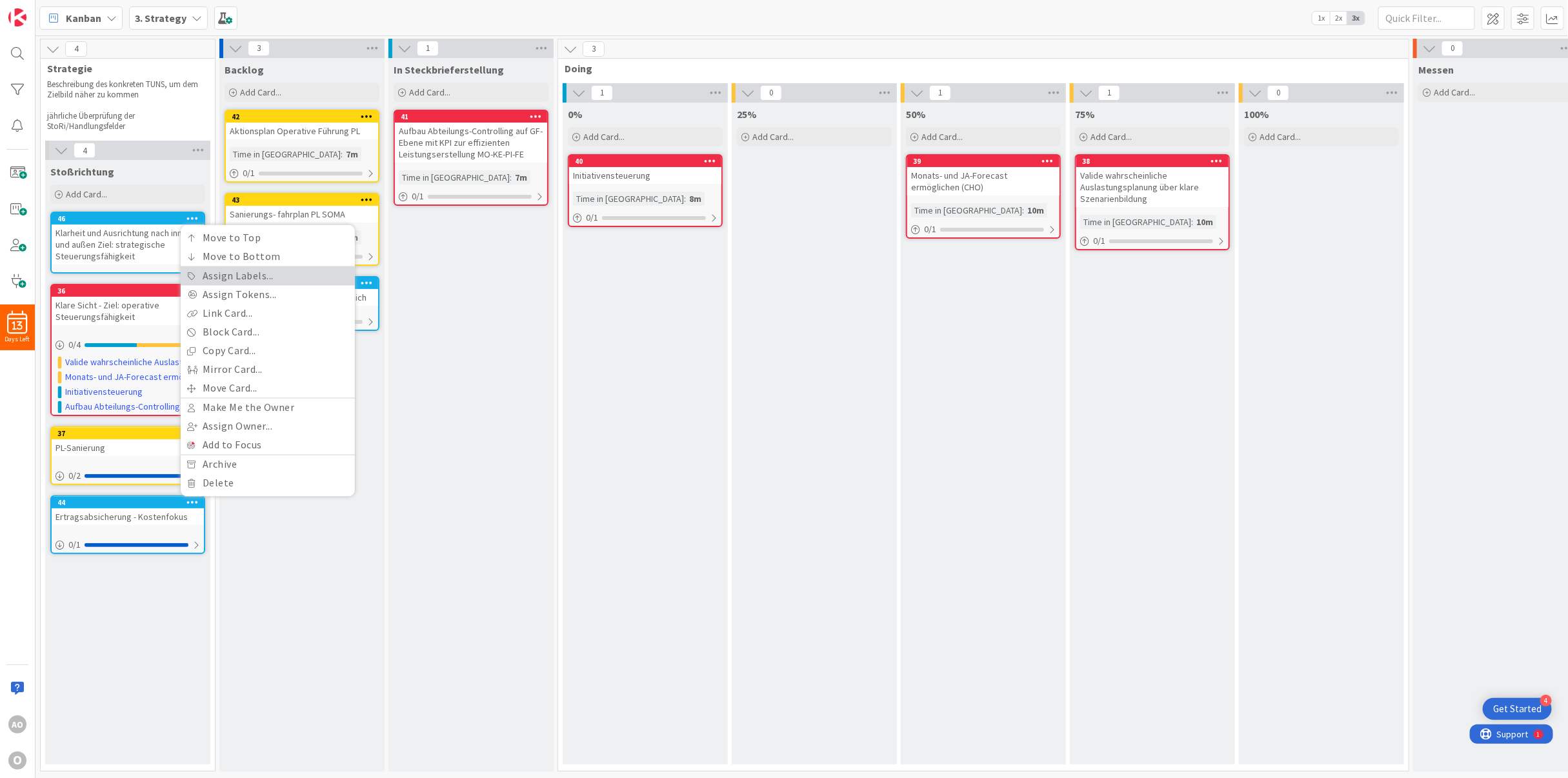
click at [209, 274] on link "Assign Labels..." at bounding box center [268, 276] width 174 height 19
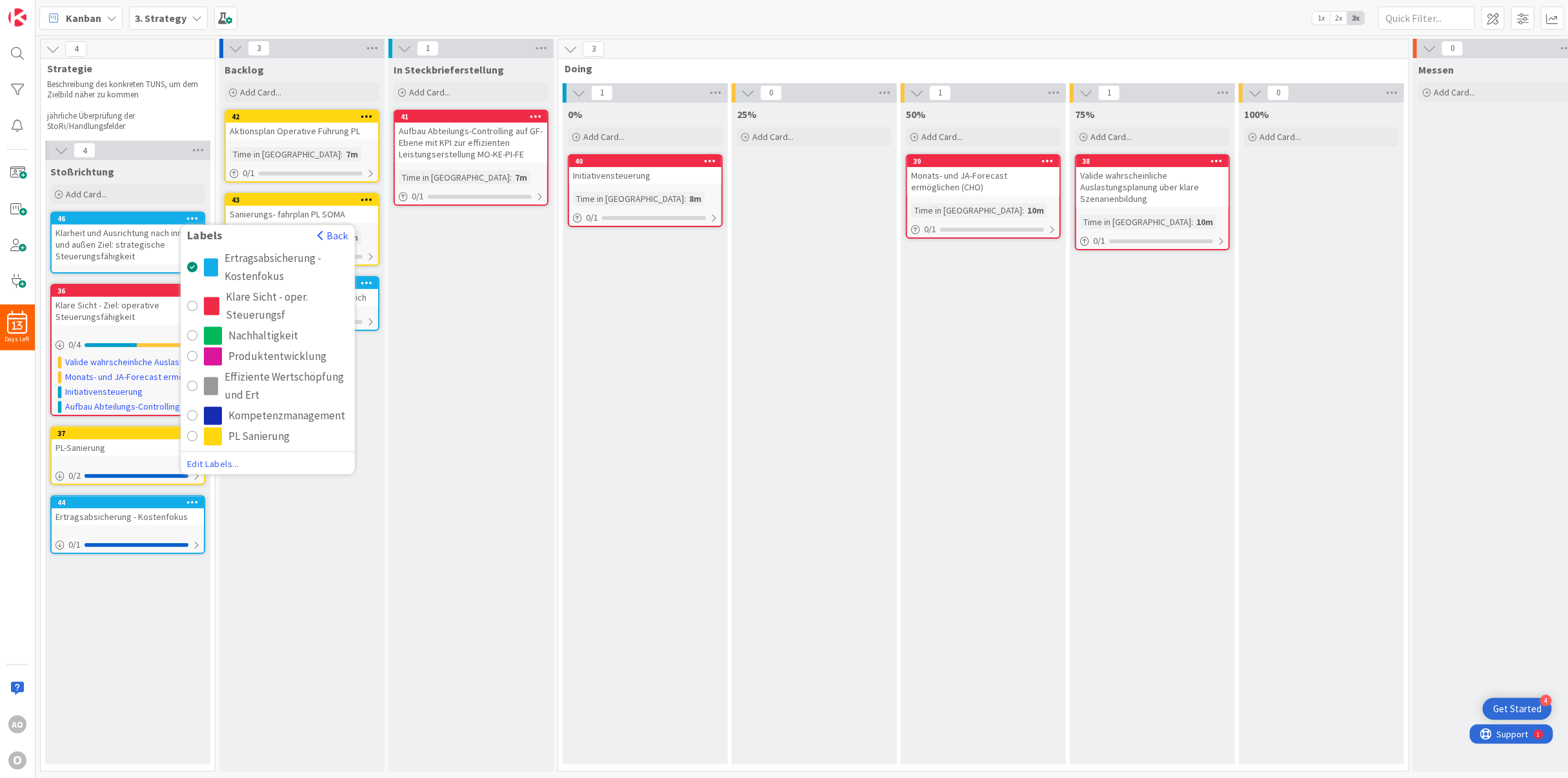
click at [194, 465] on span "Edit Labels..." at bounding box center [268, 464] width 162 height 13
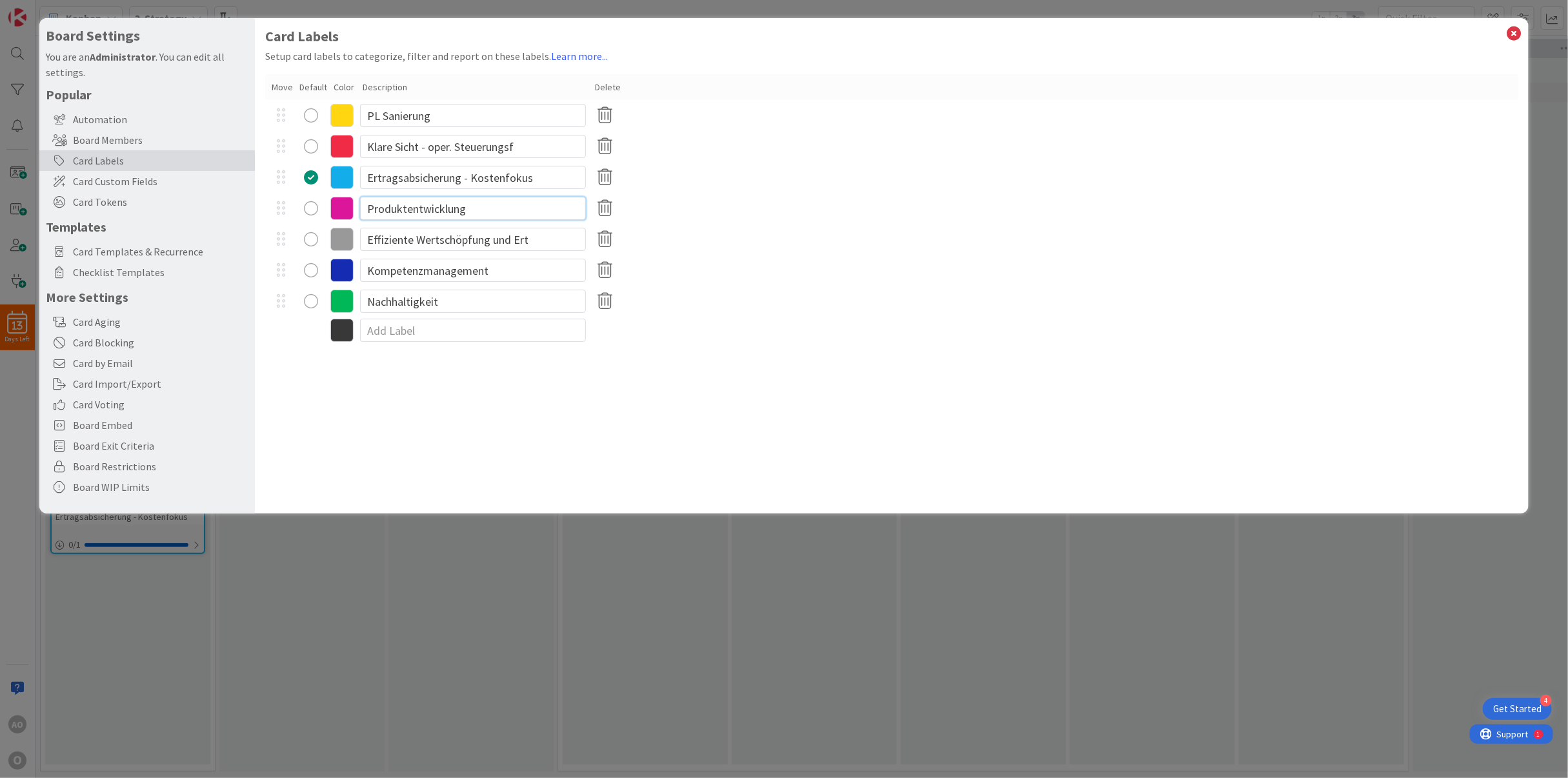
drag, startPoint x: 474, startPoint y: 205, endPoint x: 319, endPoint y: 198, distance: 155.2
click at [319, 198] on div "Produktentwicklung" at bounding box center [892, 208] width 1254 height 31
paste input "Klarheit und Ausrichtung nach in"
drag, startPoint x: 533, startPoint y: 208, endPoint x: 349, endPoint y: 211, distance: 184.0
click at [349, 211] on div "Klarheit und Ausrichtung nach in" at bounding box center [892, 208] width 1254 height 31
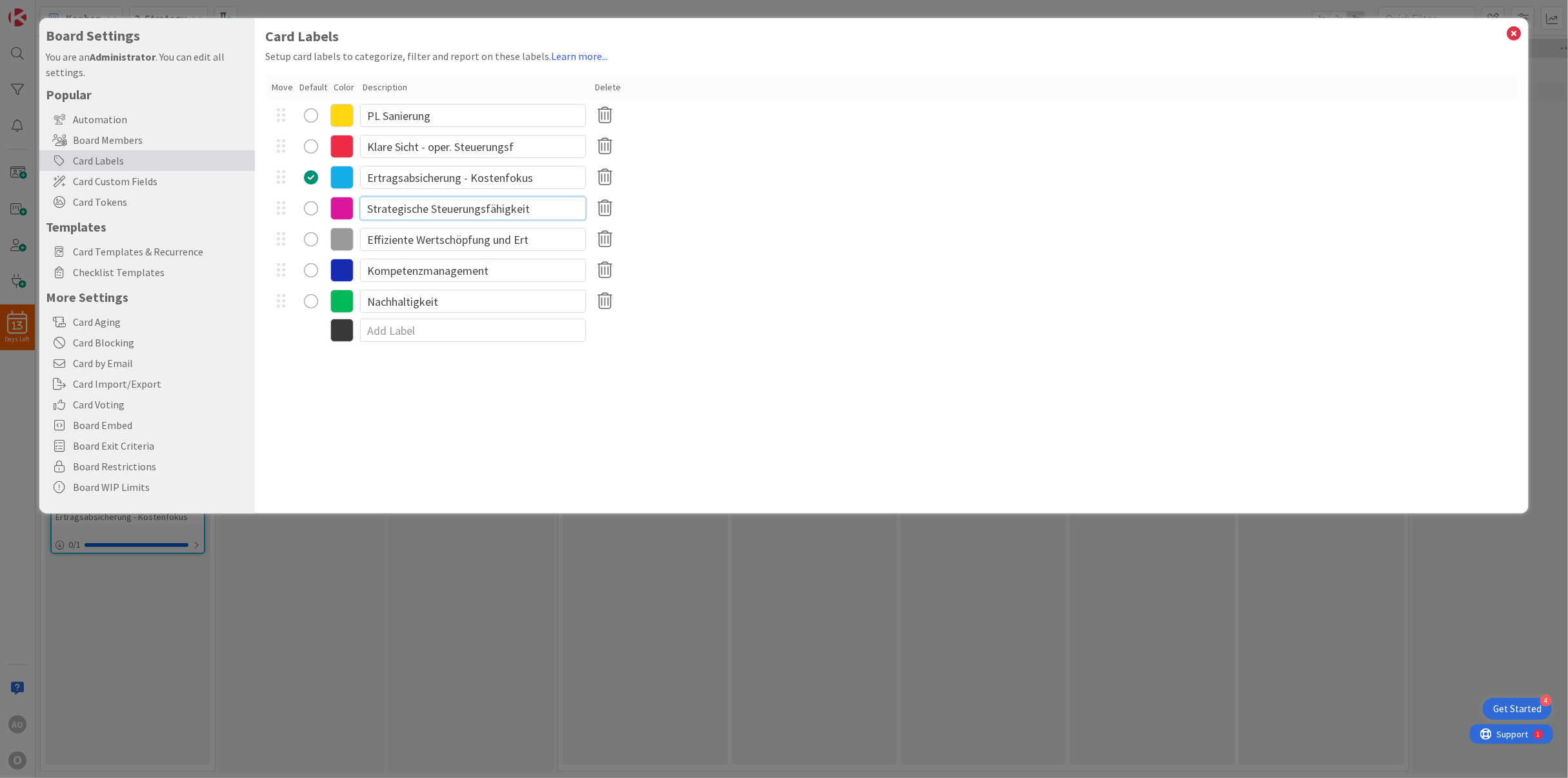
type input "Strategische Steuerungsfähigkeit"
click at [532, 135] on input "Klare Sicht - oper. Steuerungsf" at bounding box center [473, 146] width 226 height 24
drag, startPoint x: 531, startPoint y: 140, endPoint x: 171, endPoint y: 131, distance: 360.1
click at [171, 131] on div "Board Settings You are an Administrator . You can edit all settings. Popular Au…" at bounding box center [784, 265] width 1490 height 496
type input "Operative Steuerungsfähigkeit"
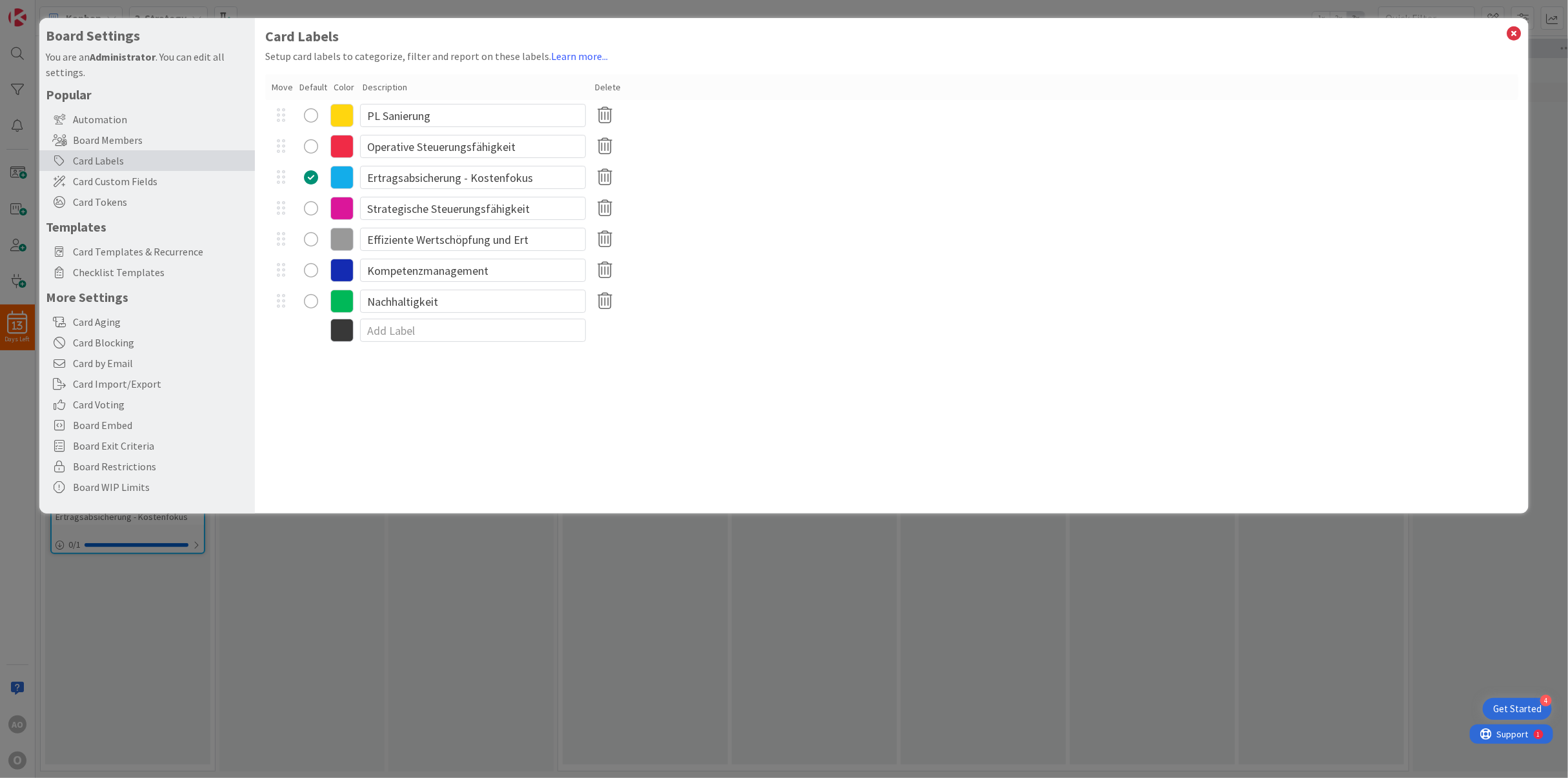
click at [317, 205] on div "radio" at bounding box center [310, 208] width 14 height 14
click at [1513, 33] on icon at bounding box center [1514, 33] width 17 height 18
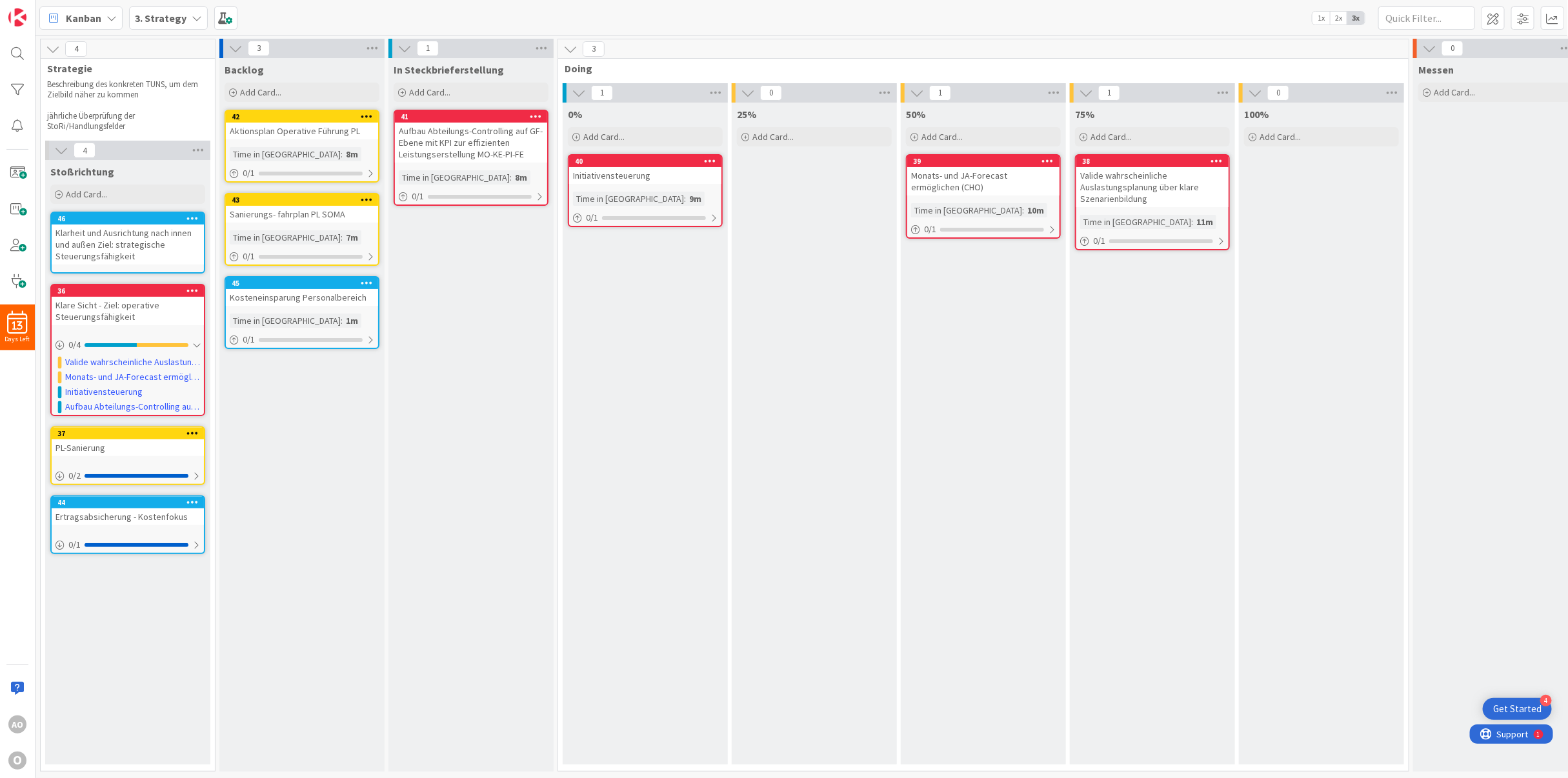
click at [194, 219] on icon at bounding box center [192, 217] width 12 height 9
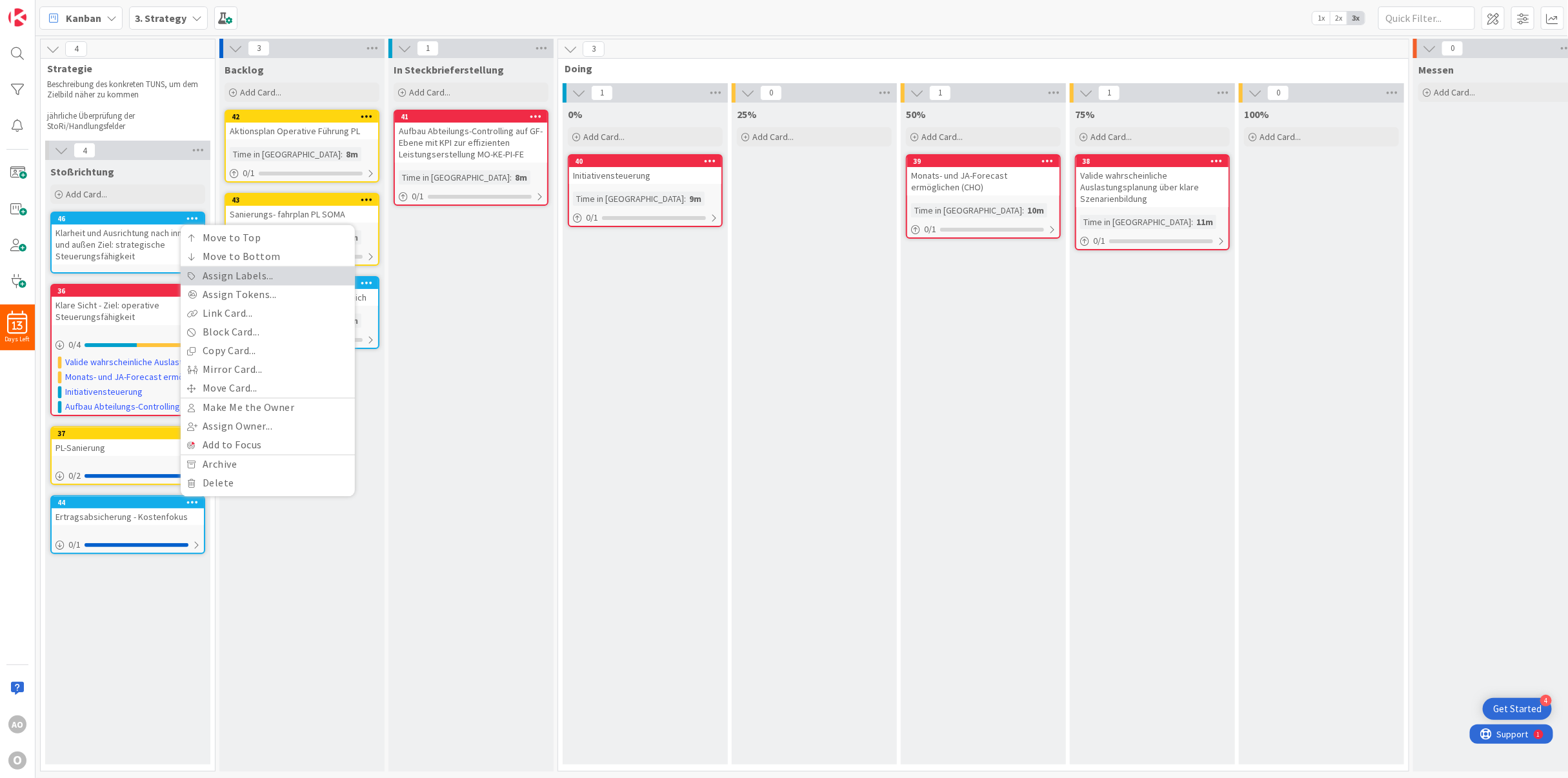
click at [228, 280] on link "Assign Labels..." at bounding box center [268, 276] width 174 height 19
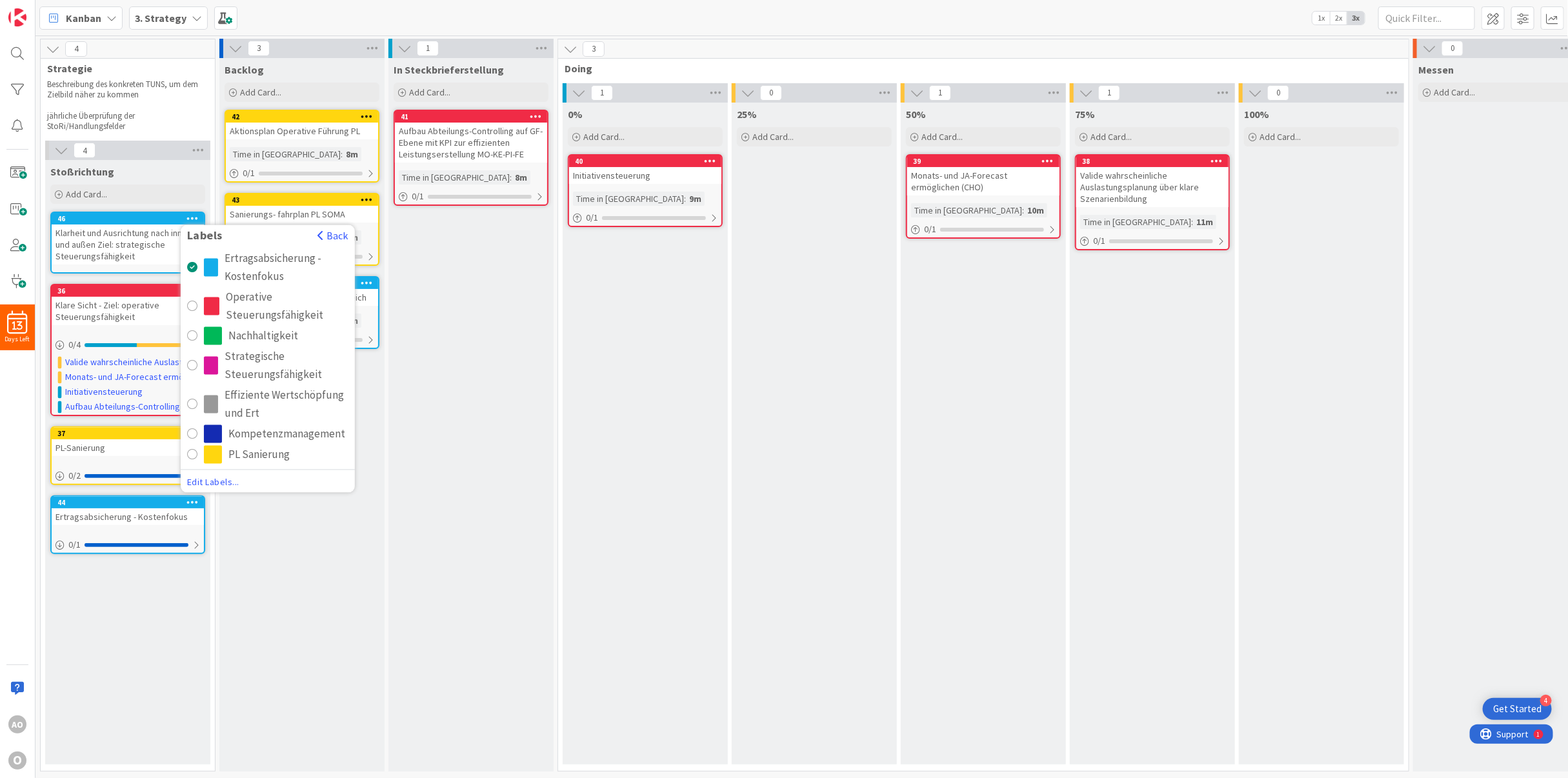
click at [228, 363] on div "Strategische Steuerungsfähigkeit" at bounding box center [286, 366] width 124 height 37
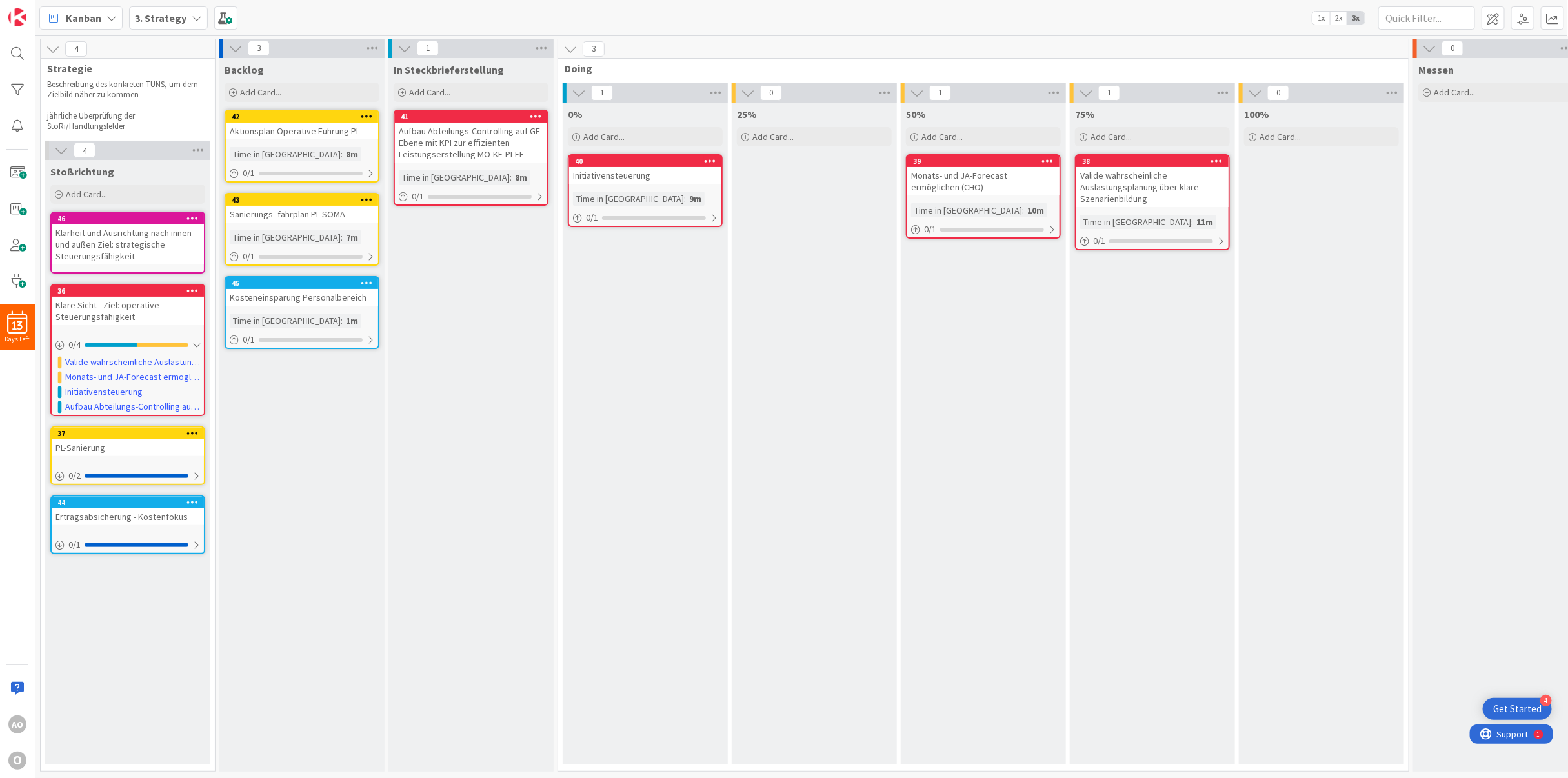
click at [473, 368] on div "In Steckbrieferstellung Add Card... 41 Link Card Back New Existing Current Boar…" at bounding box center [472, 415] width 166 height 713
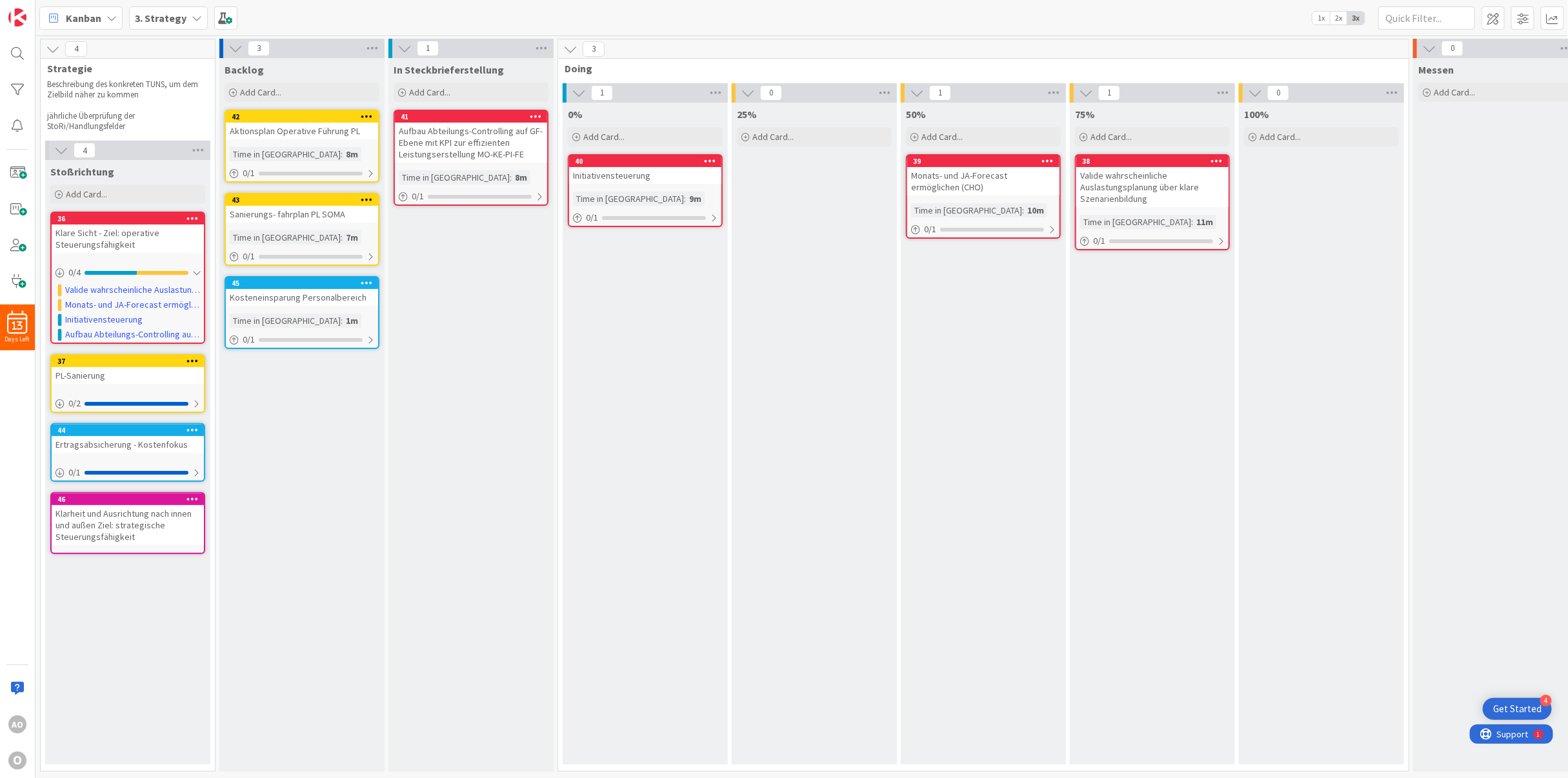
click at [263, 534] on div "Backlog Add Card... Template Not Set Not Set Add Card Templates Title 0 / 128 L…" at bounding box center [302, 415] width 166 height 713
click at [244, 87] on span "Add Card..." at bounding box center [261, 92] width 41 height 11
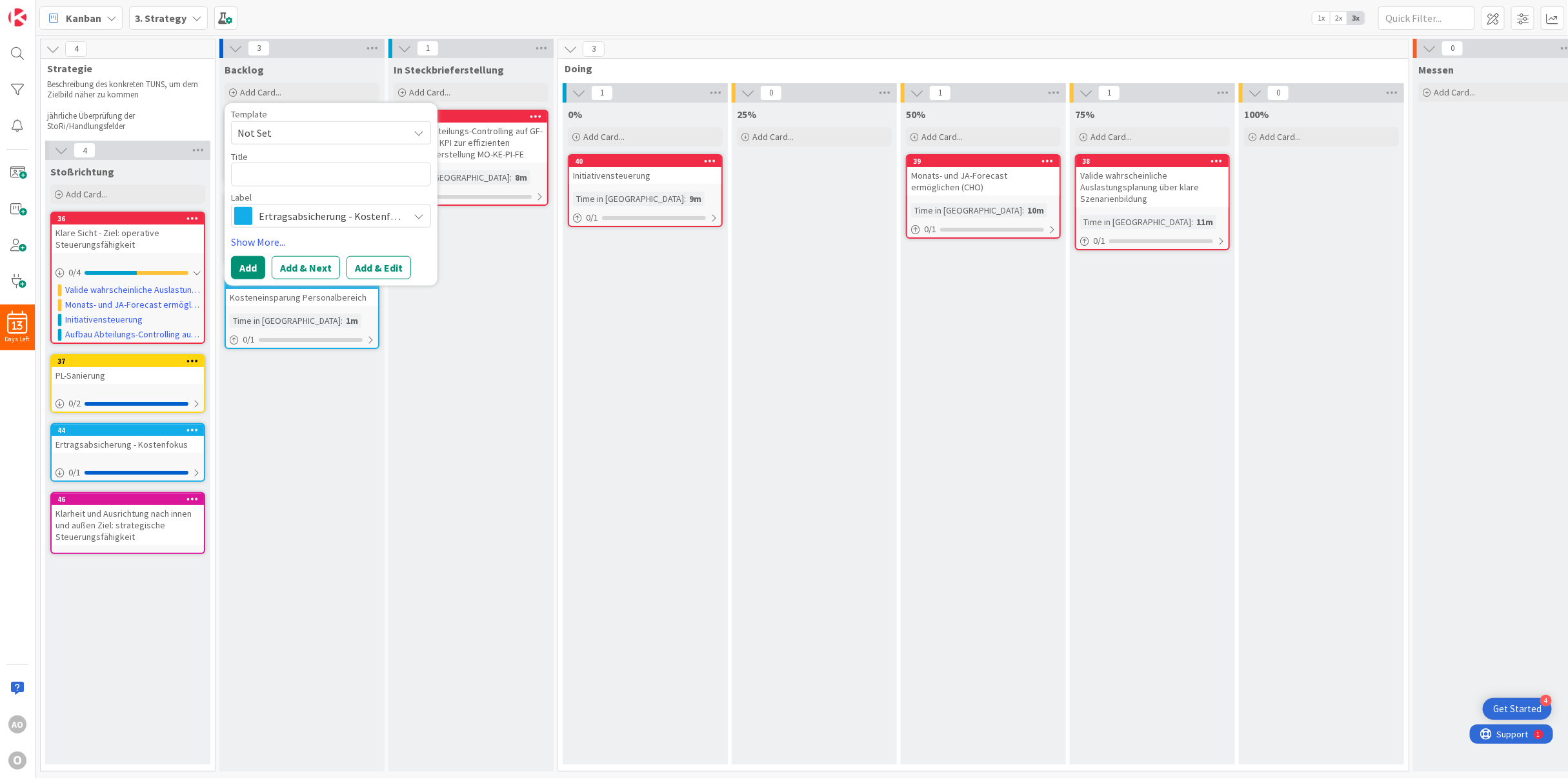
click at [264, 213] on span "Ertragsabsicherung - Kostenfokus" at bounding box center [330, 215] width 144 height 18
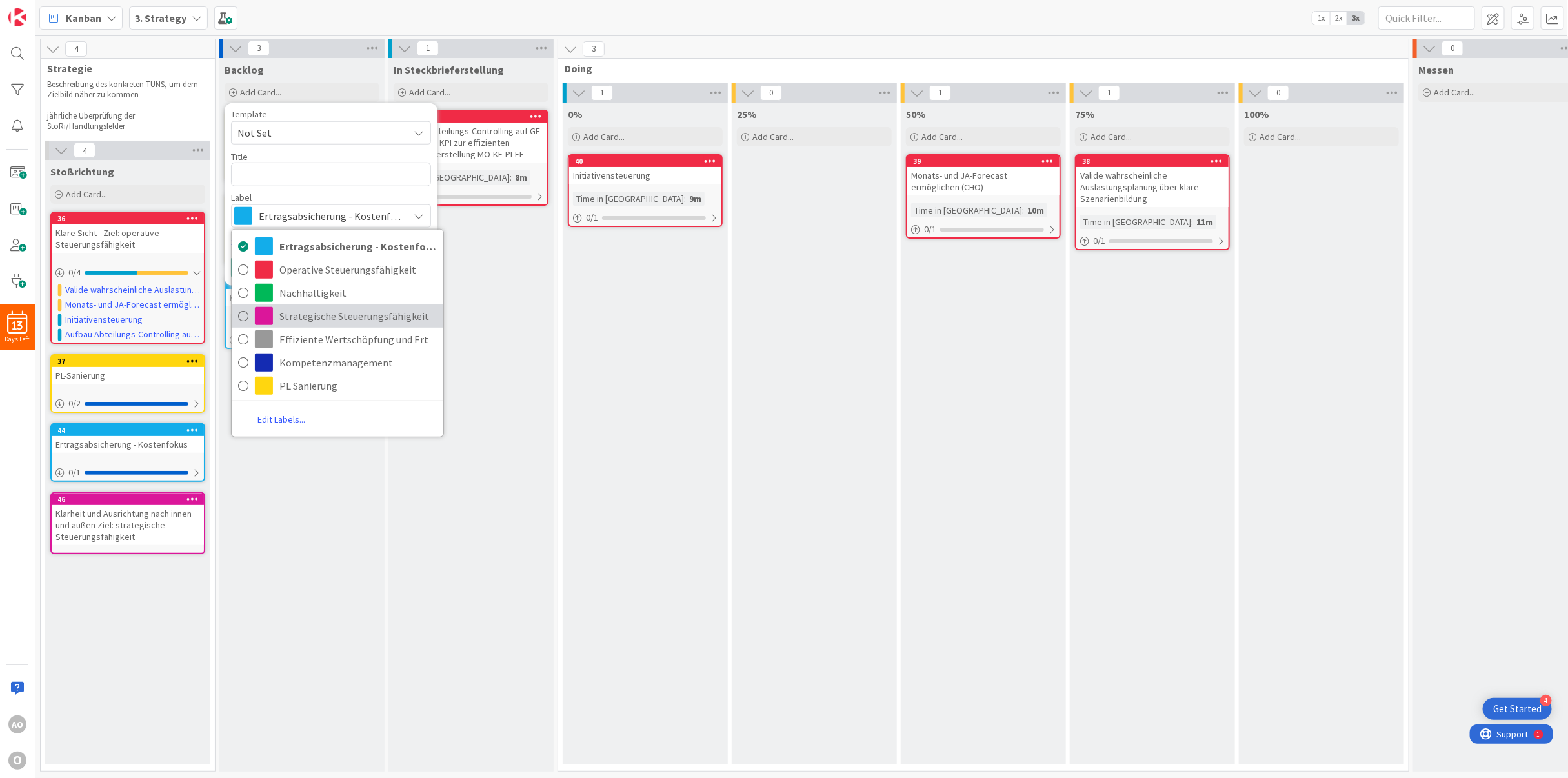
click at [279, 313] on span "Strategische Steuerungsfähigkeit" at bounding box center [358, 316] width 157 height 19
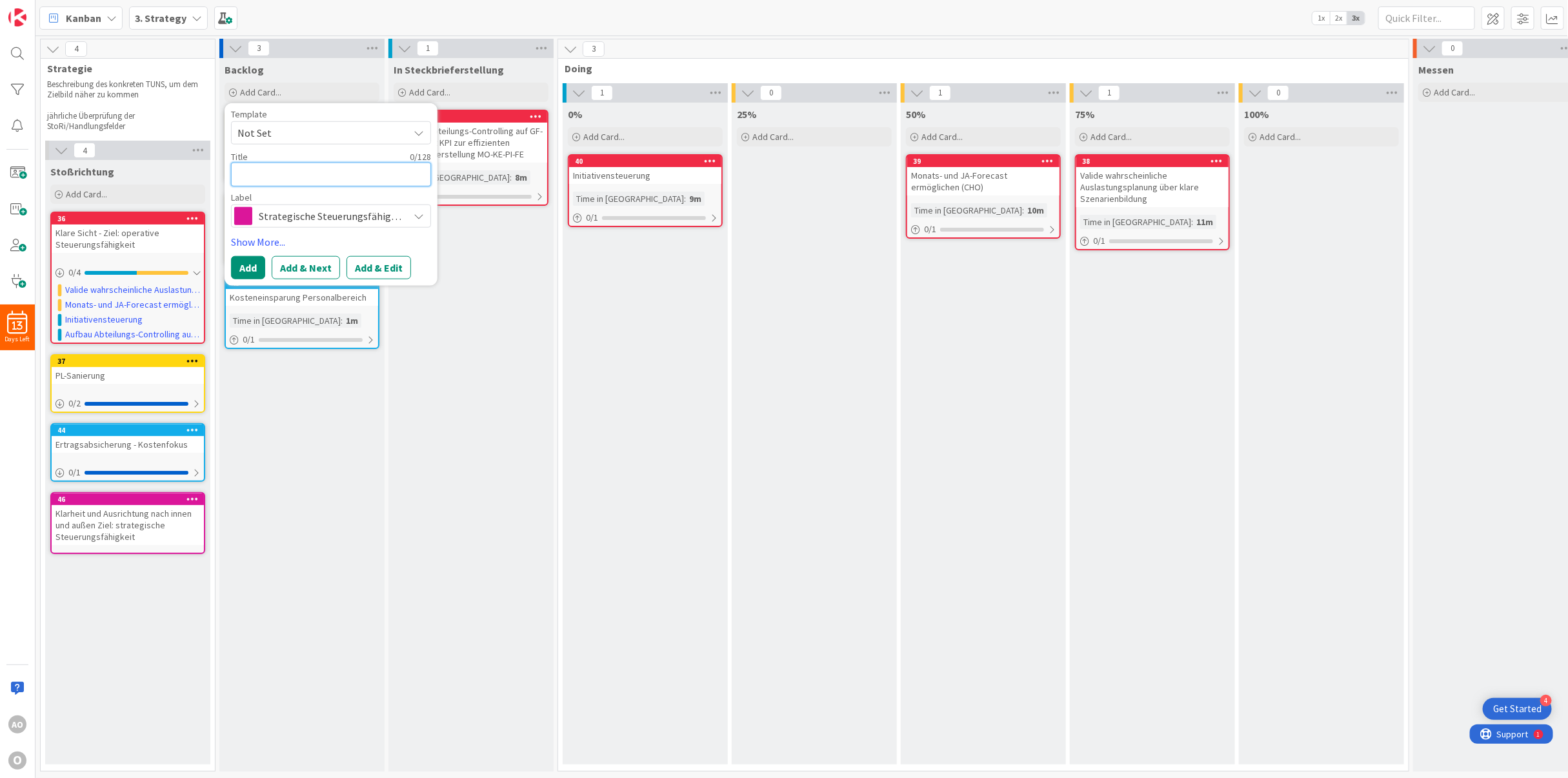
click at [300, 174] on textarea at bounding box center [331, 174] width 200 height 24
paste textarea "Marktbearbeitungsstrategie erarbeiten"
type textarea "x"
type textarea "Marktbearbeitungsstrategie erarbeiten"
click at [242, 272] on button "Add" at bounding box center [248, 267] width 34 height 24
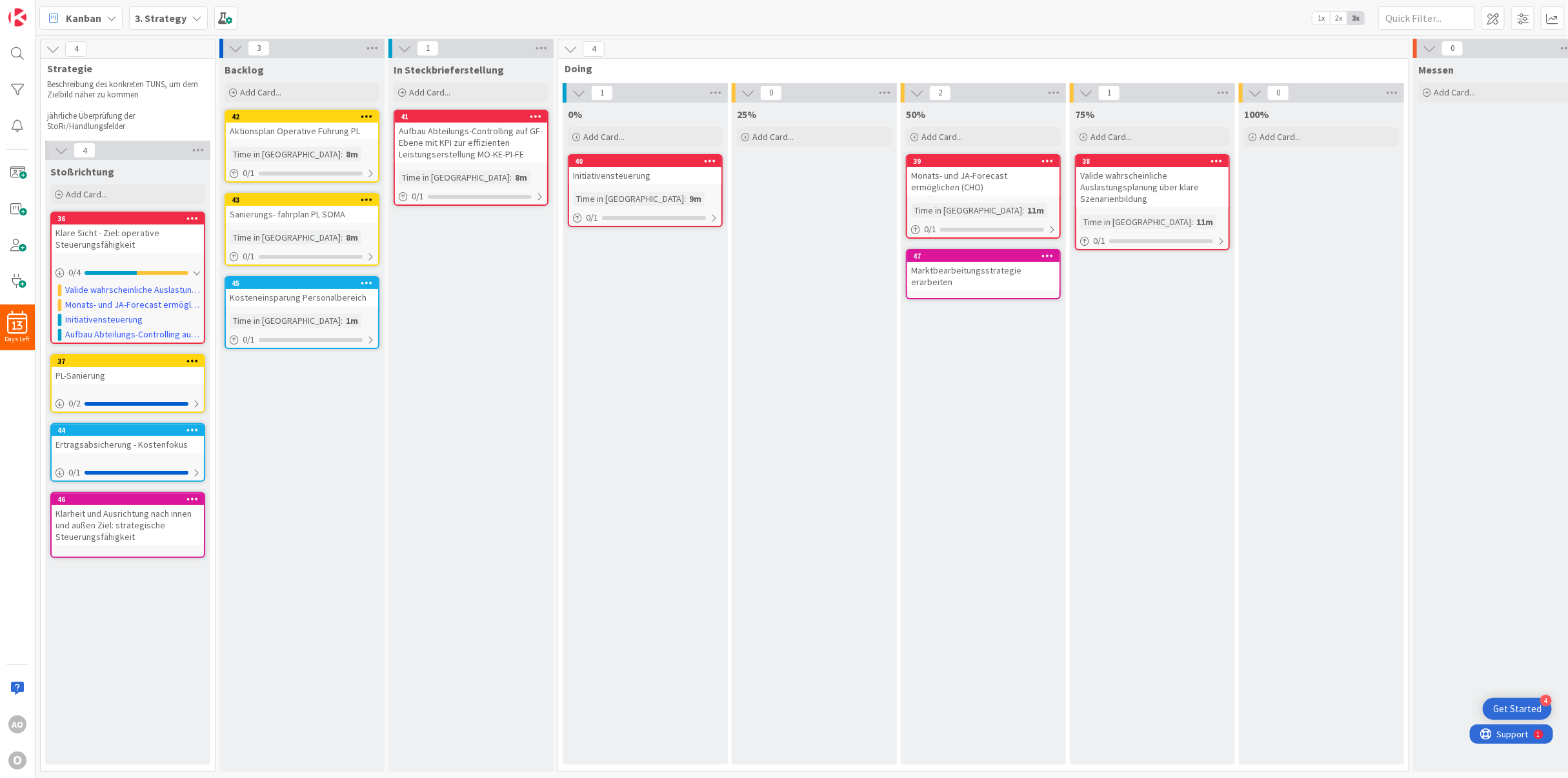
click at [1047, 251] on icon at bounding box center [1048, 255] width 12 height 9
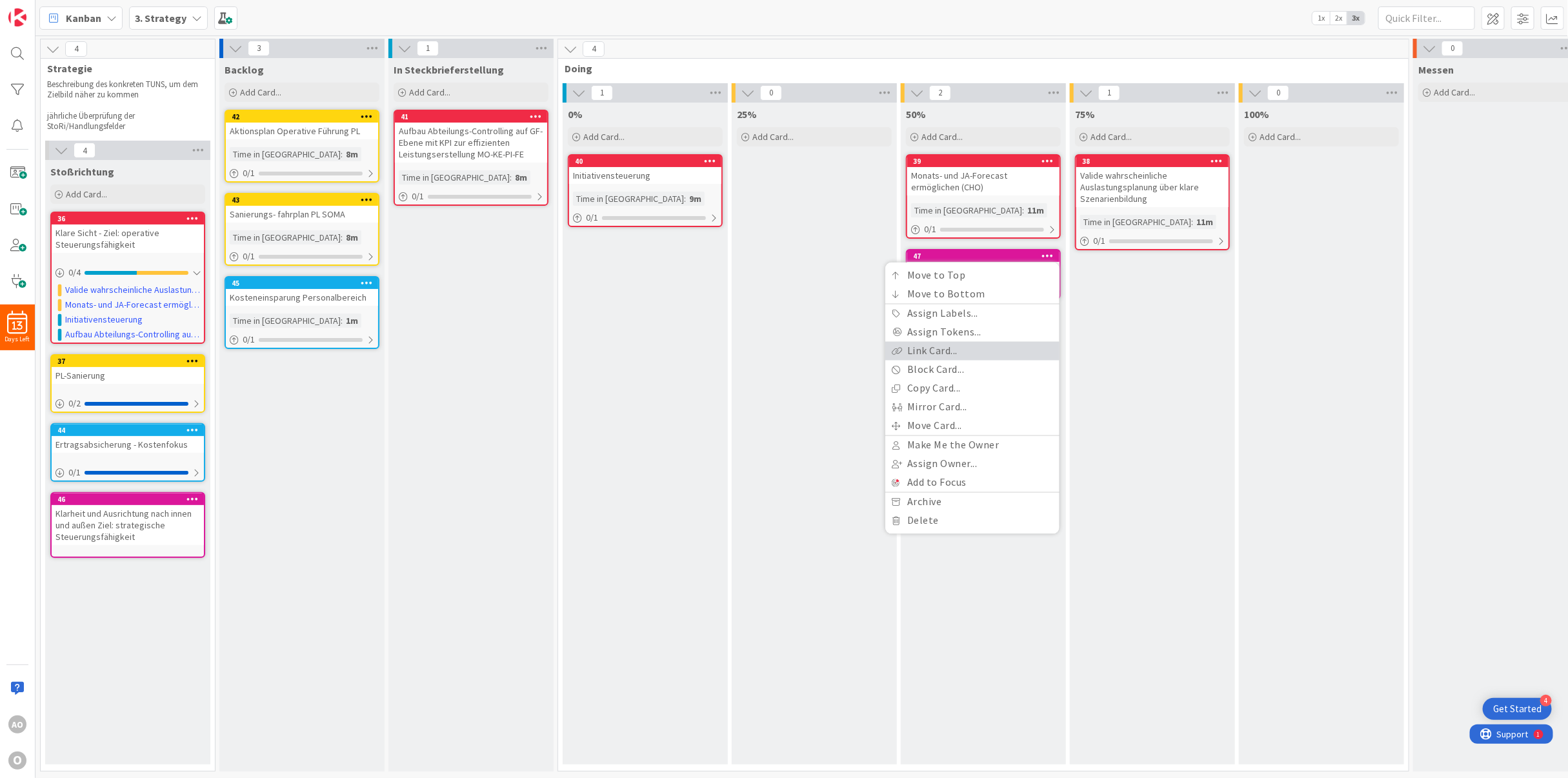
click at [953, 350] on link "Link Card..." at bounding box center [972, 350] width 174 height 19
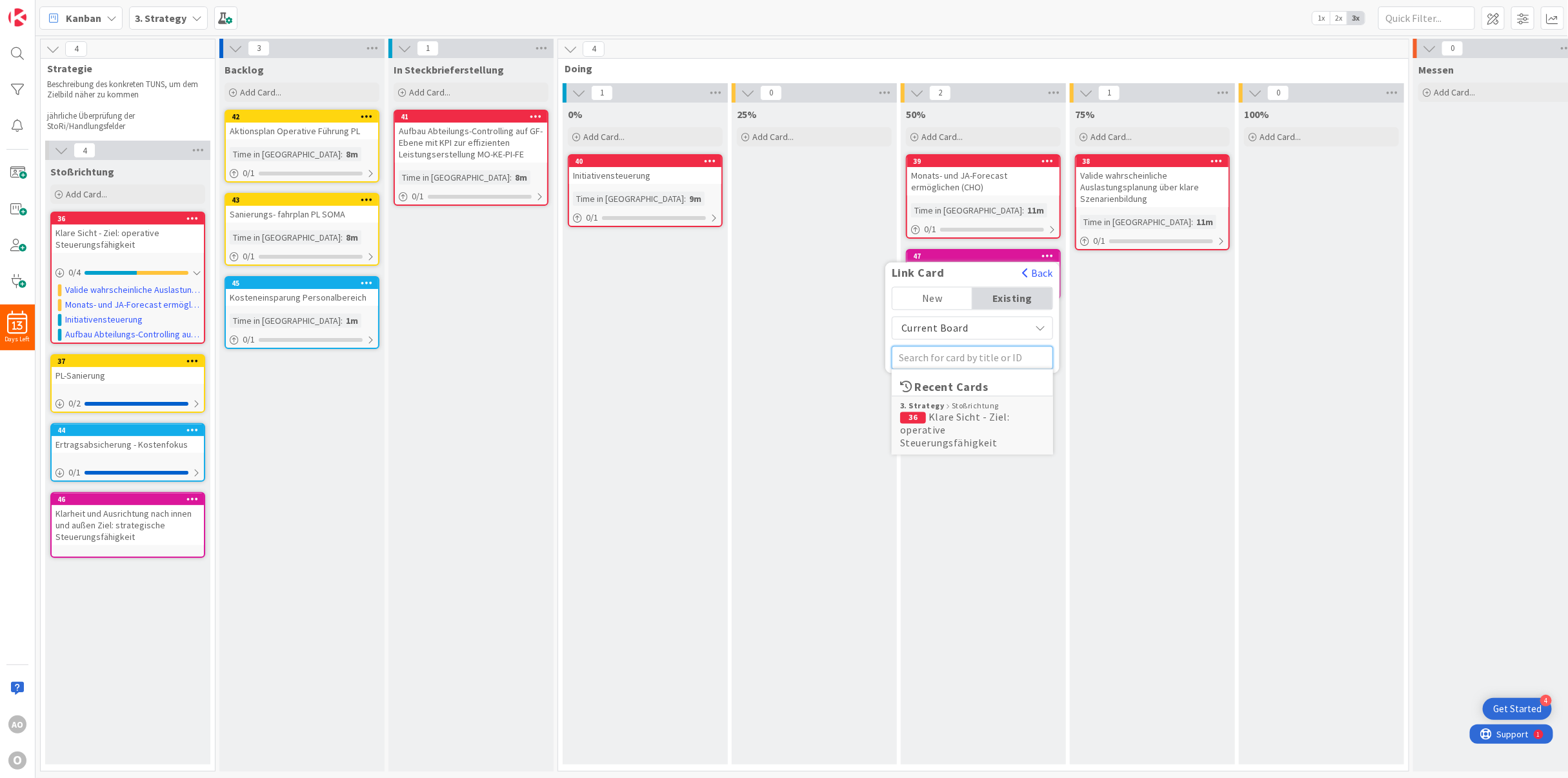
click at [941, 355] on input "text" at bounding box center [972, 358] width 162 height 24
type input "46"
click at [924, 402] on b "3. Strategy" at bounding box center [922, 403] width 45 height 9
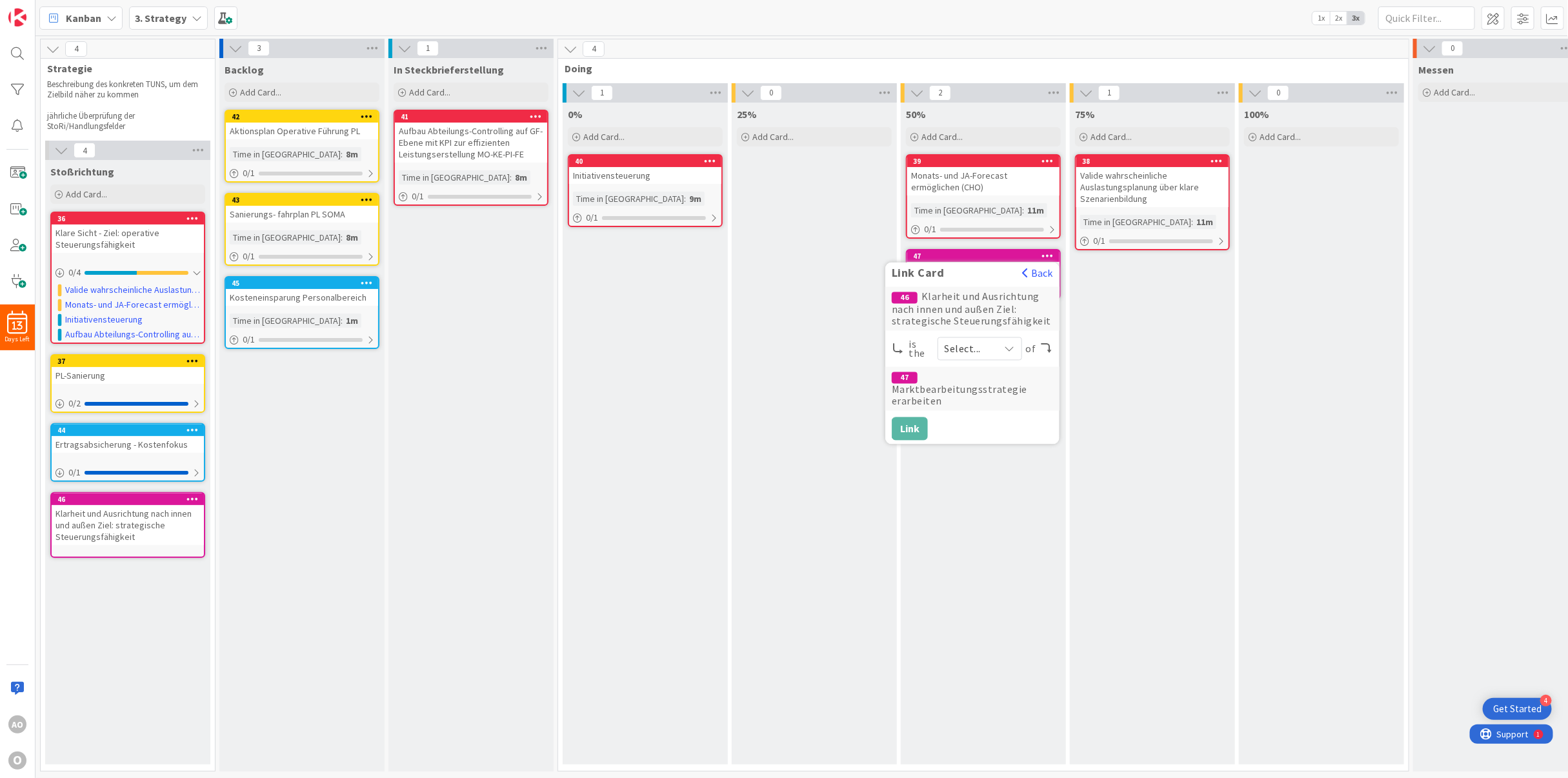
click at [956, 350] on span "Select..." at bounding box center [968, 349] width 48 height 18
click at [955, 380] on icon at bounding box center [950, 380] width 11 height 19
click at [904, 419] on button "Link" at bounding box center [910, 428] width 37 height 24
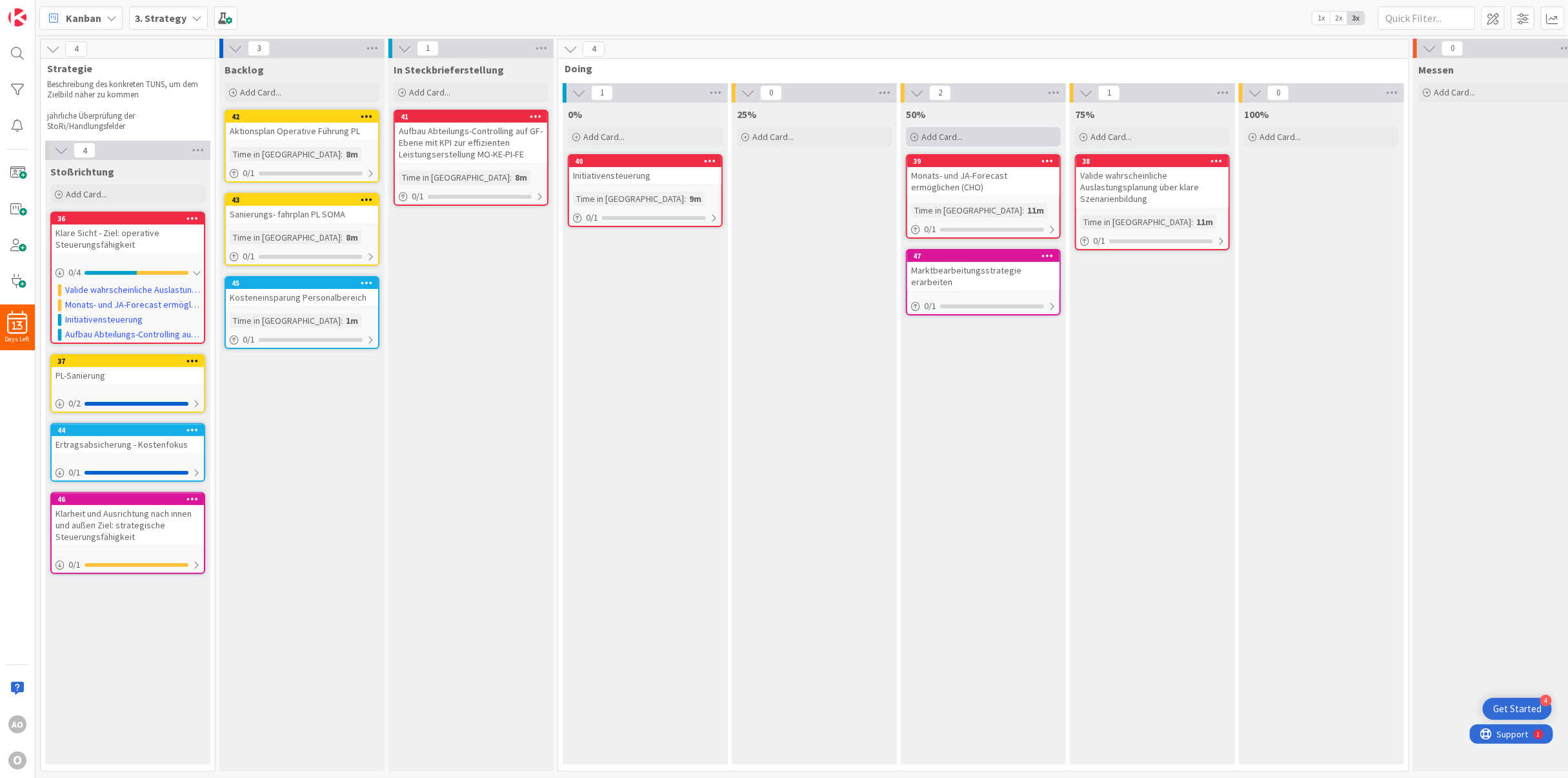
click at [926, 135] on span "Add Card..." at bounding box center [941, 136] width 41 height 11
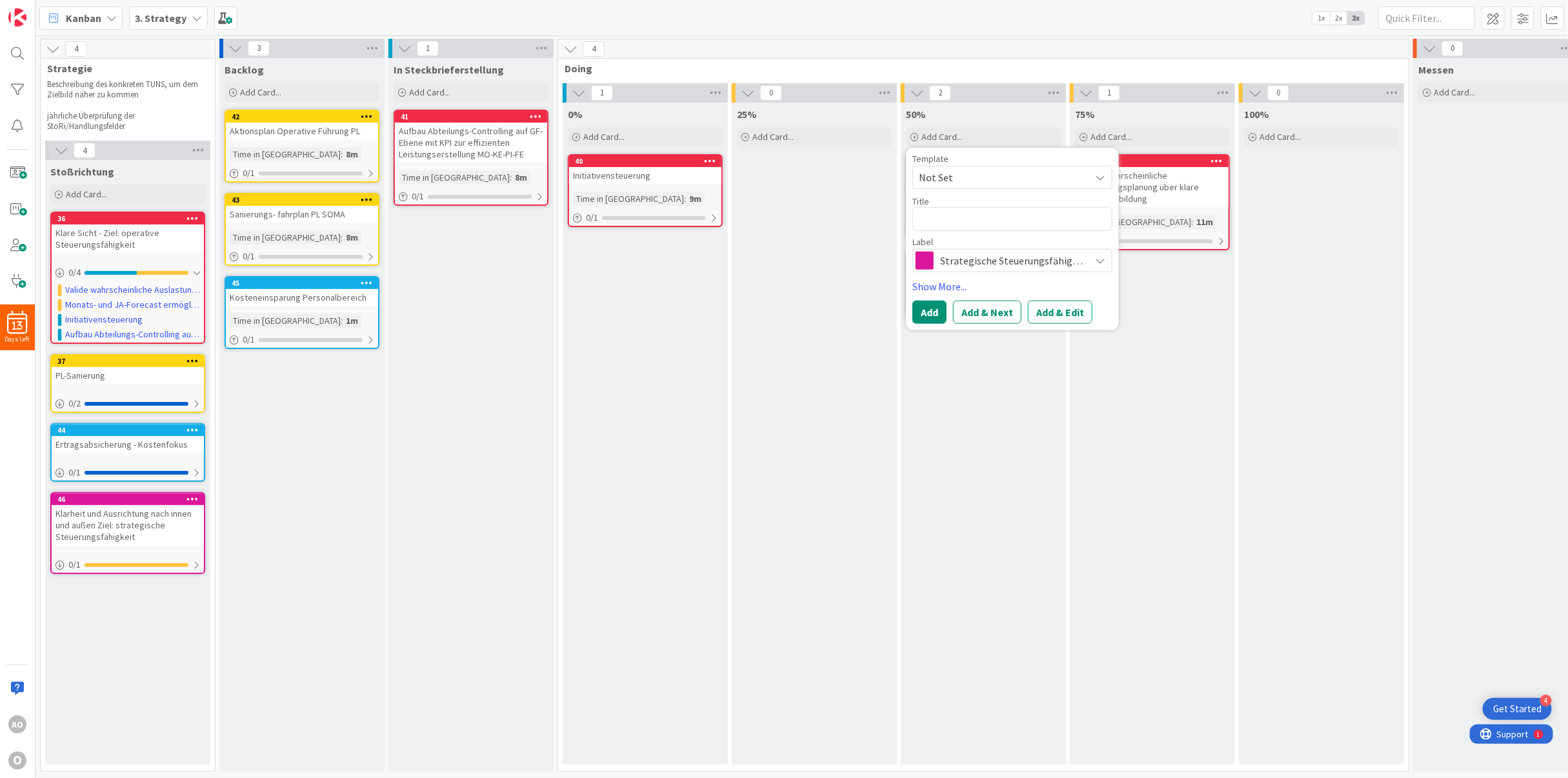
type textarea "x"
type textarea "Unternehemsstrategie überarbeiten"
click at [936, 307] on button "Add" at bounding box center [929, 312] width 34 height 24
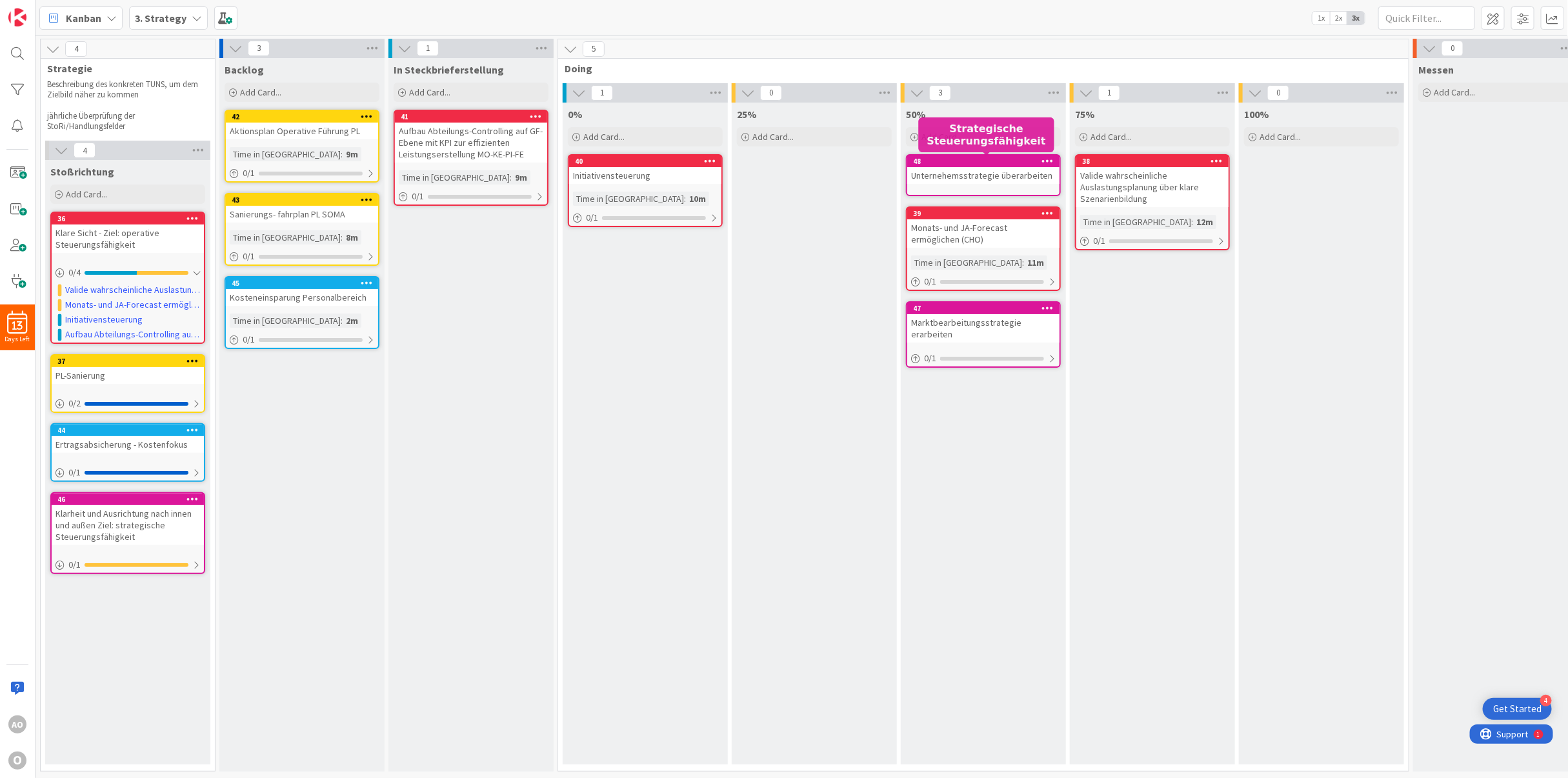
click at [1057, 162] on div at bounding box center [1048, 161] width 24 height 9
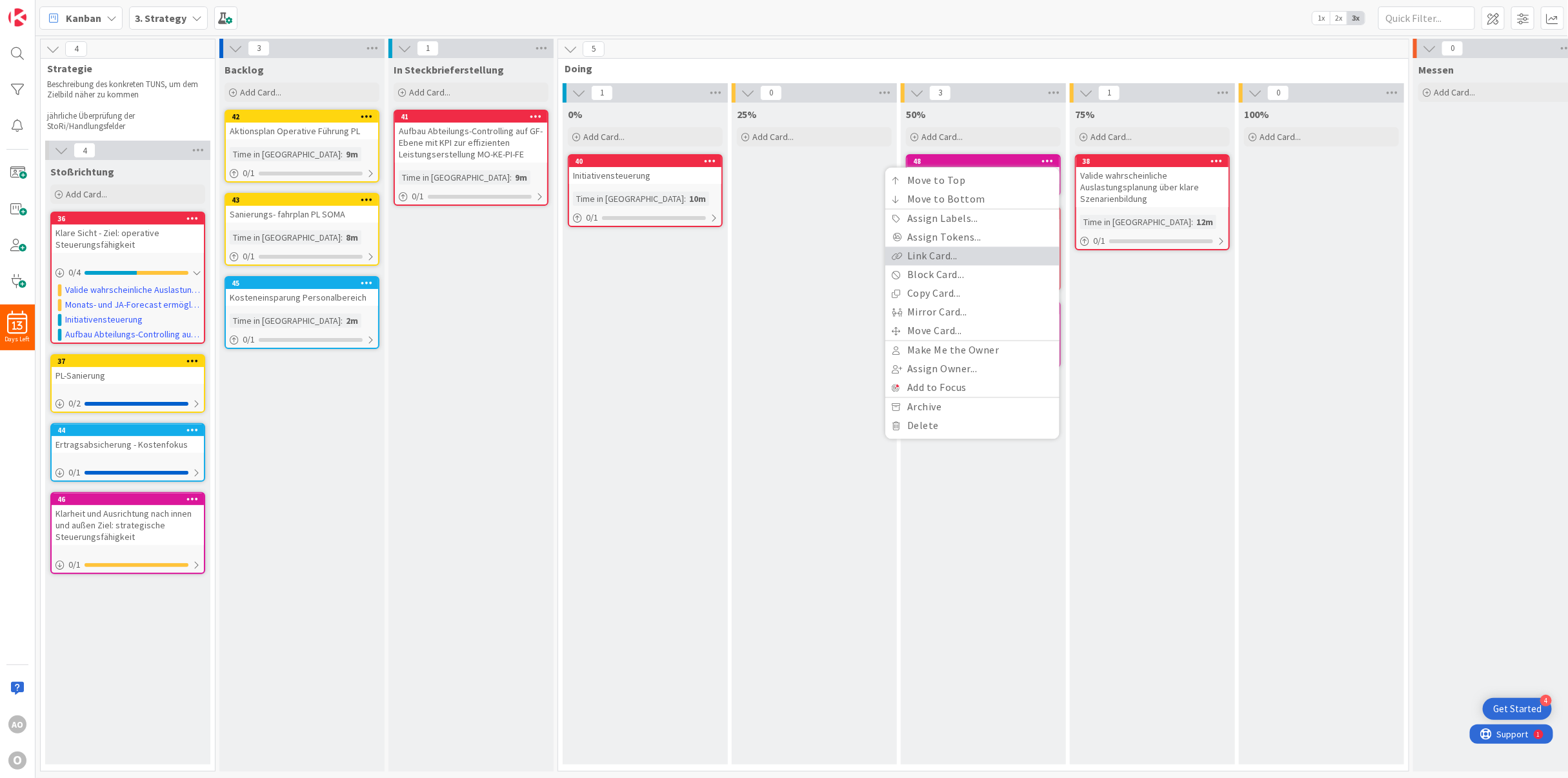
click at [953, 256] on link "Link Card..." at bounding box center [972, 256] width 174 height 19
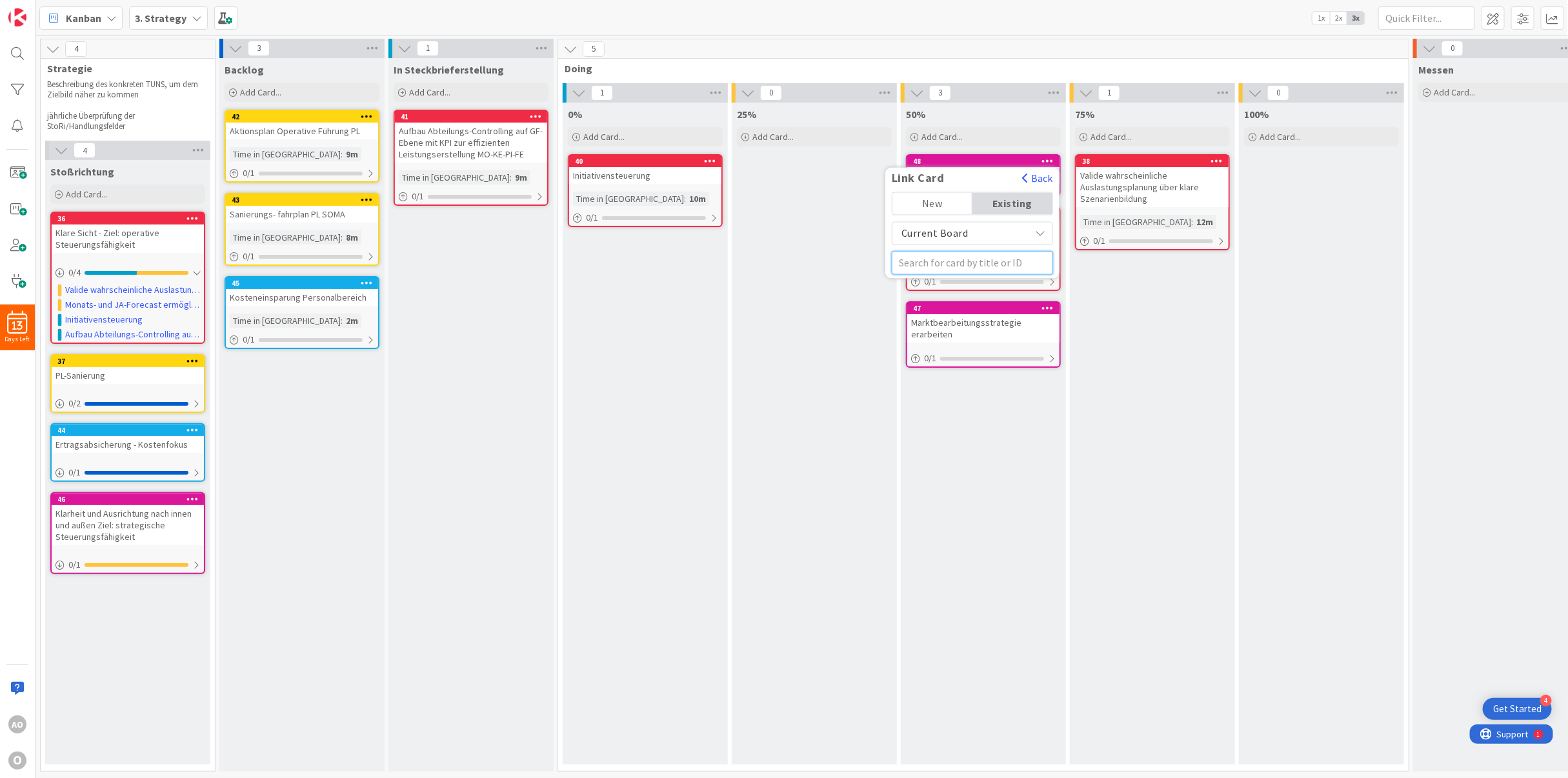
click at [953, 269] on input "text" at bounding box center [972, 263] width 162 height 24
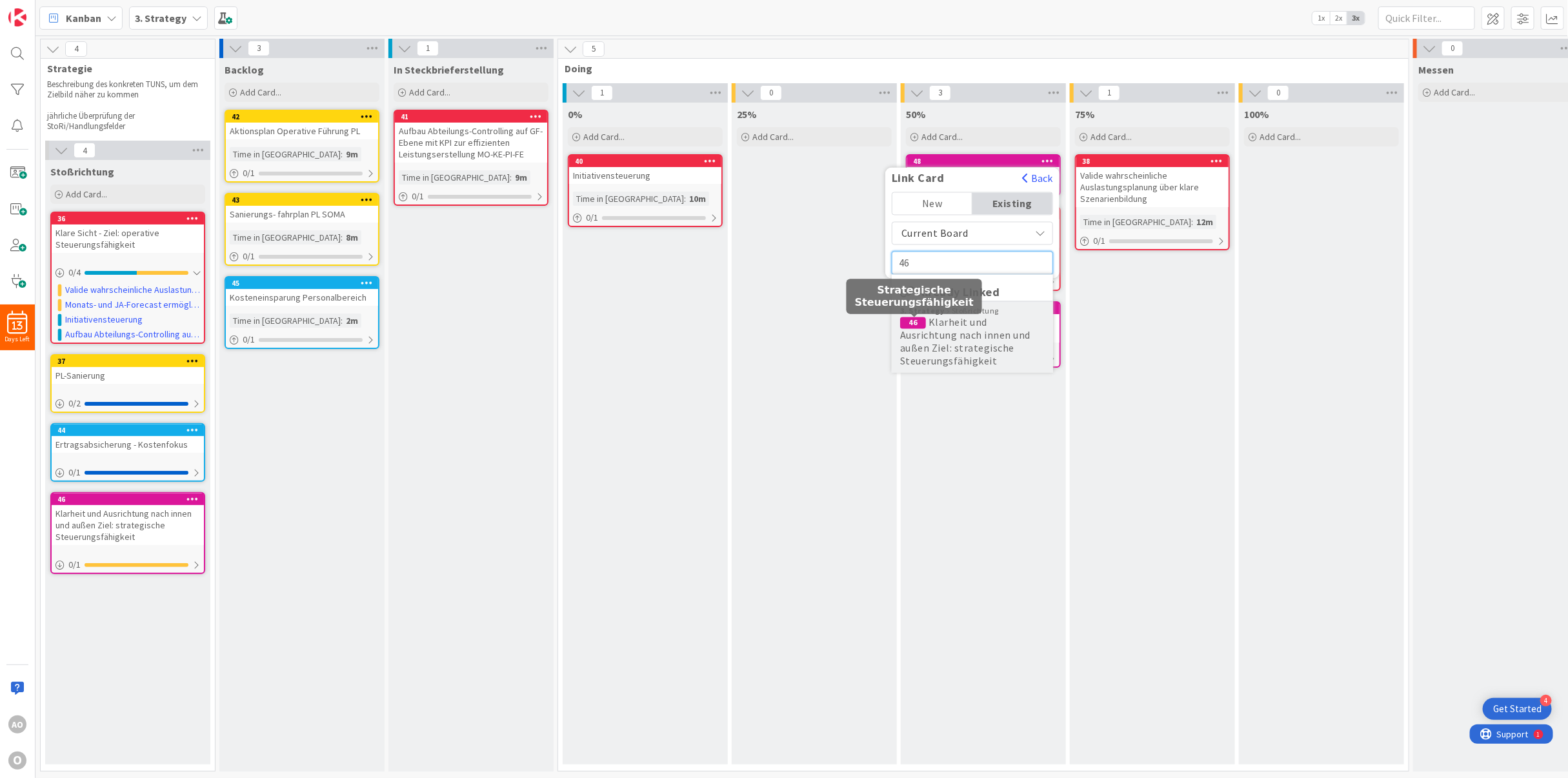
type input "46"
click at [926, 320] on div "46" at bounding box center [913, 323] width 26 height 11
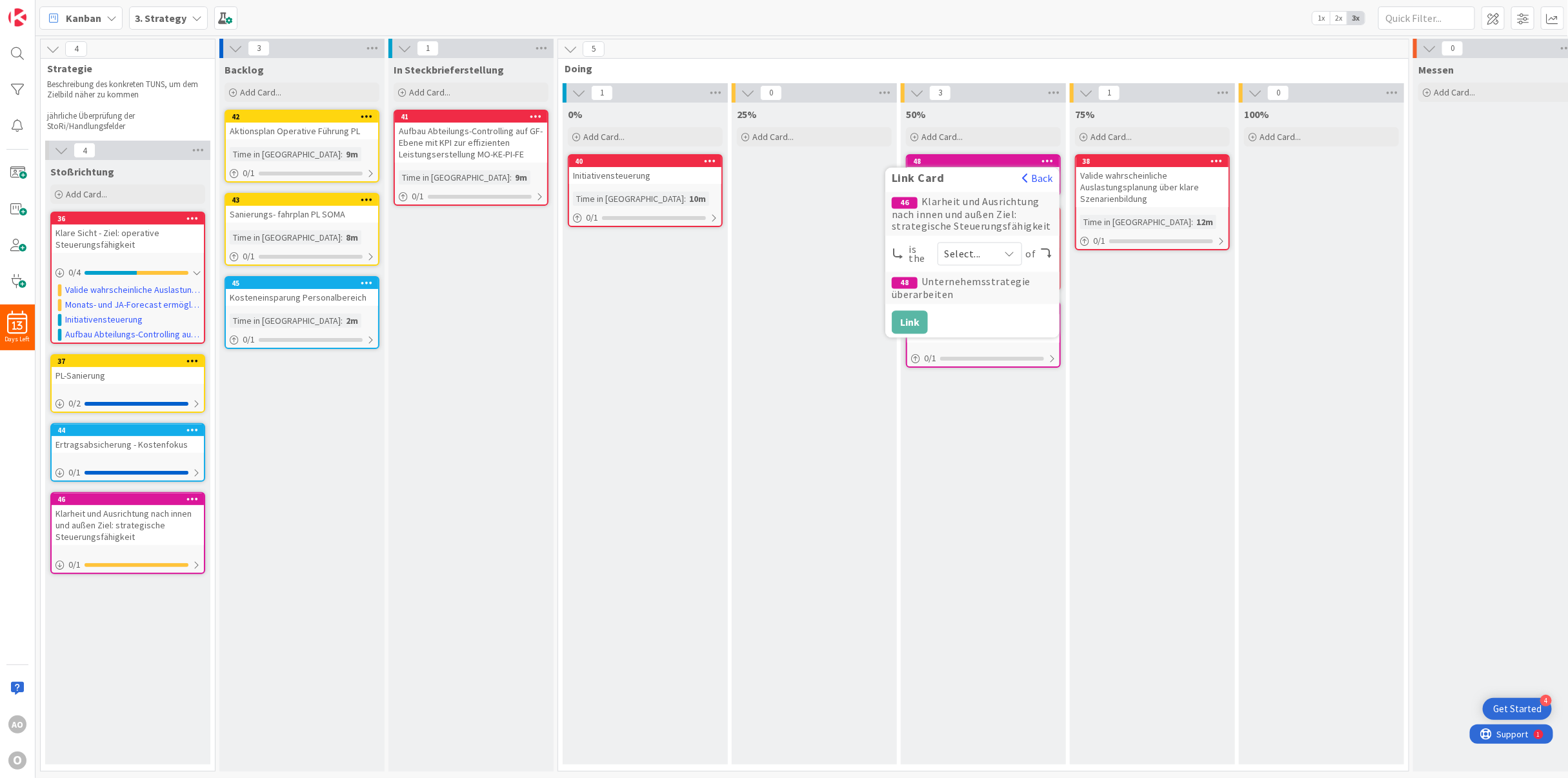
click at [955, 251] on span "Select..." at bounding box center [968, 254] width 48 height 18
click at [968, 287] on span at bounding box center [967, 284] width 11 height 11
click at [911, 316] on button "Link" at bounding box center [910, 322] width 37 height 24
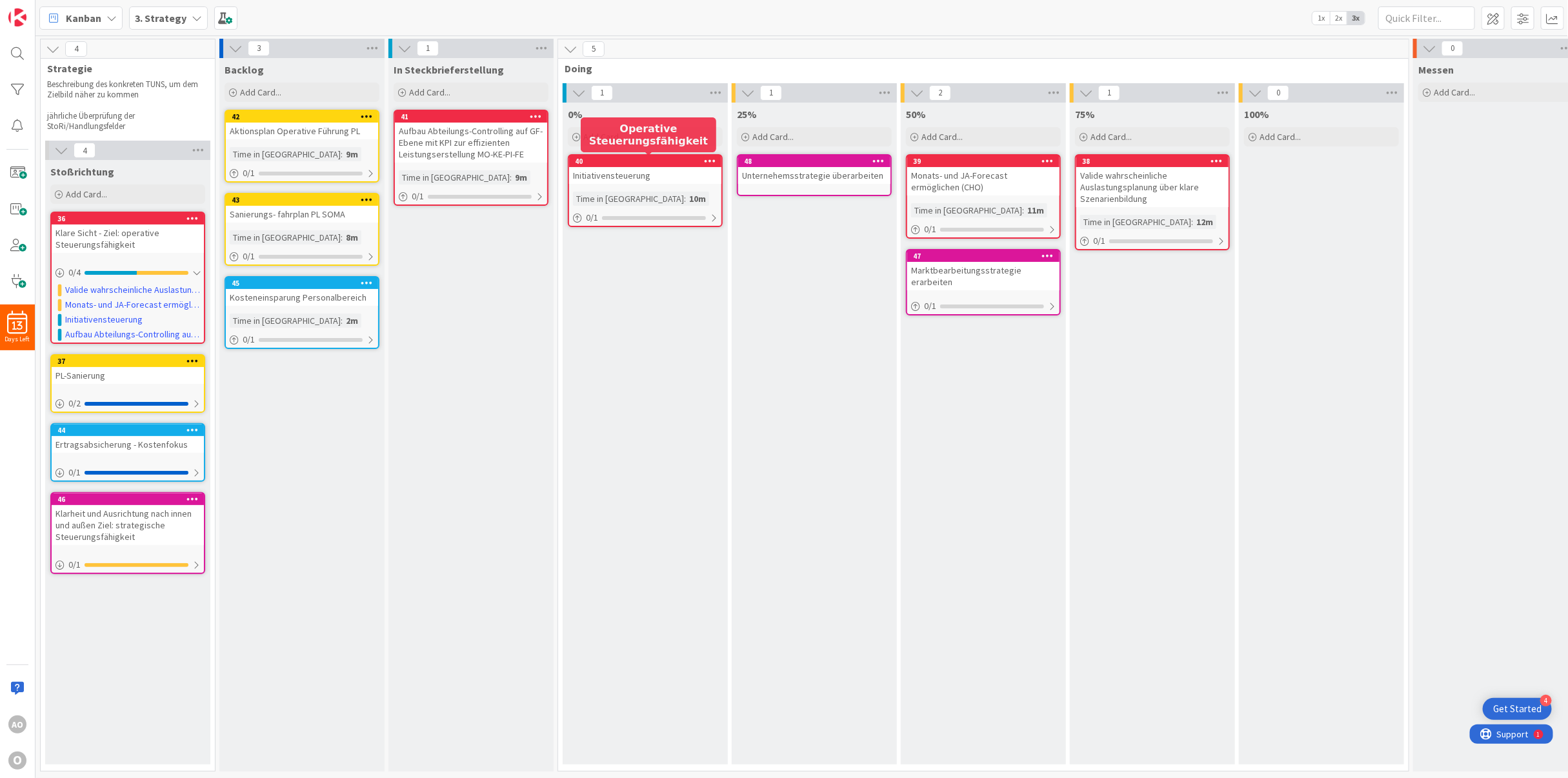
click at [710, 162] on icon at bounding box center [709, 160] width 12 height 9
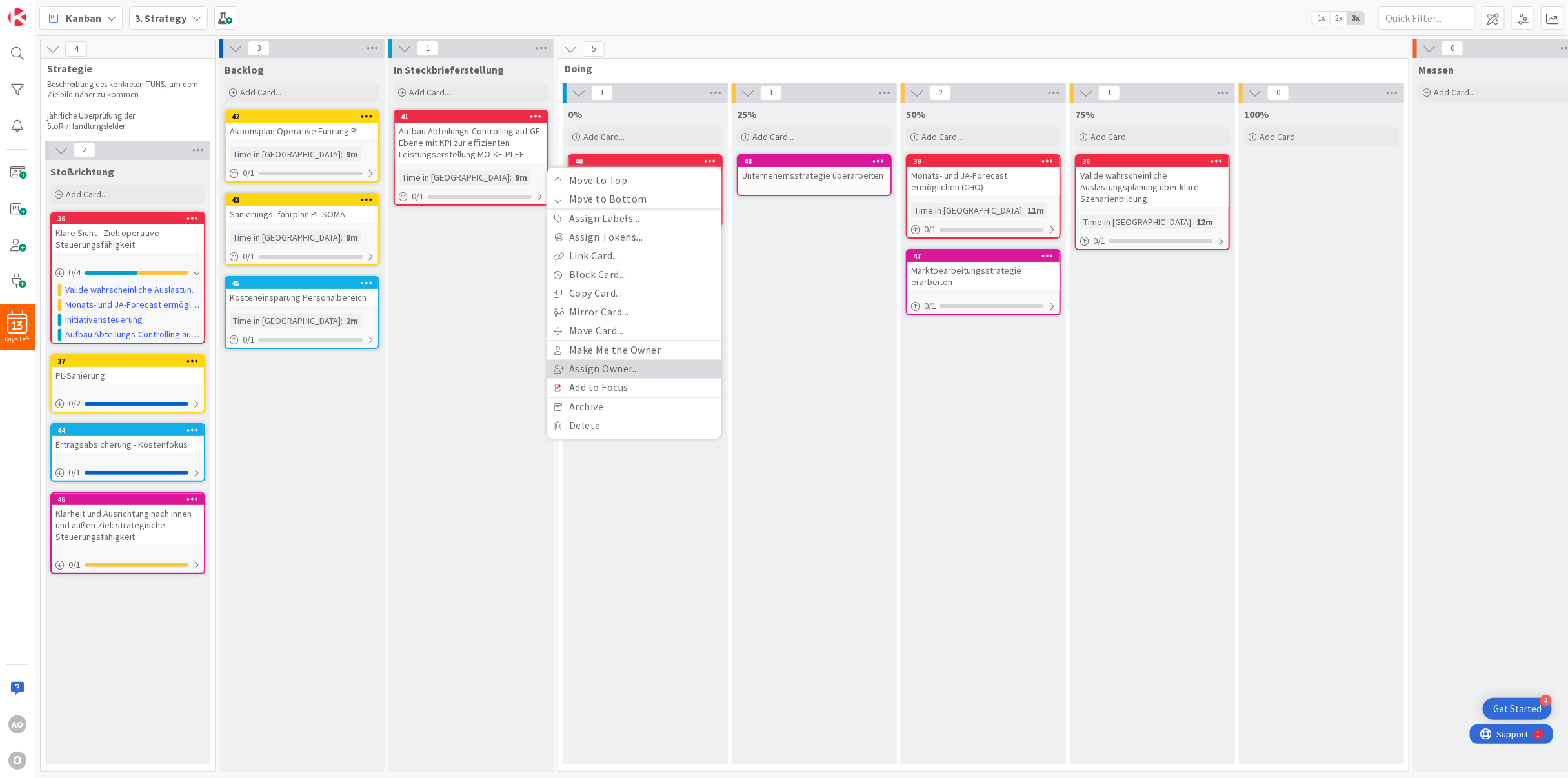
click at [602, 367] on link "Assign Owner..." at bounding box center [634, 369] width 174 height 19
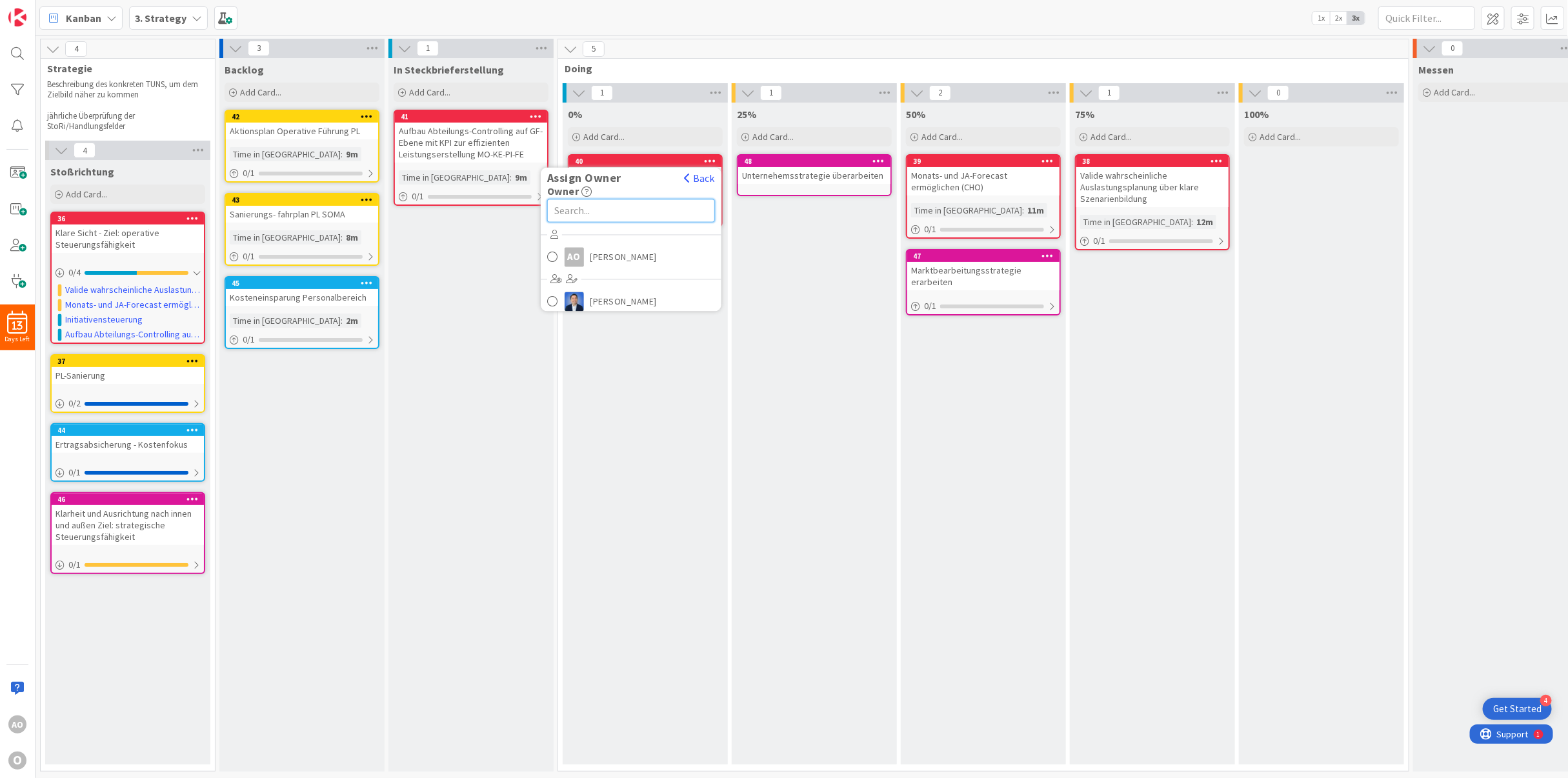
click at [588, 213] on input "text" at bounding box center [631, 211] width 168 height 24
type input "Berthold"
click at [582, 286] on div "0% Add Card... 40 Assign Owner Back Owner Berthold Initiativensteuerung Time in…" at bounding box center [645, 433] width 166 height 662
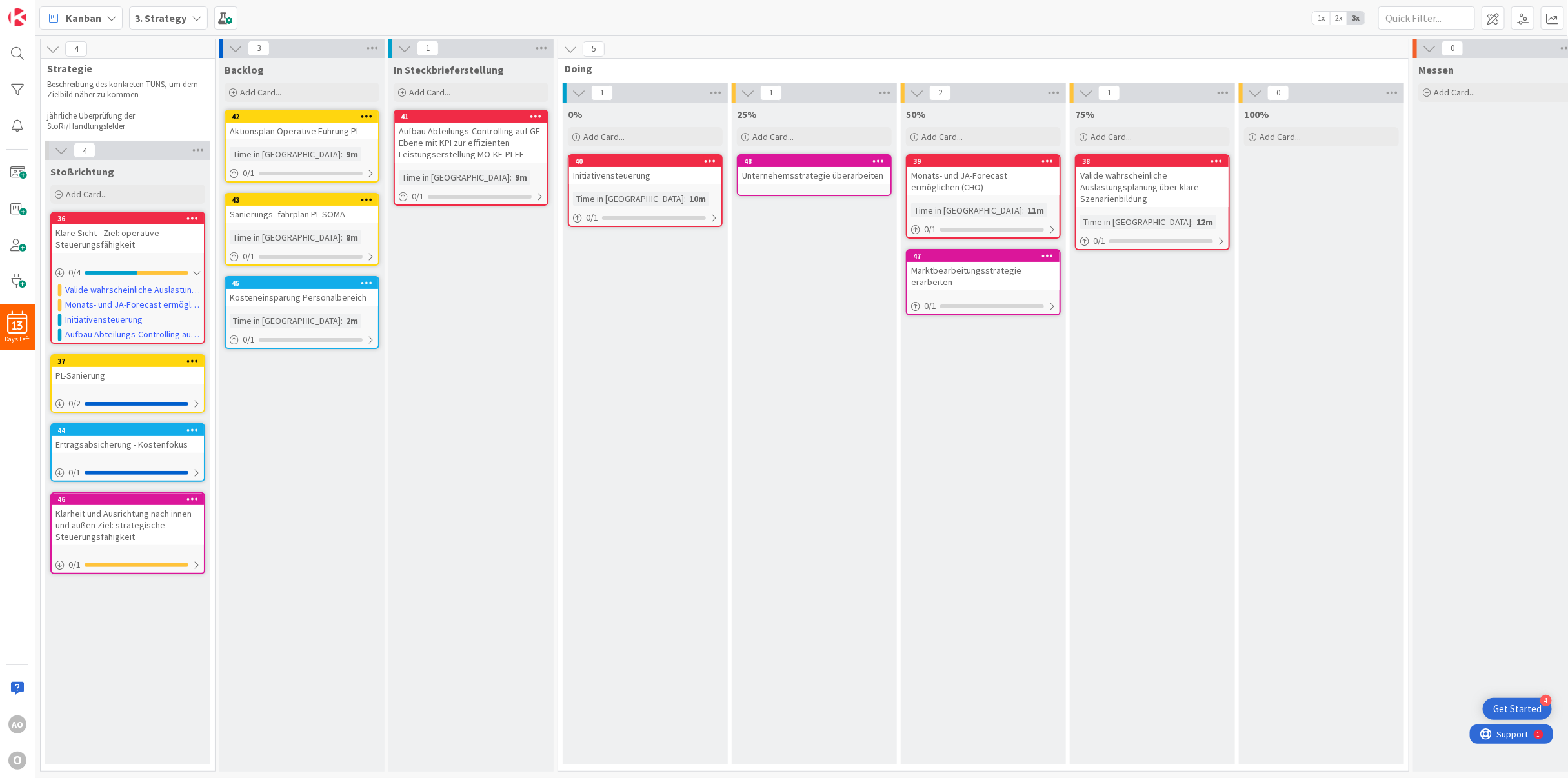
click at [1047, 159] on icon at bounding box center [1048, 160] width 12 height 9
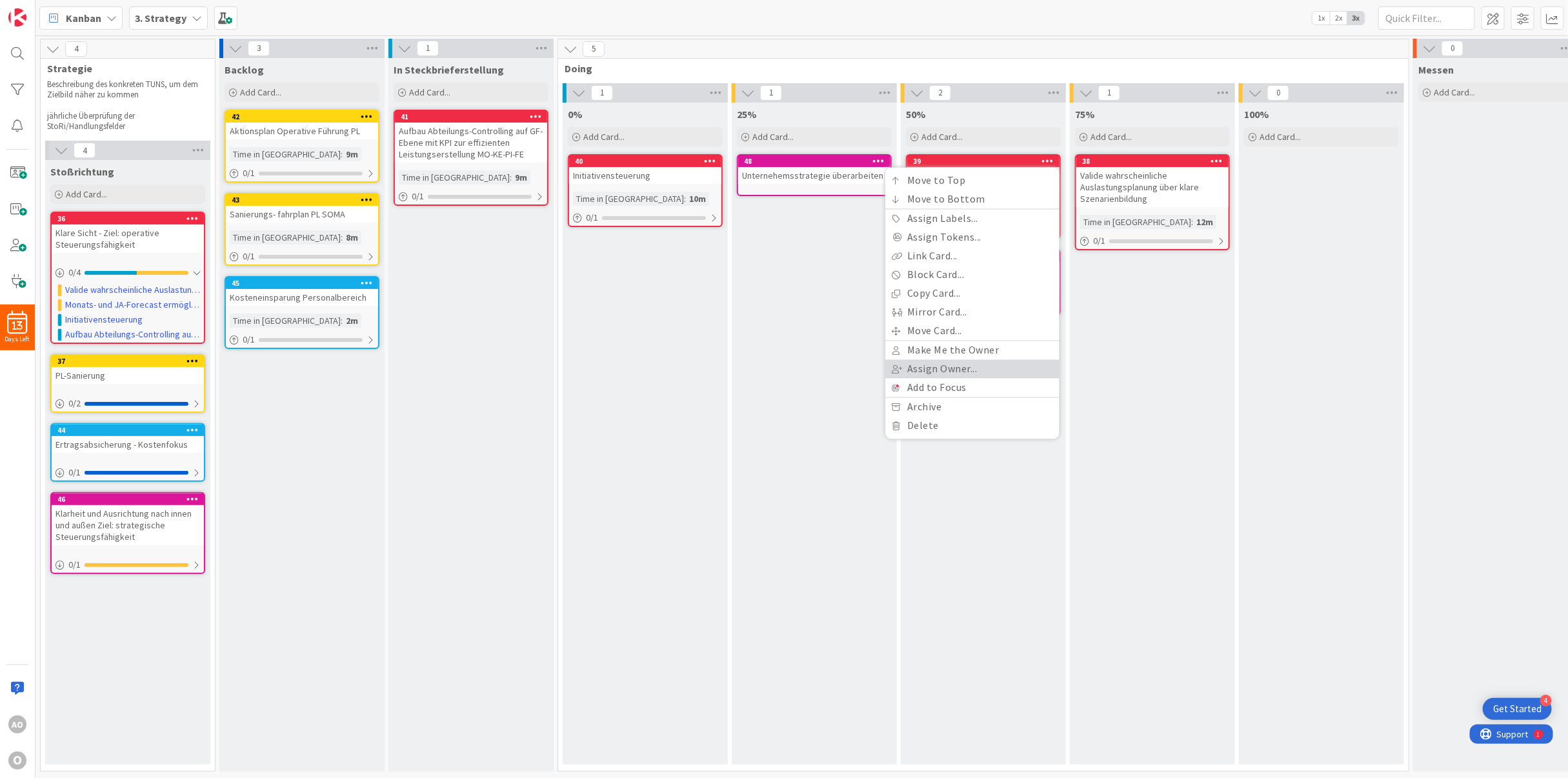
click at [955, 369] on link "Assign Owner..." at bounding box center [972, 369] width 174 height 19
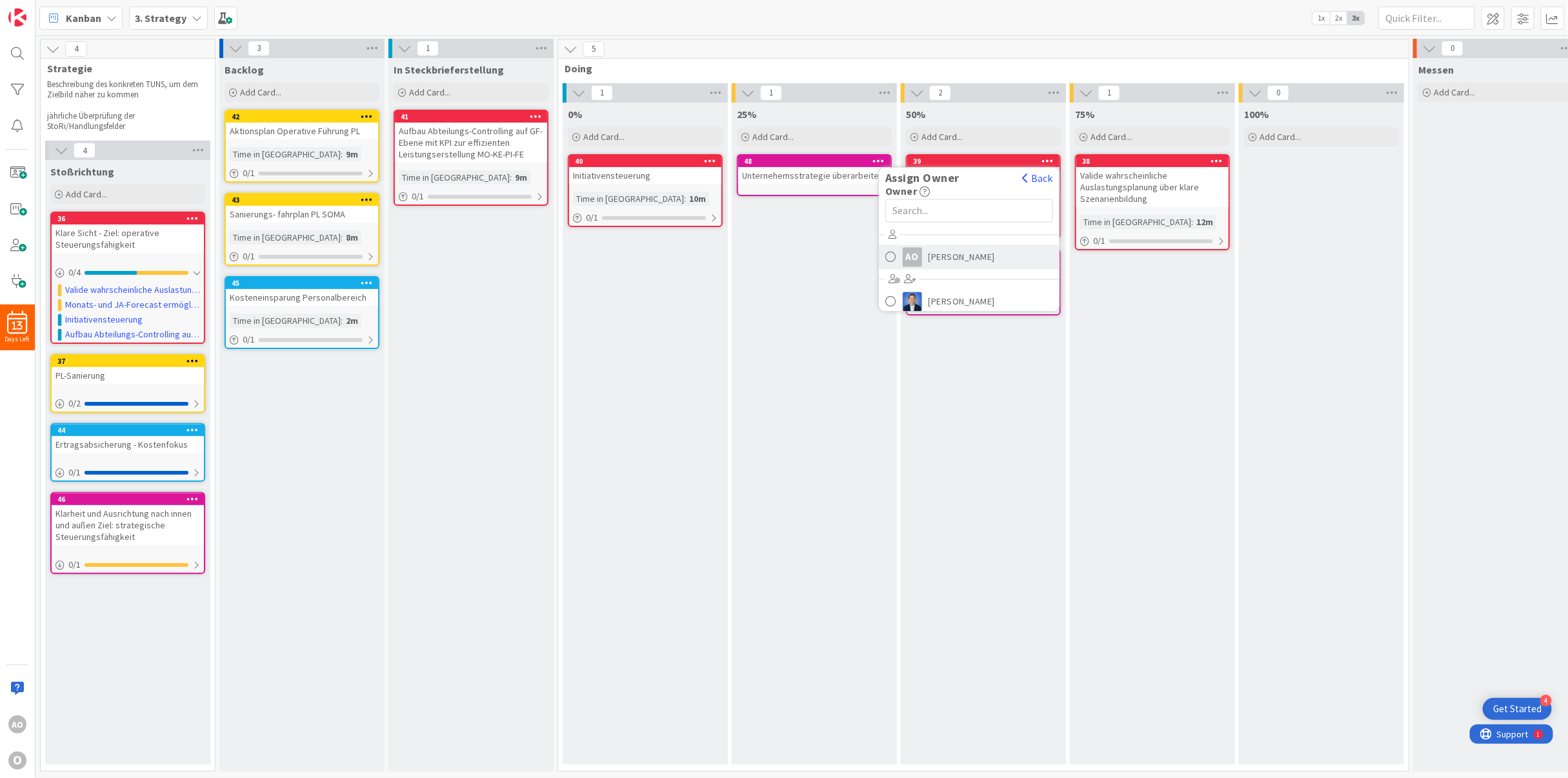
click at [921, 260] on div "AO" at bounding box center [912, 257] width 19 height 19
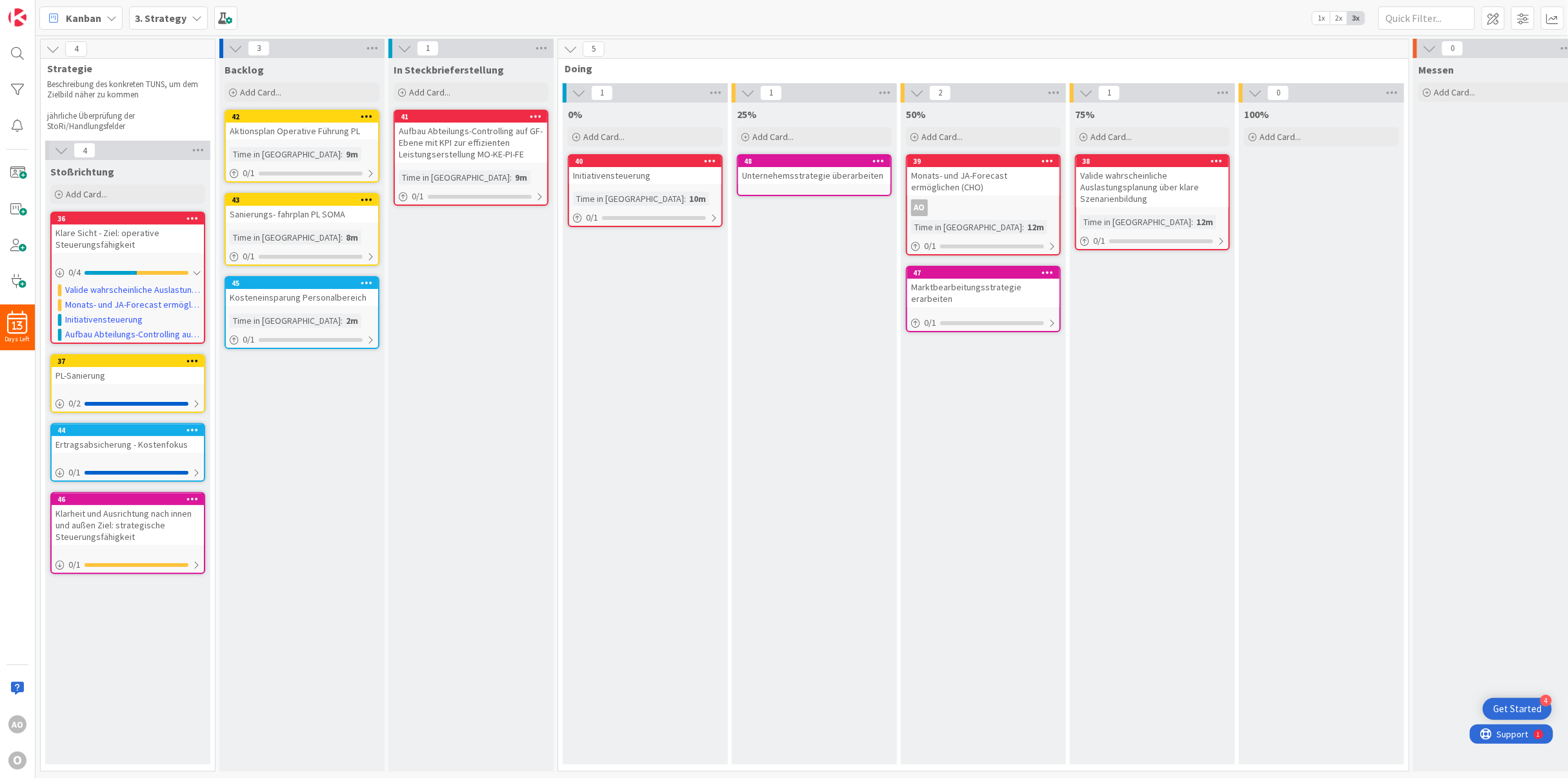
click at [1211, 159] on icon at bounding box center [1217, 160] width 12 height 9
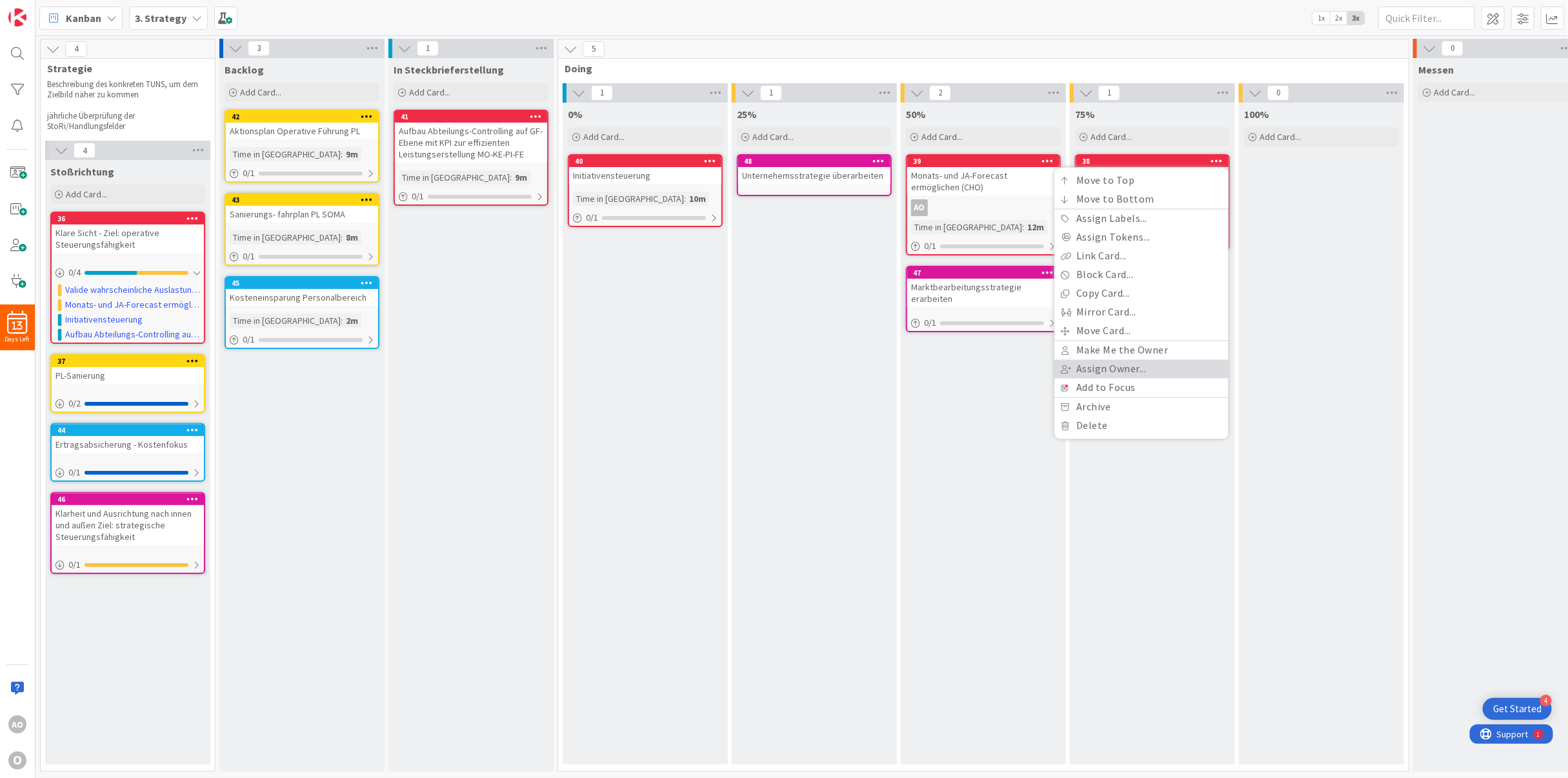
click at [1147, 371] on link "Assign Owner..." at bounding box center [1141, 369] width 174 height 19
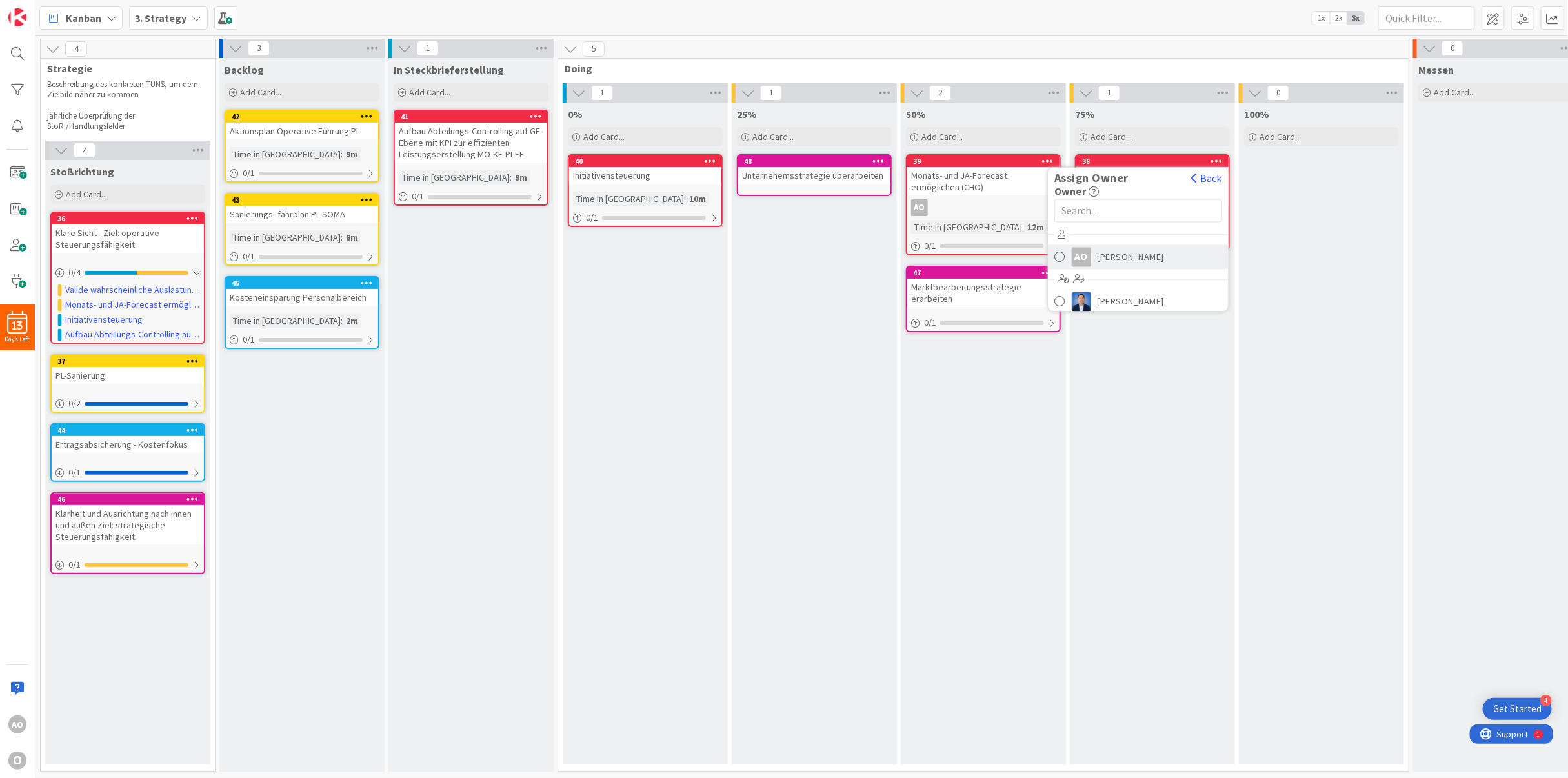
click at [1092, 256] on link "AO [PERSON_NAME]" at bounding box center [1138, 257] width 181 height 24
click at [1104, 215] on div "AO" at bounding box center [1152, 219] width 153 height 17
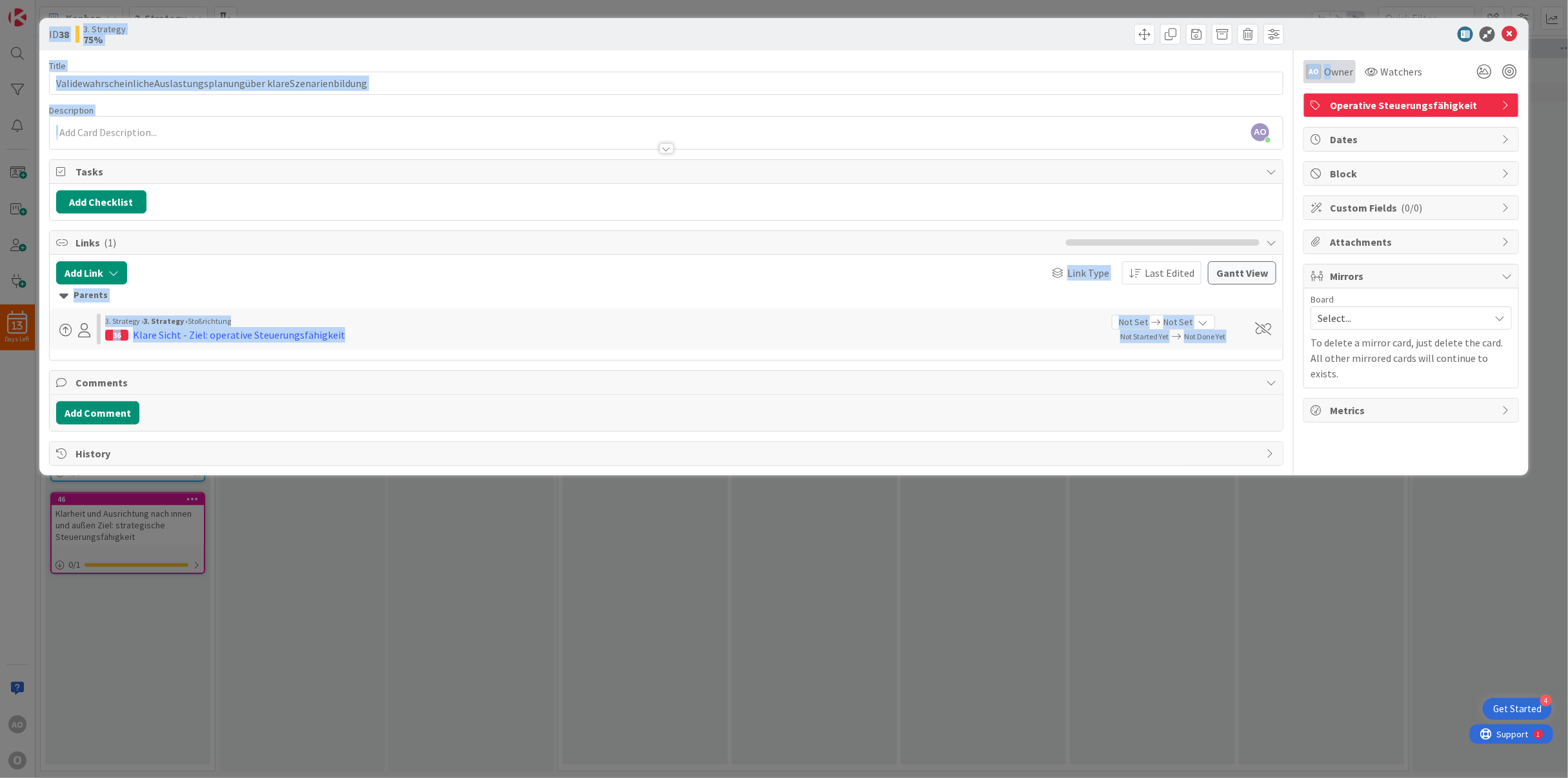
click at [1331, 65] on body "4 Get Started 13 Days Left AO O Kanban 3. Strategy 1x 2x 3x 4 Strategie Beschre…" at bounding box center [784, 389] width 1568 height 778
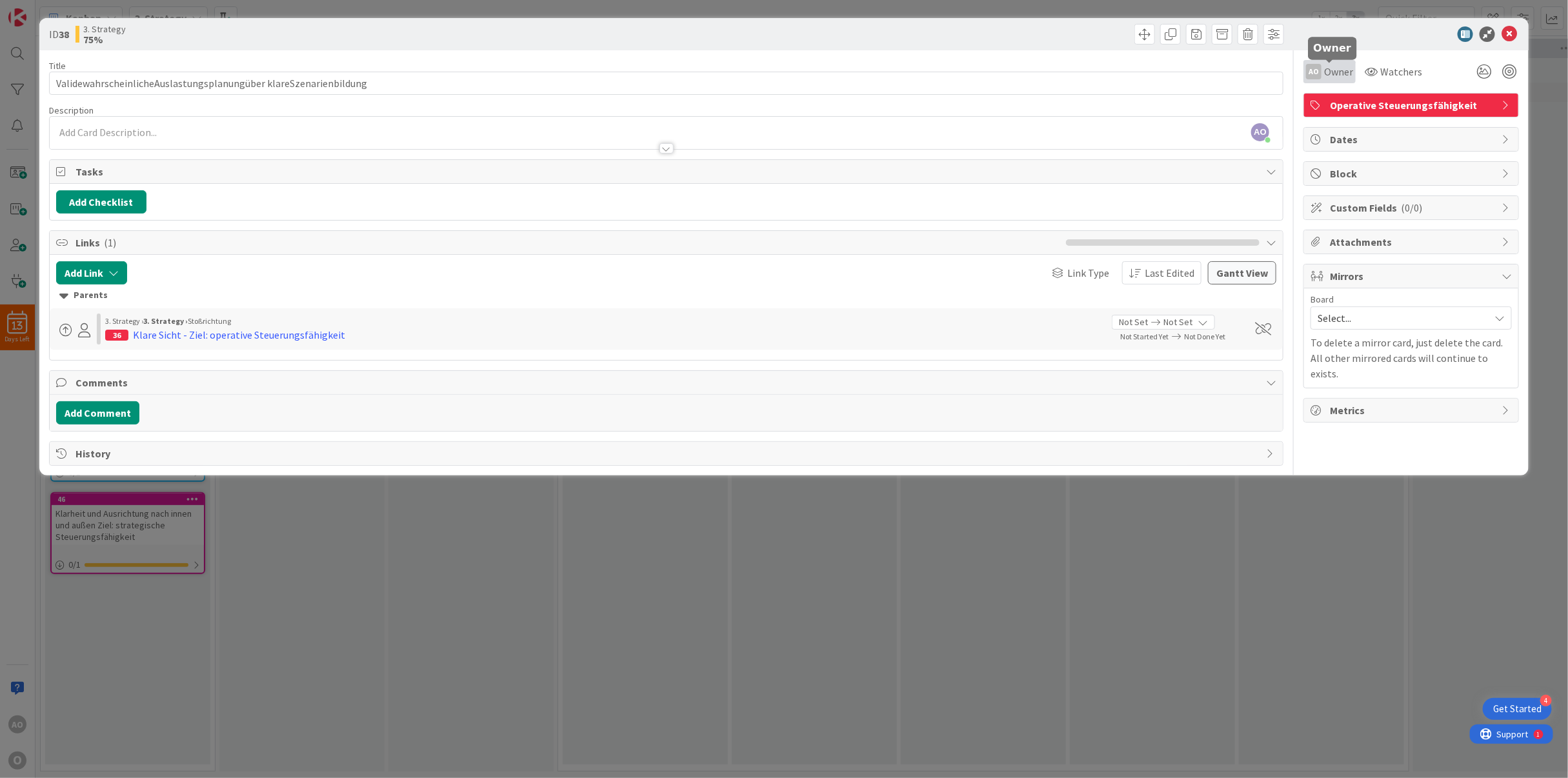
drag, startPoint x: 1331, startPoint y: 65, endPoint x: 1304, endPoint y: 74, distance: 28.5
click at [1303, 77] on div "Title 69 / 128 ValidewahrscheinlicheAuslastungsplanungüber klareSzenarienbildun…" at bounding box center [784, 258] width 1471 height 415
click at [1310, 67] on div "AO" at bounding box center [1313, 71] width 15 height 15
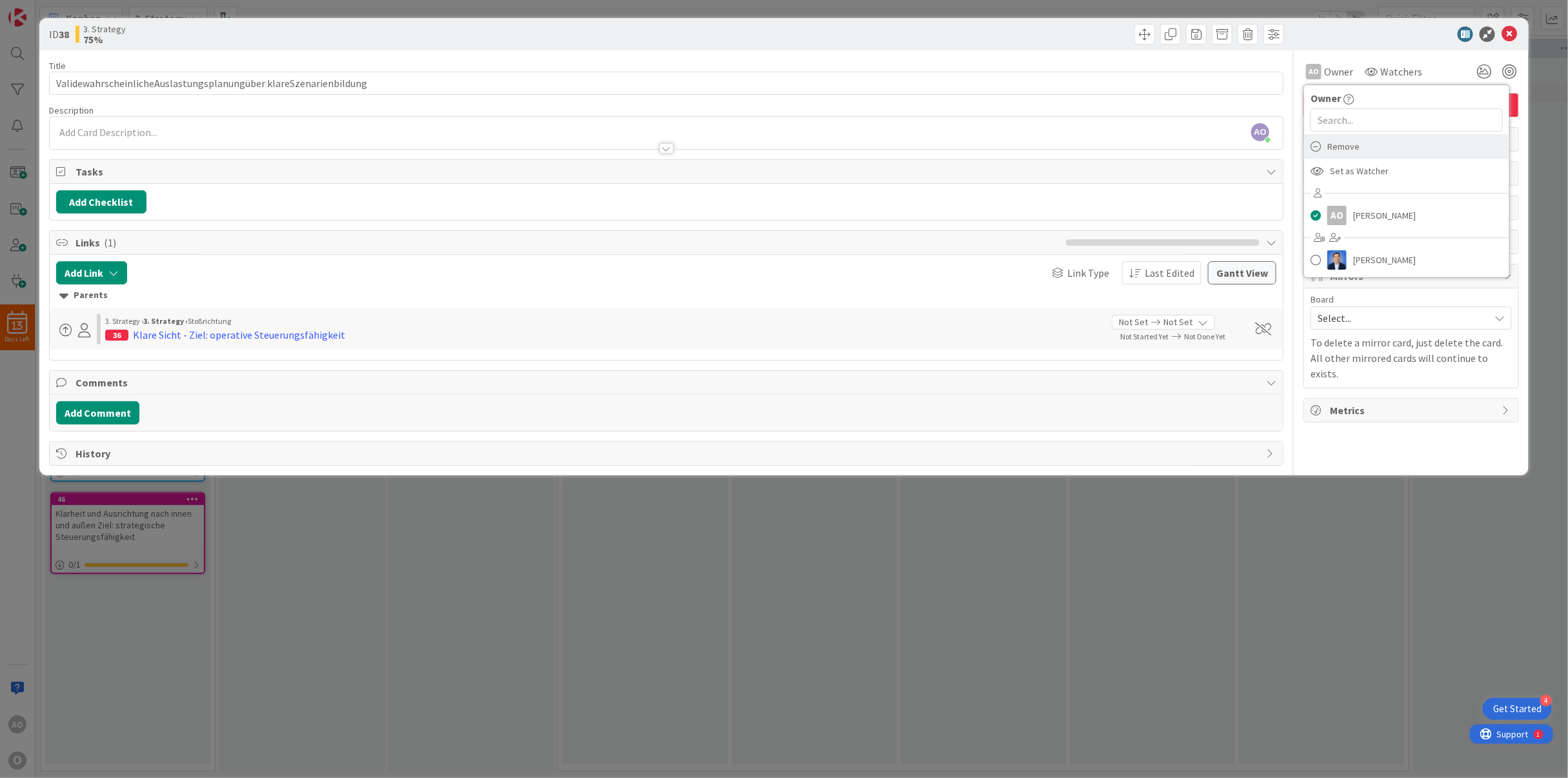
click at [1317, 146] on icon at bounding box center [1316, 147] width 11 height 19
type input "ValidewahrscheinlicheAuslastungsplanungüber klareSzenarienbildung"
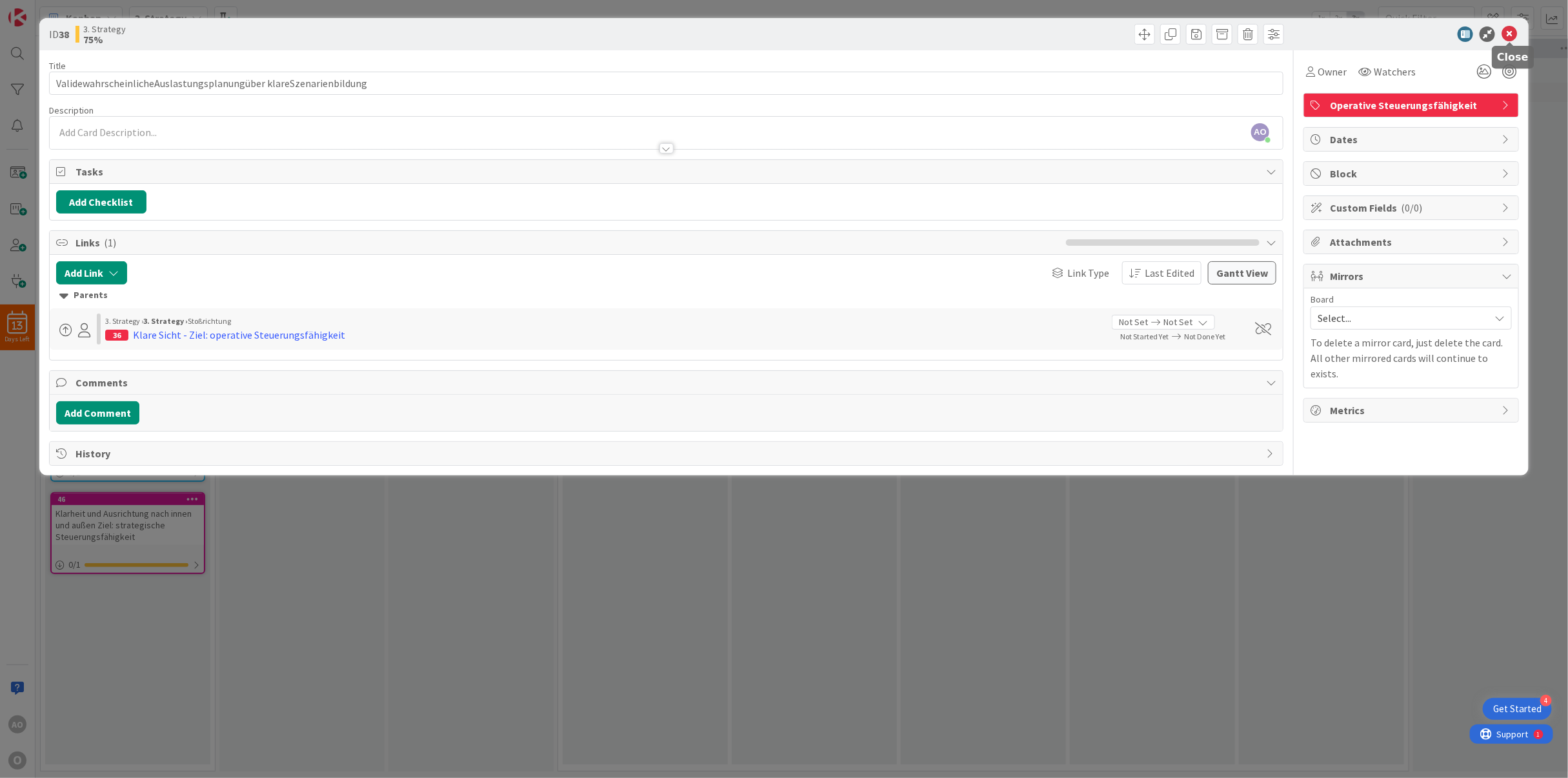
click at [1514, 37] on icon at bounding box center [1509, 34] width 15 height 15
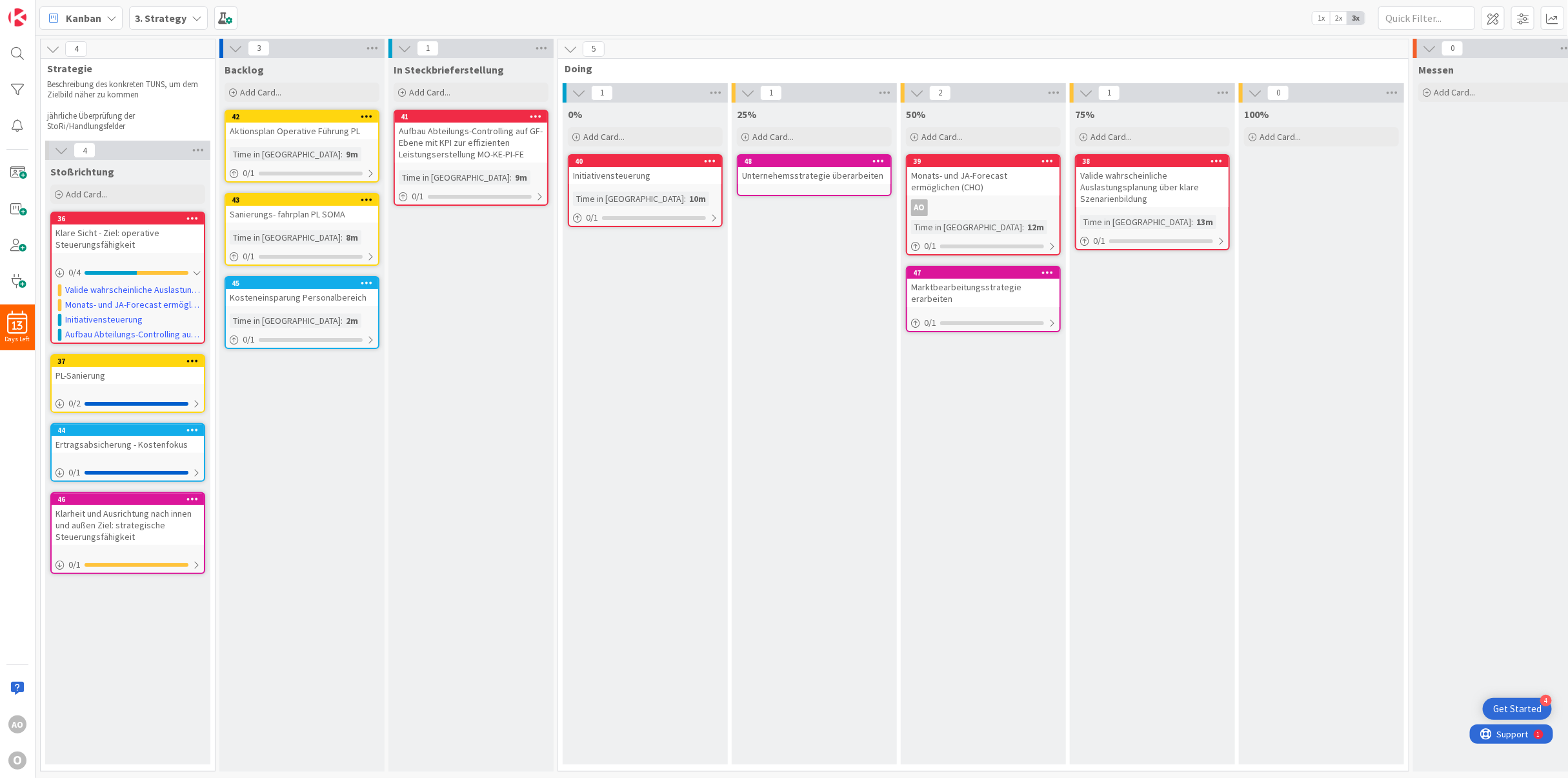
click at [708, 161] on icon at bounding box center [709, 160] width 12 height 9
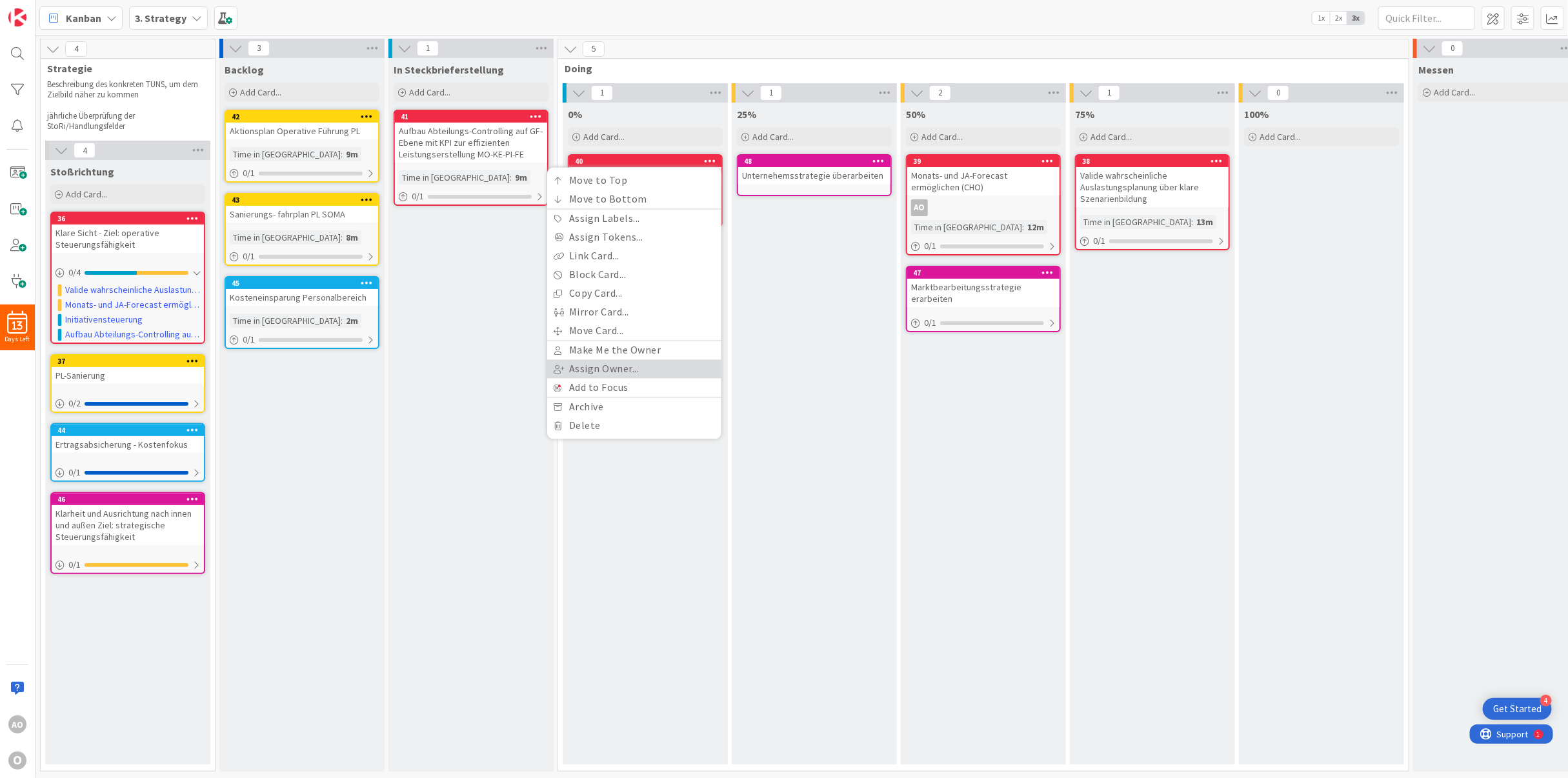
click at [631, 372] on link "Assign Owner..." at bounding box center [634, 369] width 174 height 19
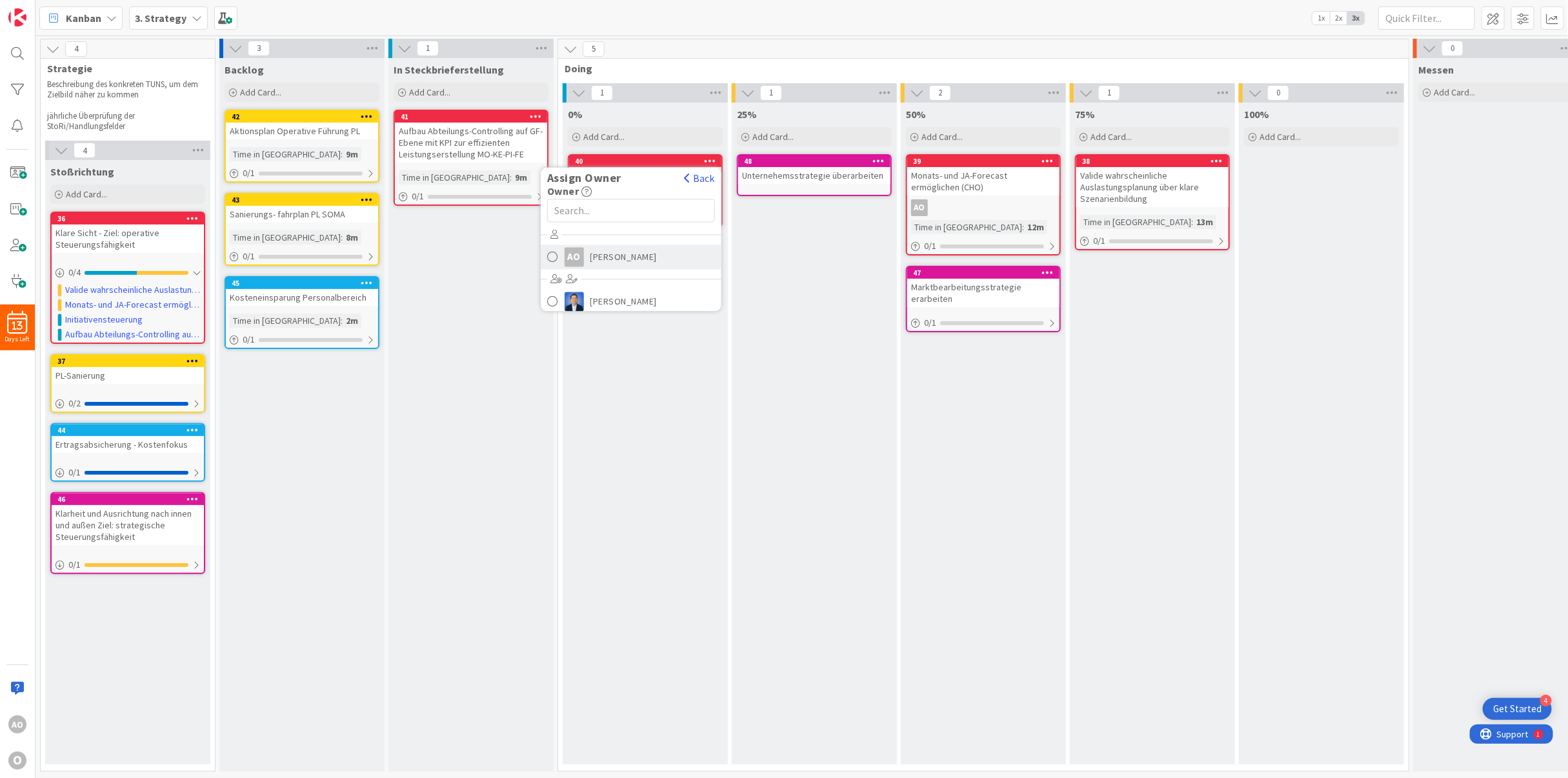
click at [566, 259] on div "AO" at bounding box center [575, 257] width 19 height 19
click at [534, 112] on icon at bounding box center [536, 116] width 12 height 9
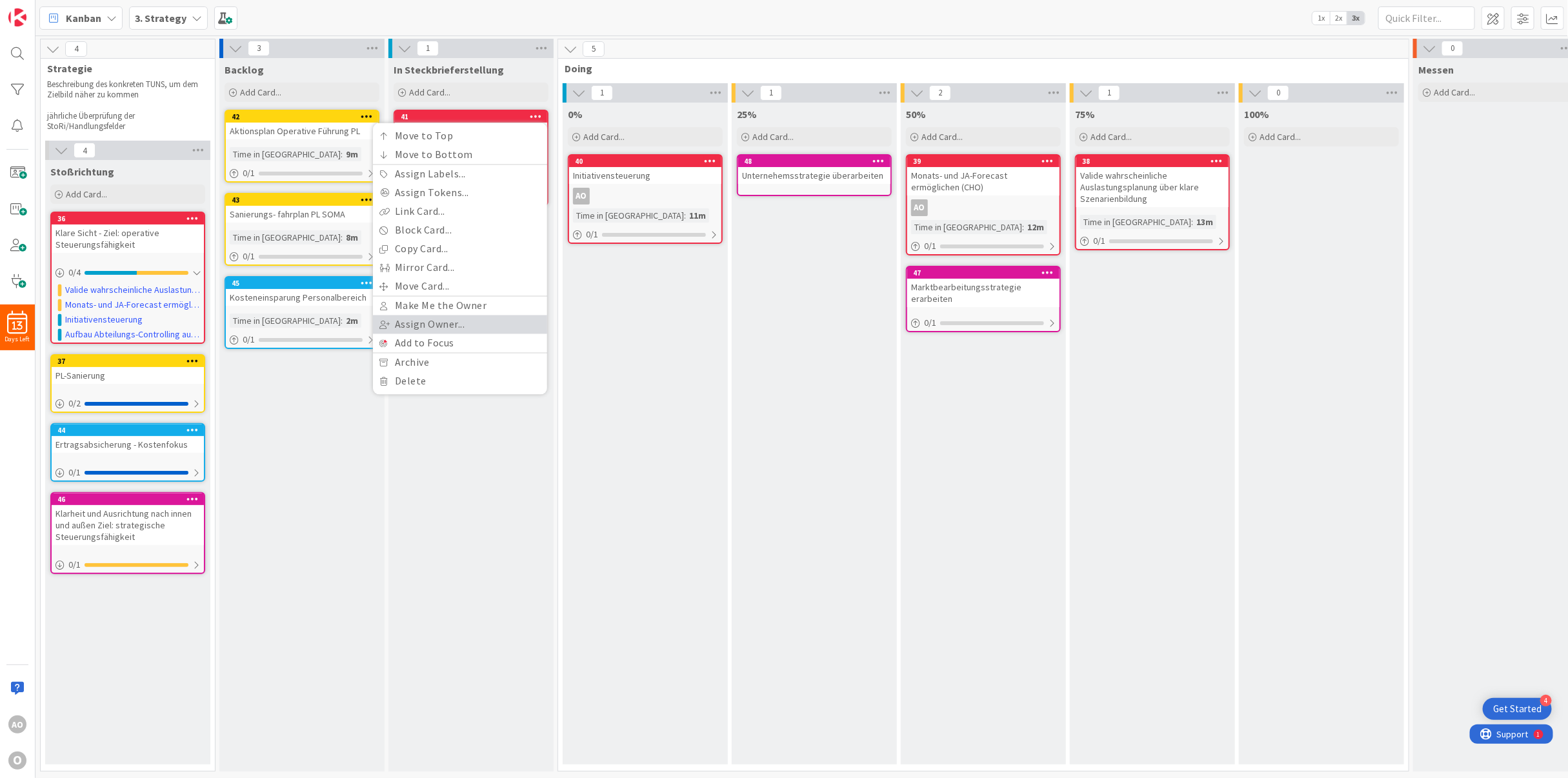
click at [433, 326] on link "Assign Owner..." at bounding box center [460, 325] width 174 height 19
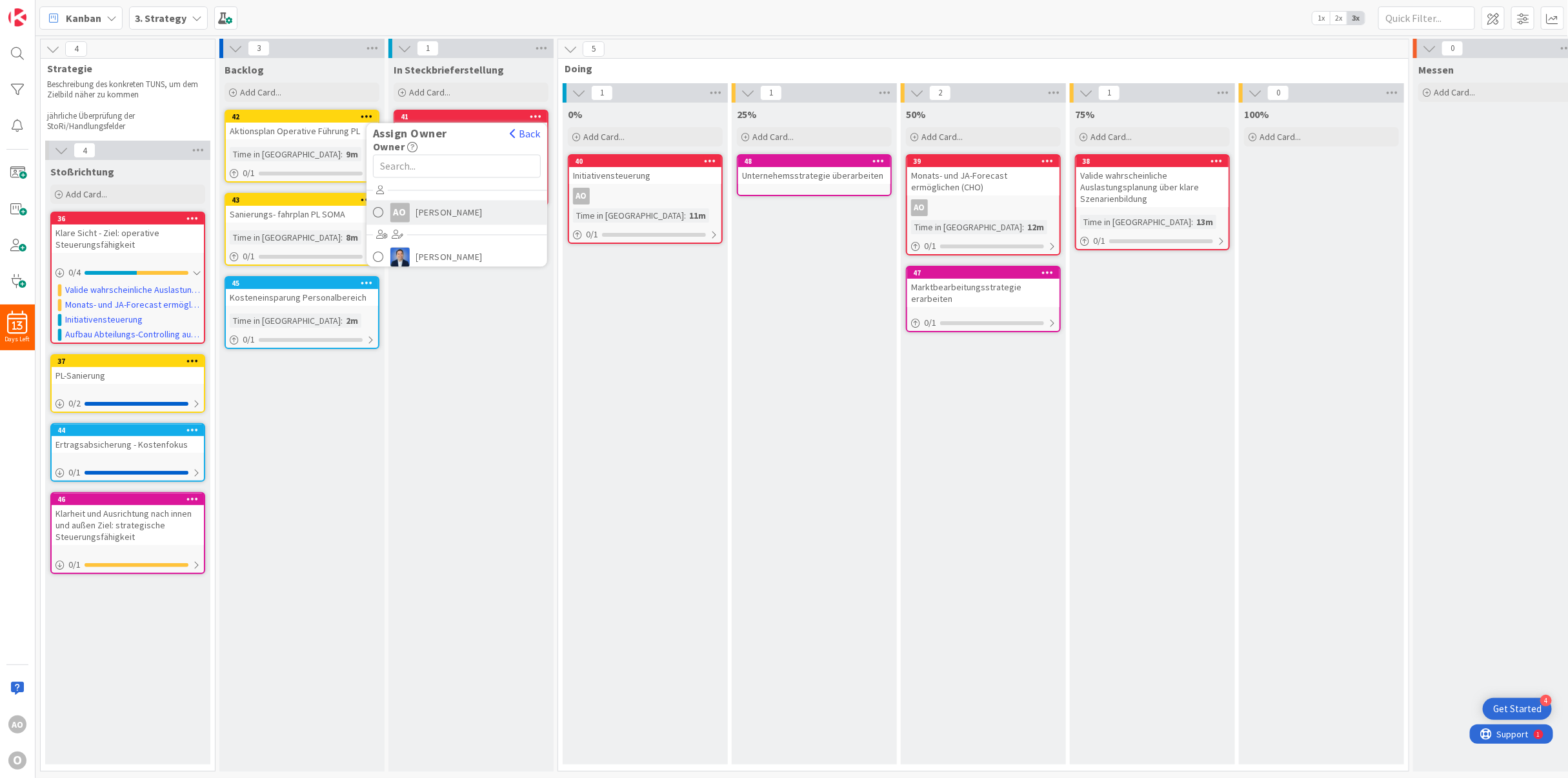
click at [405, 216] on div "AO" at bounding box center [400, 213] width 19 height 19
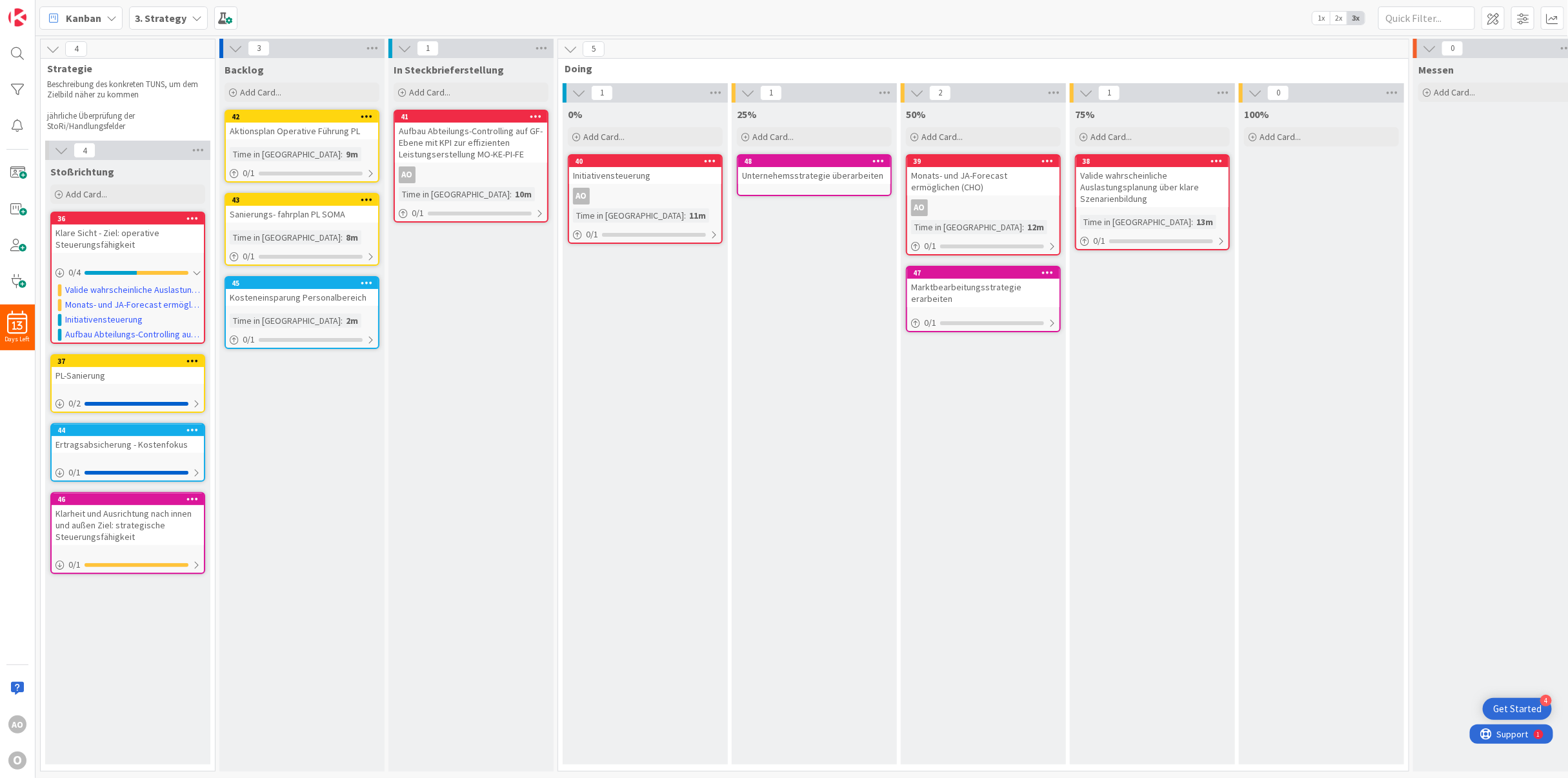
click at [367, 278] on icon at bounding box center [366, 282] width 12 height 9
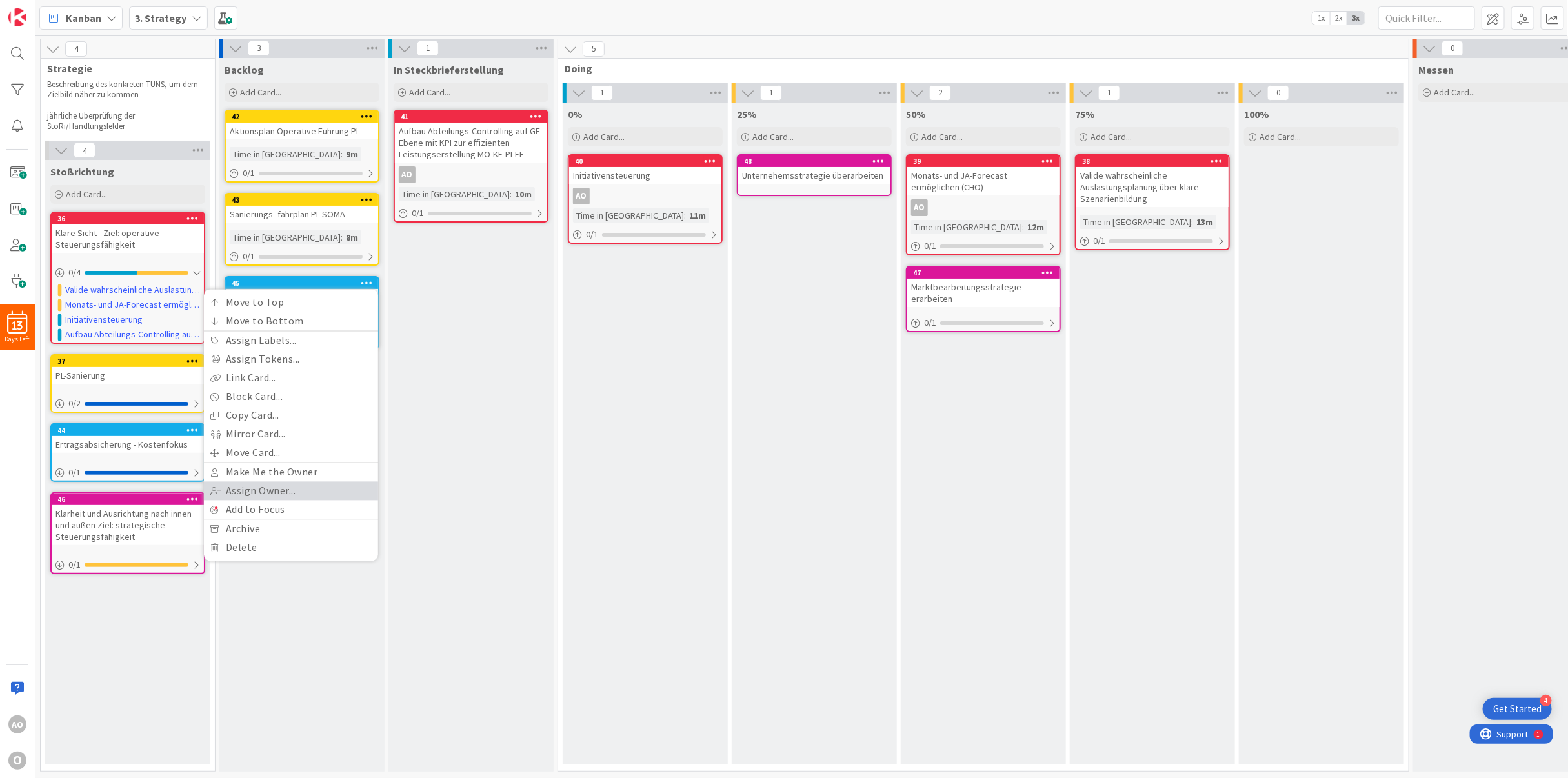
click at [304, 486] on link "Assign Owner..." at bounding box center [291, 491] width 174 height 19
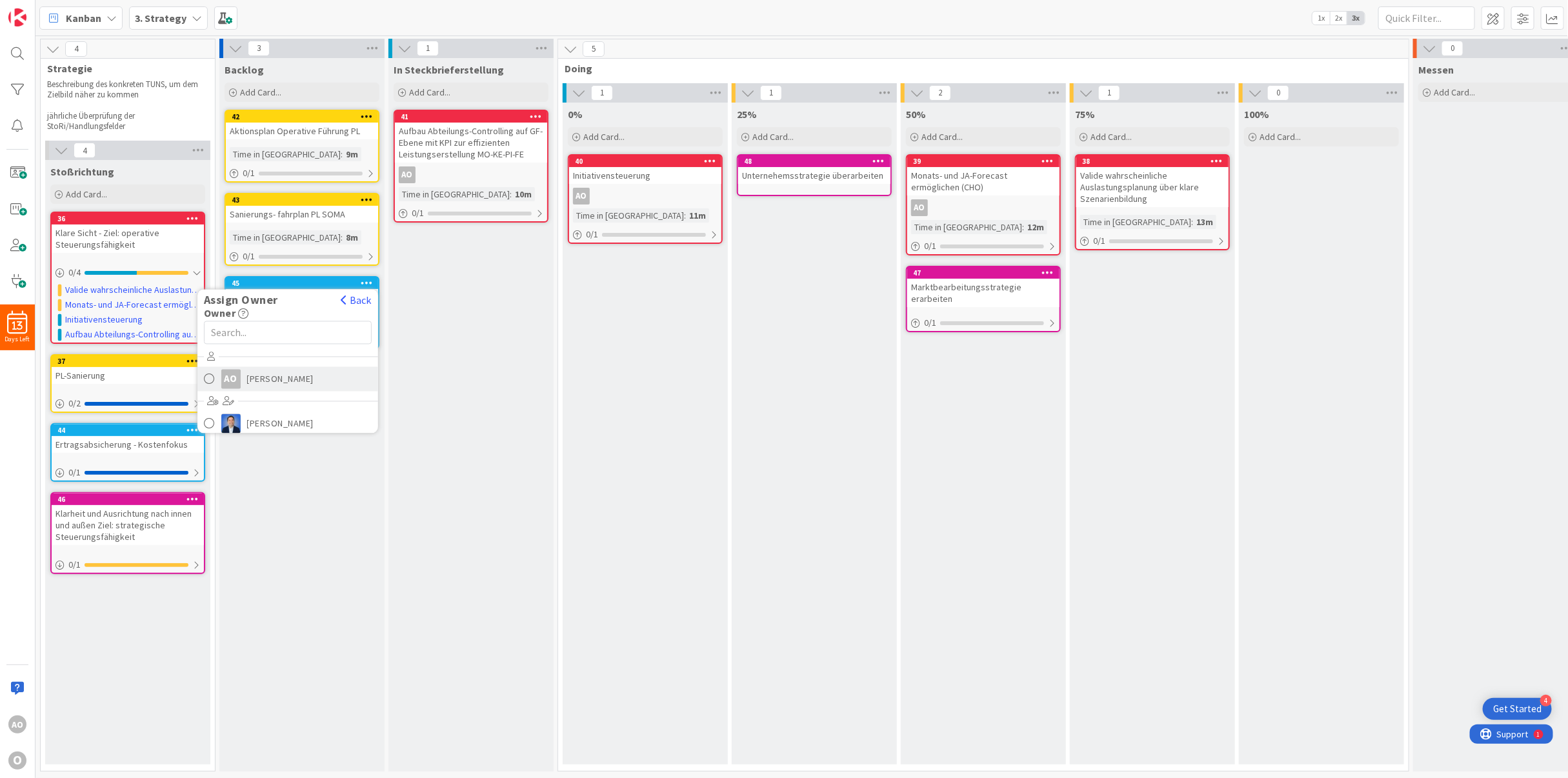
click at [256, 372] on span "[PERSON_NAME]" at bounding box center [281, 380] width 67 height 19
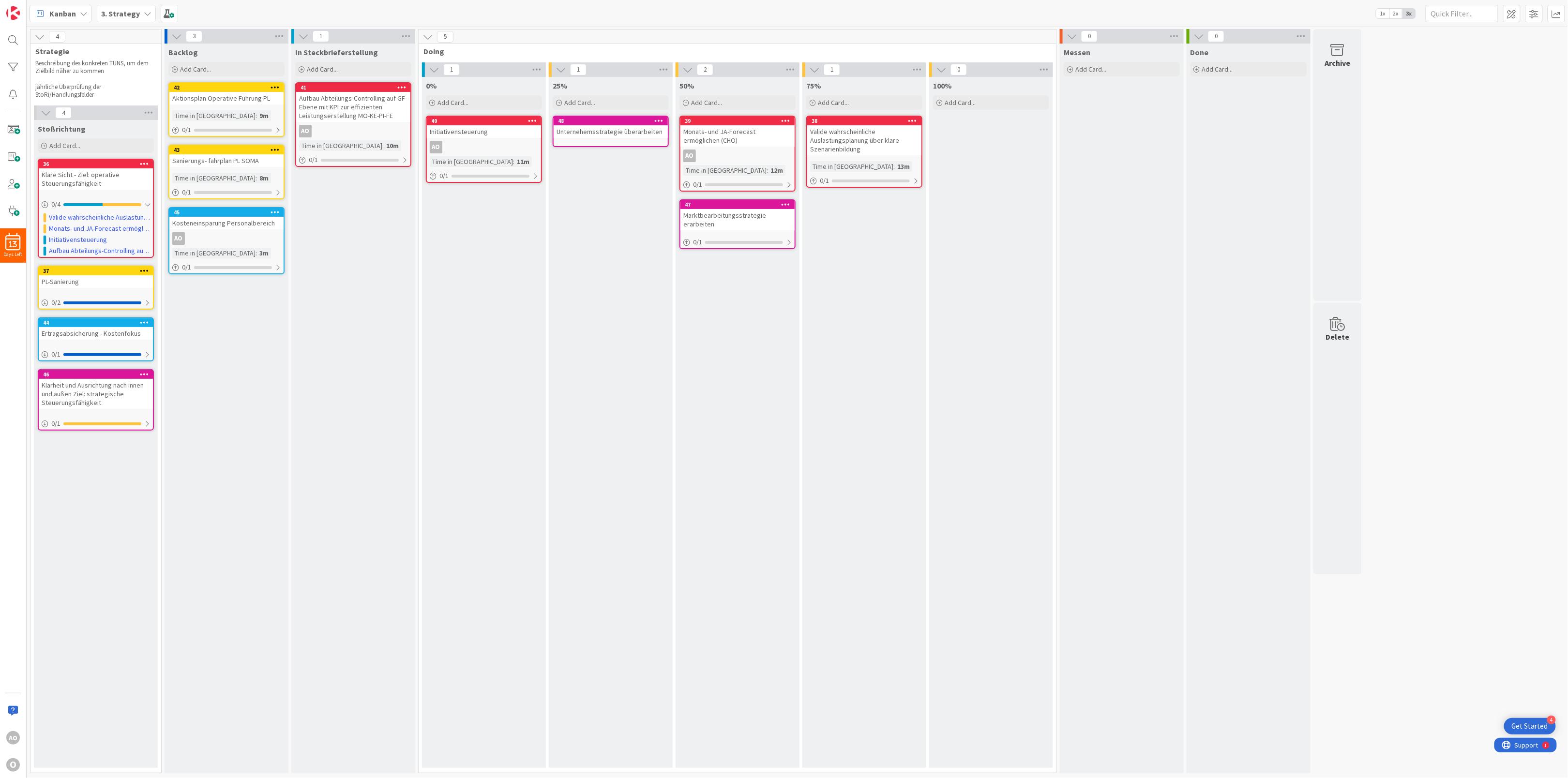
click at [74, 13] on span "Kanban" at bounding box center [63, 13] width 27 height 12
click at [72, 46] on span "Organization" at bounding box center [85, 49] width 69 height 15
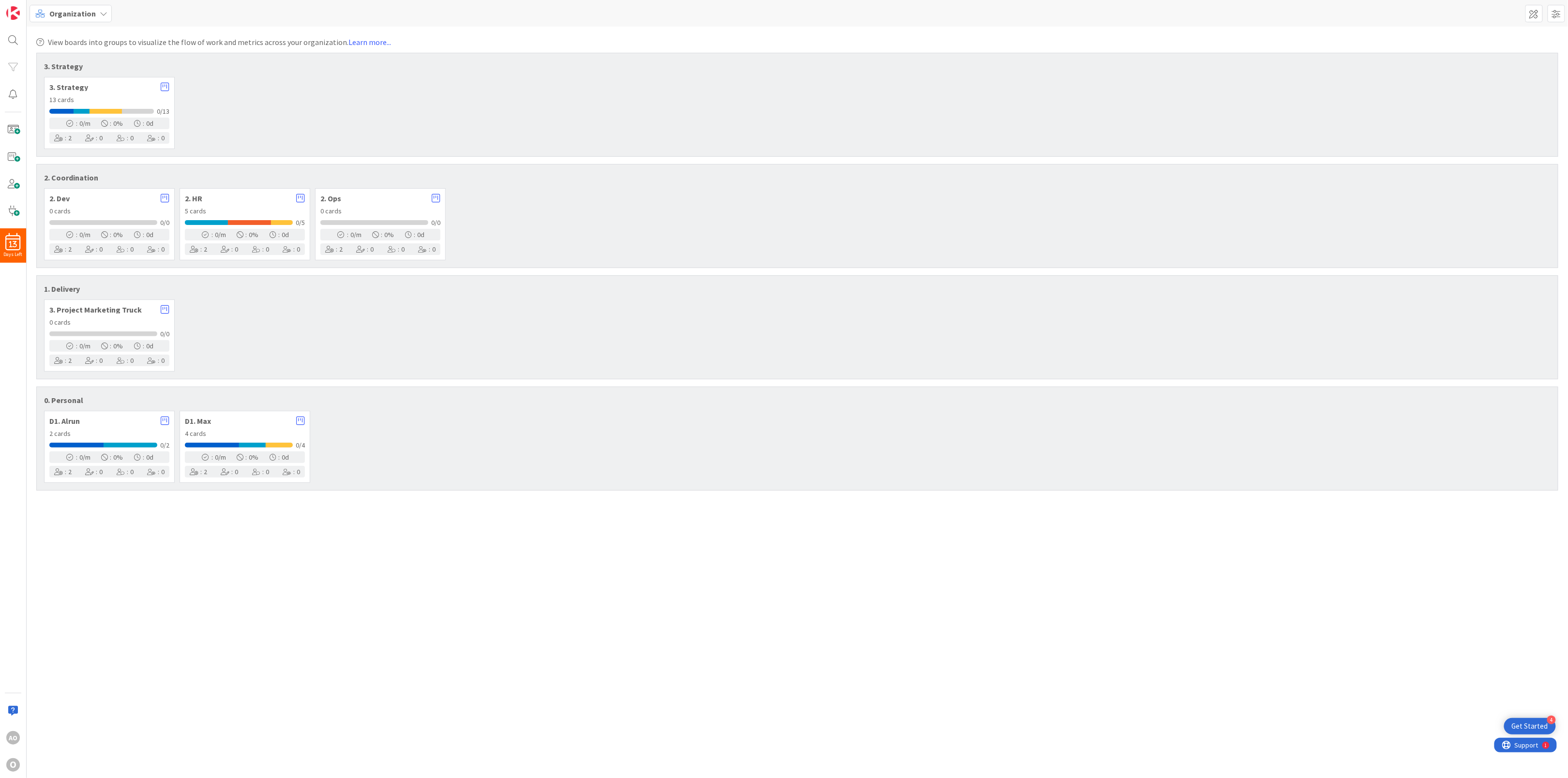
click at [66, 14] on span "Organization" at bounding box center [72, 13] width 46 height 12
click at [64, 13] on span "Organization" at bounding box center [72, 13] width 46 height 12
click at [66, 33] on span "My Zone" at bounding box center [85, 34] width 69 height 15
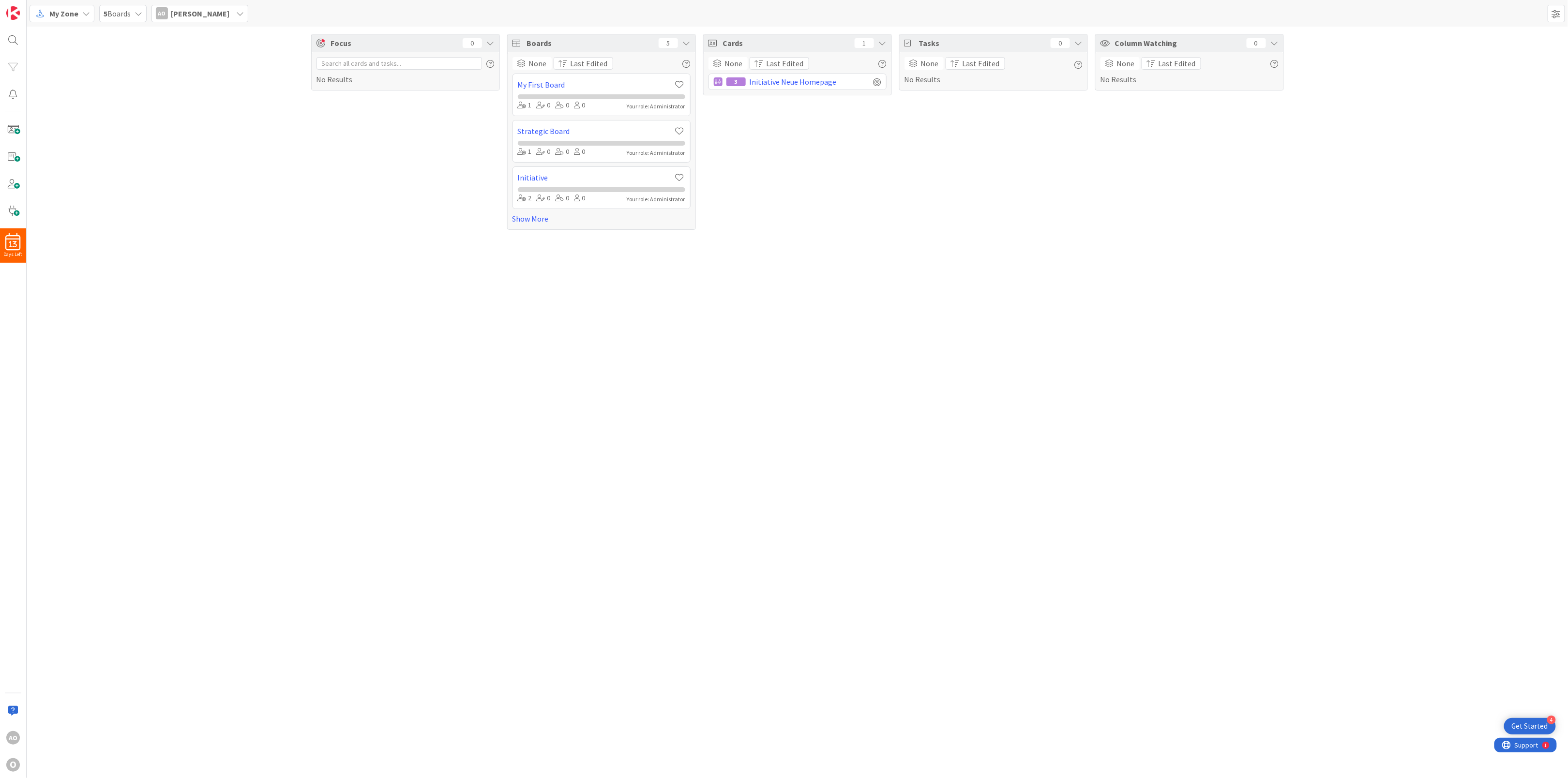
click at [529, 42] on span "Boards" at bounding box center [590, 43] width 127 height 12
click at [683, 41] on icon at bounding box center [687, 43] width 8 height 8
click at [666, 42] on div "5" at bounding box center [668, 43] width 19 height 10
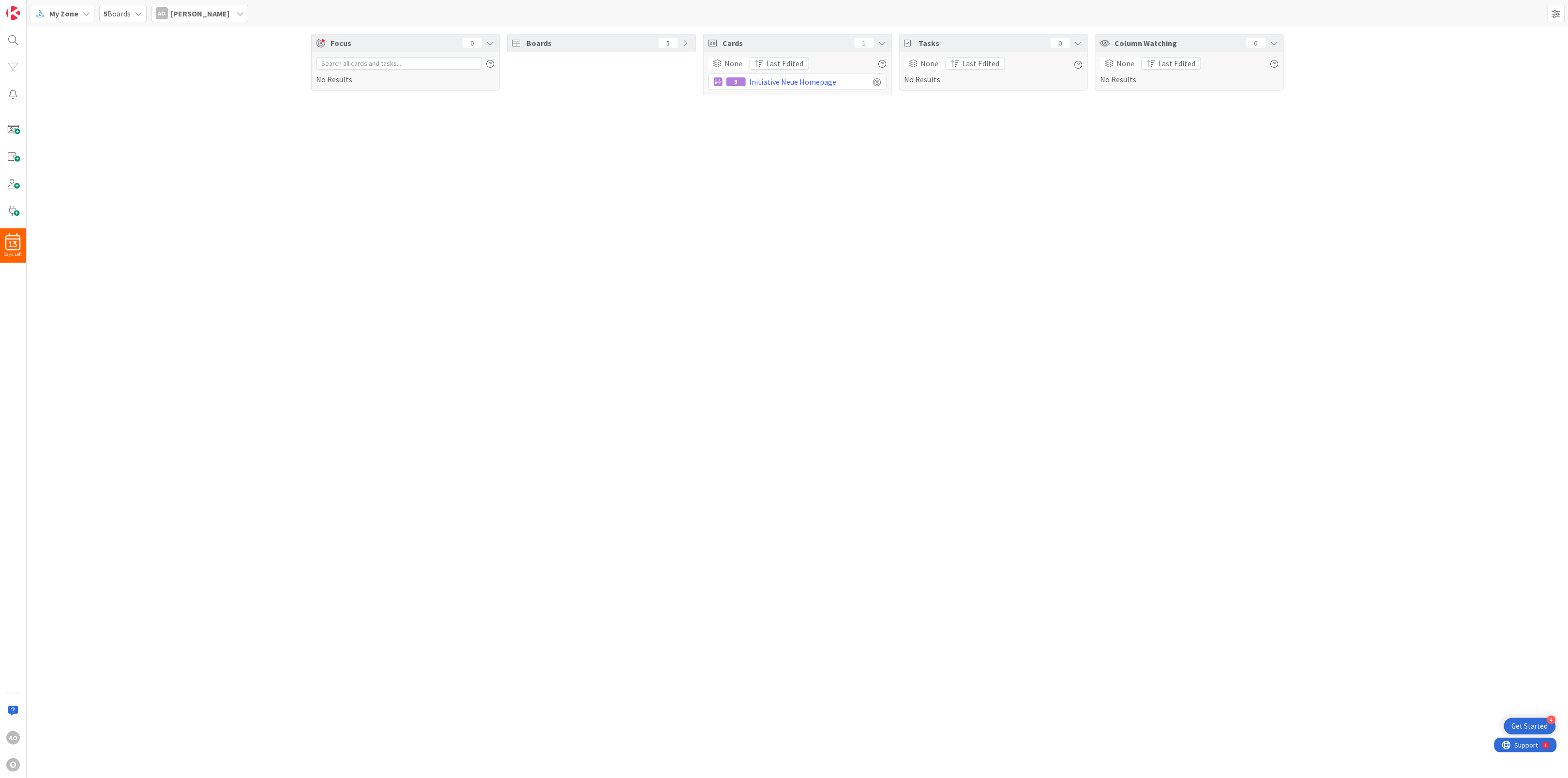
click at [666, 42] on div "5" at bounding box center [668, 43] width 19 height 10
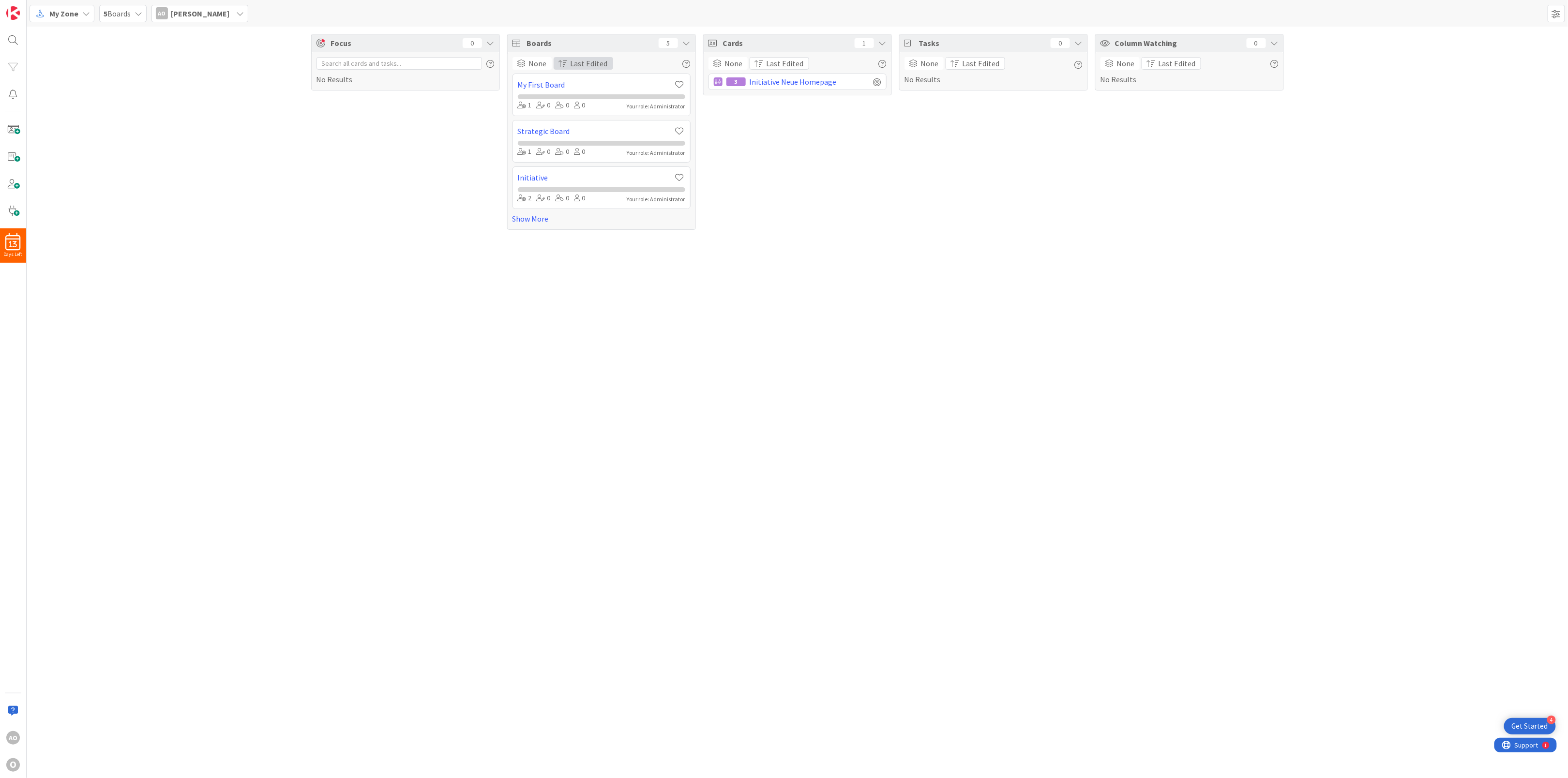
click at [568, 65] on span "button" at bounding box center [563, 63] width 9 height 8
click at [576, 128] on span "Newest First" at bounding box center [592, 130] width 42 height 12
click at [576, 57] on button "Last Edited" at bounding box center [584, 63] width 60 height 13
click at [579, 106] on link "Oldest First" at bounding box center [592, 113] width 77 height 18
click at [561, 131] on link "Strategic Board" at bounding box center [596, 131] width 156 height 12
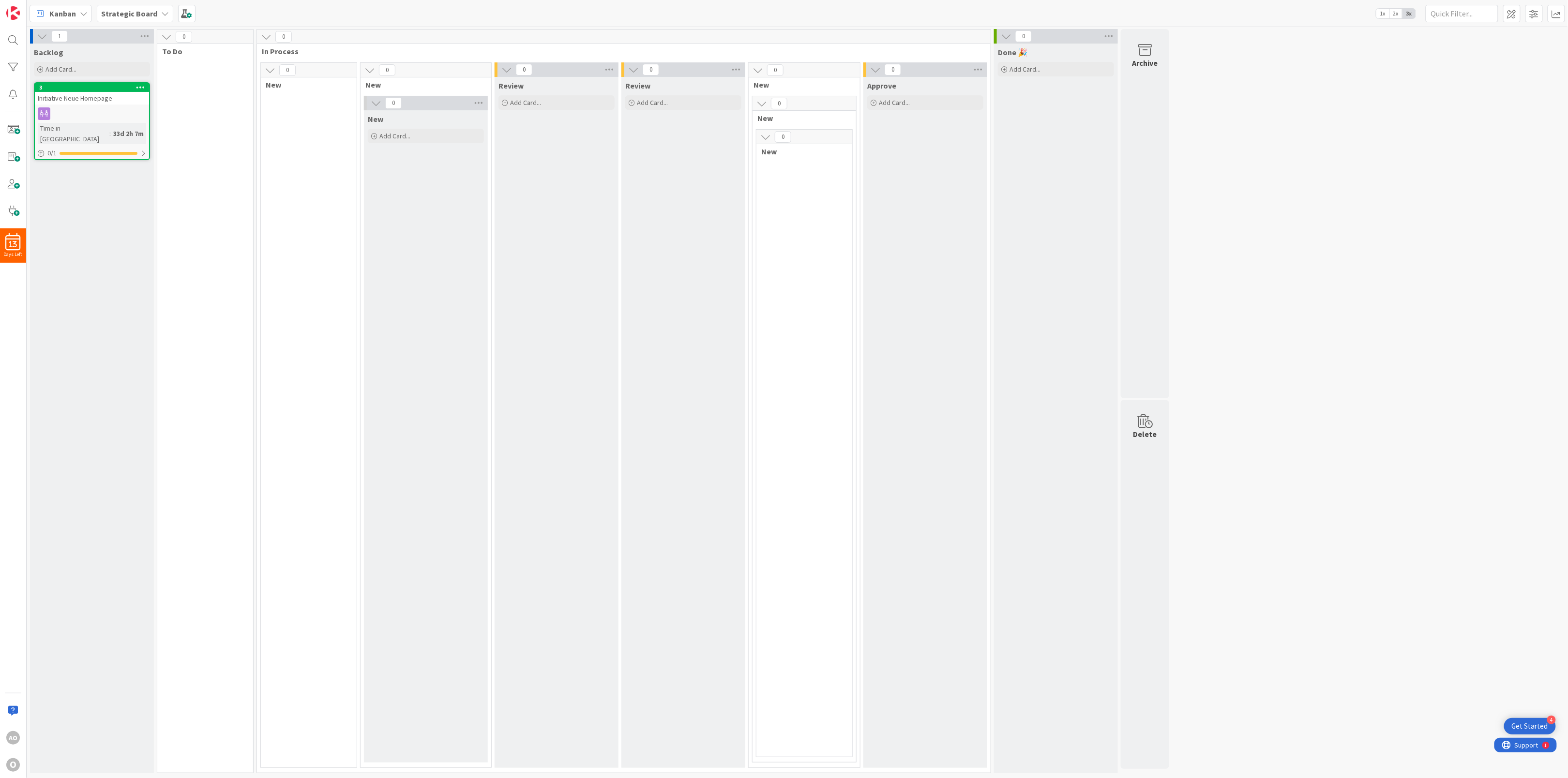
click at [145, 15] on b "Strategic Board" at bounding box center [129, 13] width 56 height 10
click at [158, 114] on h4 "3. Strategy" at bounding box center [173, 115] width 131 height 10
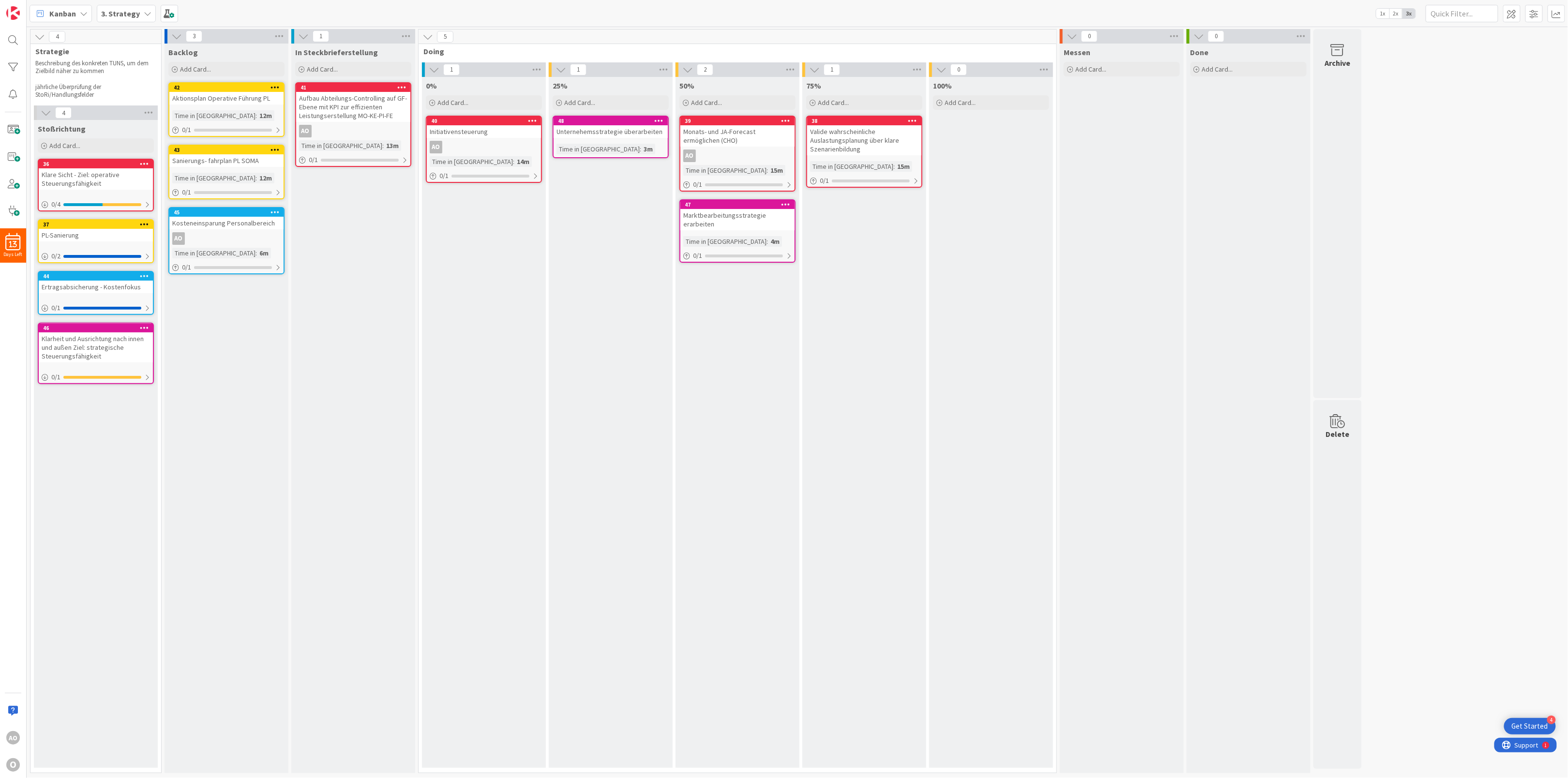
click at [88, 74] on p "Beschreibung des konkreten TUNS, um dem Zielbild näher zu kommen" at bounding box center [93, 68] width 114 height 16
drag, startPoint x: 88, startPoint y: 74, endPoint x: 72, endPoint y: 87, distance: 20.6
click at [72, 87] on p "jährliche Überprüfung der StoRi/Handlungsfelder" at bounding box center [93, 91] width 114 height 16
click at [52, 55] on span "Strategie" at bounding box center [92, 51] width 114 height 10
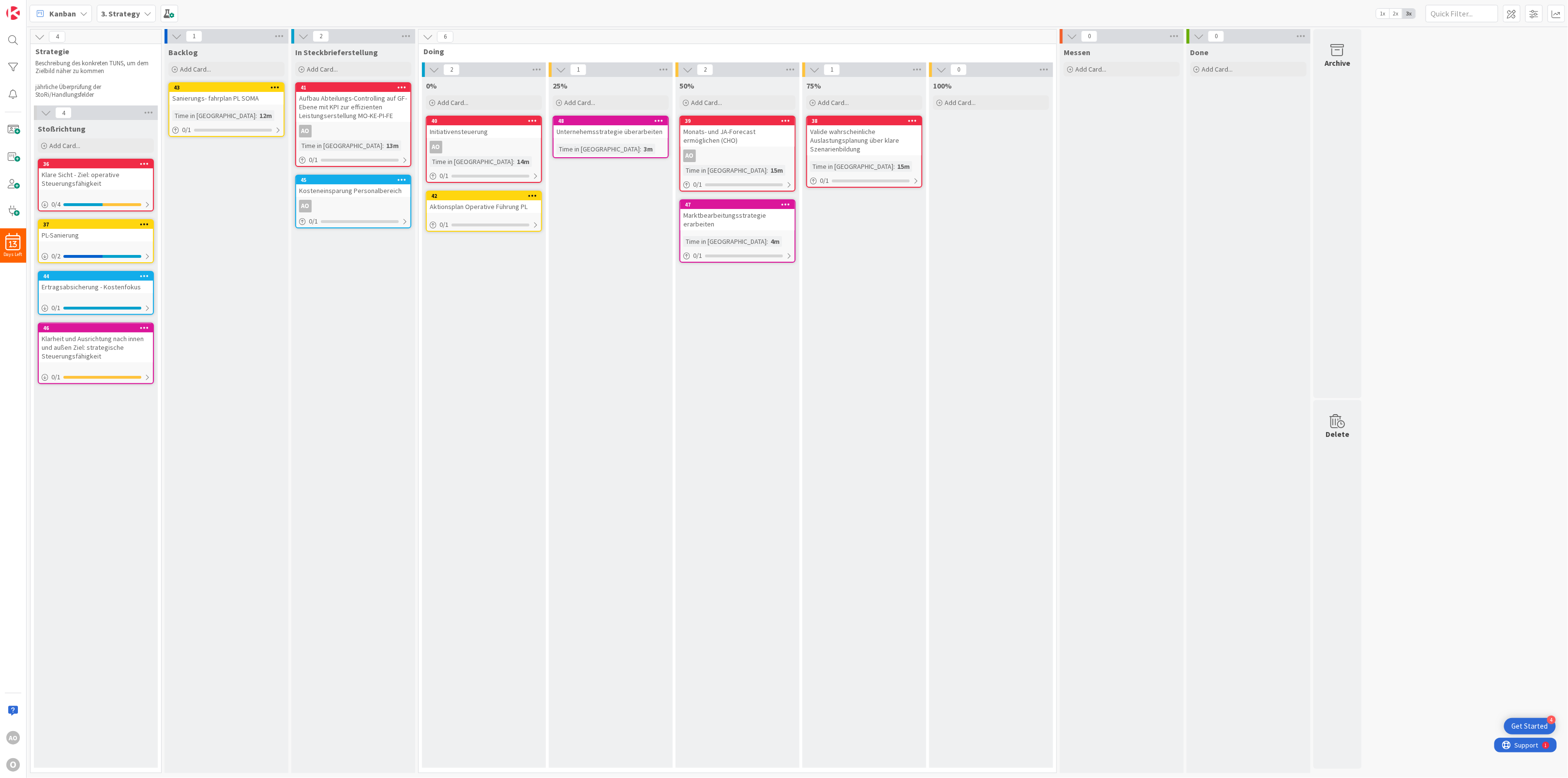
click at [116, 10] on b "3. Strategy" at bounding box center [121, 13] width 39 height 10
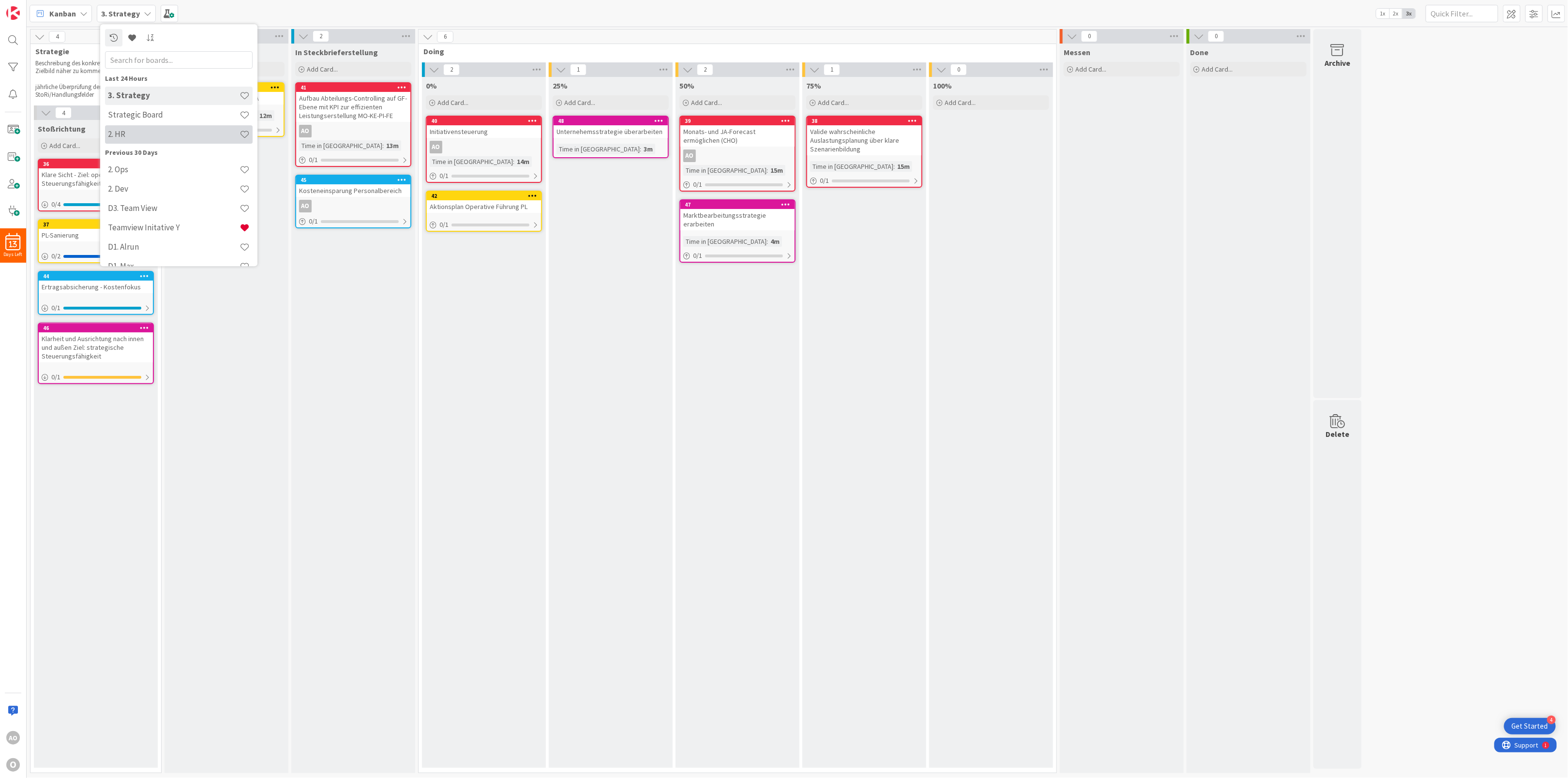
click at [127, 138] on h4 "2. HR" at bounding box center [173, 135] width 131 height 10
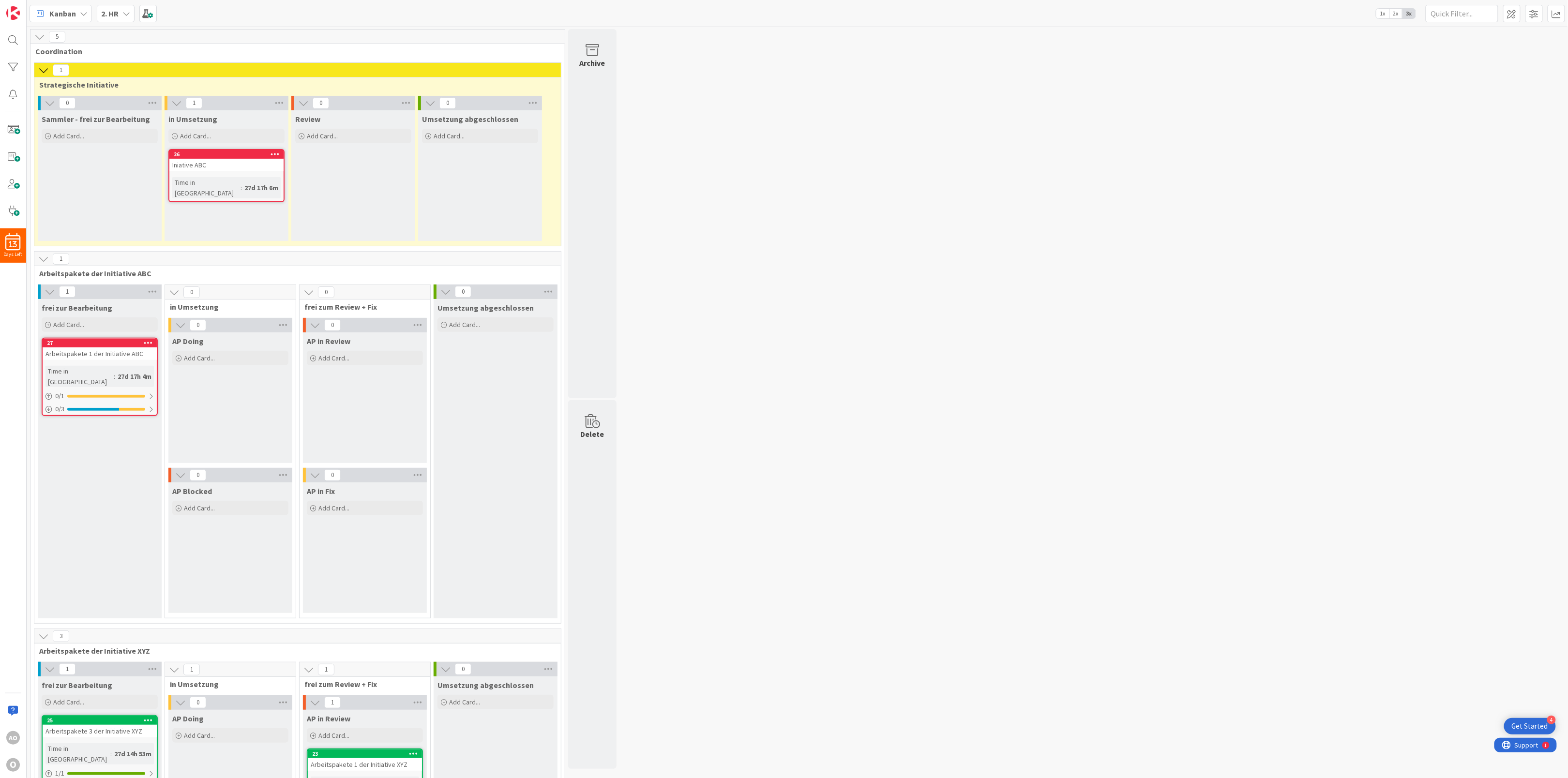
click at [1175, 15] on span "2x" at bounding box center [1396, 13] width 13 height 10
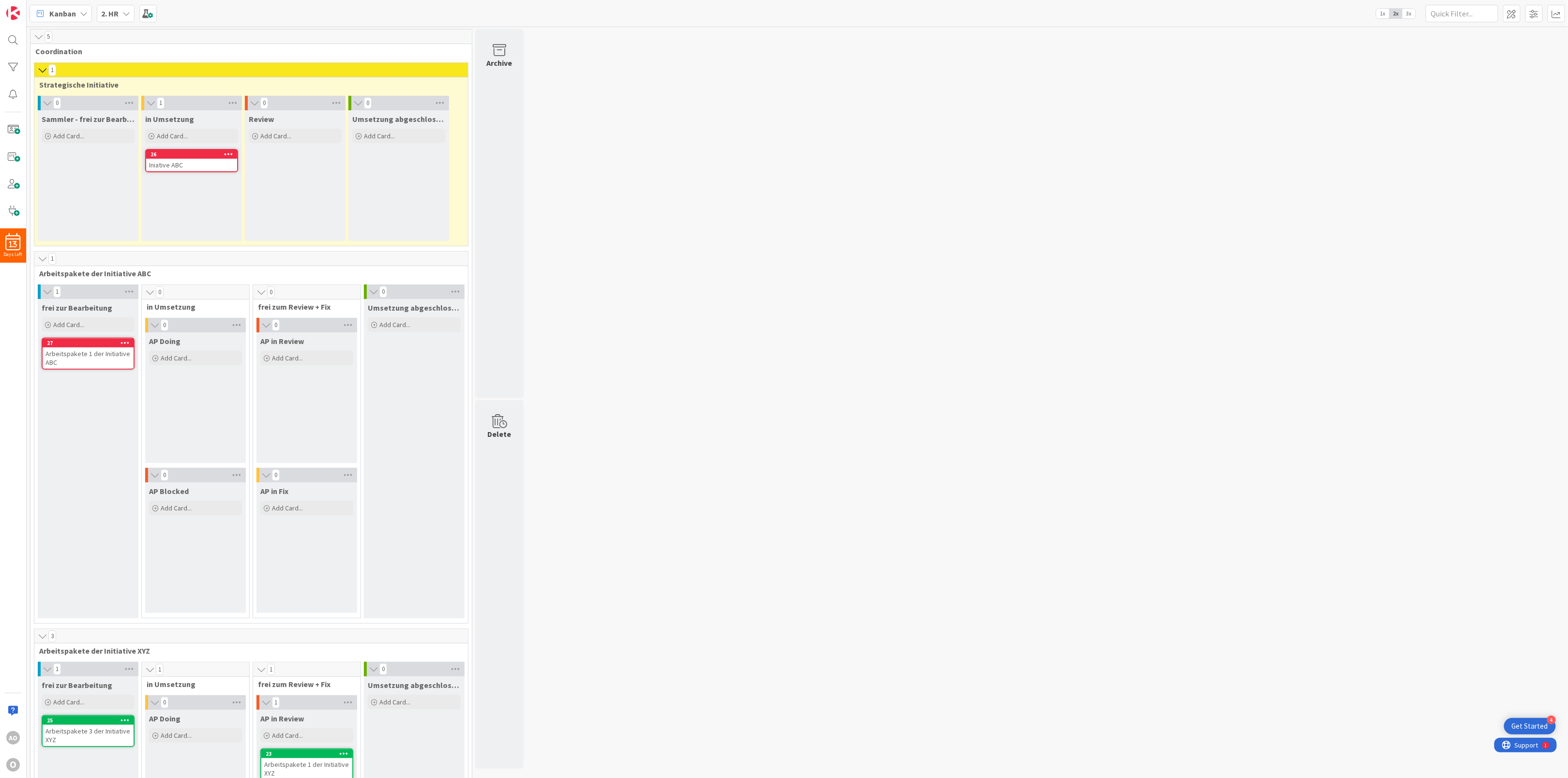
click at [1175, 15] on span "1x" at bounding box center [1382, 13] width 13 height 10
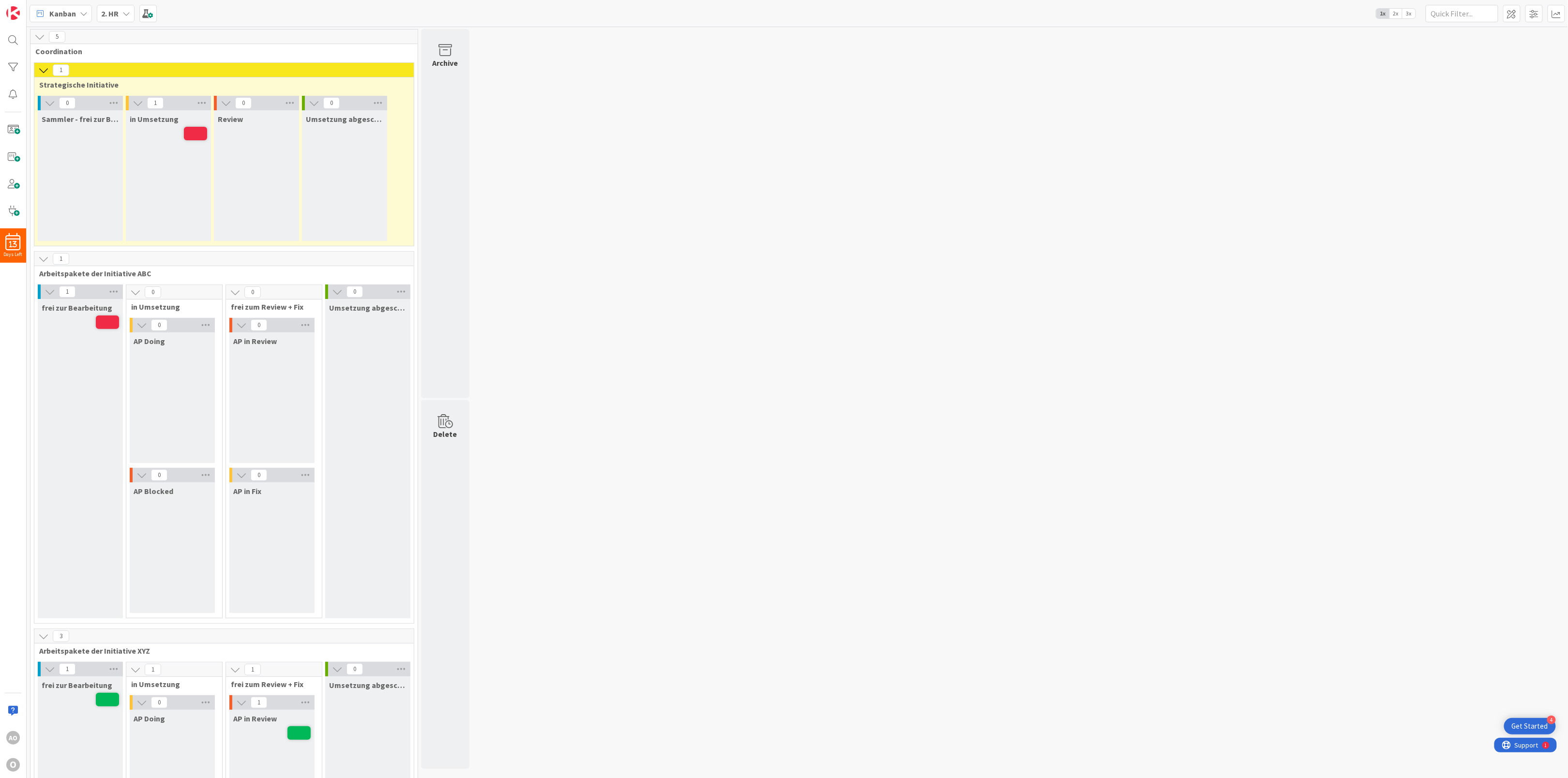
click at [1175, 13] on span "3x" at bounding box center [1409, 13] width 13 height 10
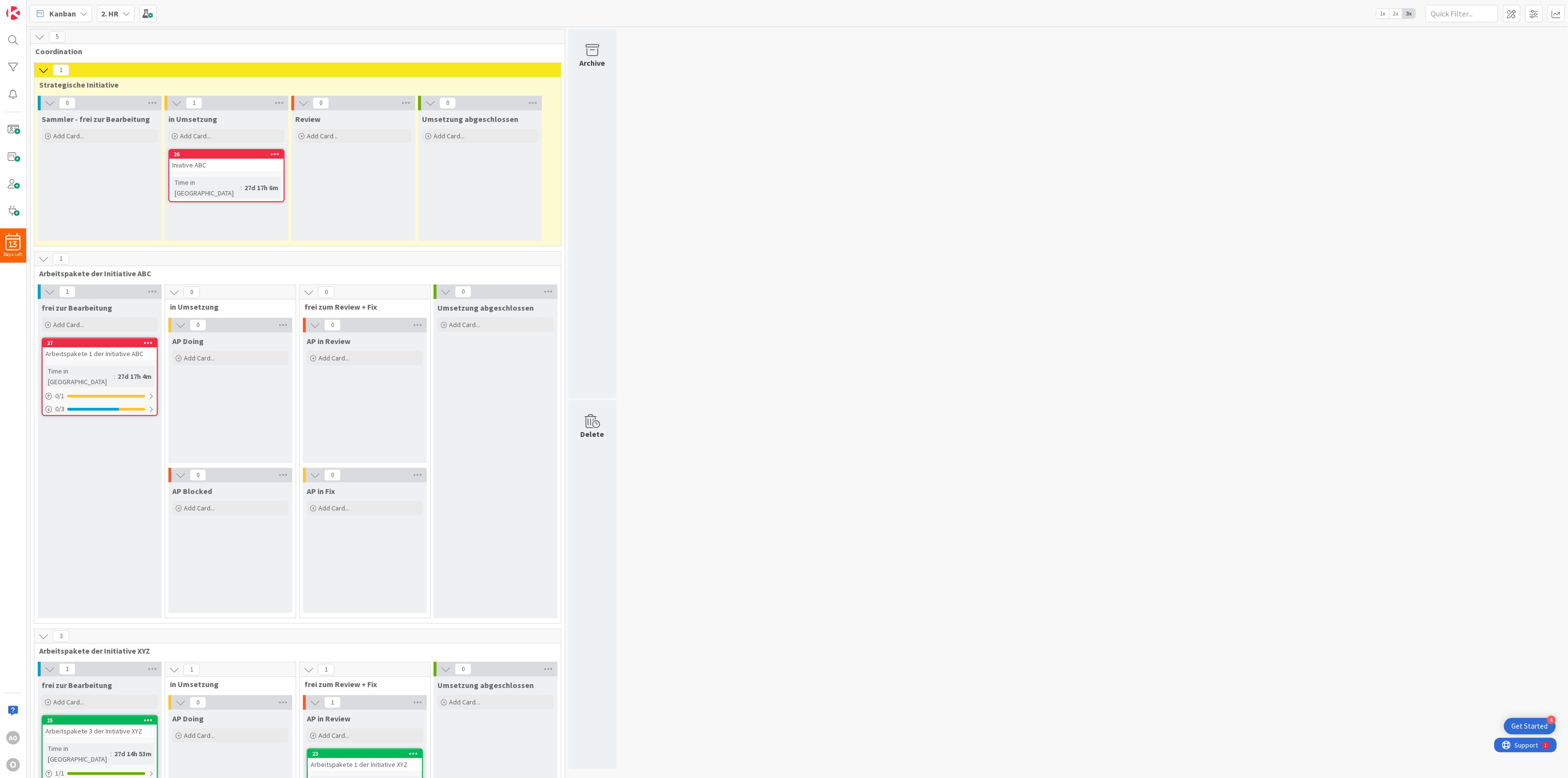
click at [1175, 13] on span "3x" at bounding box center [1409, 13] width 13 height 10
click at [1175, 15] on span at bounding box center [1511, 13] width 18 height 18
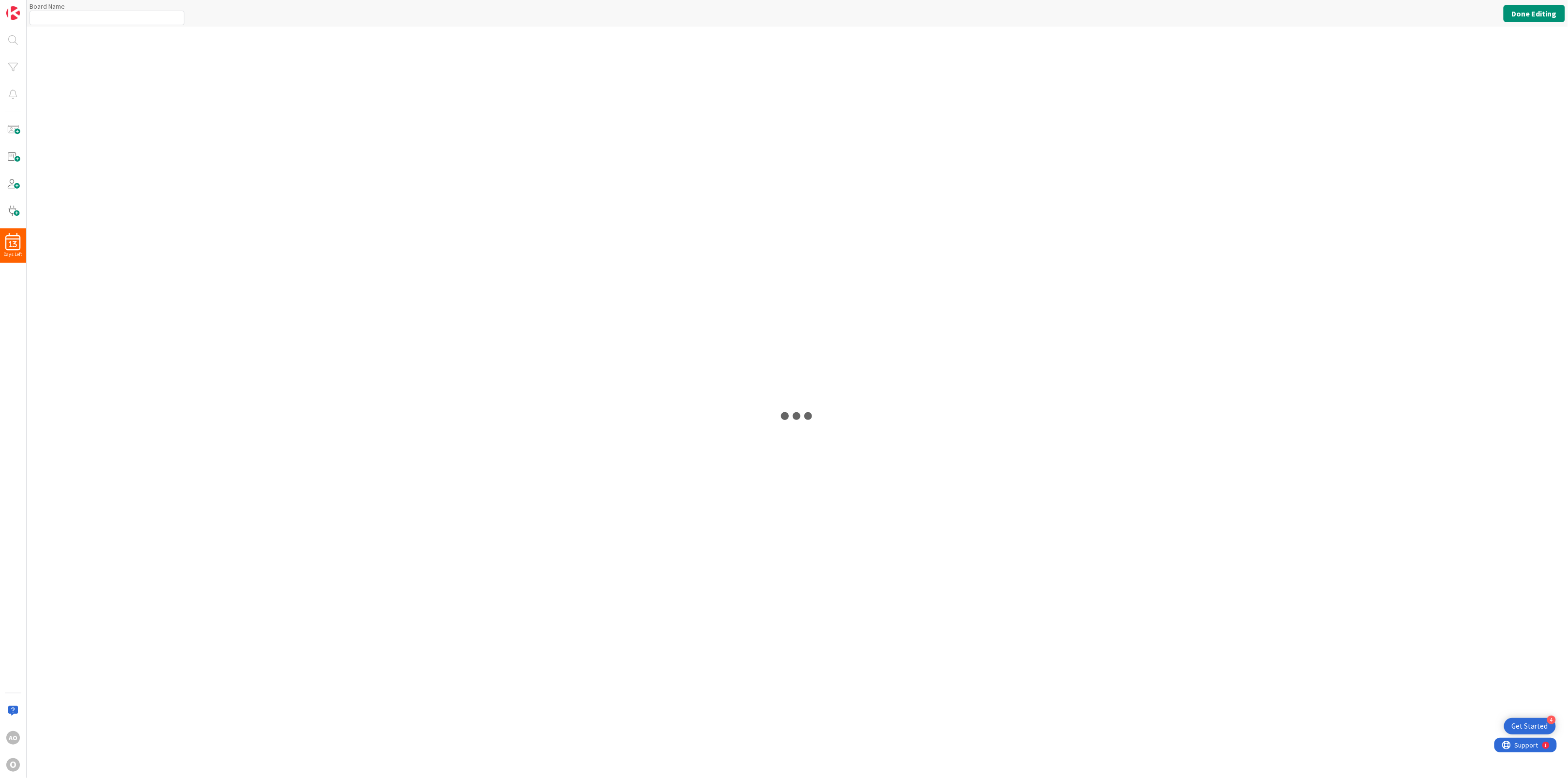
type input "2. HR"
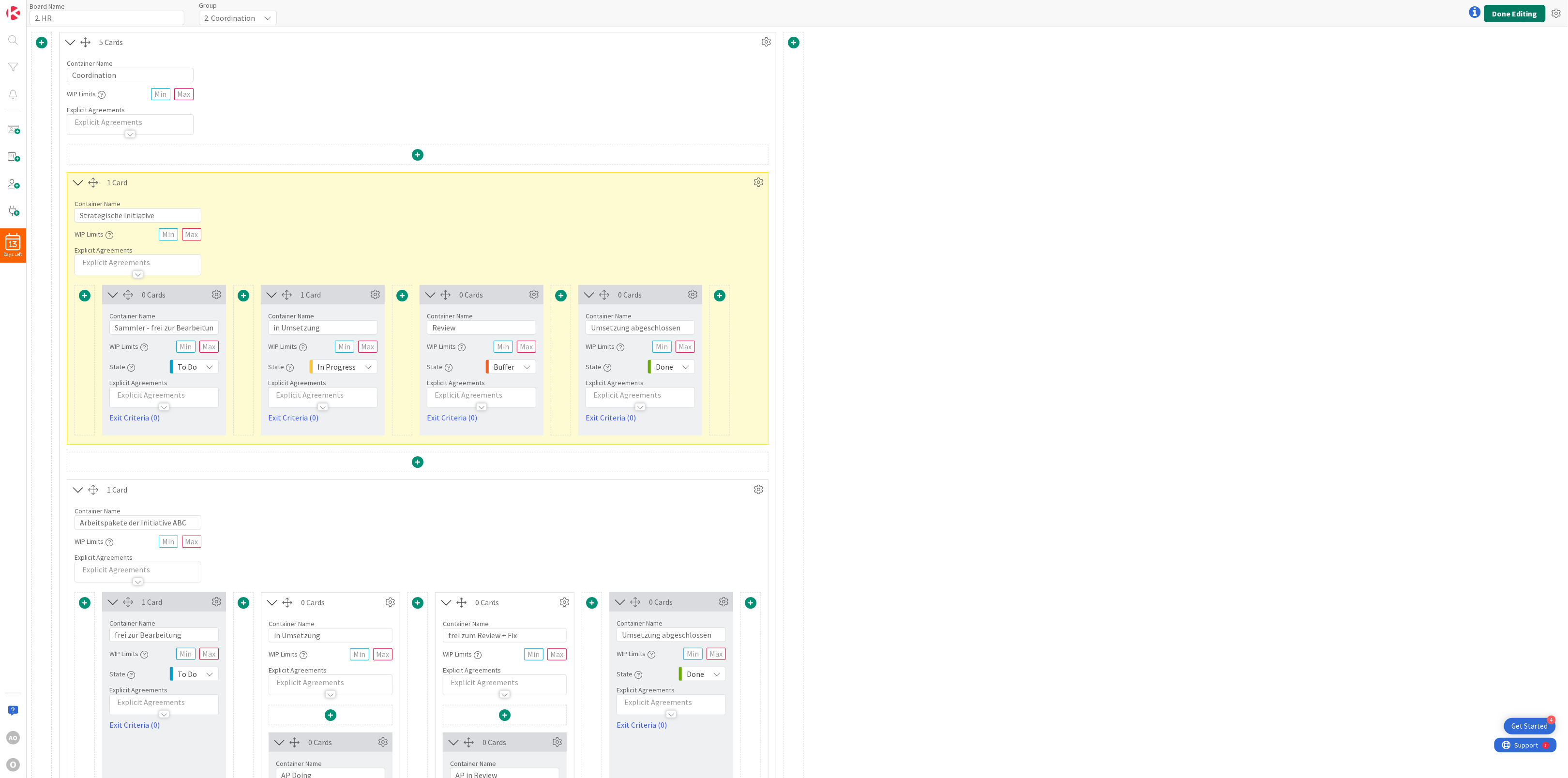
click at [1175, 14] on button "Done Editing" at bounding box center [1514, 13] width 61 height 18
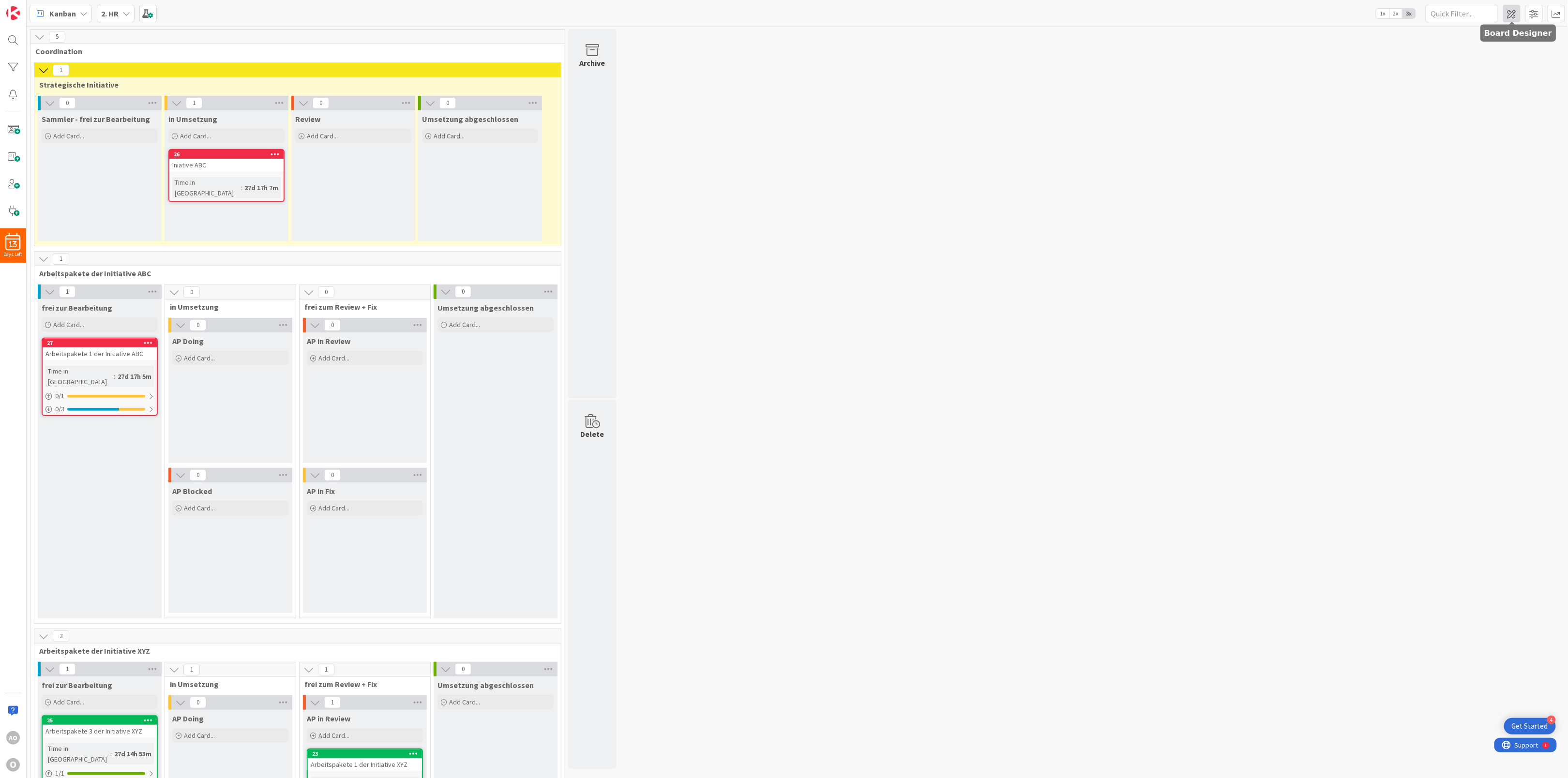
click at [1175, 15] on span at bounding box center [1511, 13] width 18 height 18
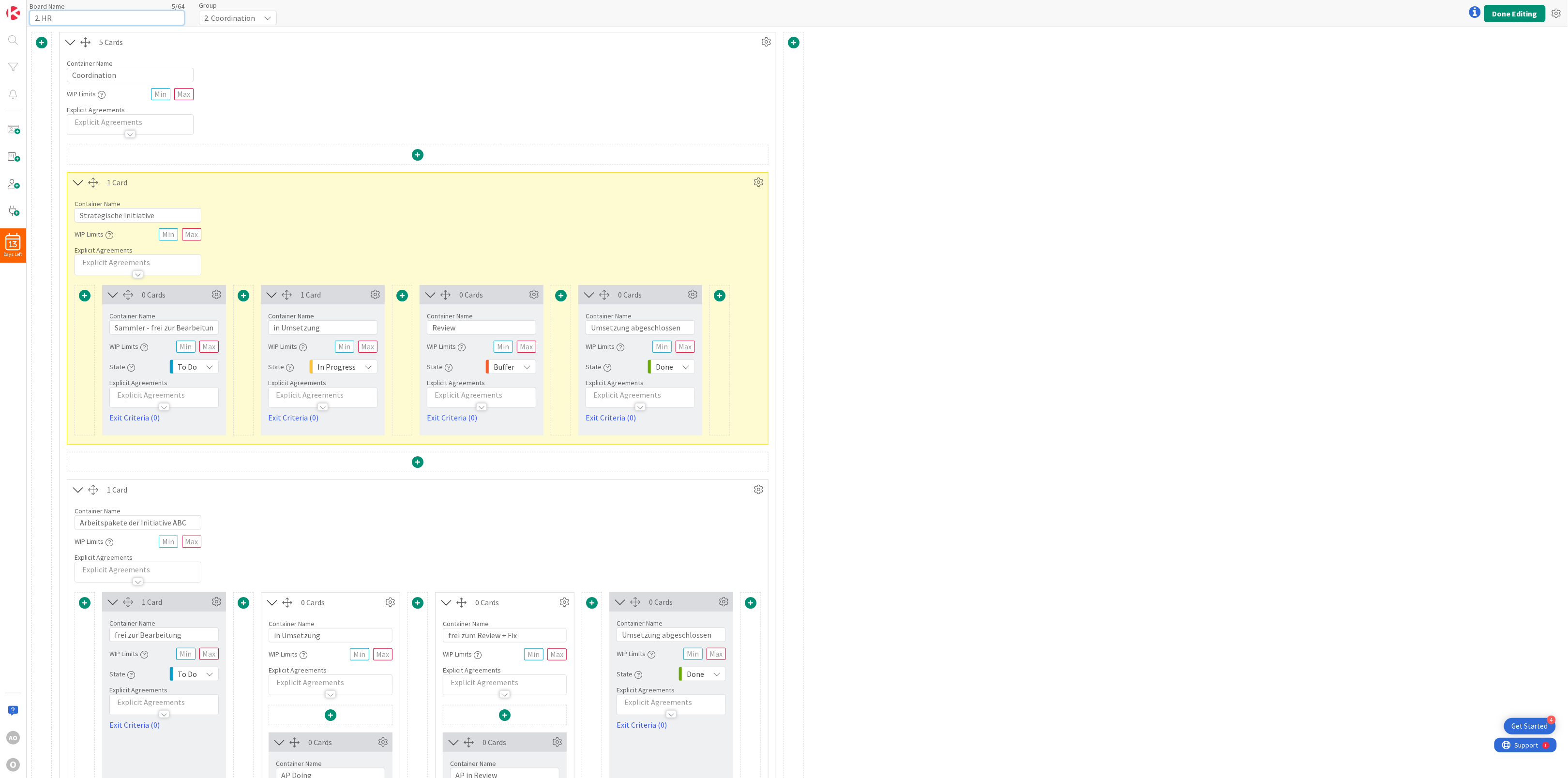
click at [58, 15] on input "2. HR" at bounding box center [107, 18] width 155 height 15
type input "2."
drag, startPoint x: 49, startPoint y: 14, endPoint x: 29, endPoint y: 17, distance: 20.2
click at [29, 17] on input "2." at bounding box center [107, 18] width 155 height 15
type input "Initiativensteuerung"
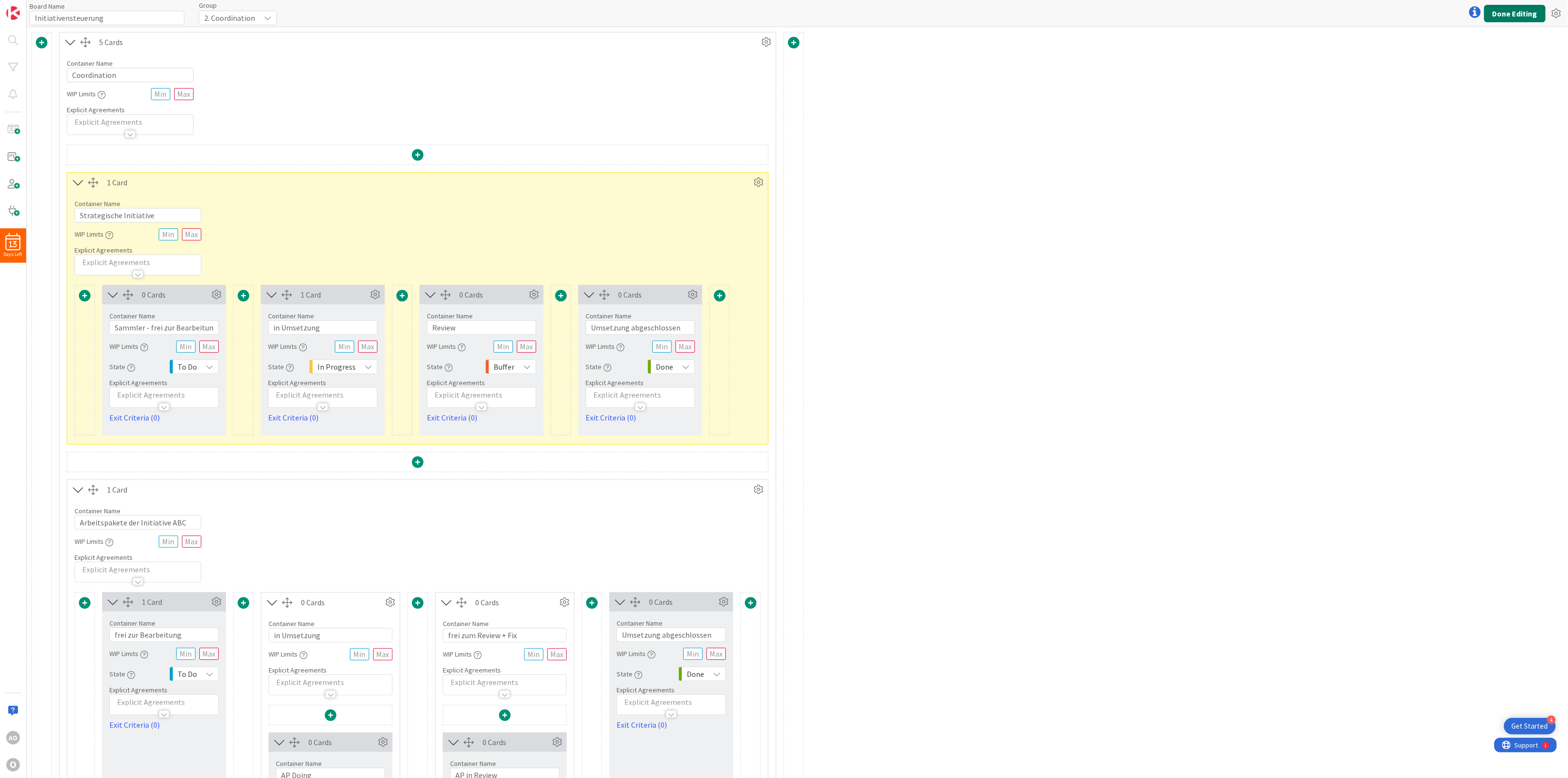
click at [1175, 13] on button "Done Editing" at bounding box center [1514, 13] width 61 height 18
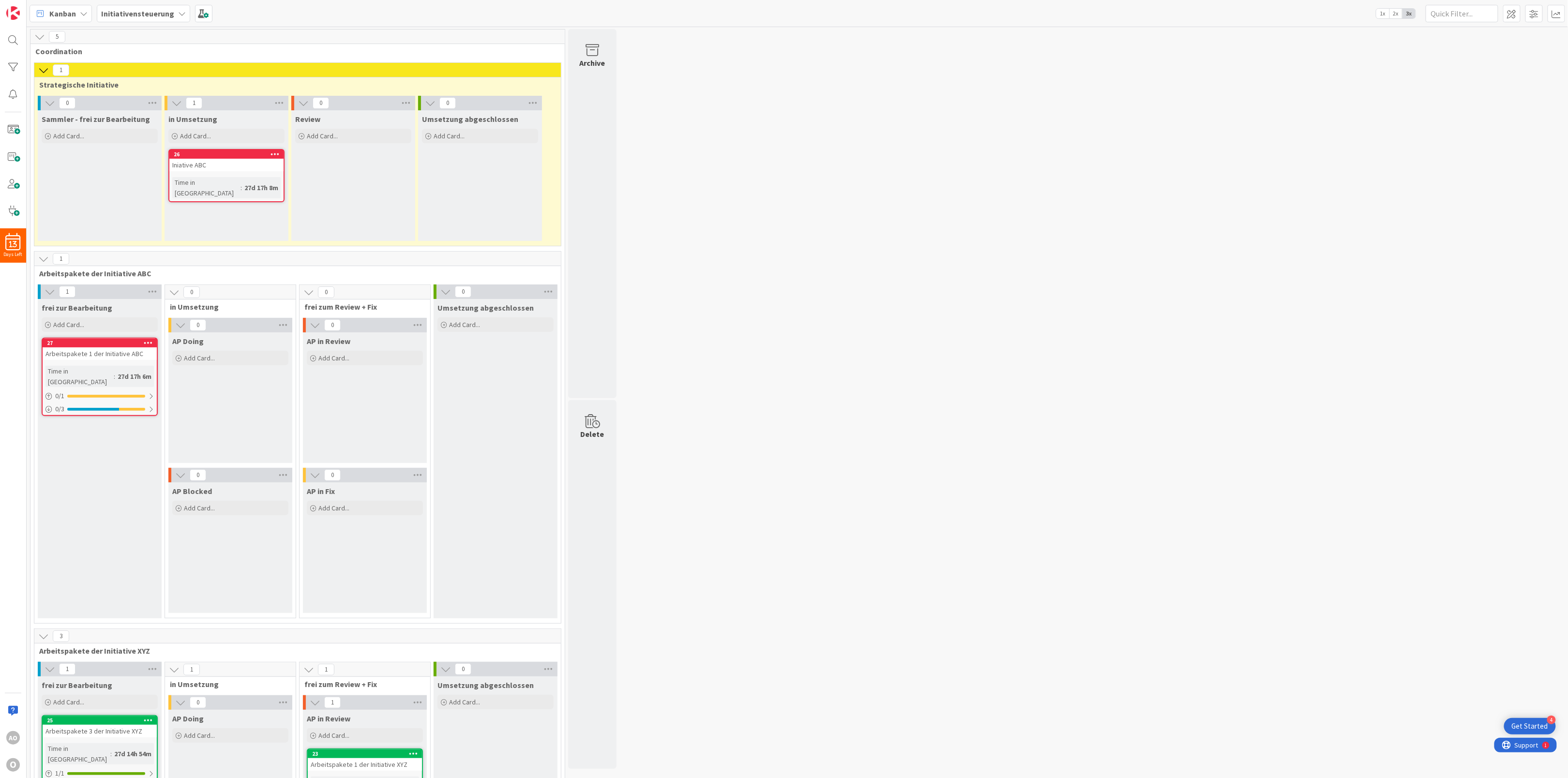
click at [800, 144] on div "5 Coordination 1 Strategische Initiative 0 Sammler - frei zur Bearbeitung Add C…" at bounding box center [797, 709] width 1538 height 1360
click at [122, 16] on b "Initiativensteuerung" at bounding box center [138, 13] width 73 height 10
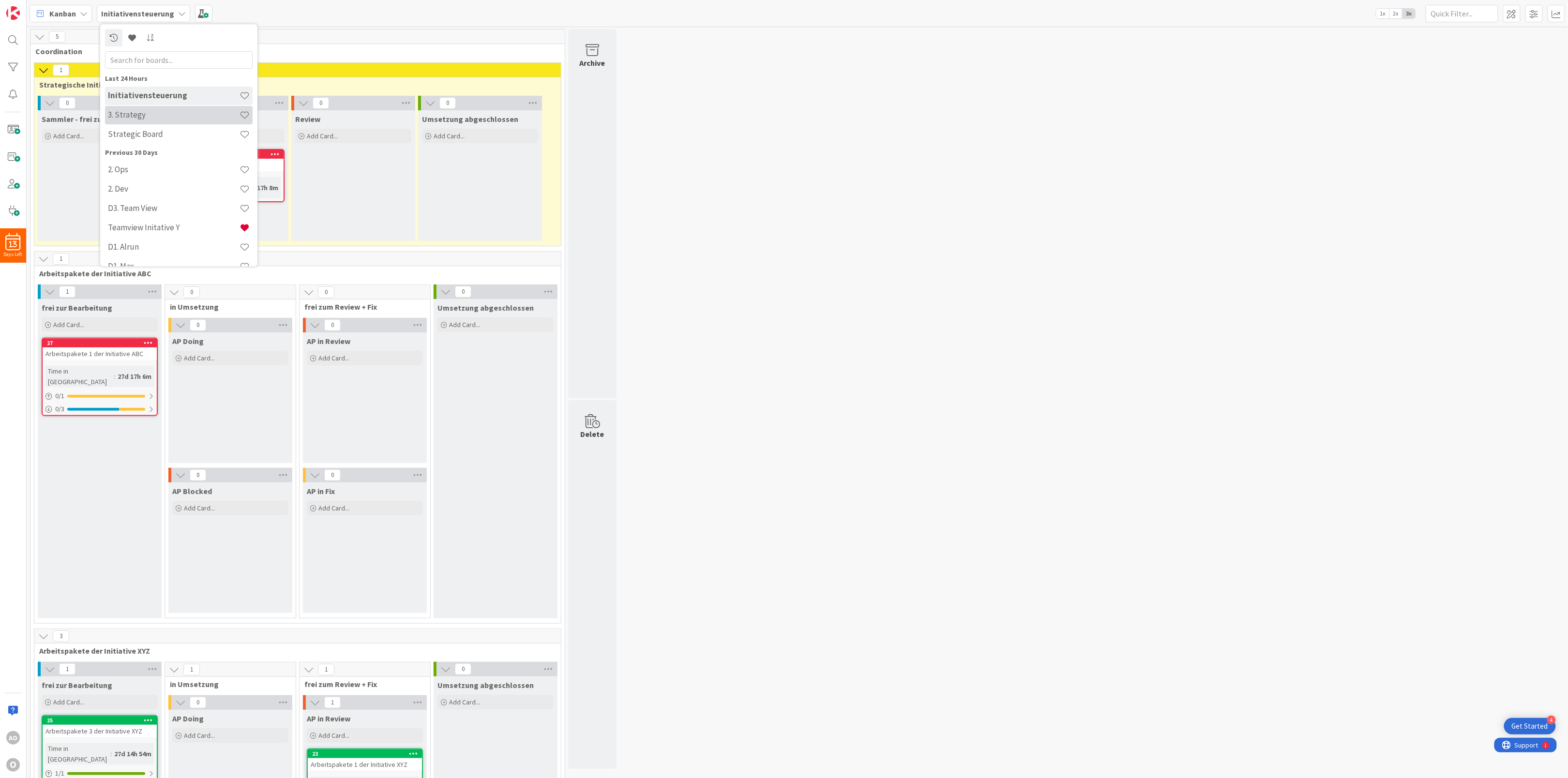
click at [161, 112] on h4 "3. Strategy" at bounding box center [173, 115] width 131 height 10
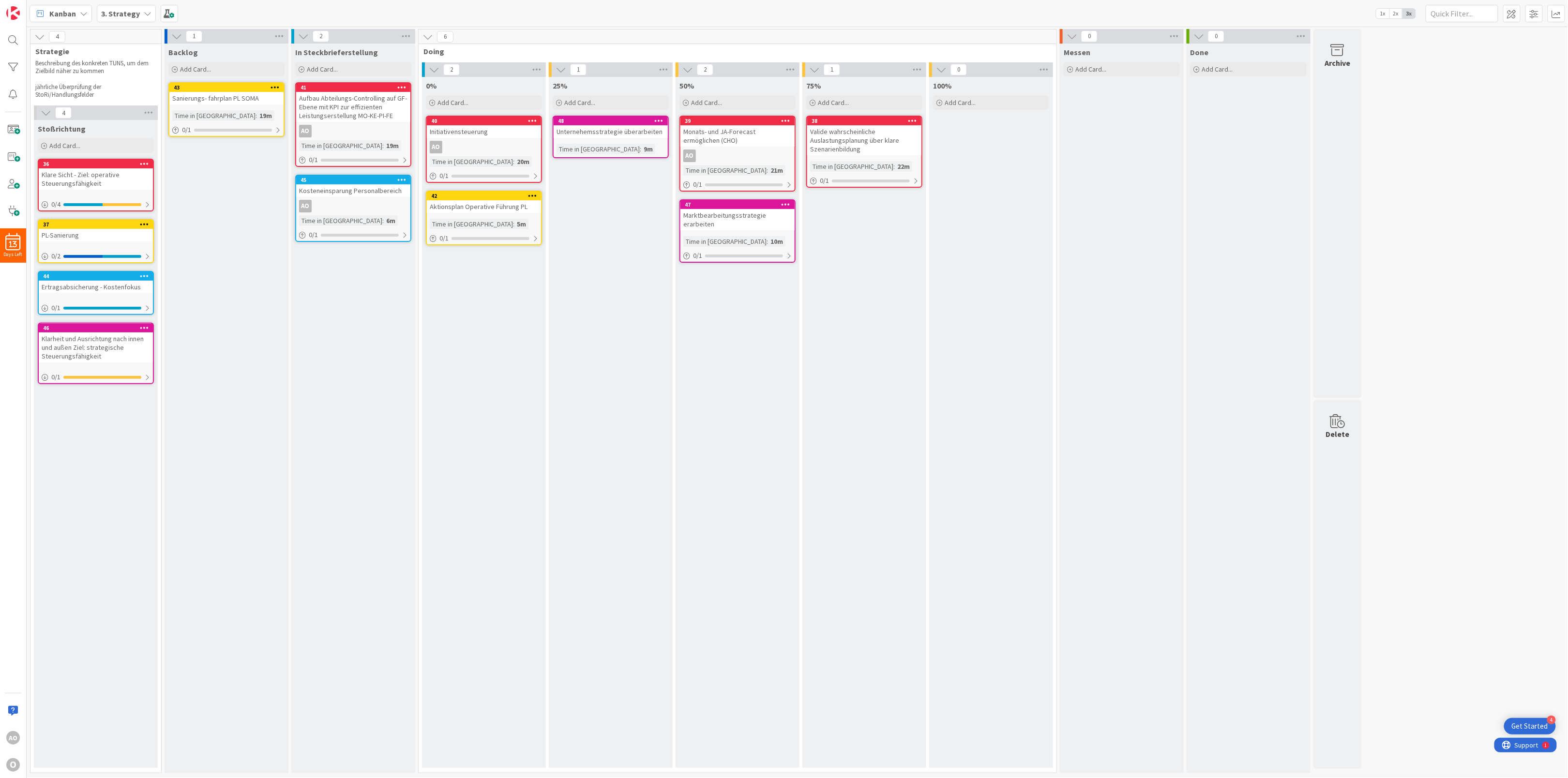
click at [536, 122] on icon at bounding box center [532, 120] width 9 height 7
click at [474, 237] on link "Mirror Card..." at bounding box center [475, 233] width 131 height 14
click at [523, 36] on div "6" at bounding box center [738, 37] width 638 height 15
click at [530, 117] on icon at bounding box center [532, 120] width 9 height 7
click at [472, 232] on link "Mirror Card..." at bounding box center [475, 233] width 131 height 14
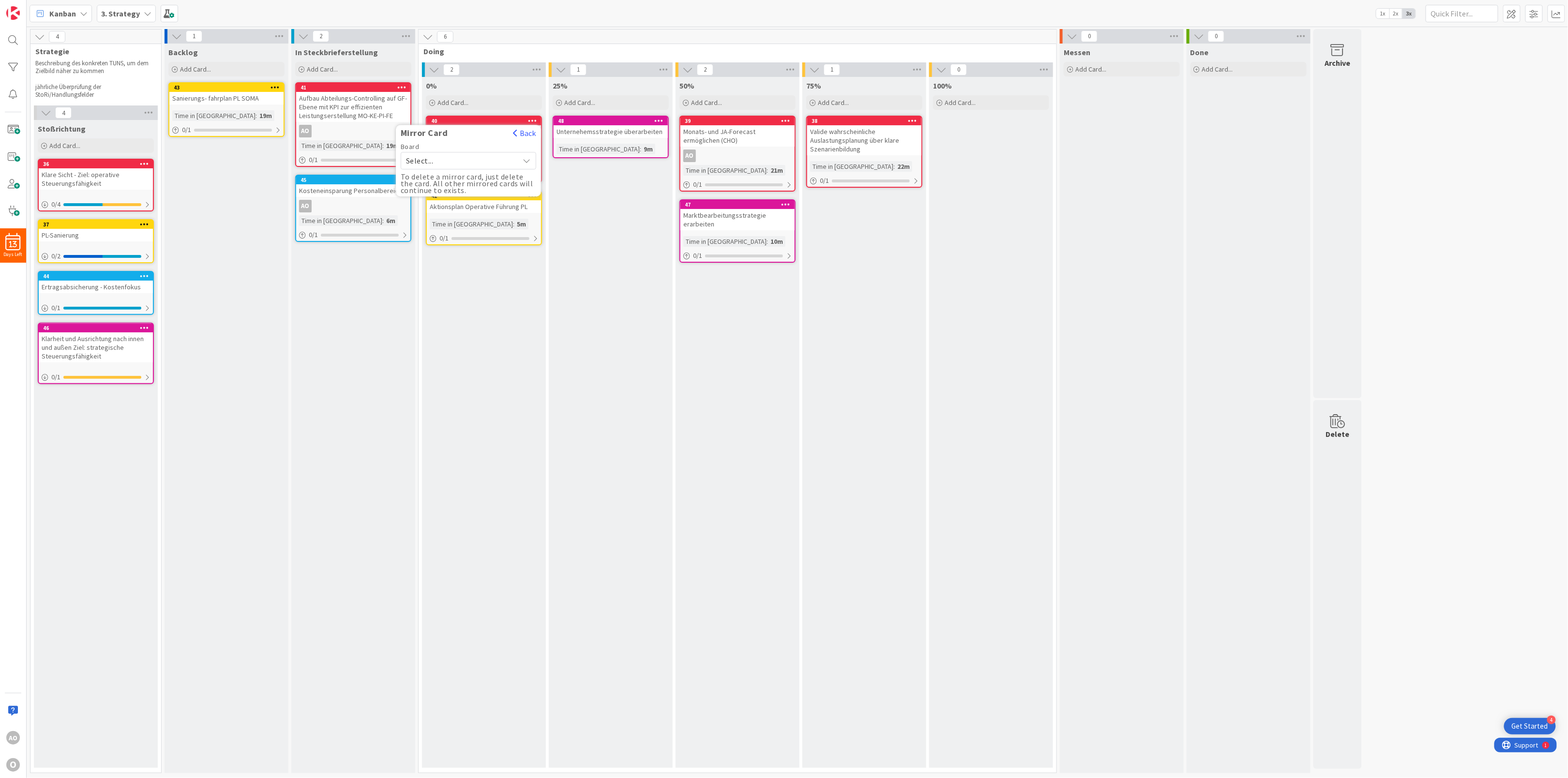
click at [495, 160] on span "Select..." at bounding box center [460, 161] width 108 height 13
click at [480, 277] on span "Initiativensteuerung" at bounding box center [475, 281] width 112 height 15
click at [463, 185] on div "Sammler - frei zur Bearbeitung" at bounding box center [463, 191] width 113 height 15
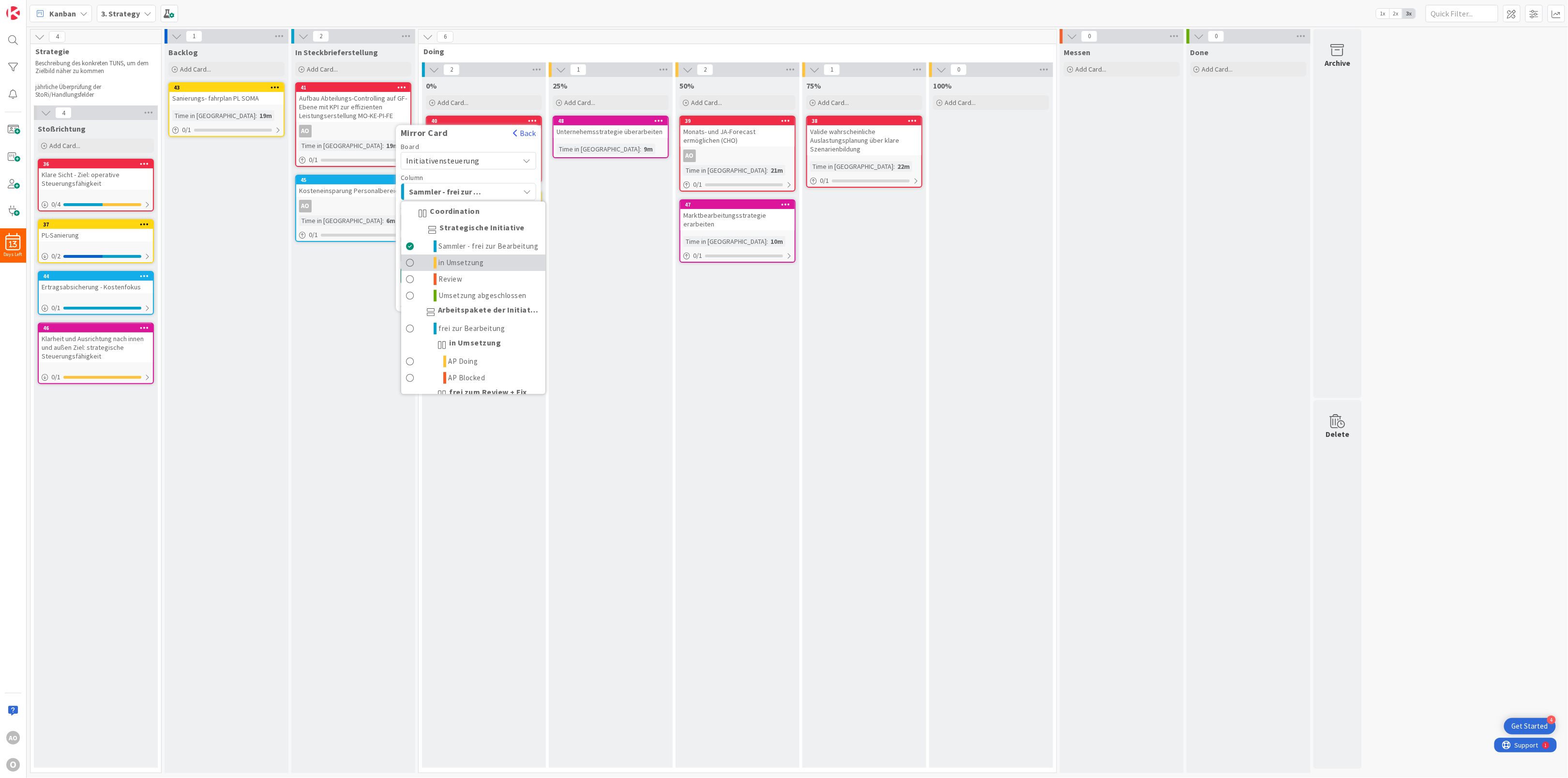
click at [472, 269] on span "in Umsetzung" at bounding box center [461, 263] width 45 height 12
click at [449, 223] on span "Select Owner" at bounding box center [440, 222] width 47 height 7
click at [434, 268] on span "[PERSON_NAME]" at bounding box center [447, 268] width 61 height 15
click at [461, 275] on button "Mirror" at bounding box center [468, 276] width 136 height 18
click at [424, 323] on div "0% Add Card... 40 Mirror Card Back This card is already mirrored on 1 other boa…" at bounding box center [484, 422] width 124 height 691
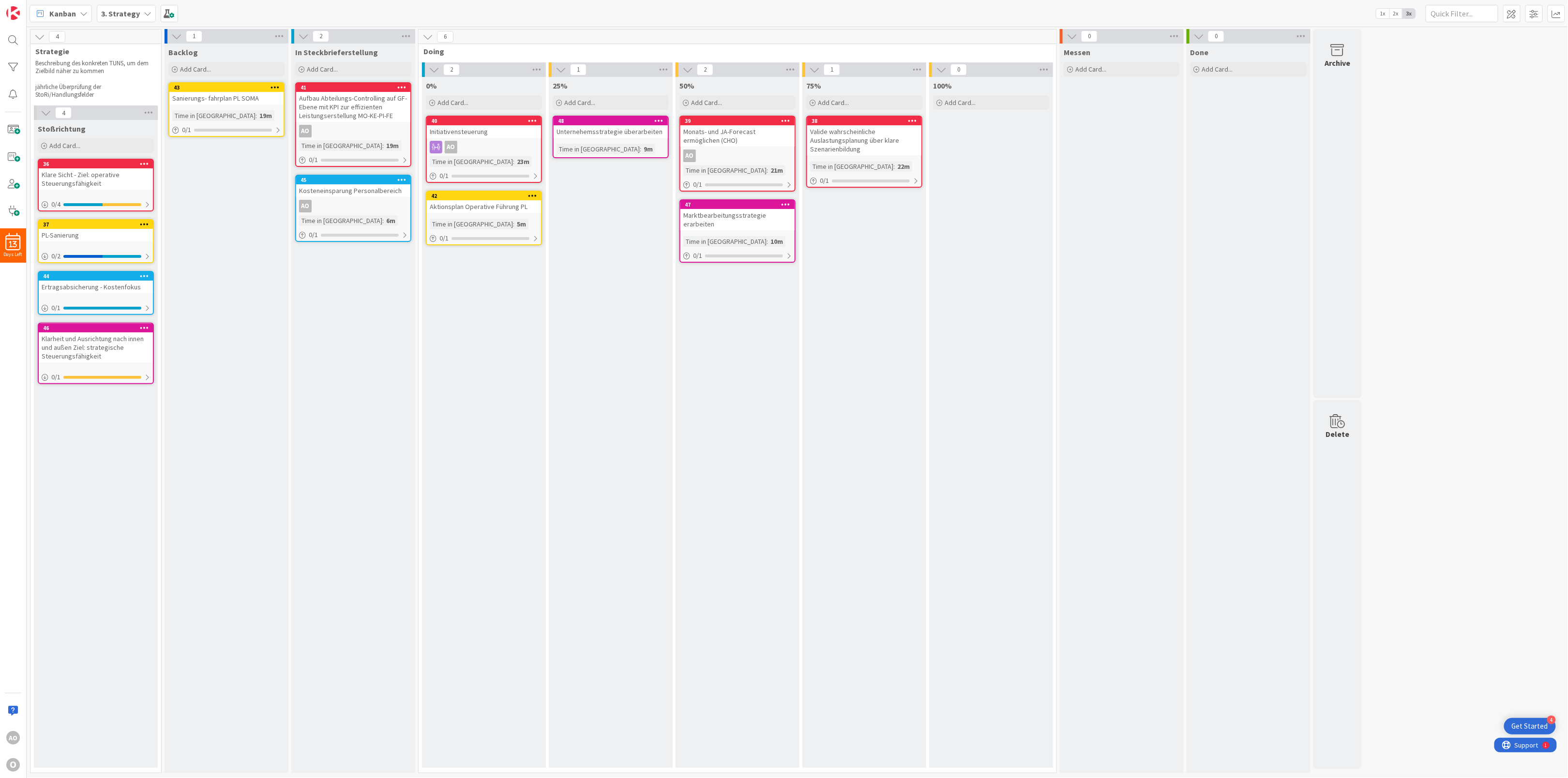
click at [533, 122] on icon at bounding box center [532, 120] width 9 height 7
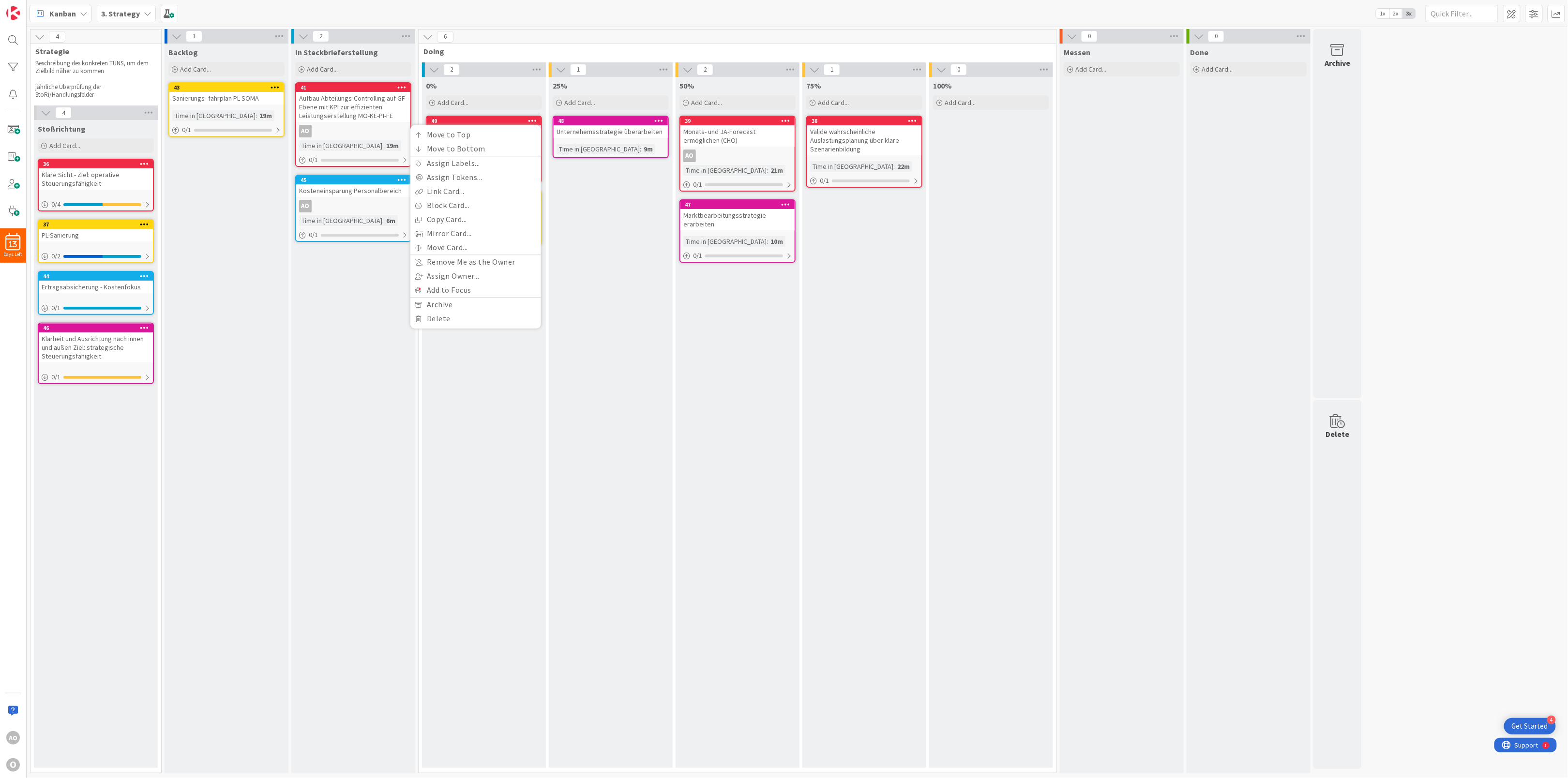
click at [533, 122] on icon at bounding box center [532, 120] width 9 height 7
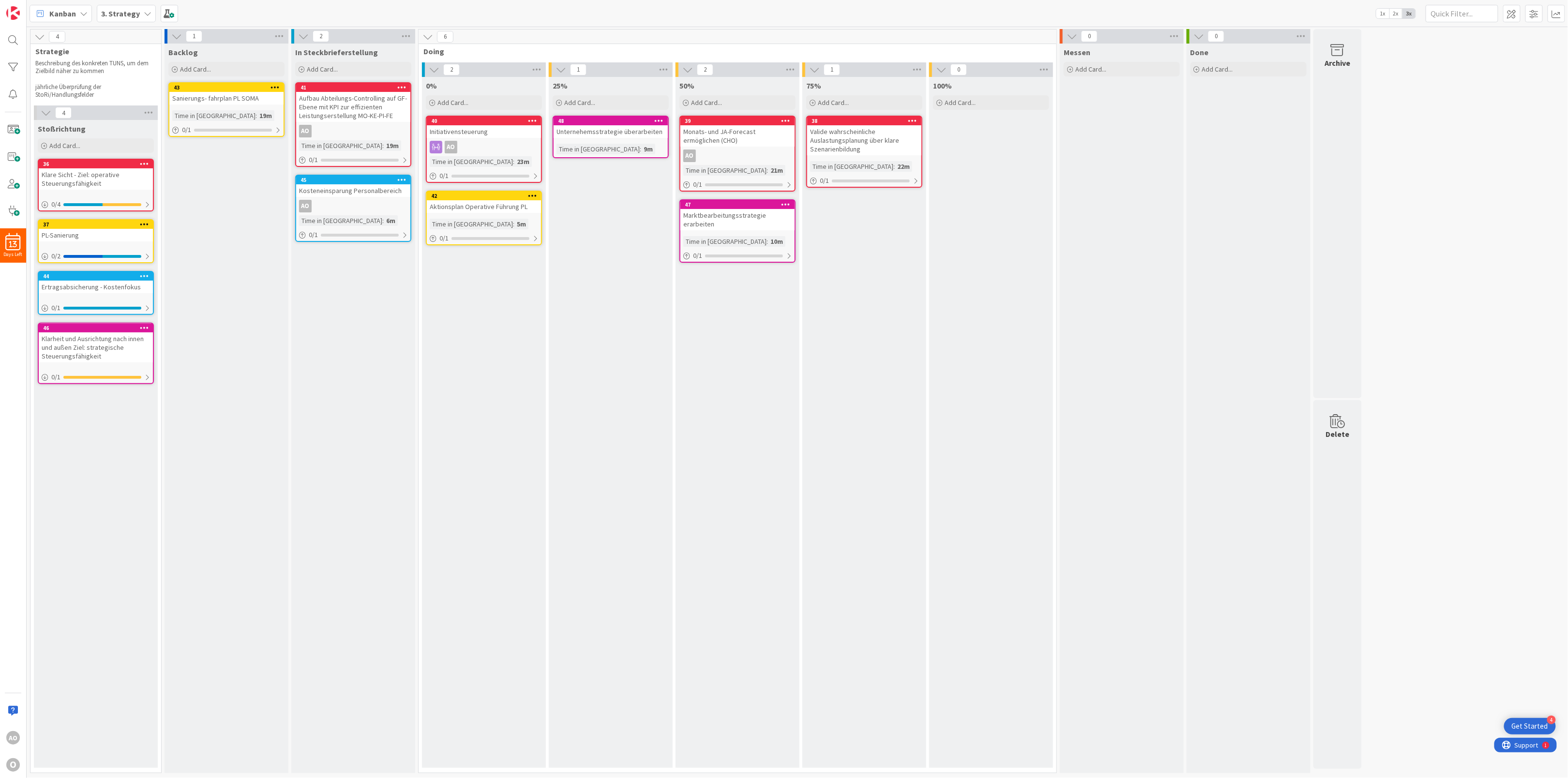
click at [436, 148] on icon at bounding box center [436, 147] width 13 height 13
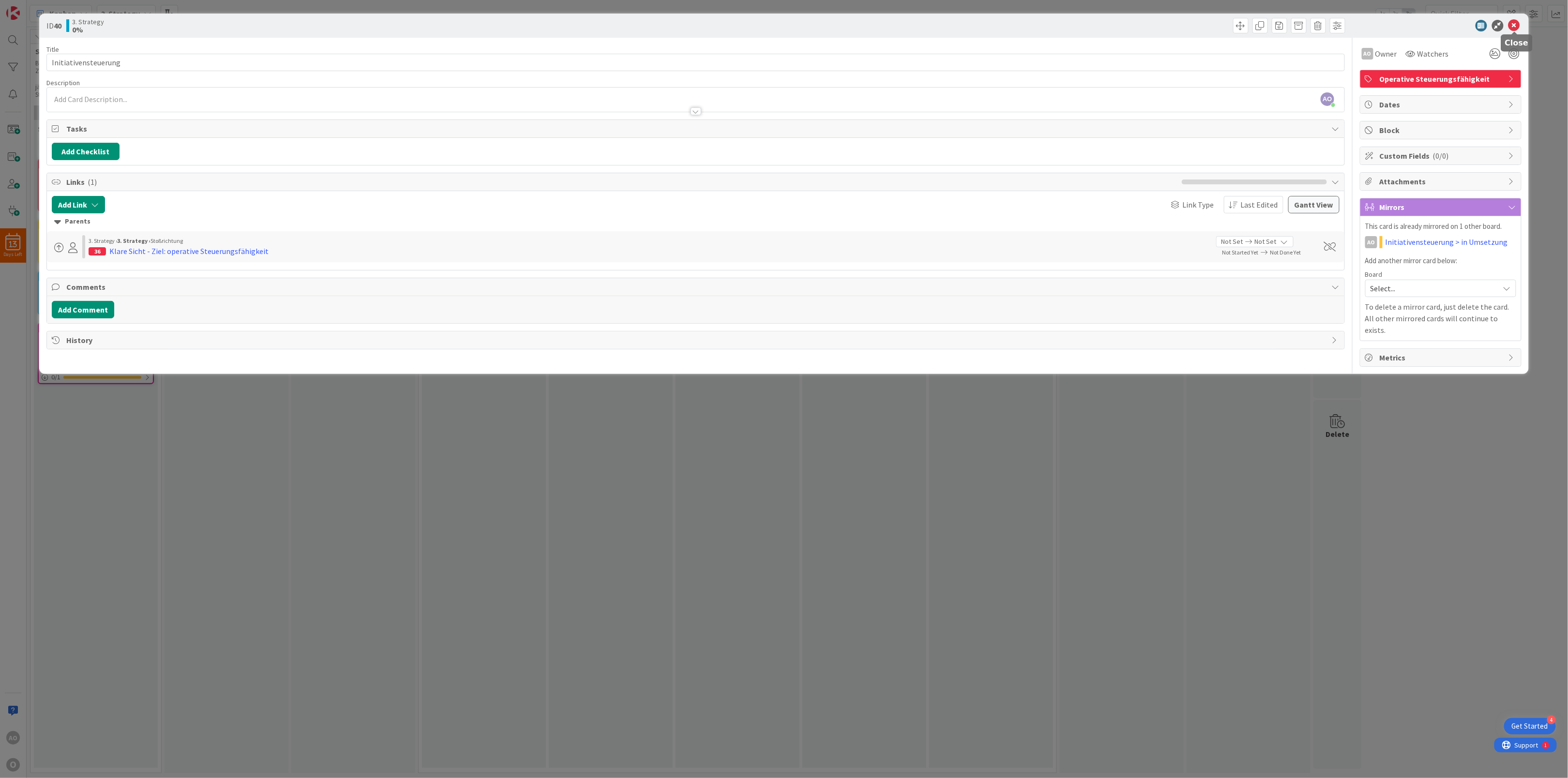
click at [1175, 22] on icon at bounding box center [1514, 26] width 12 height 12
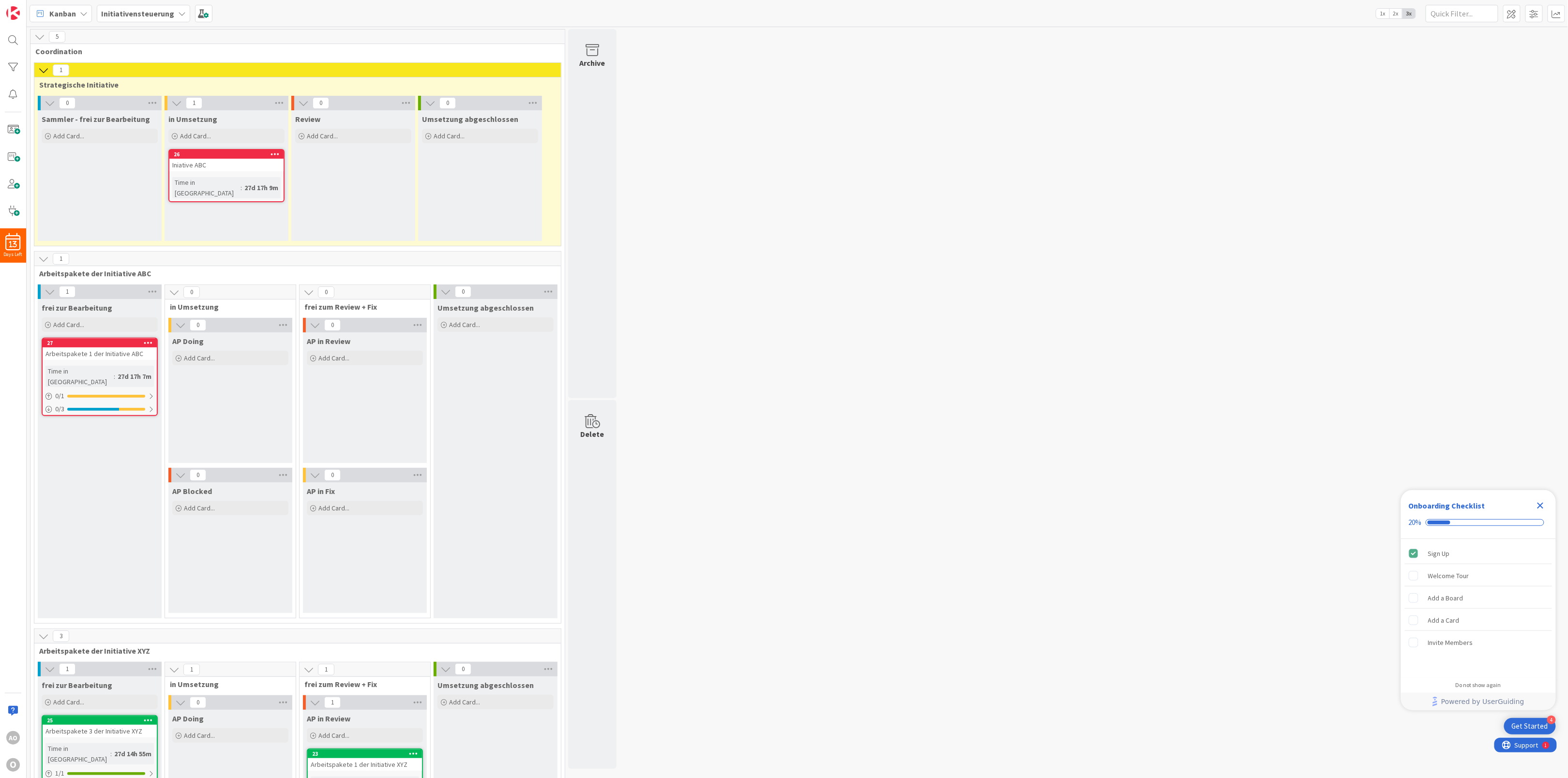
click at [119, 15] on b "Initiativensteuerung" at bounding box center [138, 13] width 73 height 10
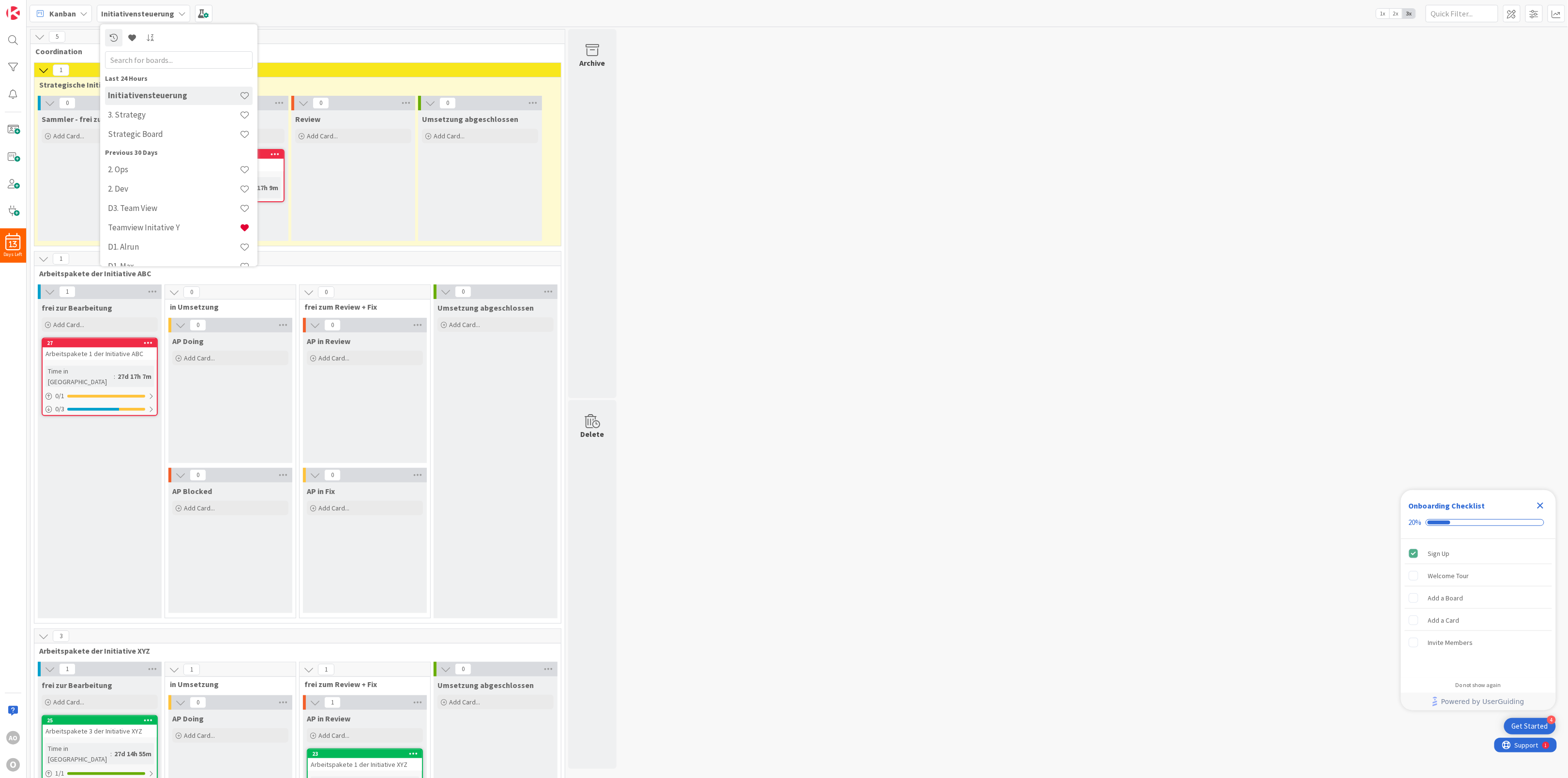
click at [119, 15] on b "Initiativensteuerung" at bounding box center [138, 13] width 73 height 10
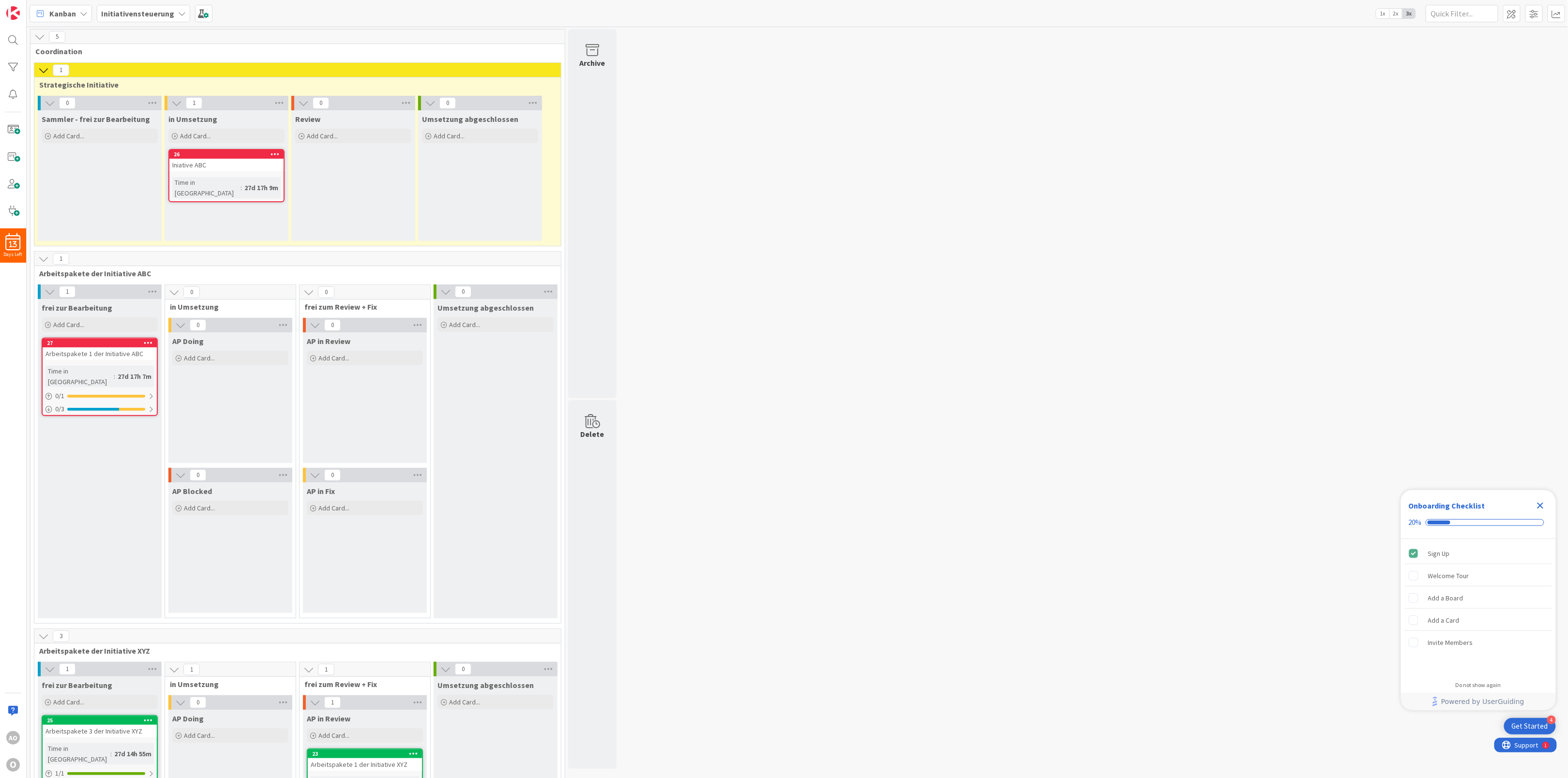
click at [89, 16] on div "Kanban" at bounding box center [60, 13] width 63 height 18
click at [117, 18] on b "Initiativensteuerung" at bounding box center [138, 13] width 73 height 10
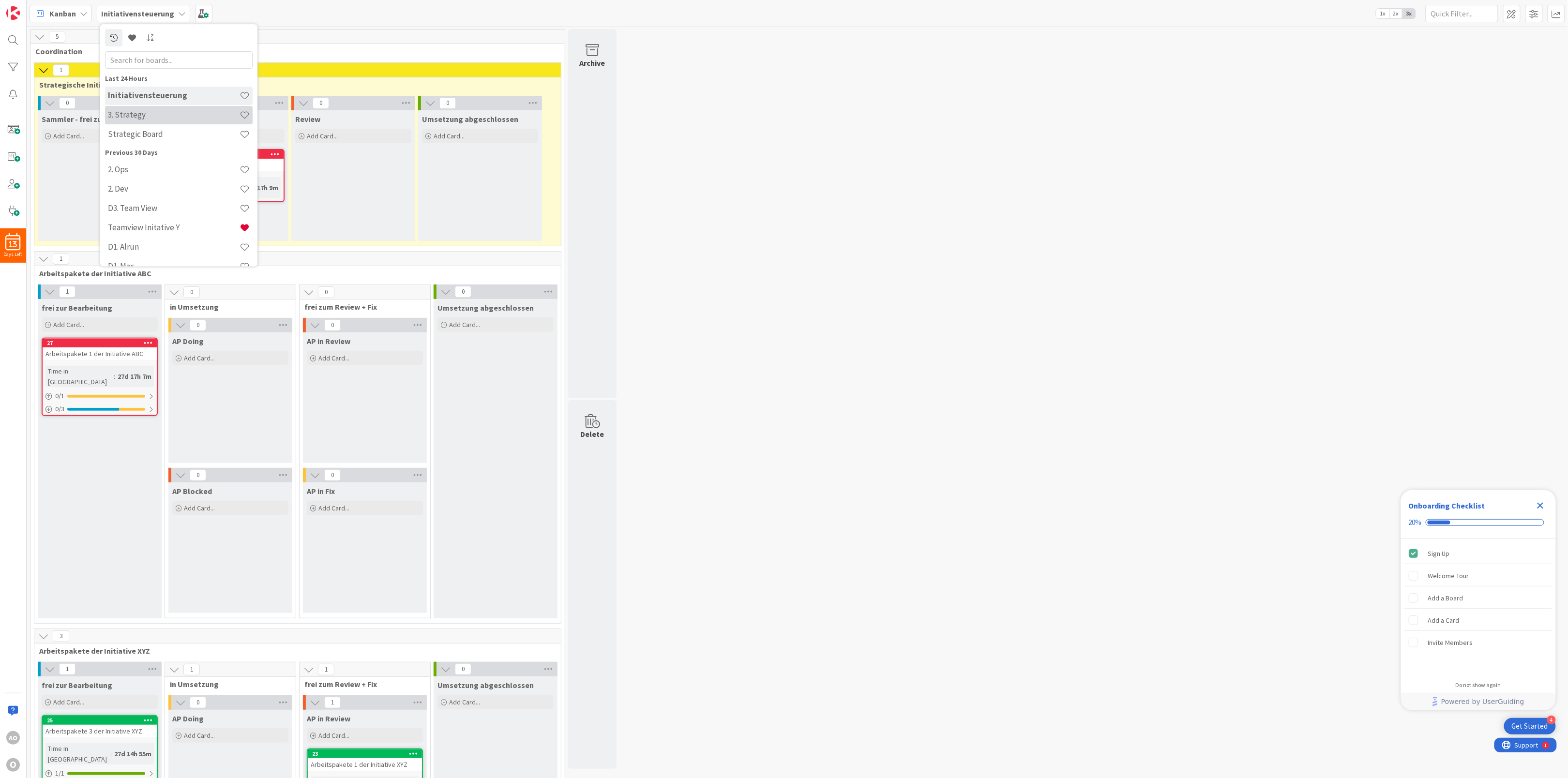
click at [119, 110] on h4 "3. Strategy" at bounding box center [173, 115] width 131 height 10
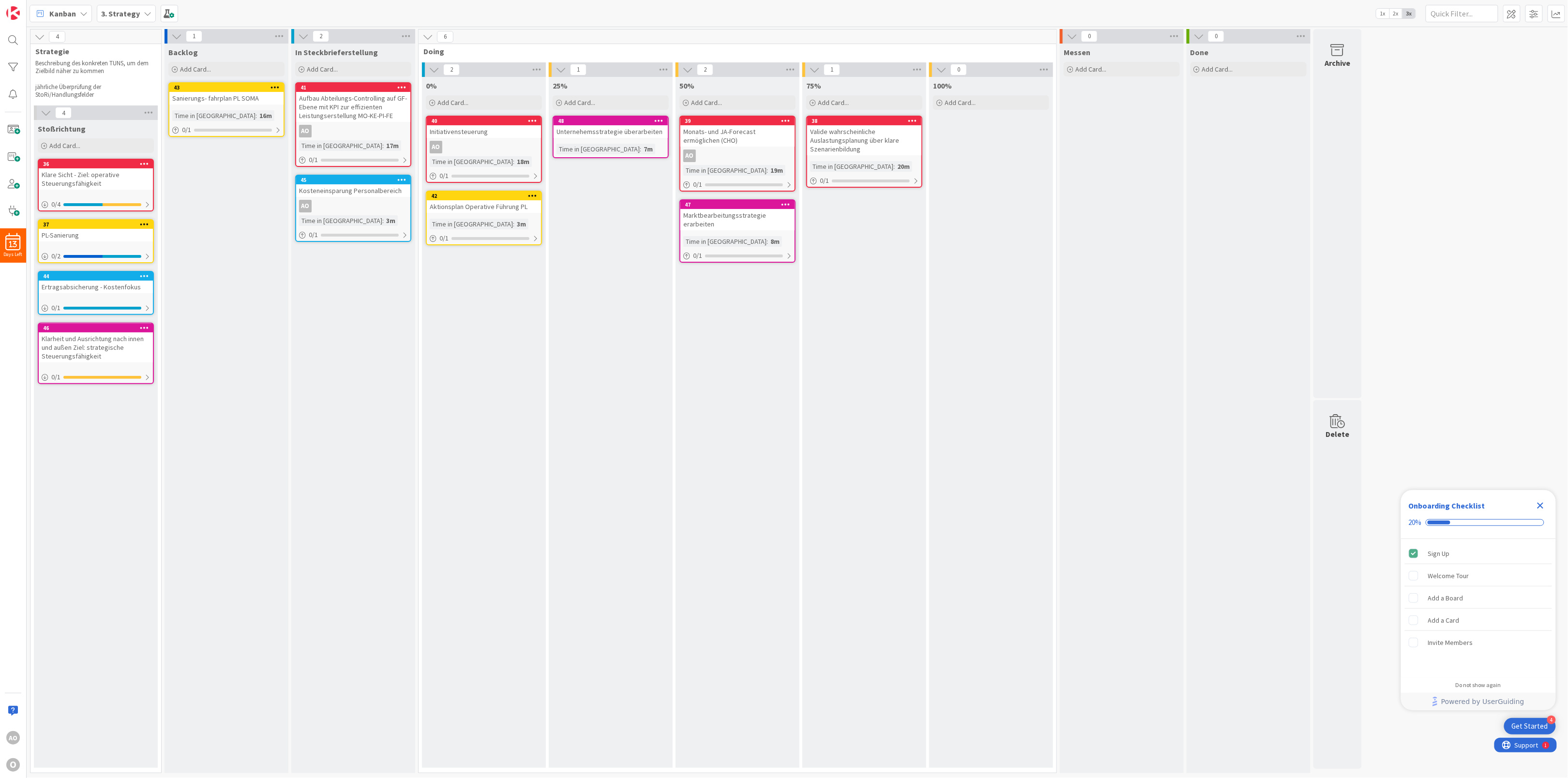
click at [402, 88] on icon at bounding box center [402, 87] width 9 height 7
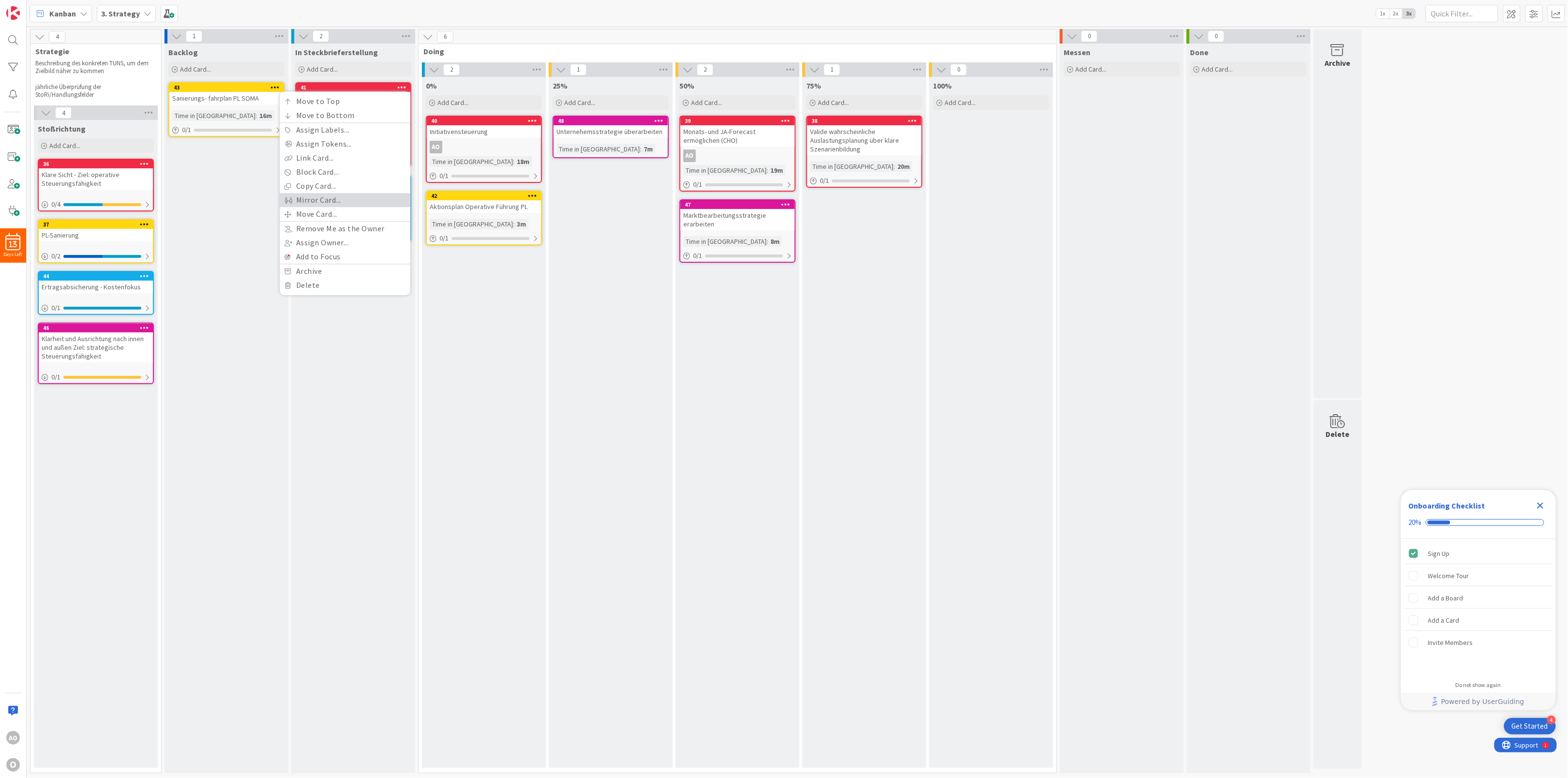
click at [363, 195] on link "Mirror Card..." at bounding box center [345, 200] width 131 height 14
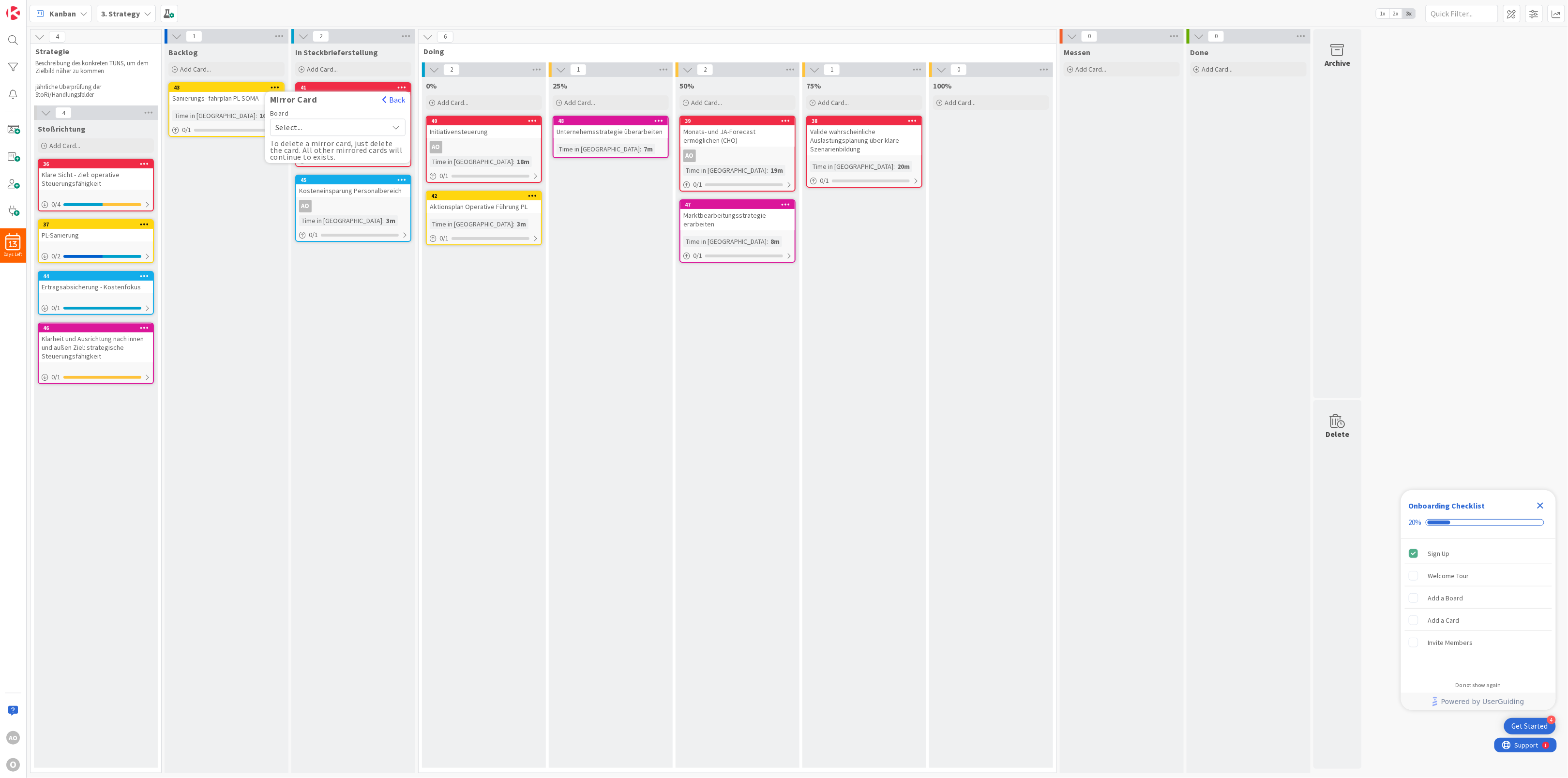
click at [235, 324] on div "Backlog Add Card... 43 Sanierungs- fahrplan PL SOMA Time in [GEOGRAPHIC_DATA] :…" at bounding box center [226, 408] width 124 height 730
click at [531, 120] on icon at bounding box center [532, 120] width 9 height 7
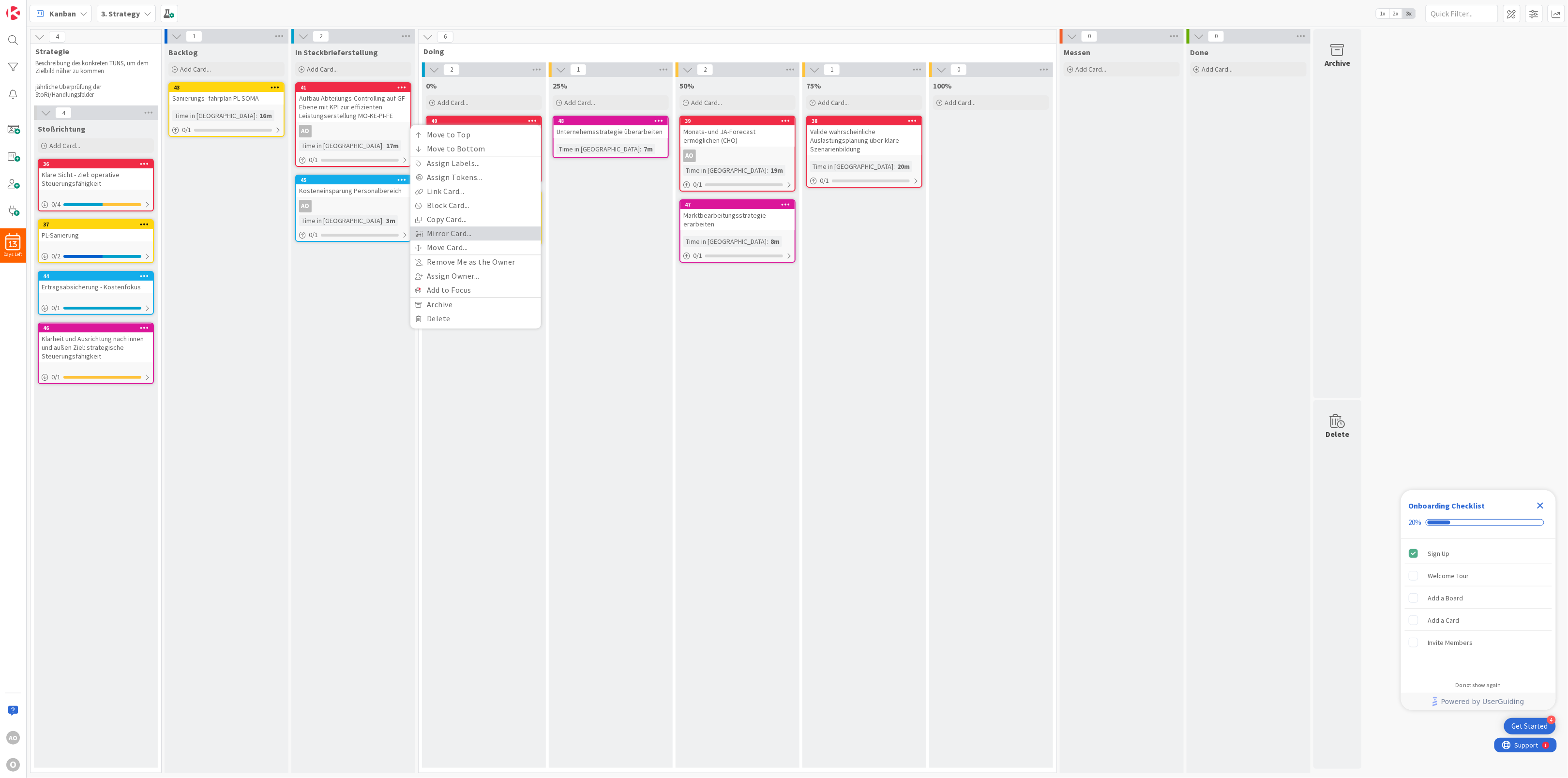
click at [485, 233] on link "Mirror Card..." at bounding box center [475, 233] width 131 height 14
click at [488, 163] on span "Select..." at bounding box center [460, 161] width 108 height 13
click at [484, 275] on span "Initiativensteuerung" at bounding box center [475, 281] width 112 height 15
click at [476, 194] on span "Sammler - frei zur Bearbeitung" at bounding box center [445, 192] width 72 height 13
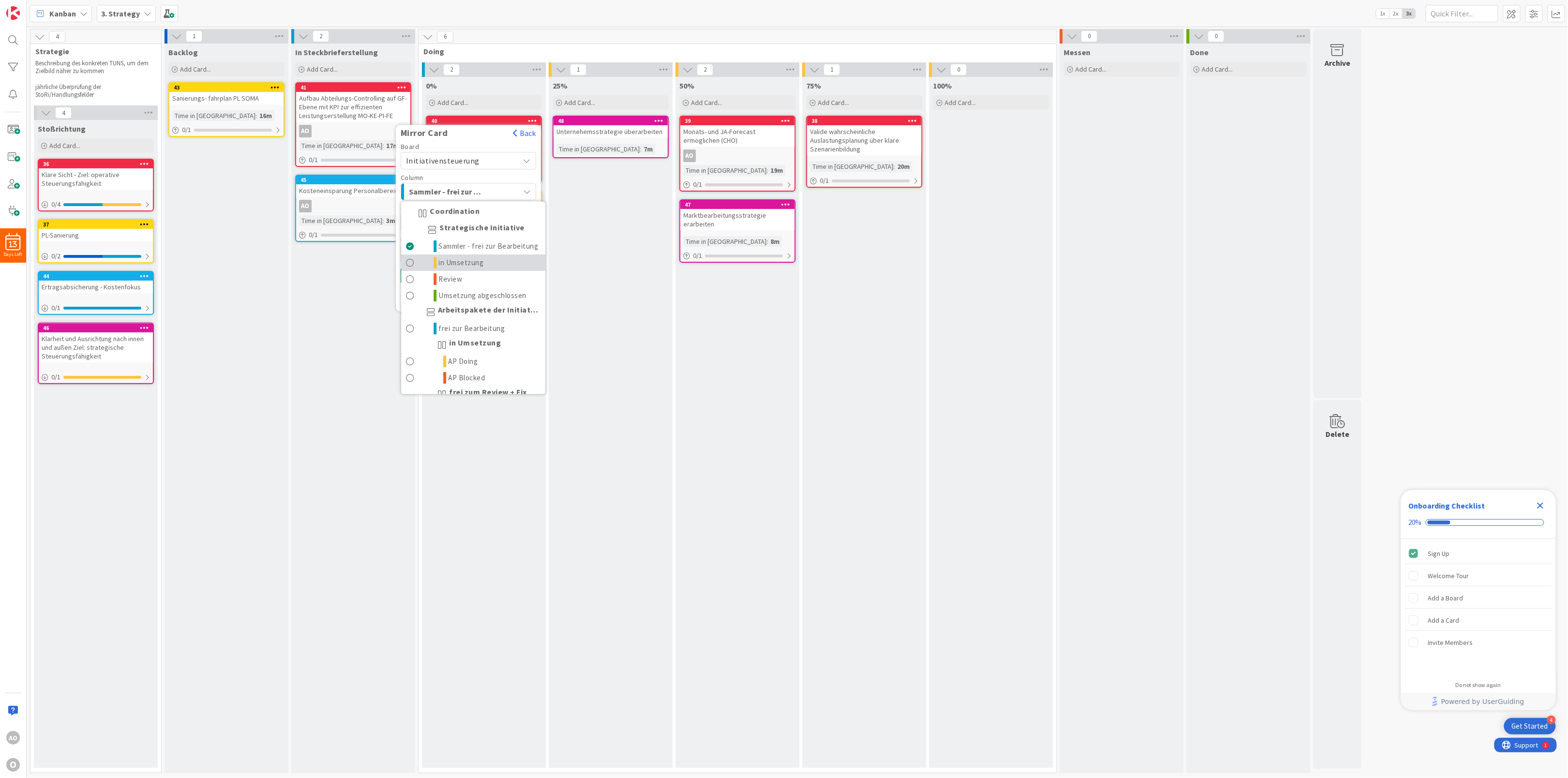
click at [481, 269] on span "in Umsetzung" at bounding box center [461, 263] width 45 height 12
click at [470, 220] on span at bounding box center [490, 222] width 53 height 8
click at [450, 271] on span "[PERSON_NAME]" at bounding box center [447, 268] width 61 height 15
click at [453, 251] on span "Issue" at bounding box center [467, 253] width 93 height 13
click at [445, 352] on link "Edit Labels..." at bounding box center [440, 354] width 78 height 18
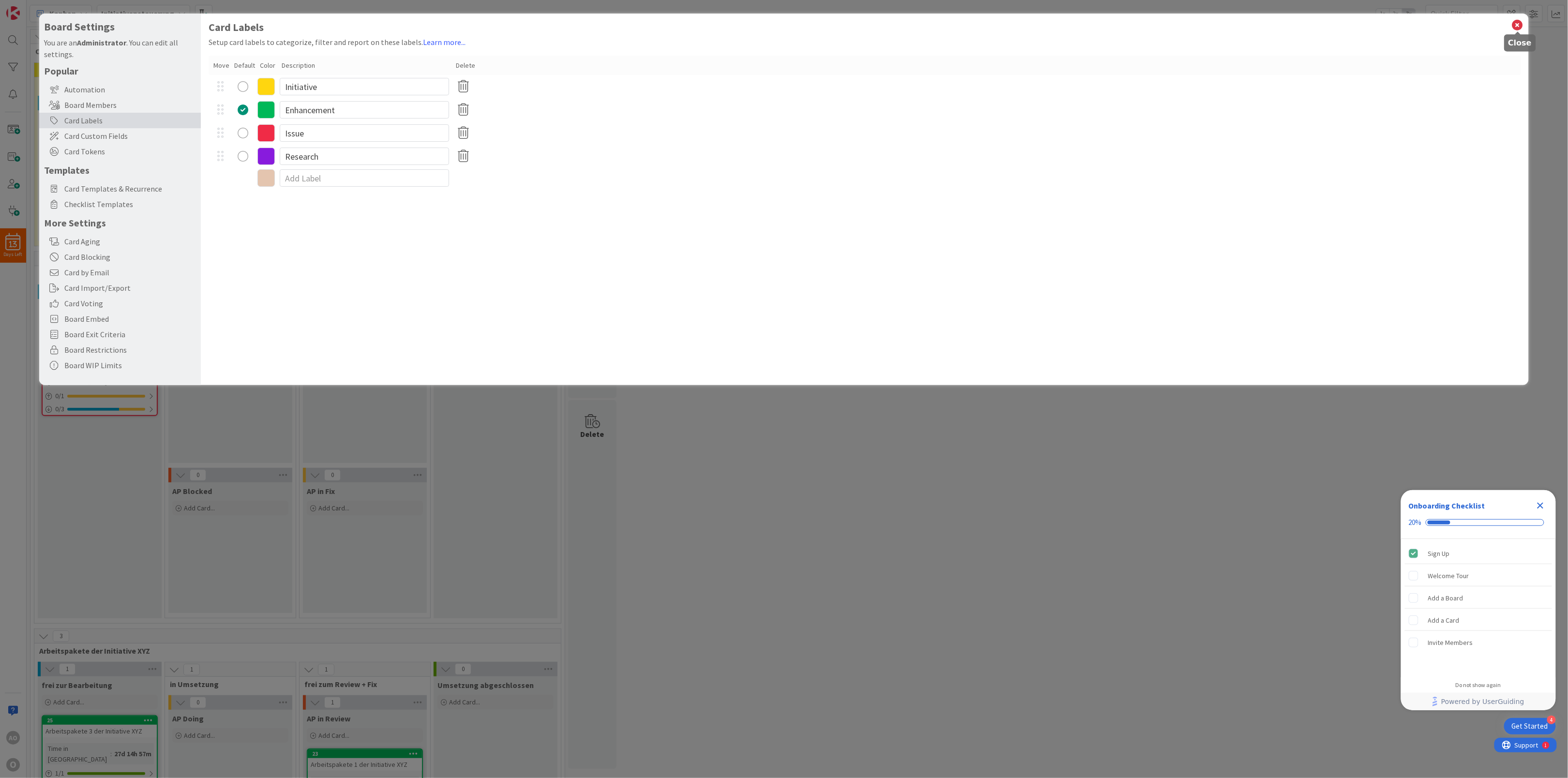
click at [1518, 18] on icon at bounding box center [1517, 25] width 13 height 13
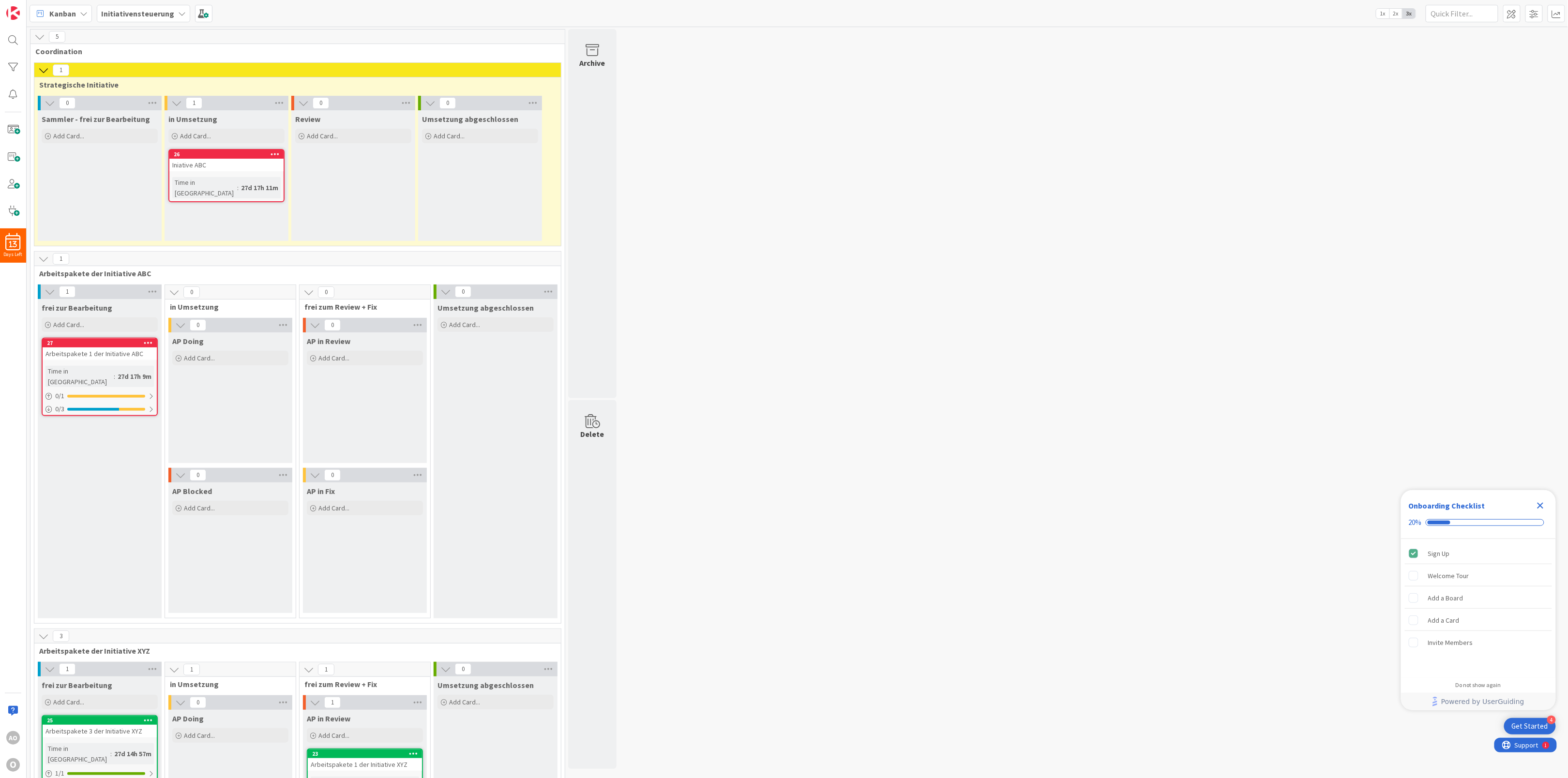
click at [269, 159] on div "26" at bounding box center [226, 154] width 114 height 9
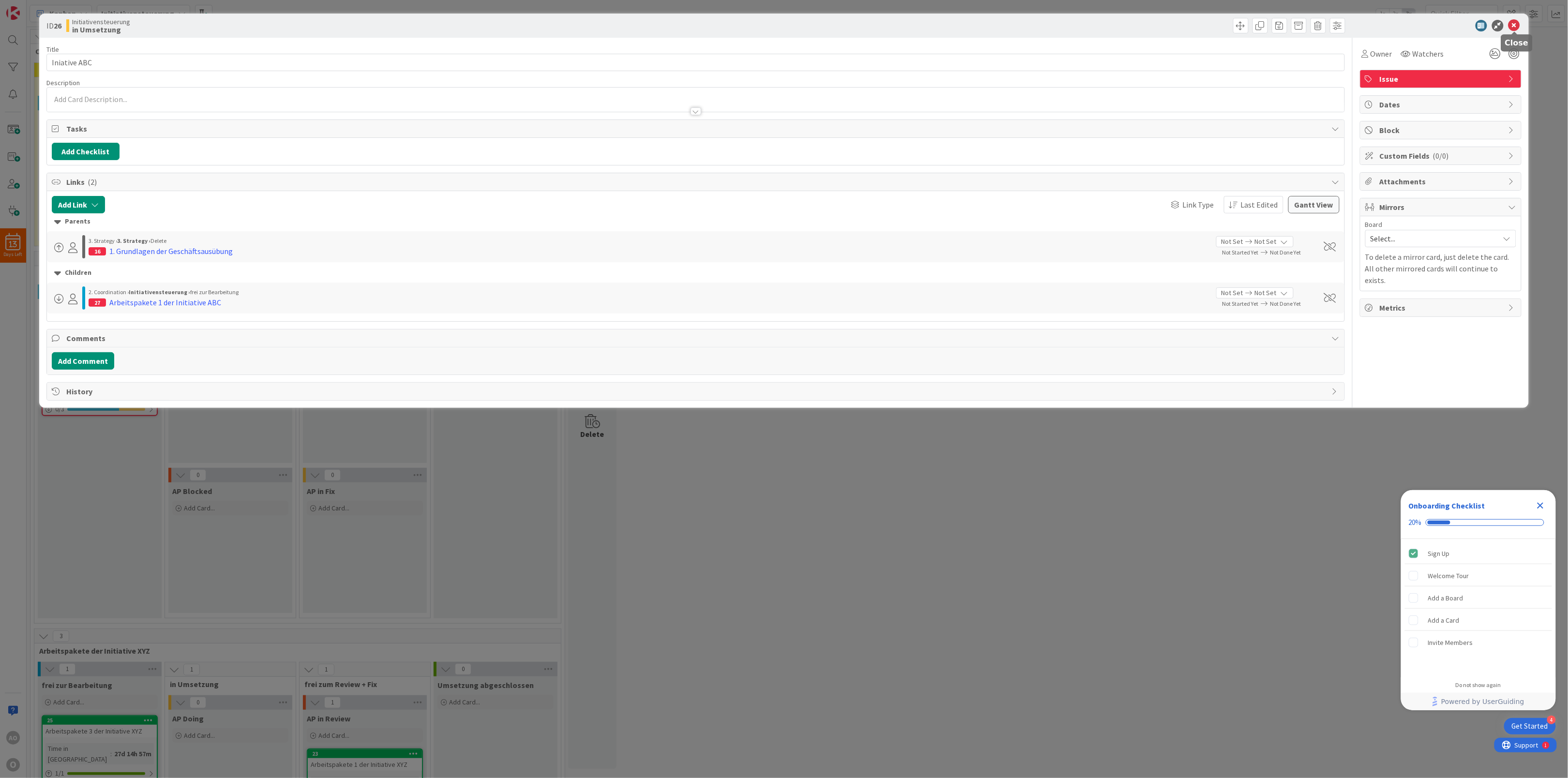
click at [1517, 24] on icon at bounding box center [1514, 26] width 12 height 12
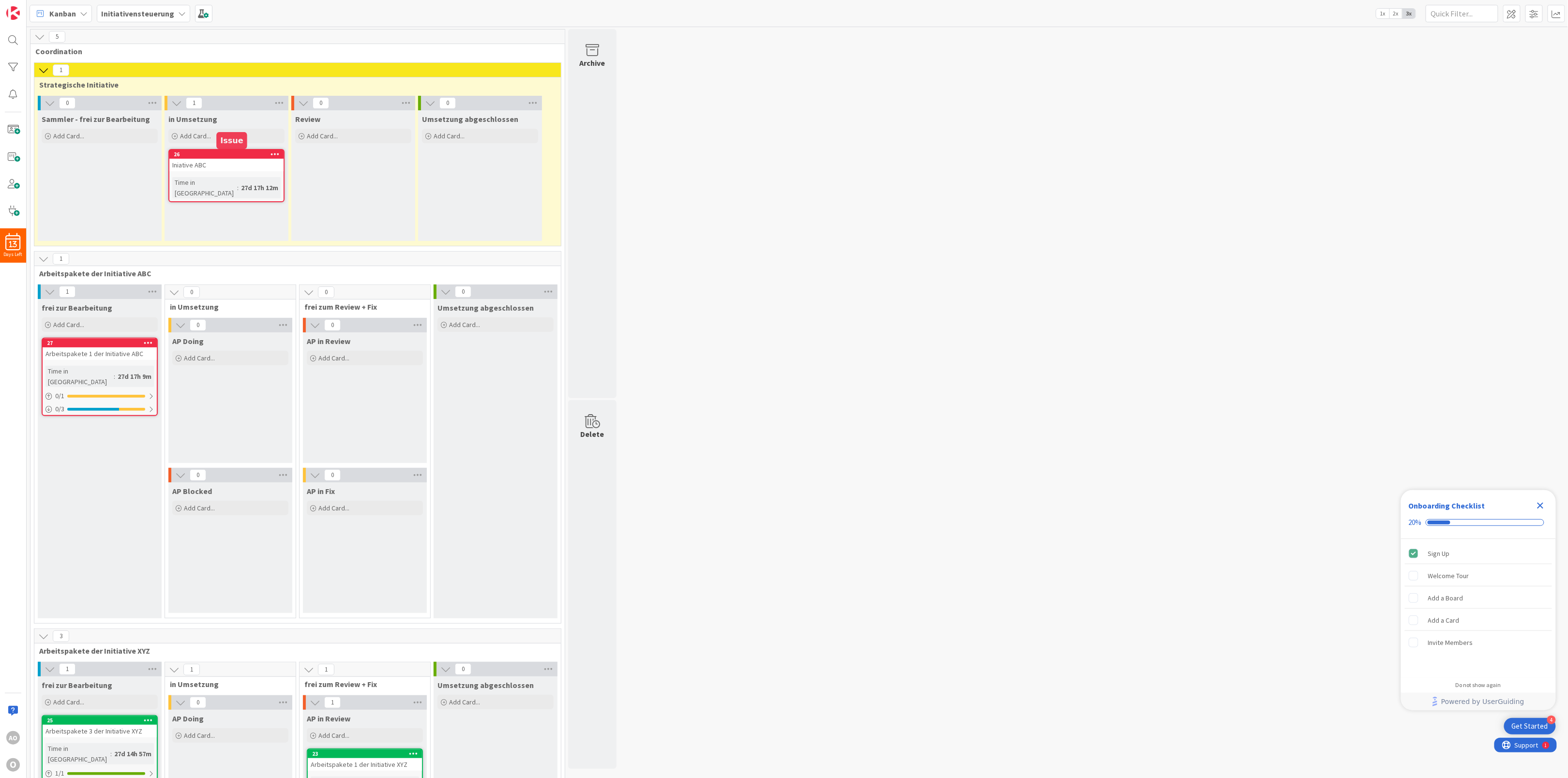
click at [242, 155] on div "26" at bounding box center [228, 154] width 110 height 7
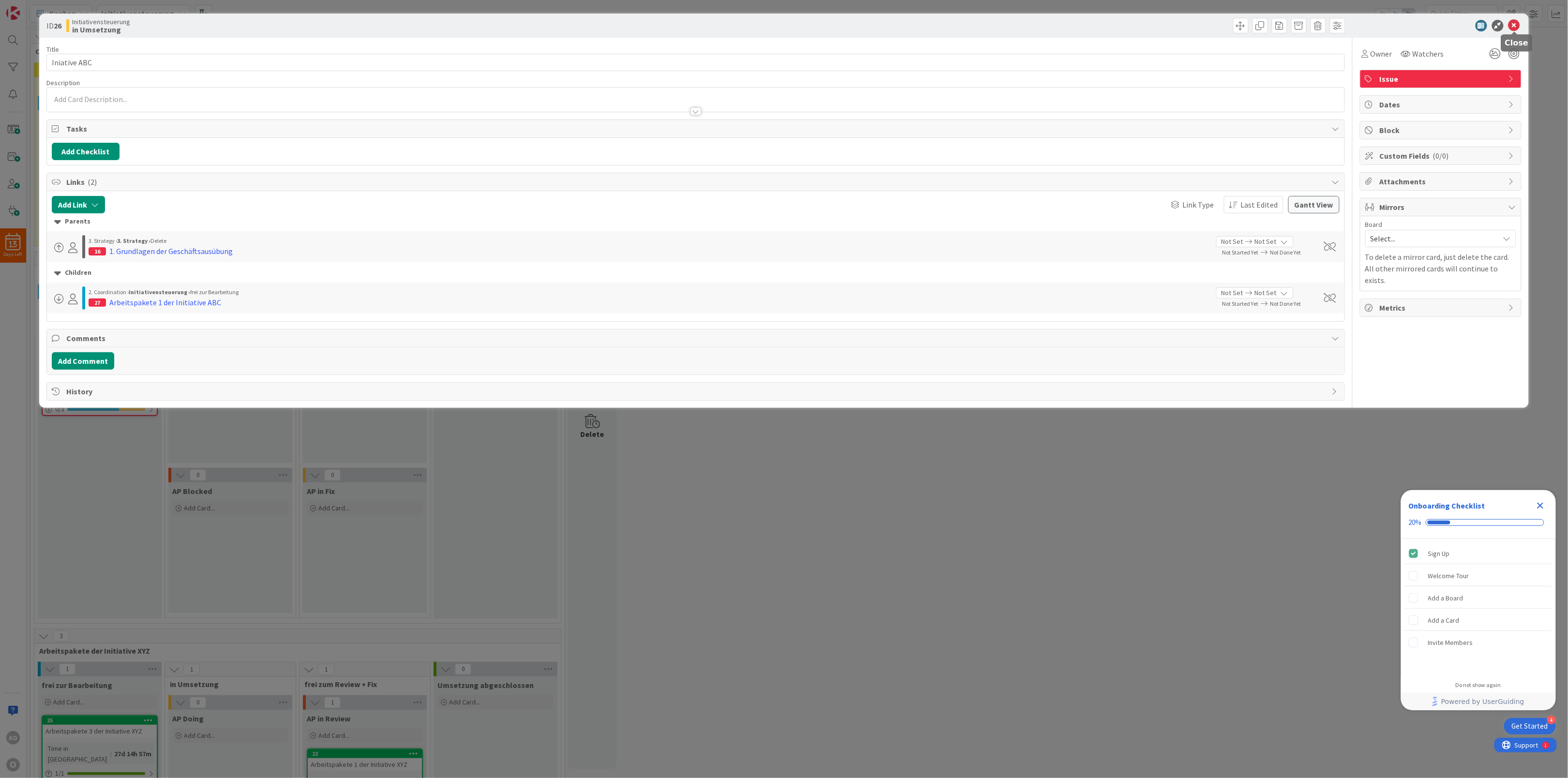
click at [1517, 27] on icon at bounding box center [1514, 26] width 12 height 12
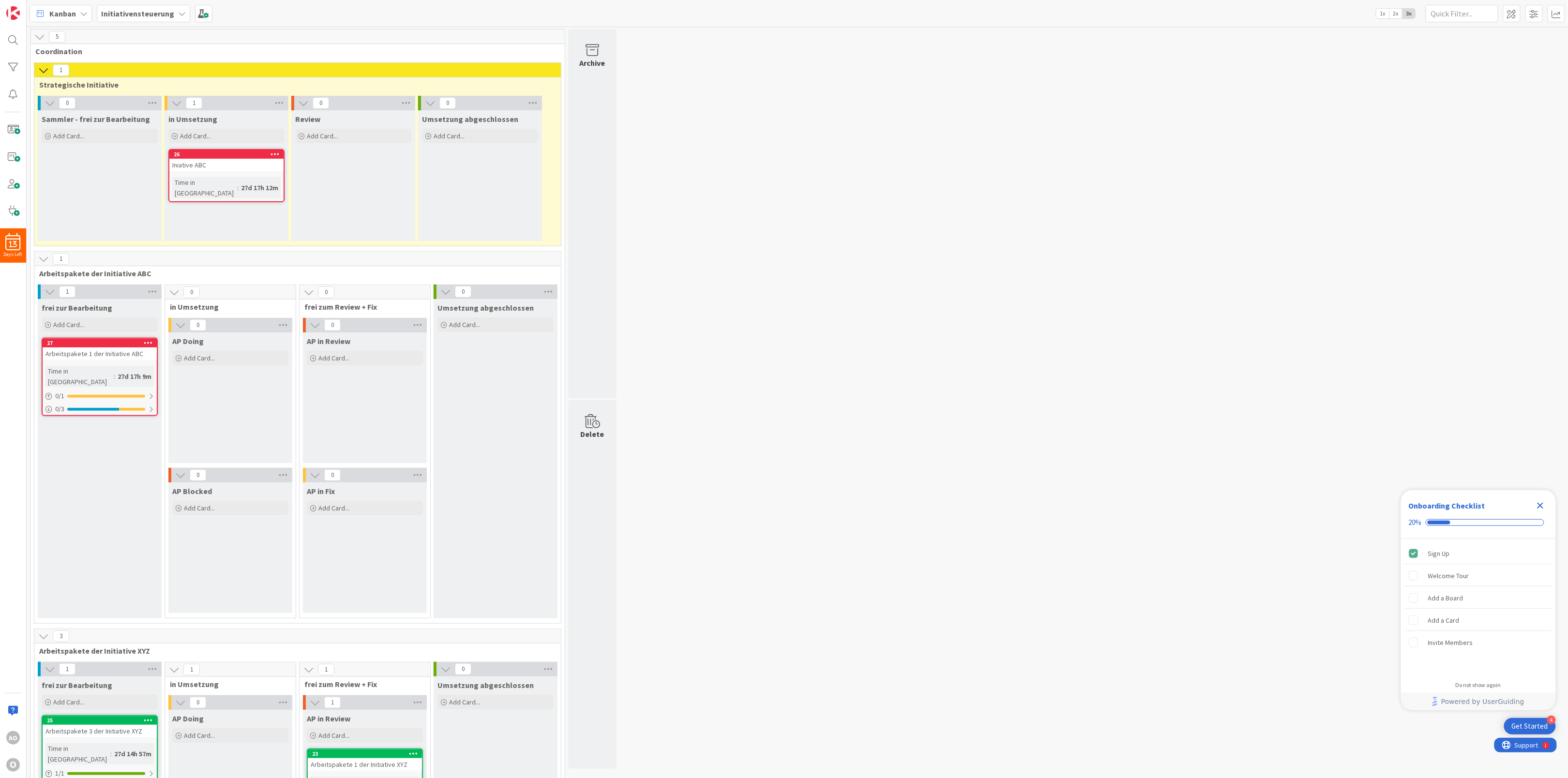
click at [273, 155] on icon at bounding box center [275, 153] width 9 height 7
click at [231, 355] on link "Delete" at bounding box center [218, 352] width 131 height 14
click at [147, 344] on icon at bounding box center [148, 342] width 9 height 7
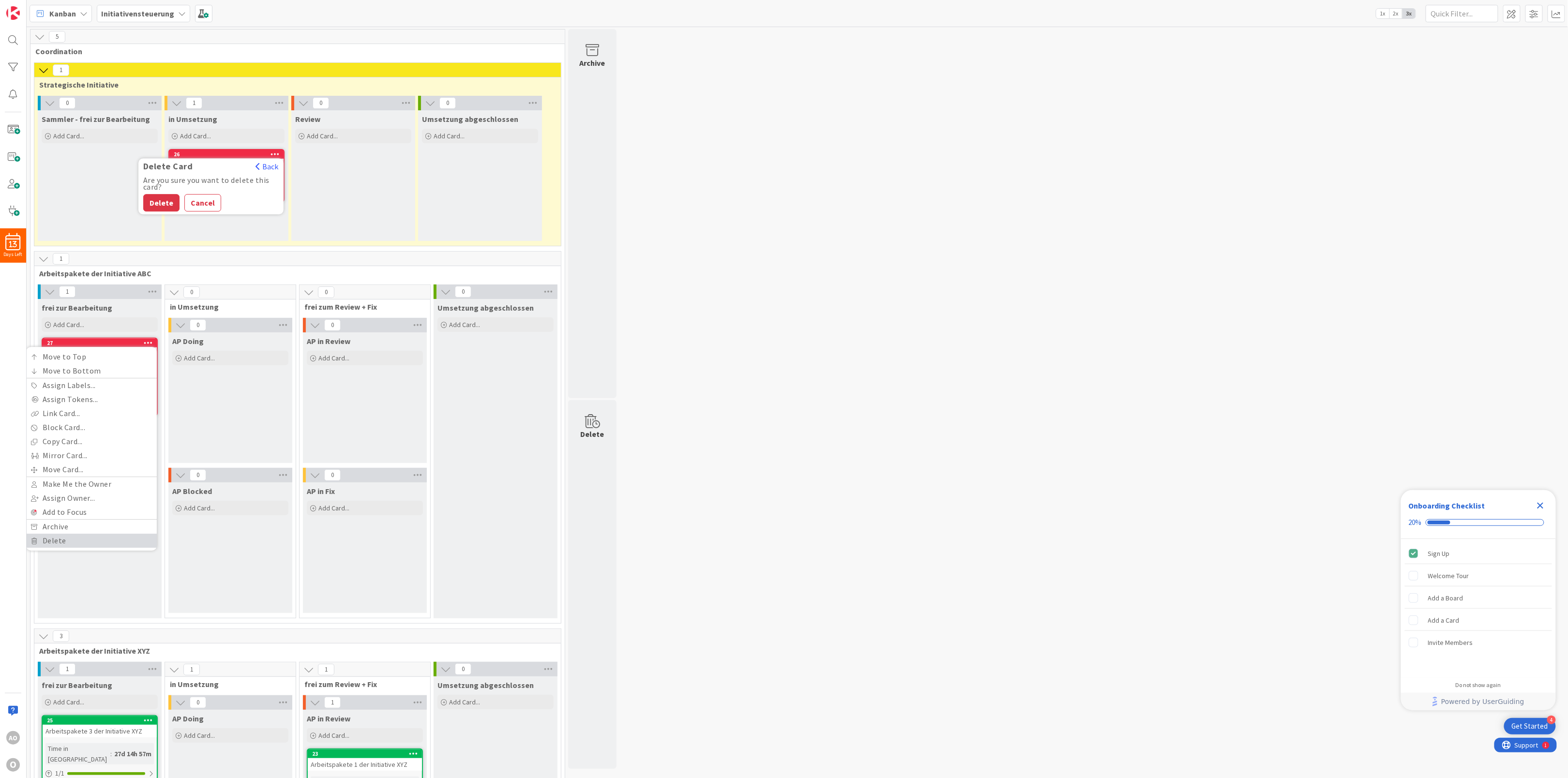
click at [113, 548] on link "Delete" at bounding box center [91, 541] width 131 height 14
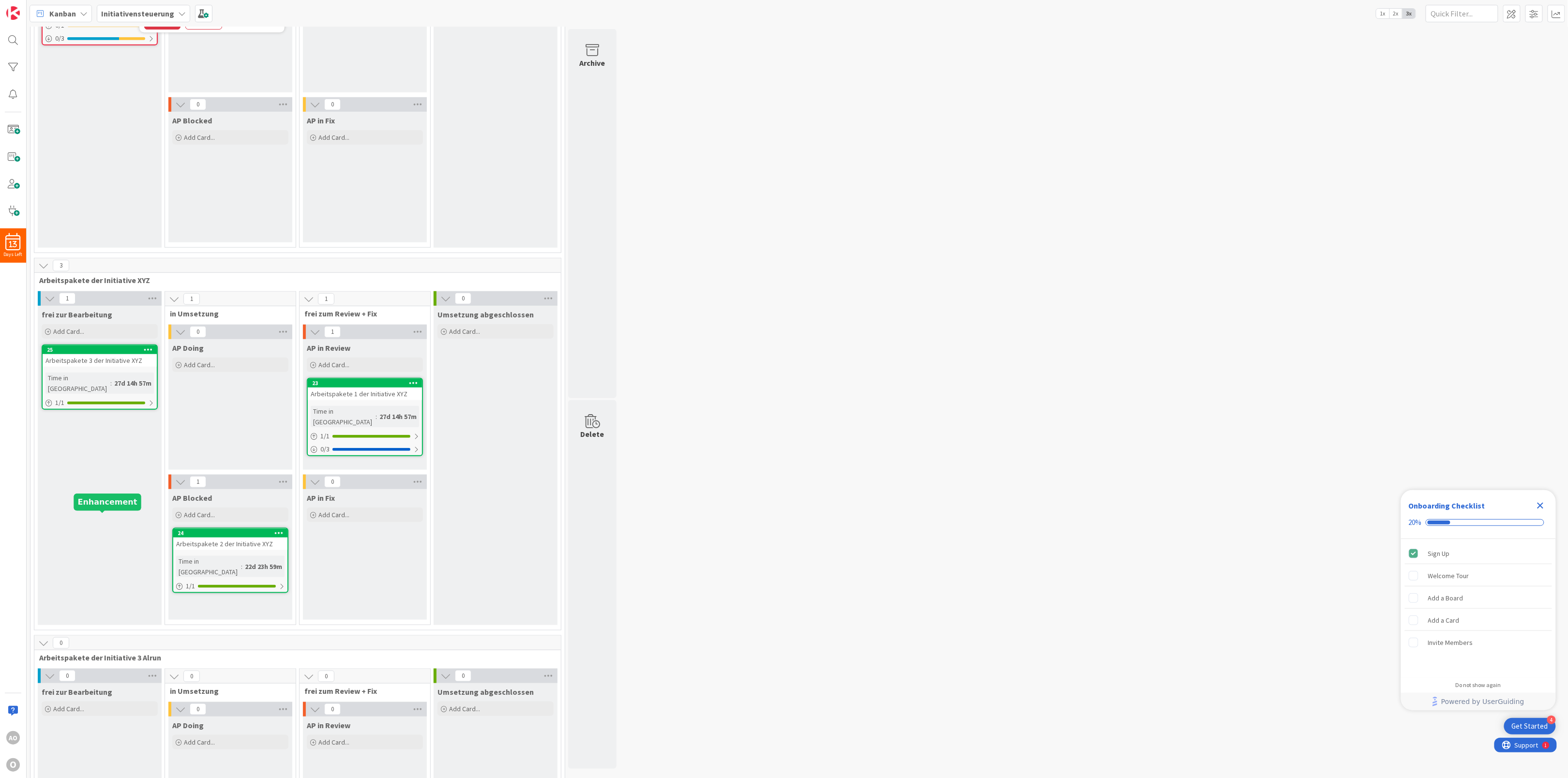
scroll to position [387, 0]
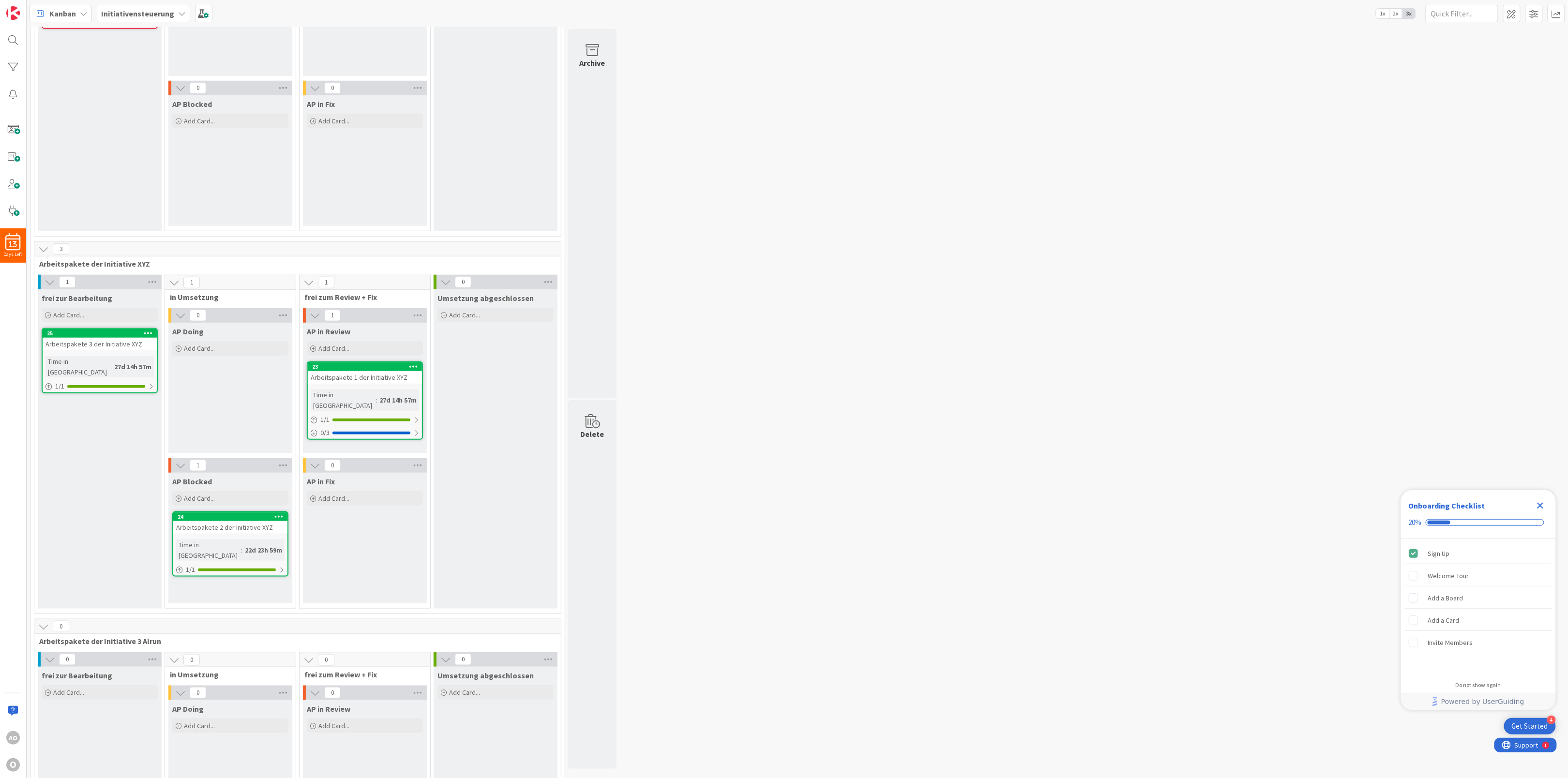
click at [142, 337] on div at bounding box center [148, 333] width 18 height 7
click at [111, 534] on link "Delete" at bounding box center [91, 531] width 131 height 14
click at [280, 516] on icon at bounding box center [279, 516] width 9 height 7
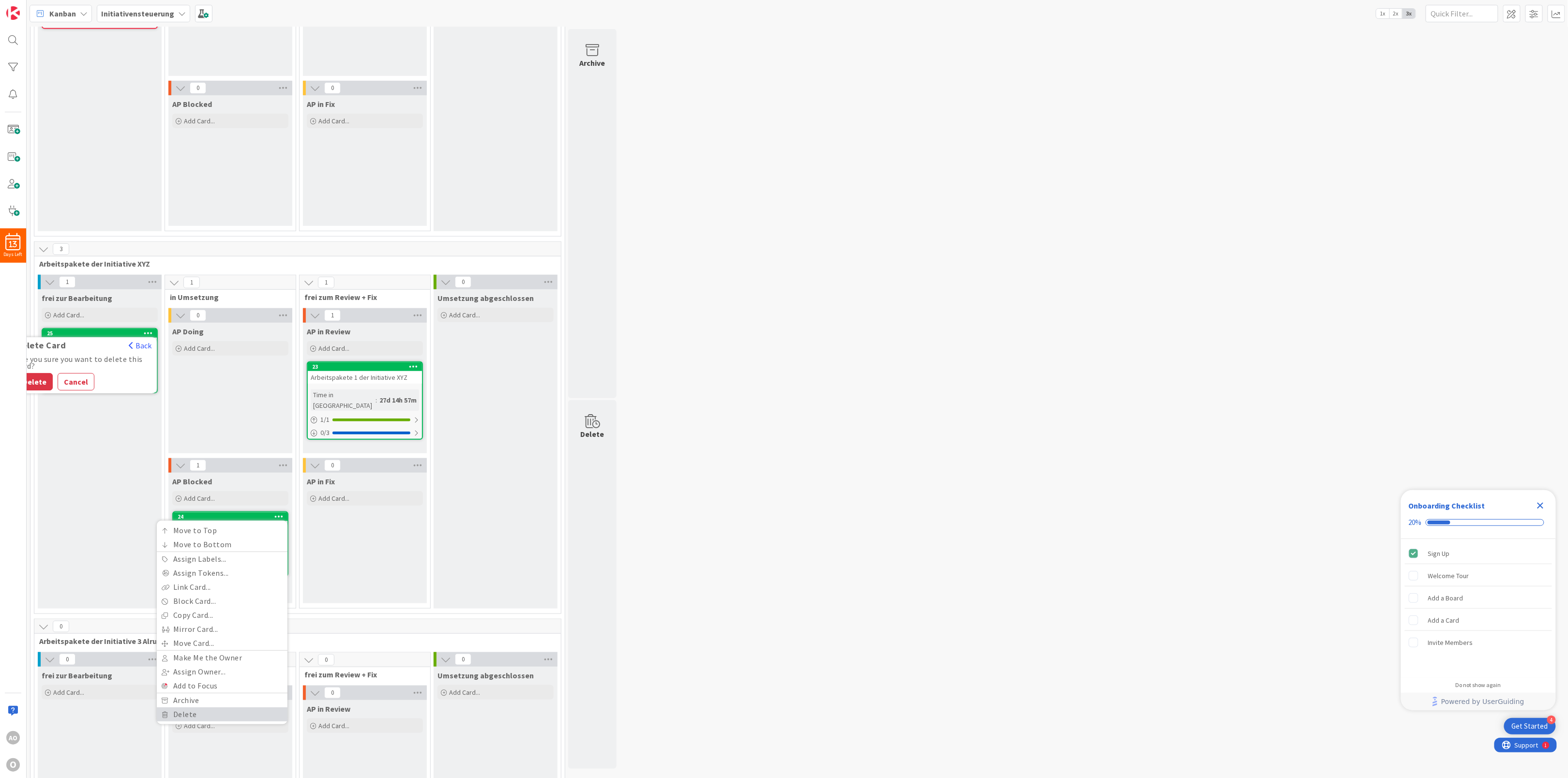
drag, startPoint x: 225, startPoint y: 721, endPoint x: 241, endPoint y: 603, distance: 119.1
click at [224, 721] on link "Delete" at bounding box center [222, 714] width 131 height 14
click at [415, 370] on icon at bounding box center [413, 366] width 9 height 7
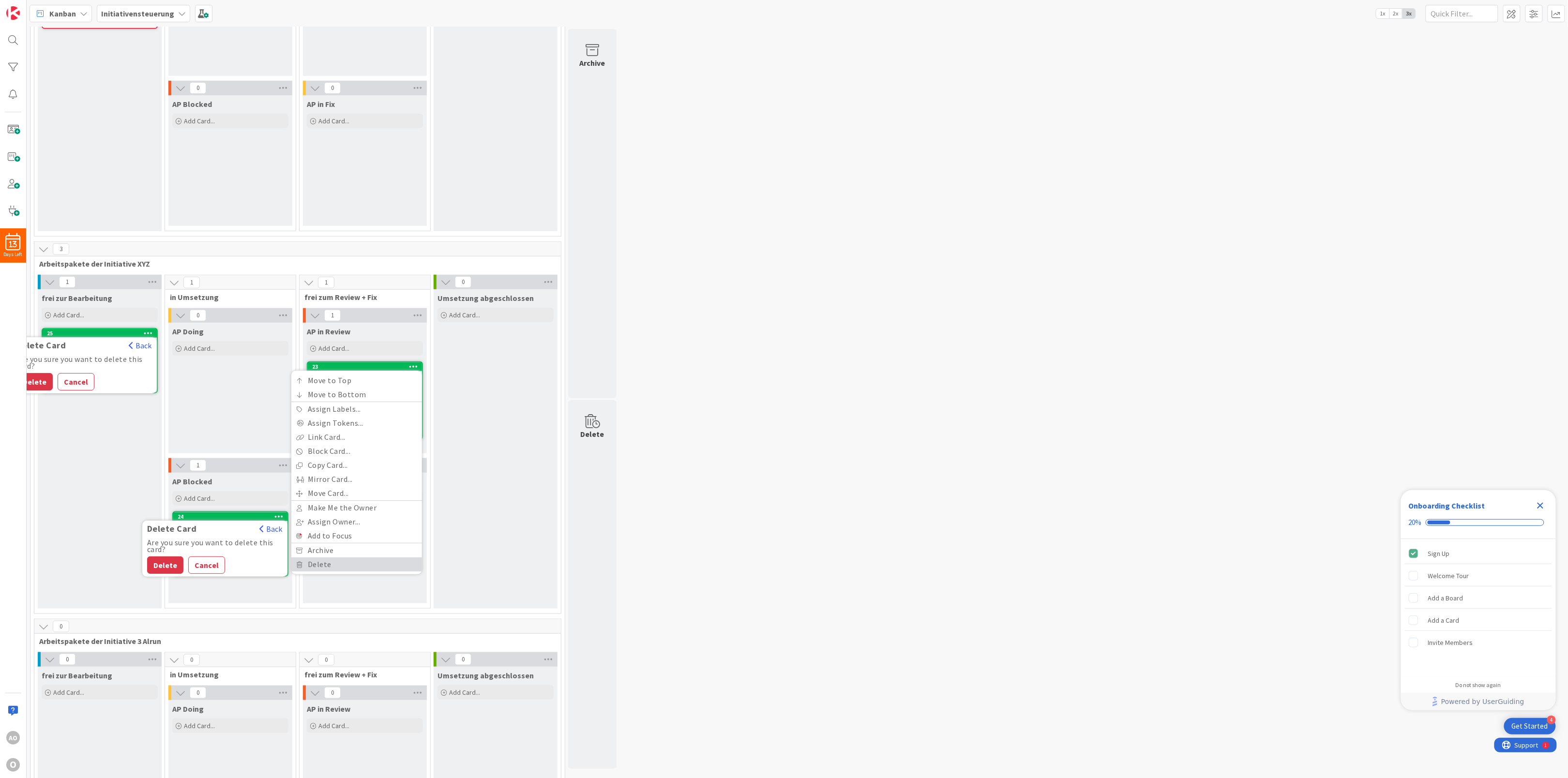
drag, startPoint x: 372, startPoint y: 565, endPoint x: 367, endPoint y: 544, distance: 21.6
click at [372, 565] on link "Delete" at bounding box center [357, 564] width 131 height 14
click at [295, 422] on button "Delete" at bounding box center [300, 415] width 37 height 18
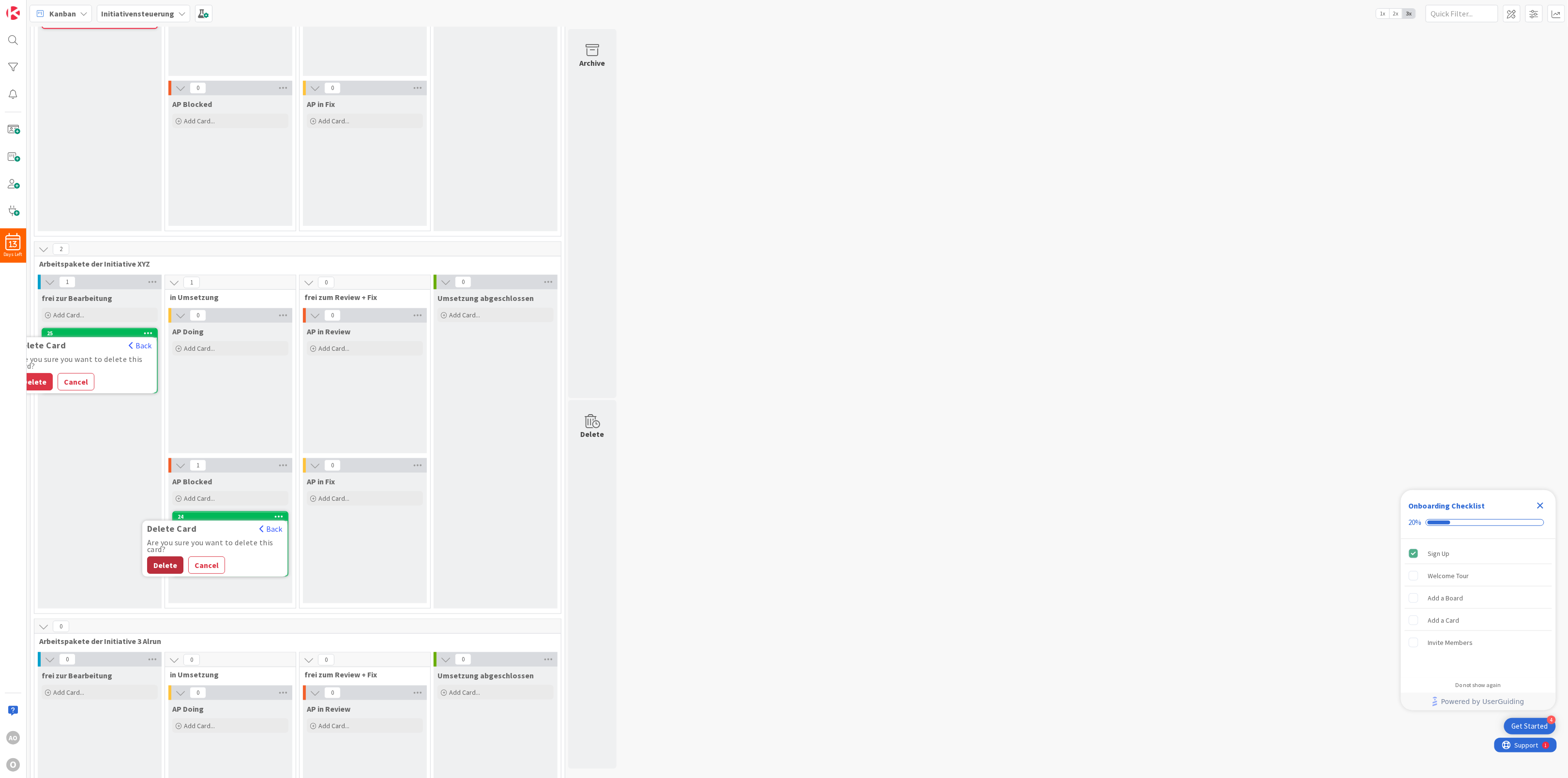
click at [155, 571] on button "Delete" at bounding box center [166, 565] width 37 height 18
click at [41, 382] on button "Delete" at bounding box center [35, 382] width 37 height 18
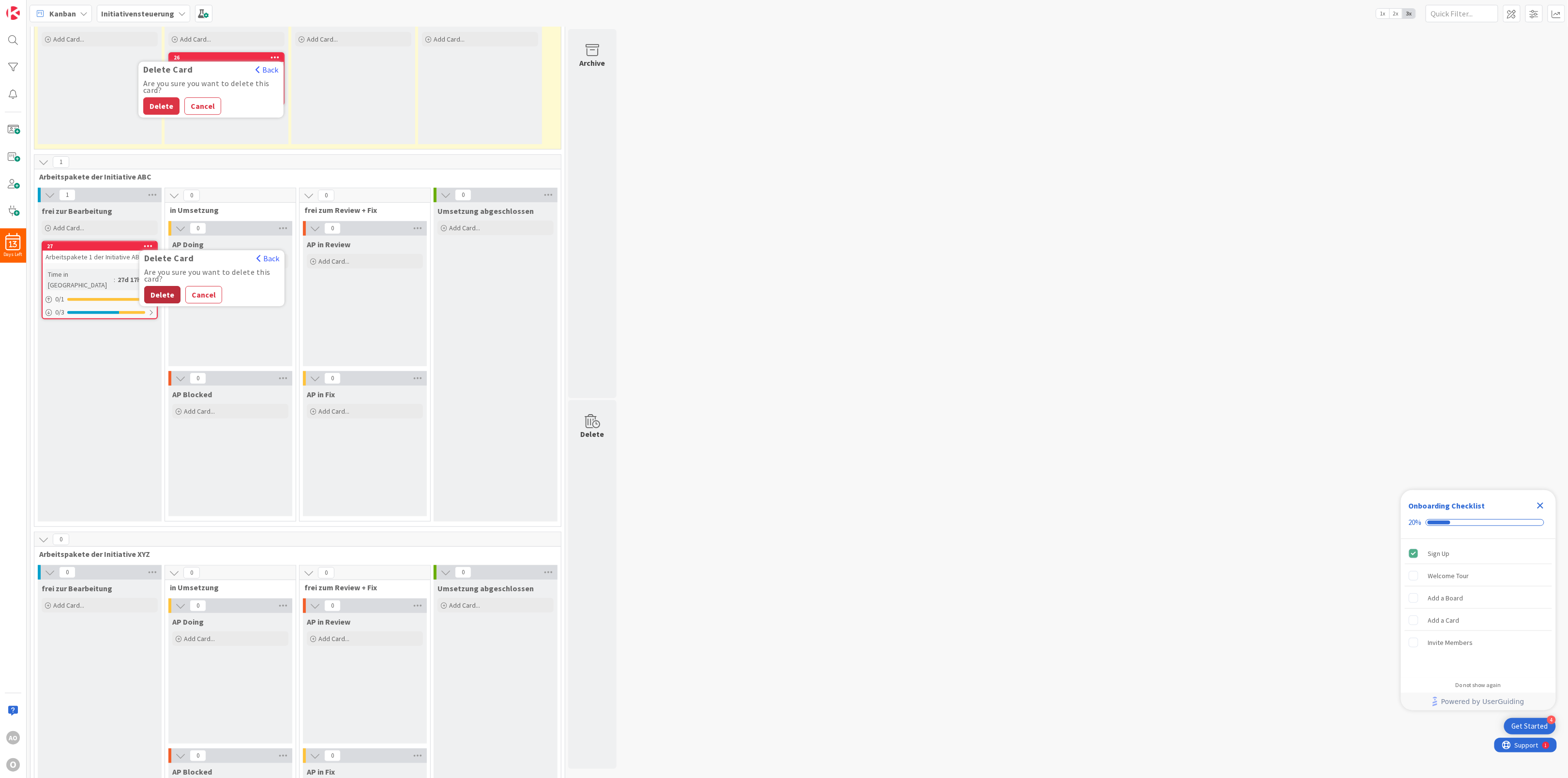
click at [162, 298] on button "Delete" at bounding box center [163, 295] width 37 height 18
click at [156, 114] on button "Delete" at bounding box center [161, 106] width 37 height 18
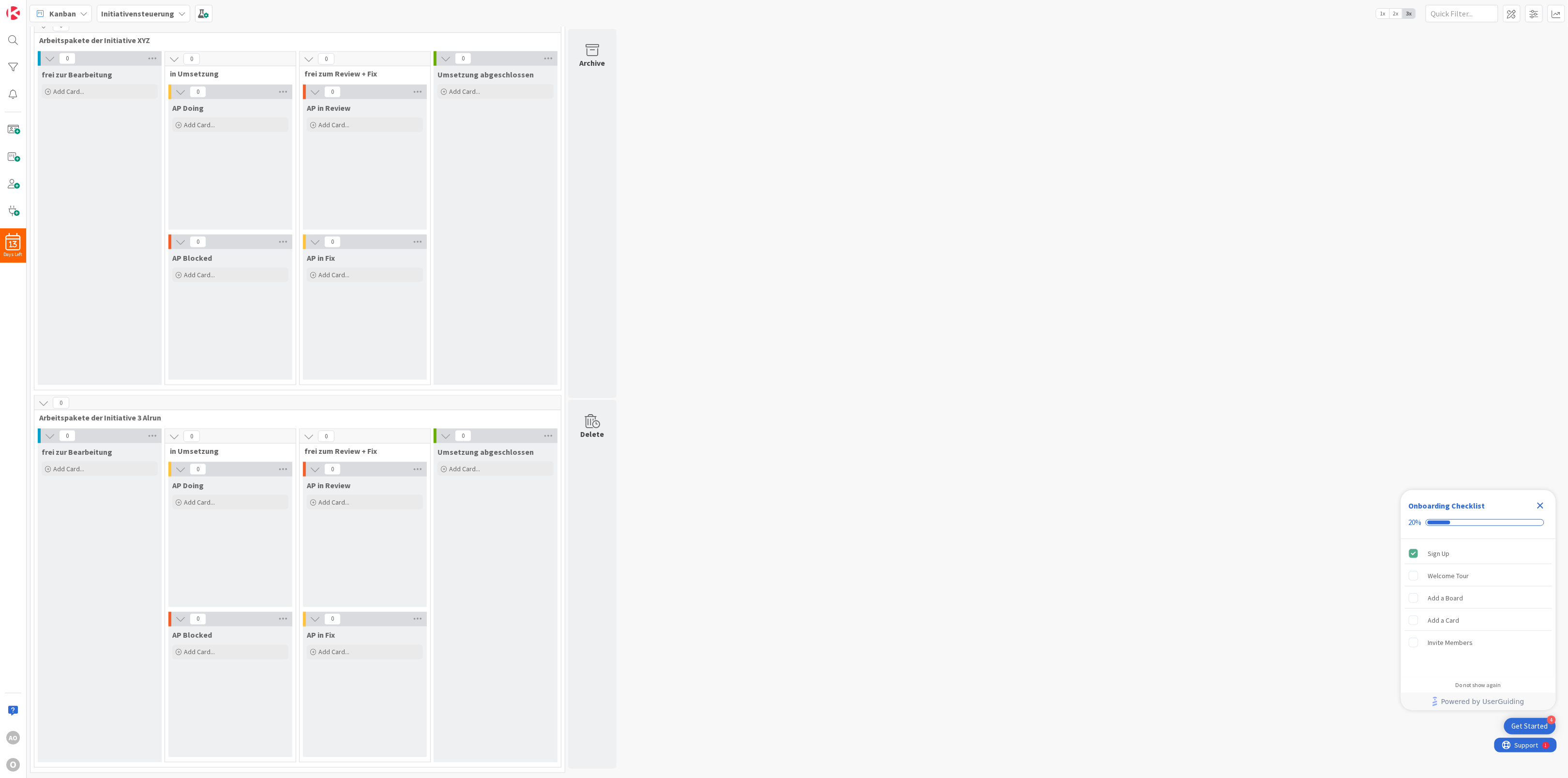
scroll to position [0, 0]
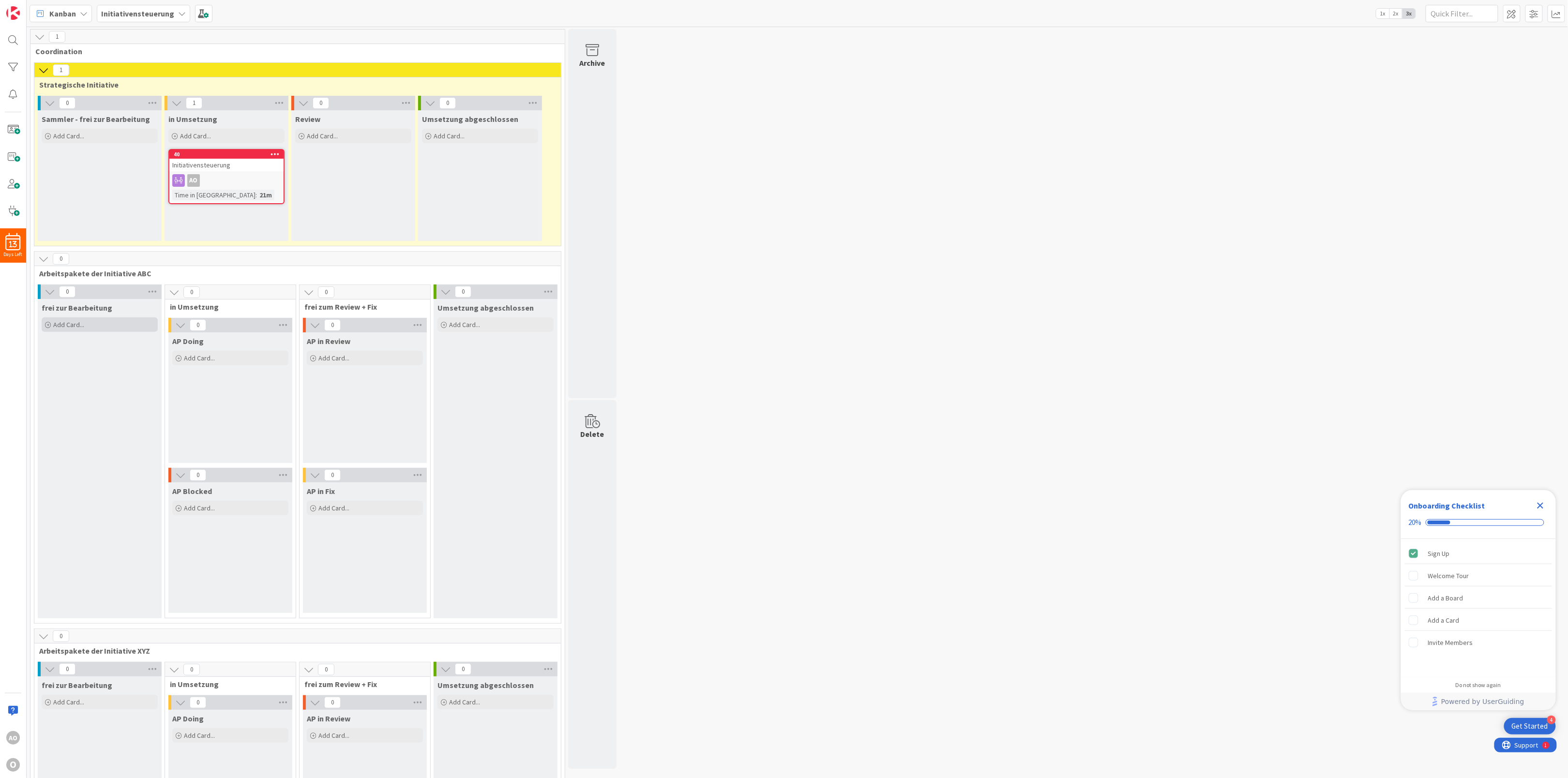
click at [46, 327] on icon at bounding box center [48, 326] width 6 height 6
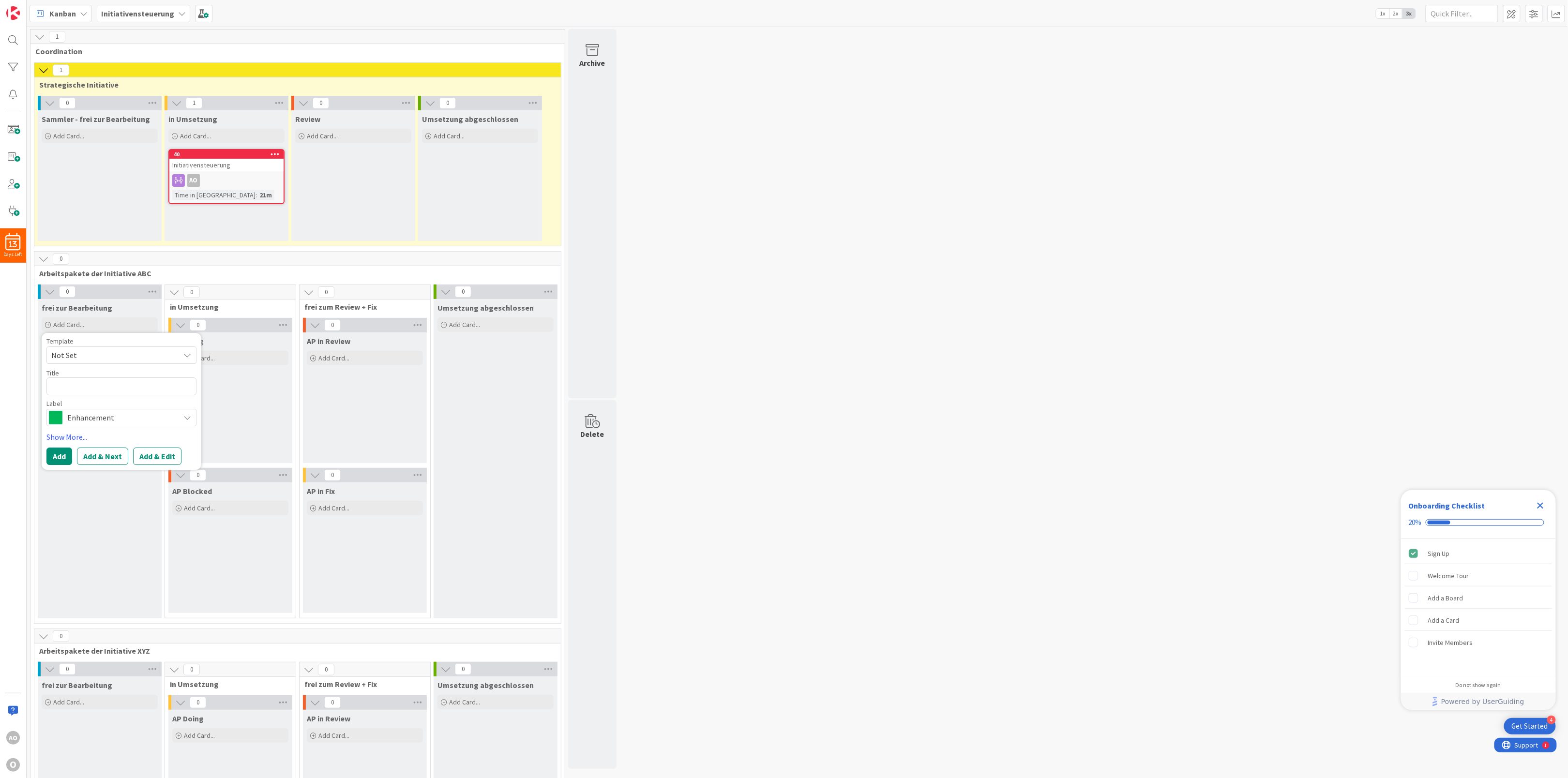
click at [892, 189] on div "1 Coordination 1 Strategische Initiative 0 Sammler - frei zur Bearbeitung Add C…" at bounding box center [797, 709] width 1538 height 1360
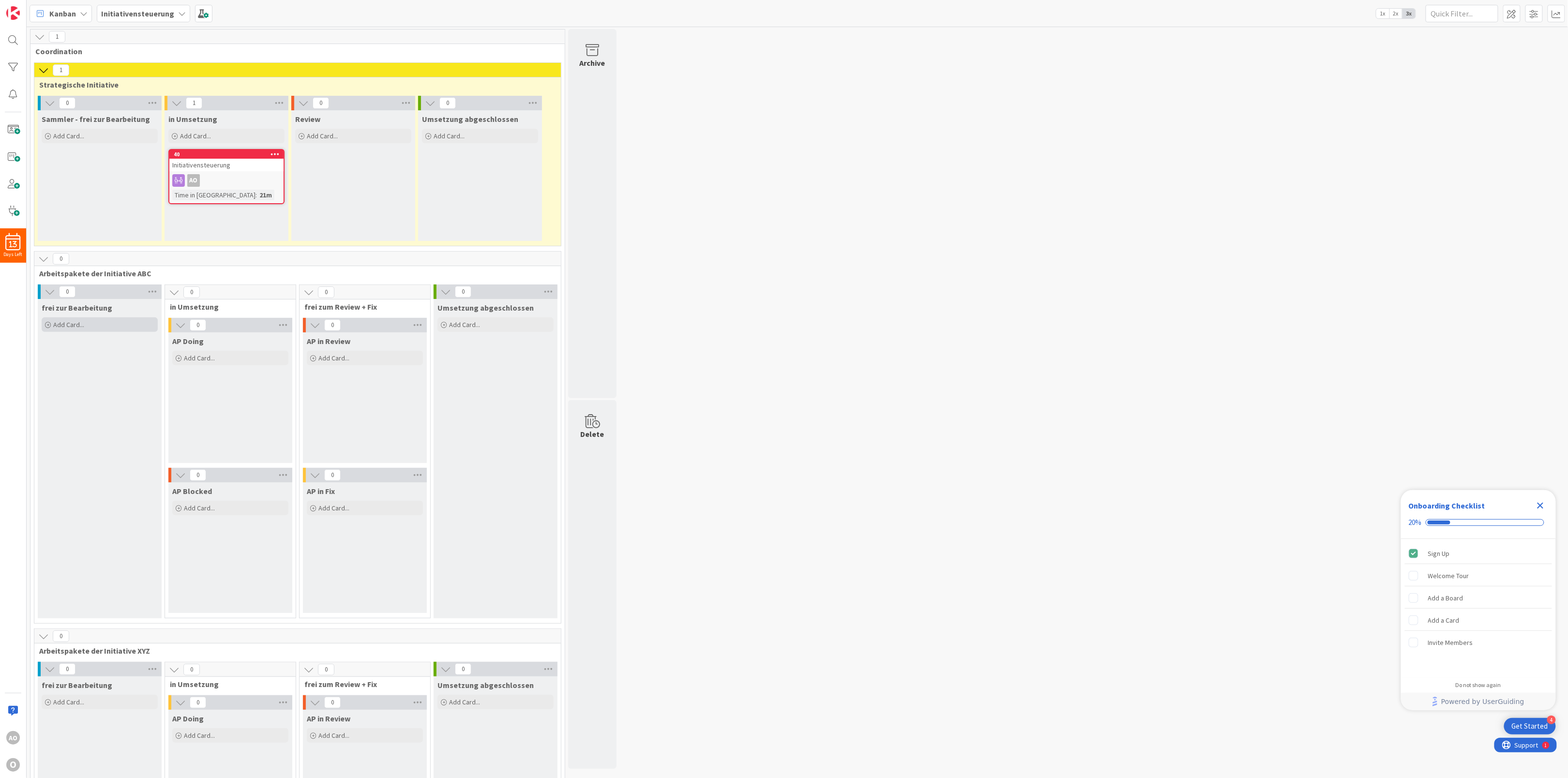
click at [52, 327] on div "Add Card..." at bounding box center [99, 325] width 116 height 15
paste textarea "Definition "Initiative""
type textarea "x"
type textarea "Definition "Initiative""
click at [92, 350] on span "Not Set" at bounding box center [111, 355] width 121 height 13
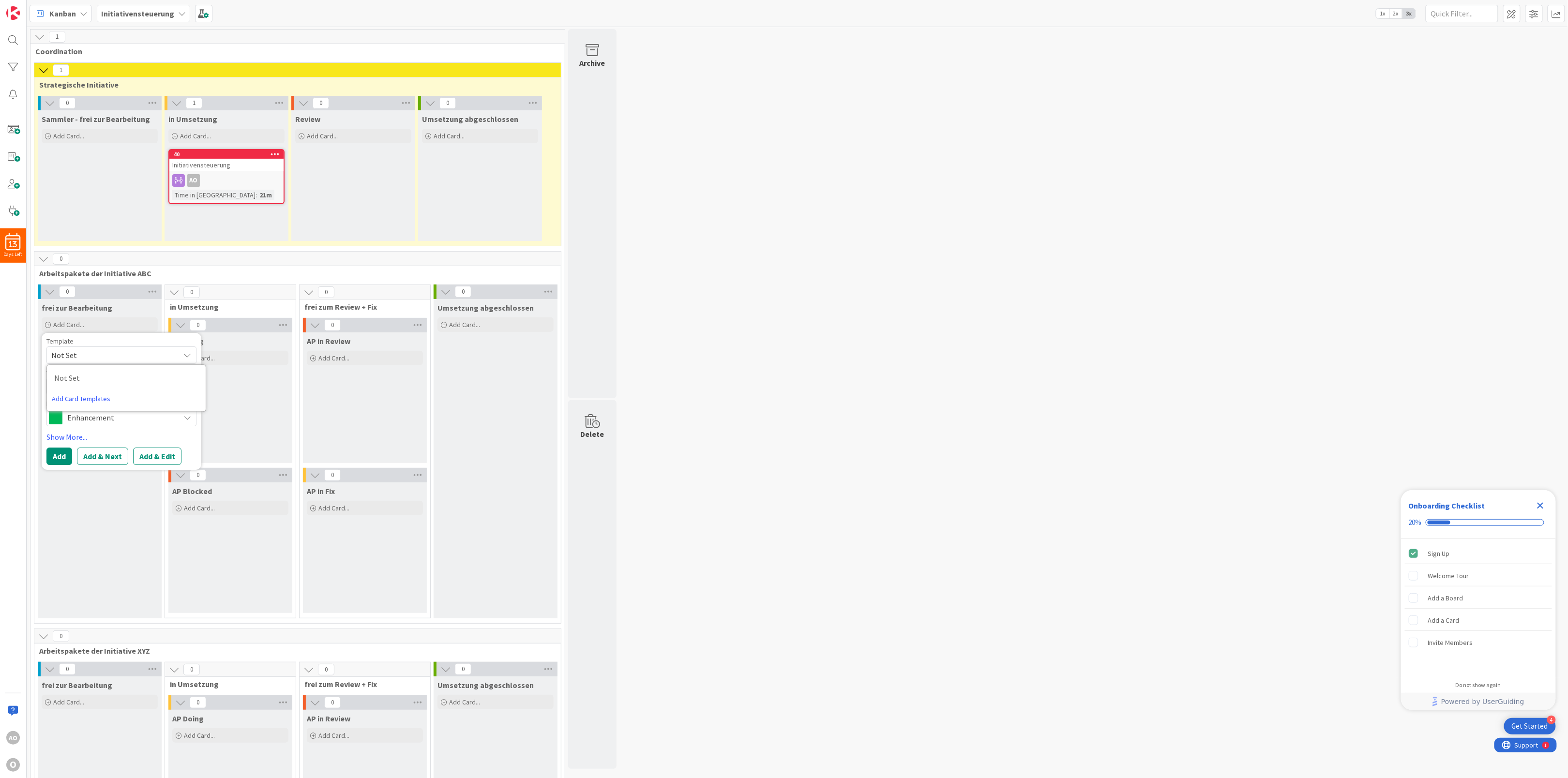
click at [68, 419] on span "Enhancement" at bounding box center [121, 418] width 108 height 13
click at [68, 439] on span at bounding box center [71, 440] width 13 height 13
click at [87, 419] on span "Initiative" at bounding box center [121, 418] width 108 height 13
click at [66, 519] on link "Edit Labels..." at bounding box center [84, 518] width 74 height 18
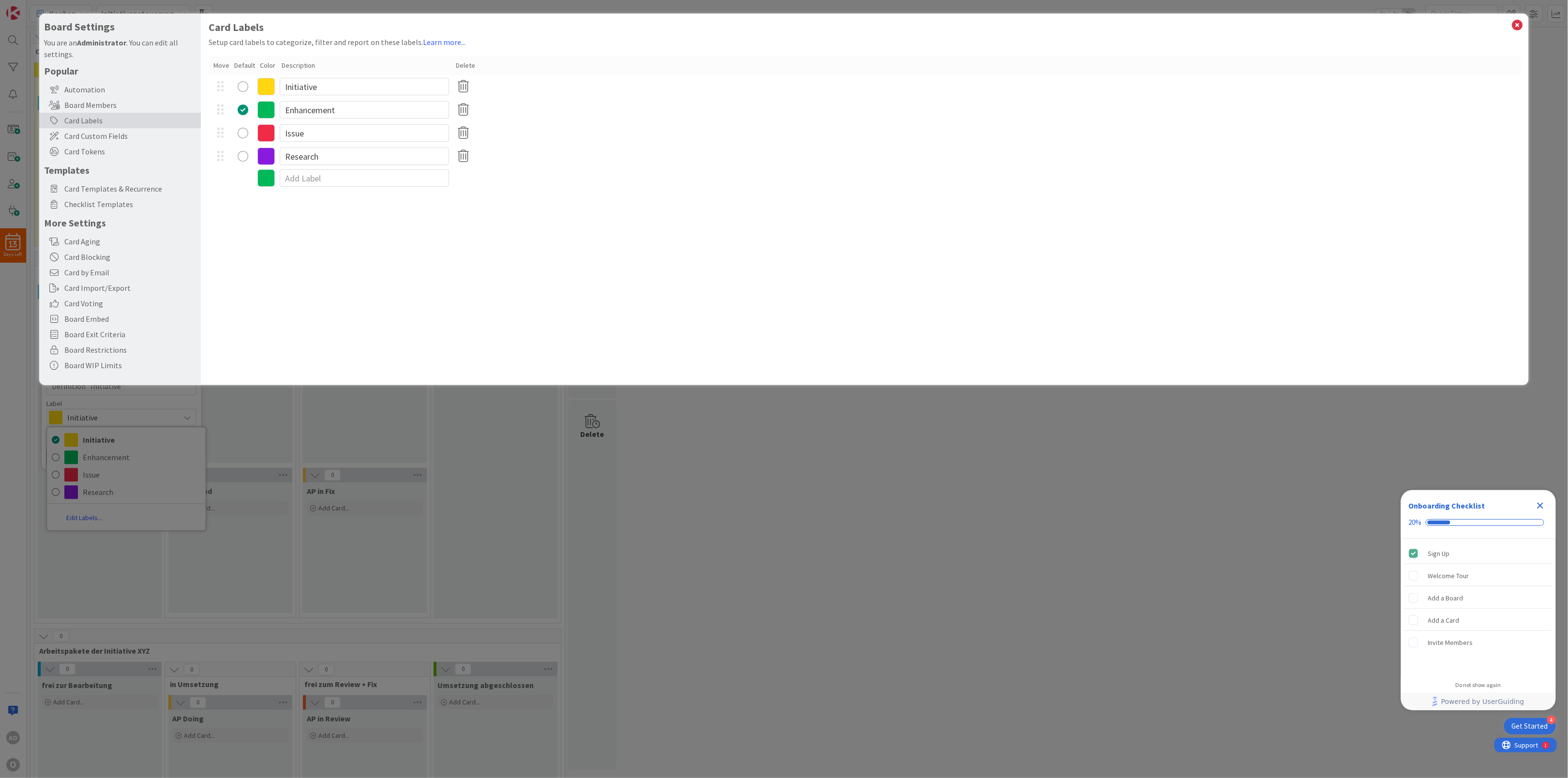
type textarea "x"
drag, startPoint x: 332, startPoint y: 87, endPoint x: 228, endPoint y: 79, distance: 104.3
click at [228, 79] on div "Initiative" at bounding box center [865, 86] width 1312 height 23
type input "Arbeitspaket"
type textarea "x"
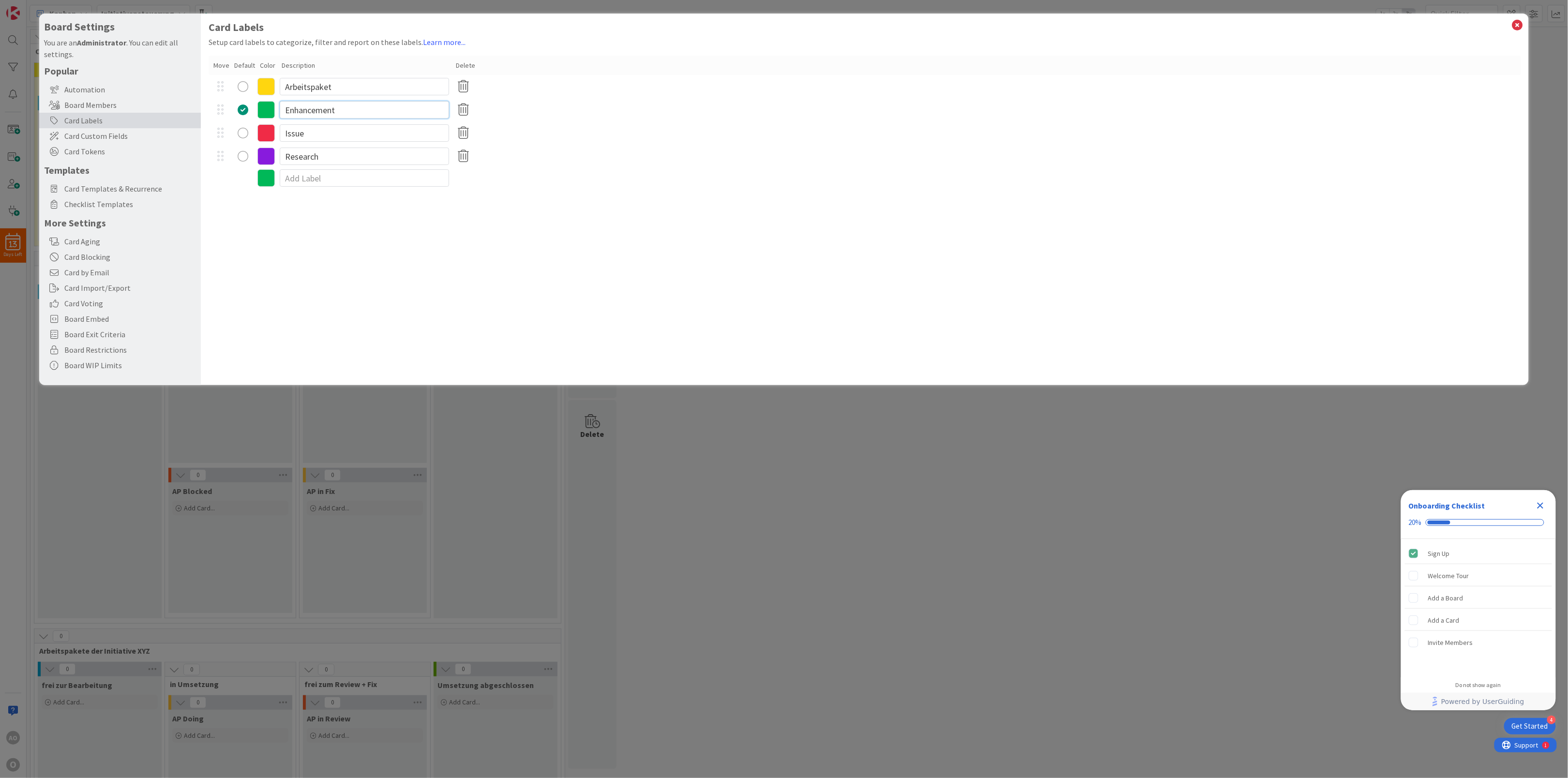
drag, startPoint x: 351, startPoint y: 108, endPoint x: 214, endPoint y: 97, distance: 137.4
click at [214, 97] on div "Arbeitspaket Enhancement Issue Research" at bounding box center [865, 121] width 1312 height 93
type input "Aufgabe"
click at [464, 136] on icon at bounding box center [463, 133] width 19 height 20
click at [531, 220] on button "Reassign Cards & Remove" at bounding box center [511, 220] width 105 height 18
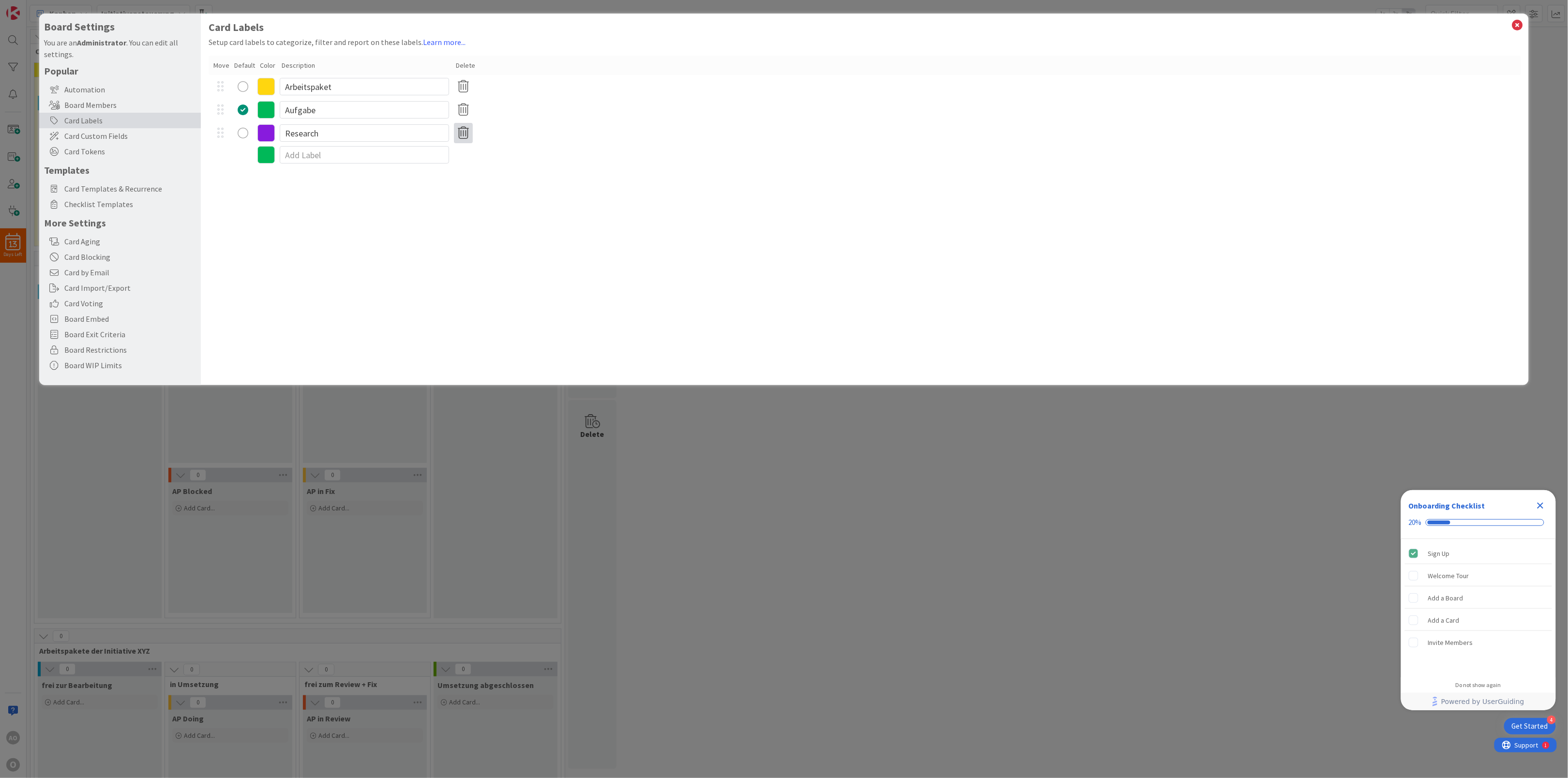
click at [461, 138] on icon at bounding box center [463, 133] width 19 height 20
click at [474, 179] on button "Remove" at bounding box center [480, 180] width 41 height 18
click at [270, 184] on div "Card Labels Setup card labels to categorize, filter and report on these labels.…" at bounding box center [865, 199] width 1328 height 372
click at [1519, 19] on icon at bounding box center [1517, 25] width 13 height 13
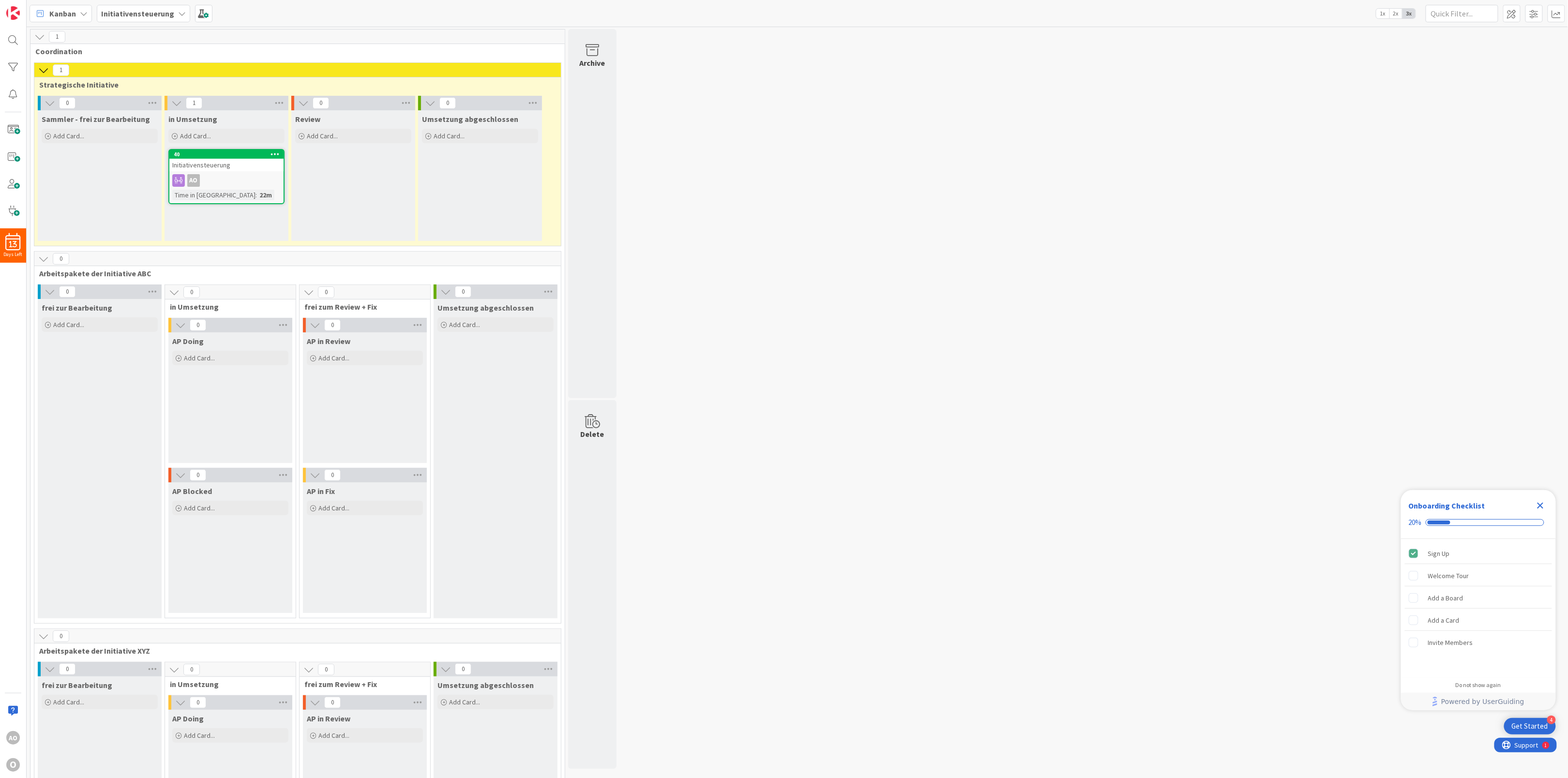
click at [274, 156] on icon at bounding box center [275, 153] width 9 height 7
click at [219, 198] on link "Assign Labels..." at bounding box center [218, 197] width 131 height 14
click at [189, 221] on span "Edit Labels..." at bounding box center [218, 220] width 121 height 10
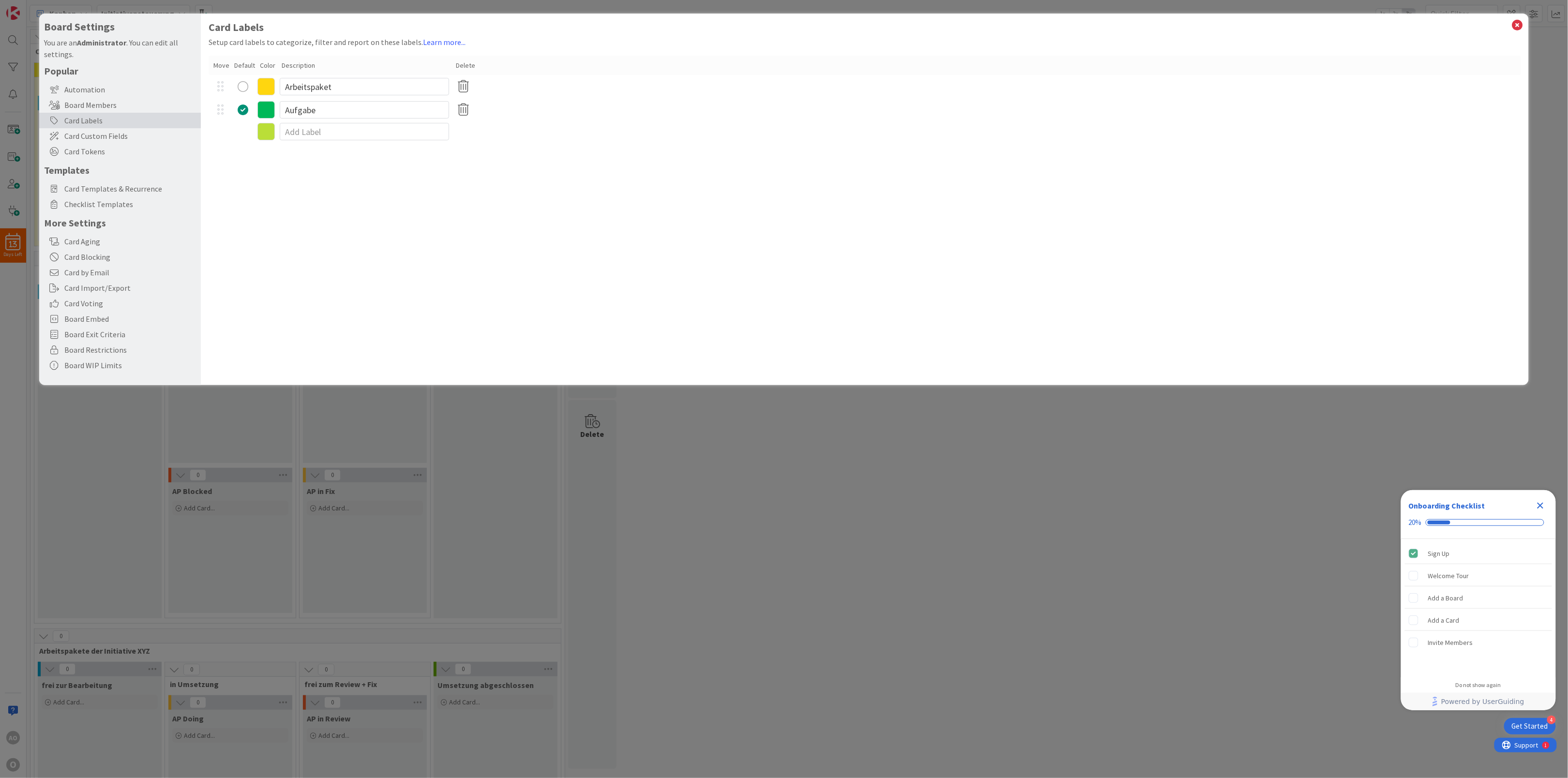
type textarea "x"
click at [293, 124] on input at bounding box center [365, 131] width 169 height 18
drag, startPoint x: 342, startPoint y: 86, endPoint x: 189, endPoint y: 89, distance: 153.0
click at [189, 89] on div "Board Settings You are an Administrator . You can edit all settings. Popular Au…" at bounding box center [783, 199] width 1489 height 372
type input "Initiative"
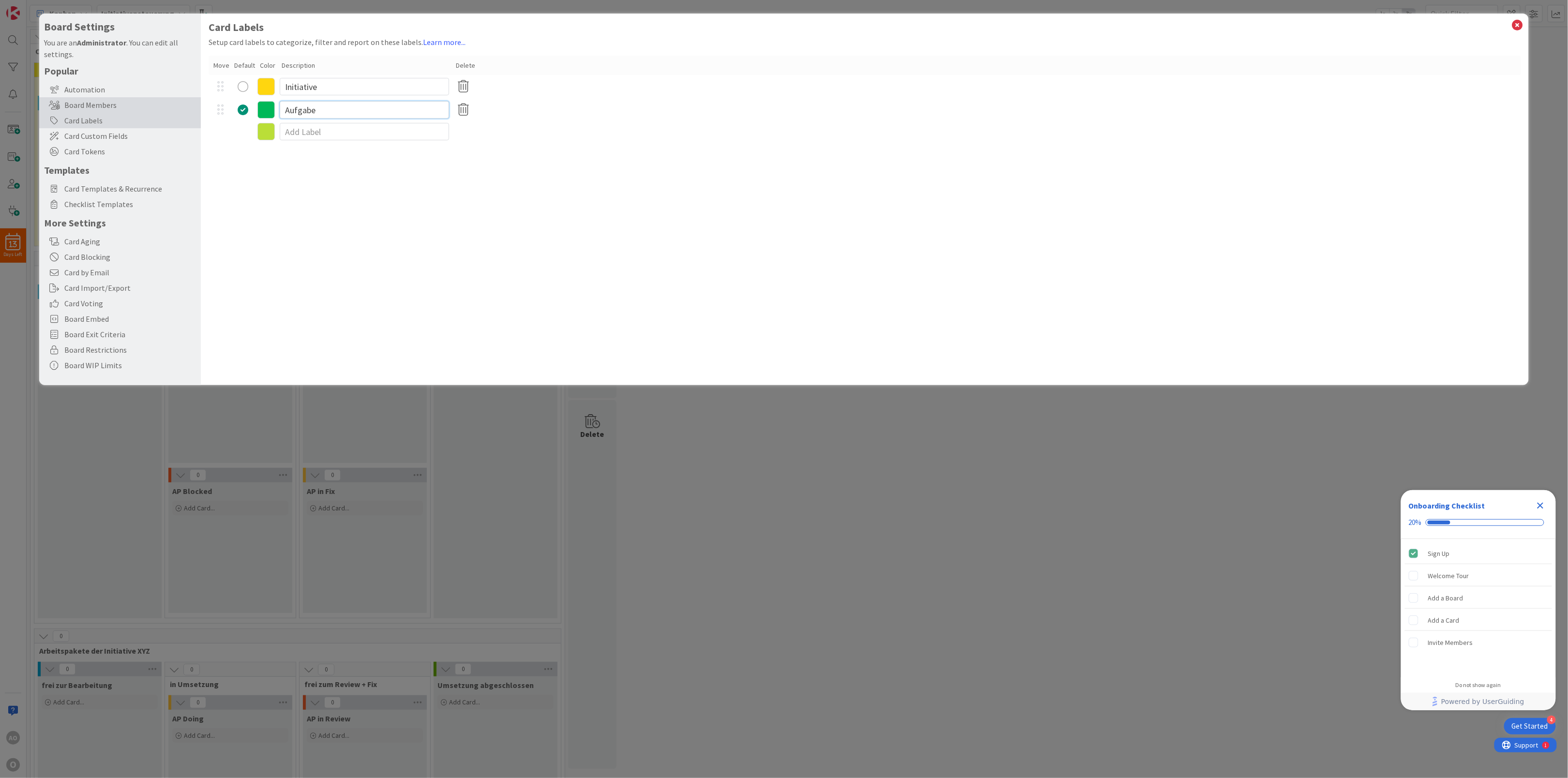
type textarea "x"
drag, startPoint x: 347, startPoint y: 112, endPoint x: 189, endPoint y: 98, distance: 158.6
click at [189, 98] on div "Board Settings You are an Administrator . You can edit all settings. Popular Au…" at bounding box center [783, 199] width 1489 height 372
type input "Arbeitspaket"
type textarea "x"
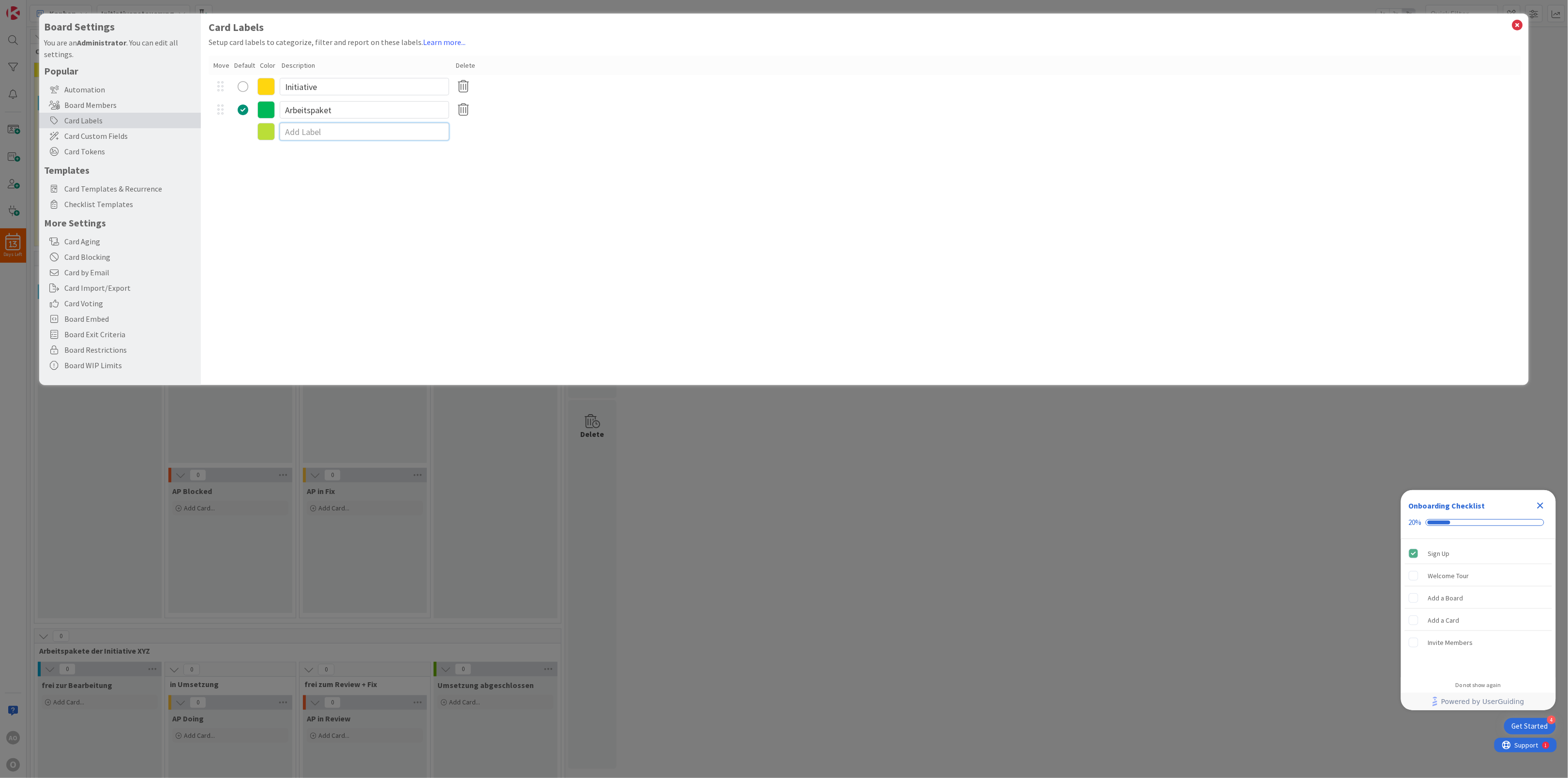
drag, startPoint x: 338, startPoint y: 129, endPoint x: 270, endPoint y: 135, distance: 68.3
click at [270, 135] on div at bounding box center [865, 131] width 1312 height 20
type input "Aufgabe"
type textarea "x"
click at [264, 126] on icon at bounding box center [266, 133] width 18 height 18
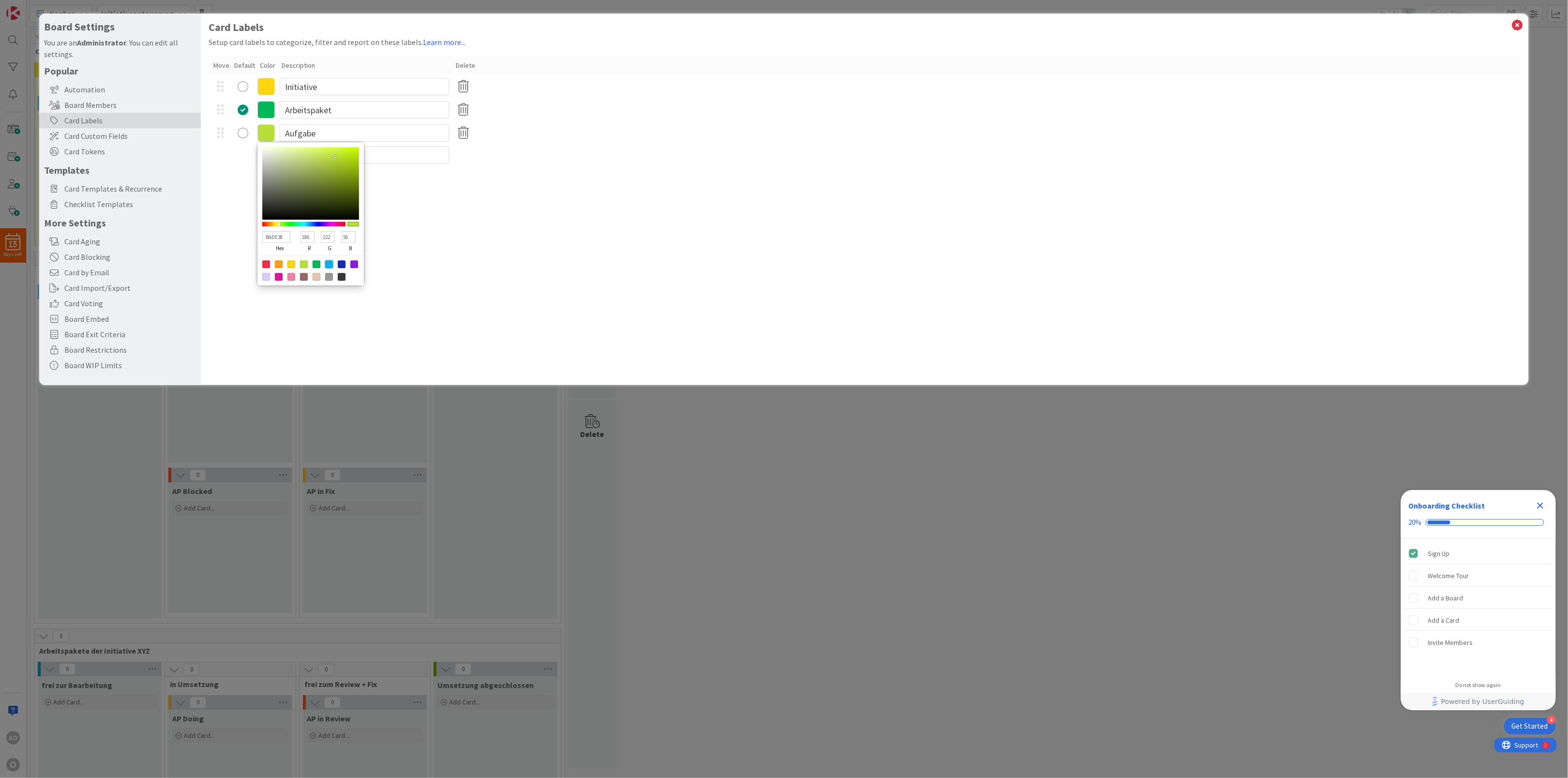
click at [329, 263] on div at bounding box center [329, 264] width 8 height 8
type input "13ADEA"
type input "19"
type input "173"
type input "234"
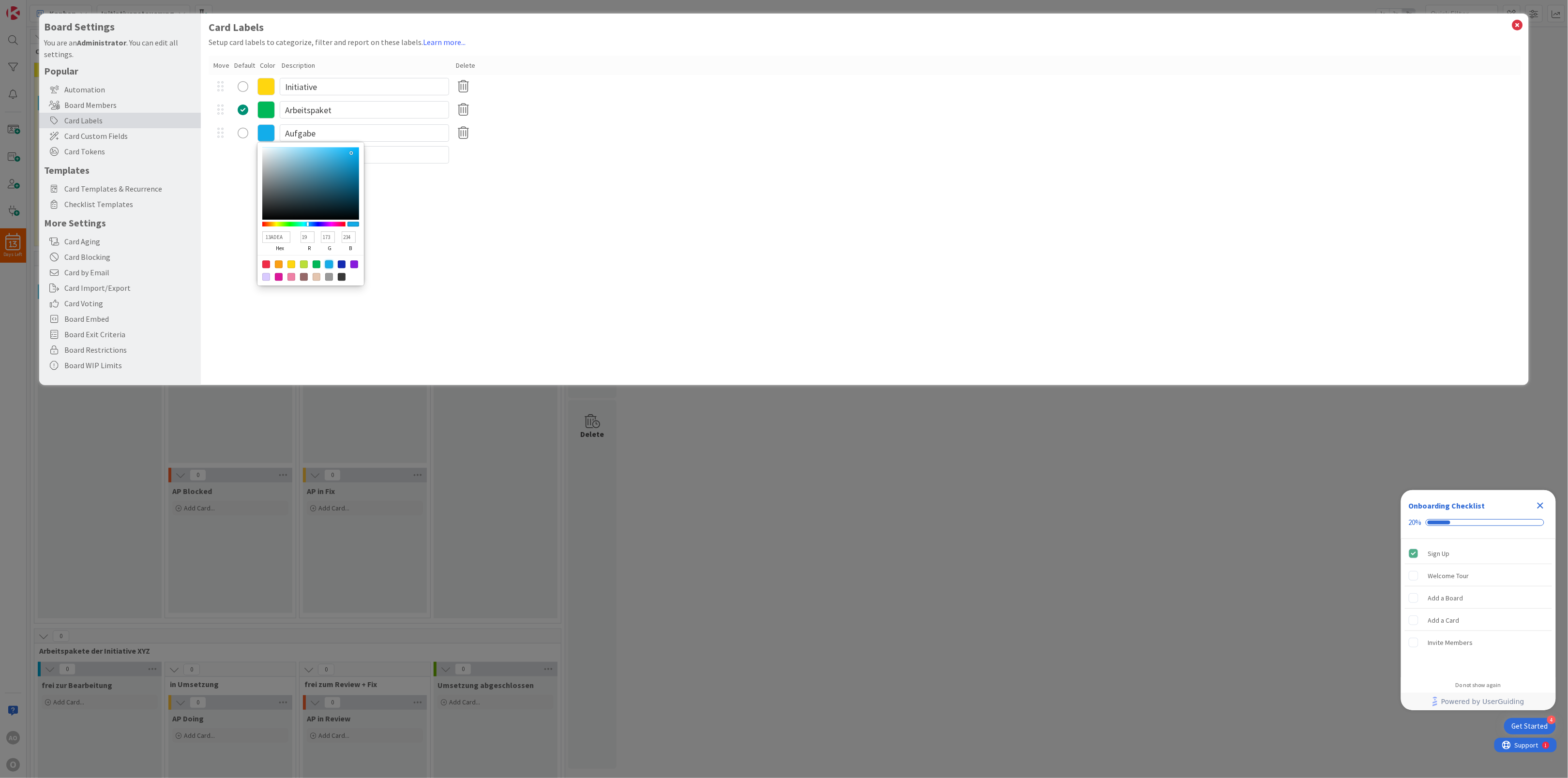
click at [510, 258] on div "Card Labels Setup card labels to categorize, filter and report on these labels.…" at bounding box center [865, 199] width 1328 height 372
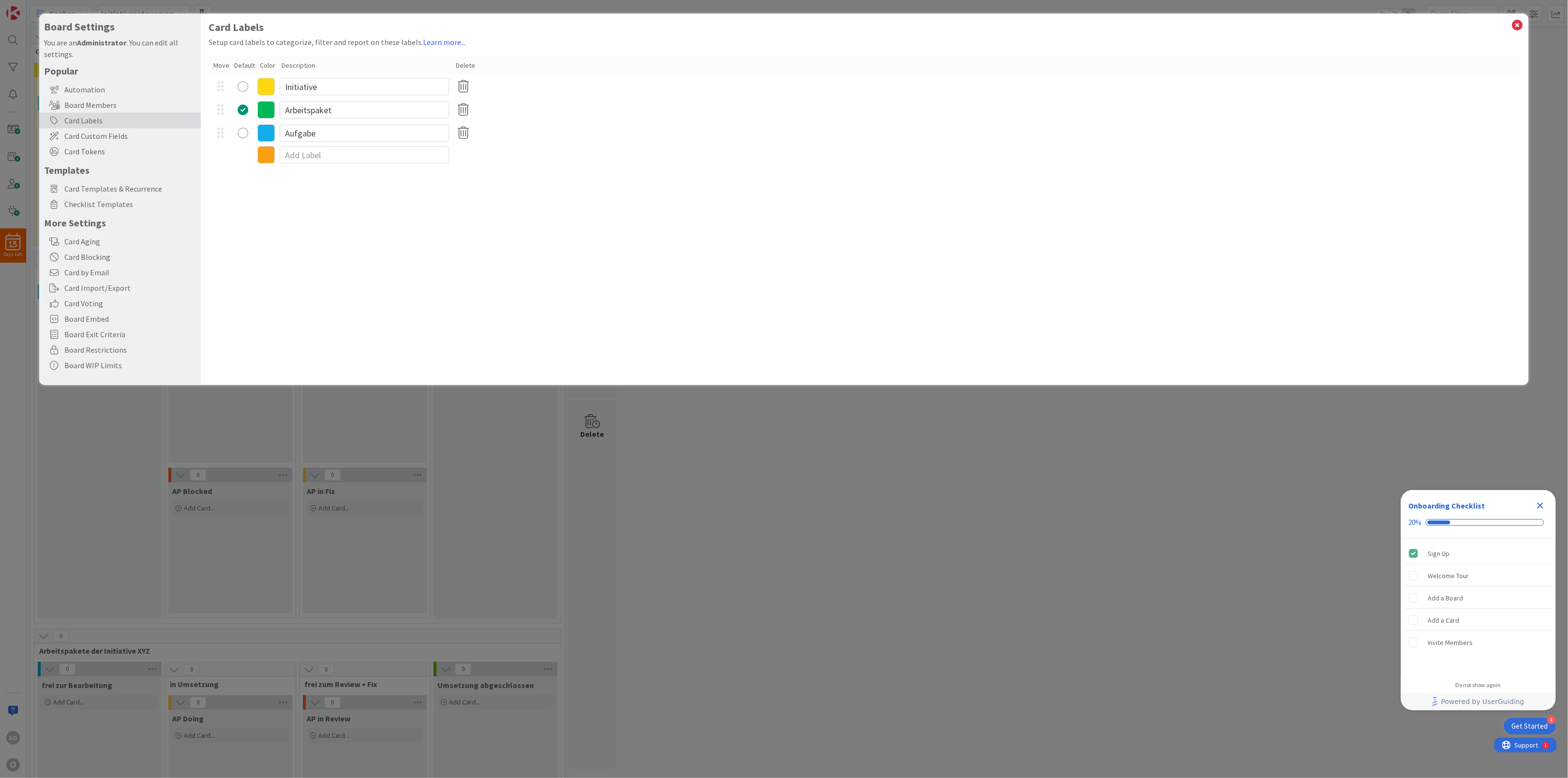
click at [243, 85] on div "radio" at bounding box center [242, 86] width 10 height 10
click at [1517, 23] on icon at bounding box center [1517, 25] width 13 height 13
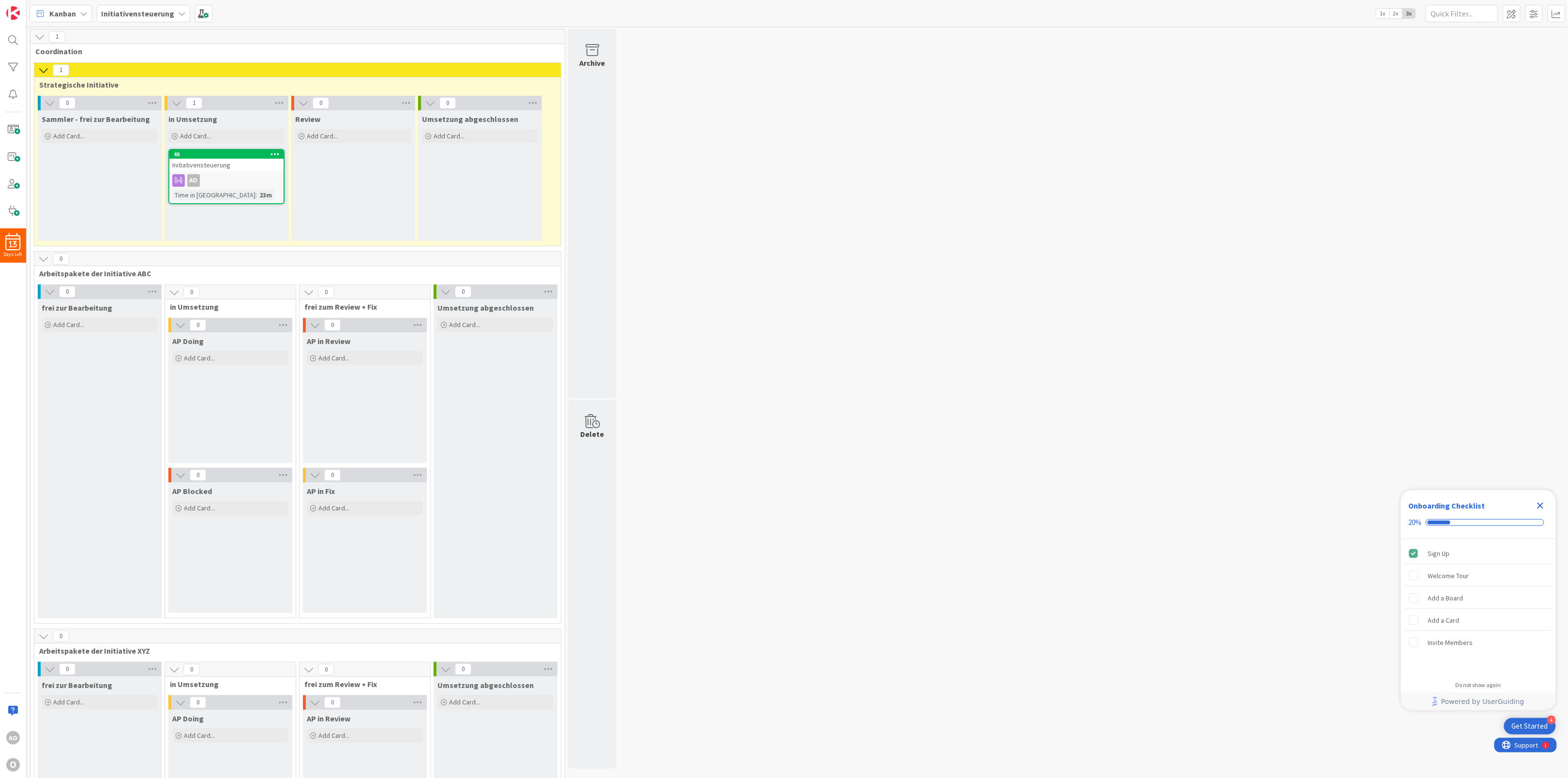
click at [270, 152] on div at bounding box center [275, 154] width 18 height 7
click at [225, 197] on link "Assign Labels..." at bounding box center [218, 197] width 131 height 14
click at [183, 184] on div "radio" at bounding box center [177, 183] width 13 height 13
click at [275, 150] on icon at bounding box center [275, 153] width 9 height 7
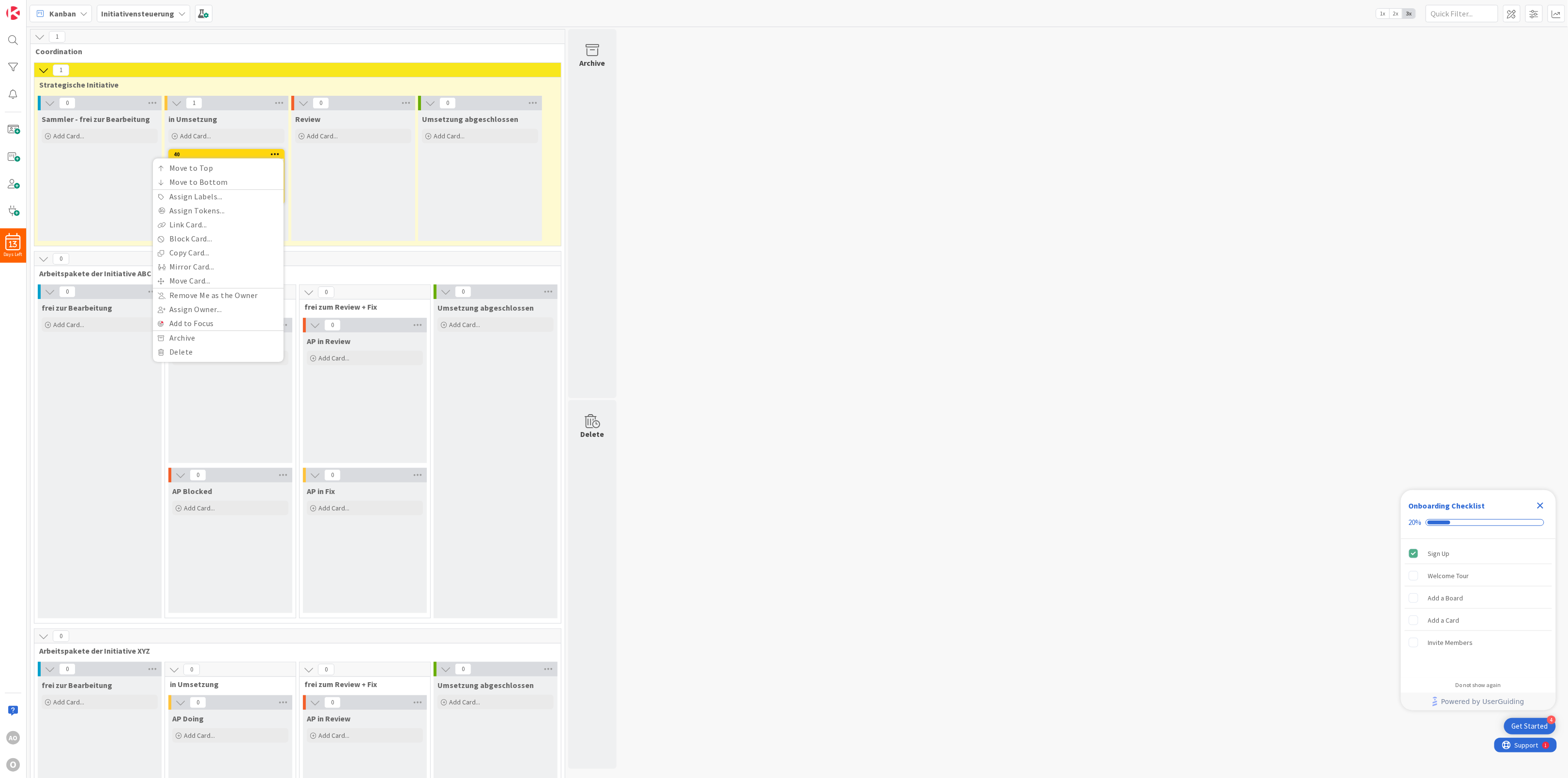
click at [509, 171] on div "Umsetzung abgeschlossen Add Card..." at bounding box center [480, 175] width 124 height 131
click at [222, 178] on div "AO" at bounding box center [226, 180] width 114 height 13
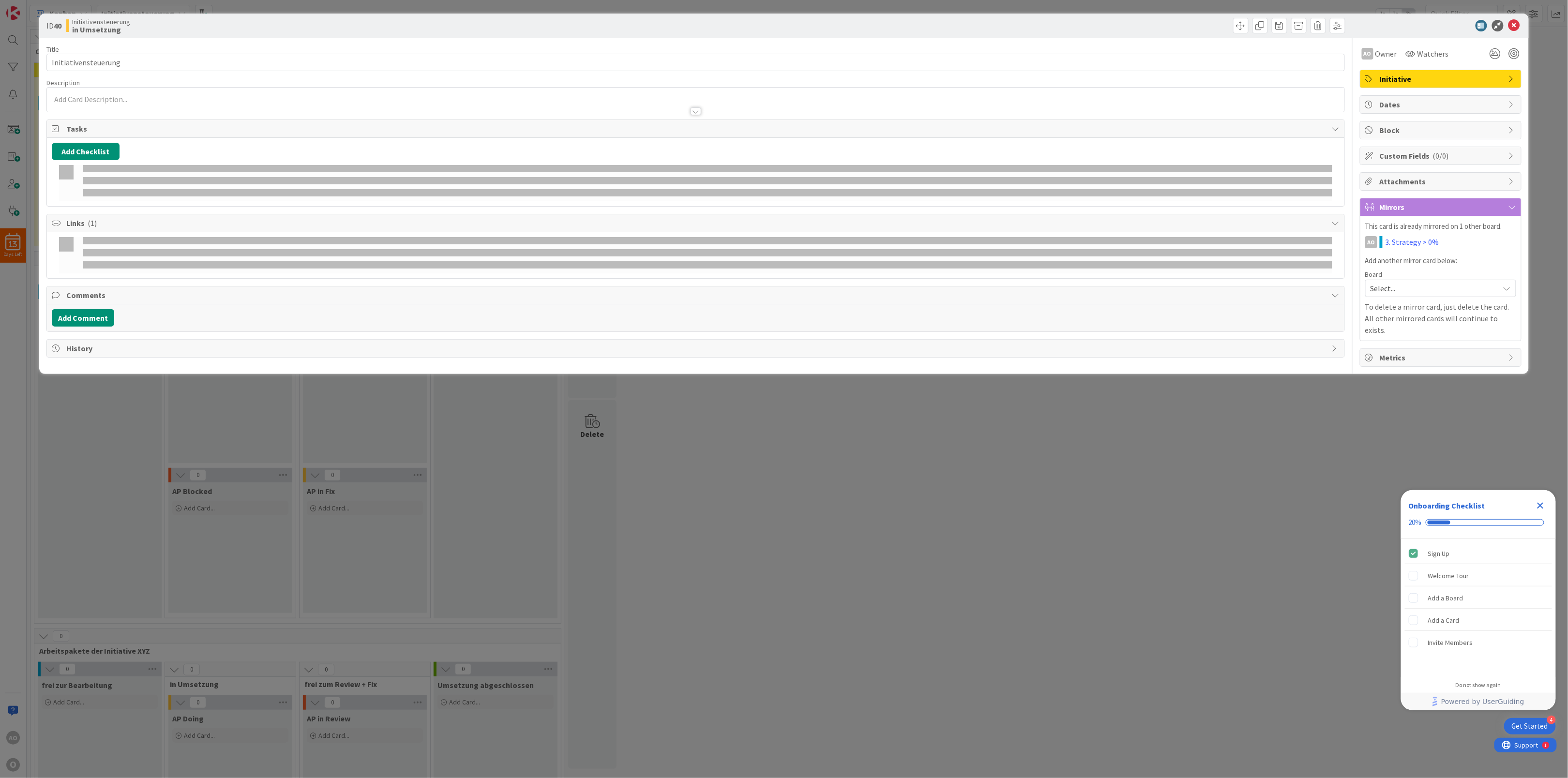
type textarea "x"
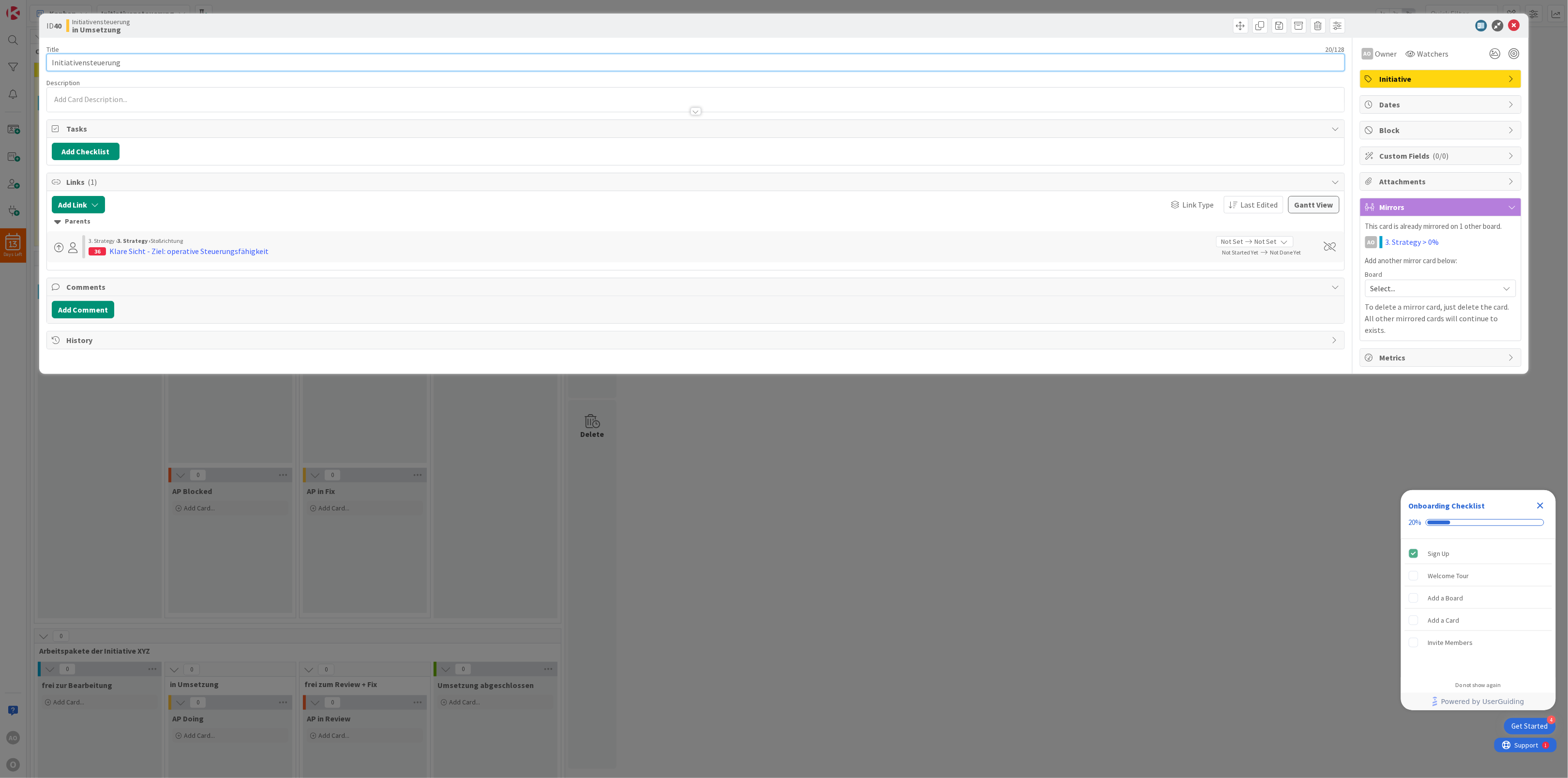
click at [206, 63] on input "Initiativensteuerung" at bounding box center [695, 62] width 1298 height 18
type input "Initiativensteuerung THIS IST A TEST!!!"
type textarea "x"
type input "Initiativensteuerung THIS IST A TEST!!!"
click at [1514, 23] on icon at bounding box center [1514, 26] width 12 height 12
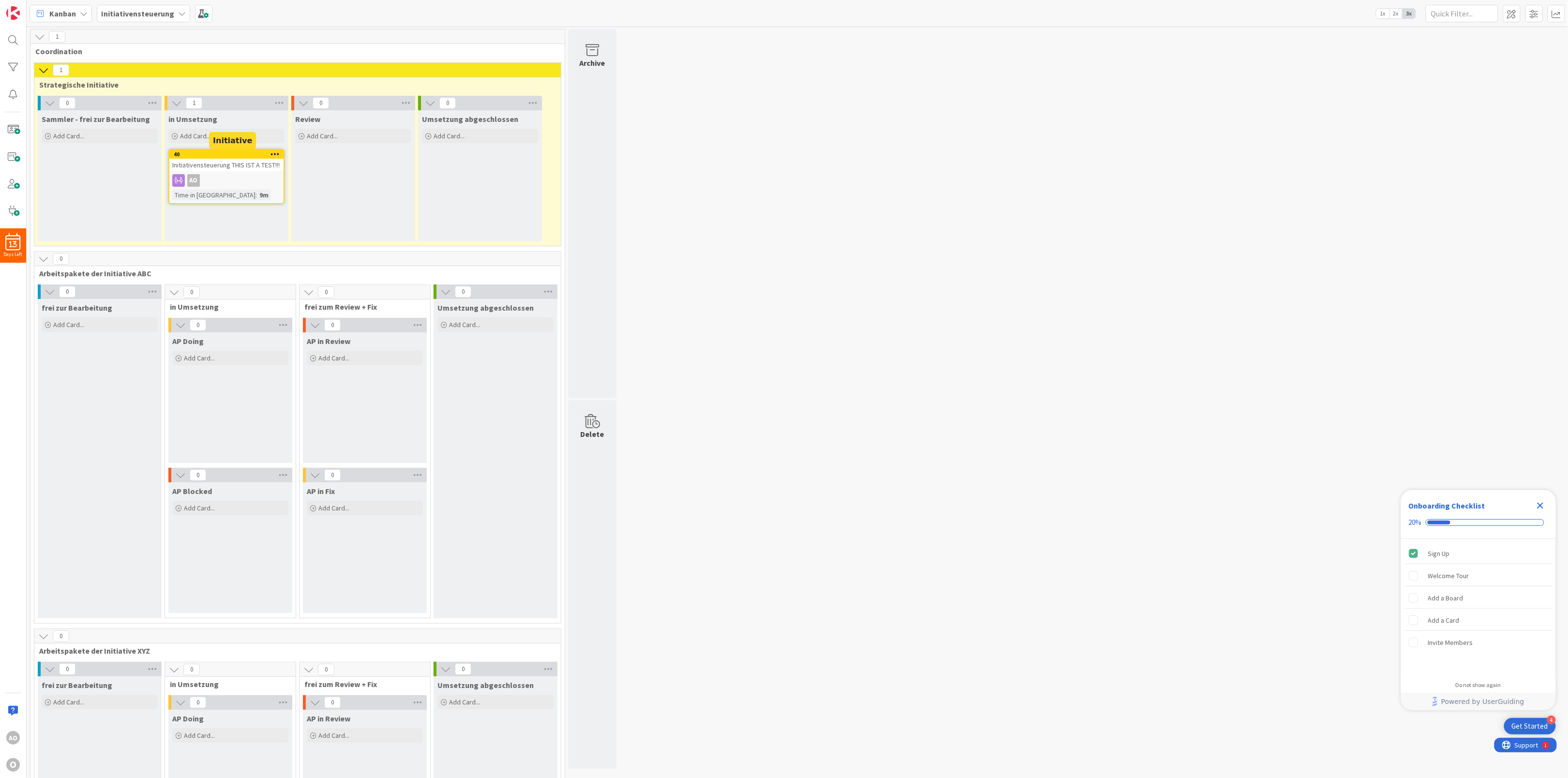
click at [240, 159] on div "Initiativensteuerung THIS IST A TEST!!!" at bounding box center [226, 165] width 114 height 13
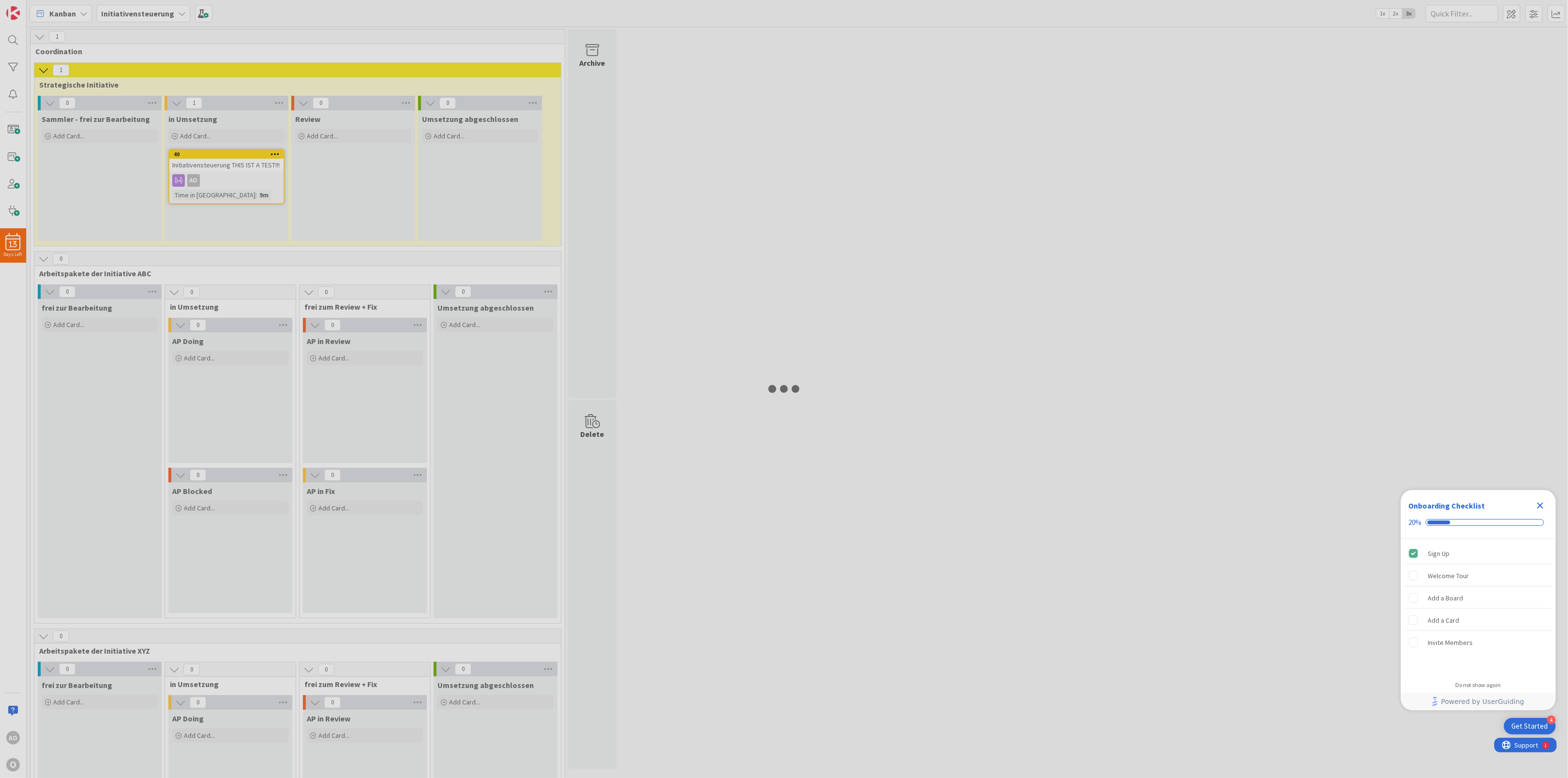
click at [240, 159] on div at bounding box center [784, 389] width 1568 height 778
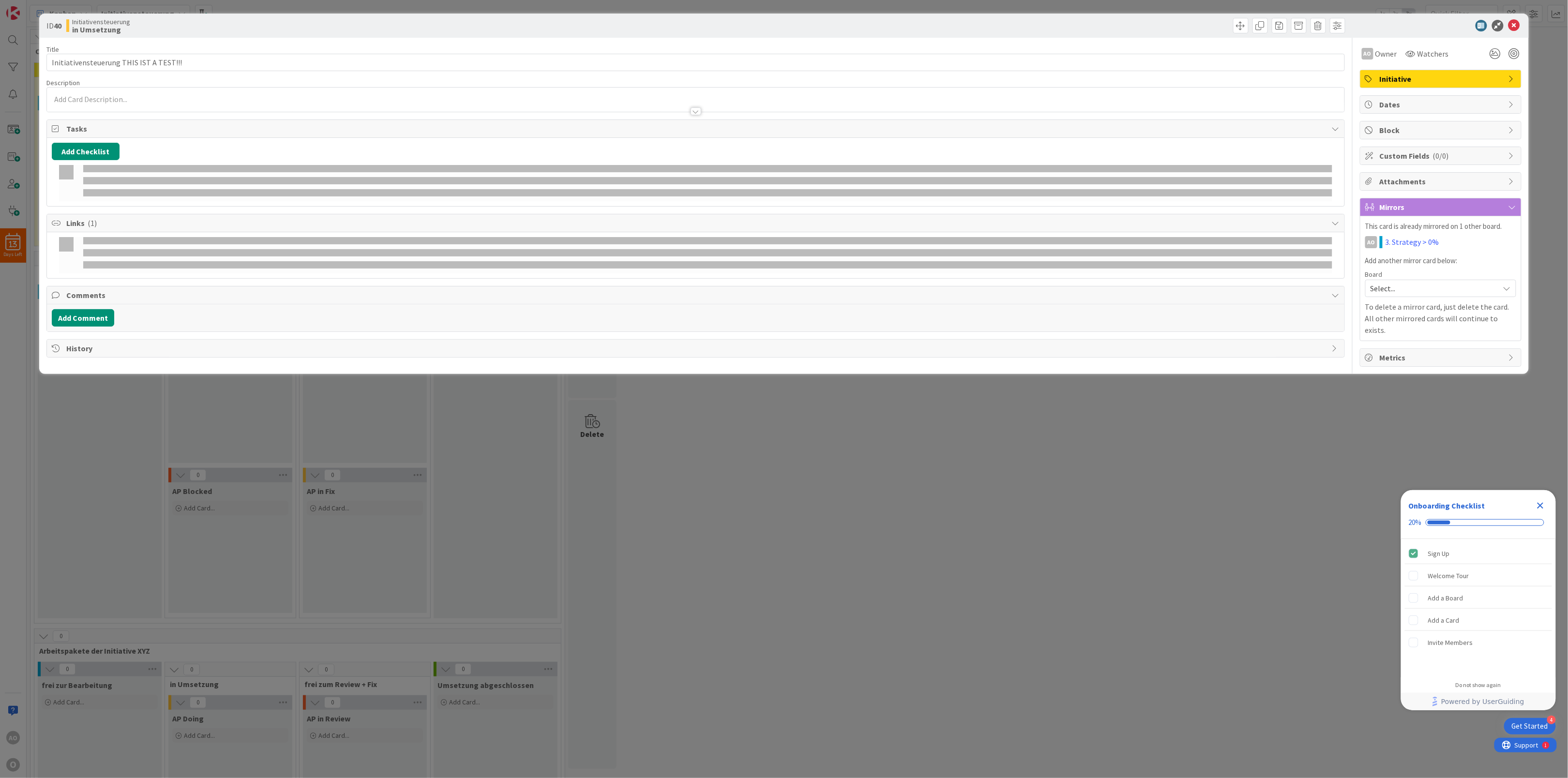
type textarea "x"
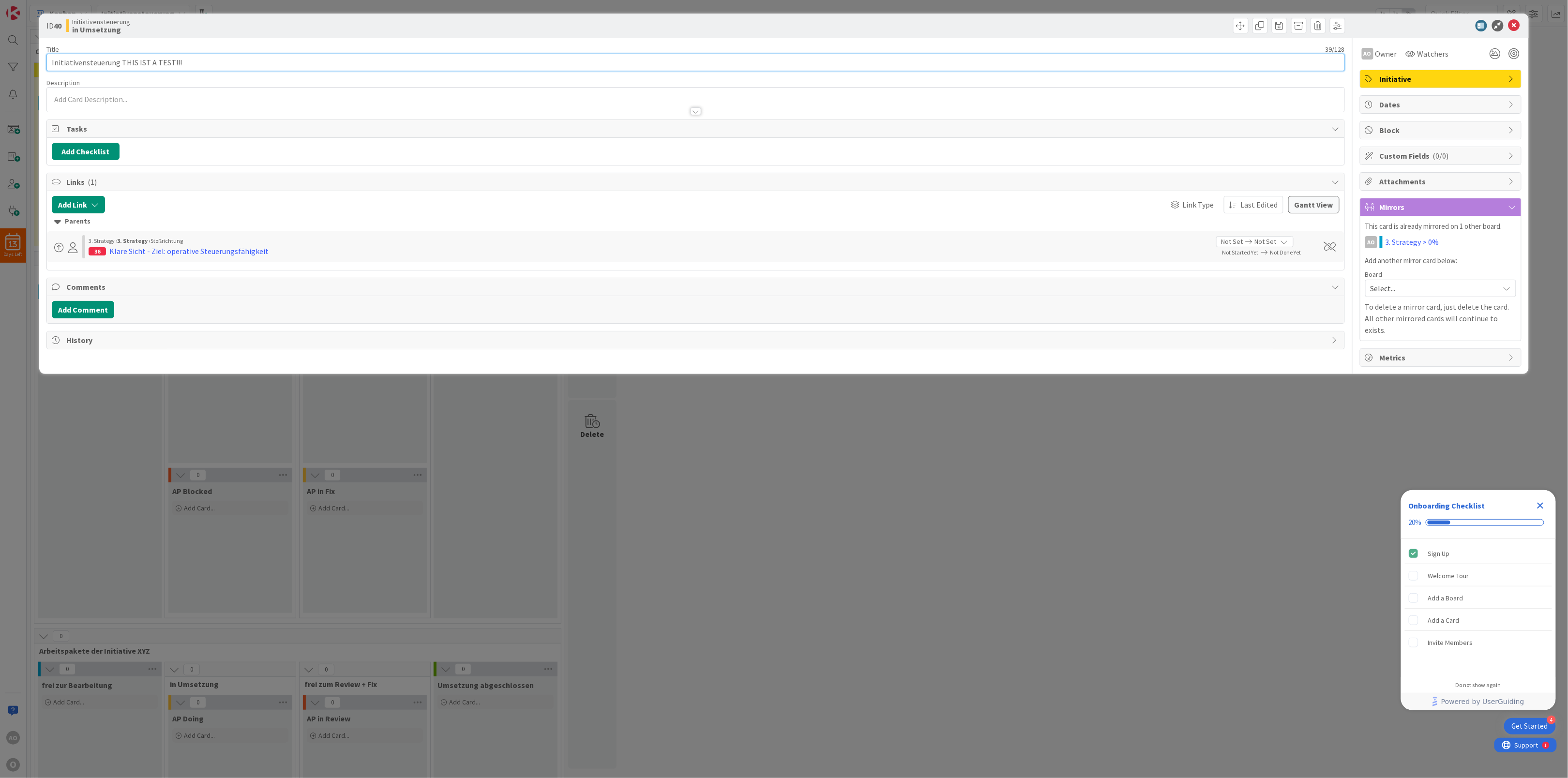
drag, startPoint x: 117, startPoint y: 60, endPoint x: 318, endPoint y: 68, distance: 201.2
click at [318, 68] on input "Initiativensteuerung THIS IST A TEST!!!" at bounding box center [695, 62] width 1298 height 18
type input "Initiativensteuerung"
type textarea "x"
type input "Initiativensteuerung"
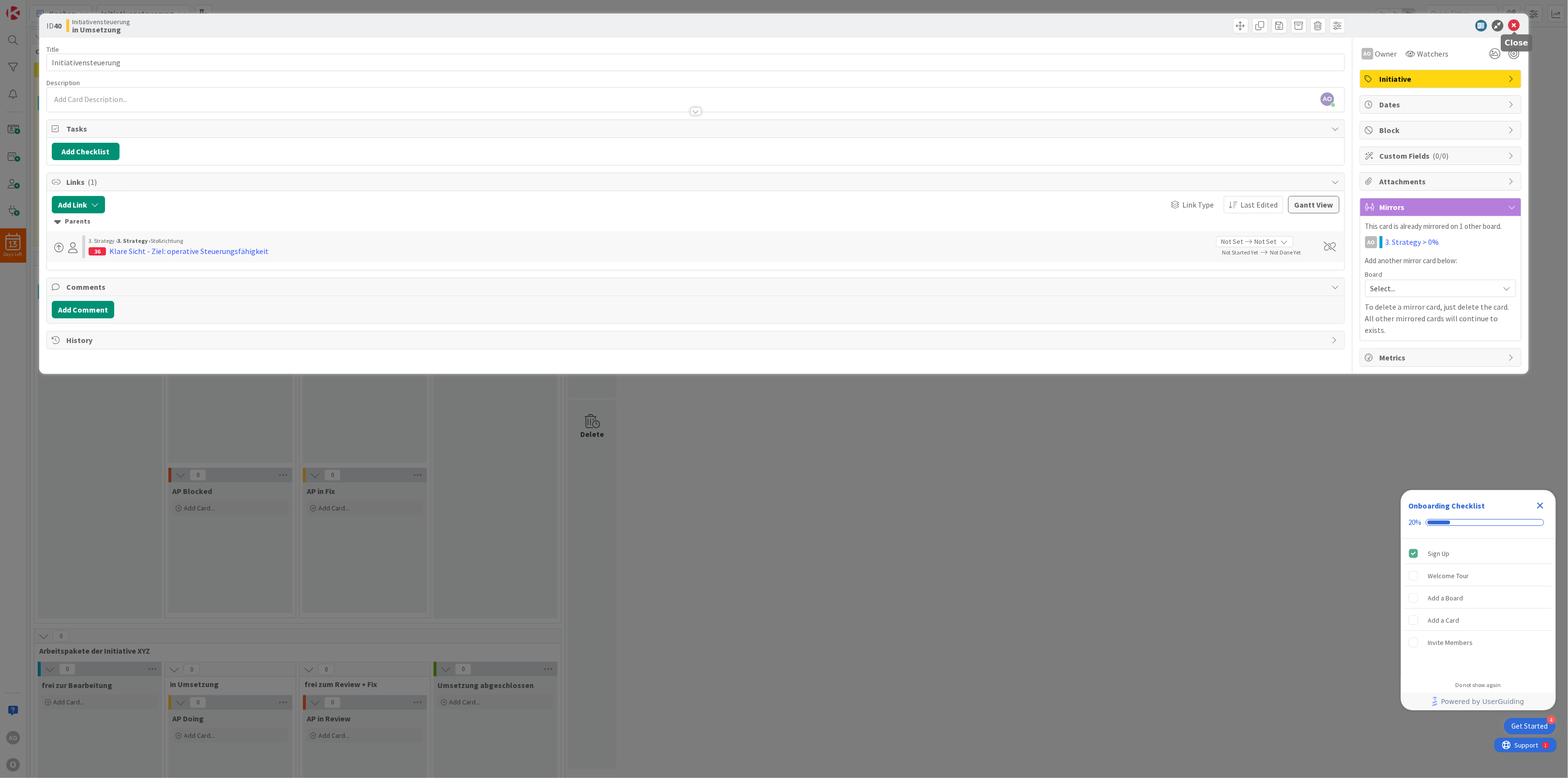
click at [1513, 23] on icon at bounding box center [1514, 26] width 12 height 12
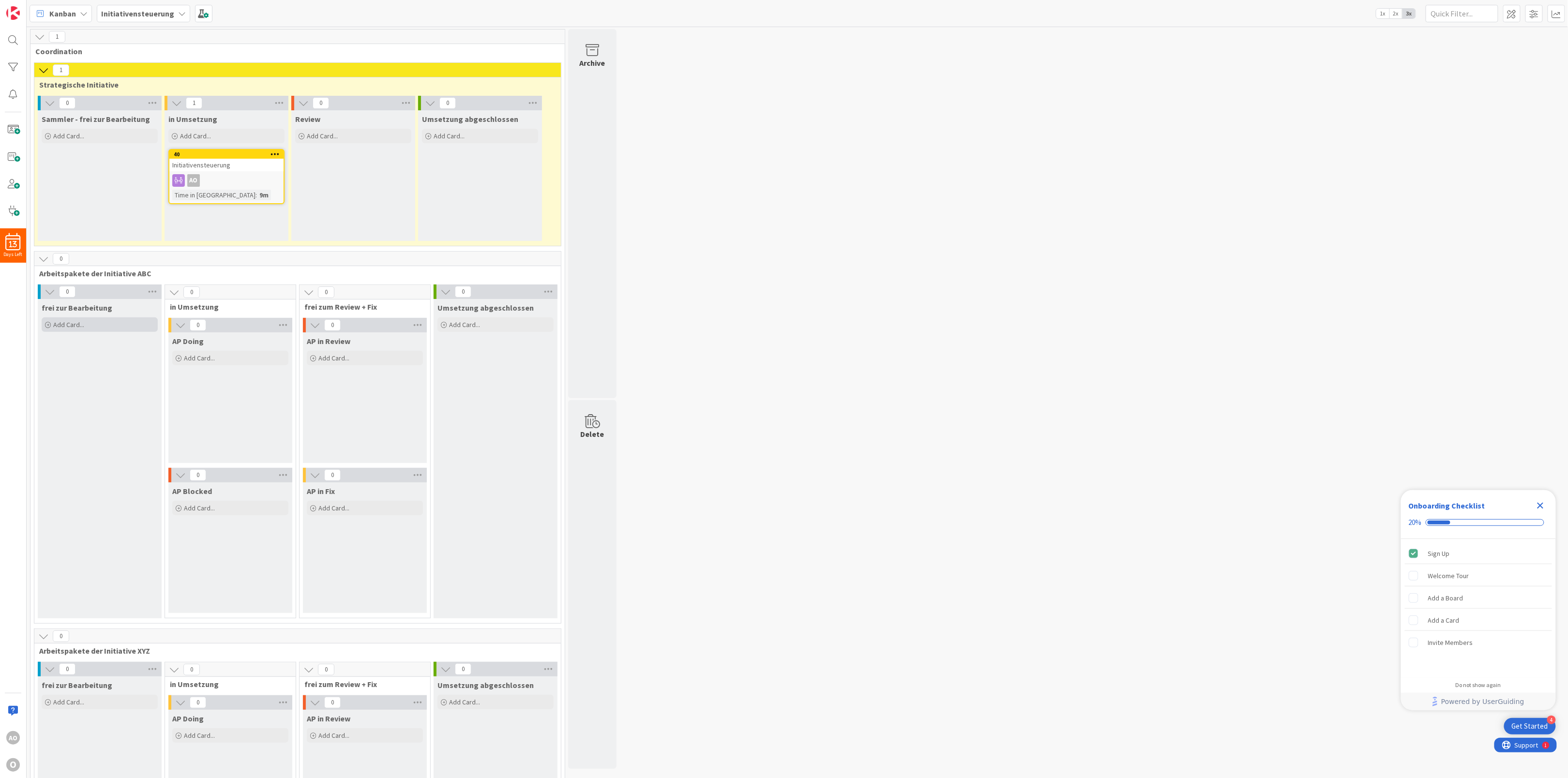
click at [45, 327] on icon at bounding box center [48, 326] width 6 height 6
click at [103, 358] on span "Not Set" at bounding box center [111, 355] width 121 height 13
click at [235, 394] on div "AP Doing Add Card..." at bounding box center [231, 398] width 124 height 131
click at [73, 330] on div "Add Card..." at bounding box center [99, 325] width 116 height 15
click at [68, 420] on span "Aufgabe" at bounding box center [121, 418] width 108 height 13
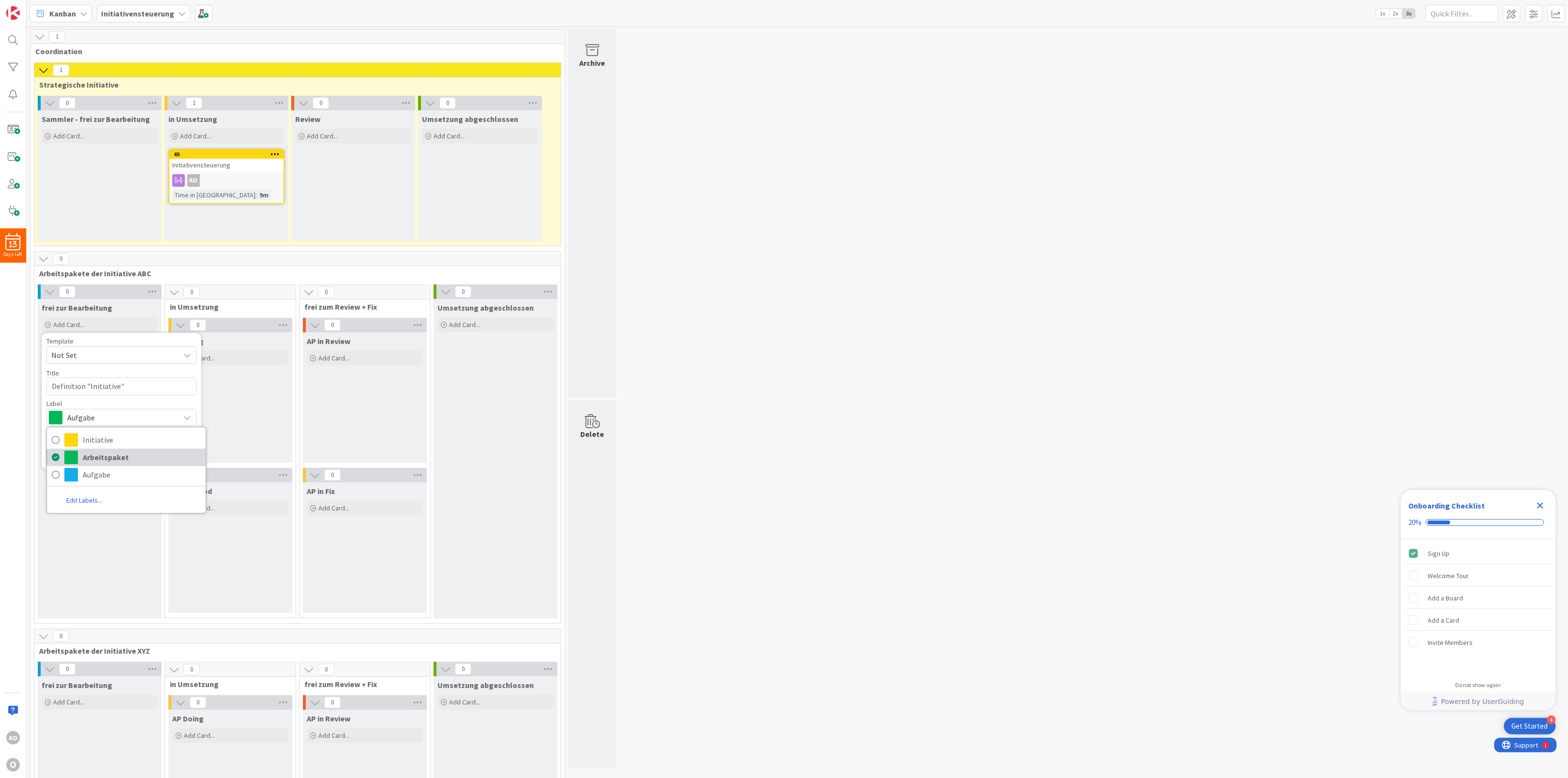
click at [73, 455] on span at bounding box center [71, 458] width 13 height 13
type textarea "x"
click at [55, 457] on button "Add" at bounding box center [59, 457] width 26 height 18
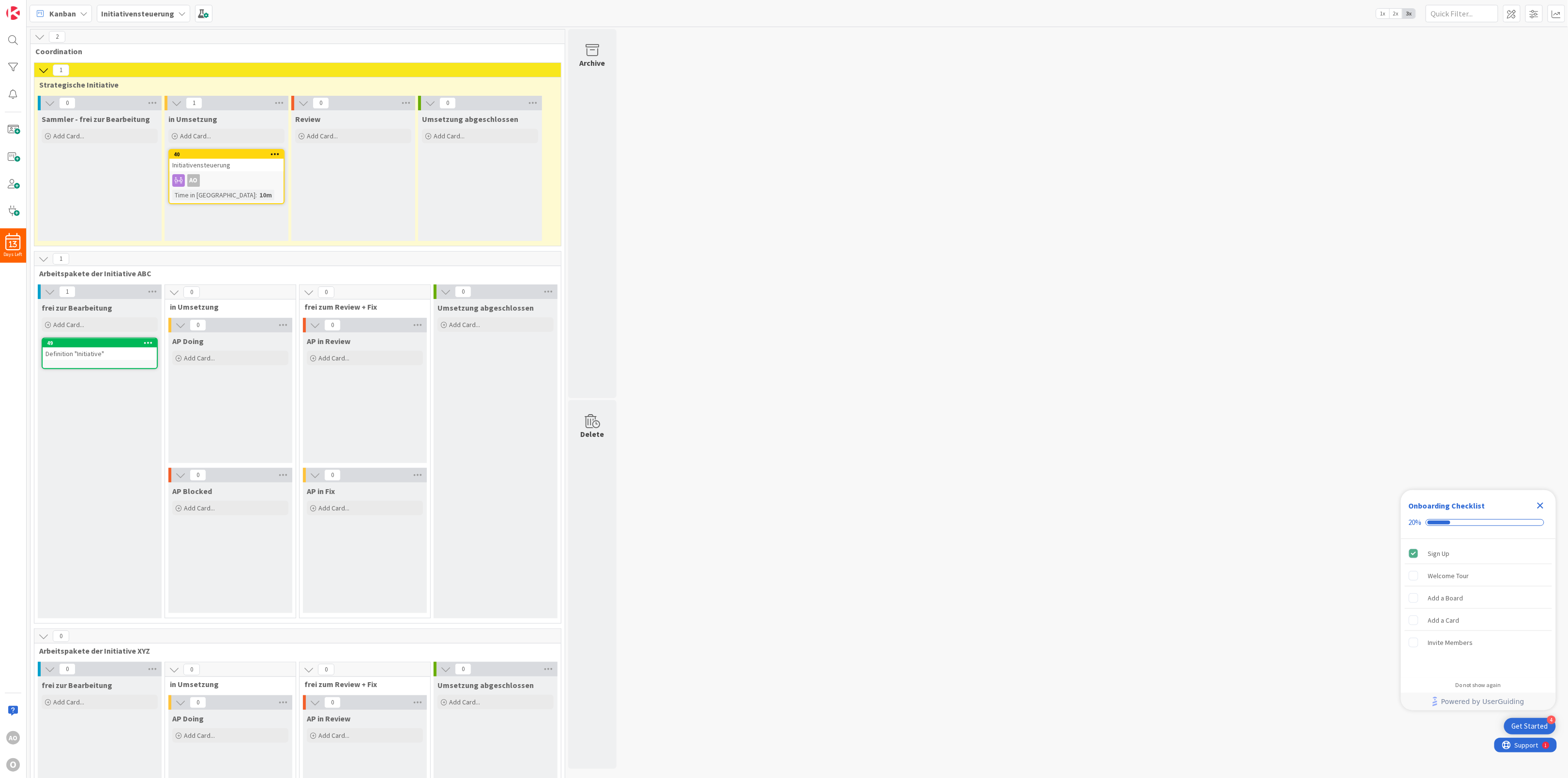
click at [147, 346] on icon at bounding box center [148, 342] width 9 height 7
click at [125, 409] on link "Link Card..." at bounding box center [91, 413] width 131 height 14
click at [93, 419] on input "text" at bounding box center [91, 418] width 121 height 18
type input "40"
click at [79, 460] on span "Initiativensteuerung" at bounding box center [95, 461] width 74 height 10
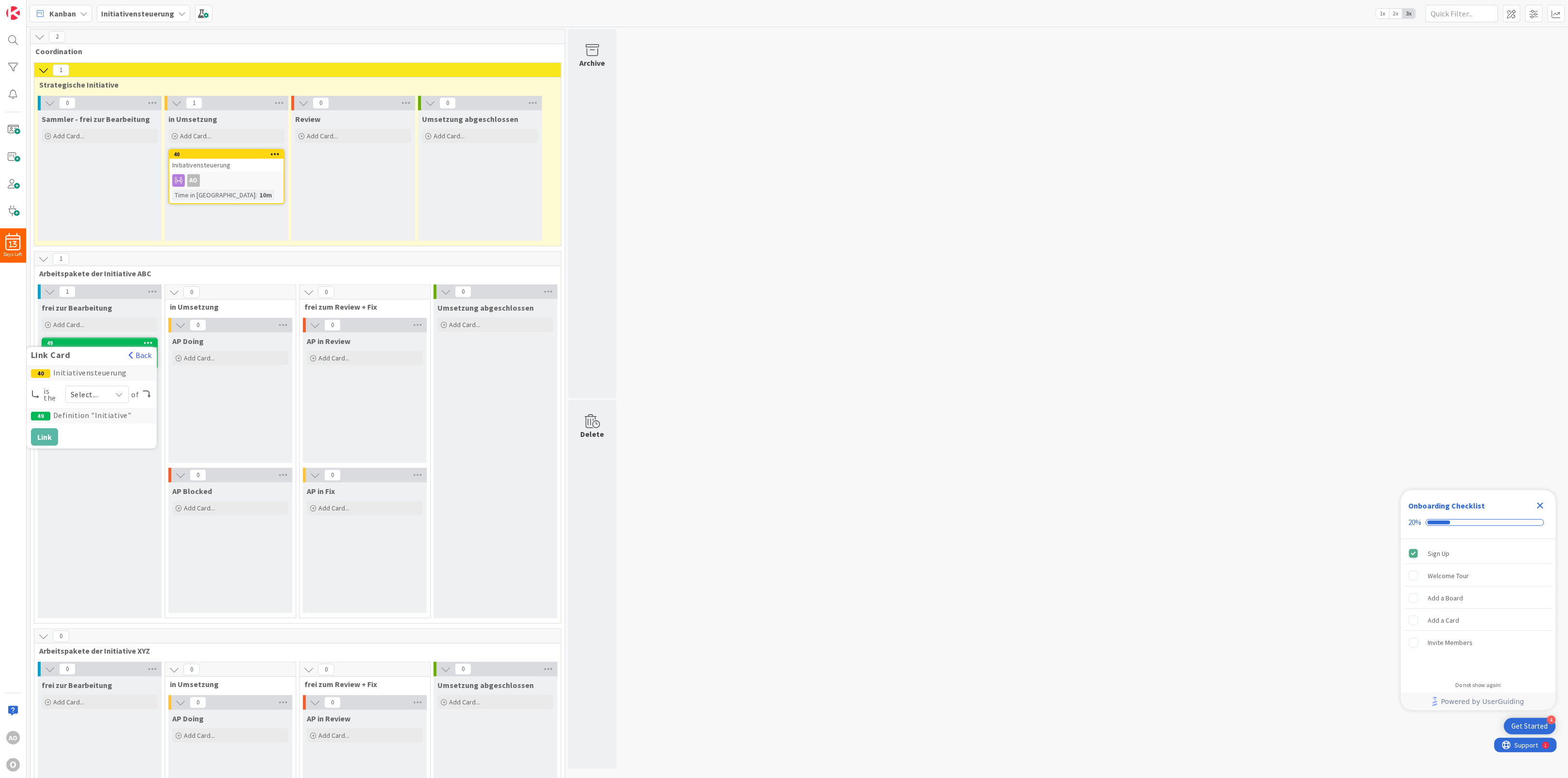
click at [83, 396] on span "Select..." at bounding box center [88, 394] width 36 height 13
click at [88, 423] on link "parent" at bounding box center [121, 417] width 110 height 18
click at [45, 436] on button "Link" at bounding box center [44, 437] width 27 height 18
click at [61, 323] on span "Add Card..." at bounding box center [68, 324] width 31 height 9
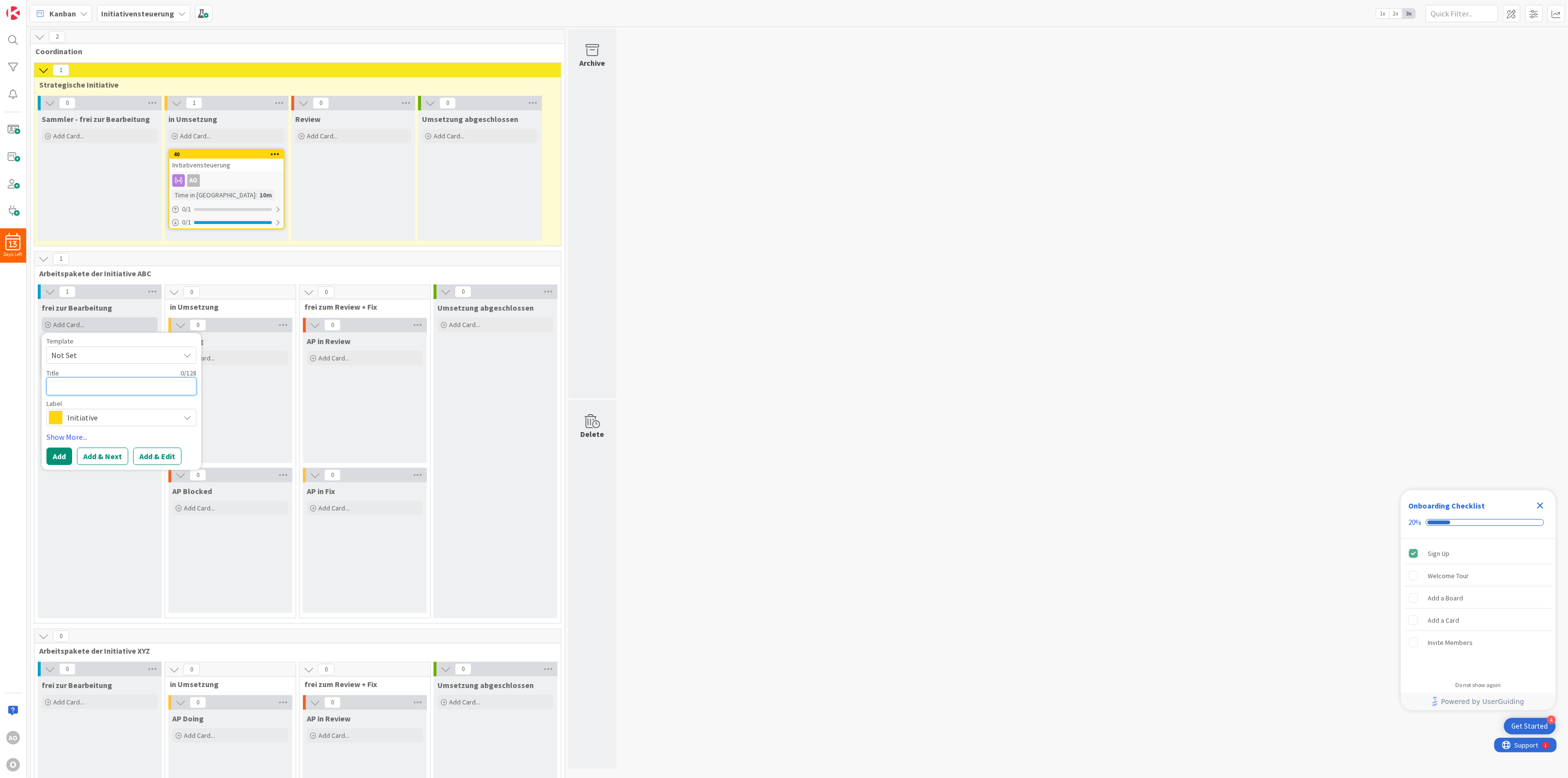
paste textarea "Kanbanzone Testboards prüfen"
type textarea "x"
type textarea "Kanbanzone Testboards prüfen"
click at [69, 410] on div "Initiative" at bounding box center [121, 418] width 150 height 18
click at [69, 455] on span at bounding box center [71, 458] width 13 height 13
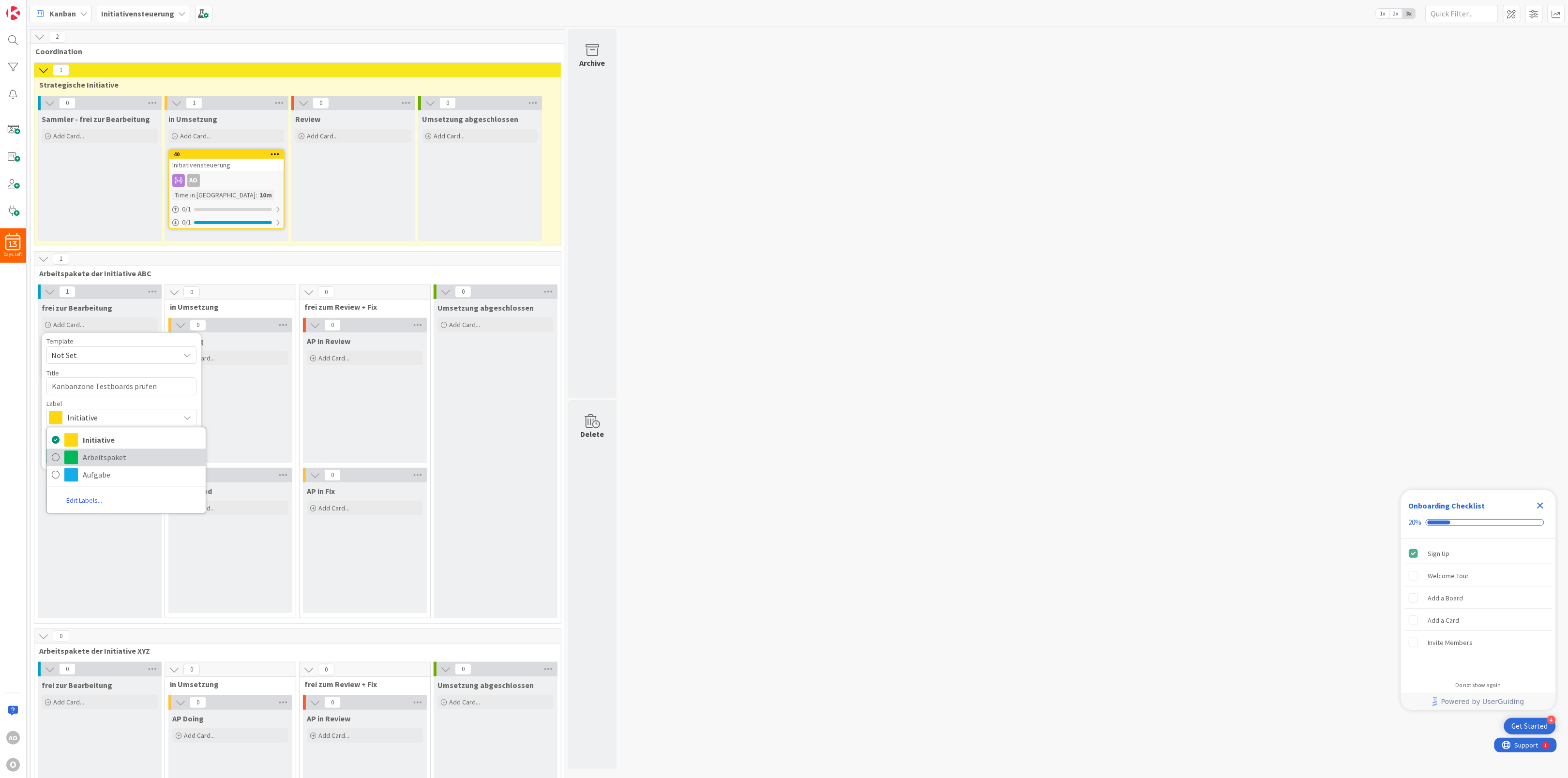
type textarea "x"
click at [60, 455] on button "Add" at bounding box center [59, 457] width 26 height 18
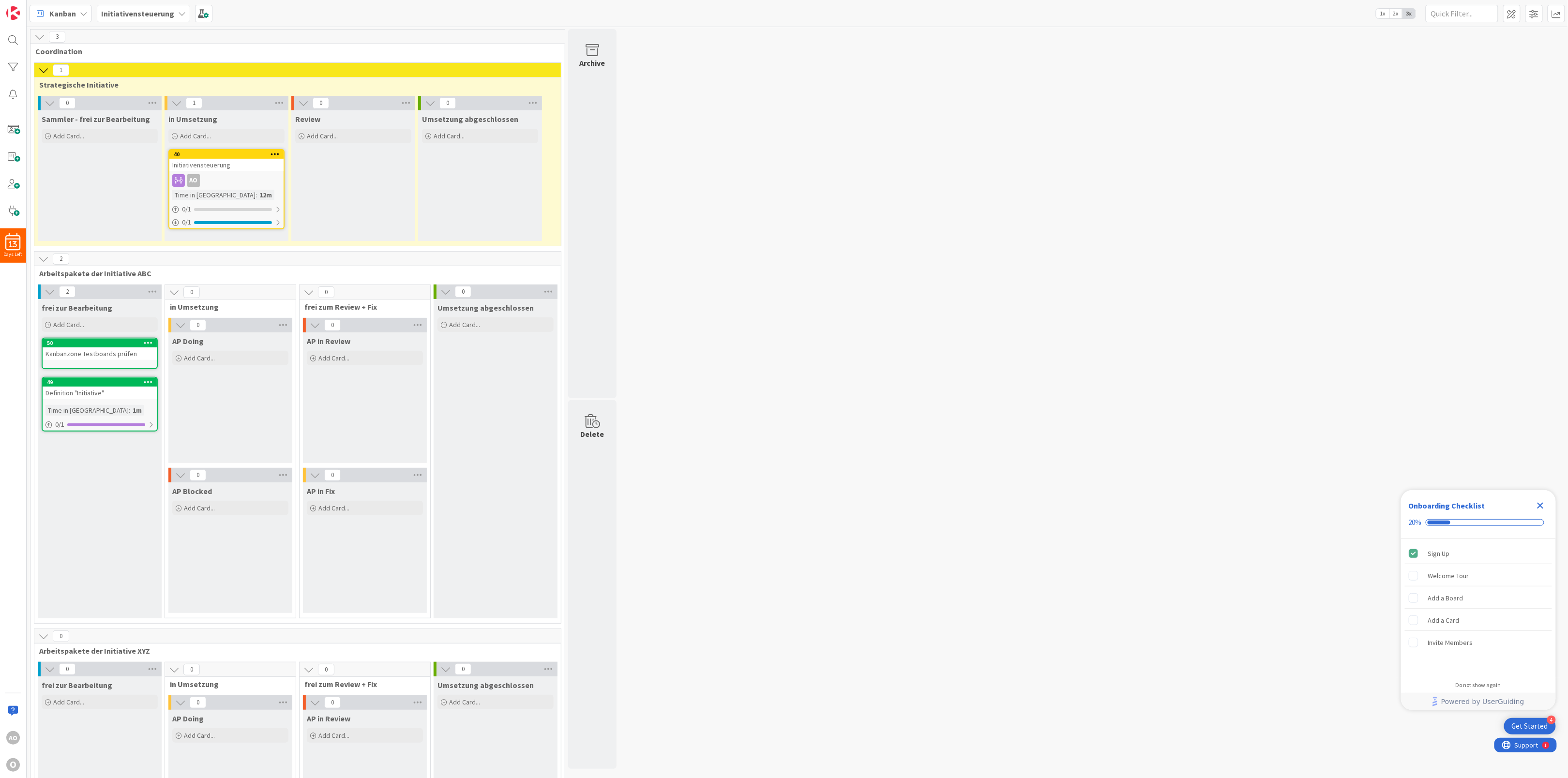
click at [147, 382] on icon at bounding box center [148, 382] width 9 height 7
click at [94, 457] on link "Link Card..." at bounding box center [91, 452] width 131 height 14
click at [86, 459] on input "text" at bounding box center [91, 458] width 121 height 18
type input "40"
click at [82, 500] on span "Initiativensteuerung" at bounding box center [95, 502] width 74 height 10
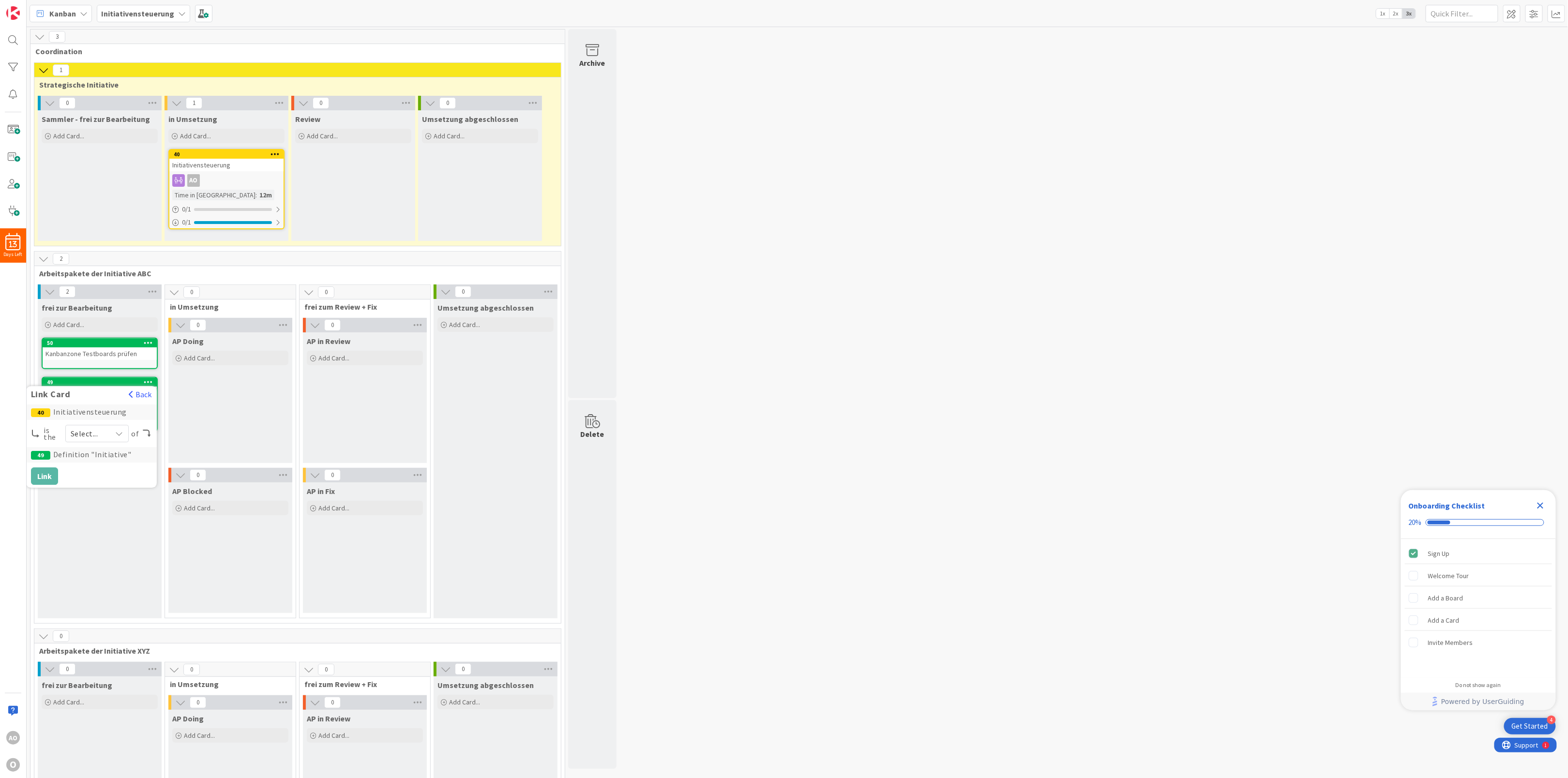
click at [77, 443] on div "Select..." at bounding box center [97, 433] width 63 height 18
click at [80, 455] on link "parent" at bounding box center [121, 456] width 110 height 18
click at [47, 475] on button "Link" at bounding box center [44, 476] width 27 height 18
click at [49, 323] on icon at bounding box center [48, 326] width 6 height 6
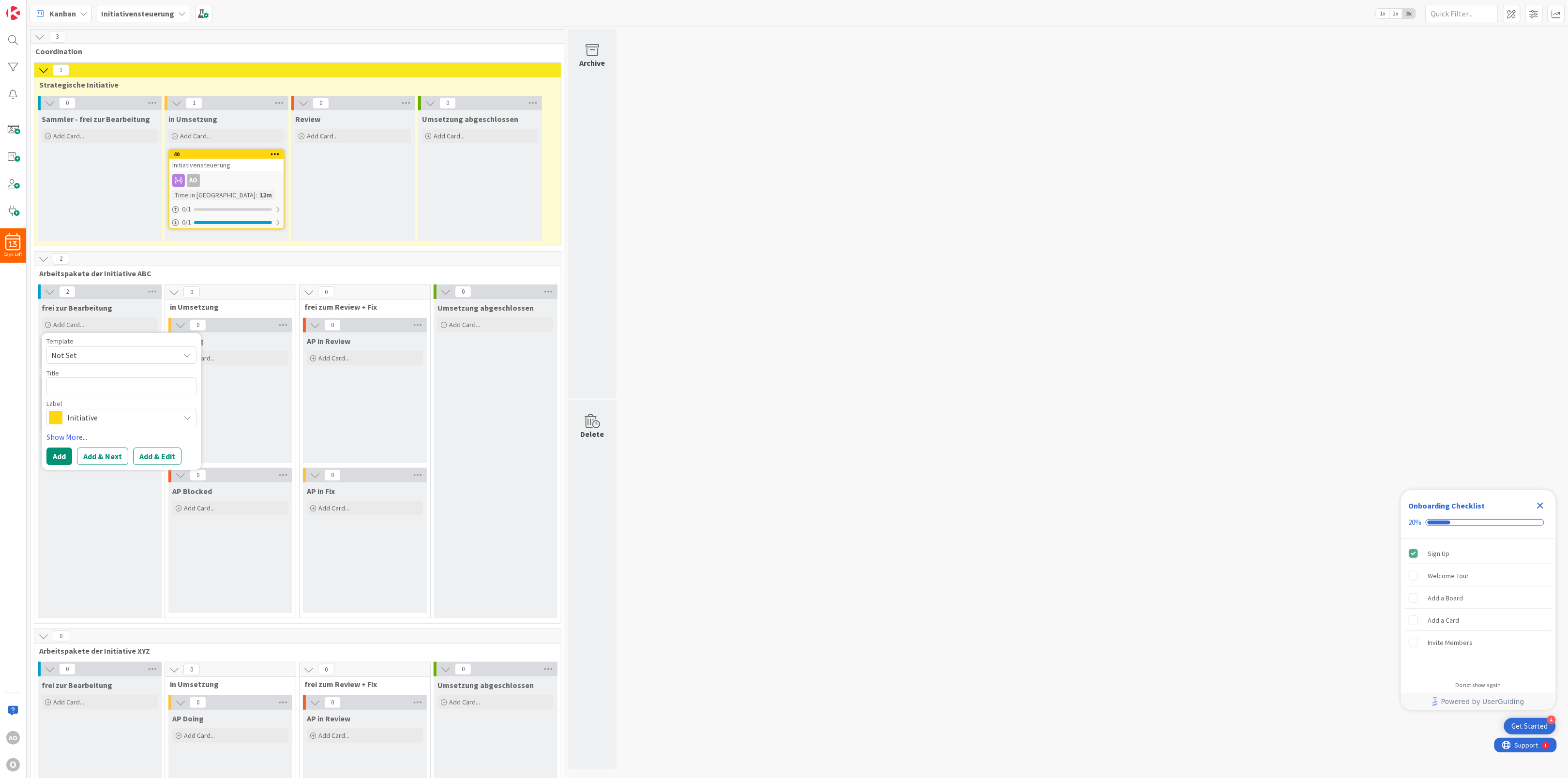
click at [89, 359] on span "Not Set" at bounding box center [111, 355] width 121 height 13
click at [92, 396] on link "Add Card Templates" at bounding box center [81, 399] width 68 height 18
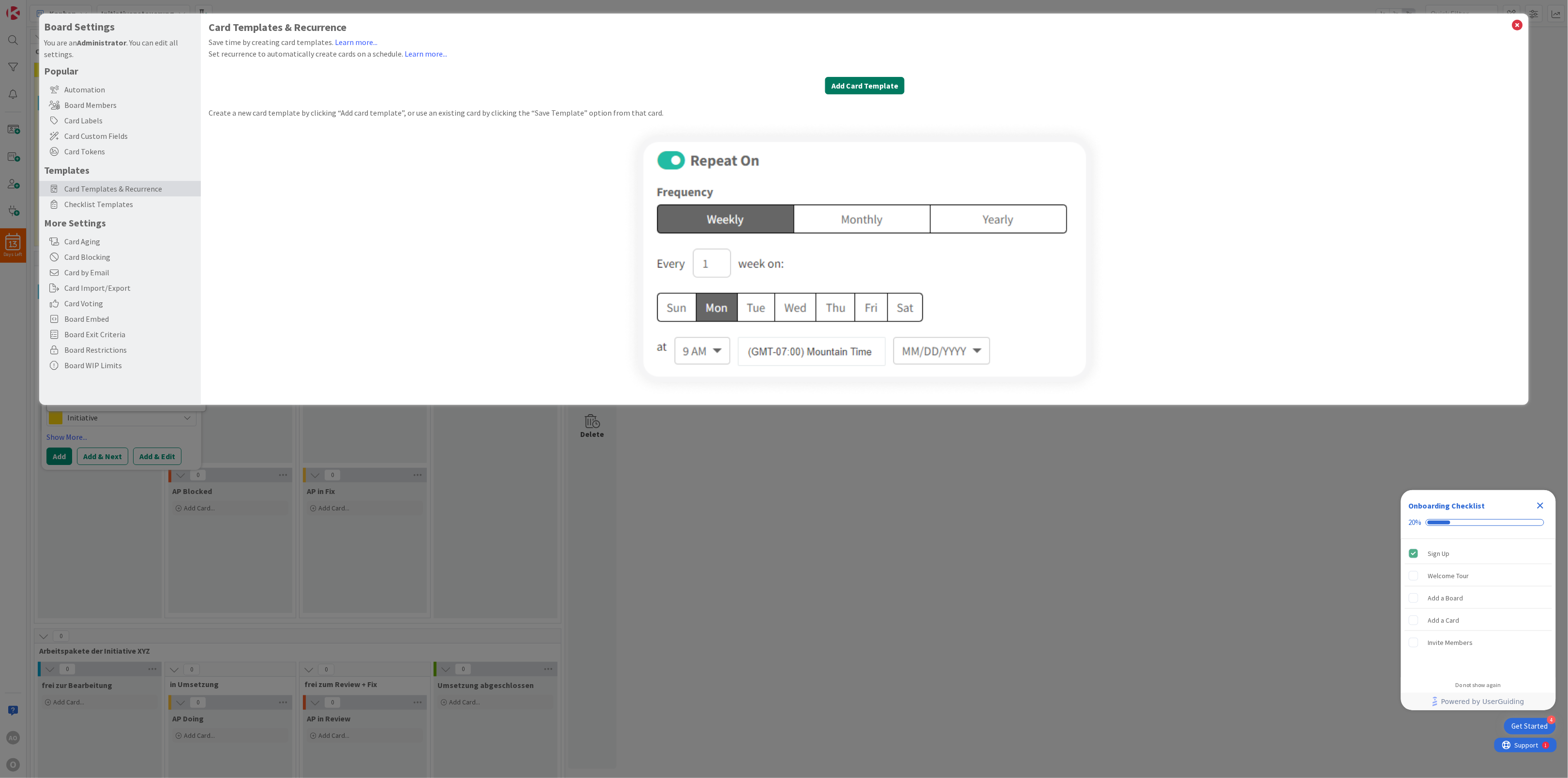
click at [861, 86] on button "Add Card Template" at bounding box center [865, 85] width 79 height 18
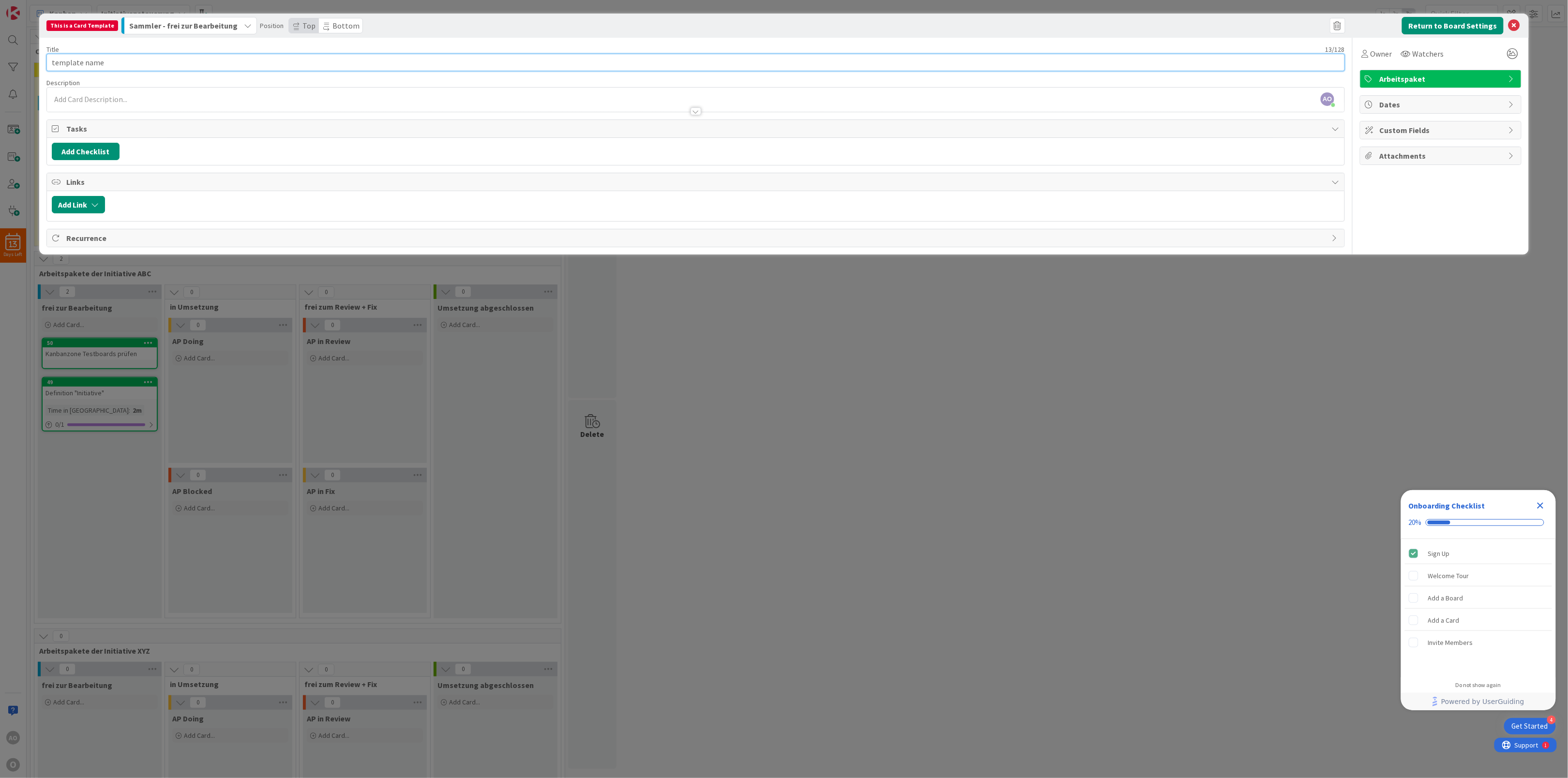
drag, startPoint x: 130, startPoint y: 58, endPoint x: 18, endPoint y: 51, distance: 112.2
click at [18, 51] on div "This is a Card Template Sammler - frei zur Bearbeitung Position Top Bottom Retu…" at bounding box center [784, 389] width 1568 height 778
drag, startPoint x: 135, startPoint y: 65, endPoint x: 14, endPoint y: 66, distance: 121.0
click at [14, 66] on div "This is a Card Template Sammler - frei zur Bearbeitung Position Top Bottom Retu…" at bounding box center [784, 389] width 1568 height 778
type input "AP in dieser Initiative"
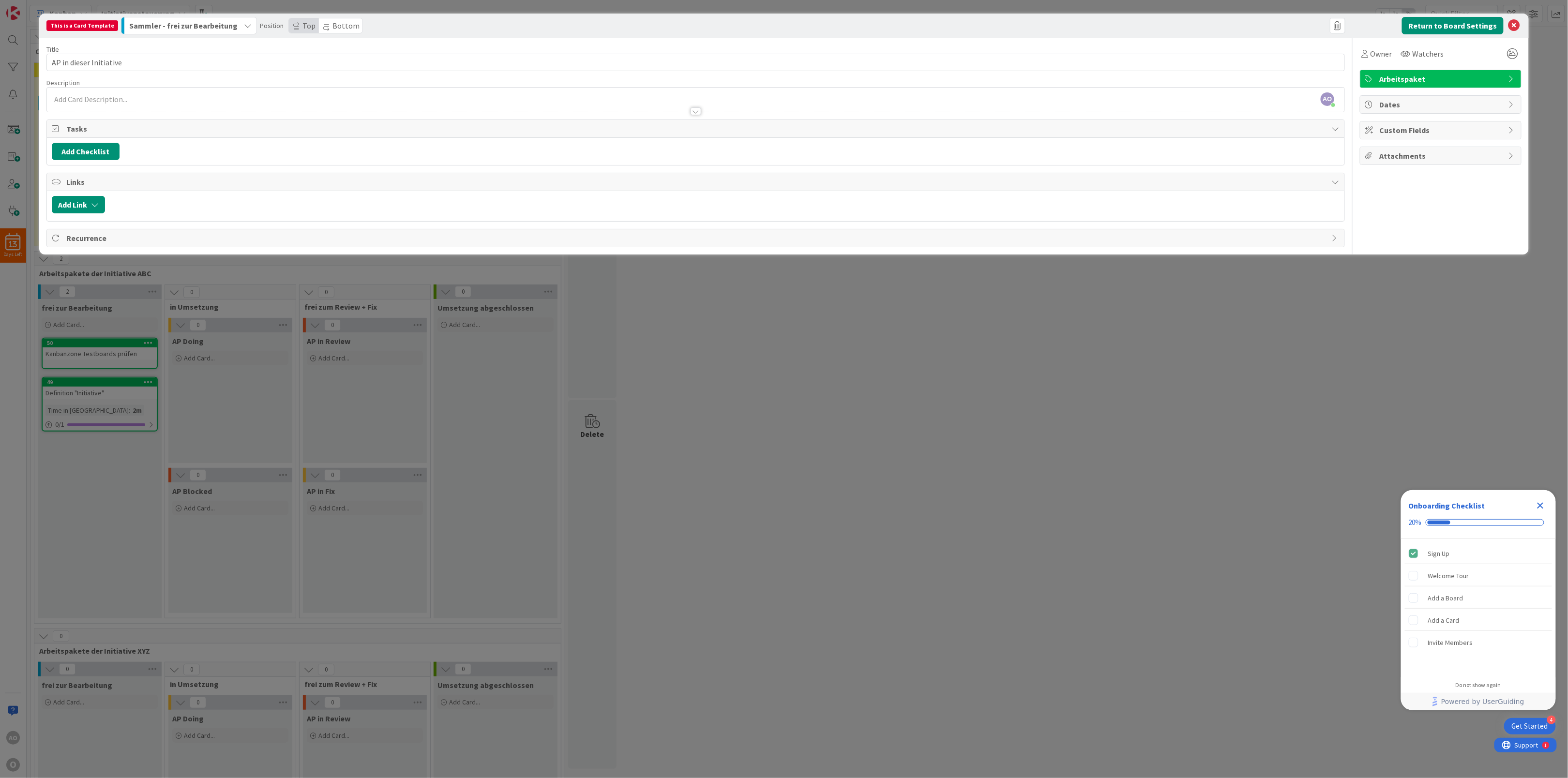
click at [79, 98] on div "AO [PERSON_NAME] just joined" at bounding box center [696, 100] width 1298 height 24
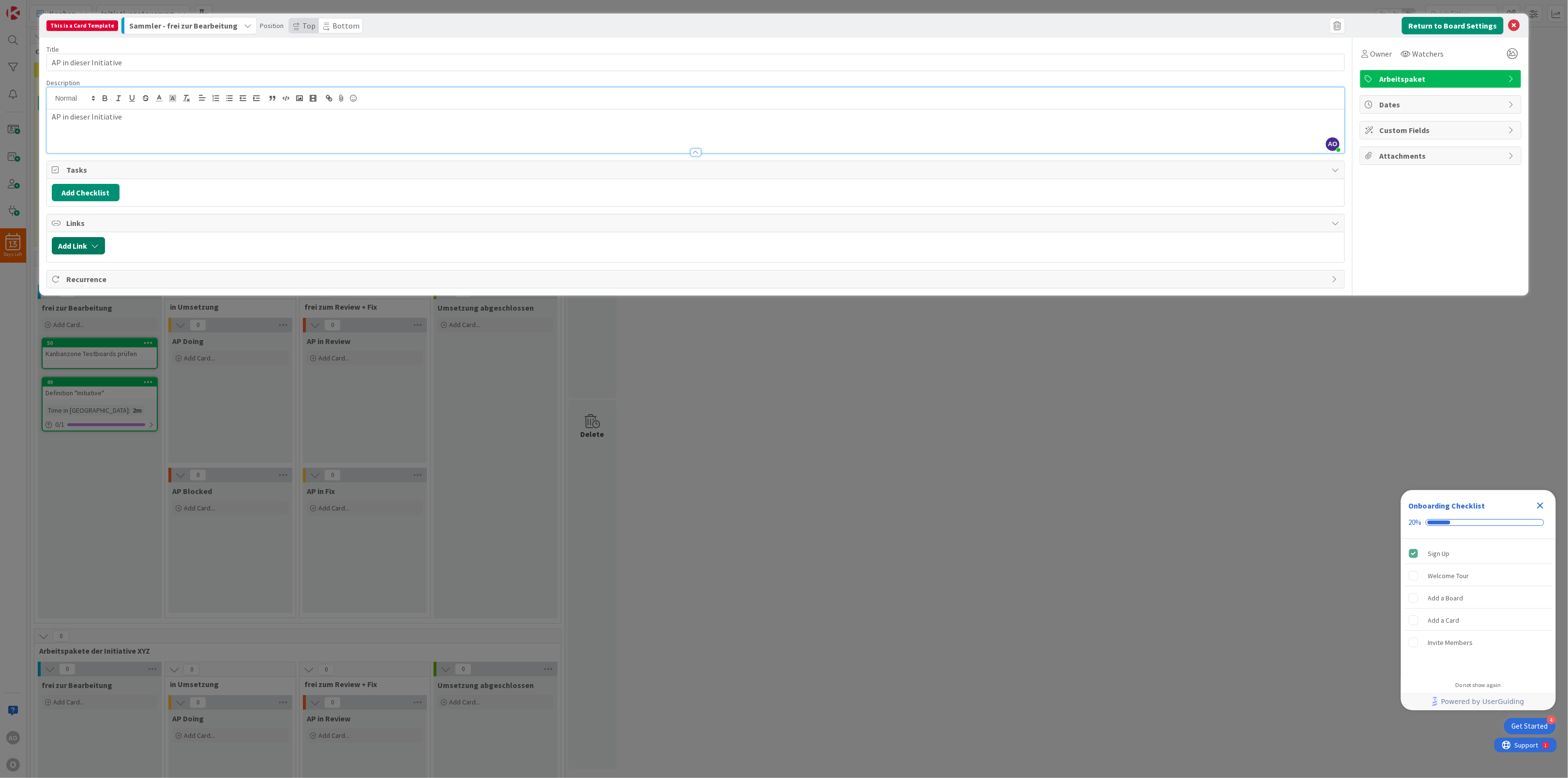
click at [82, 251] on button "Add Link" at bounding box center [78, 246] width 53 height 18
click at [84, 331] on input "text" at bounding box center [124, 329] width 136 height 18
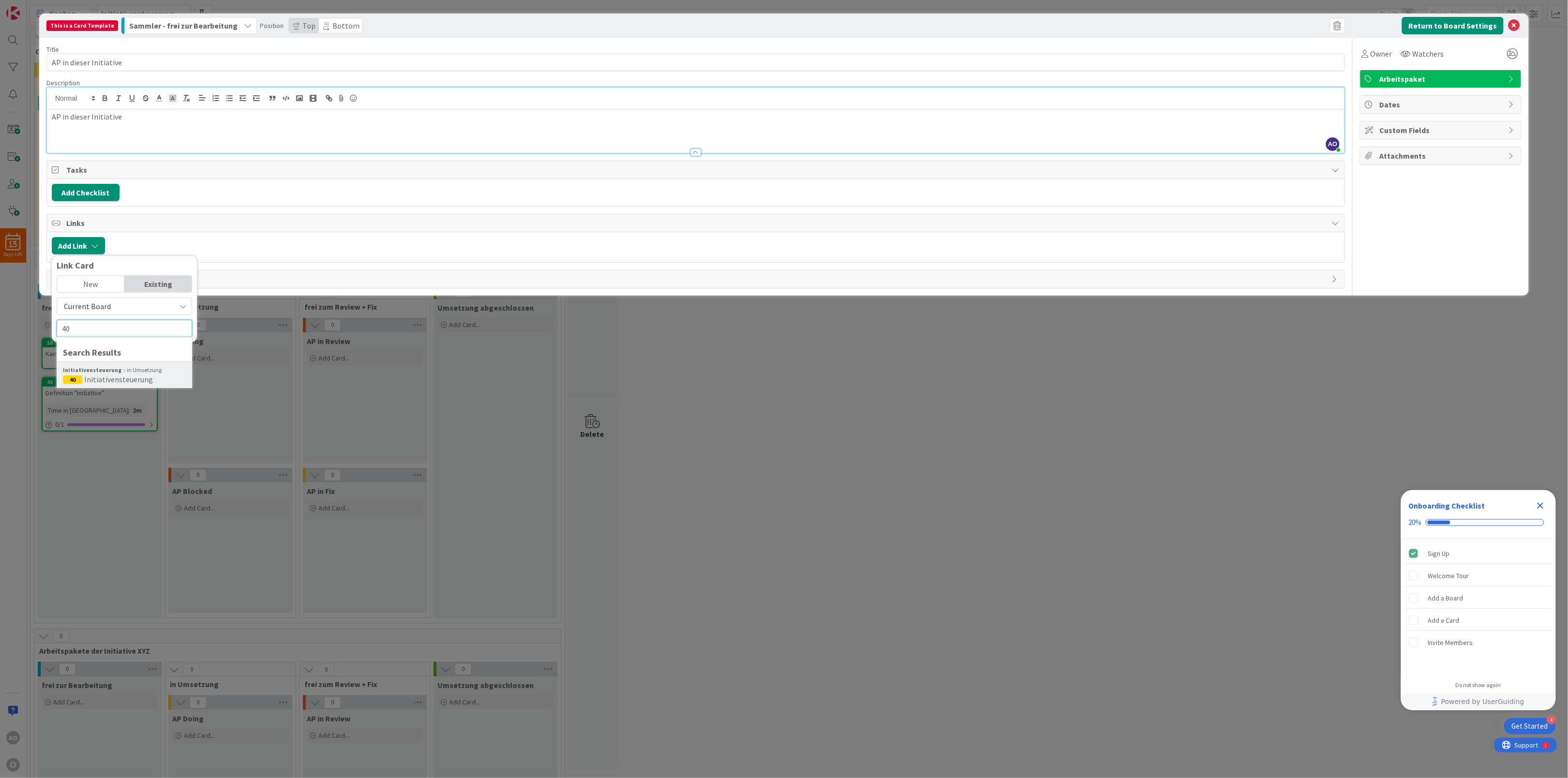
type input "40"
click at [88, 380] on span "Initiativensteuerung" at bounding box center [118, 379] width 69 height 10
click at [118, 303] on span "Select..." at bounding box center [116, 306] width 41 height 13
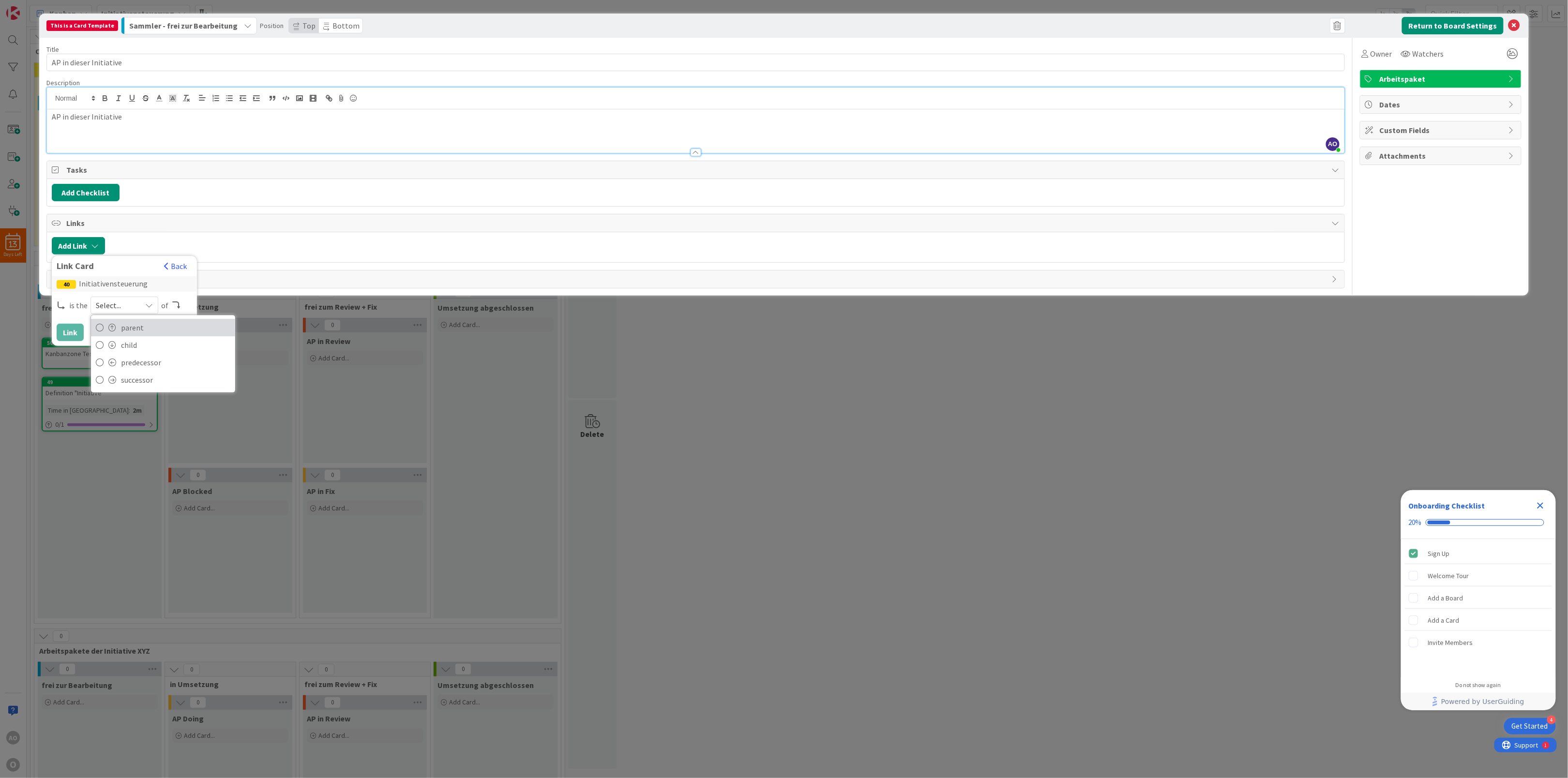
click at [127, 330] on span "parent" at bounding box center [176, 328] width 110 height 15
click at [66, 331] on button "Link" at bounding box center [70, 332] width 27 height 18
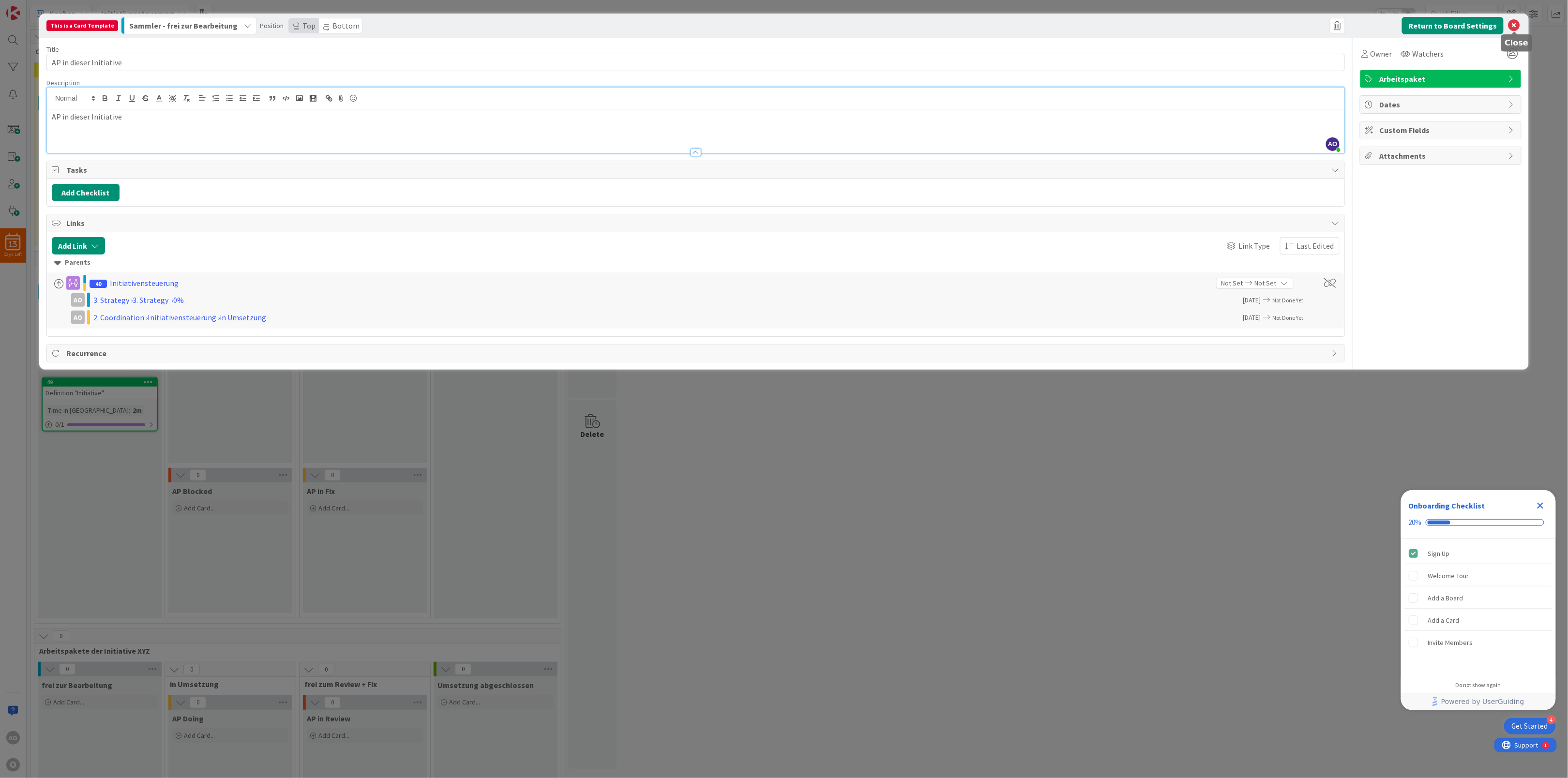
click at [1511, 22] on icon at bounding box center [1514, 26] width 12 height 12
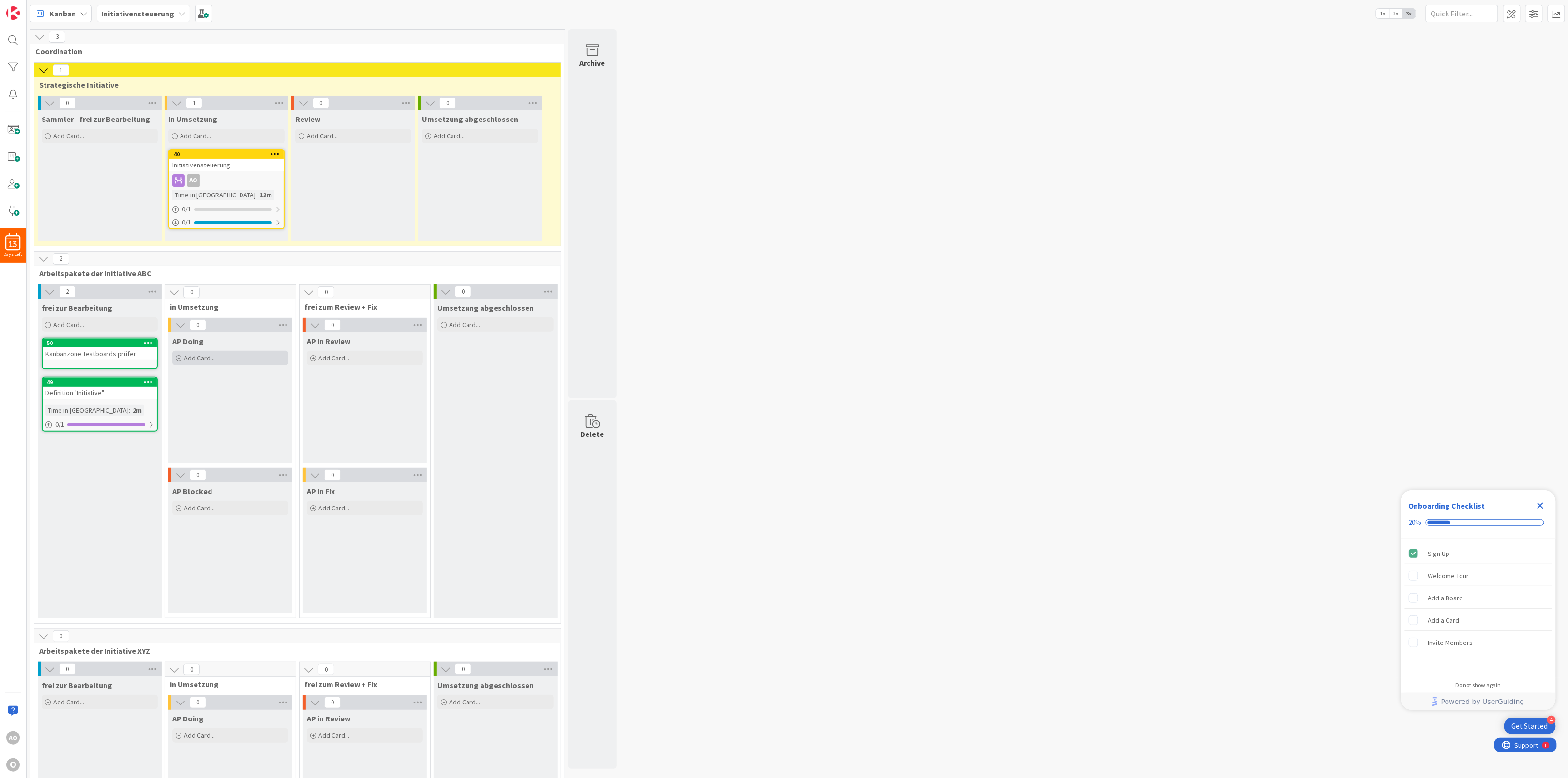
click at [203, 361] on span "Add Card..." at bounding box center [199, 358] width 31 height 9
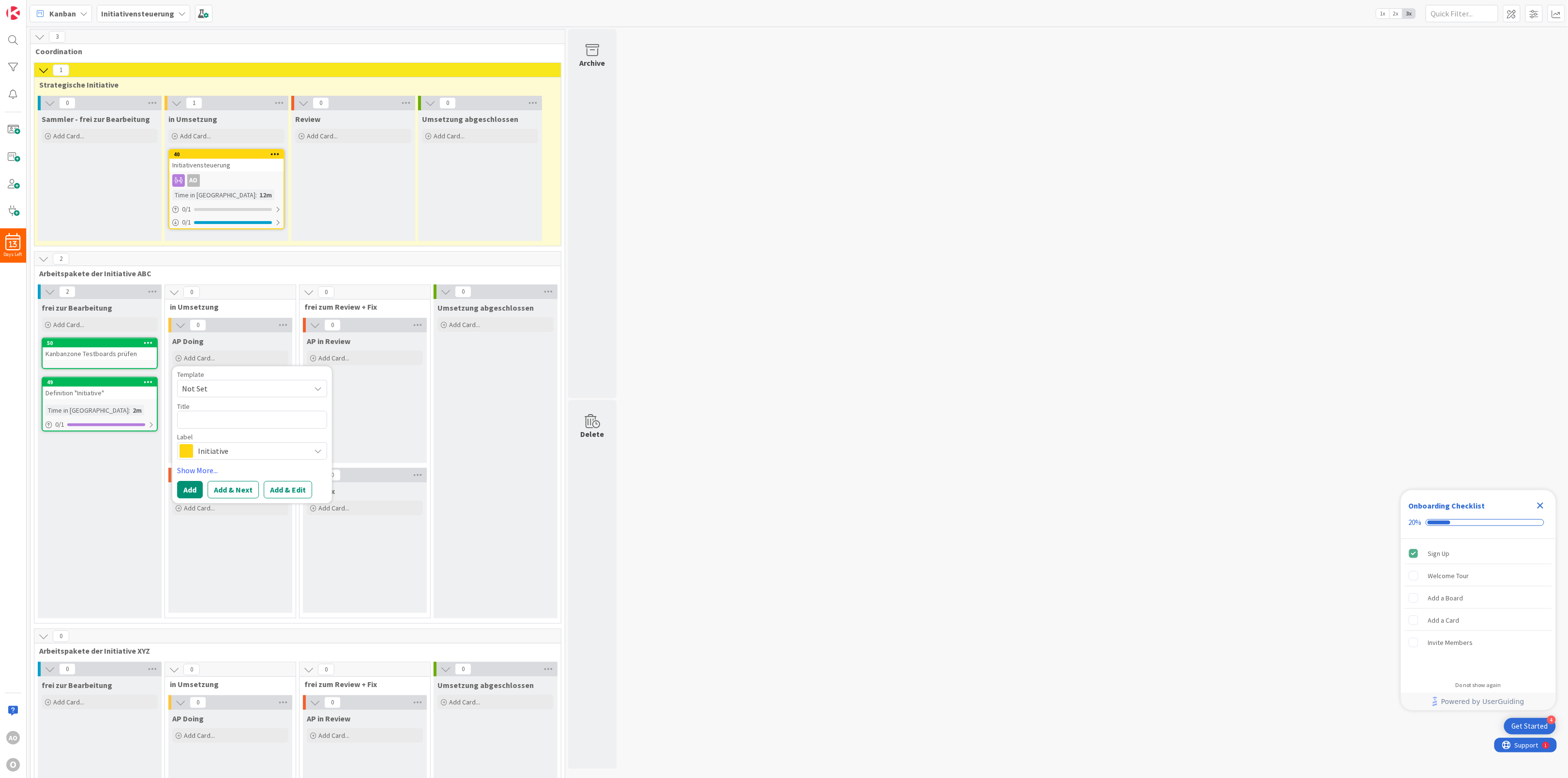
click at [208, 390] on span "Not Set" at bounding box center [242, 388] width 121 height 13
click at [208, 455] on link "Edit Card Templates" at bounding box center [211, 451] width 68 height 18
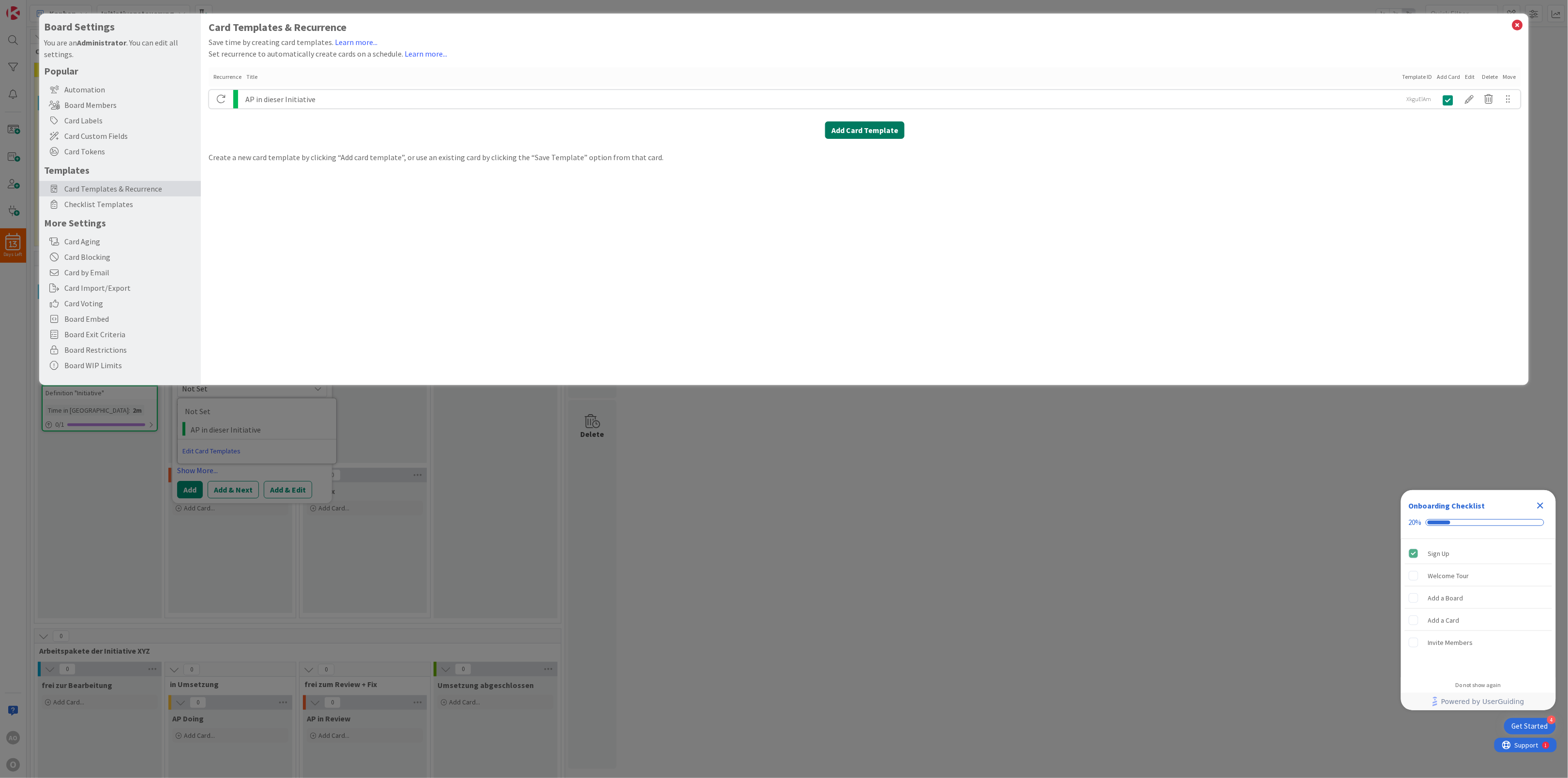
click at [883, 129] on button "Add Card Template" at bounding box center [865, 130] width 79 height 18
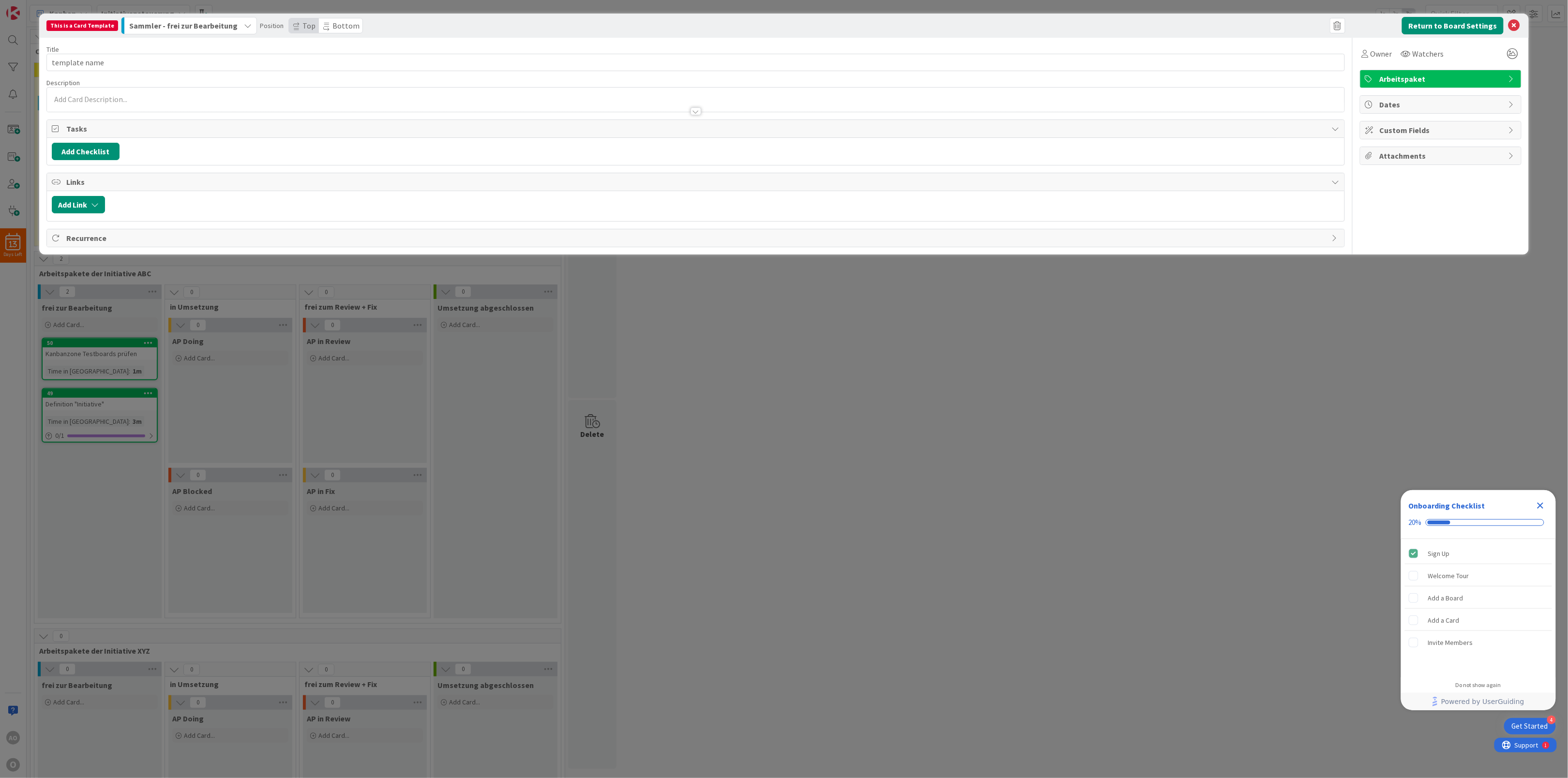
click at [192, 100] on div at bounding box center [696, 100] width 1298 height 24
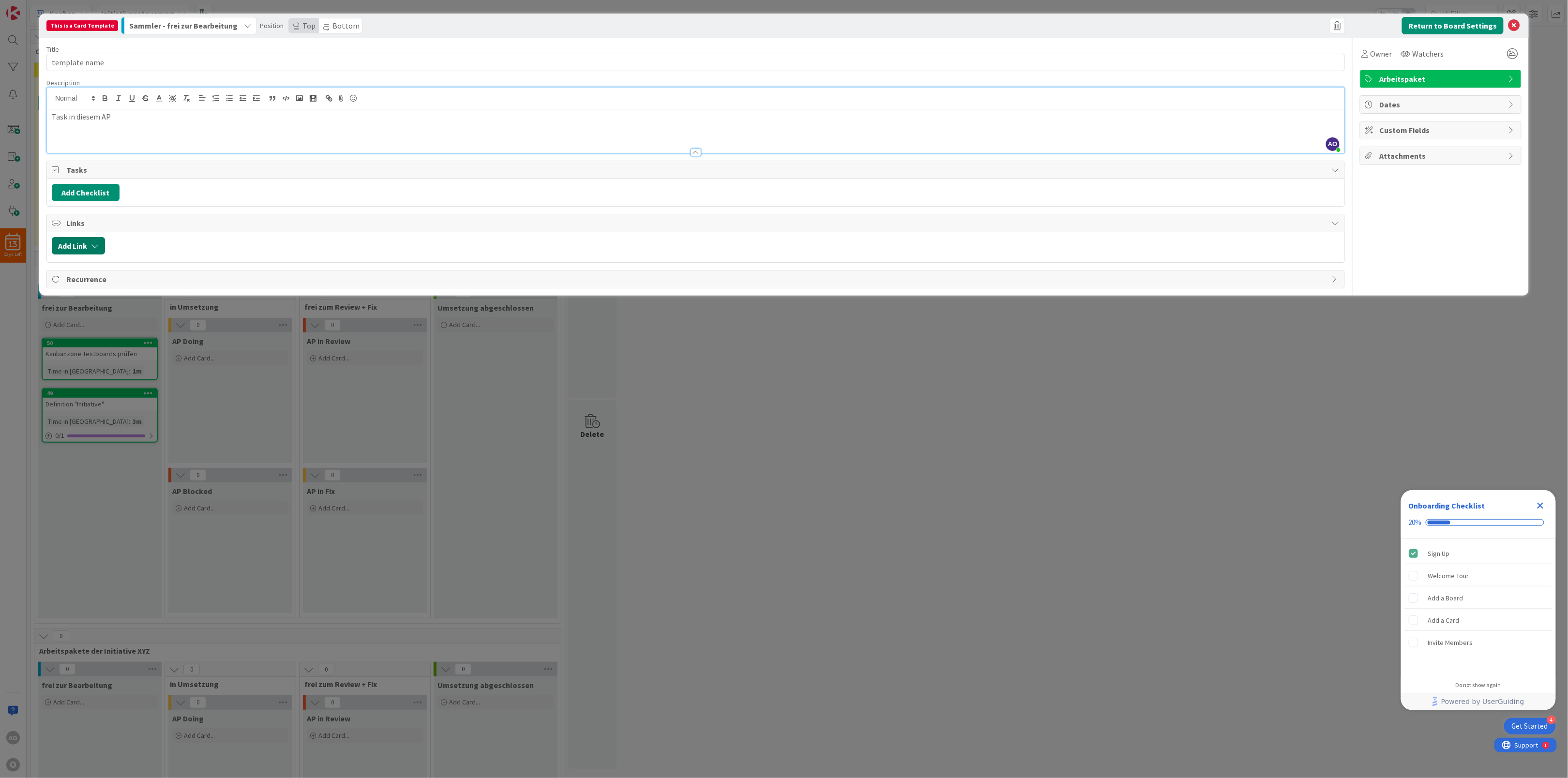
click at [82, 248] on button "Add Link" at bounding box center [78, 246] width 53 height 18
click at [105, 311] on span "Current Board" at bounding box center [87, 306] width 47 height 10
click at [94, 329] on span "Current Board" at bounding box center [129, 329] width 135 height 15
drag, startPoint x: 450, startPoint y: 25, endPoint x: 306, endPoint y: 47, distance: 145.7
click at [306, 47] on div "This is a Card Template Sammler - frei zur Bearbeitung Position Top Bottom Retu…" at bounding box center [783, 155] width 1489 height 282
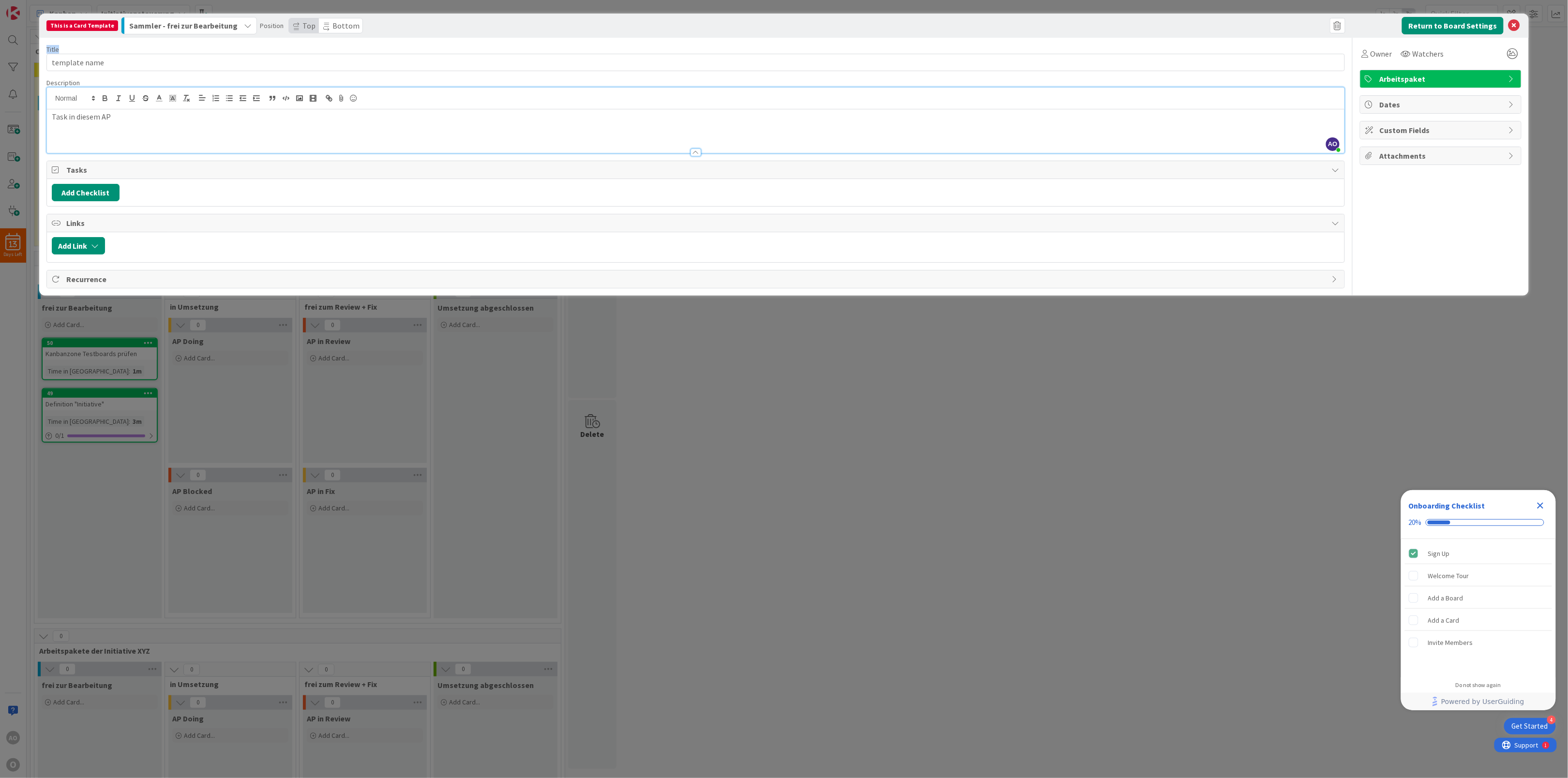
click at [216, 27] on span "Sammler - frei zur Bearbeitung" at bounding box center [183, 26] width 108 height 13
click at [1514, 26] on icon at bounding box center [1514, 26] width 12 height 12
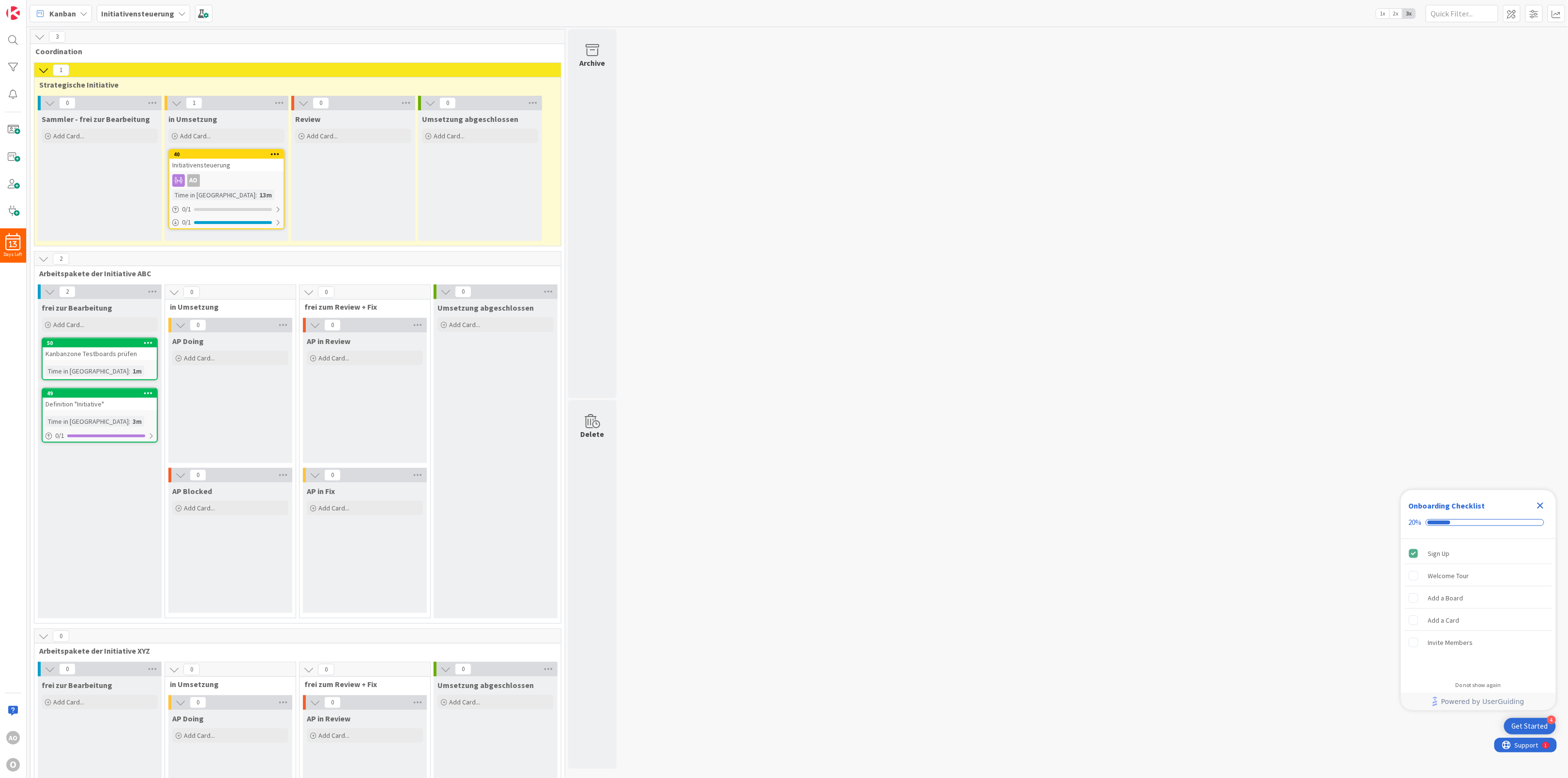
drag, startPoint x: 1022, startPoint y: 183, endPoint x: 1005, endPoint y: 147, distance: 39.8
click at [1022, 183] on div "3 Coordination 1 Strategische Initiative 0 Sammler - frei zur Bearbeitung Add C…" at bounding box center [797, 709] width 1538 height 1360
